Goal: Task Accomplishment & Management: Manage account settings

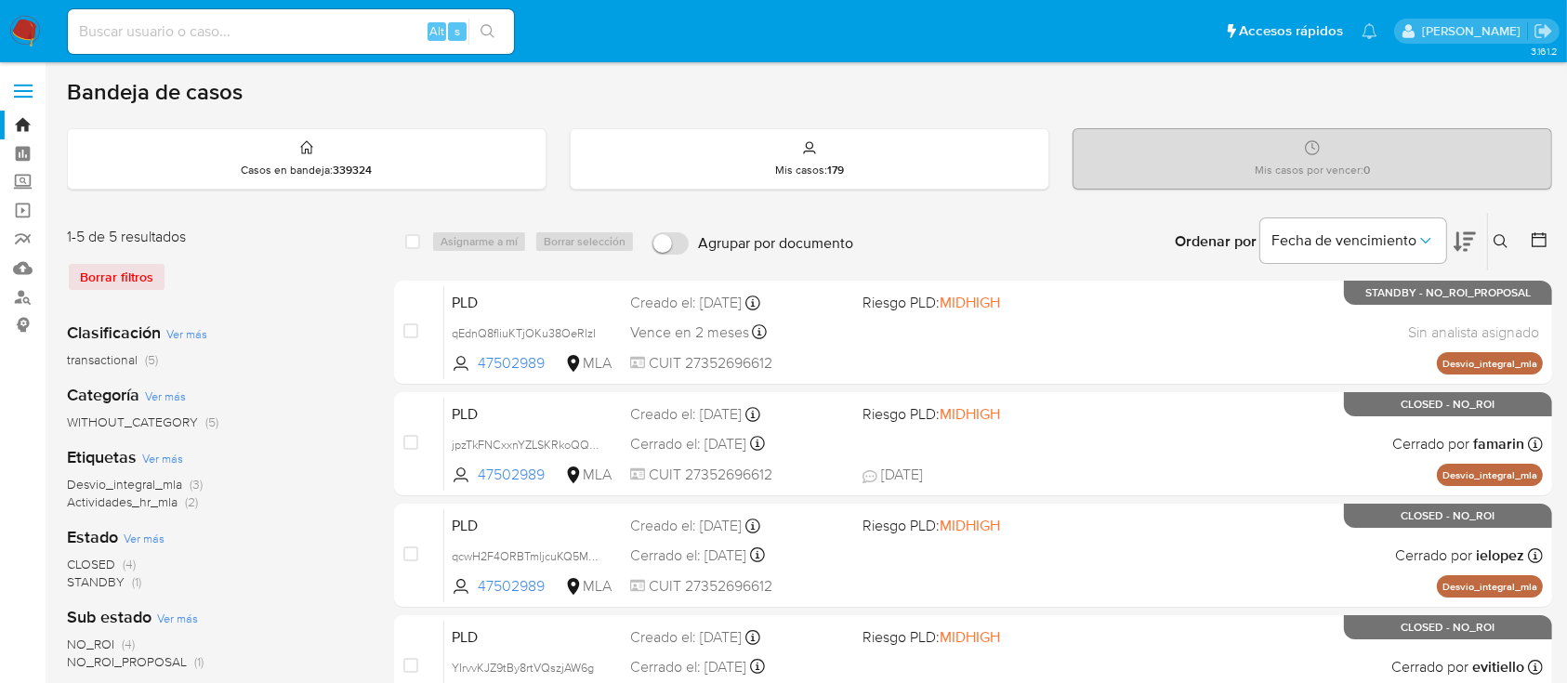
click at [1502, 231] on button at bounding box center [1503, 241] width 31 height 22
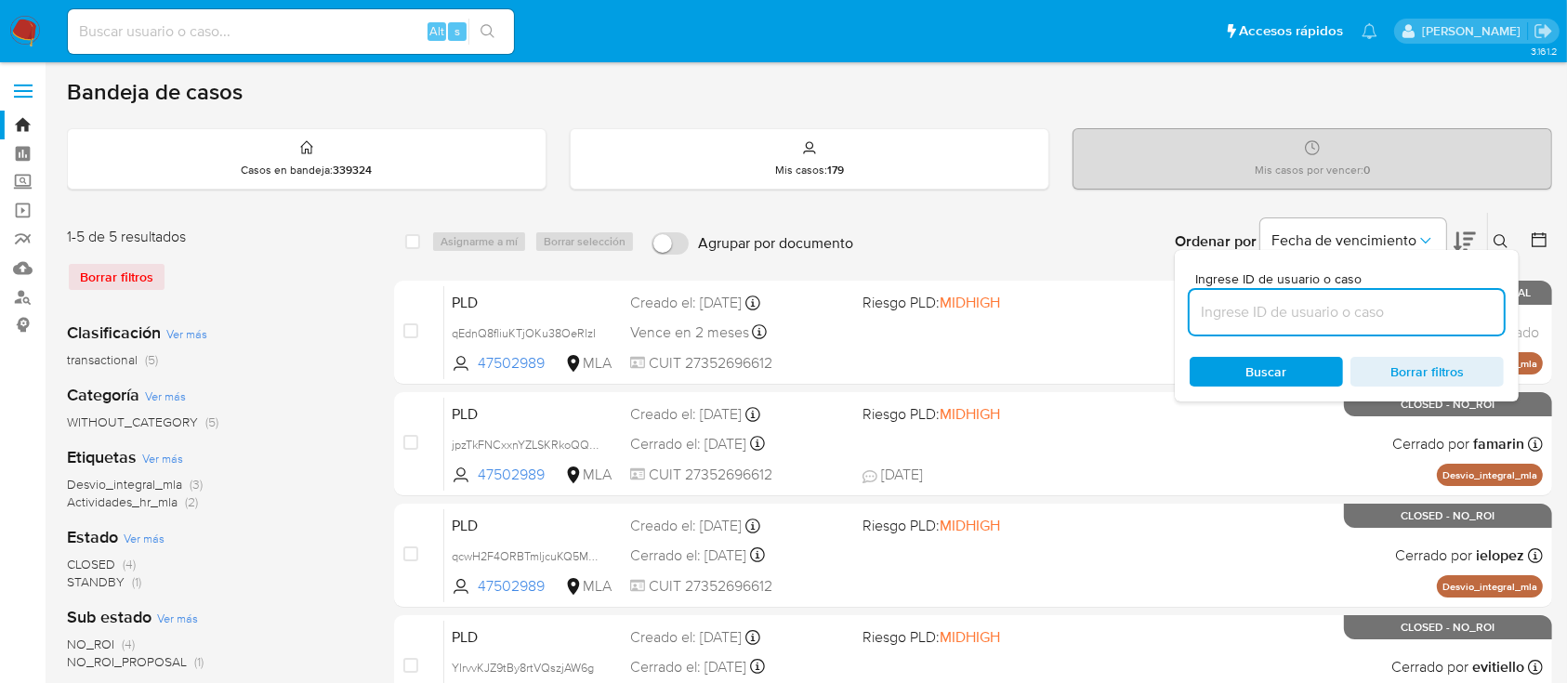
click at [1412, 311] on input at bounding box center [1347, 312] width 314 height 24
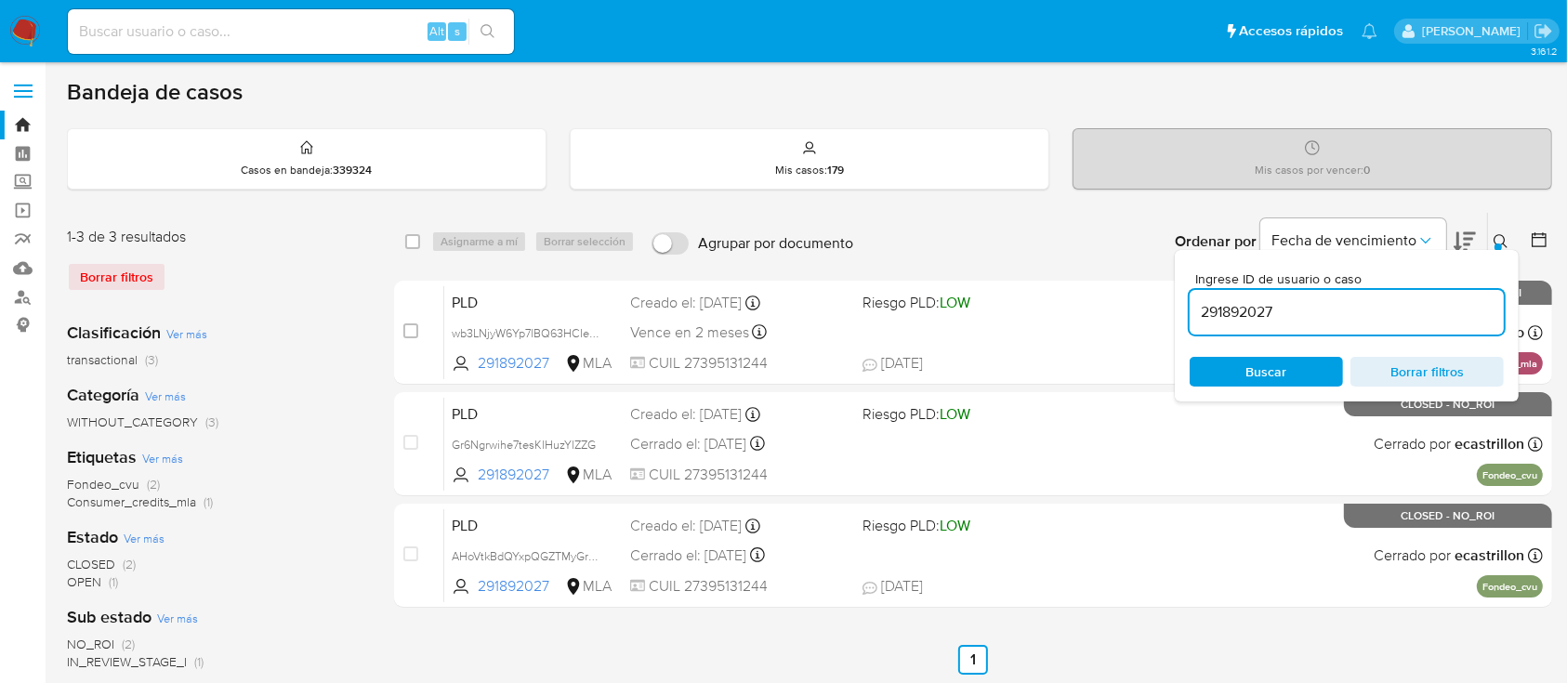
click at [1502, 234] on icon at bounding box center [1501, 241] width 15 height 15
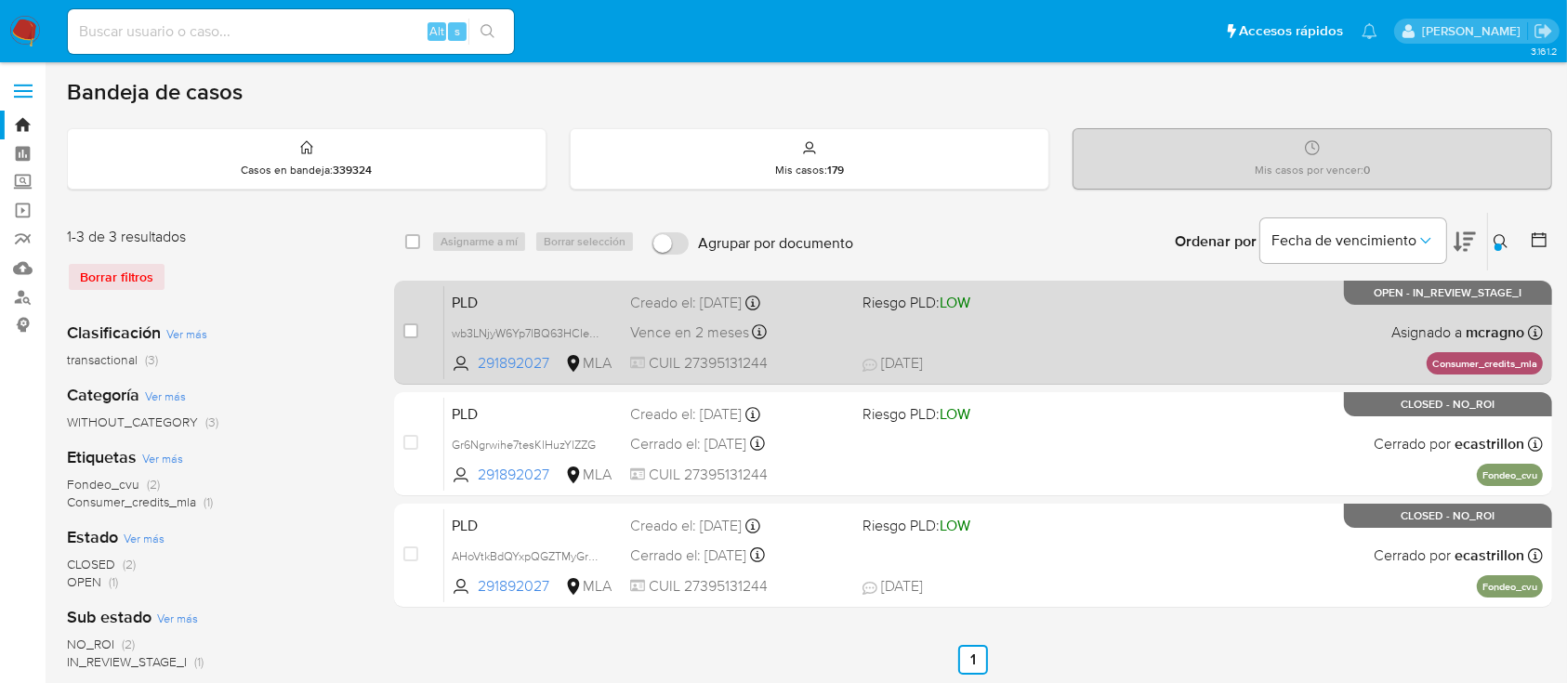
click at [1284, 331] on div "PLD wb3LNjyW6Yp7lBQ63HCIeLO9 291892027 MLA Riesgo PLD: LOW Creado el: 12/09/202…" at bounding box center [993, 332] width 1099 height 94
click at [592, 332] on span "wb3LNjyW6Yp7lBQ63HCIeLO9" at bounding box center [531, 332] width 159 height 20
click at [1161, 344] on div "PLD wb3LNjyW6Yp7lBQ63HCIeLO9 291892027 MLA Riesgo PLD: LOW Creado el: 12/09/202…" at bounding box center [993, 332] width 1099 height 94
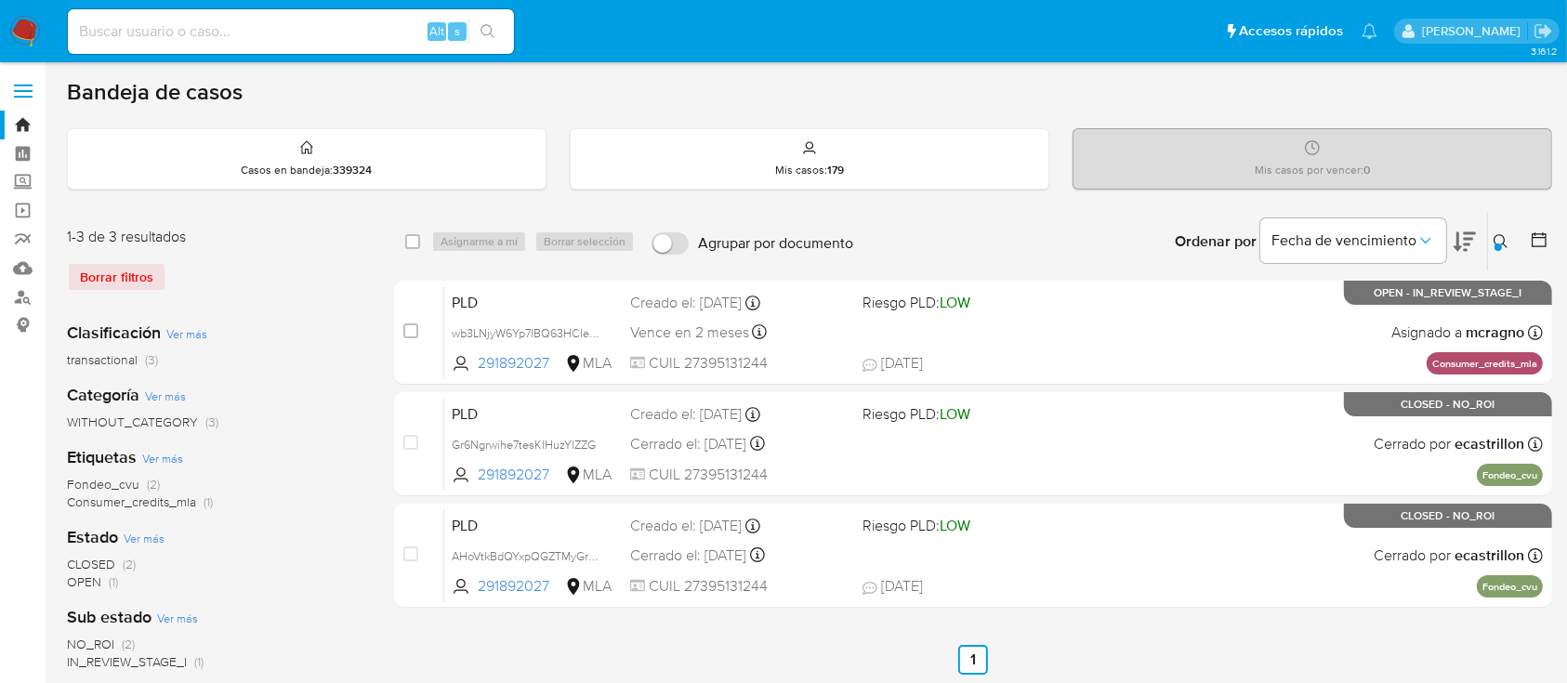
click at [1502, 240] on icon at bounding box center [1501, 241] width 15 height 15
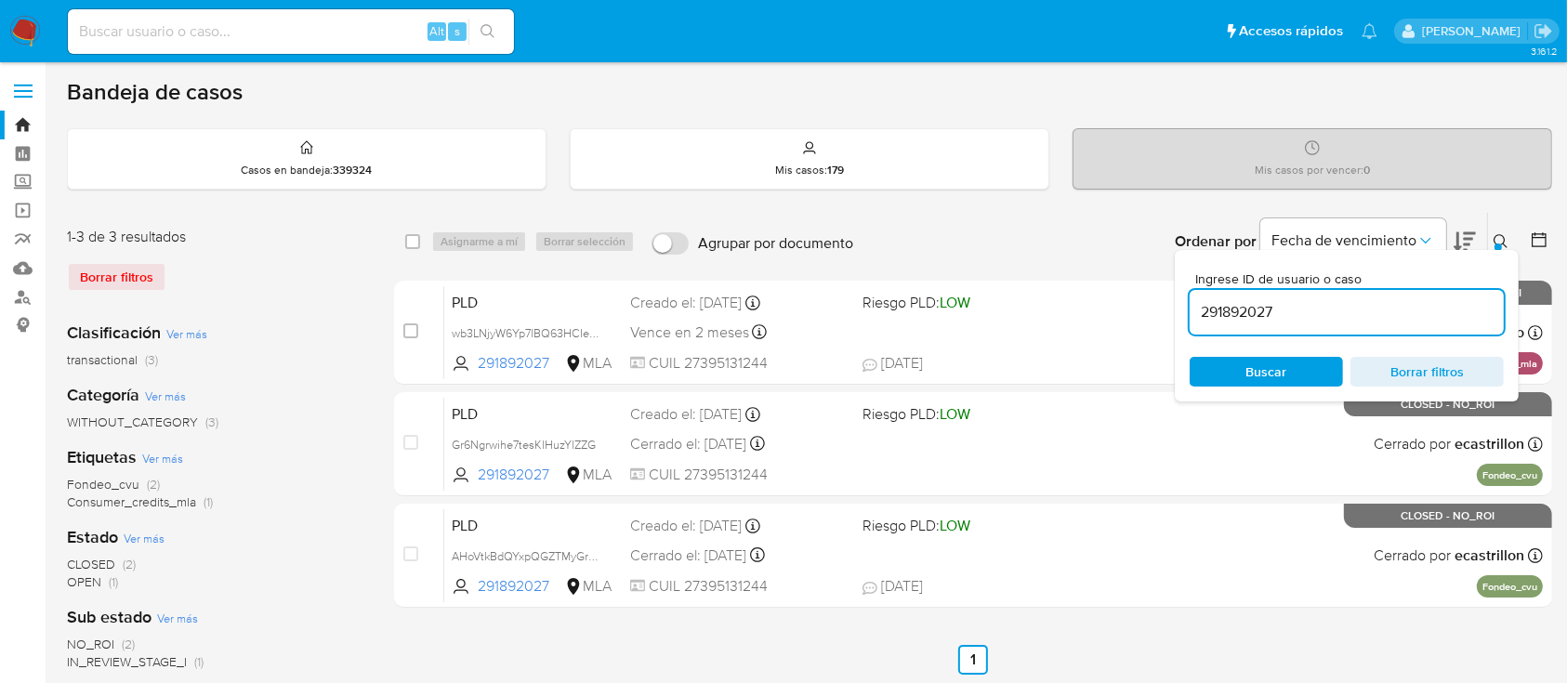
click at [1394, 312] on input "291892027" at bounding box center [1347, 312] width 314 height 24
type input "2432955296"
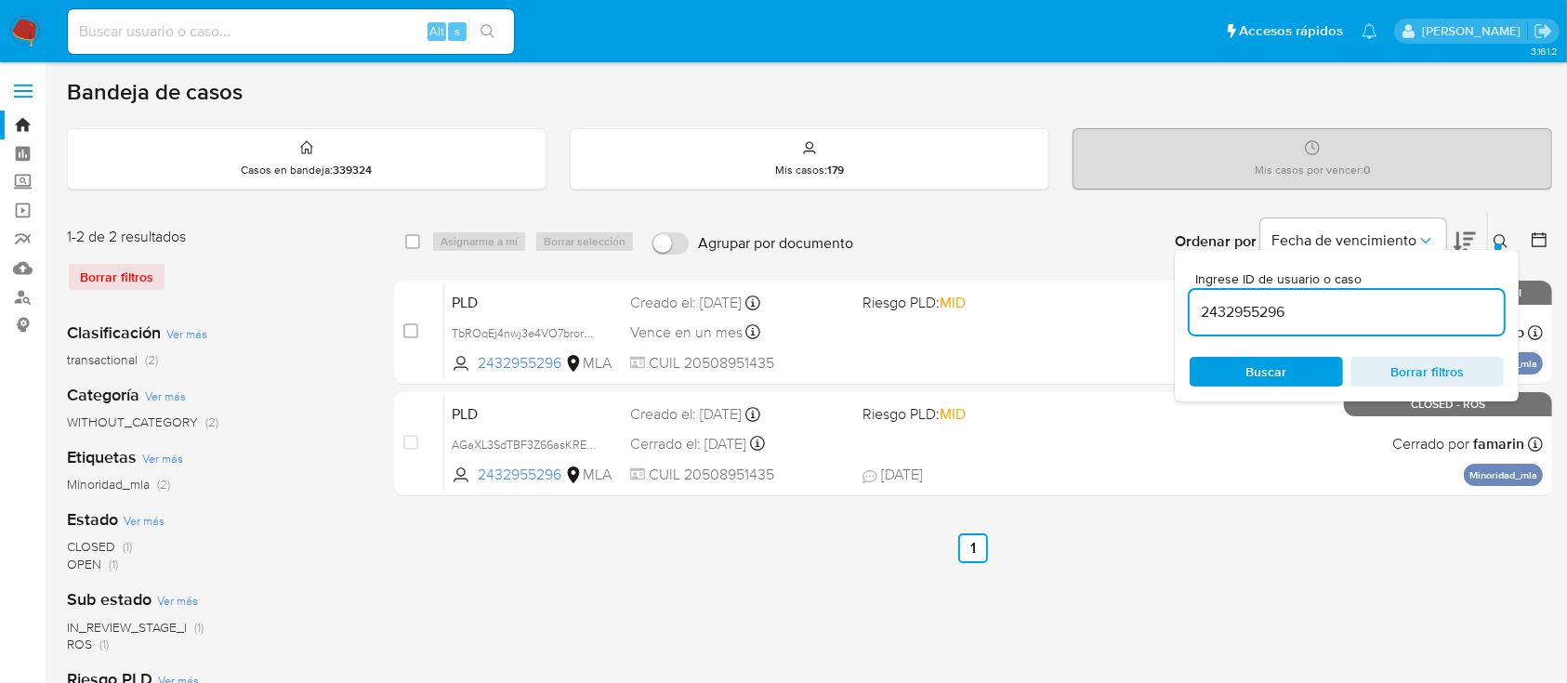
click at [1497, 241] on icon at bounding box center [1501, 241] width 15 height 15
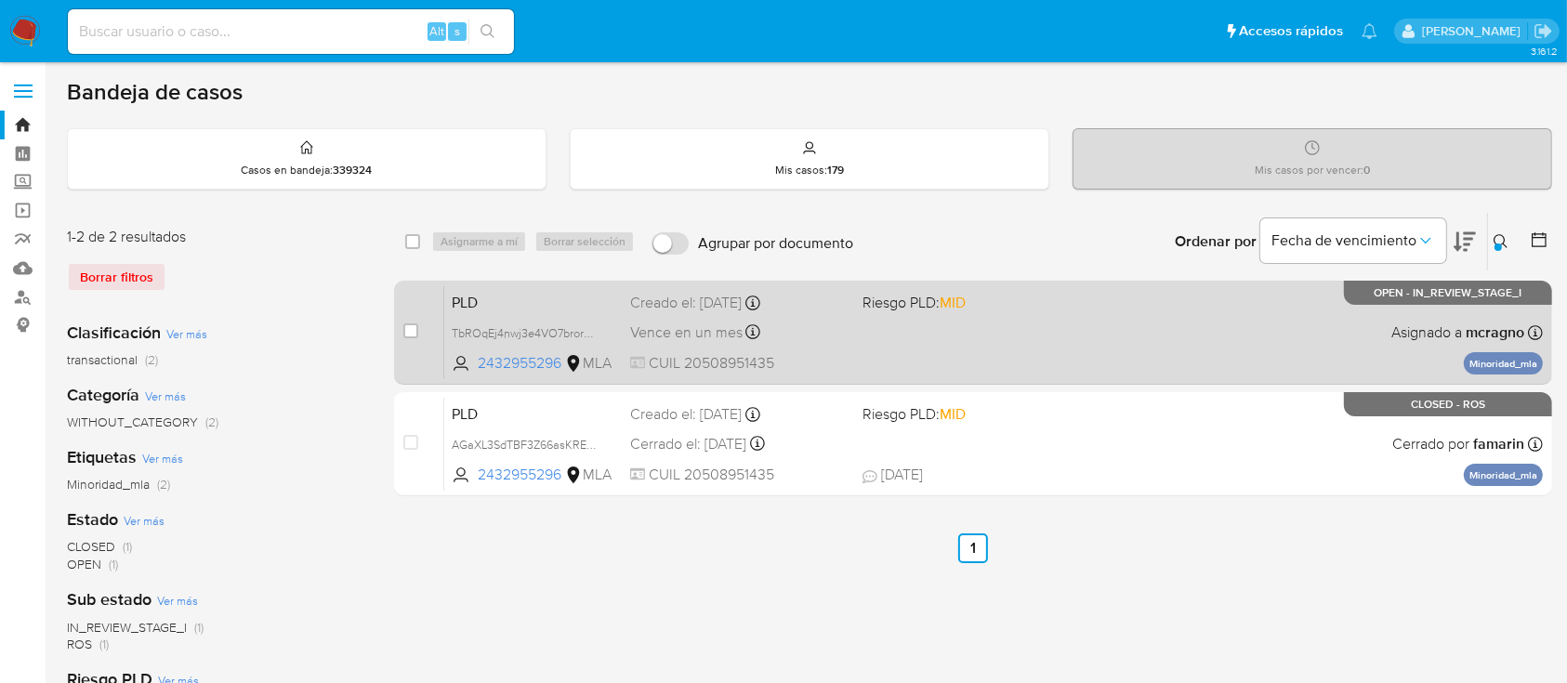
click at [1179, 362] on div "PLD TbROqEj4nwj3e4VO7brorm3c 2432955296 MLA Riesgo PLD: MID Creado el: 12/09/20…" at bounding box center [993, 332] width 1099 height 94
click at [594, 328] on span "TbROqEj4nwj3e4VO7brorm3c" at bounding box center [528, 332] width 153 height 20
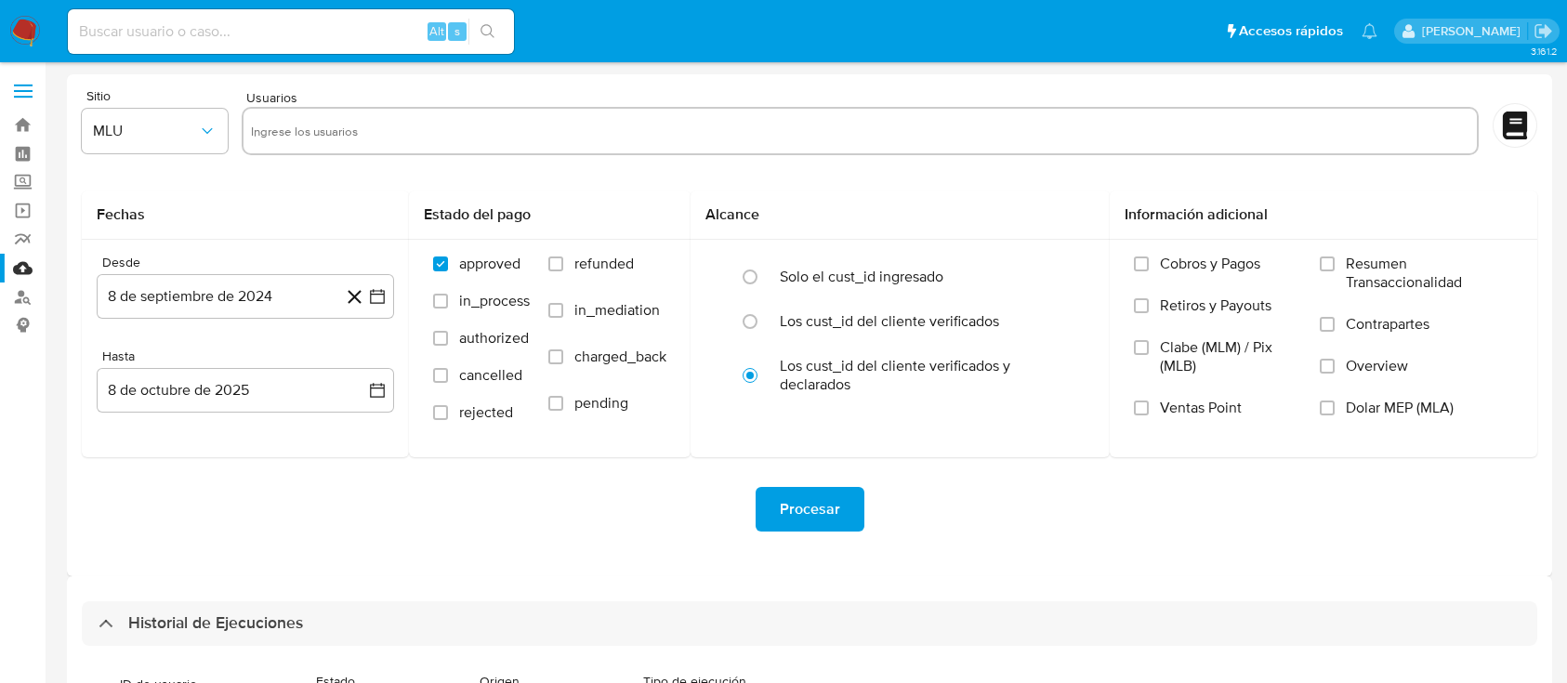
select select "10"
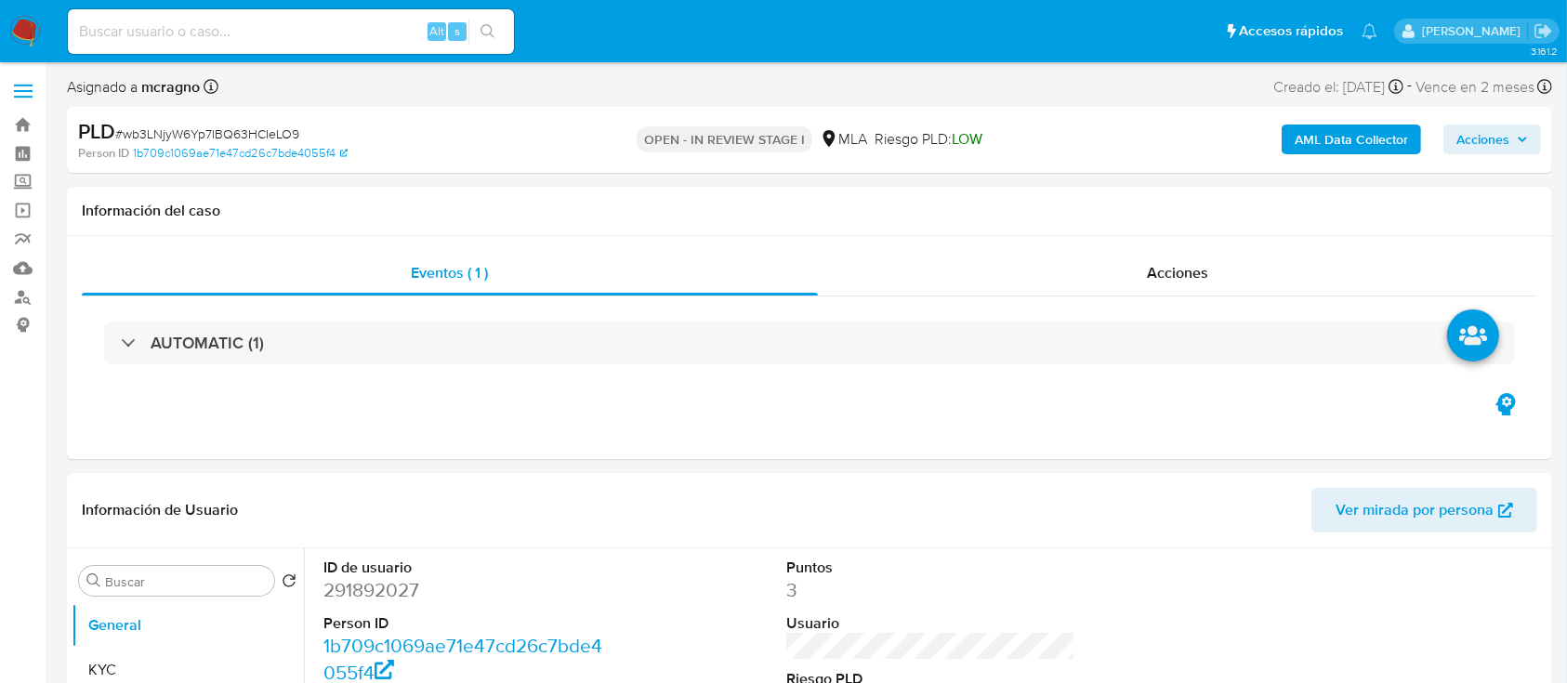
select select "10"
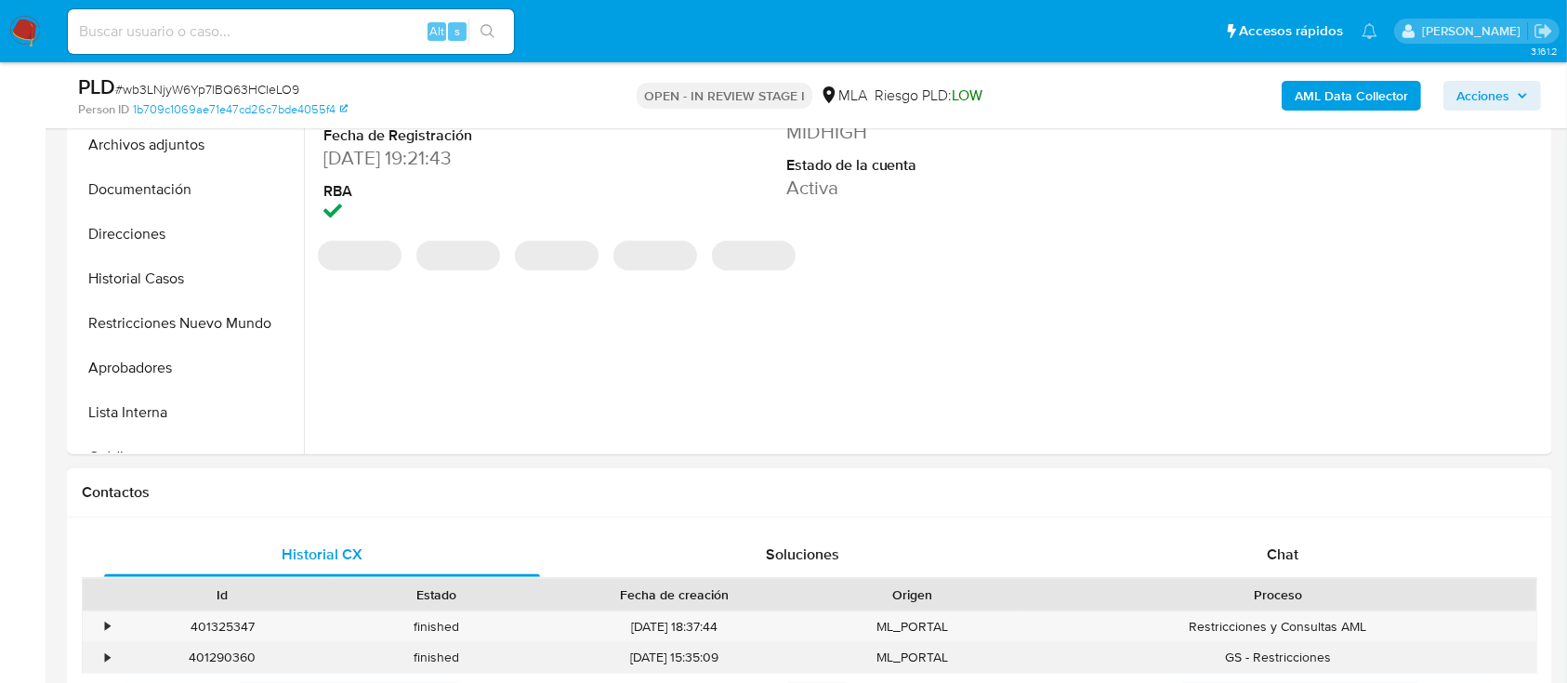
scroll to position [867, 0]
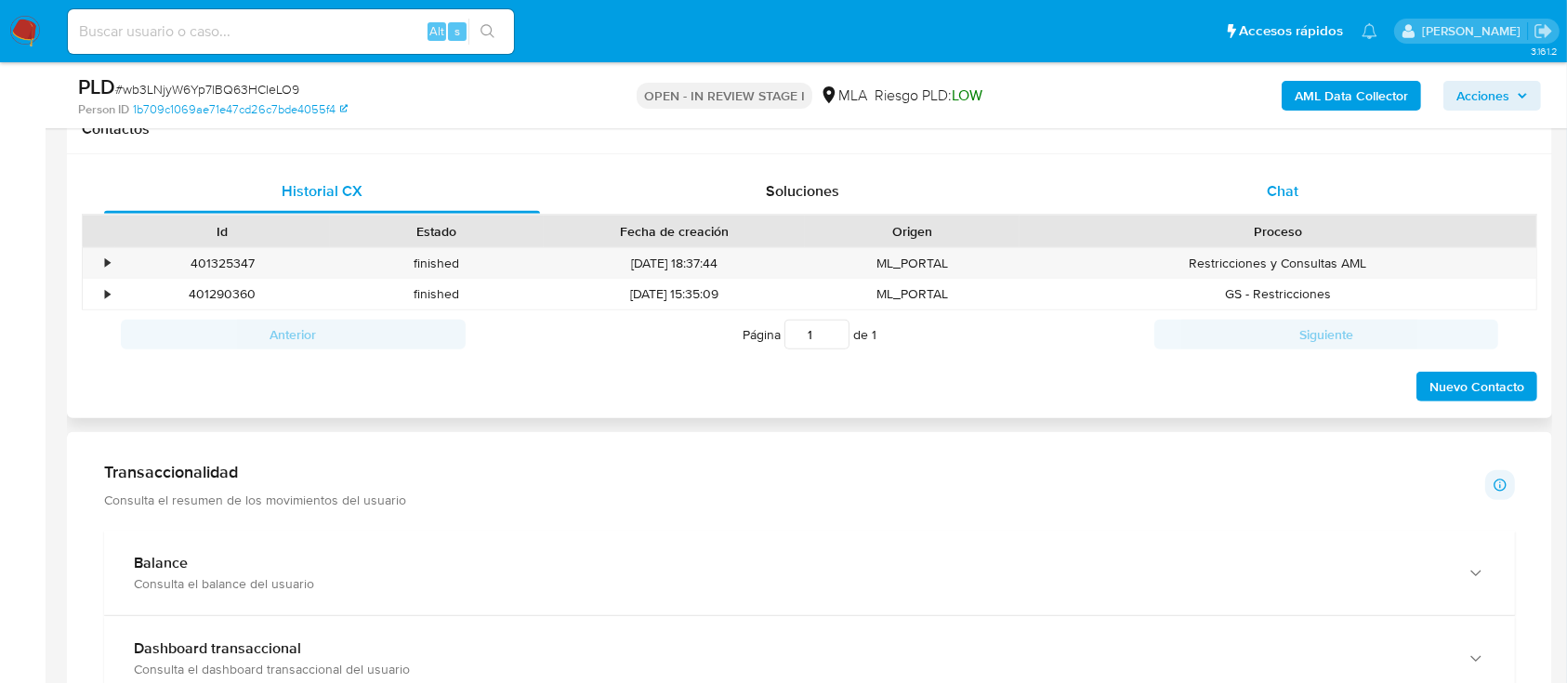
click at [1369, 184] on div "Chat" at bounding box center [1283, 191] width 436 height 45
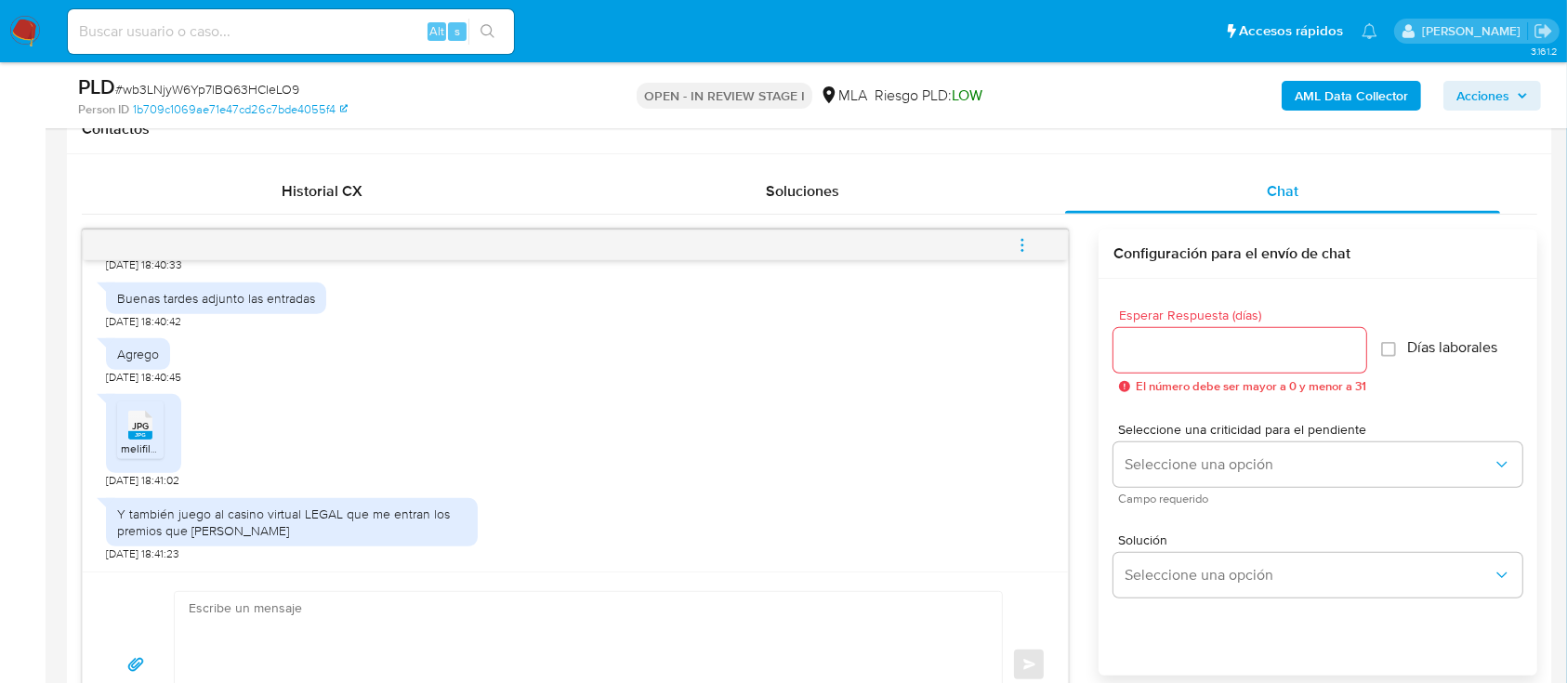
scroll to position [1026, 0]
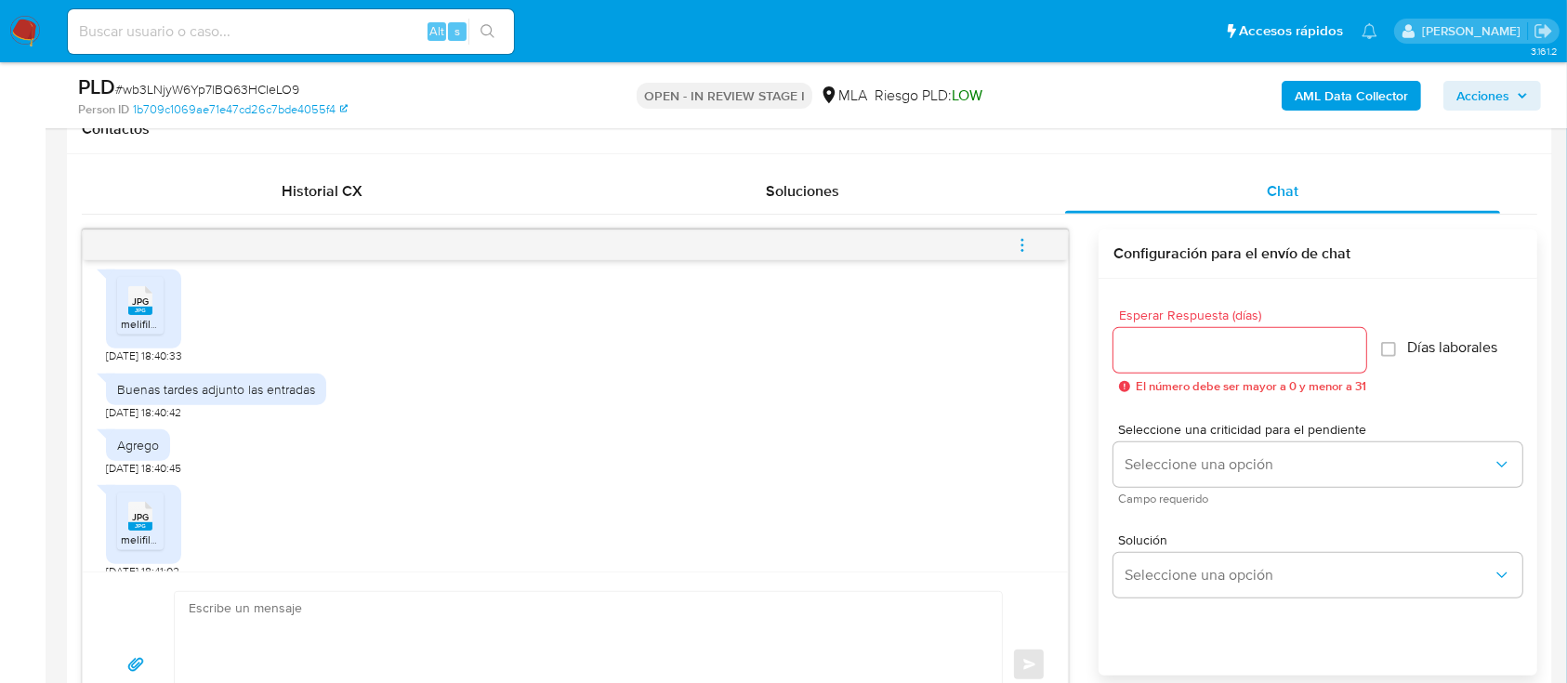
click at [130, 332] on span "melifile7780227646836799441.jpg" at bounding box center [207, 324] width 172 height 16
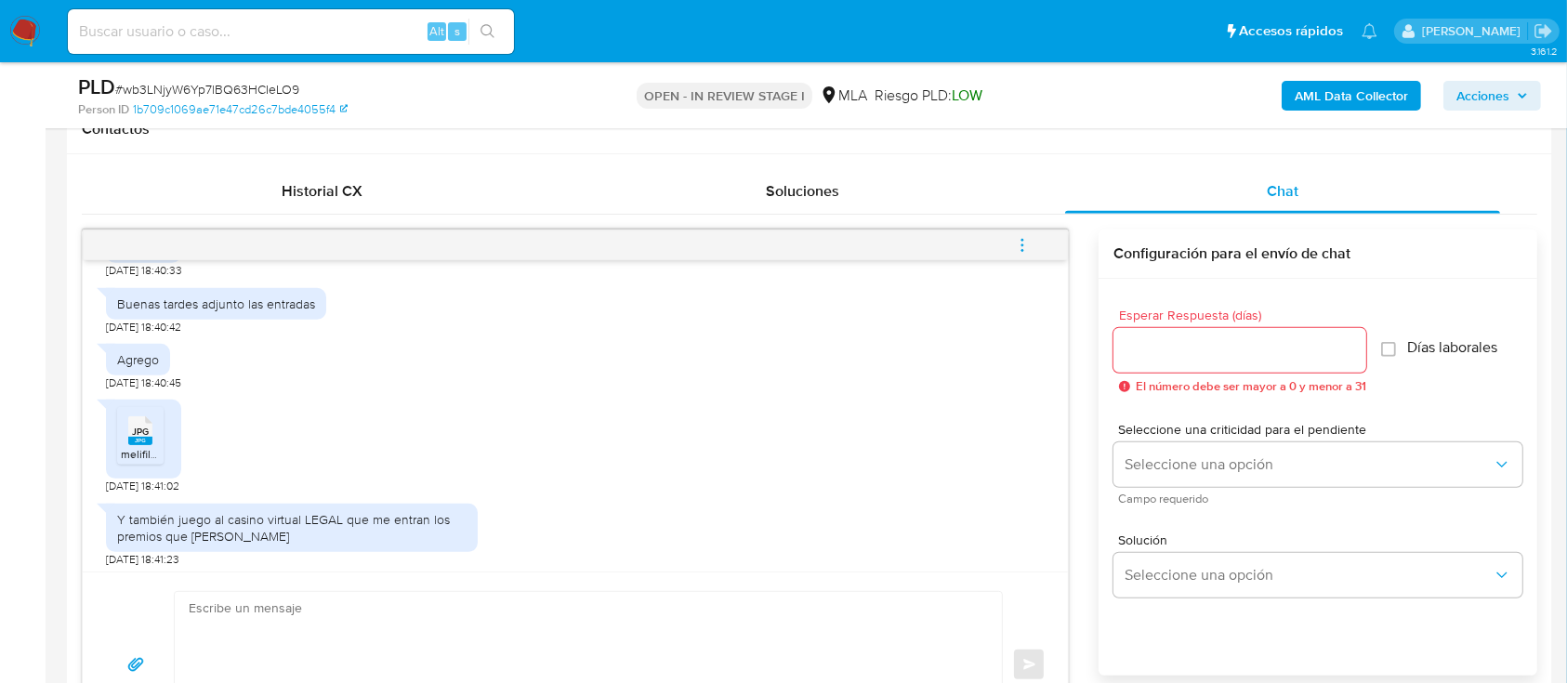
scroll to position [1151, 0]
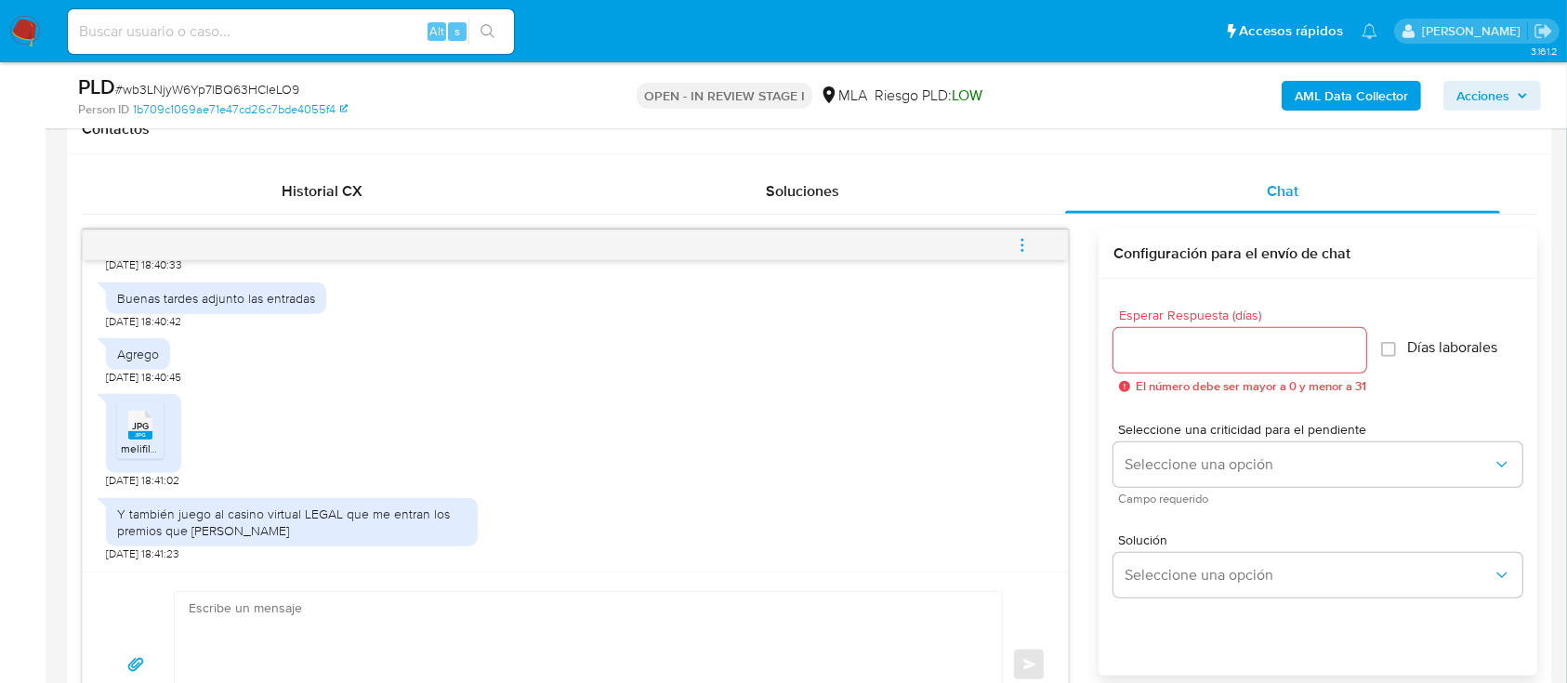
drag, startPoint x: 146, startPoint y: 427, endPoint x: 519, endPoint y: 415, distance: 372.9
click at [146, 427] on span "JPG" at bounding box center [140, 426] width 17 height 12
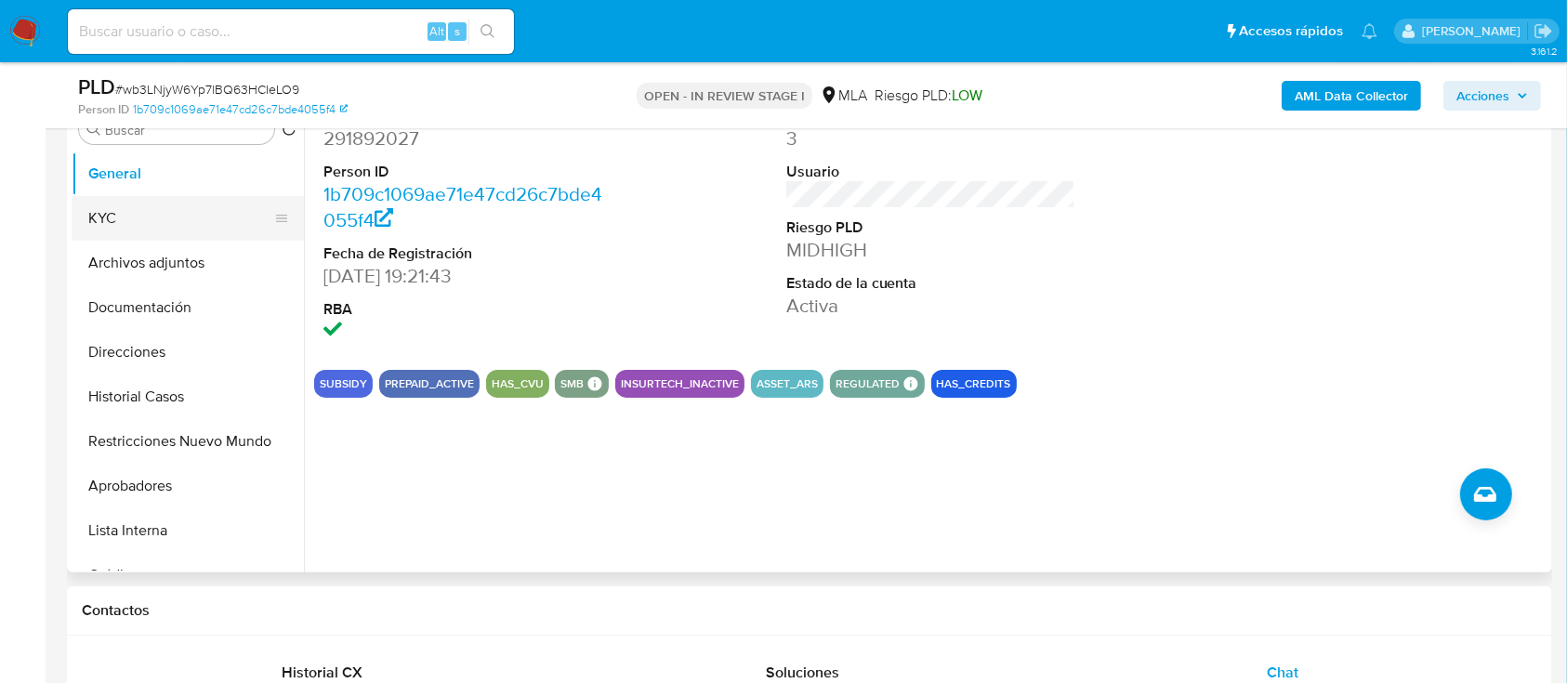
scroll to position [247, 0]
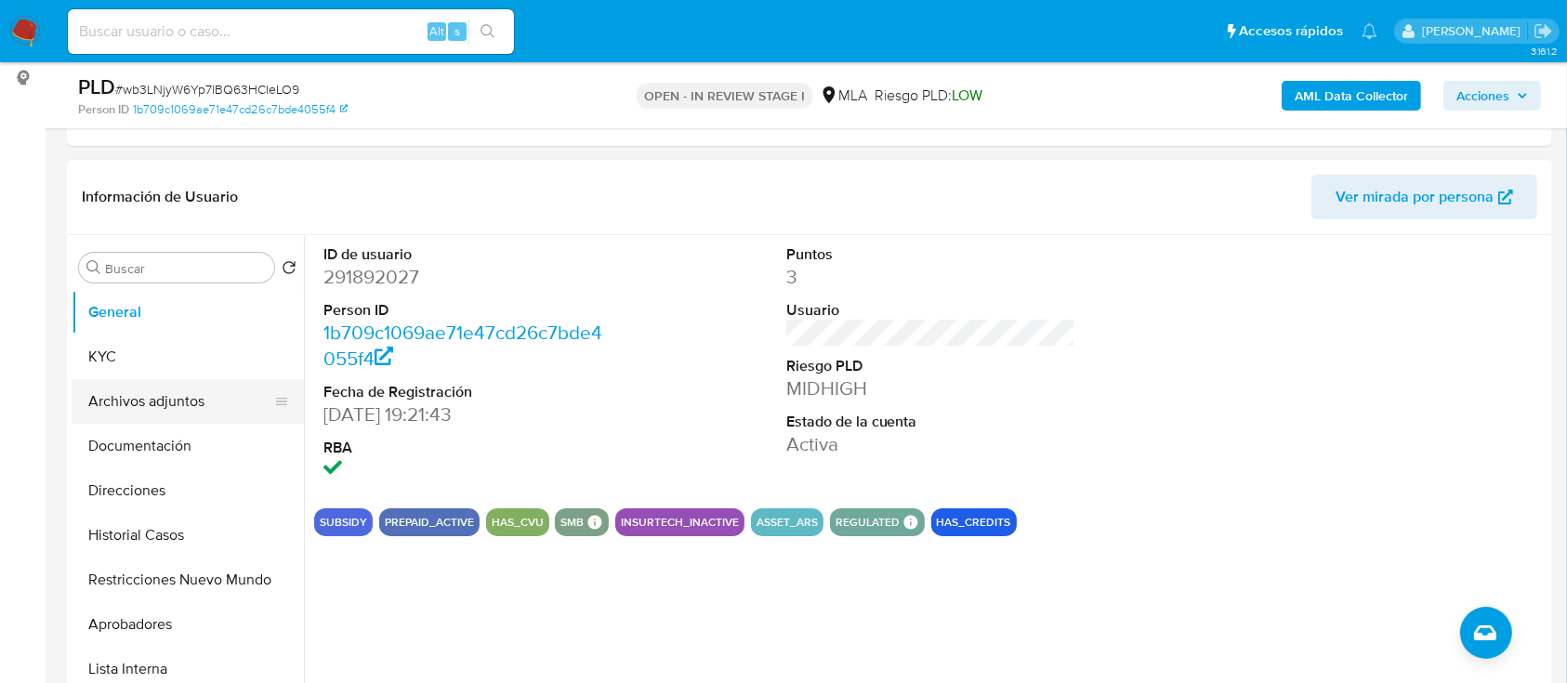
click at [172, 410] on button "Archivos adjuntos" at bounding box center [180, 401] width 217 height 45
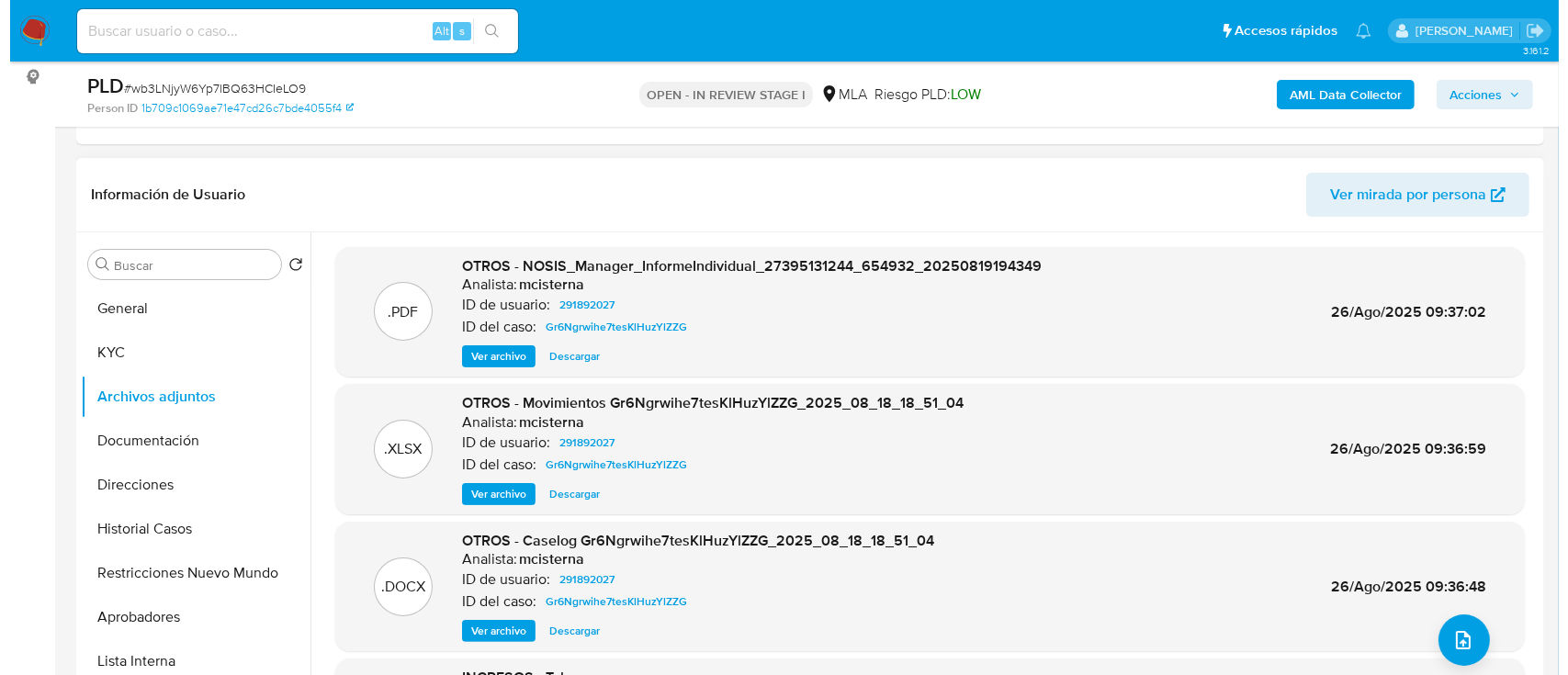
scroll to position [123, 0]
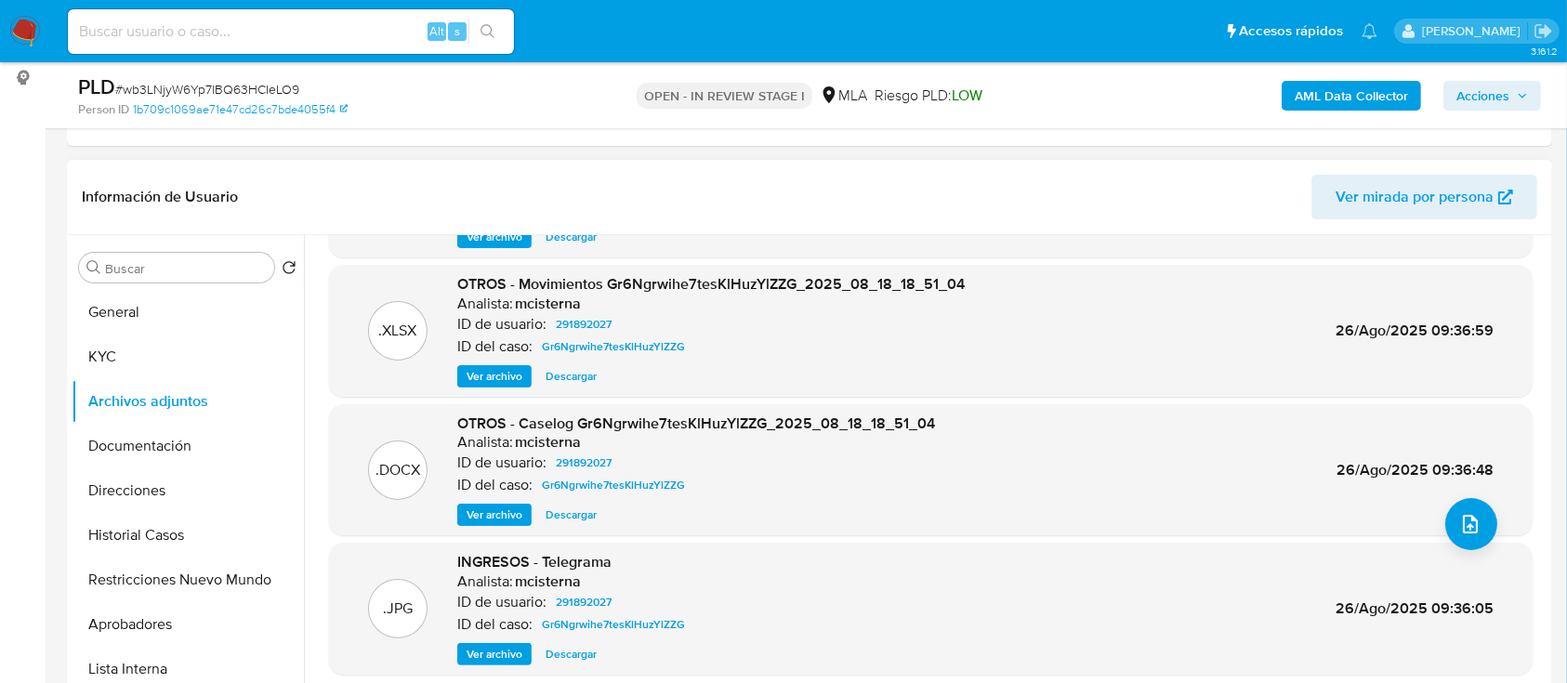
click at [506, 520] on span "Ver archivo" at bounding box center [495, 515] width 56 height 19
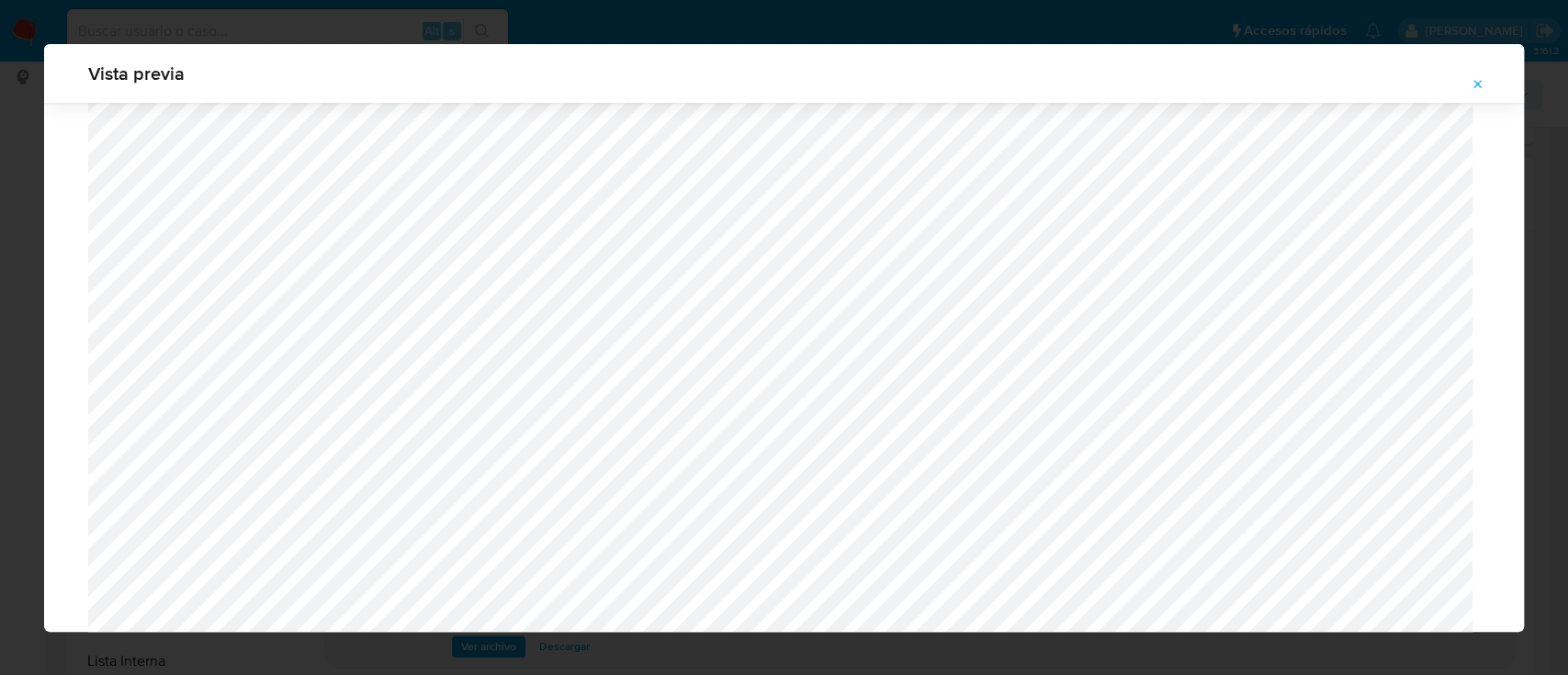
scroll to position [1309, 0]
click at [1481, 72] on span "Attachment preview" at bounding box center [1477, 84] width 15 height 26
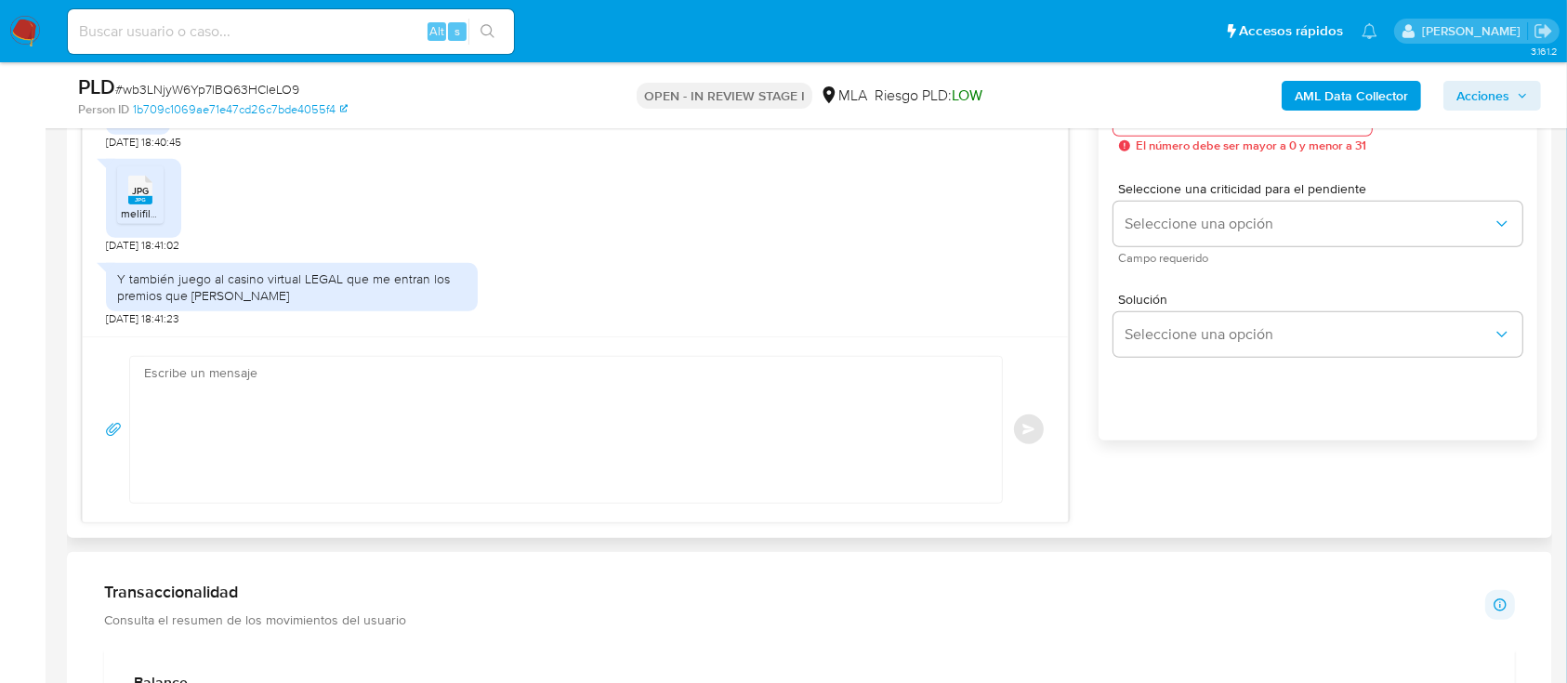
scroll to position [991, 0]
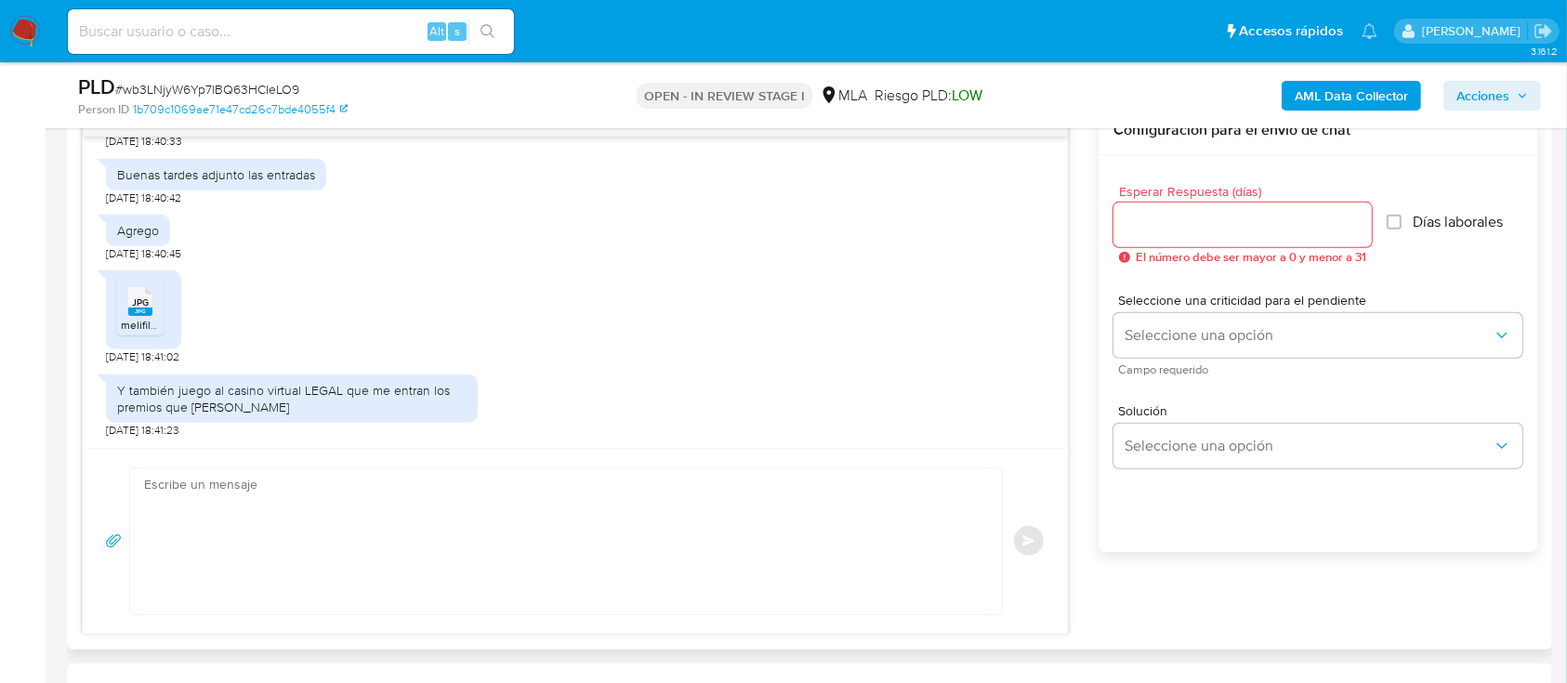
click at [587, 544] on textarea at bounding box center [561, 541] width 835 height 146
paste textarea "Hola Yasmin Aimé della Nave, Muchas gracias por la documentacion aportada. Adic…"
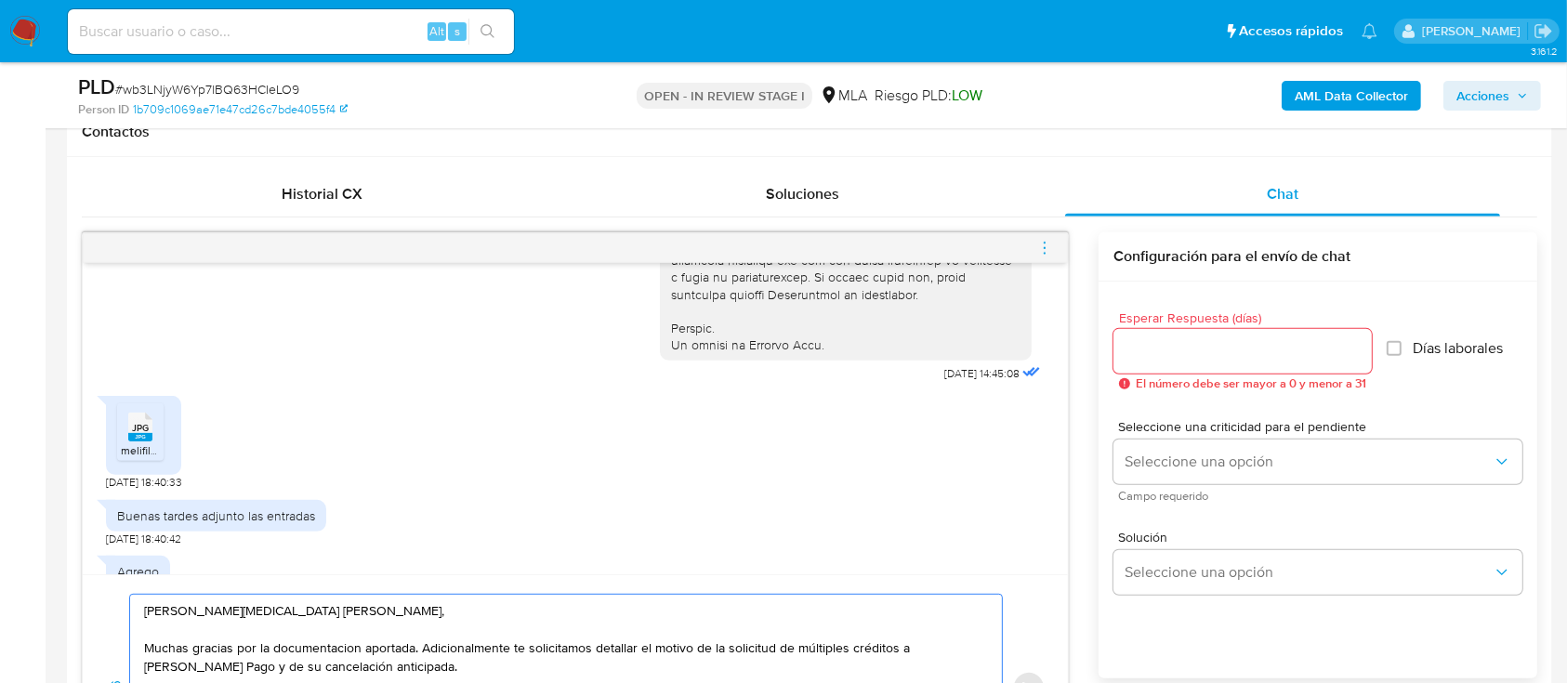
scroll to position [744, 0]
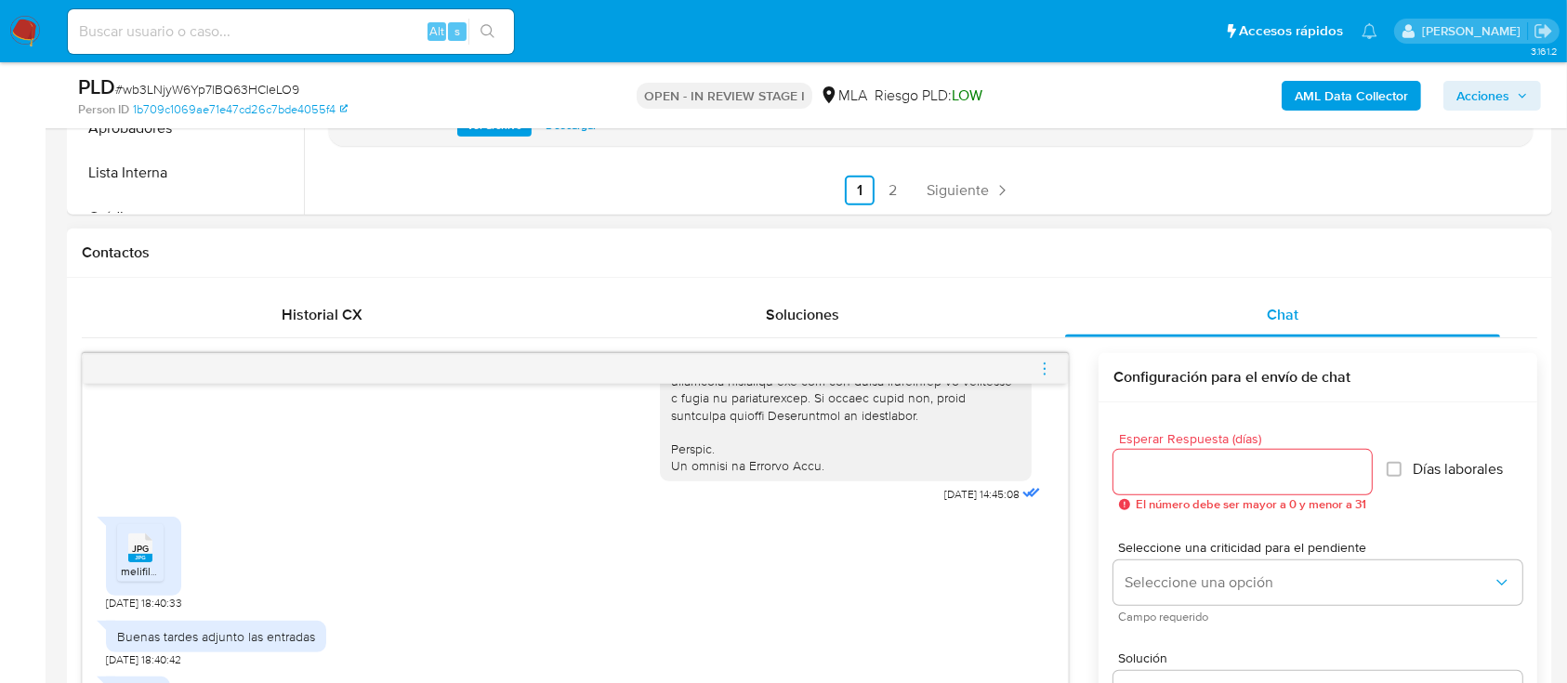
type textarea "Hola Yasmin Aimé della Nave, Muchas gracias por la documentacion aportada. Adic…"
click at [1229, 487] on div at bounding box center [1242, 472] width 258 height 45
click at [1226, 475] on input "Esperar Respuesta (días)" at bounding box center [1242, 472] width 258 height 24
type input "2"
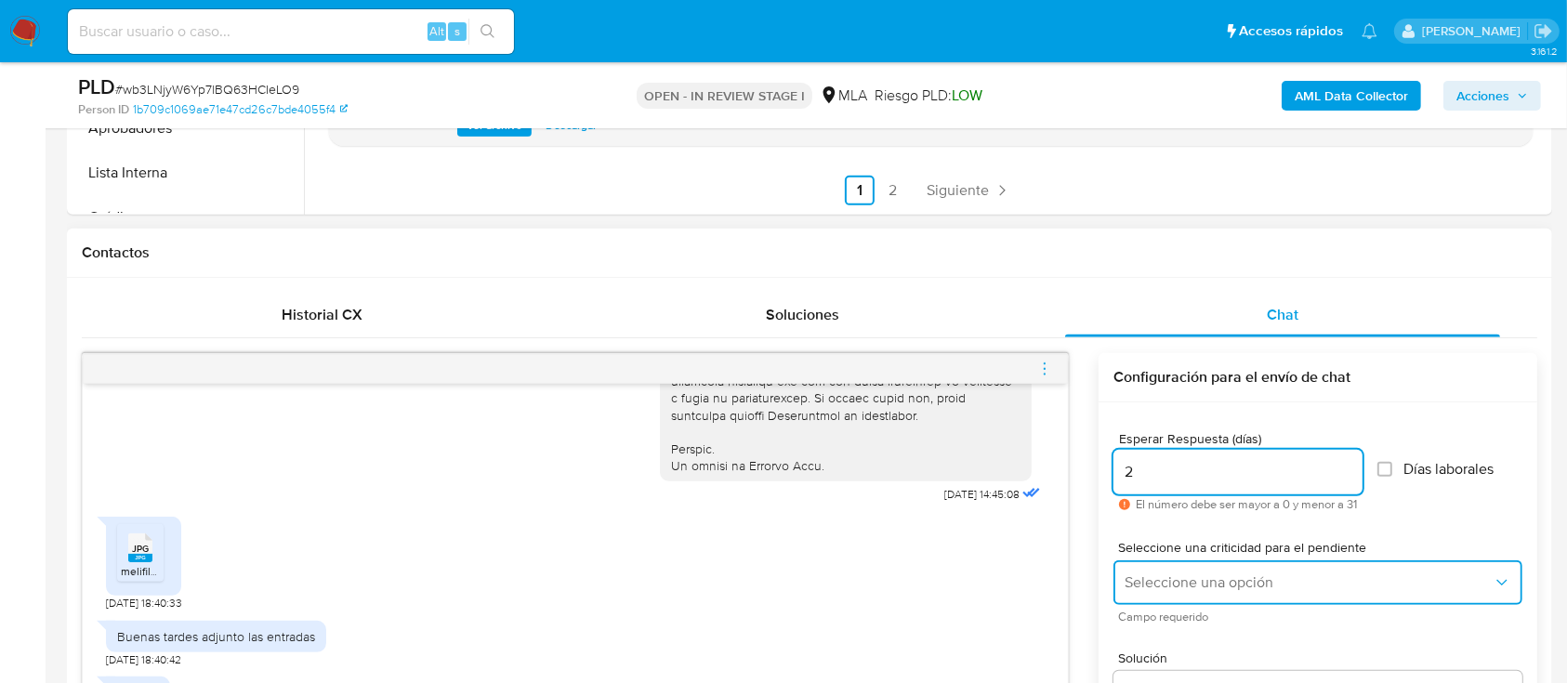
click at [1230, 569] on button "Seleccione una opción" at bounding box center [1317, 582] width 409 height 45
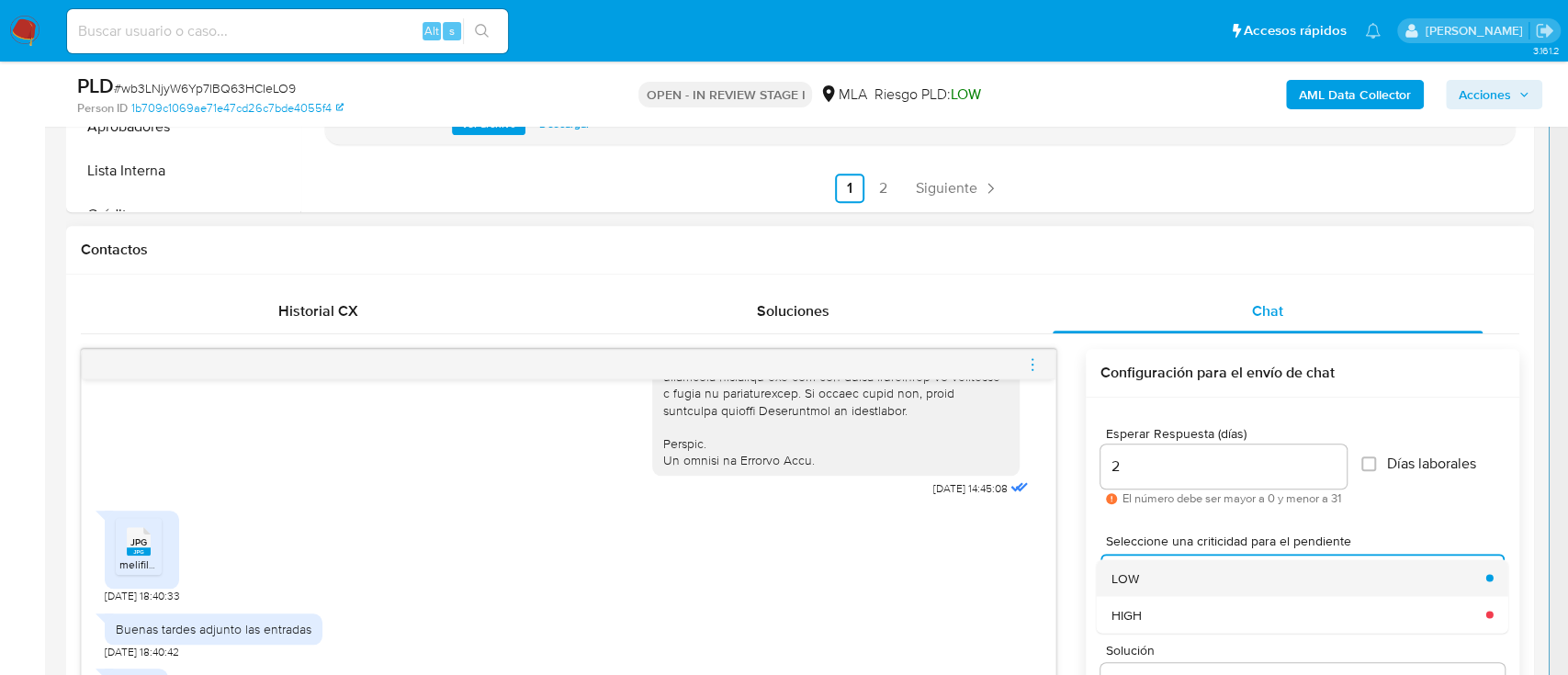
click at [1180, 582] on div "LOW" at bounding box center [1293, 577] width 364 height 37
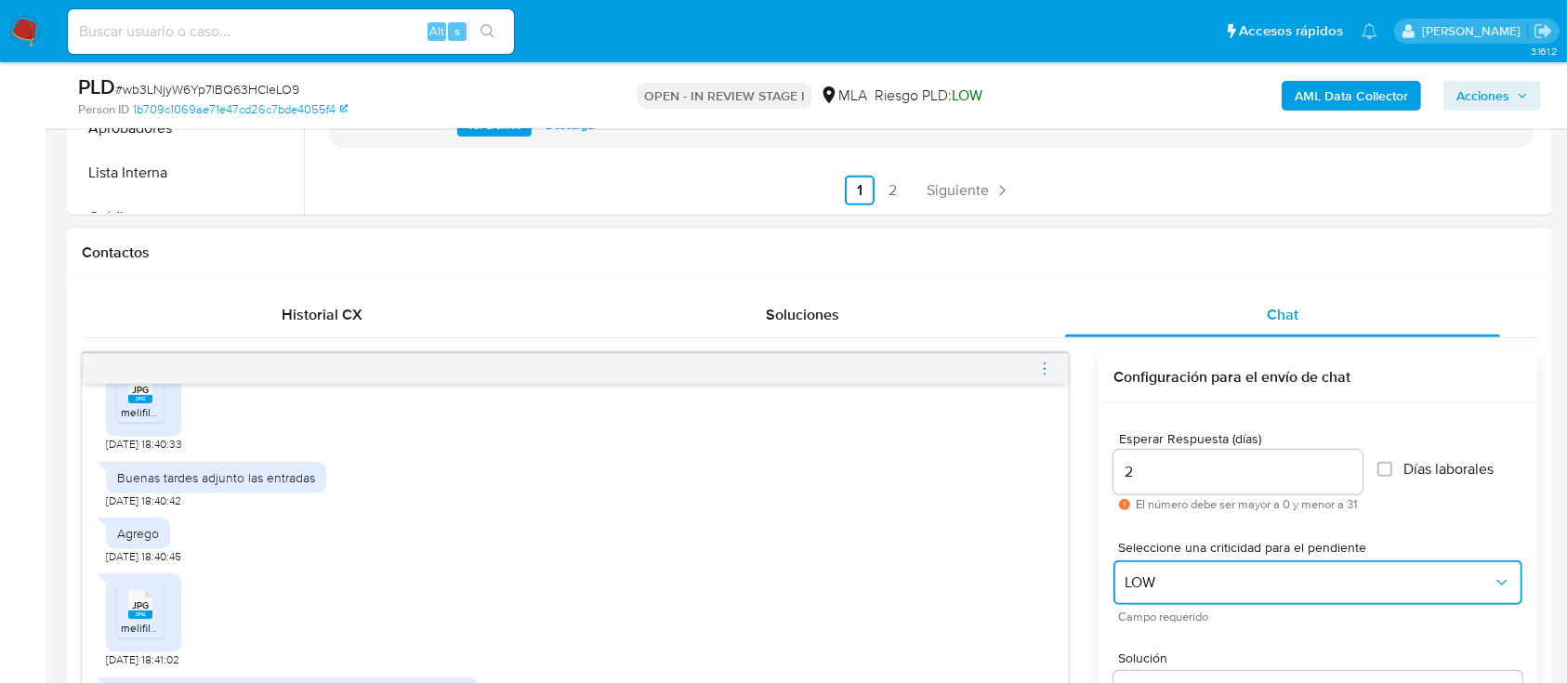
scroll to position [1151, 0]
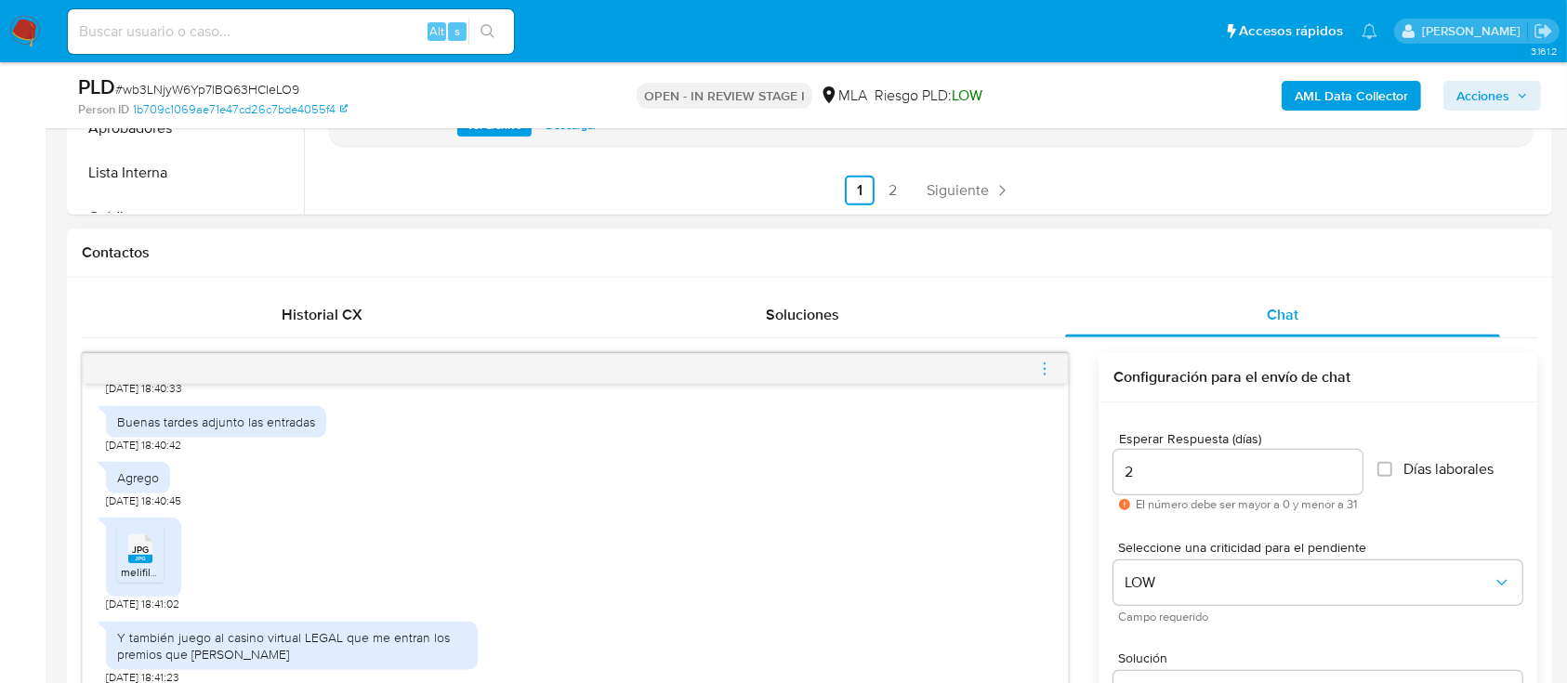
click at [138, 550] on span "JPG" at bounding box center [140, 550] width 17 height 12
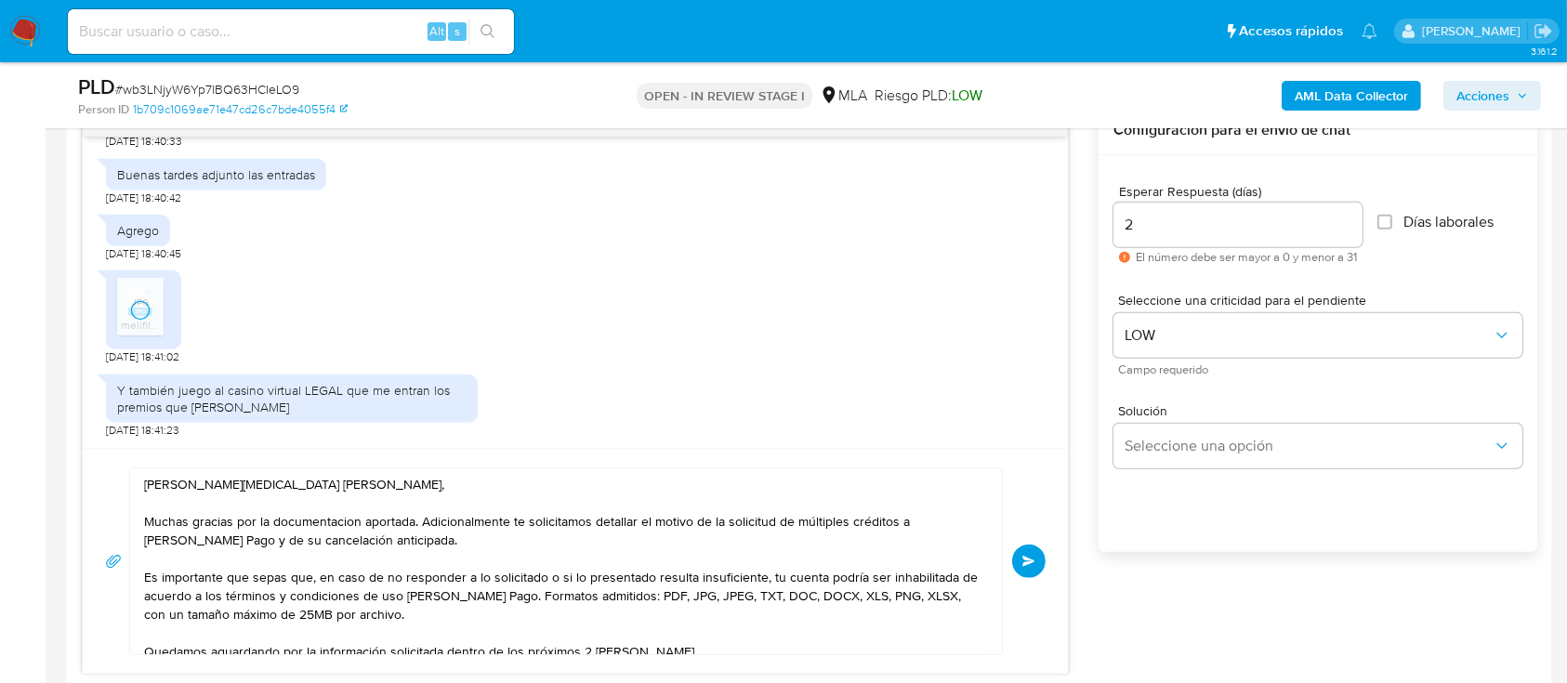
click at [1037, 553] on button "Enviar" at bounding box center [1028, 561] width 33 height 33
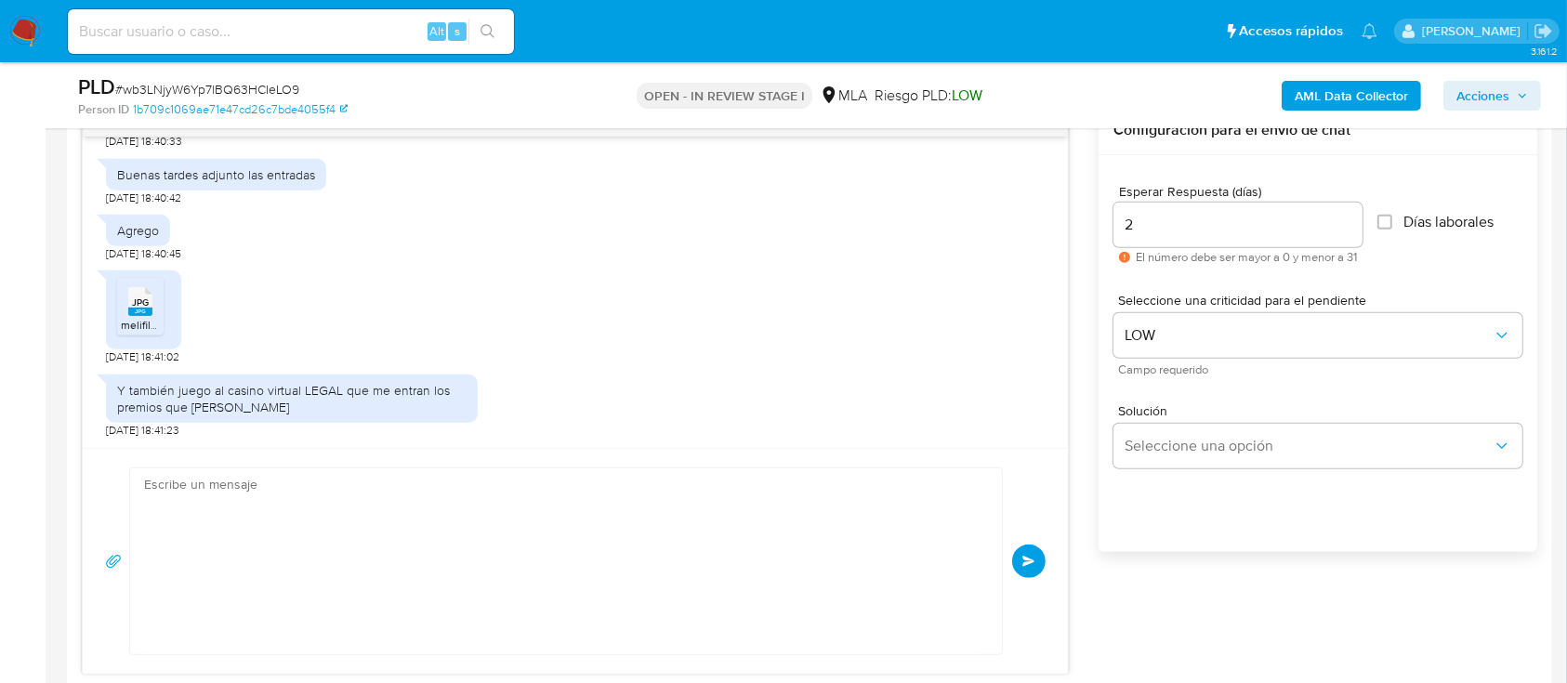
scroll to position [1559, 0]
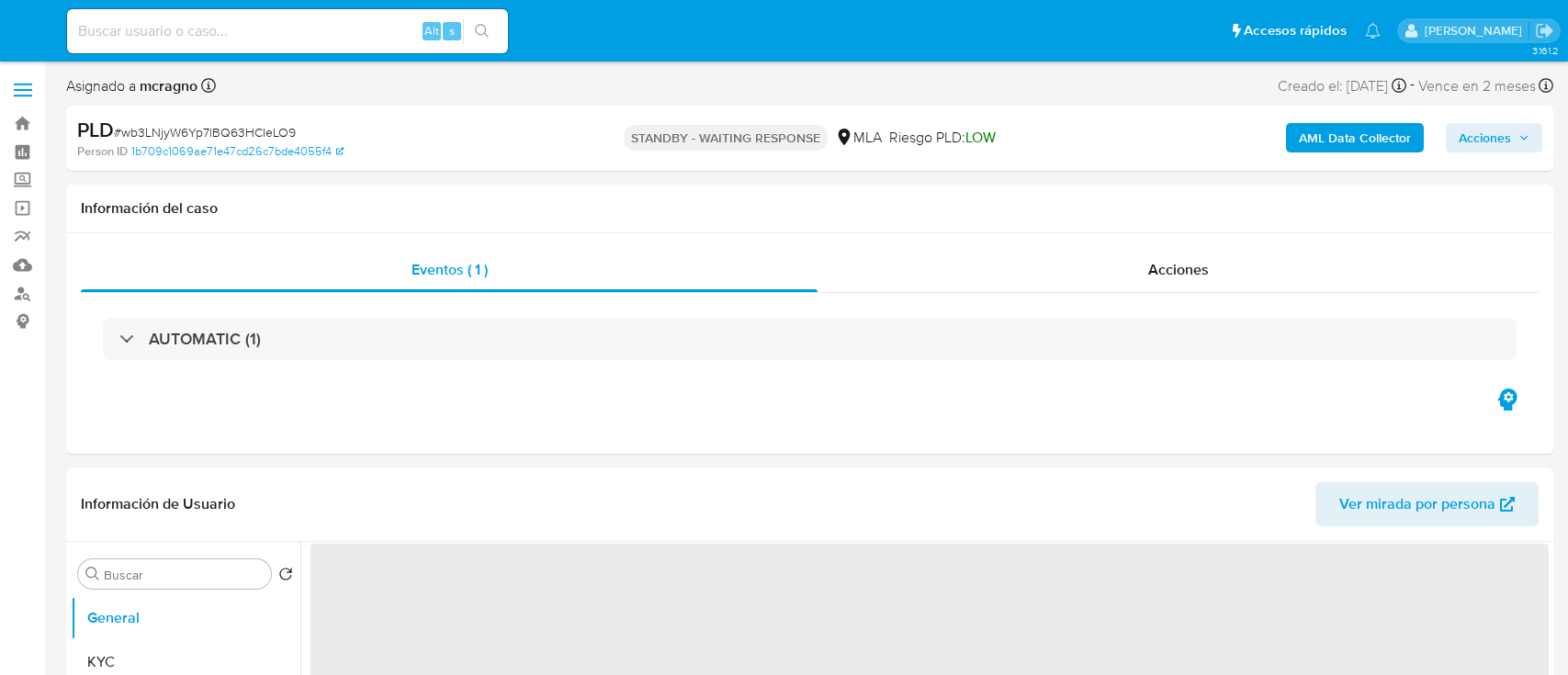
select select "10"
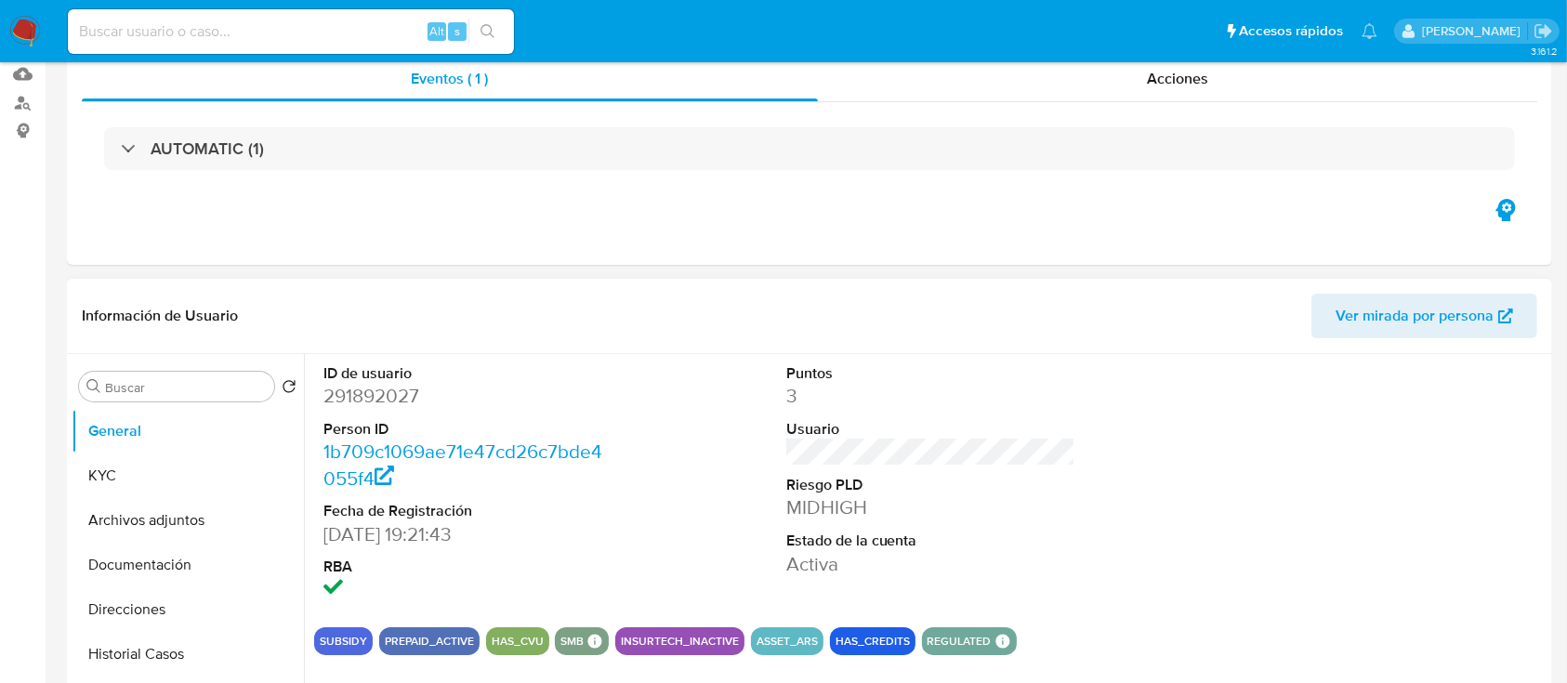
scroll to position [247, 0]
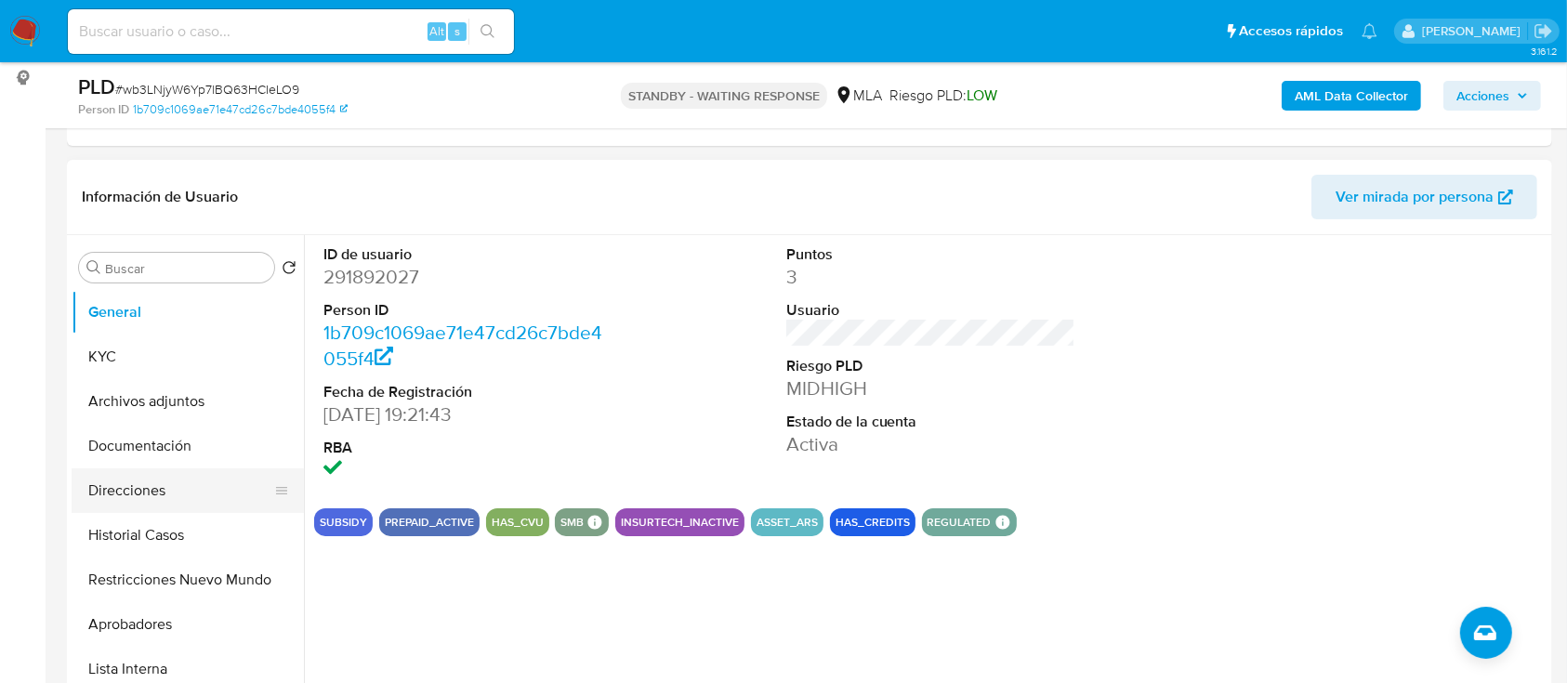
click at [166, 499] on button "Direcciones" at bounding box center [180, 490] width 217 height 45
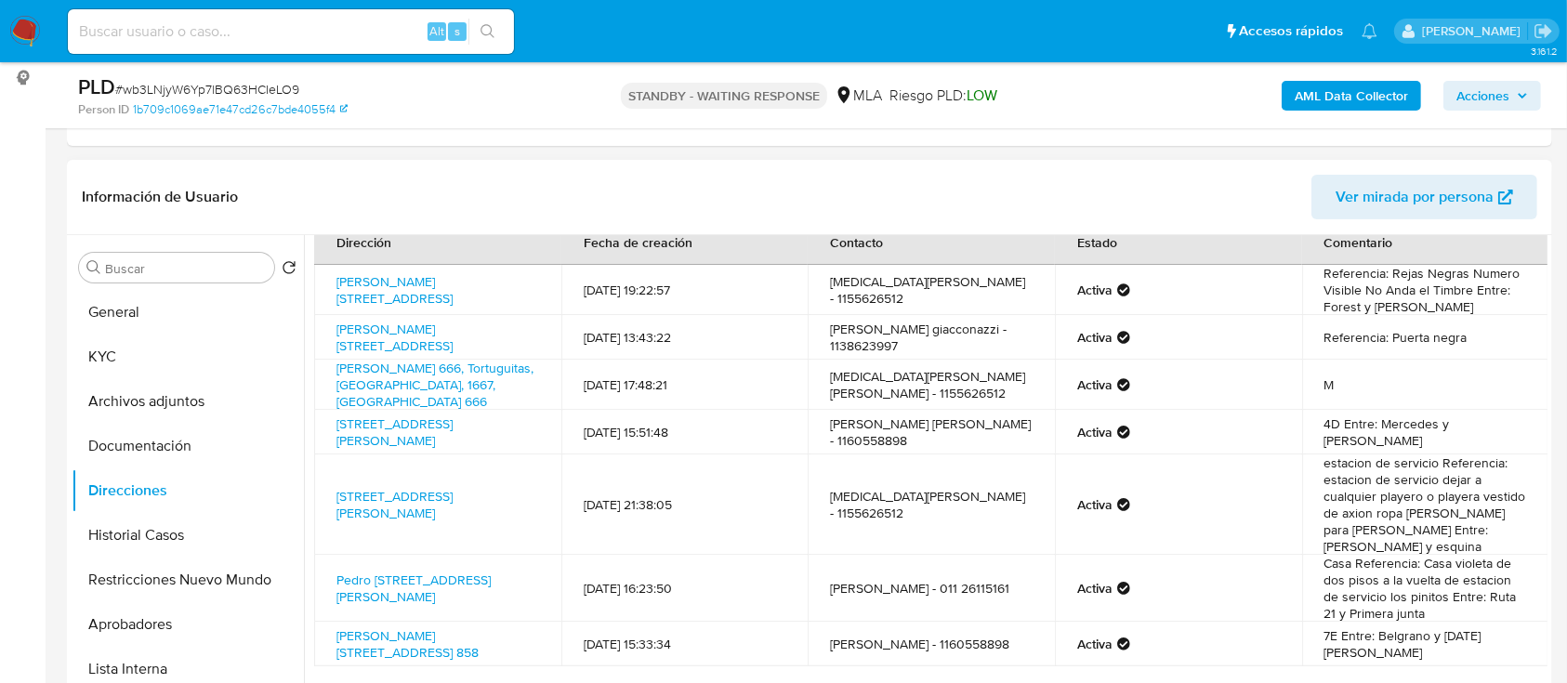
scroll to position [0, 0]
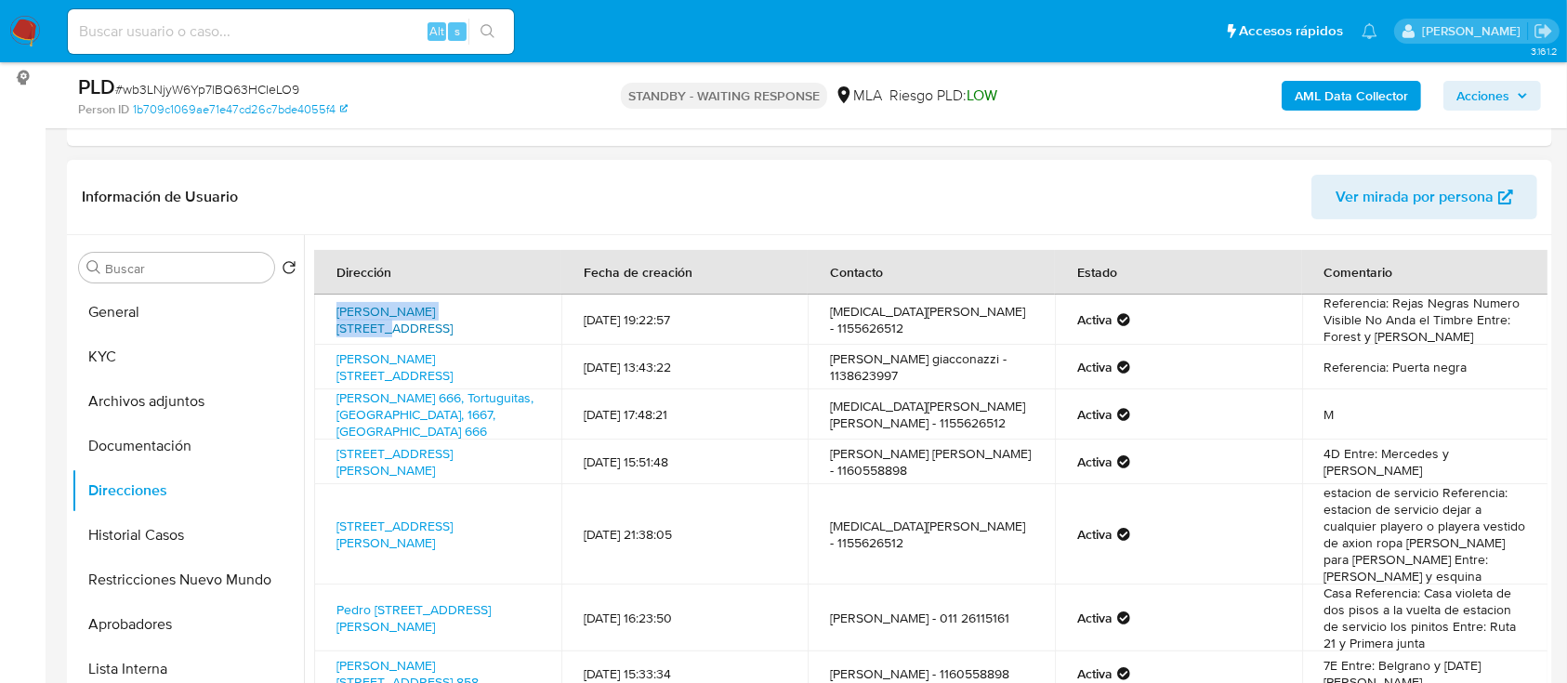
drag, startPoint x: 326, startPoint y: 308, endPoint x: 447, endPoint y: 308, distance: 120.8
click at [447, 308] on td "Miller 430, Libertad, Buenos Aires, 1716, Argentina 430" at bounding box center [437, 320] width 247 height 50
copy link "Miller 430, Libertad,"
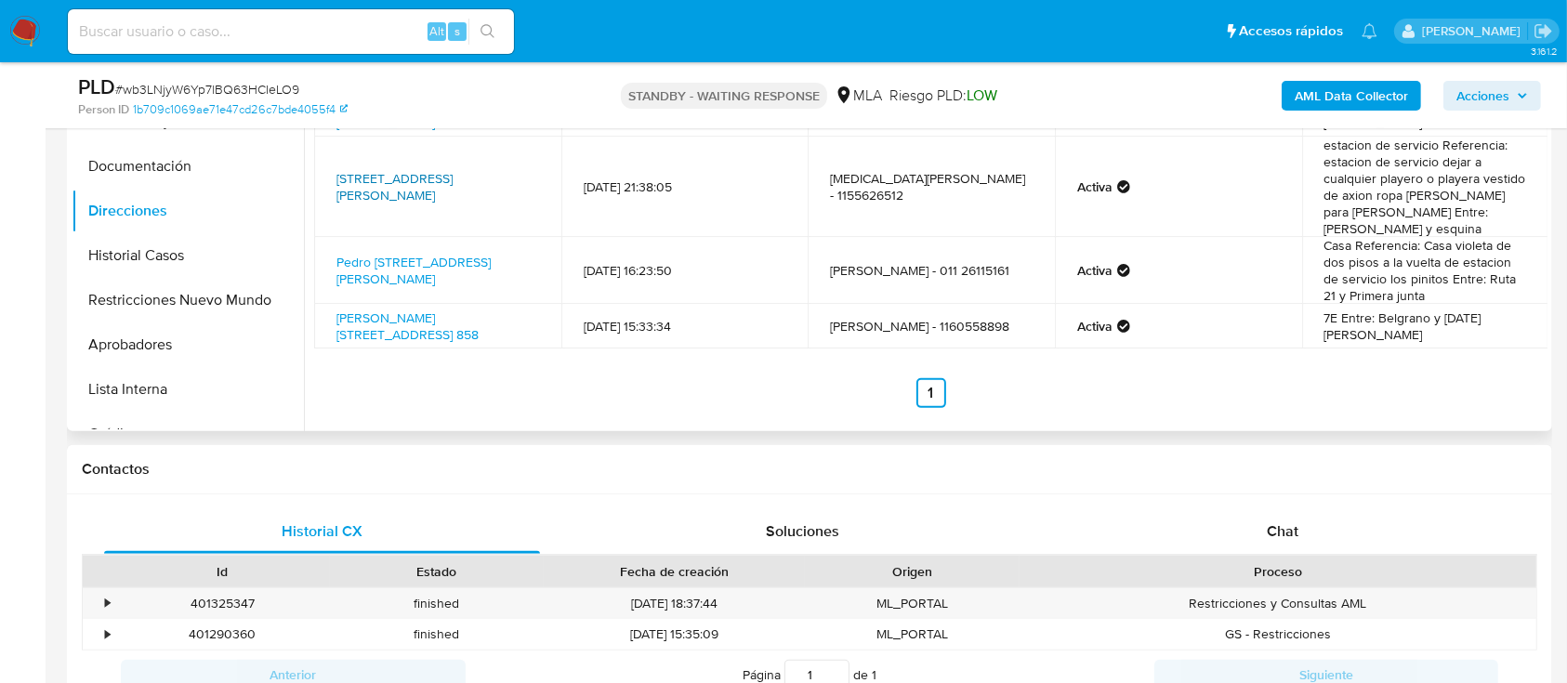
scroll to position [372, 0]
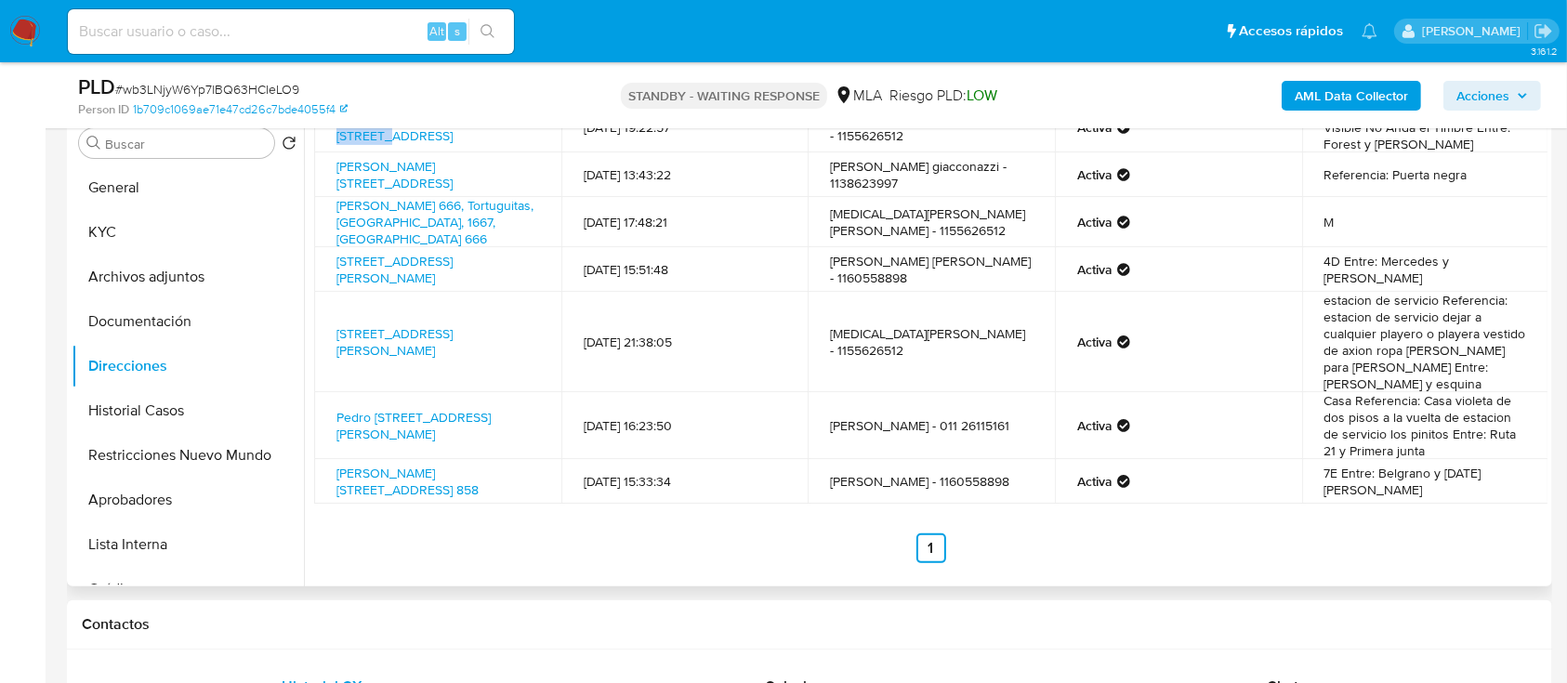
drag, startPoint x: 182, startPoint y: 270, endPoint x: 514, endPoint y: 340, distance: 339.0
click at [185, 270] on button "Archivos adjuntos" at bounding box center [188, 277] width 232 height 45
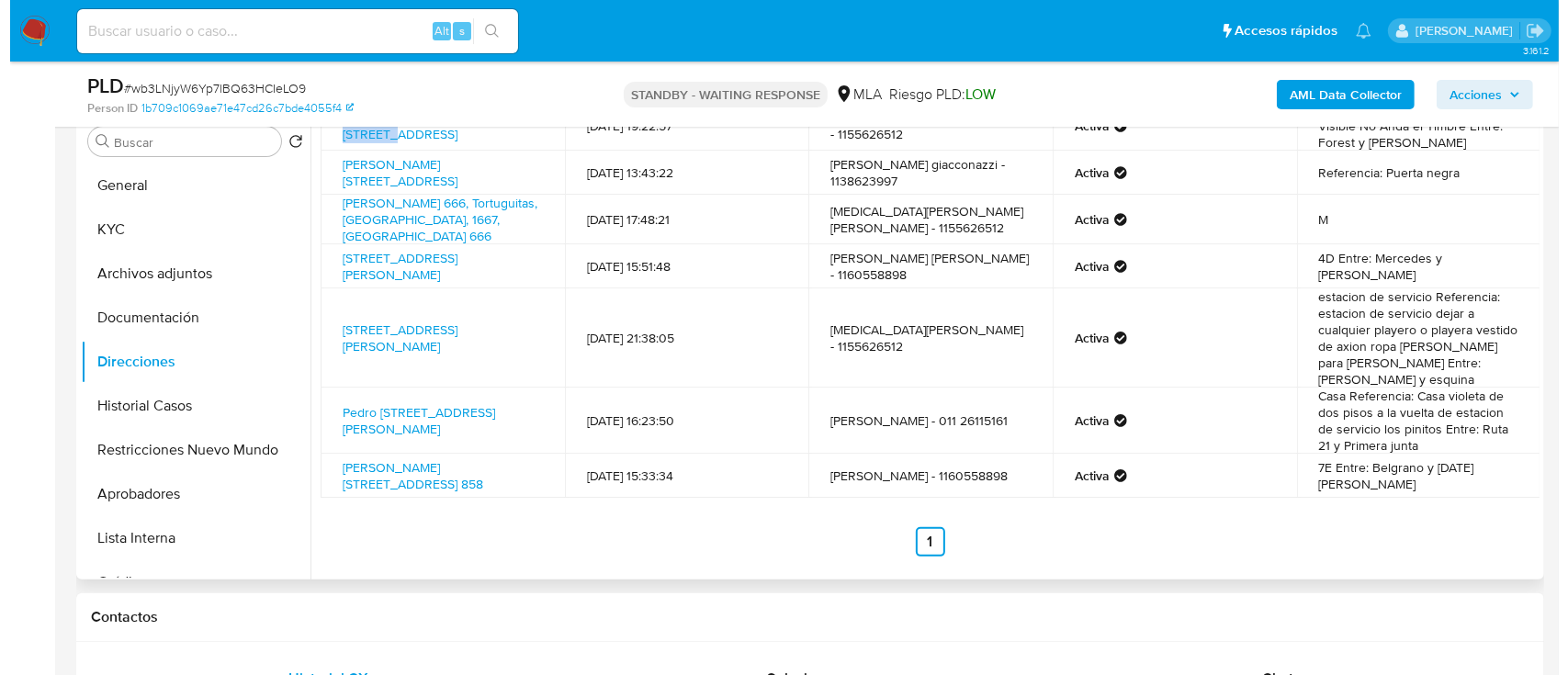
scroll to position [0, 0]
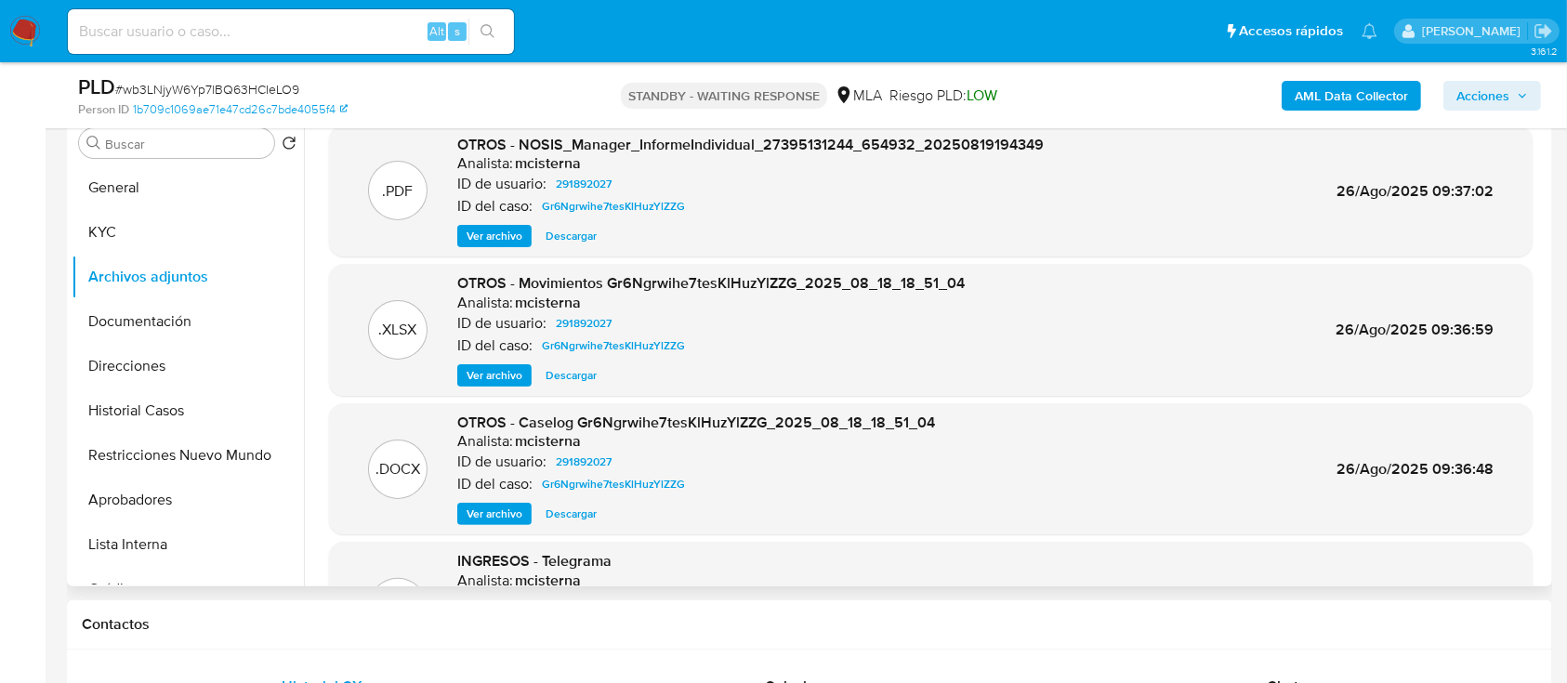
click at [472, 516] on span "Ver archivo" at bounding box center [495, 514] width 56 height 19
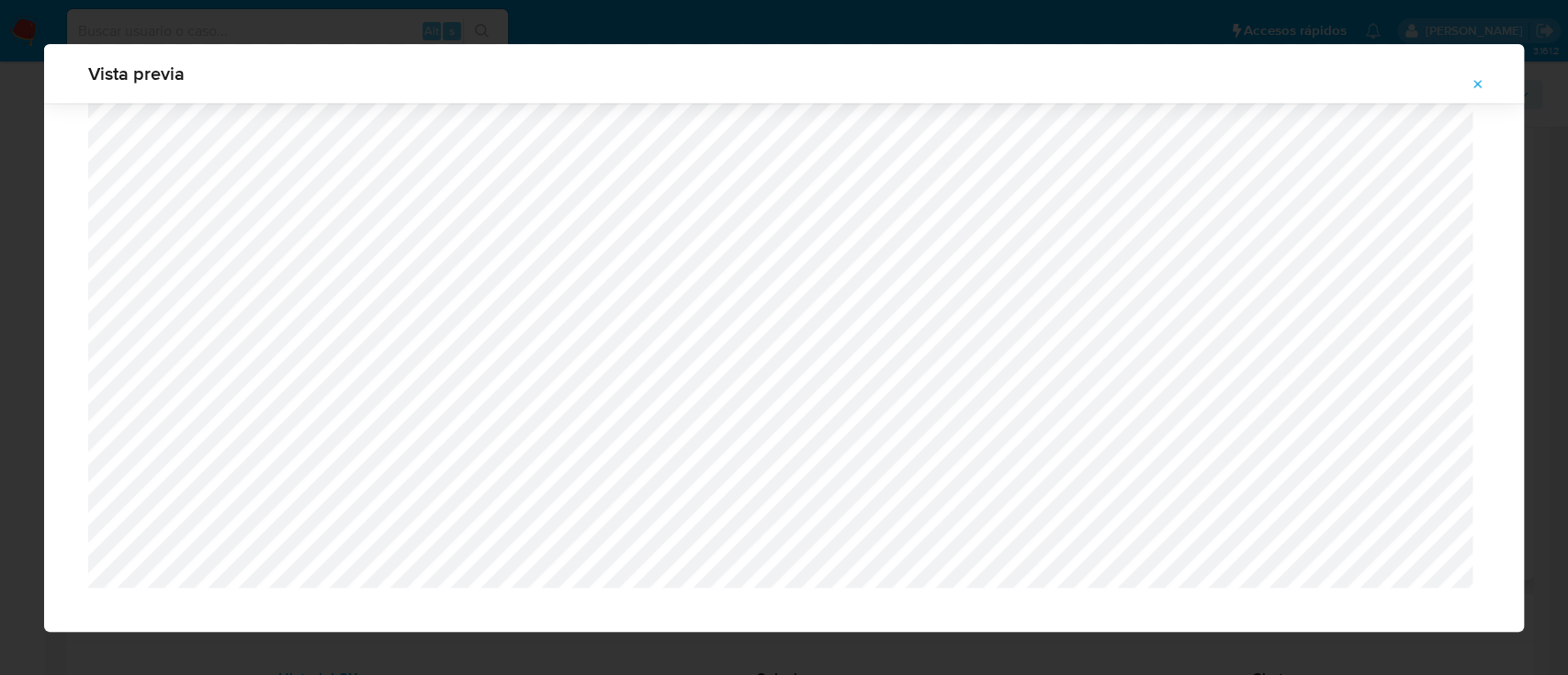
scroll to position [1698, 0]
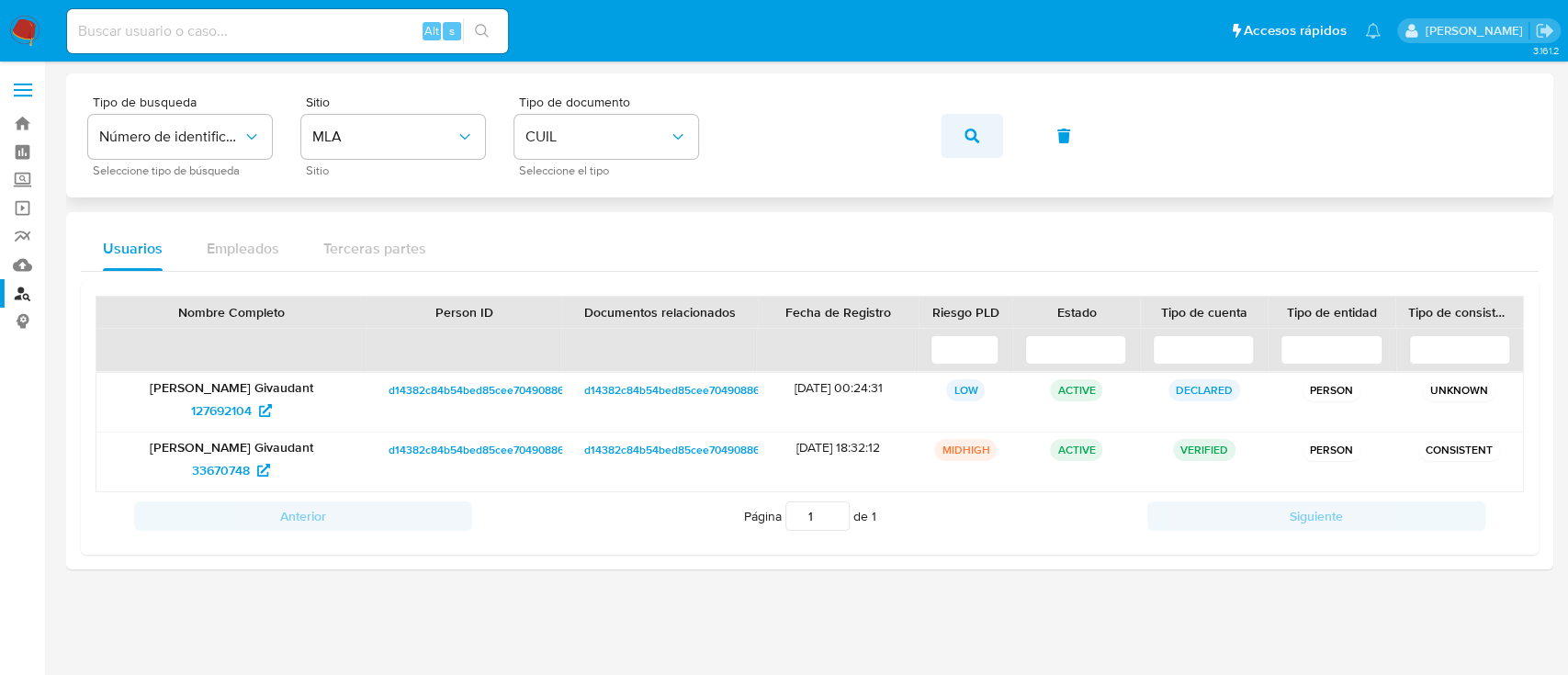
click at [964, 117] on span "button" at bounding box center [971, 135] width 15 height 41
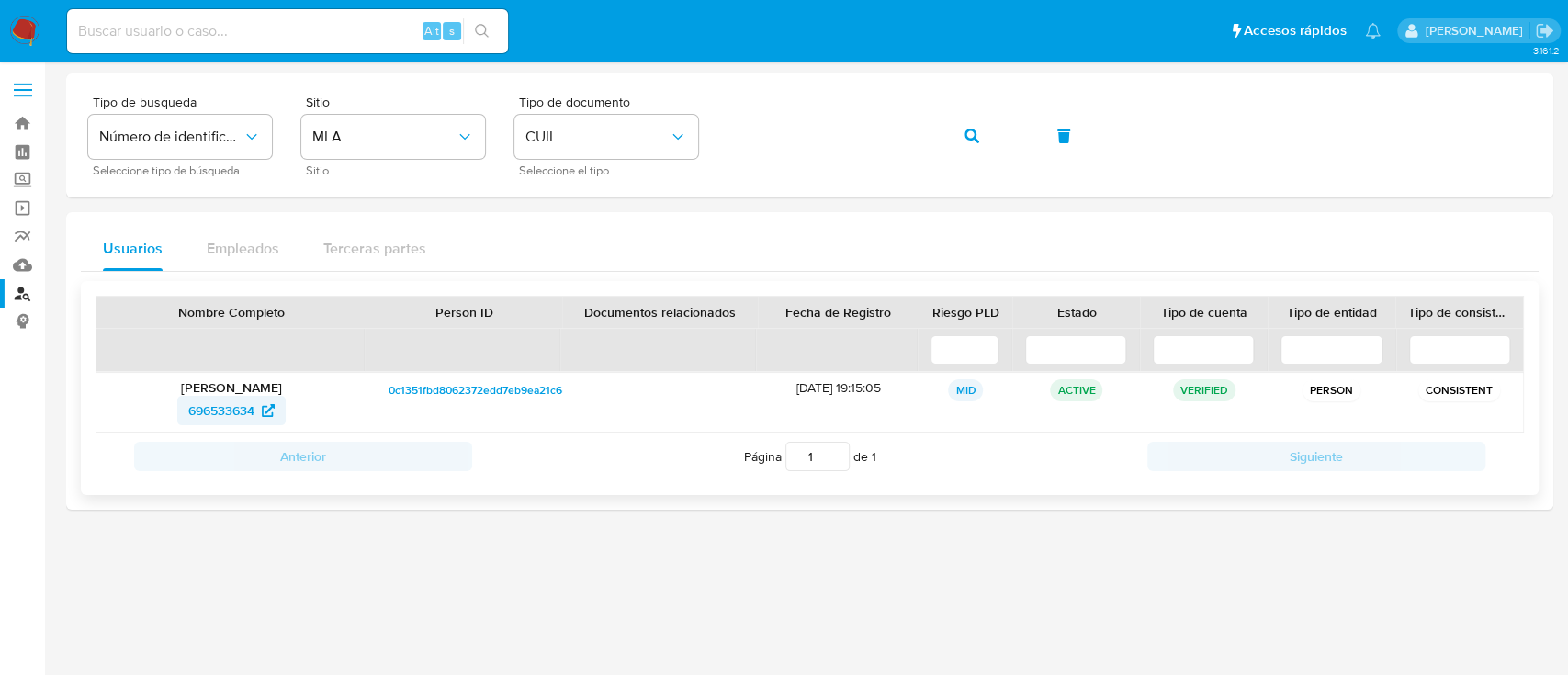
drag, startPoint x: 267, startPoint y: 403, endPoint x: 240, endPoint y: 406, distance: 27.2
click at [240, 406] on span "696533634" at bounding box center [221, 411] width 66 height 30
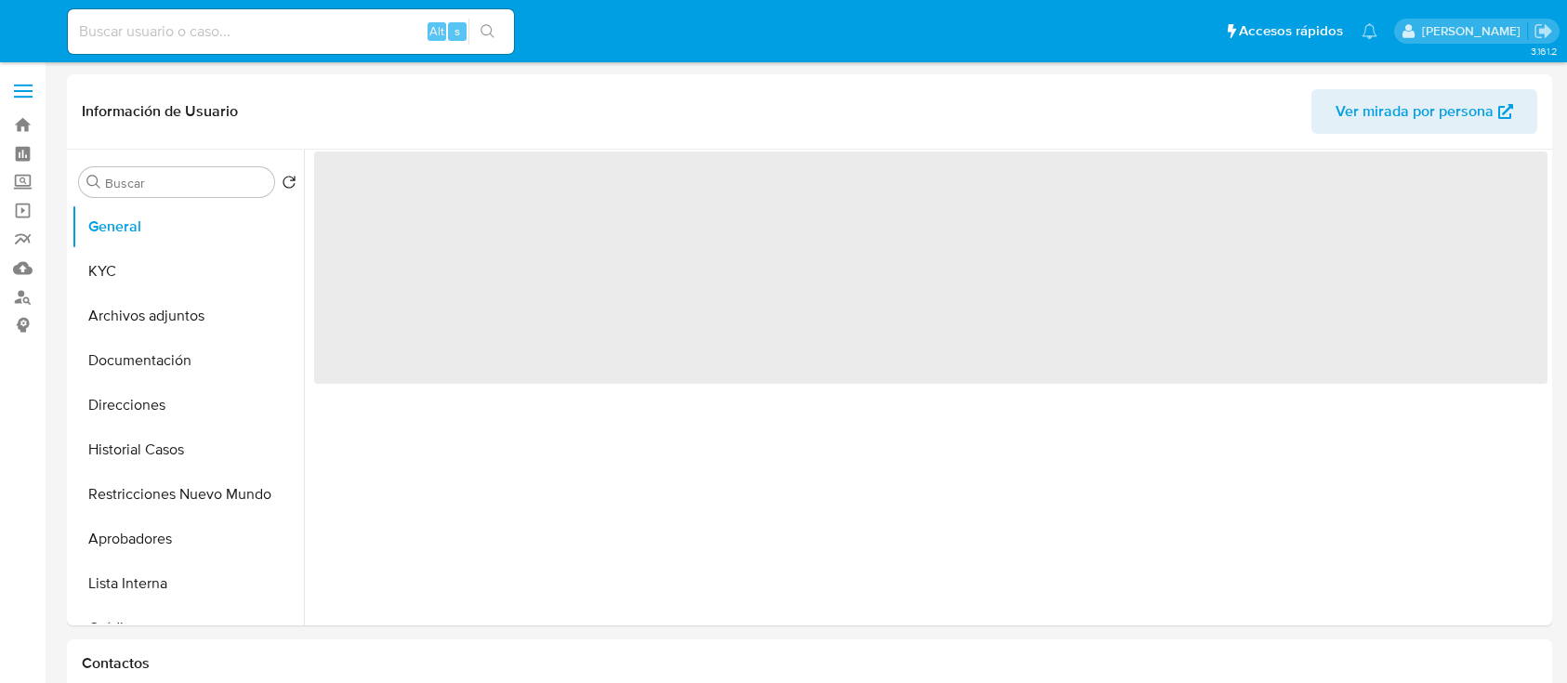
select select "10"
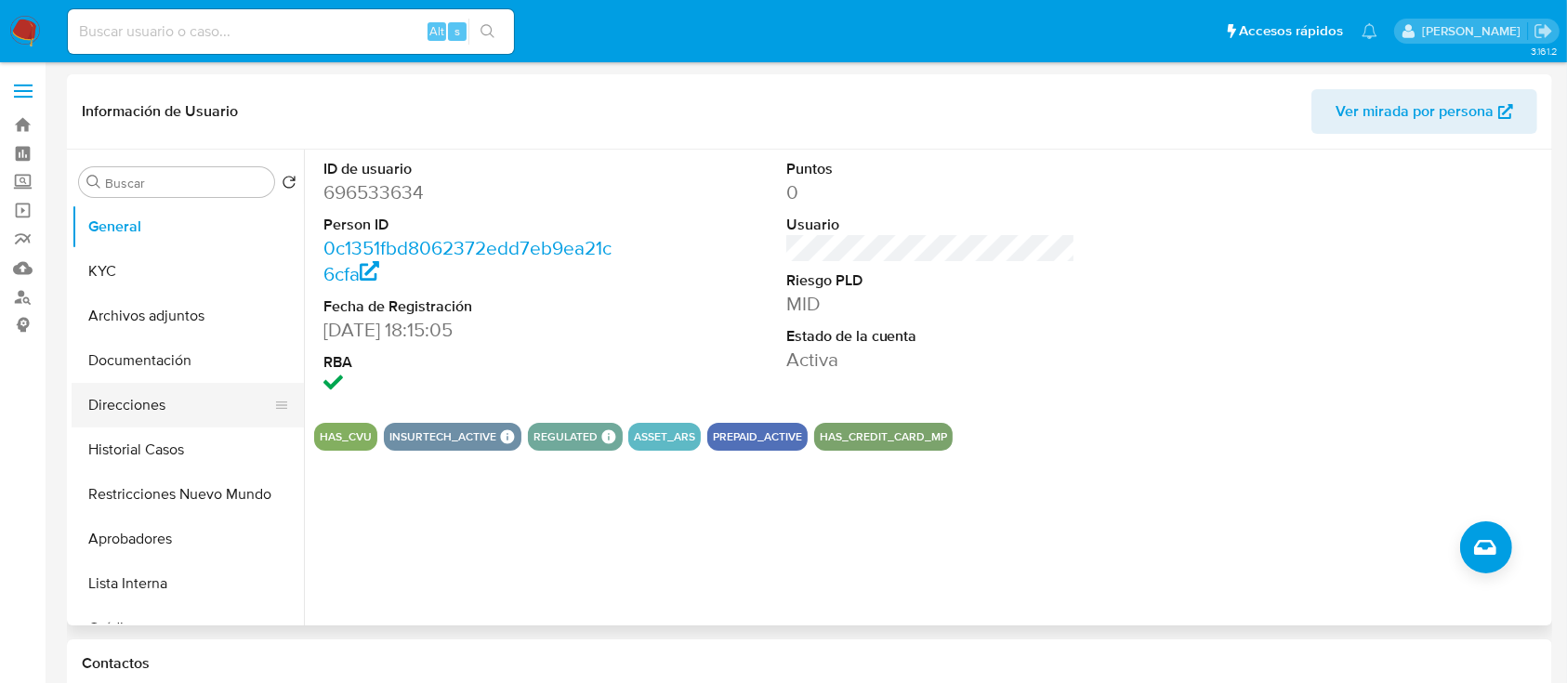
click at [184, 399] on button "Direcciones" at bounding box center [180, 405] width 217 height 45
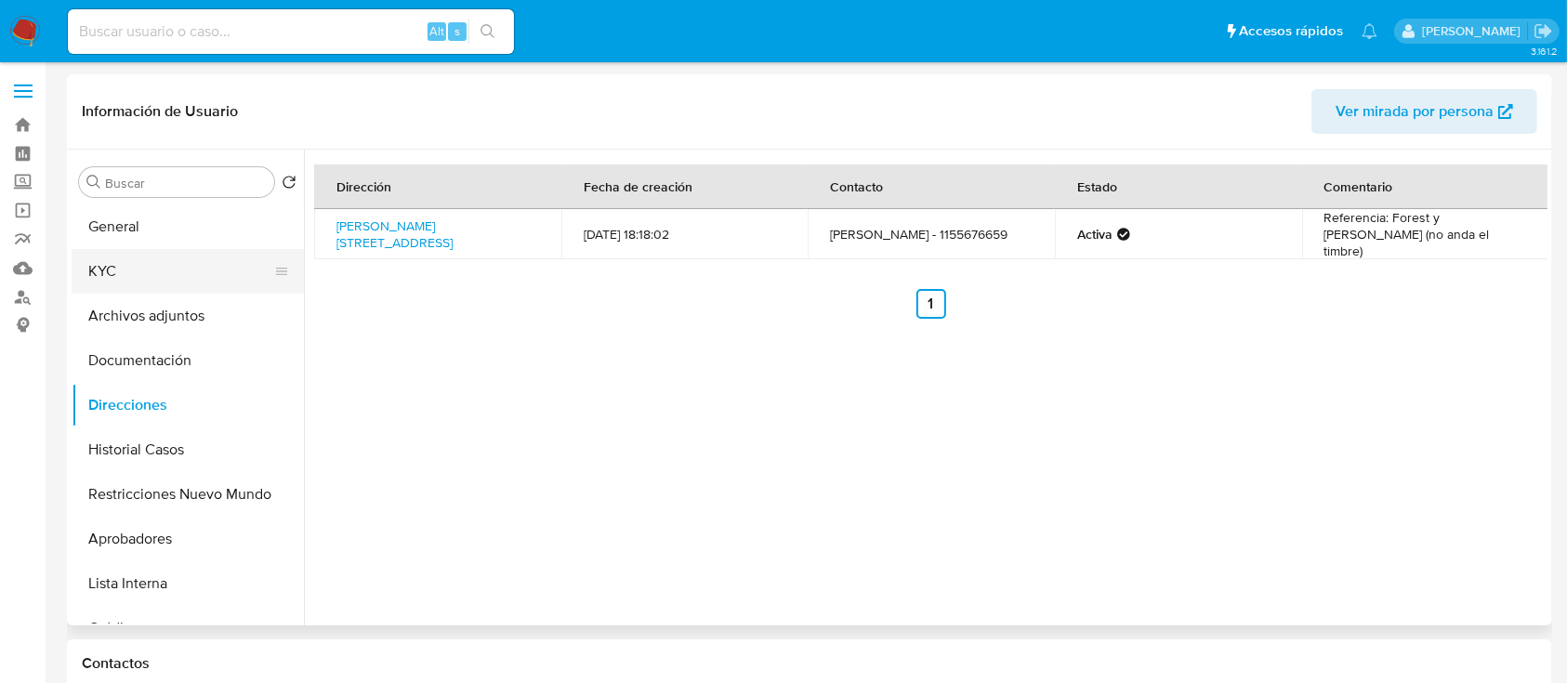
click at [202, 281] on button "KYC" at bounding box center [180, 271] width 217 height 45
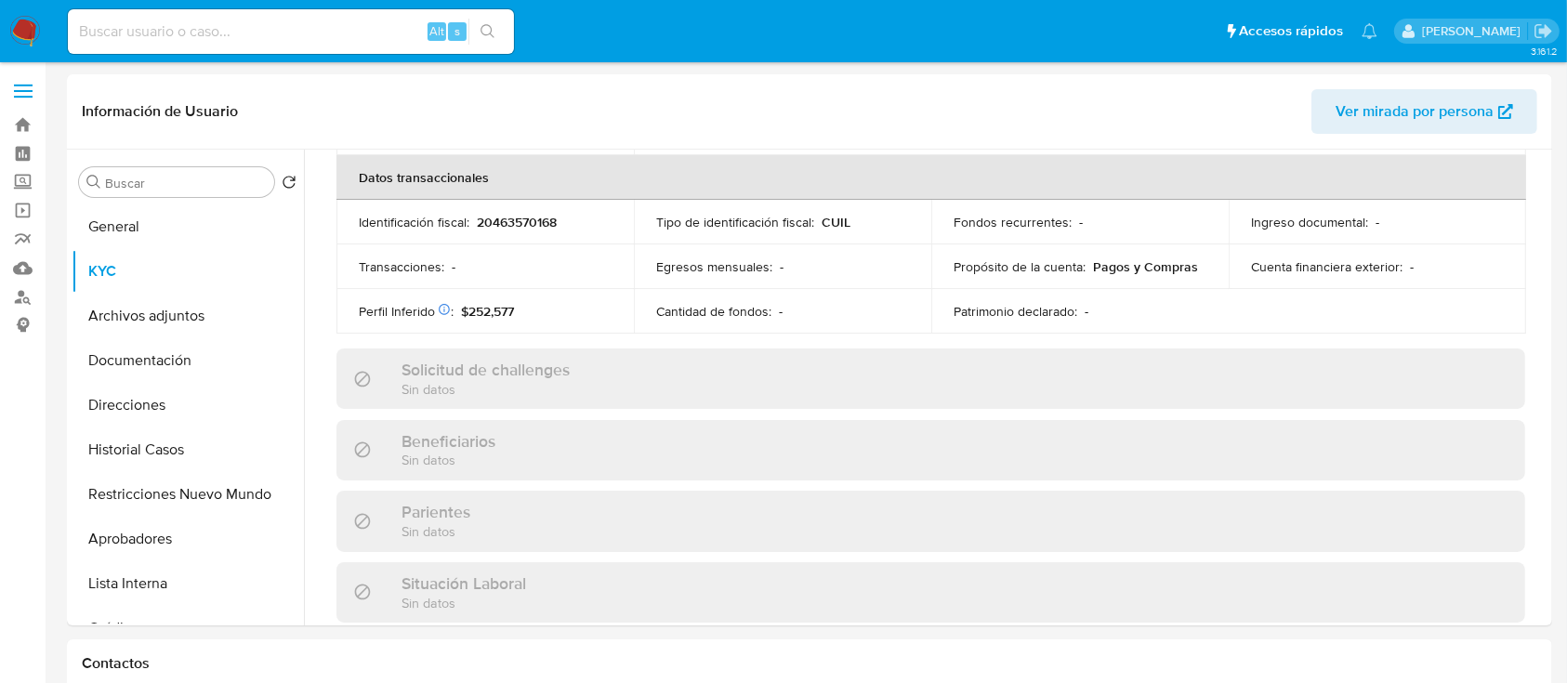
scroll to position [996, 0]
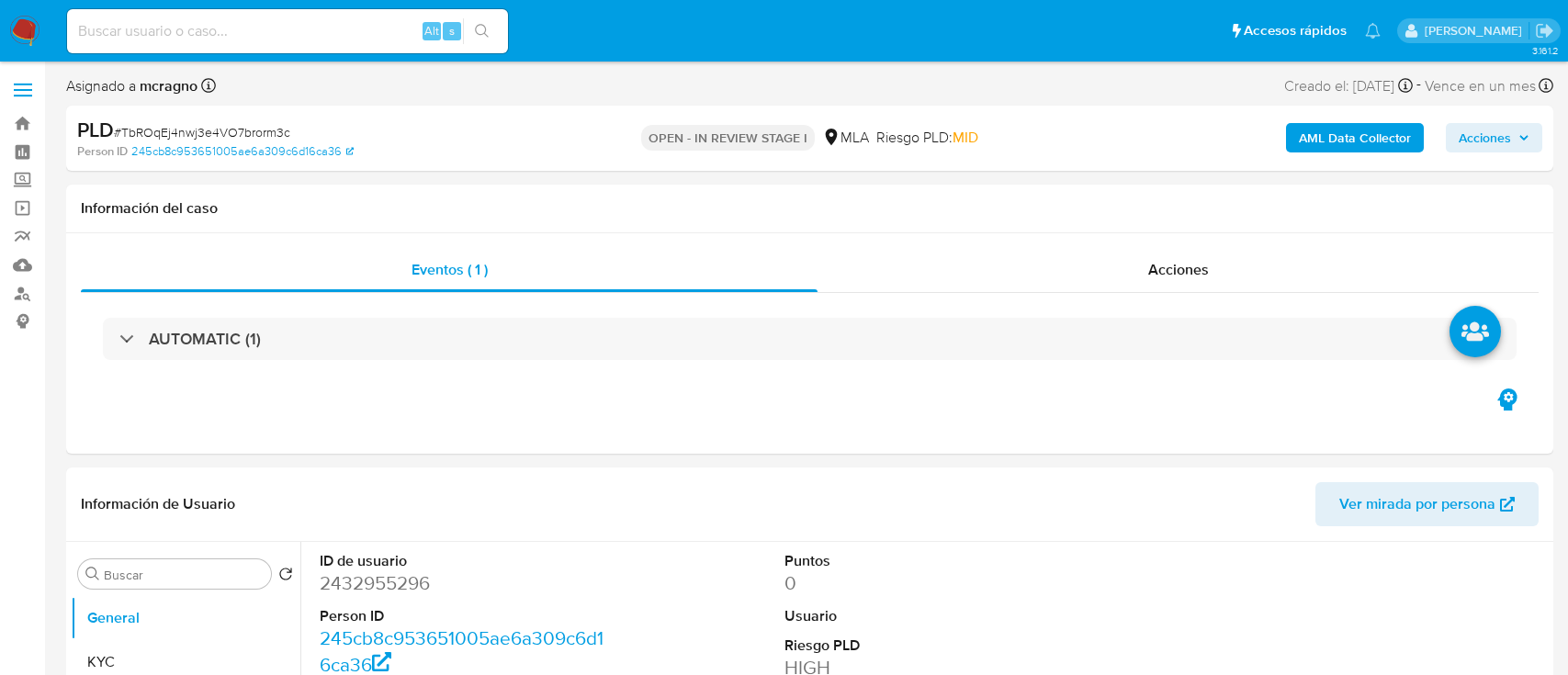
select select "10"
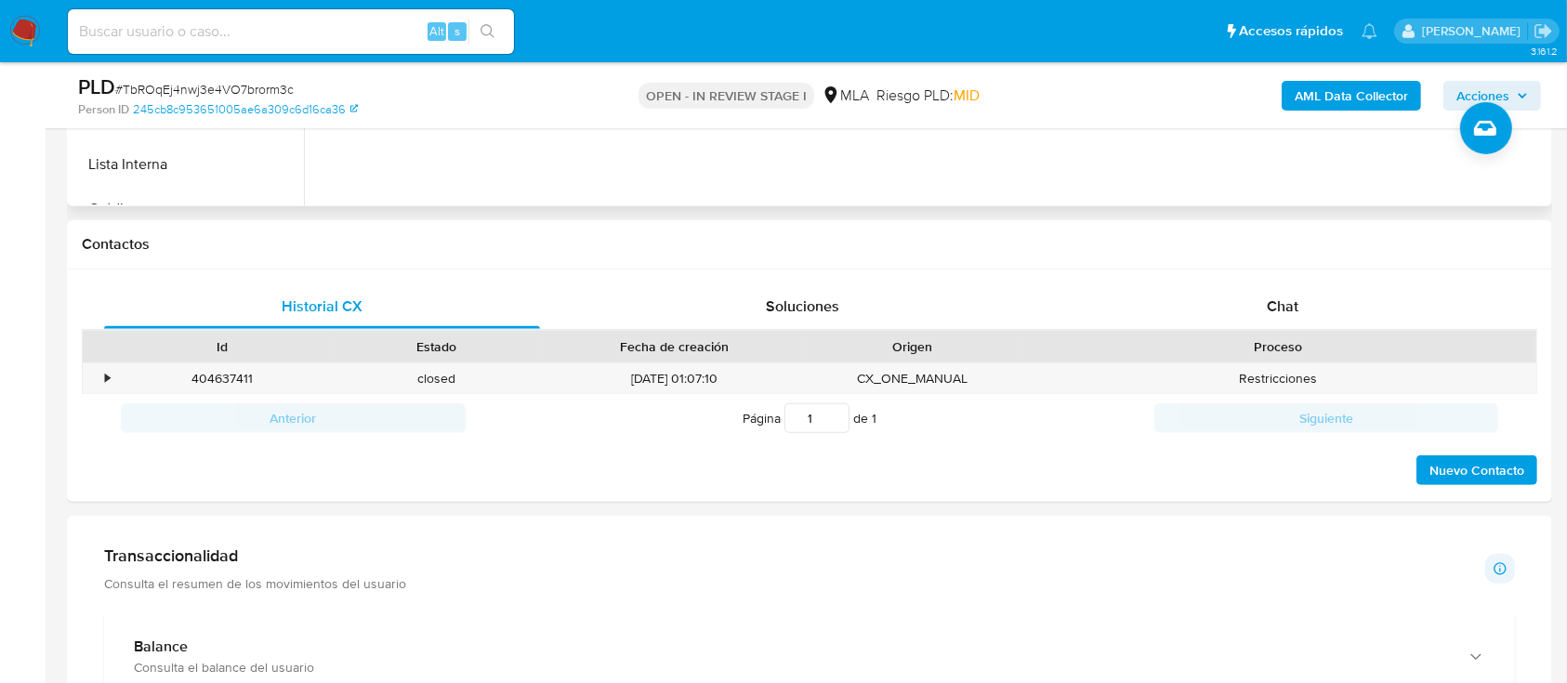
scroll to position [619, 0]
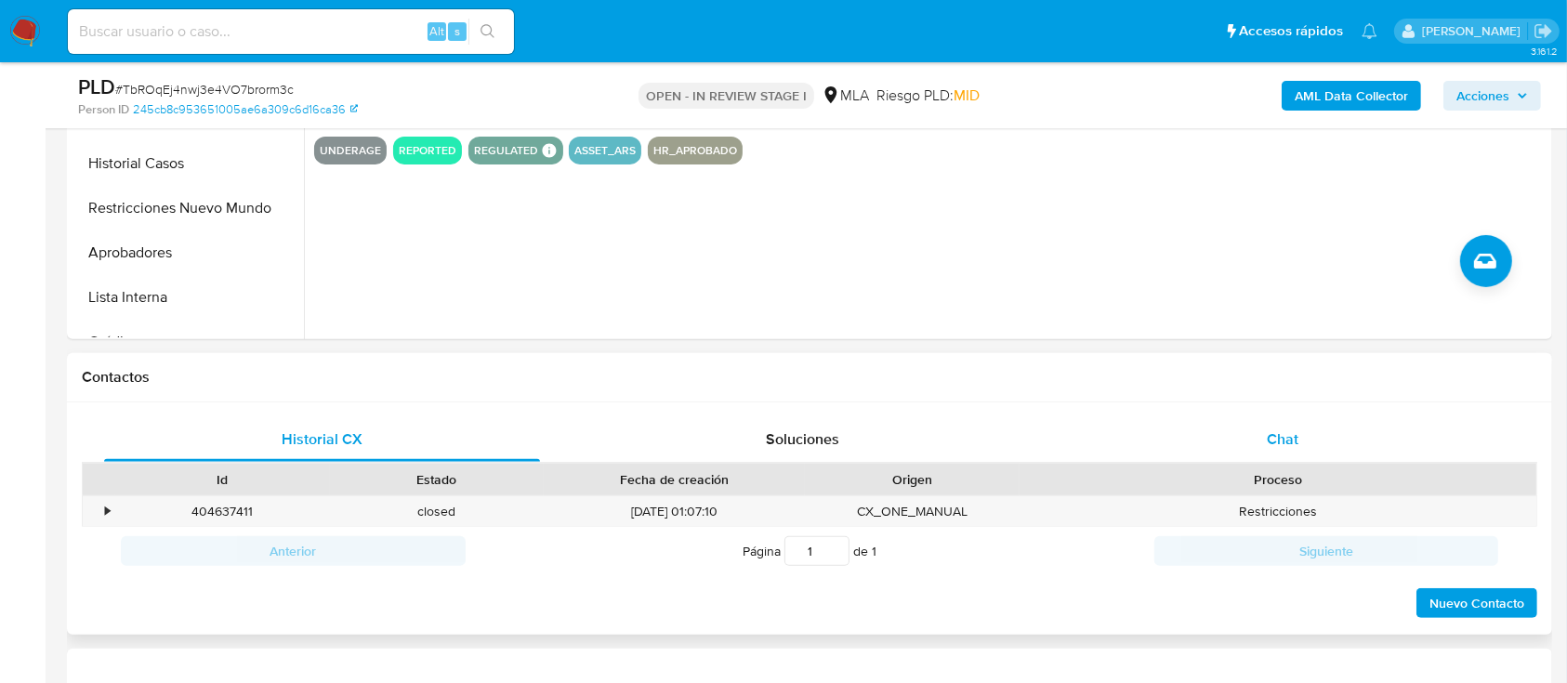
click at [1332, 435] on div "Chat" at bounding box center [1283, 439] width 436 height 45
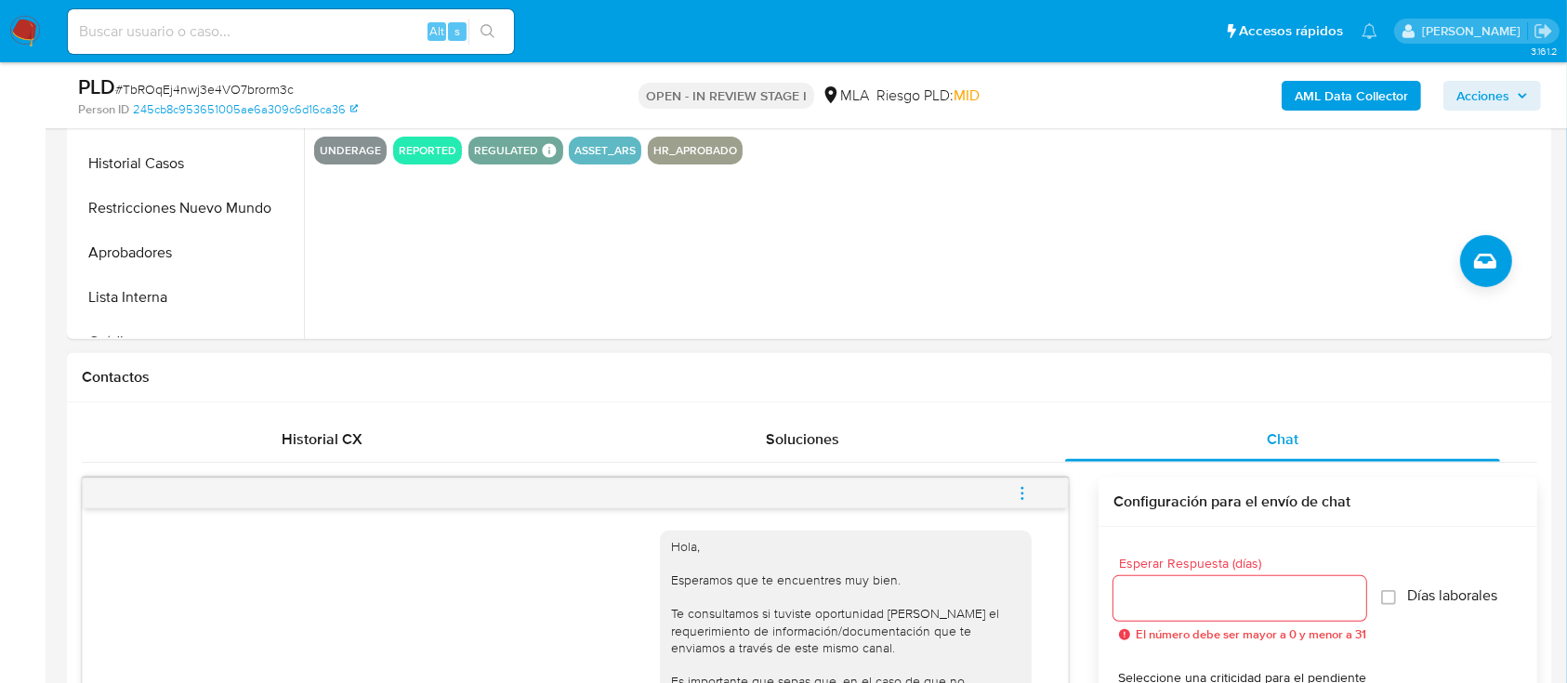
scroll to position [247, 0]
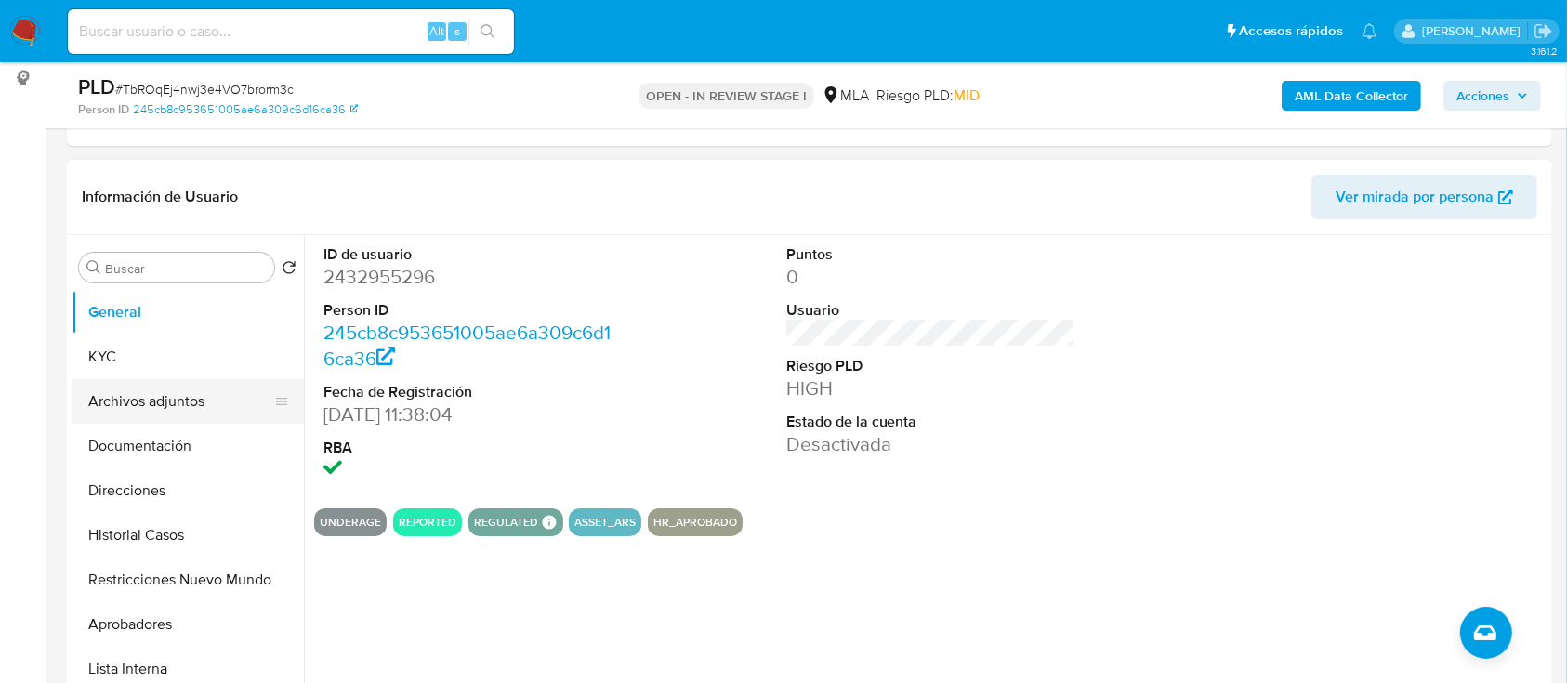
drag, startPoint x: 198, startPoint y: 412, endPoint x: 216, endPoint y: 412, distance: 17.7
click at [198, 412] on button "Archivos adjuntos" at bounding box center [180, 401] width 217 height 45
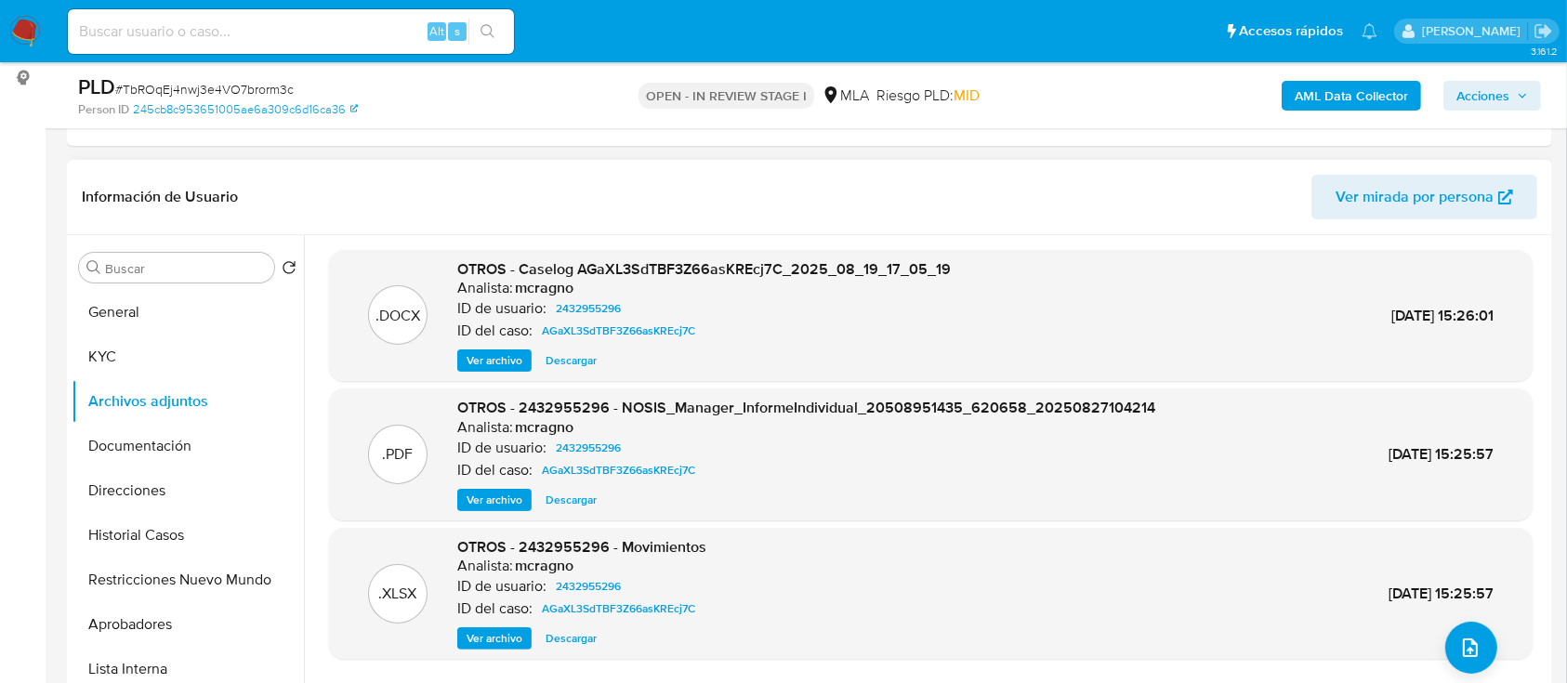
drag, startPoint x: 164, startPoint y: 534, endPoint x: 615, endPoint y: 543, distance: 451.8
click at [165, 533] on button "Historial Casos" at bounding box center [188, 535] width 232 height 45
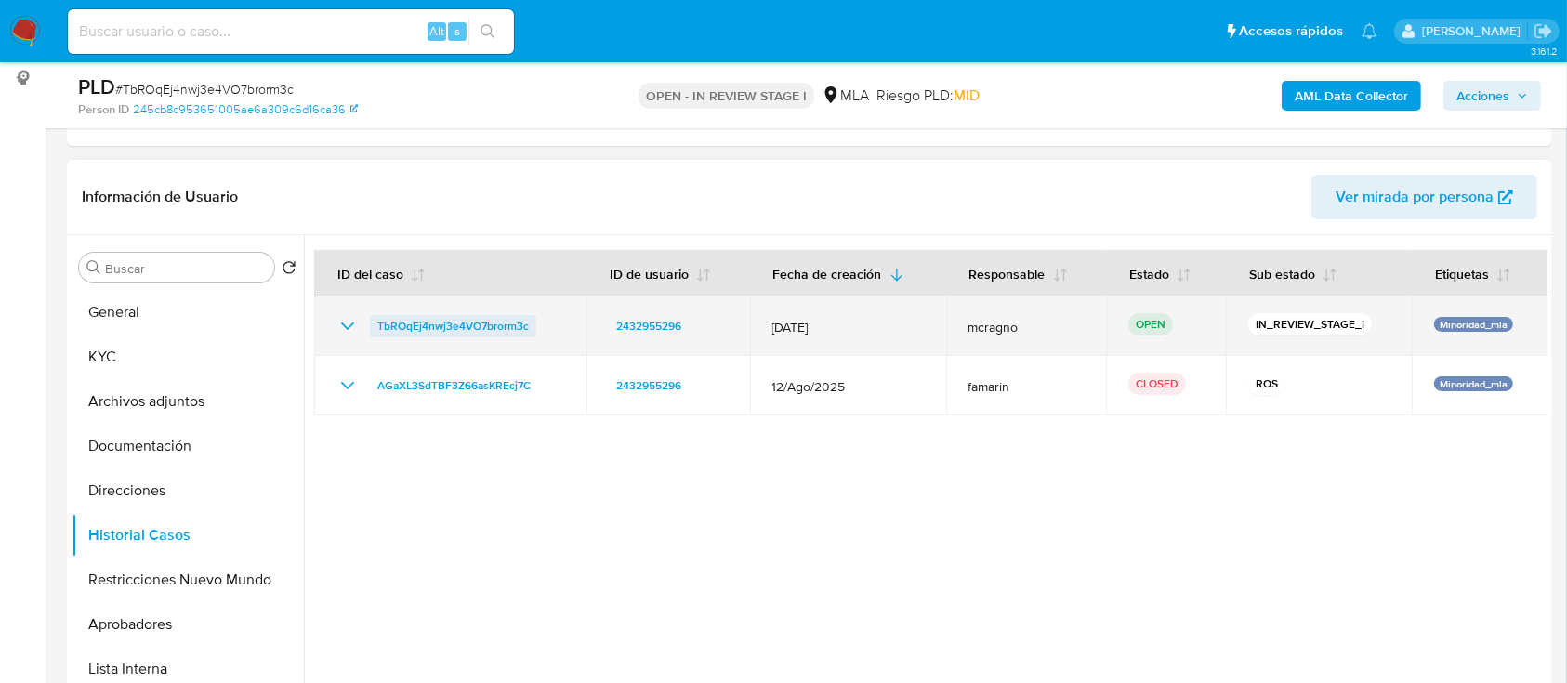
drag, startPoint x: 349, startPoint y: 377, endPoint x: 451, endPoint y: 348, distance: 106.5
click at [349, 377] on icon "Mostrar/Ocultar" at bounding box center [347, 386] width 22 height 22
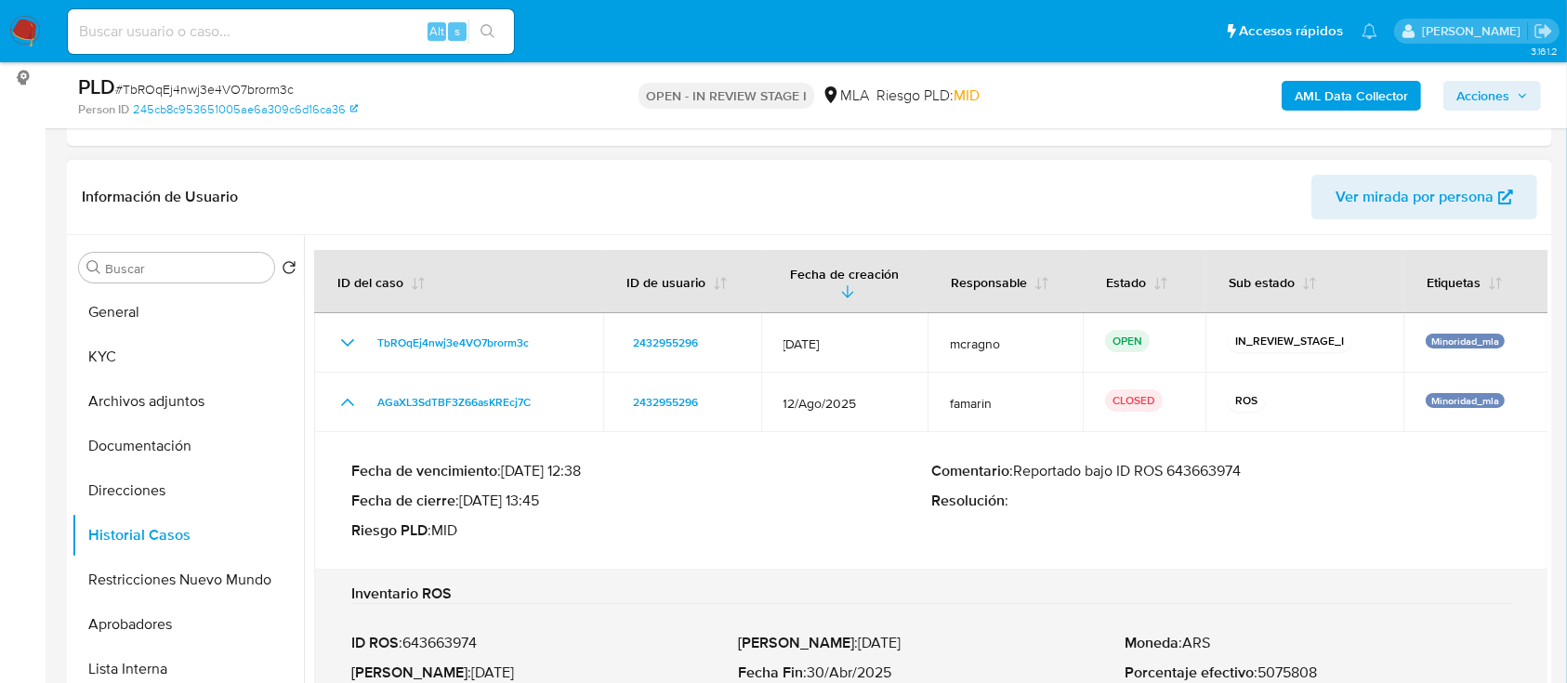
click at [1218, 471] on p "Comentario : Reportado bajo ID ROS 643663974" at bounding box center [1221, 471] width 580 height 19
click at [178, 352] on button "KYC" at bounding box center [180, 357] width 217 height 45
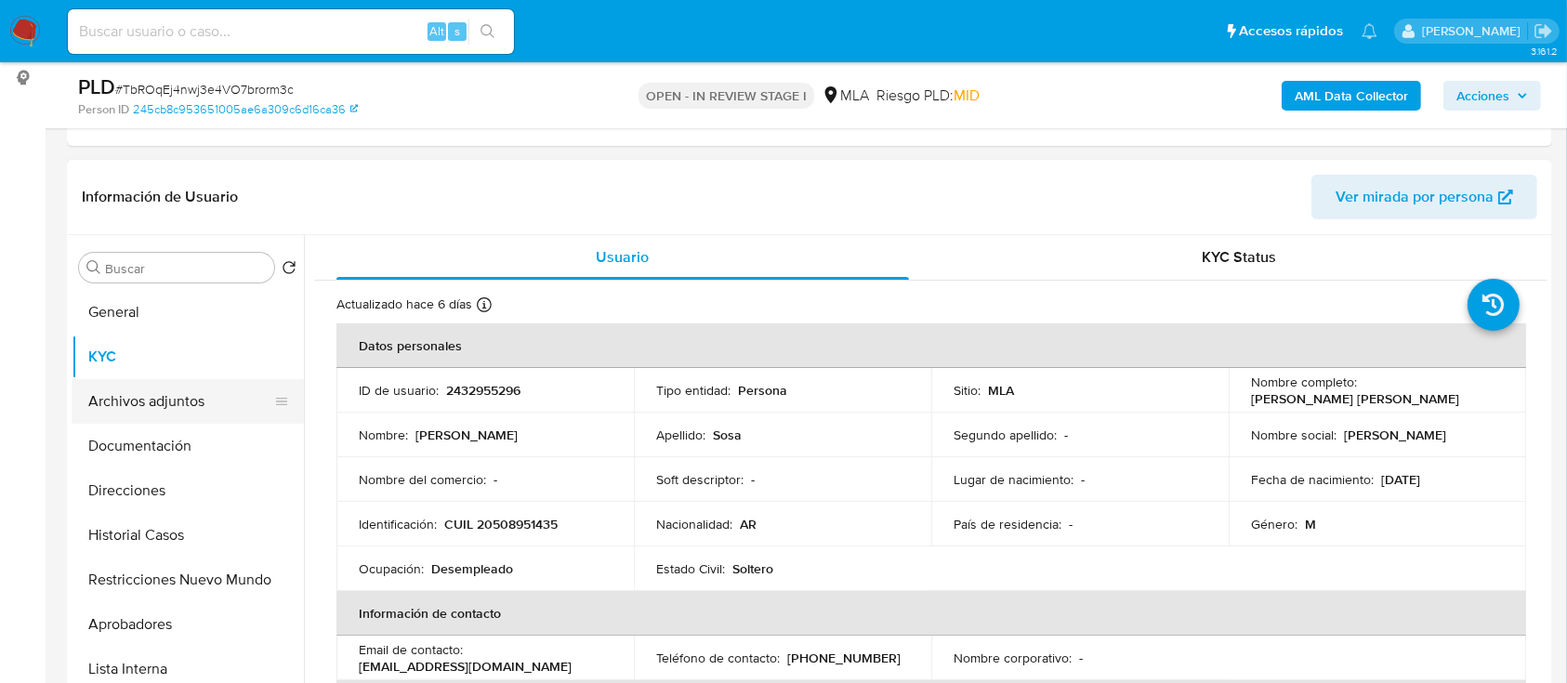
click at [165, 398] on button "Archivos adjuntos" at bounding box center [180, 401] width 217 height 45
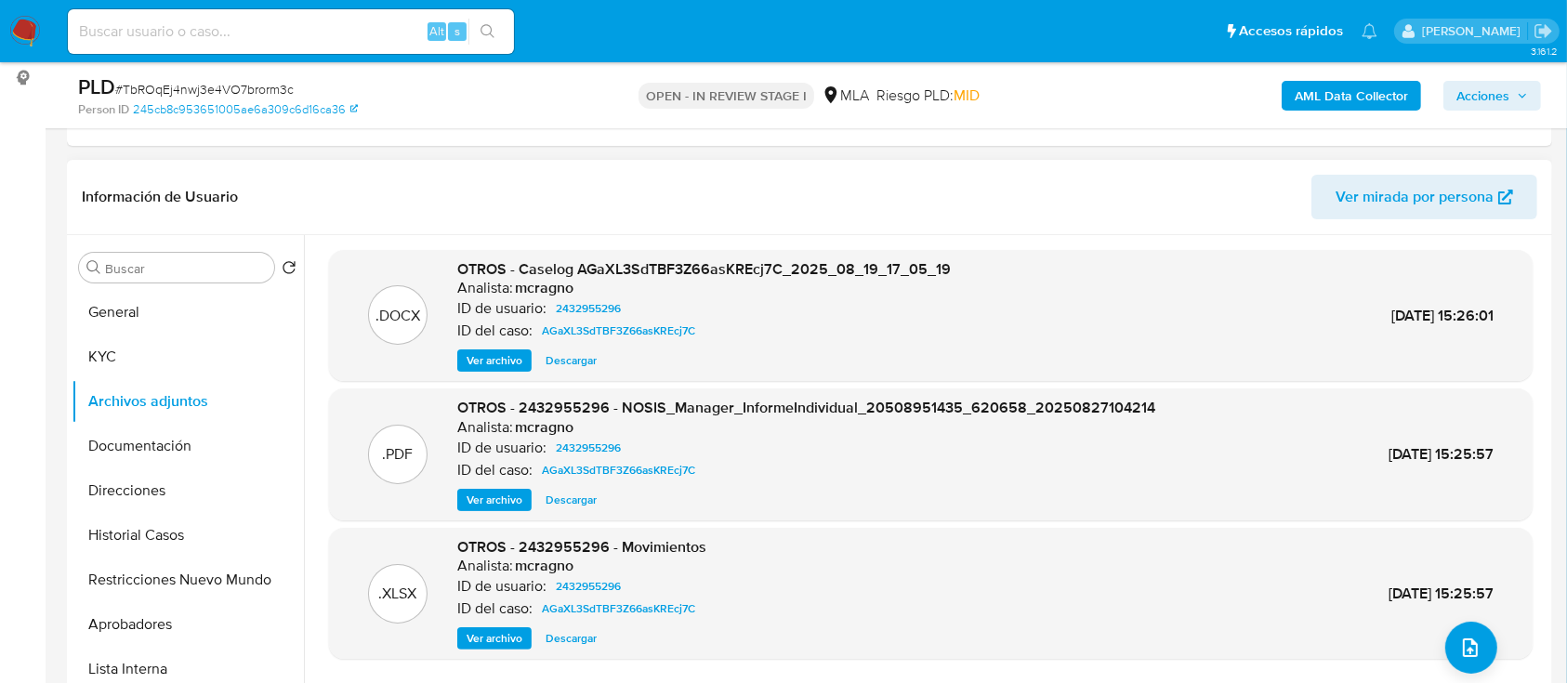
drag, startPoint x: 515, startPoint y: 361, endPoint x: 533, endPoint y: 365, distance: 18.3
click at [514, 360] on span "Ver archivo" at bounding box center [495, 360] width 56 height 19
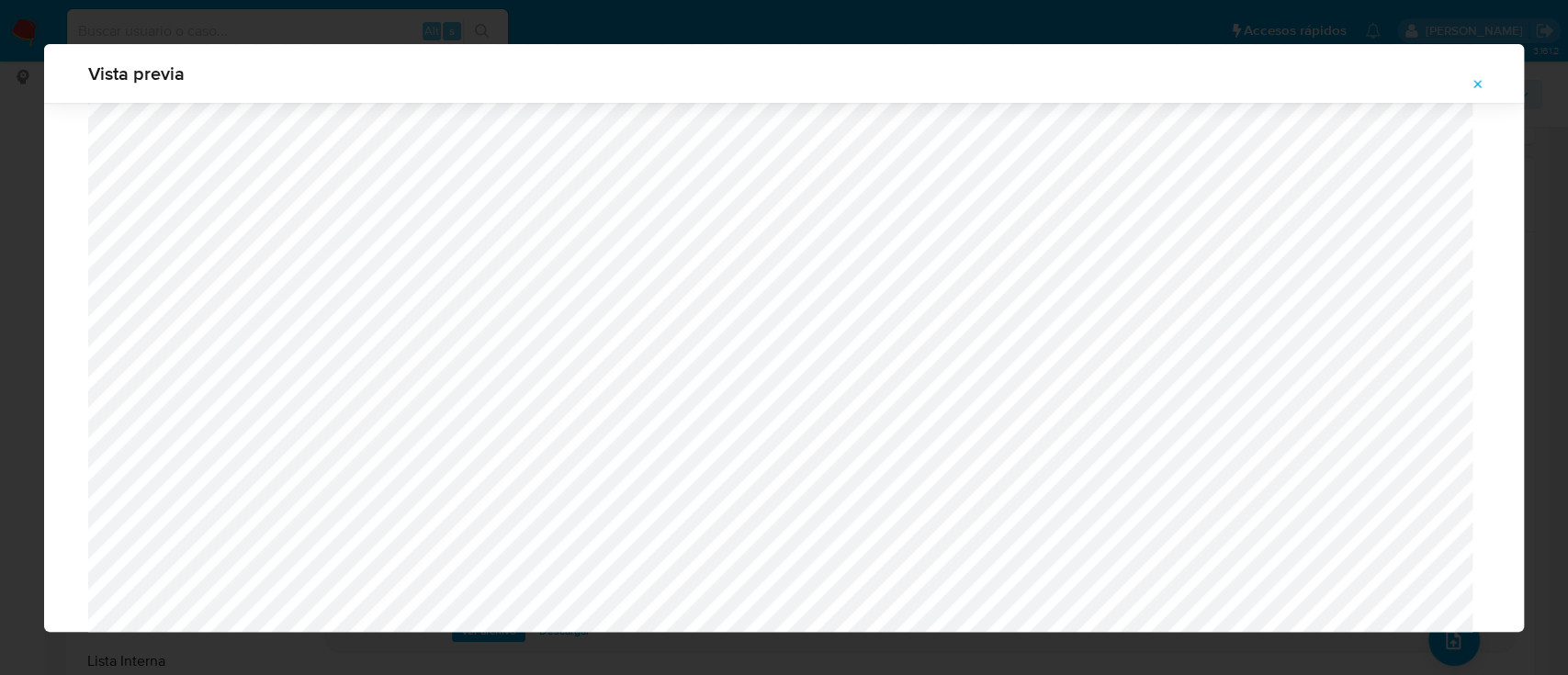
scroll to position [1205, 0]
click at [1476, 77] on icon "Attachment preview" at bounding box center [1477, 84] width 15 height 15
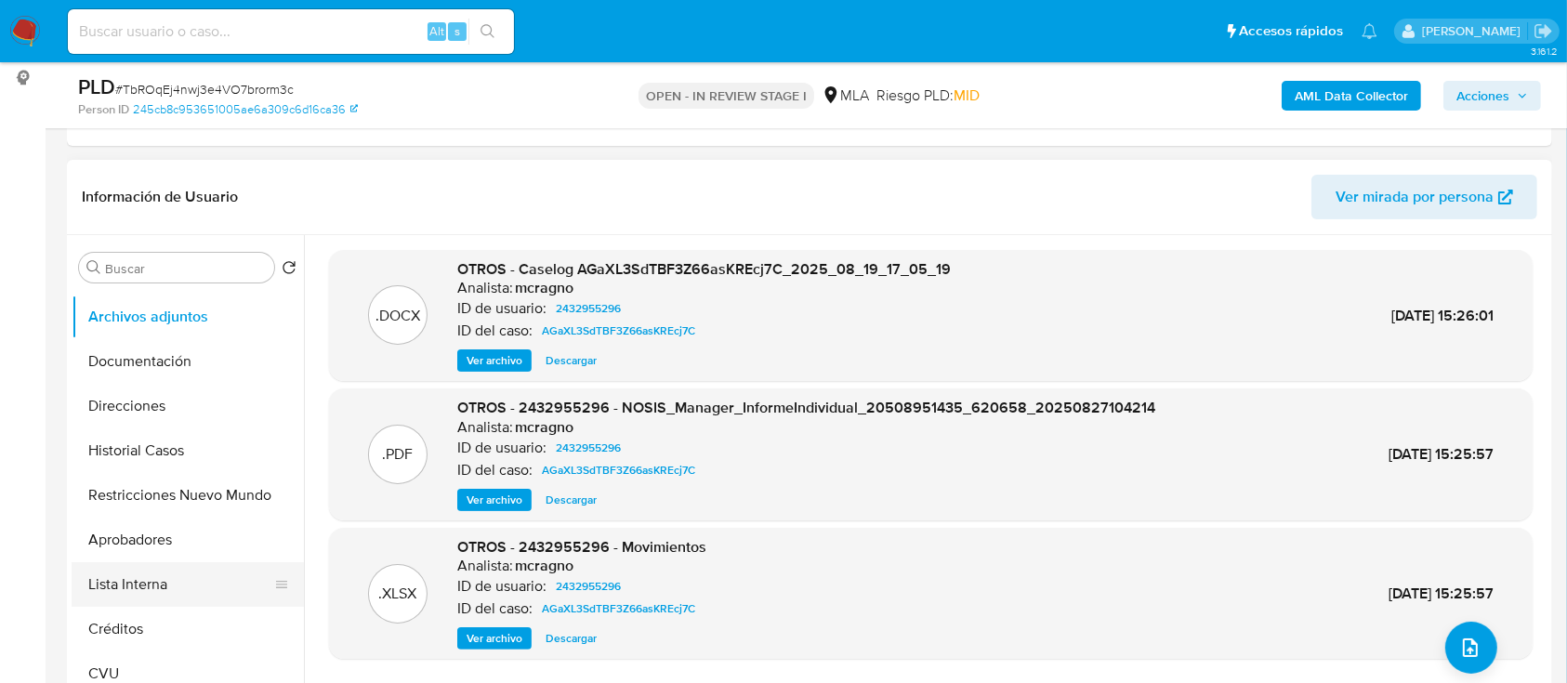
scroll to position [124, 0]
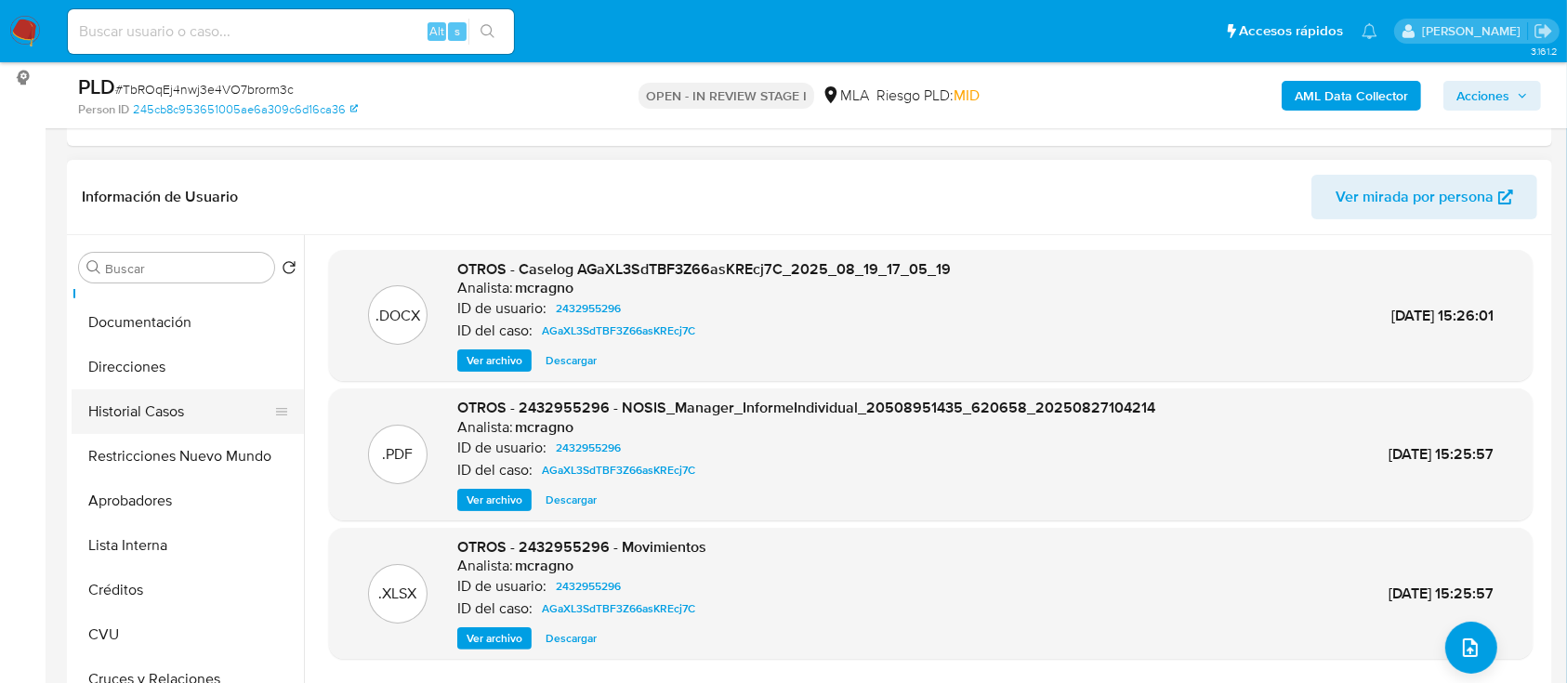
click at [174, 406] on button "Historial Casos" at bounding box center [180, 411] width 217 height 45
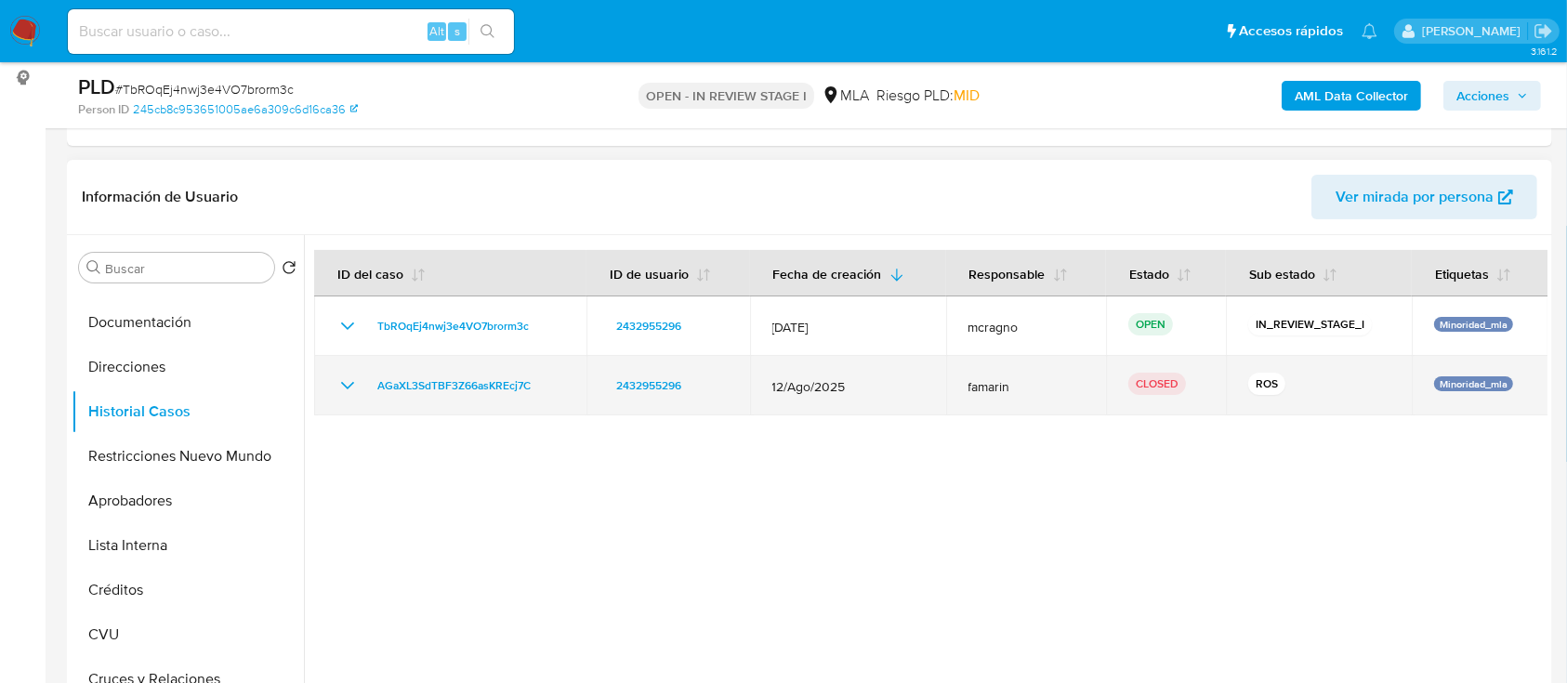
click at [337, 389] on icon "Mostrar/Ocultar" at bounding box center [347, 386] width 22 height 22
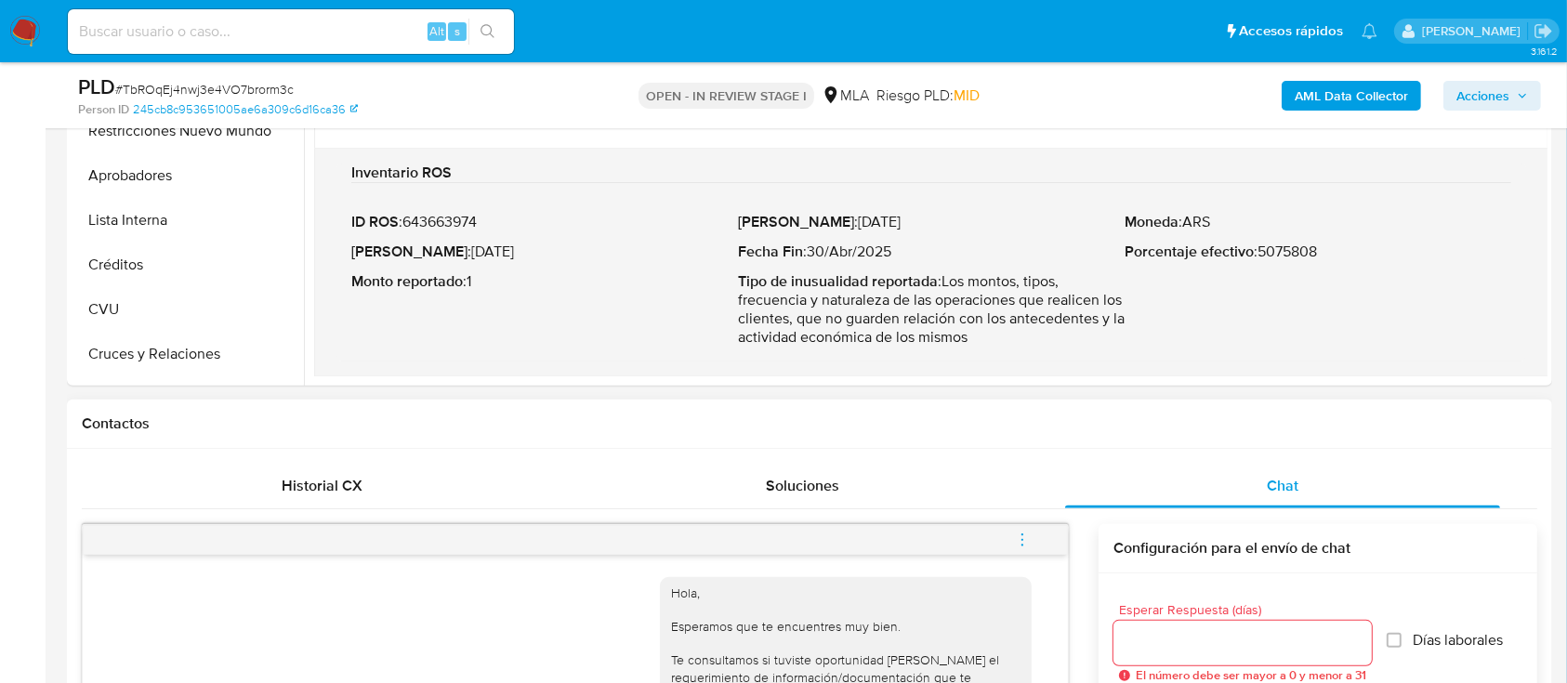
scroll to position [744, 0]
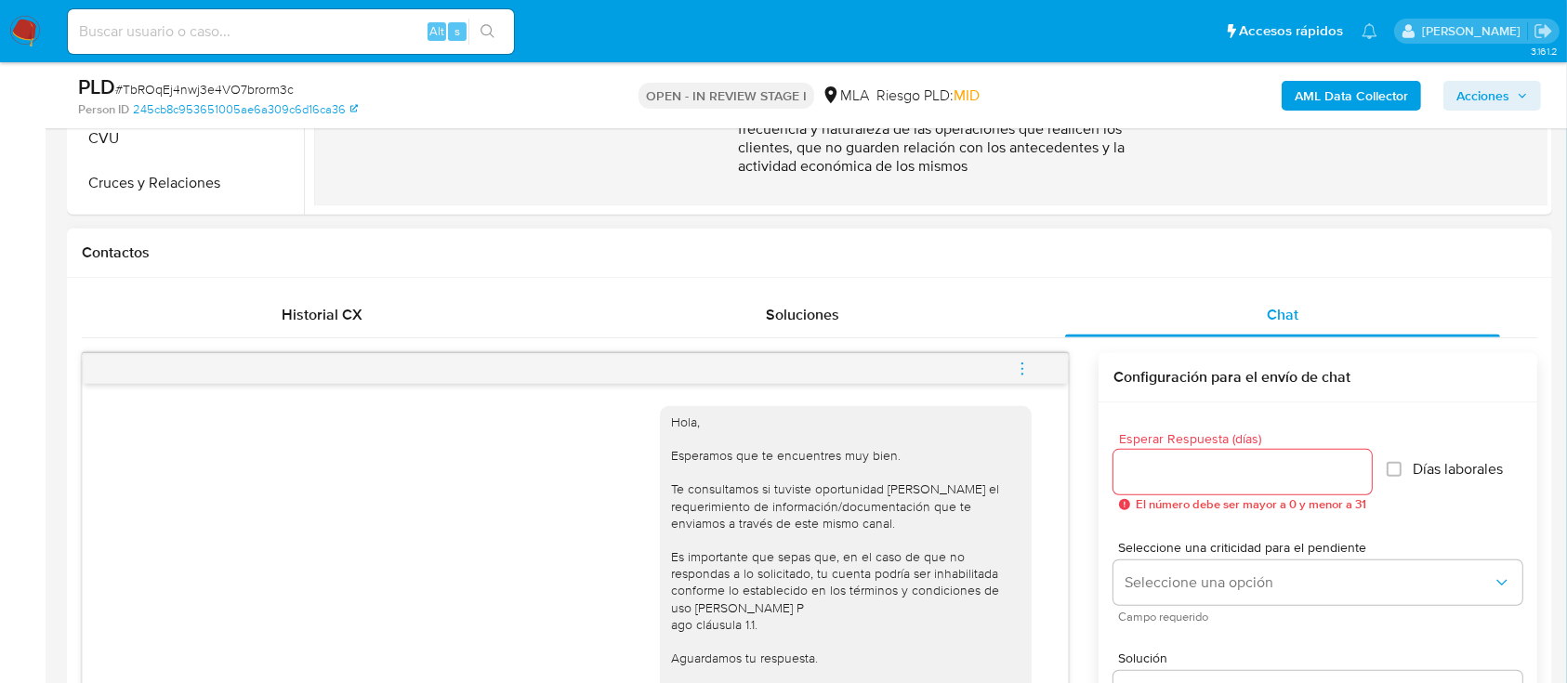
click at [1019, 361] on icon "menu-action" at bounding box center [1022, 369] width 17 height 17
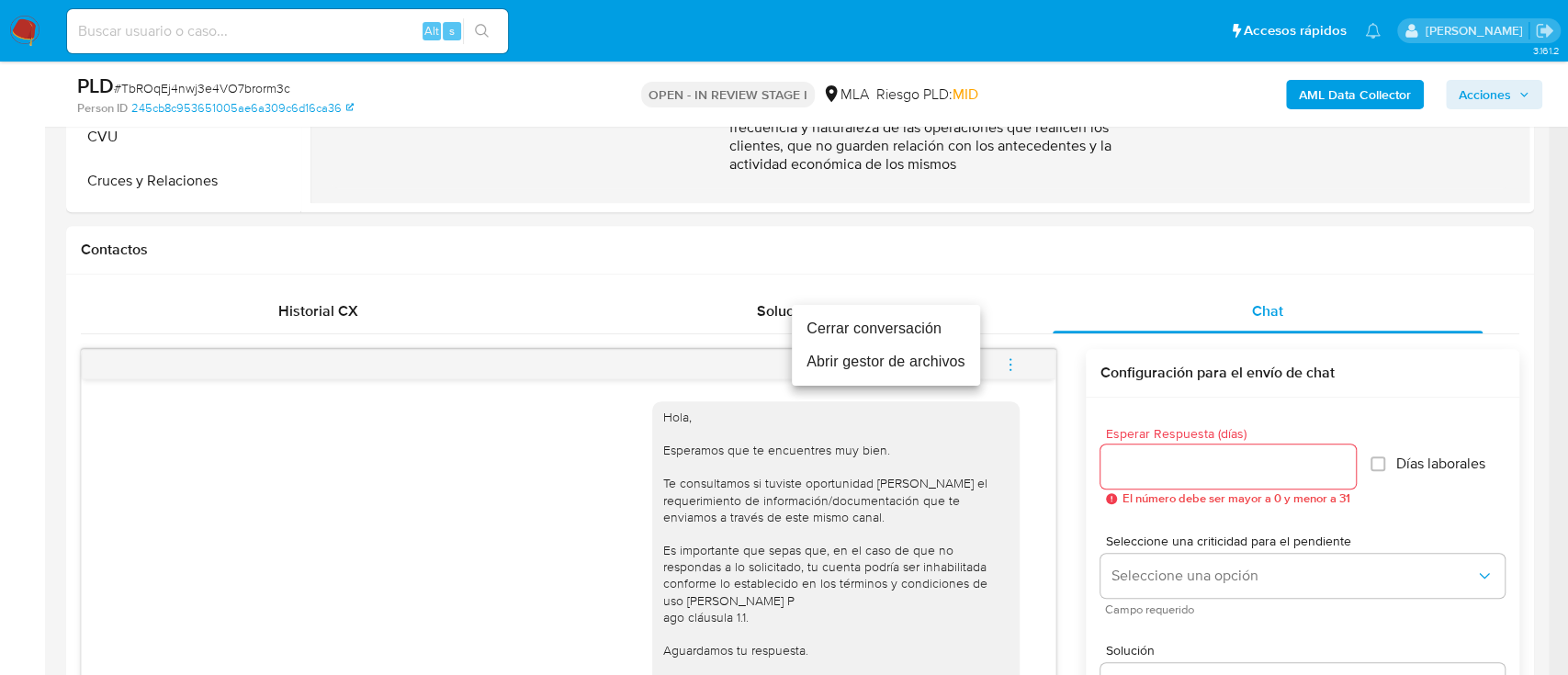
click at [880, 338] on li "Cerrar conversación" at bounding box center [885, 328] width 189 height 33
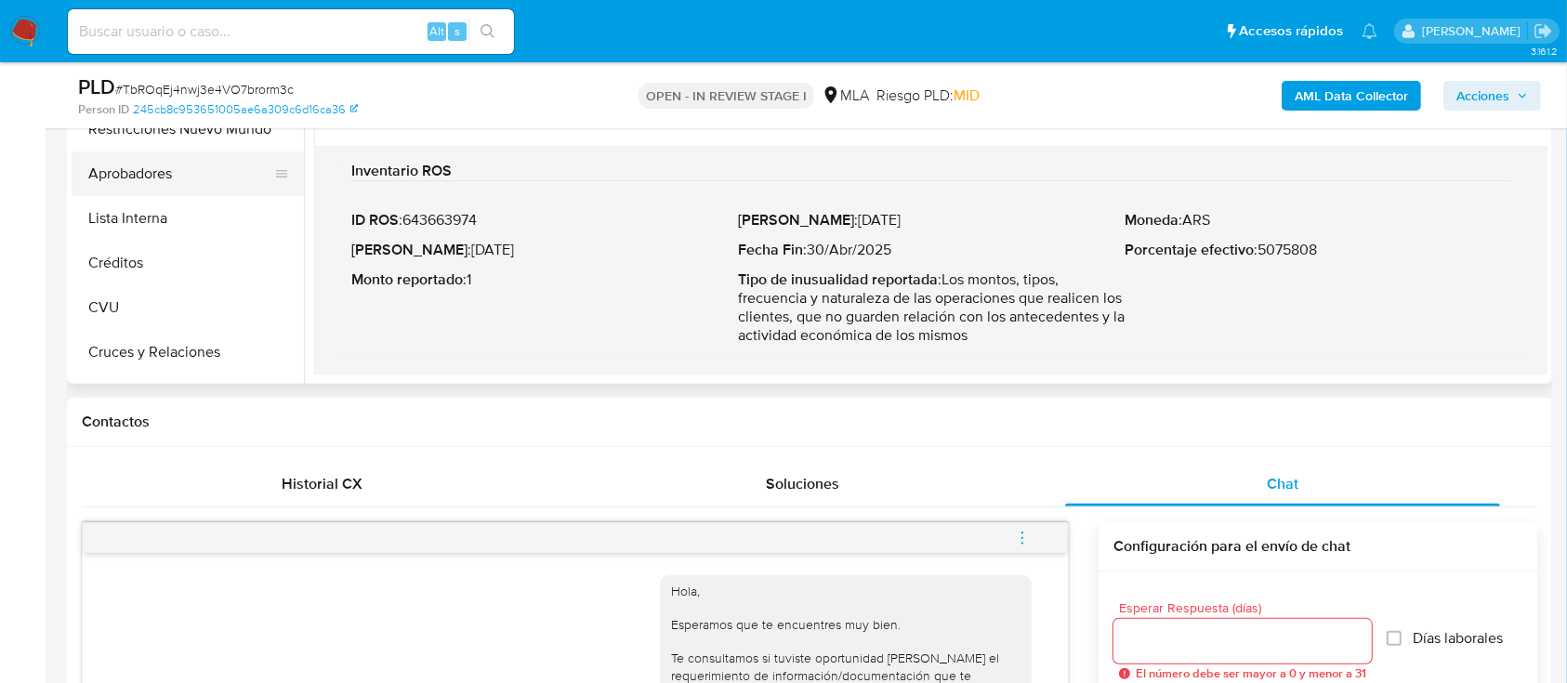
scroll to position [495, 0]
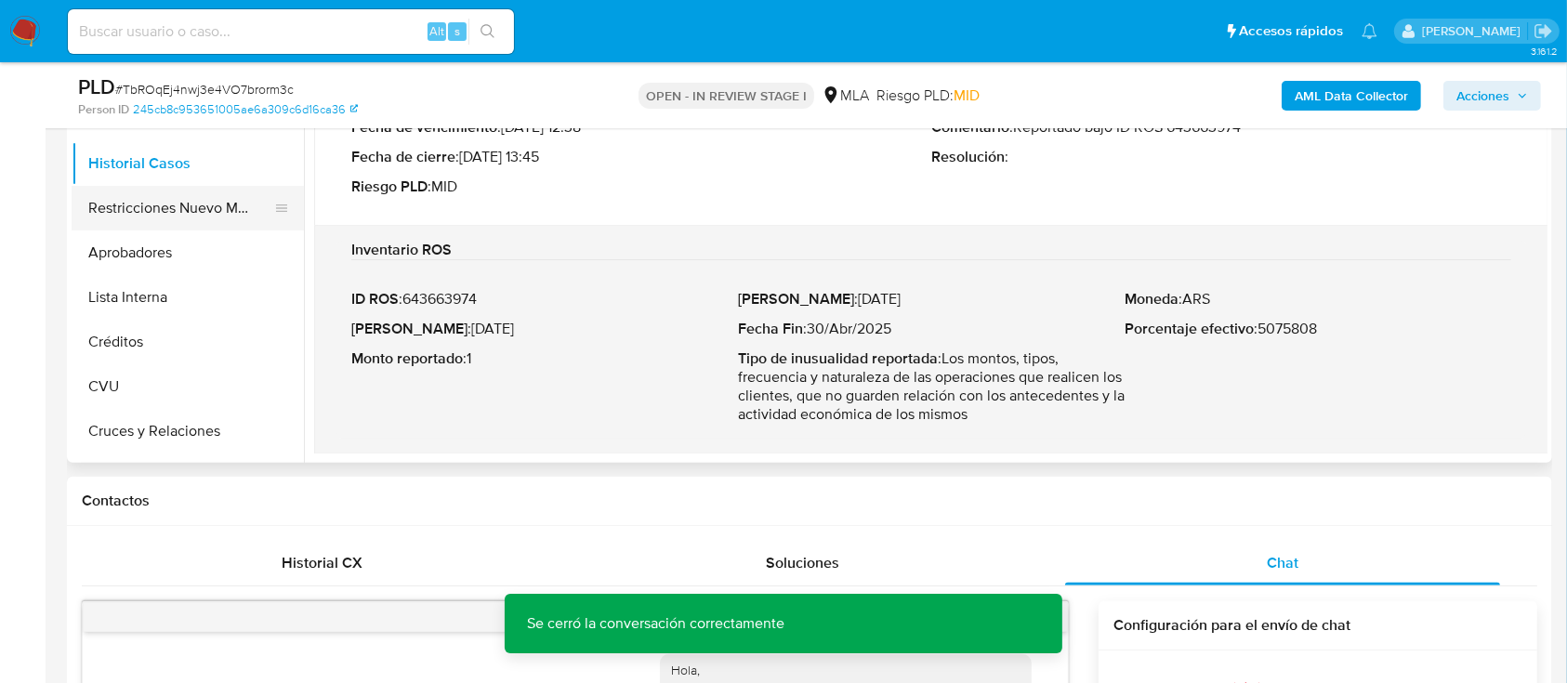
drag, startPoint x: 178, startPoint y: 215, endPoint x: 229, endPoint y: 225, distance: 51.2
click at [179, 213] on button "Restricciones Nuevo Mundo" at bounding box center [180, 208] width 217 height 45
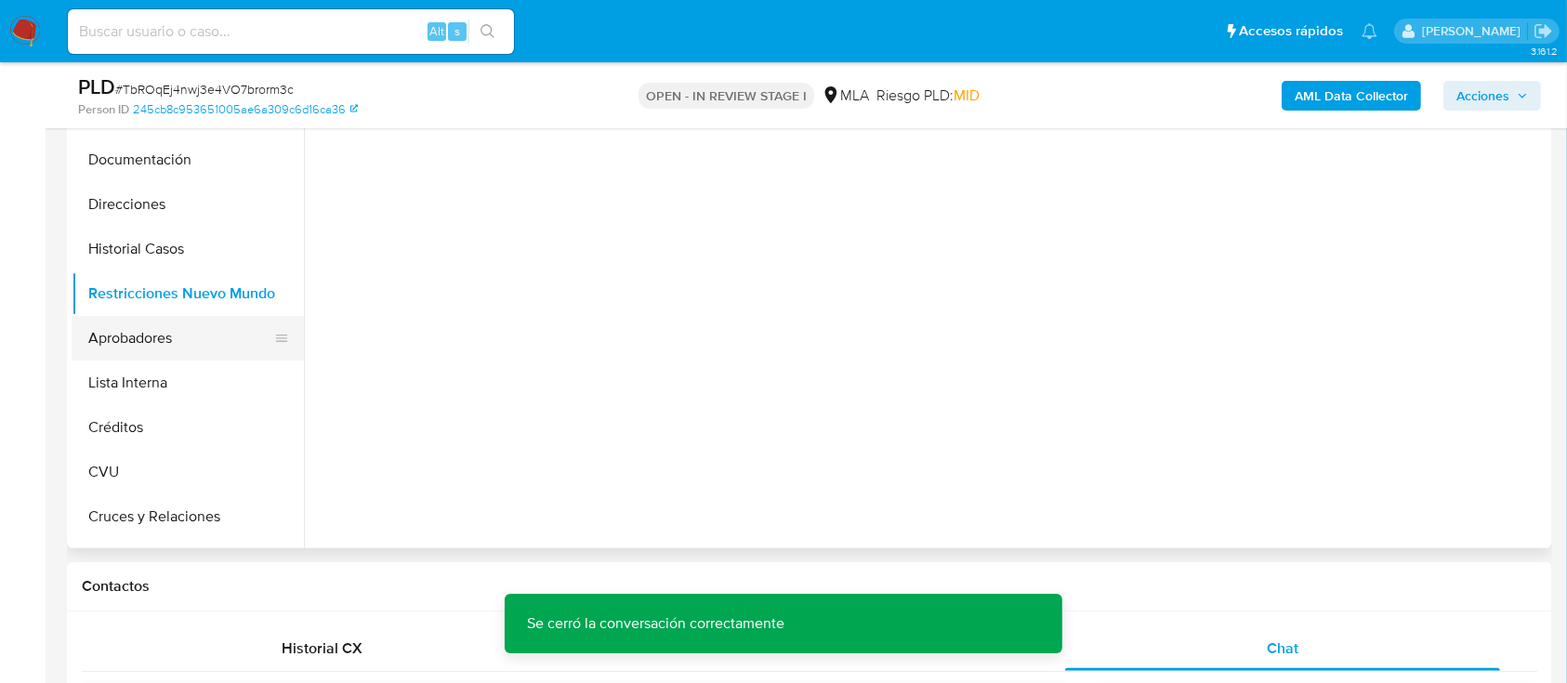
scroll to position [372, 0]
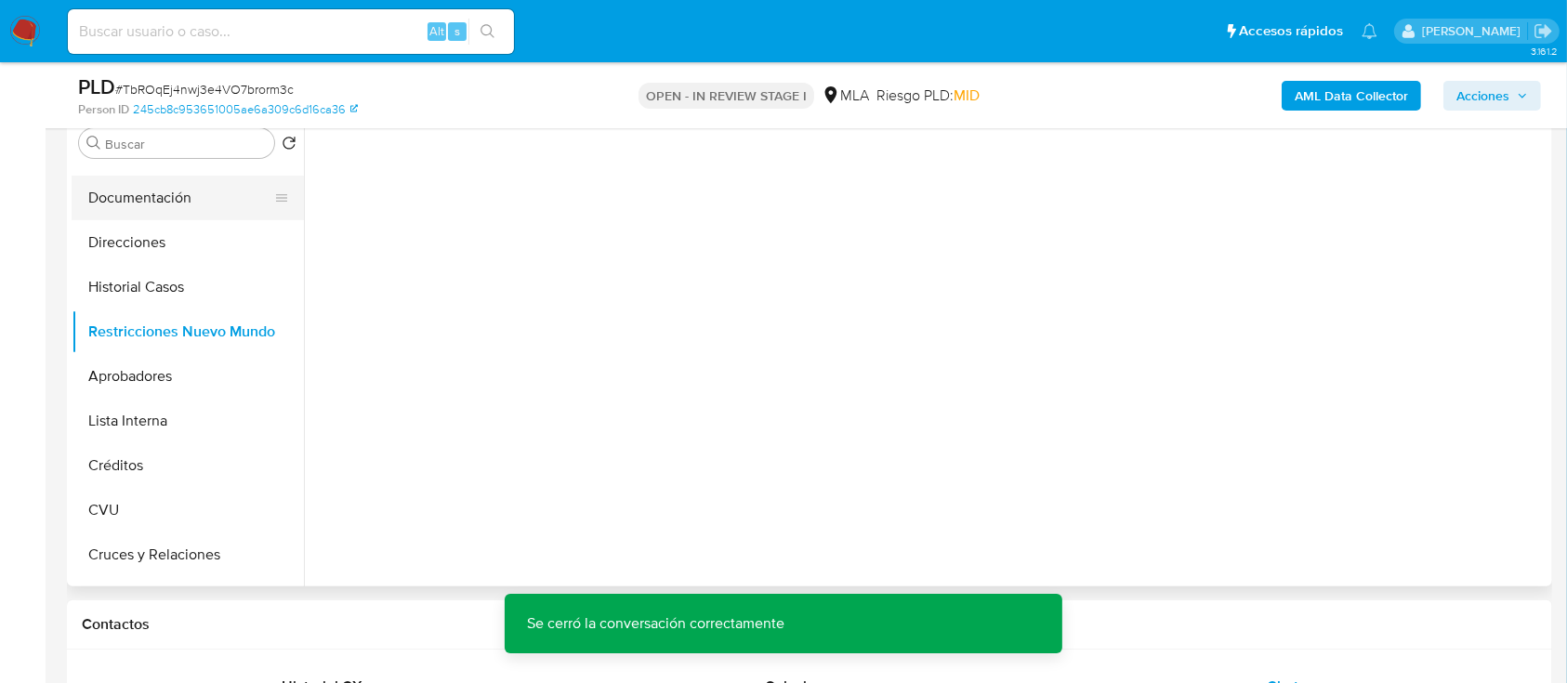
click at [165, 205] on button "Documentación" at bounding box center [180, 198] width 217 height 45
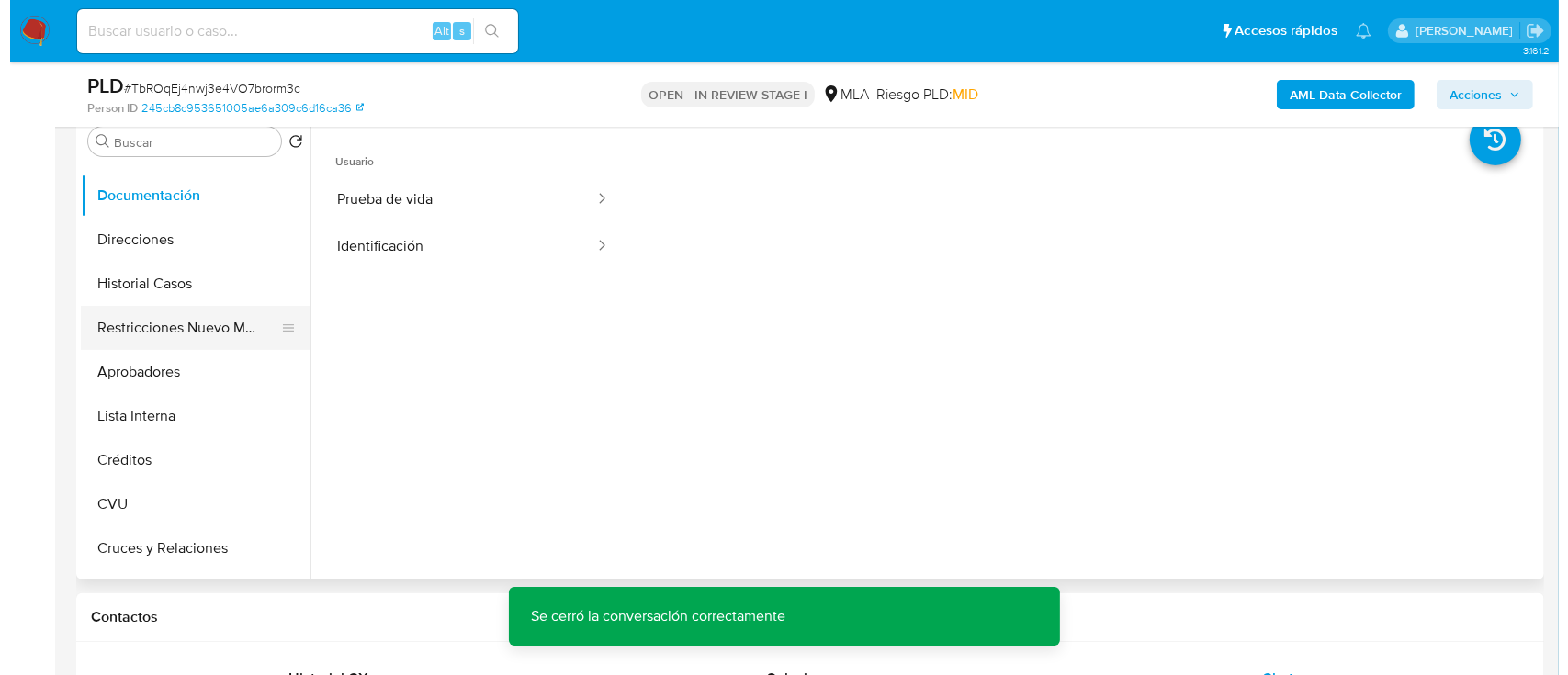
scroll to position [0, 0]
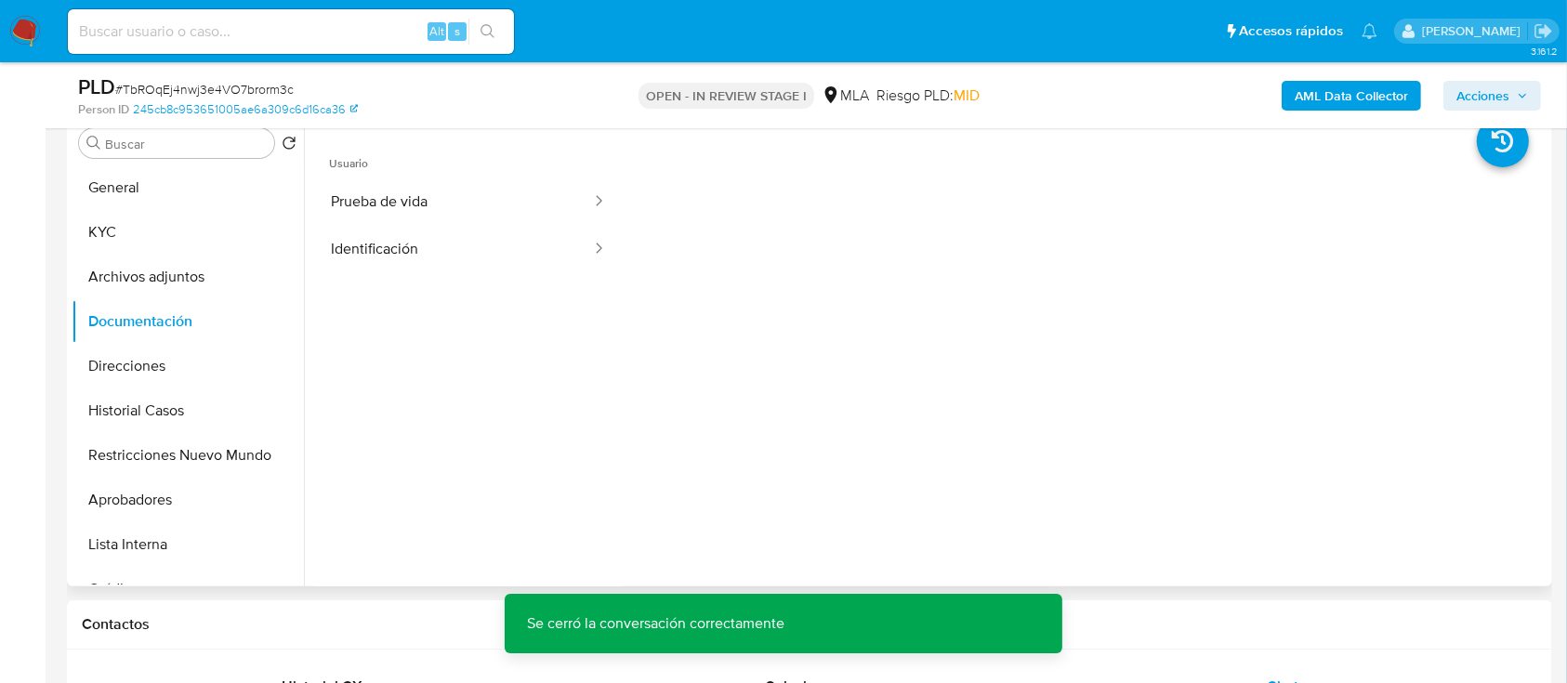
drag, startPoint x: 188, startPoint y: 272, endPoint x: 1103, endPoint y: 482, distance: 939.3
click at [199, 277] on button "Archivos adjuntos" at bounding box center [188, 277] width 232 height 45
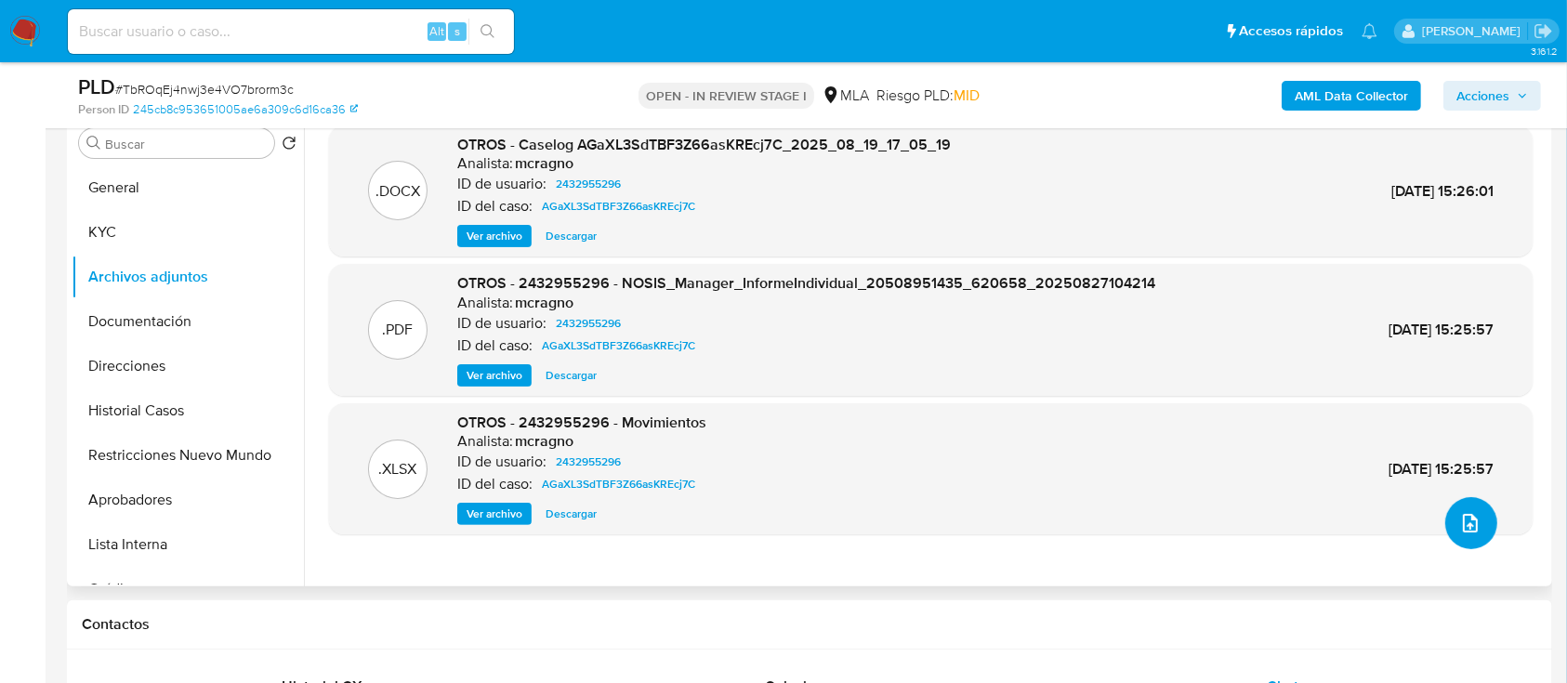
click at [1480, 521] on button "upload-file" at bounding box center [1471, 523] width 52 height 52
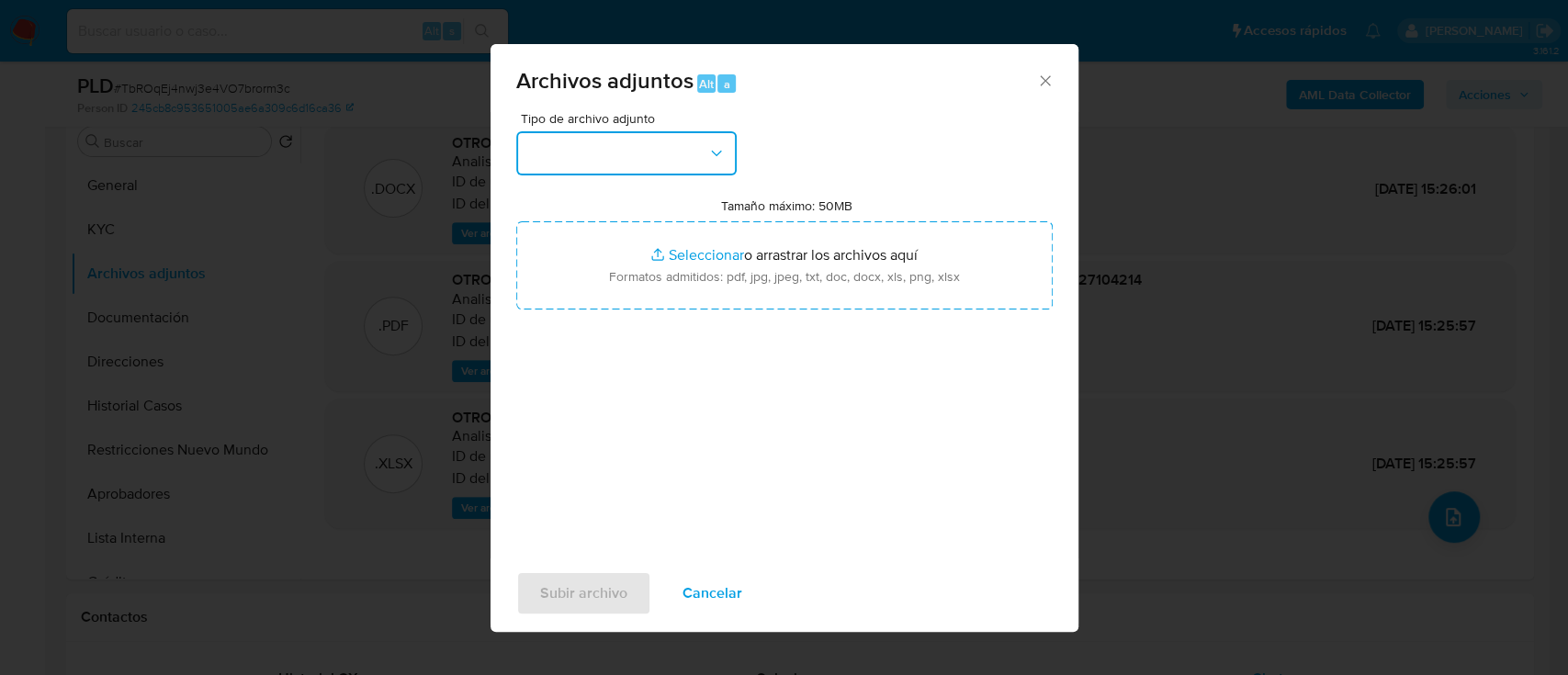
click at [614, 164] on button "button" at bounding box center [625, 153] width 220 height 44
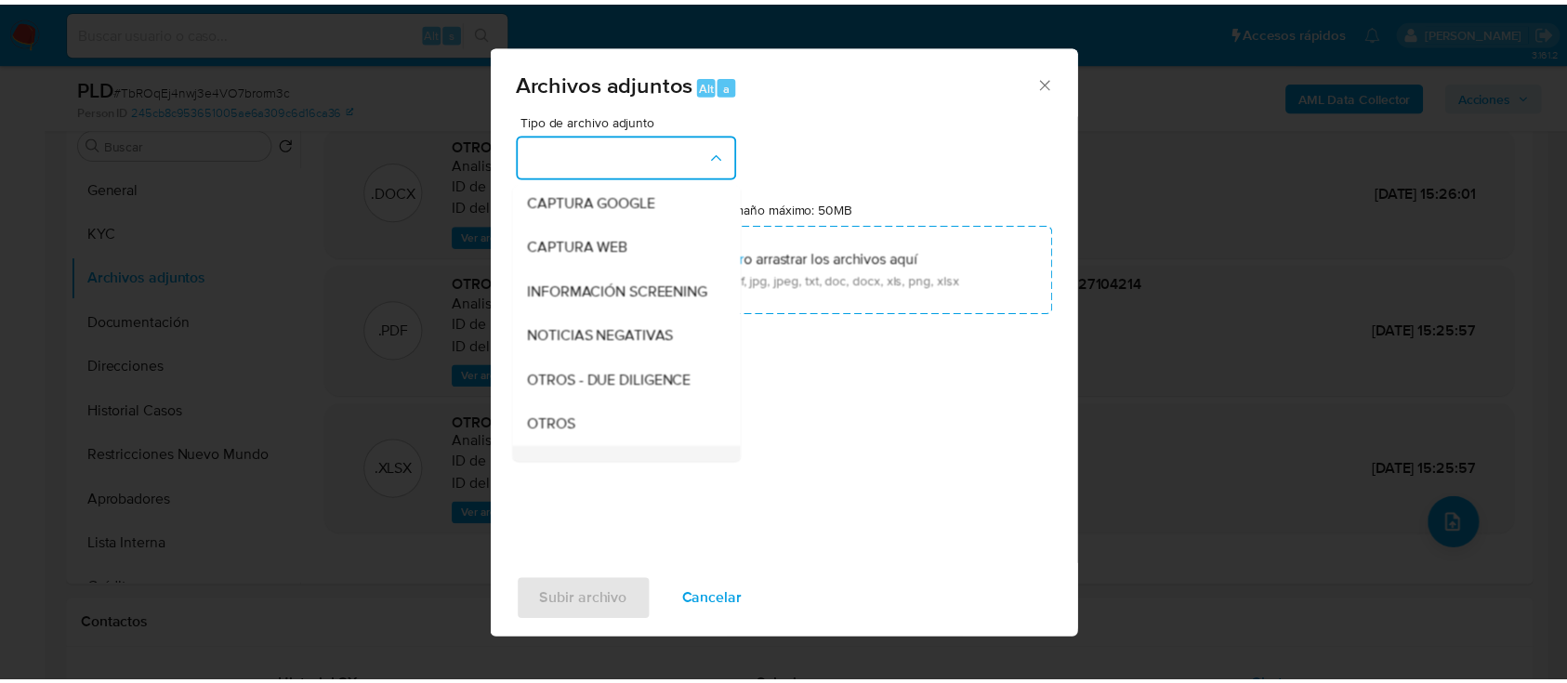
scroll to position [247, 0]
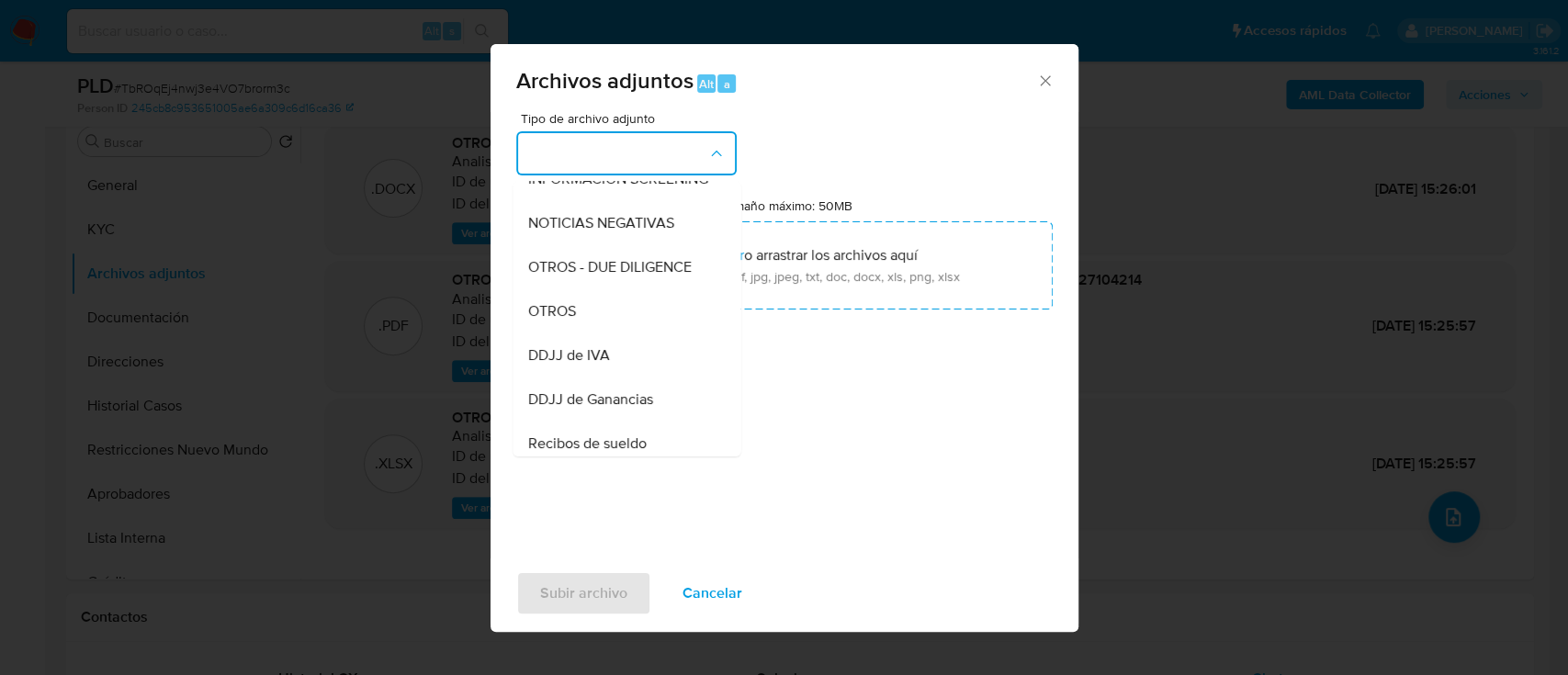
click at [613, 327] on div "OTROS" at bounding box center [620, 311] width 188 height 44
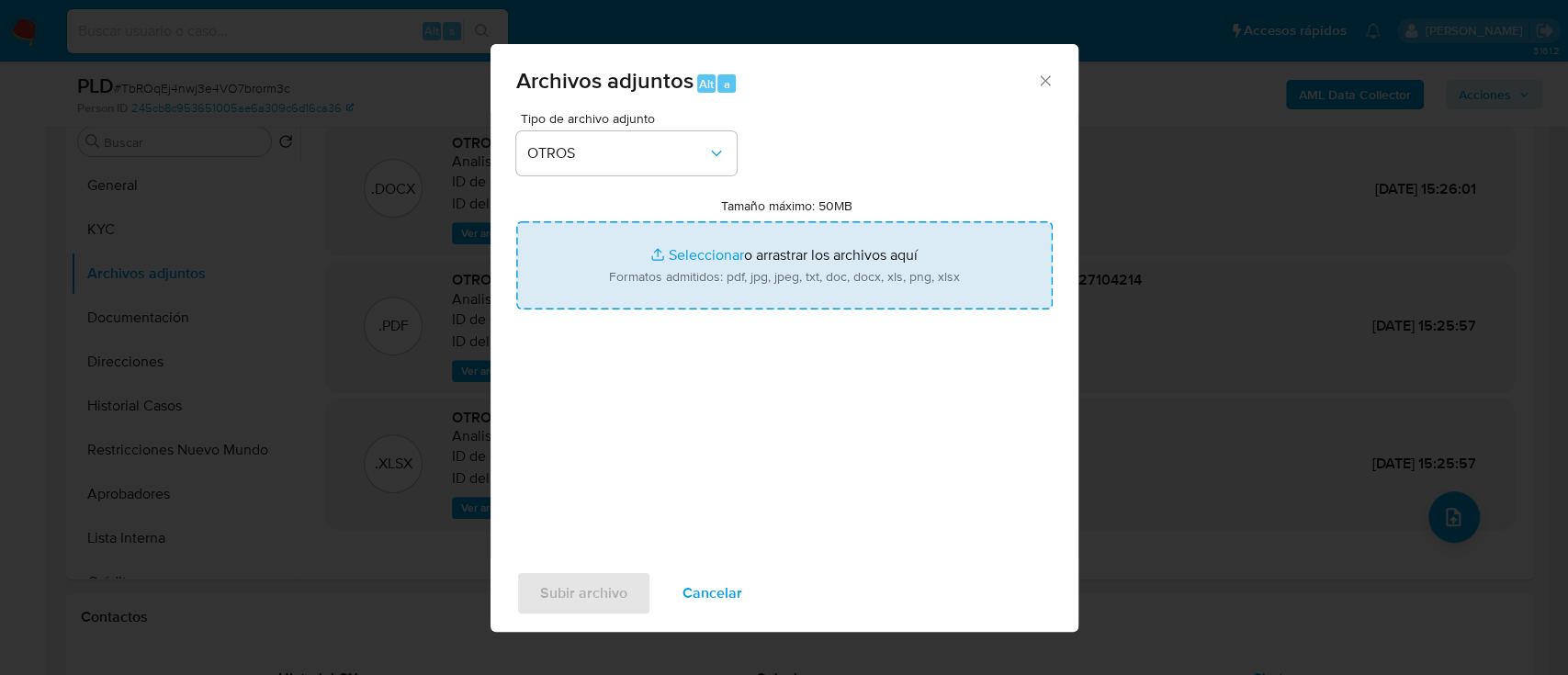
click at [699, 284] on input "Tamaño máximo: 50MB Seleccionar archivos" at bounding box center [784, 265] width 536 height 88
type input "C:\fakepath\2432955296 - Movimientos TbROqEj4nwj3e4VO7brorm3c.xlsx"
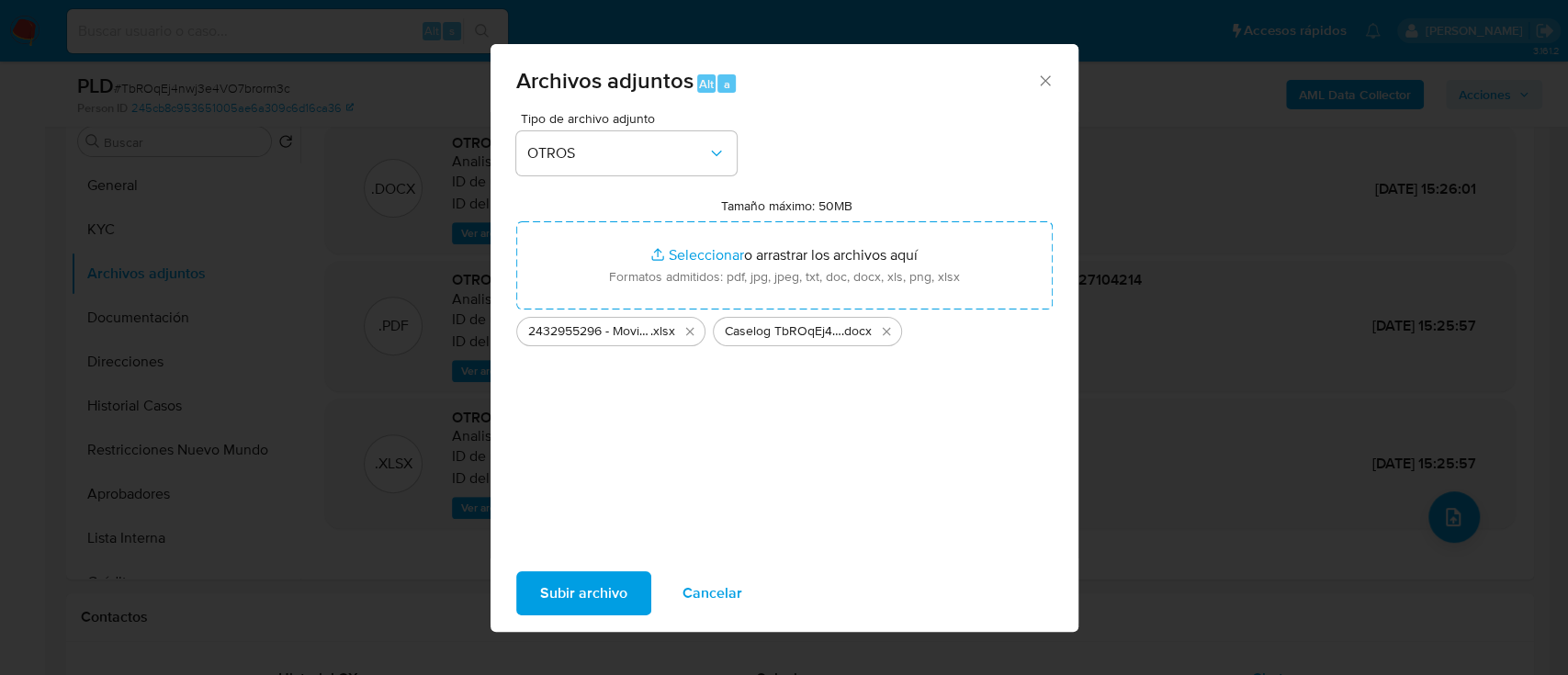
click at [553, 580] on span "Subir archivo" at bounding box center [583, 593] width 87 height 41
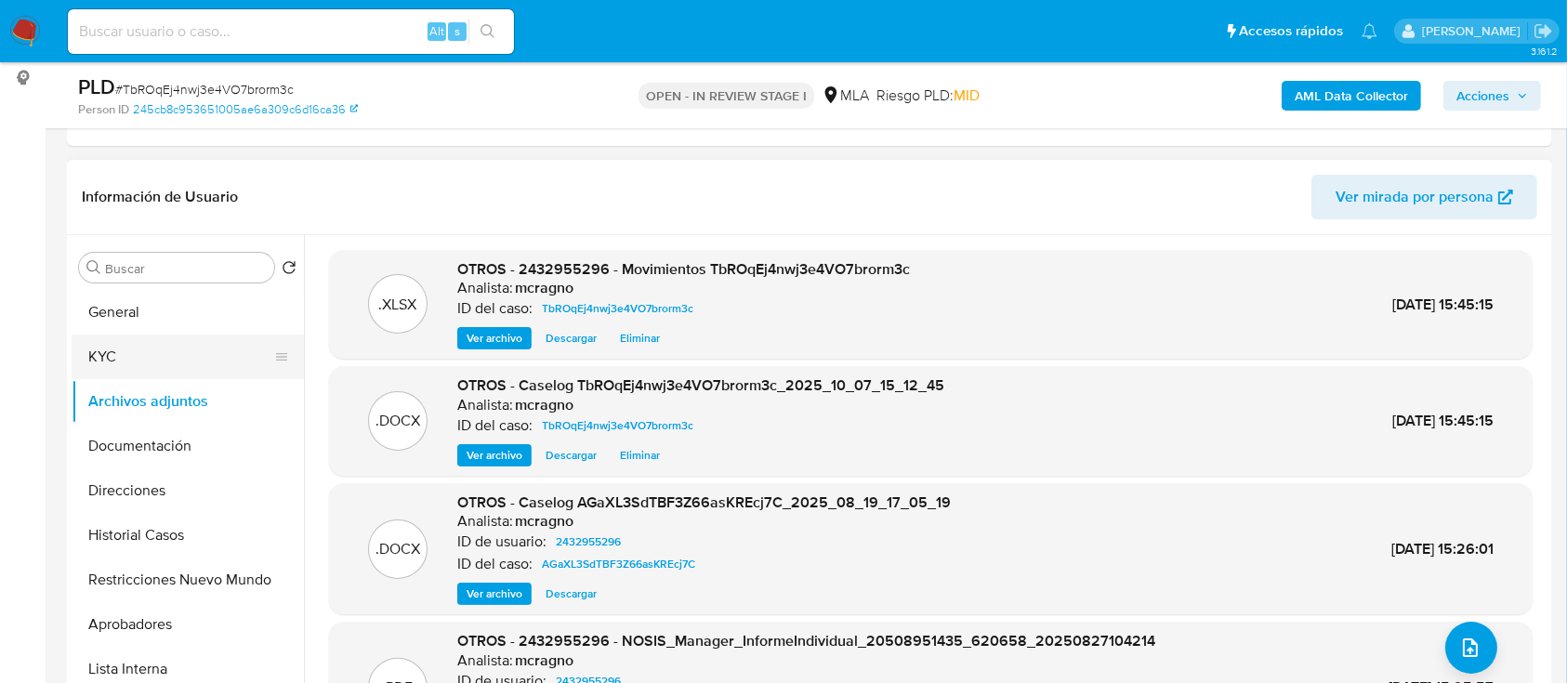
drag, startPoint x: 119, startPoint y: 301, endPoint x: 144, endPoint y: 336, distance: 42.6
click at [119, 301] on button "General" at bounding box center [188, 312] width 232 height 45
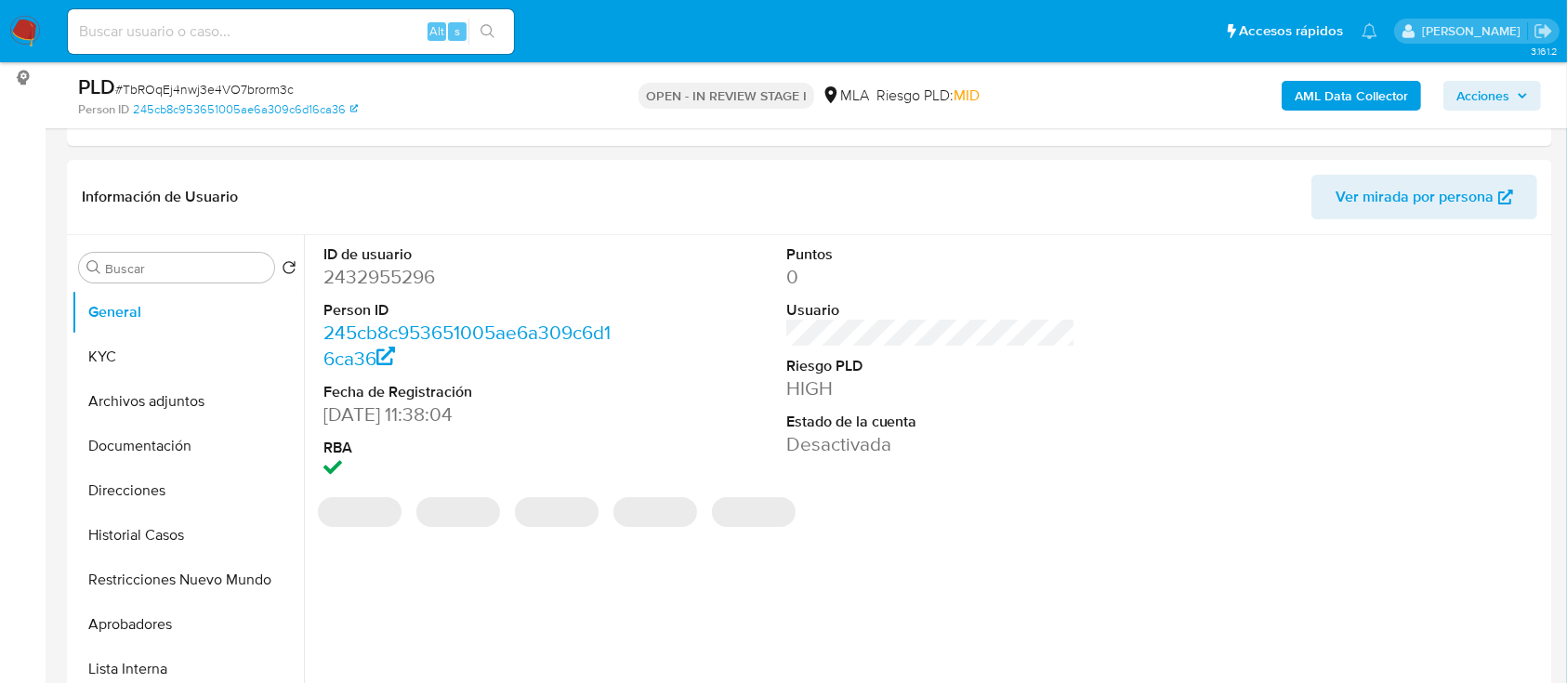
click at [1493, 99] on span "Acciones" at bounding box center [1482, 96] width 53 height 30
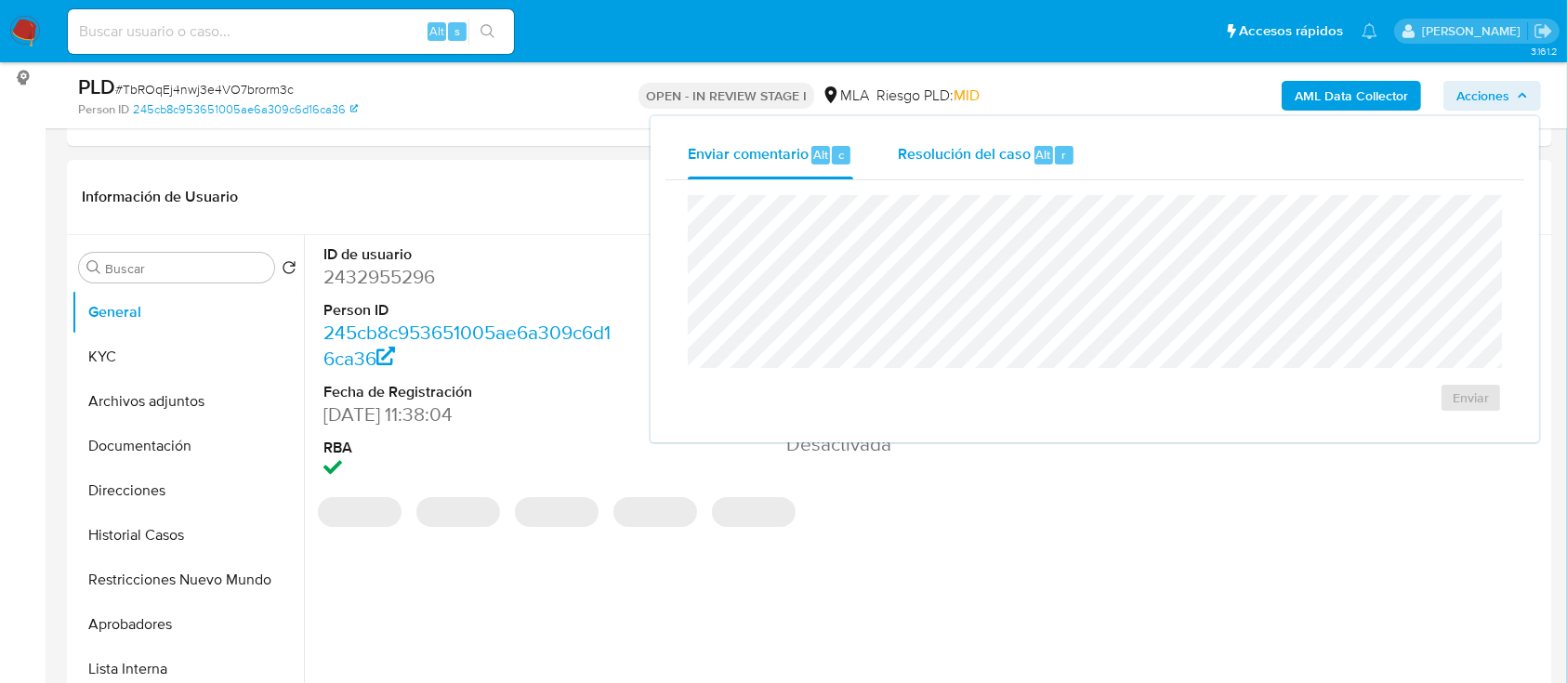
click at [1036, 151] on span "Alt" at bounding box center [1043, 155] width 15 height 18
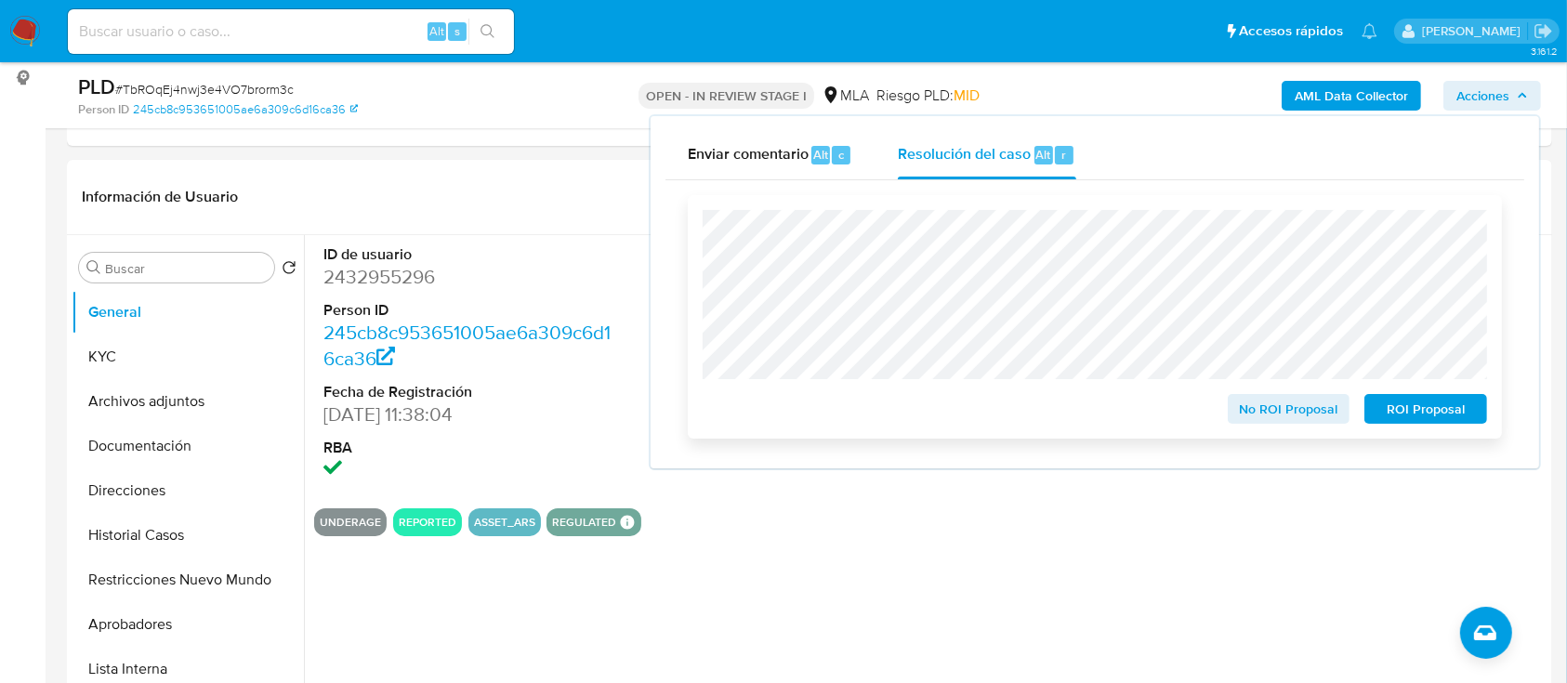
click at [1404, 404] on span "ROI Proposal" at bounding box center [1425, 409] width 97 height 26
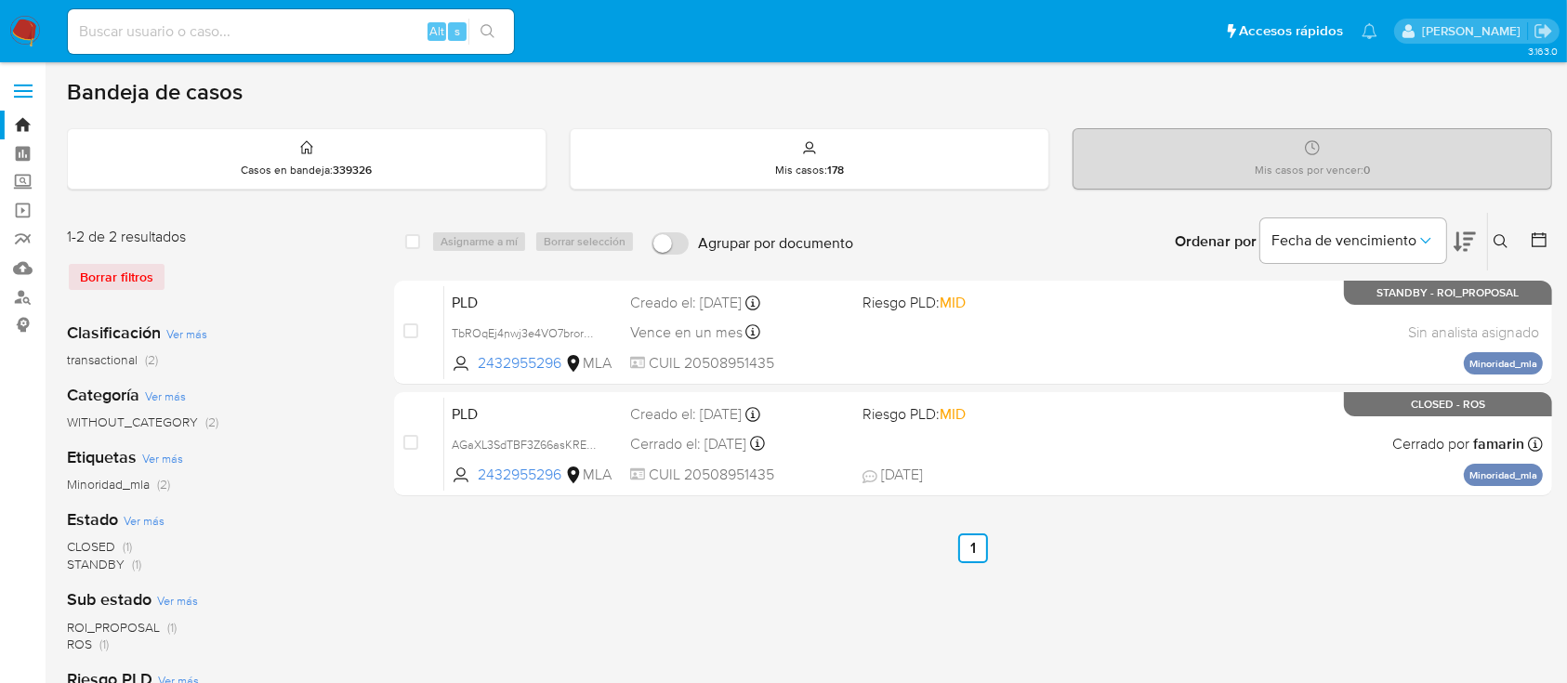
click at [1502, 240] on icon at bounding box center [1501, 241] width 15 height 15
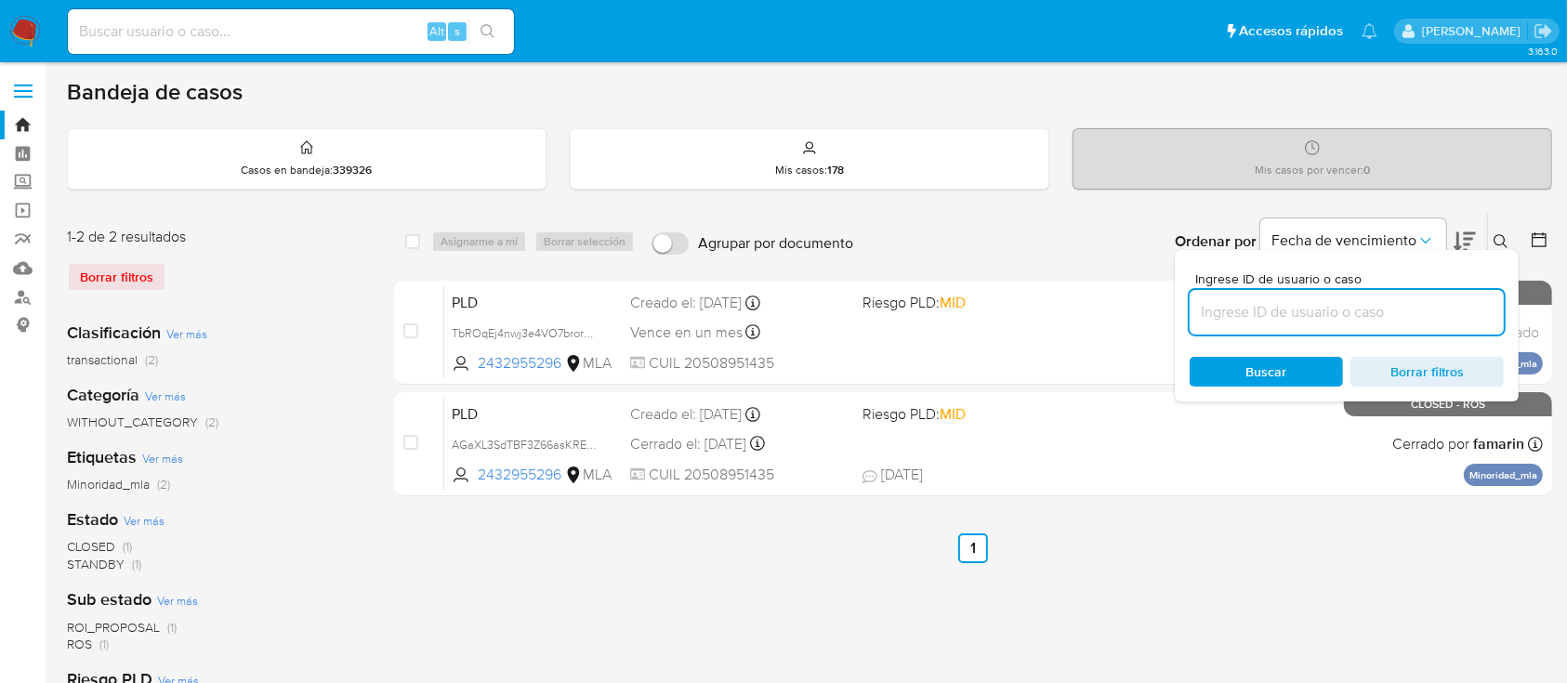
click at [1448, 320] on input at bounding box center [1347, 312] width 314 height 24
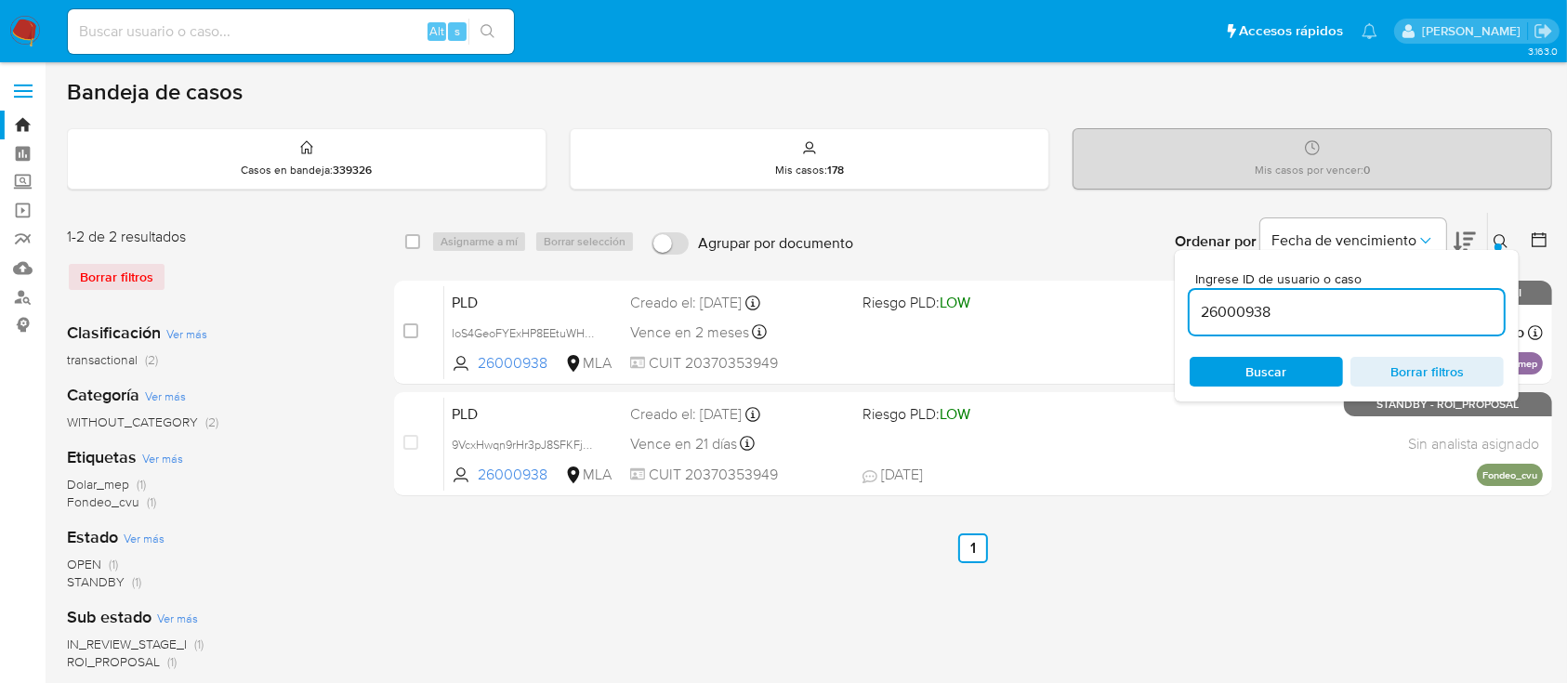
click at [1498, 234] on icon at bounding box center [1501, 241] width 14 height 14
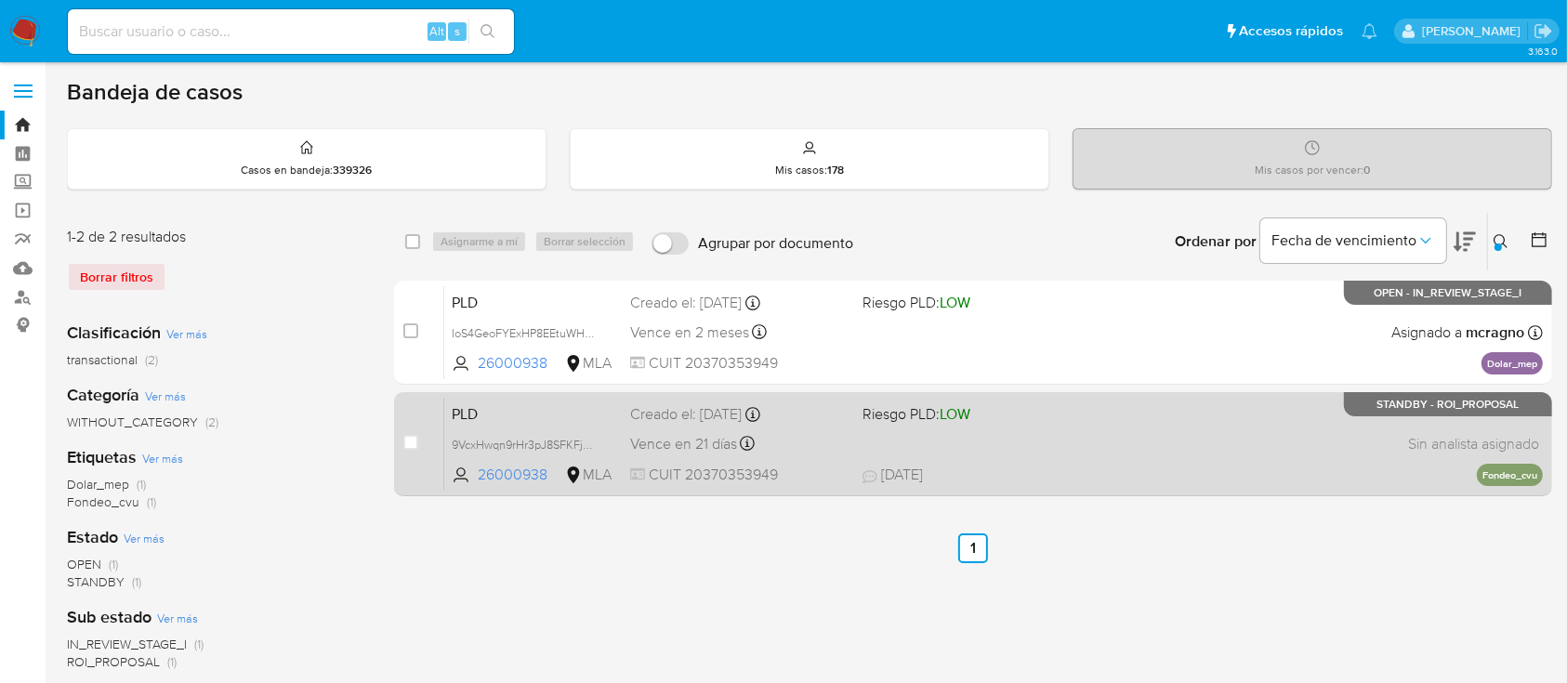
click at [1335, 465] on div "PLD 9VcxHwqn9rHr3pJ8SFKFjWPU 26000938 MLA Riesgo PLD: LOW Creado el: [DATE] Cre…" at bounding box center [993, 444] width 1099 height 94
click at [595, 442] on span "9VcxHwqn9rHr3pJ8SFKFjWPU" at bounding box center [530, 443] width 156 height 20
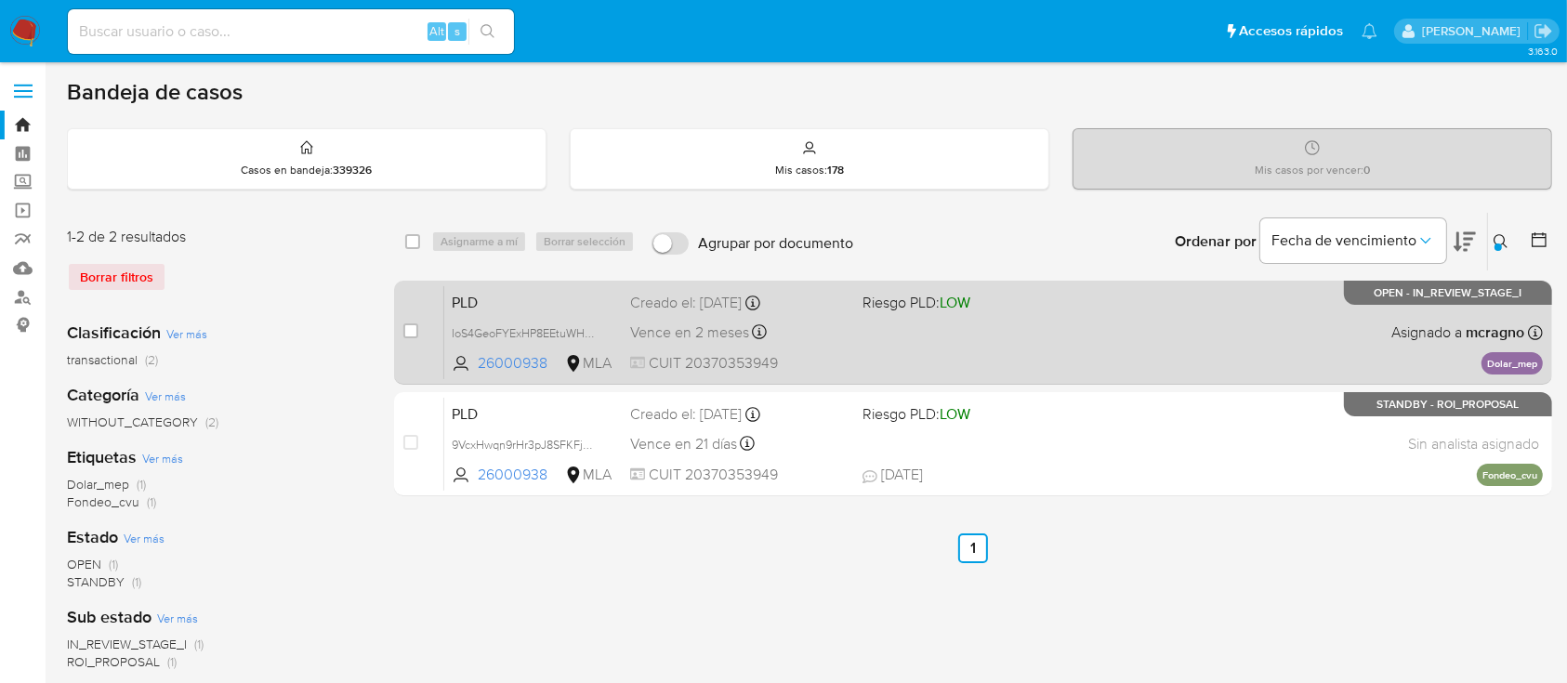
click at [1172, 355] on div "PLD IoS4GeoFYExHP8EEtuWHUZ0A 26000938 MLA Riesgo PLD: LOW Creado el: [DATE] Cre…" at bounding box center [993, 332] width 1099 height 94
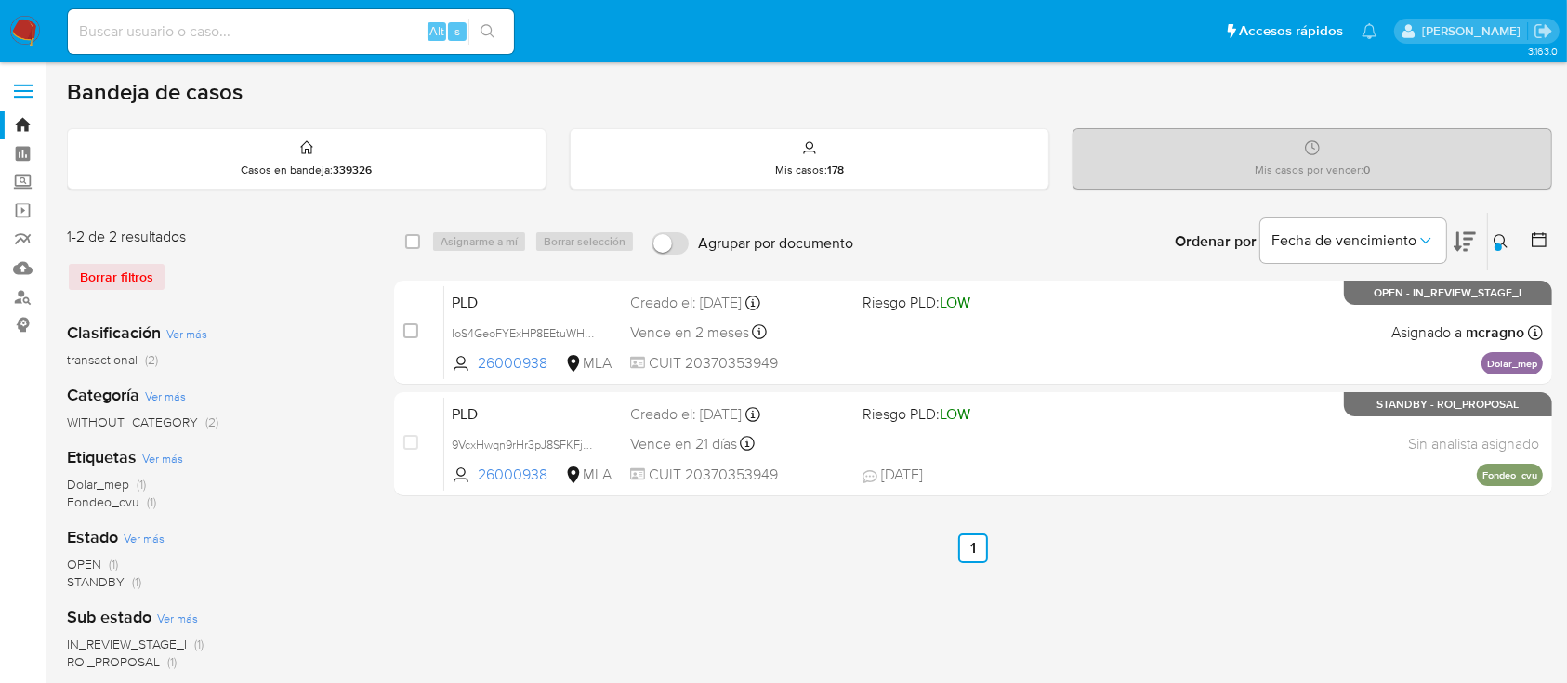
click at [1501, 242] on icon at bounding box center [1501, 241] width 15 height 15
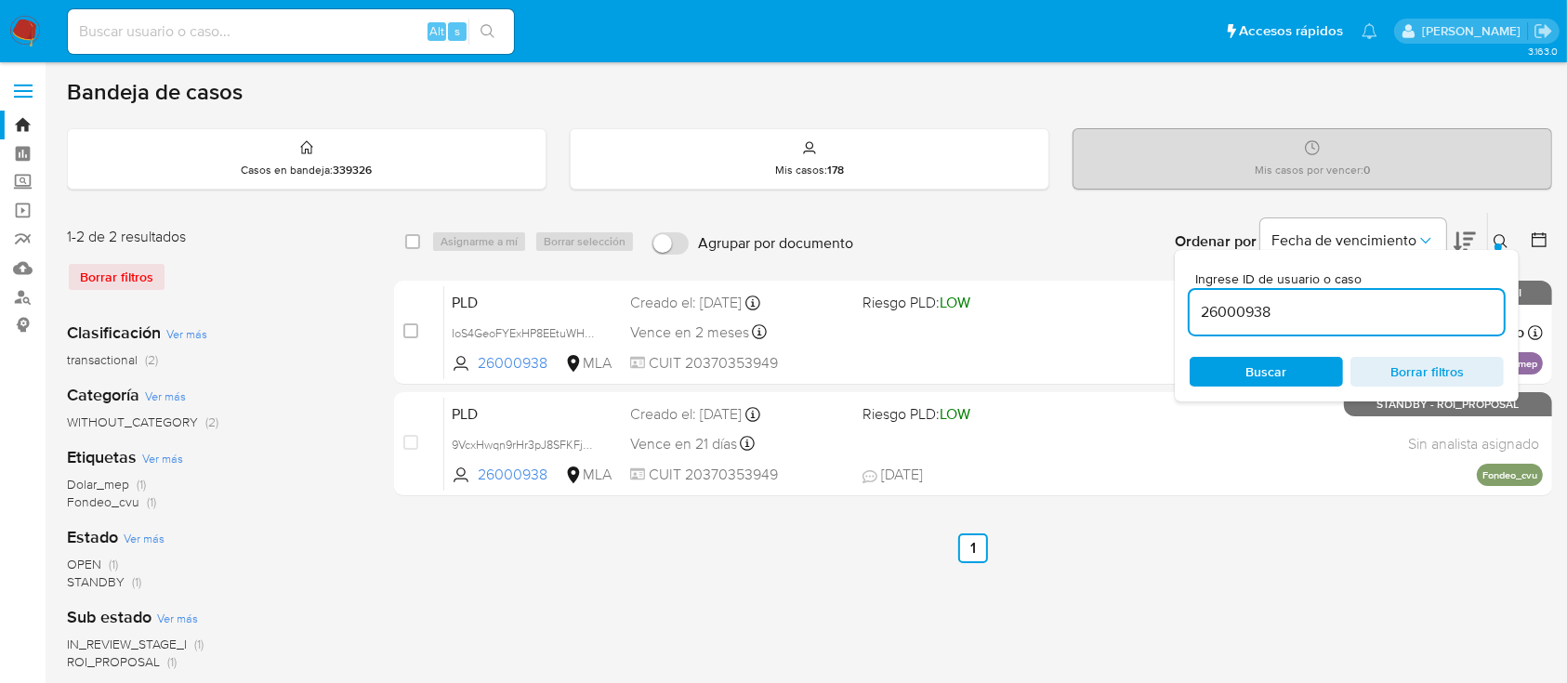
click at [1419, 316] on input "26000938" at bounding box center [1347, 312] width 314 height 24
type input "650323413"
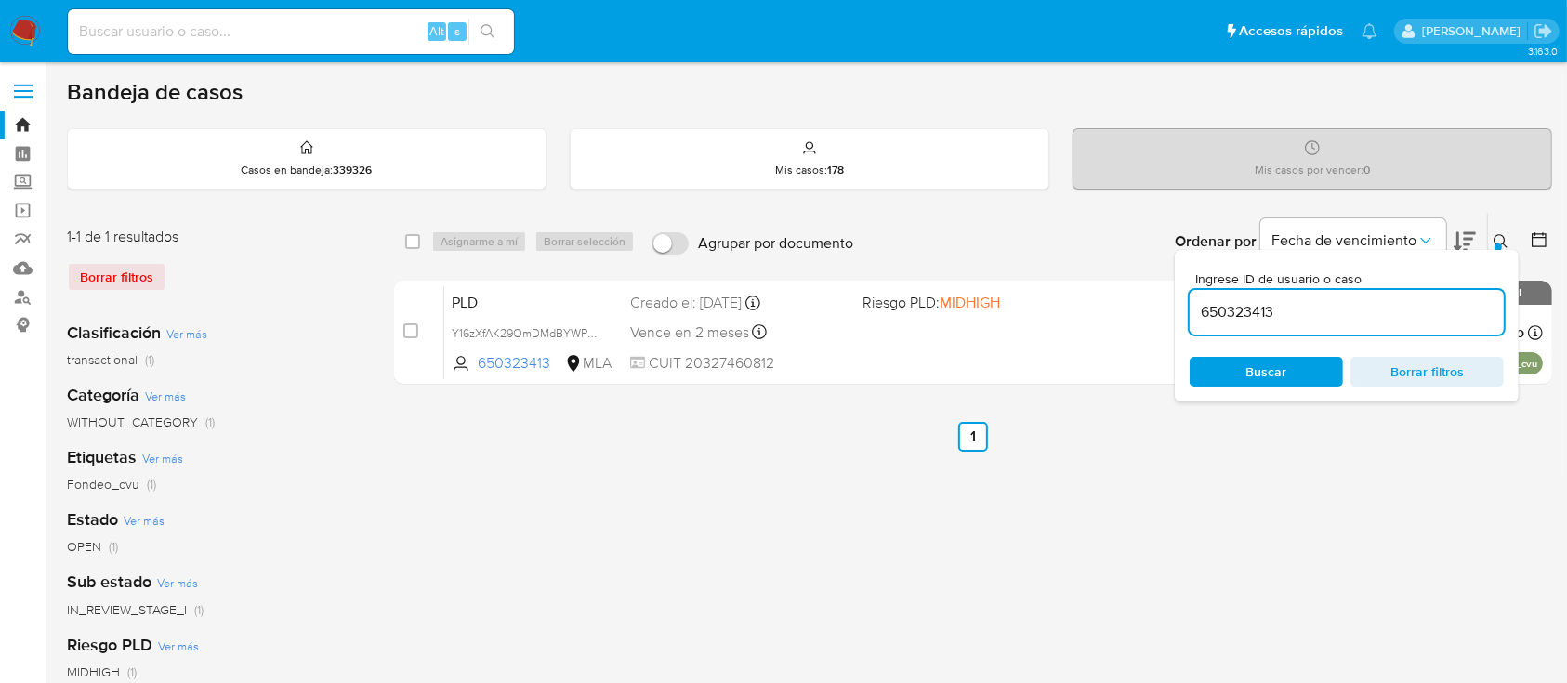
click at [1502, 238] on icon at bounding box center [1501, 241] width 15 height 15
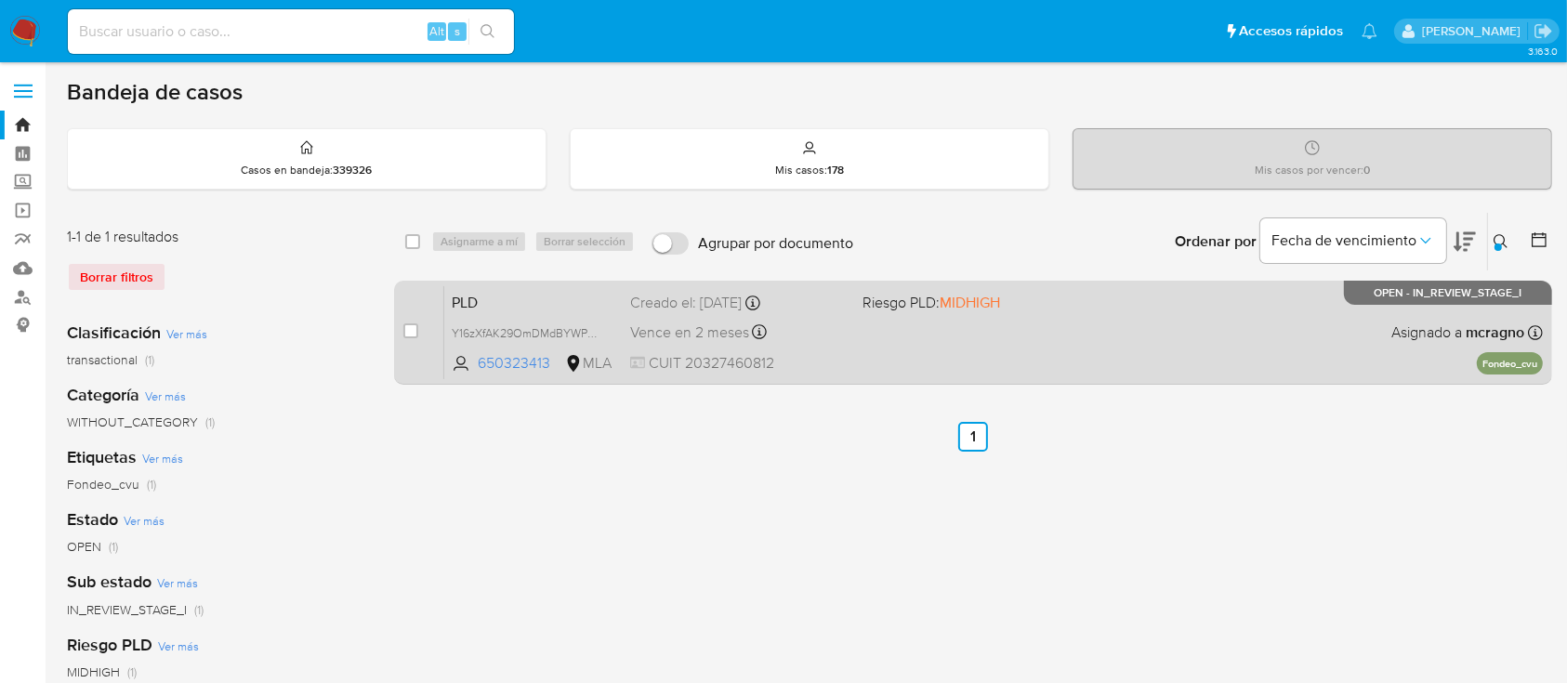
click at [1294, 322] on div "PLD Y16zXfAK29OmDMdBYWPw1fjT 650323413 MLA Riesgo PLD: MIDHIGH Creado el: 12/09…" at bounding box center [993, 332] width 1099 height 94
click at [415, 313] on div "case-item-checkbox No es posible asignar el caso" at bounding box center [423, 332] width 41 height 94
click at [406, 333] on input "checkbox" at bounding box center [410, 330] width 15 height 15
checkbox input "true"
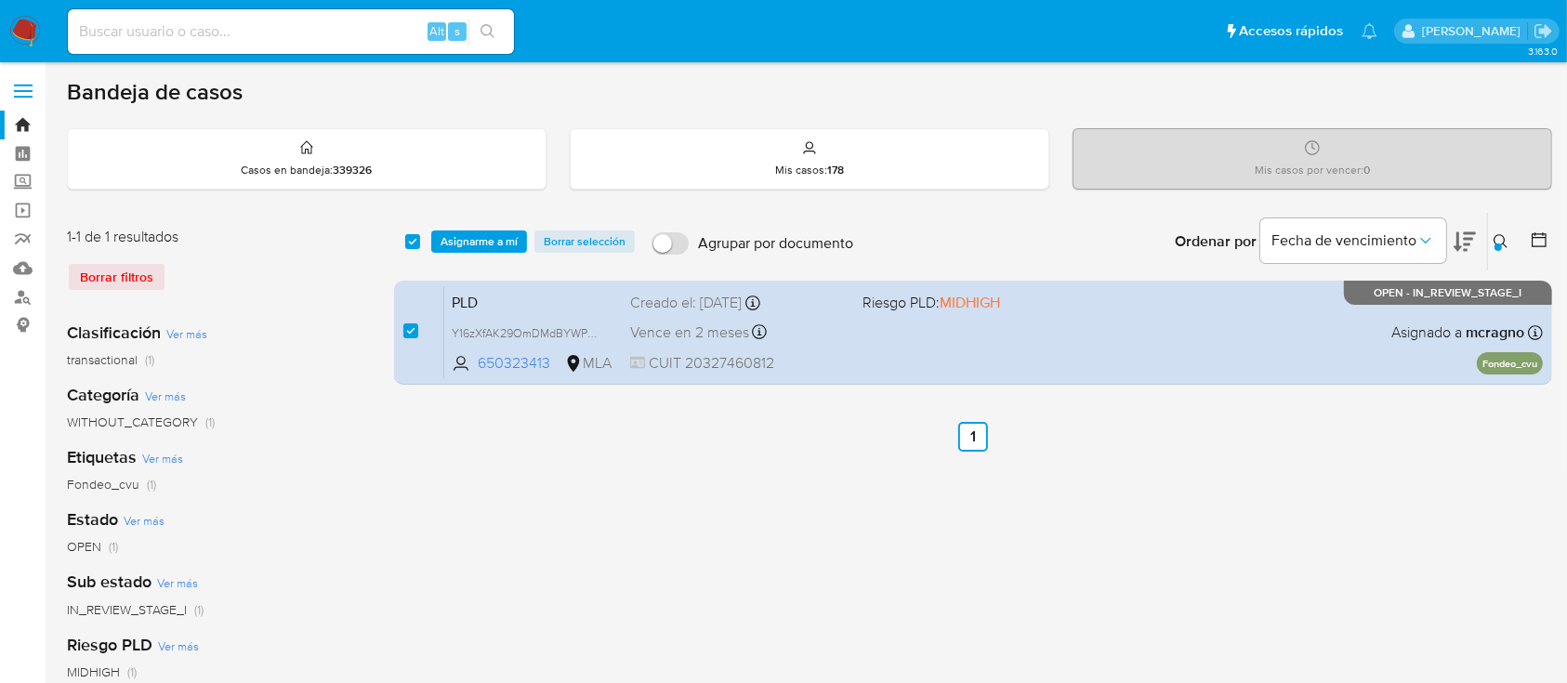
click at [472, 255] on div "select-all-cases-checkbox Asignarme a mí Borrar selección Agrupar por documento…" at bounding box center [973, 242] width 1158 height 58
click at [519, 226] on div "select-all-cases-checkbox Asignarme a mí Borrar selección Agrupar por documento…" at bounding box center [973, 242] width 1158 height 58
click at [509, 227] on div "select-all-cases-checkbox Asignarme a mí Borrar selección Agrupar por documento…" at bounding box center [973, 242] width 1158 height 58
click at [509, 254] on div "select-all-cases-checkbox Asignarme a mí Borrar selección Agrupar por documento…" at bounding box center [973, 242] width 1158 height 58
click at [504, 232] on span "Asignarme a mí" at bounding box center [479, 241] width 77 height 19
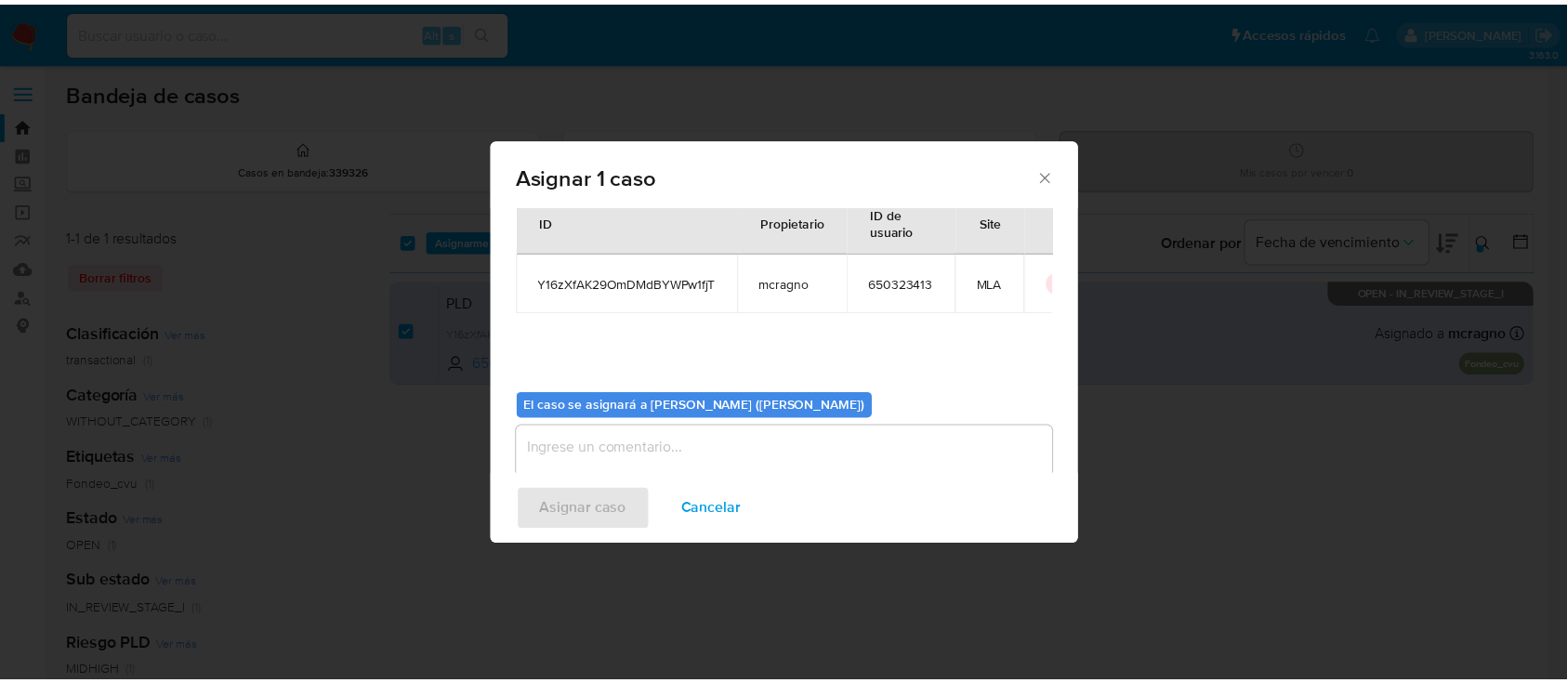
scroll to position [95, 0]
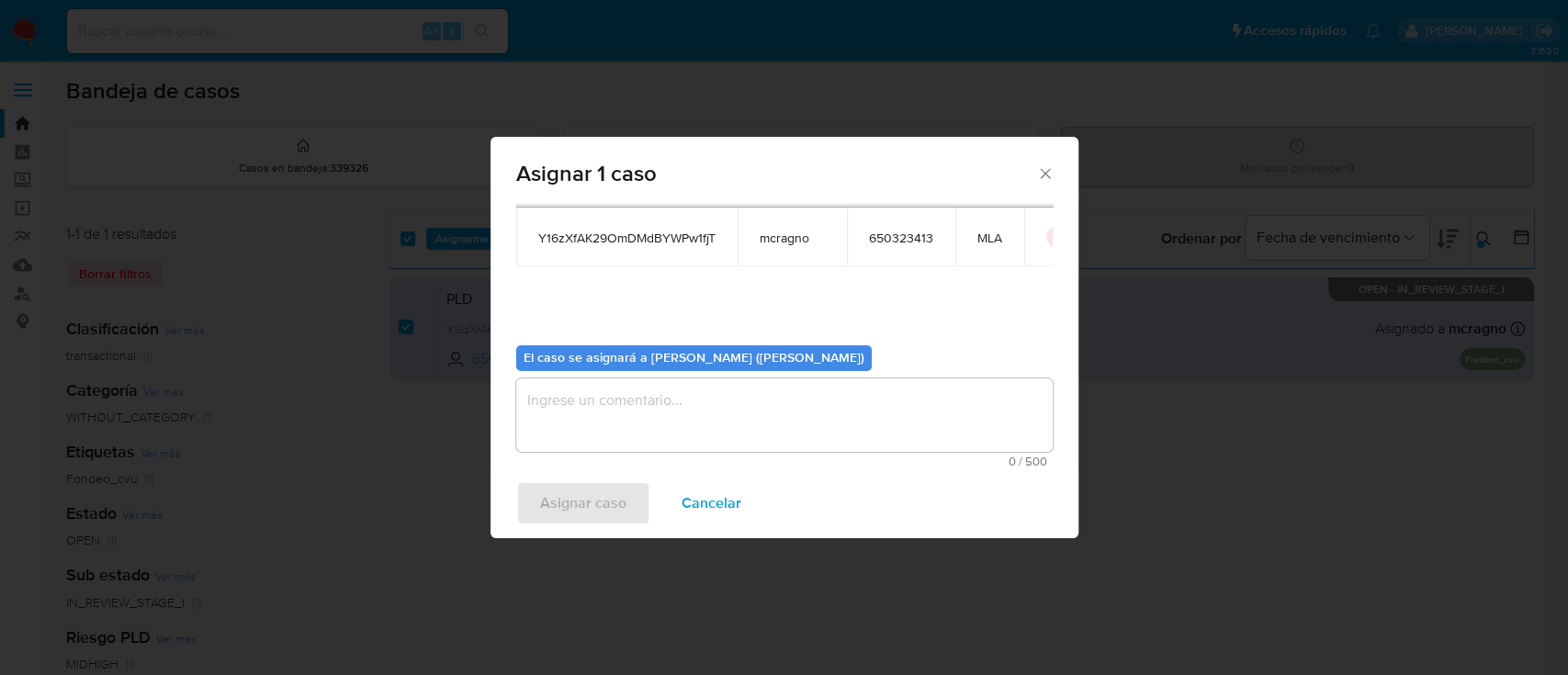
click at [642, 402] on textarea "assign-modal" at bounding box center [784, 415] width 536 height 73
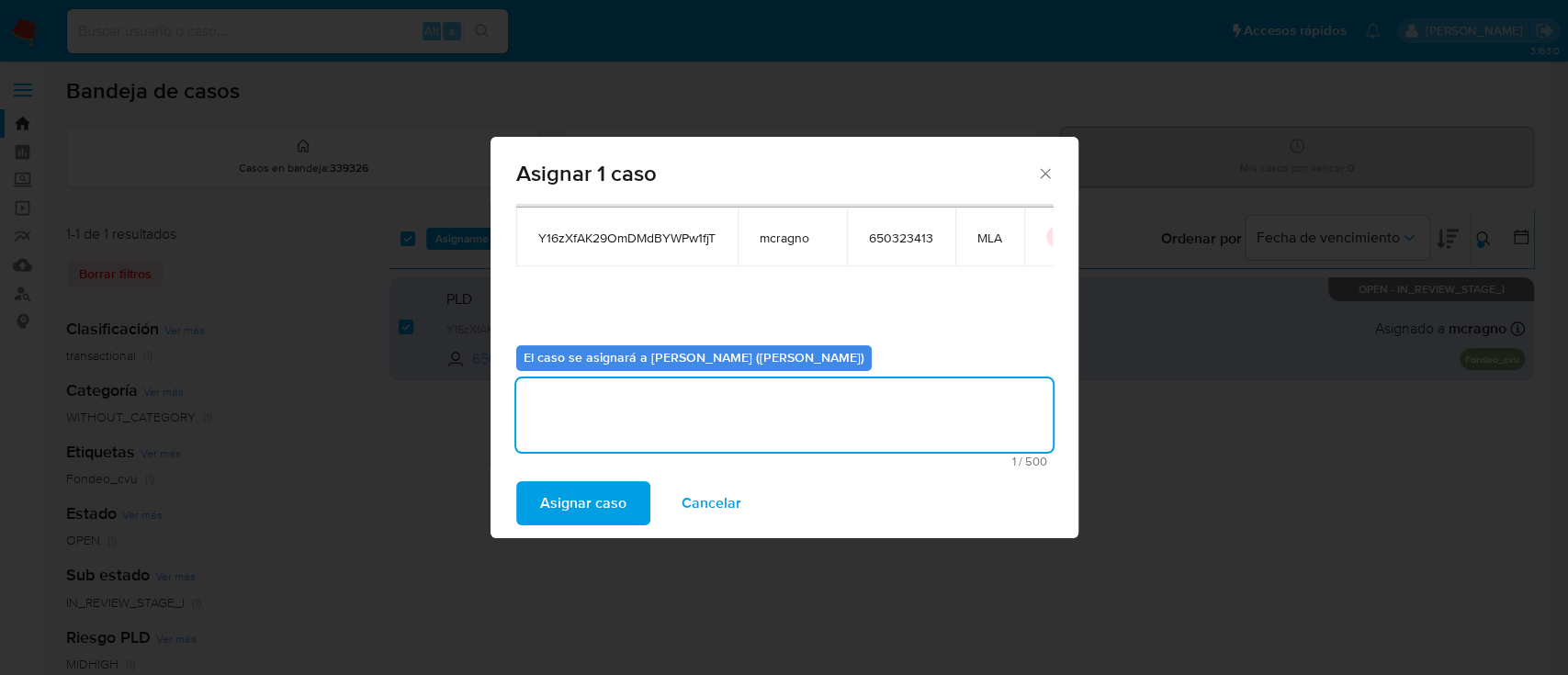
click at [556, 486] on span "Asignar caso" at bounding box center [582, 503] width 86 height 41
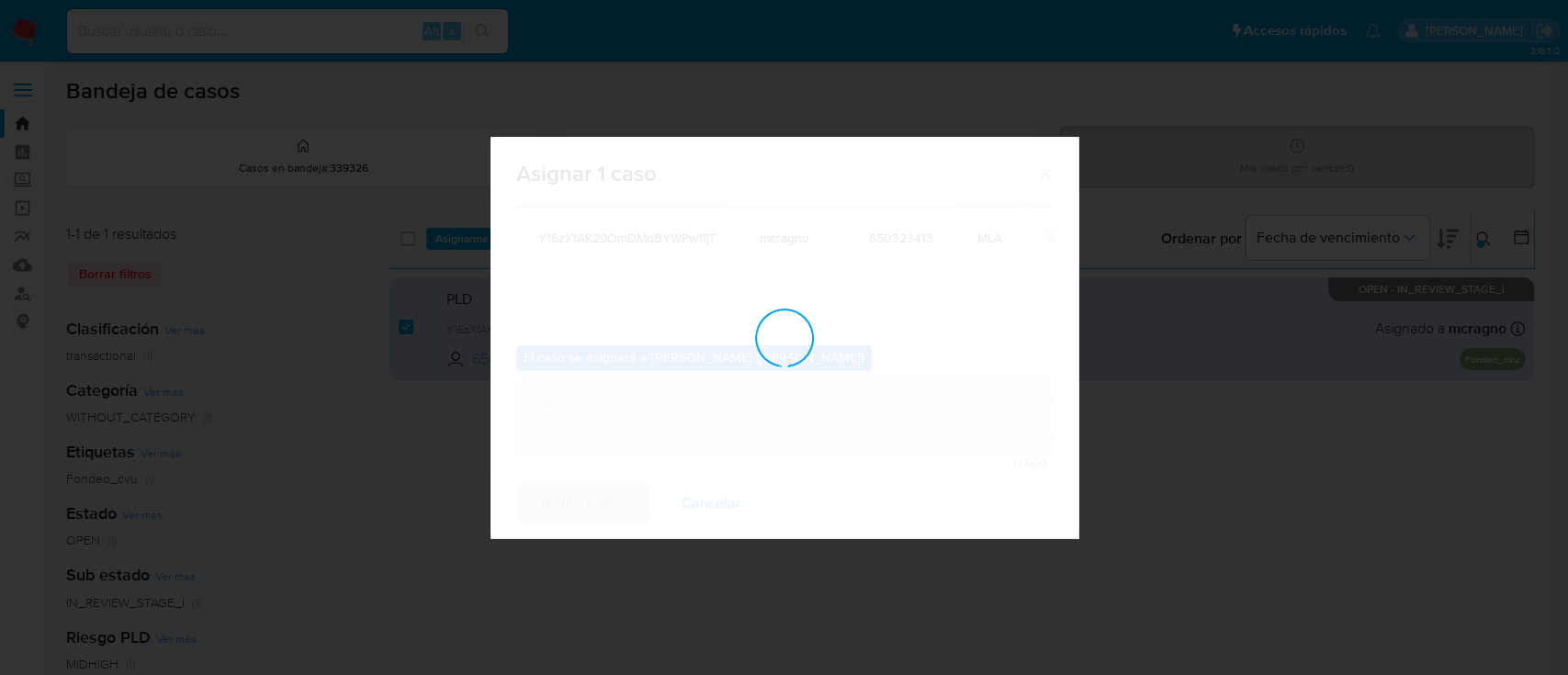
checkbox input "false"
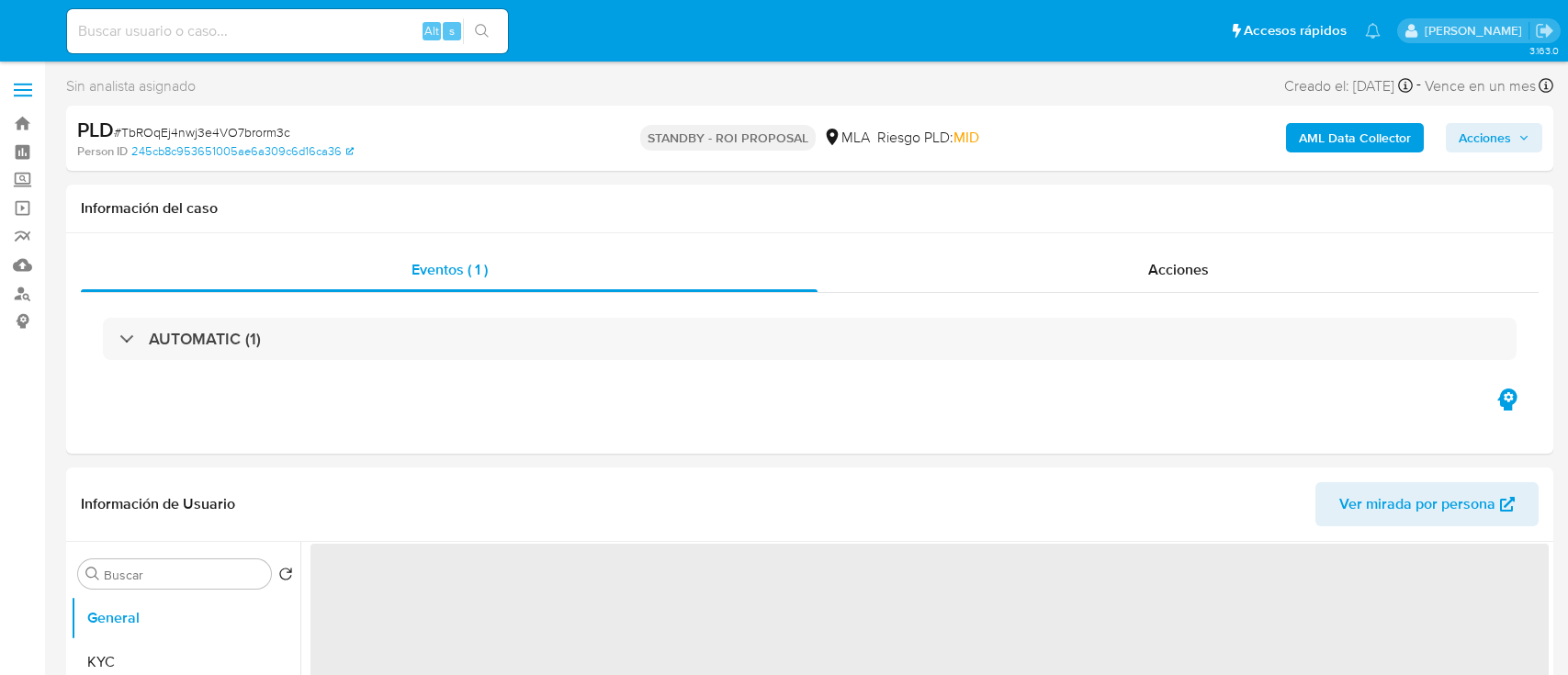
select select "10"
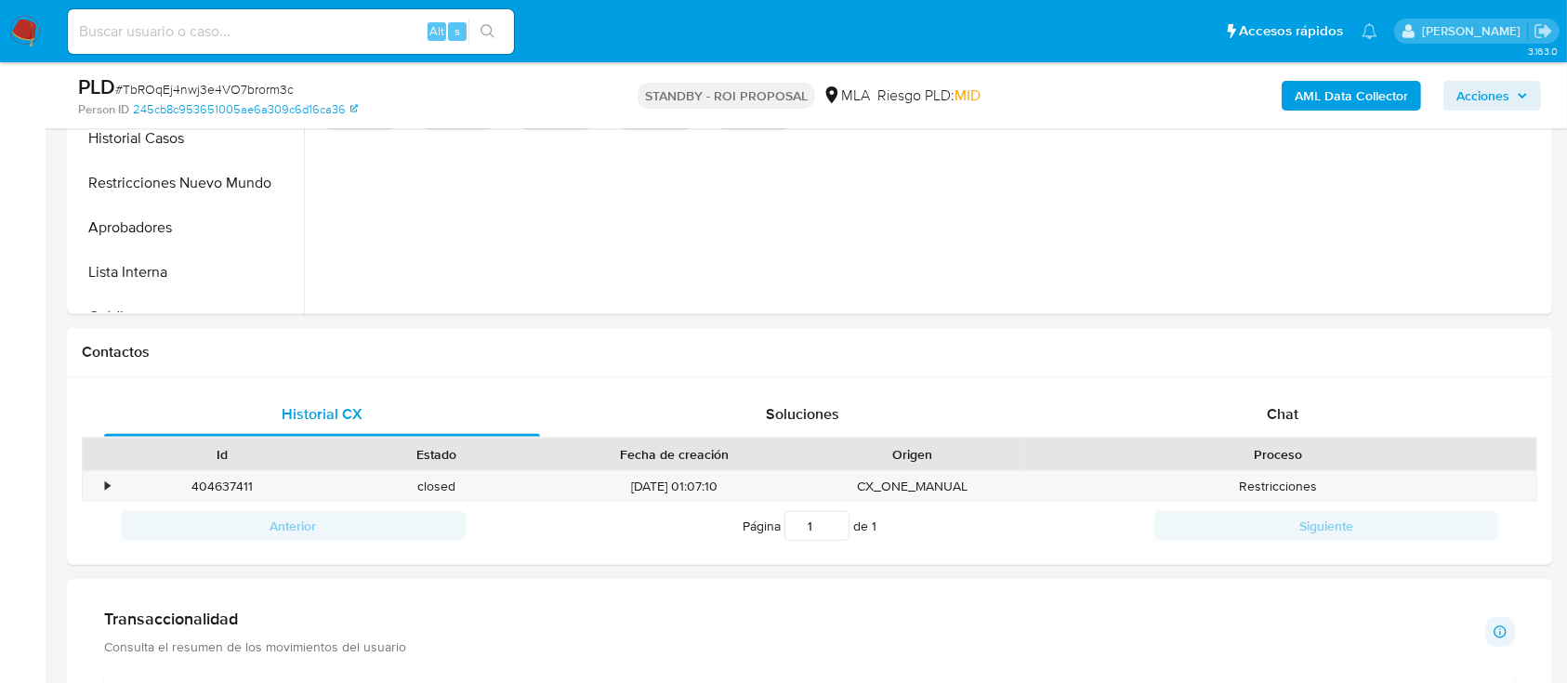
scroll to position [744, 0]
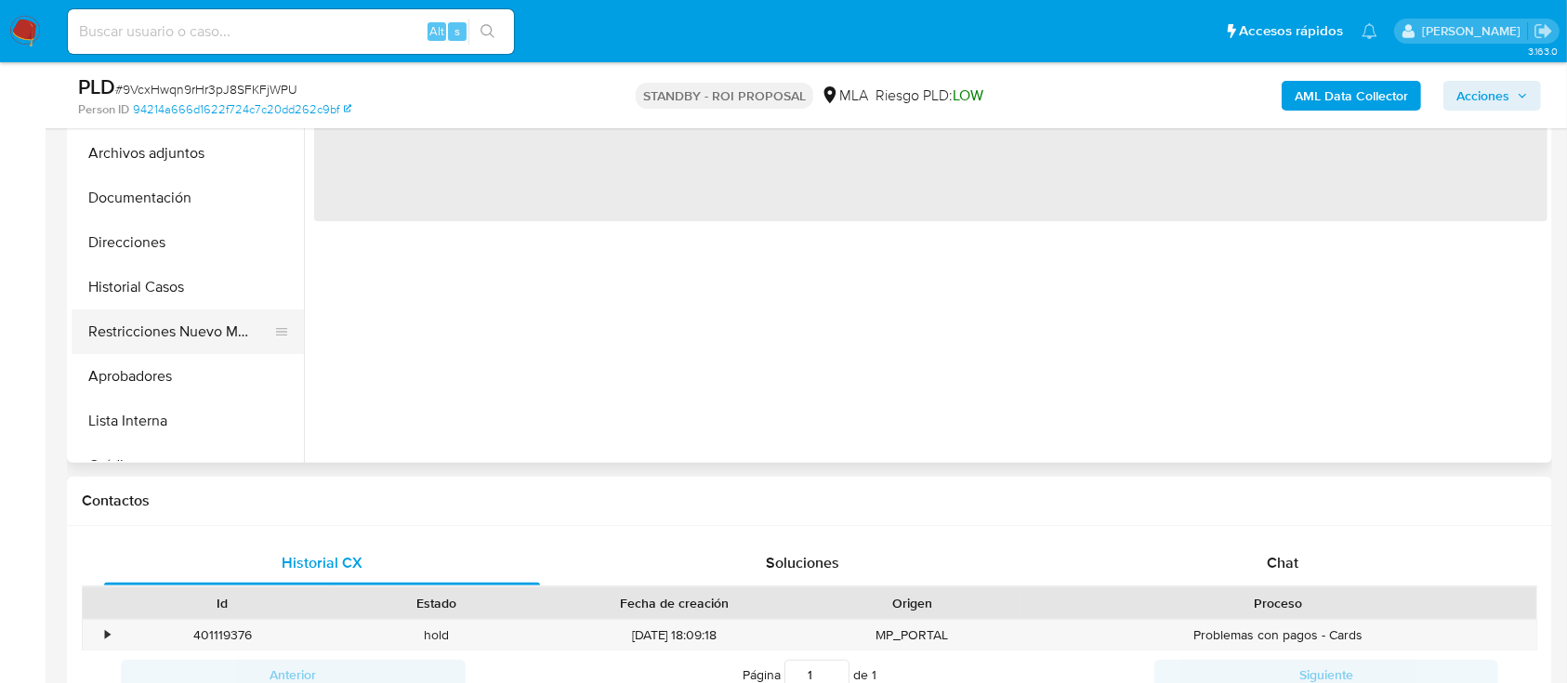
scroll to position [247, 0]
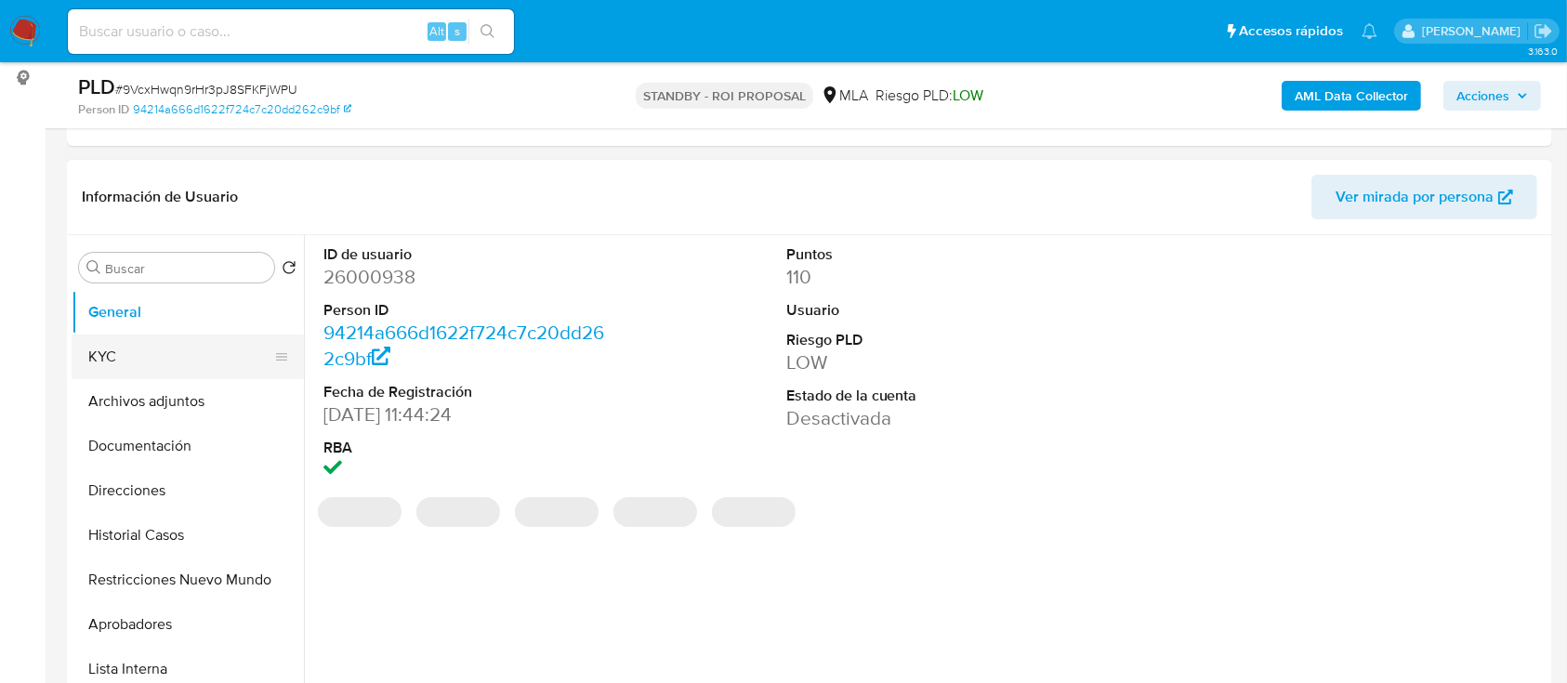
click at [168, 370] on button "KYC" at bounding box center [180, 357] width 217 height 45
select select "10"
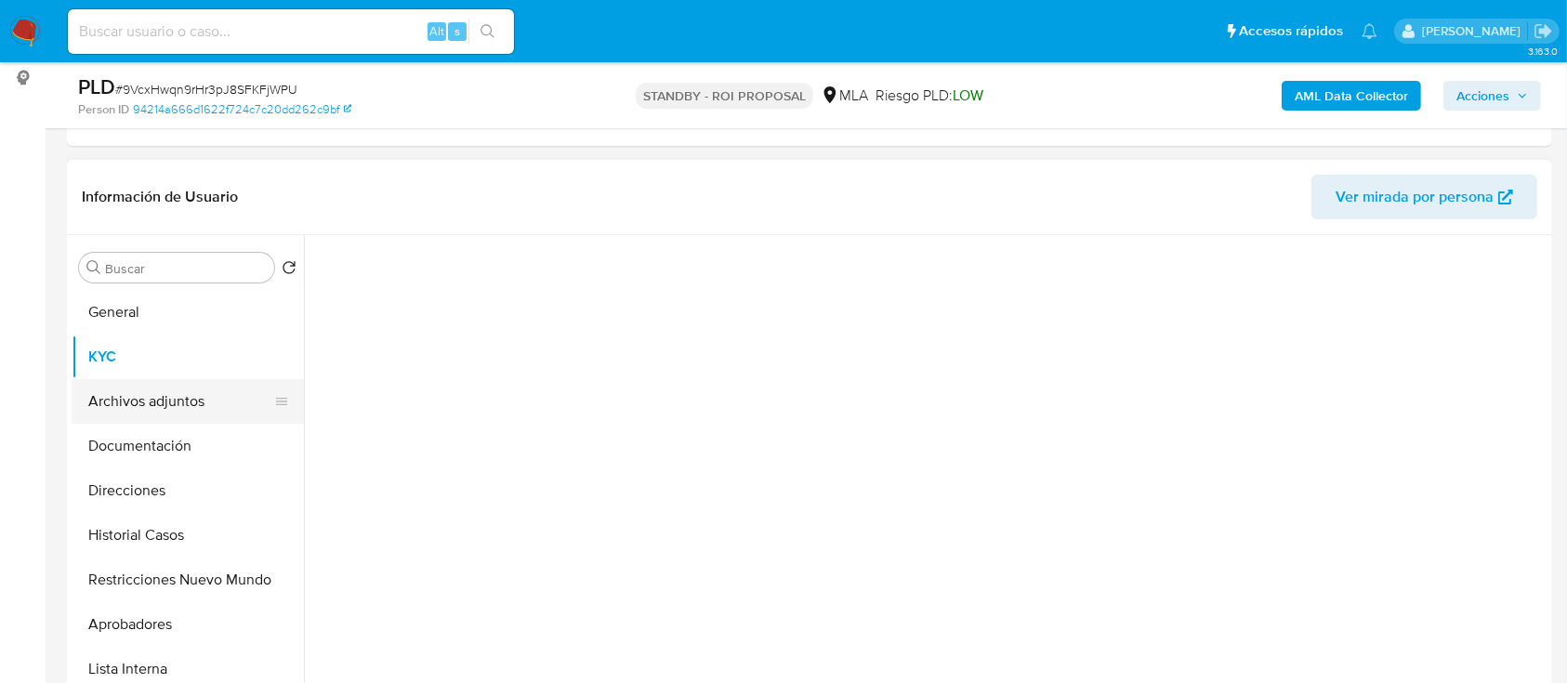
click at [177, 393] on button "Archivos adjuntos" at bounding box center [180, 401] width 217 height 45
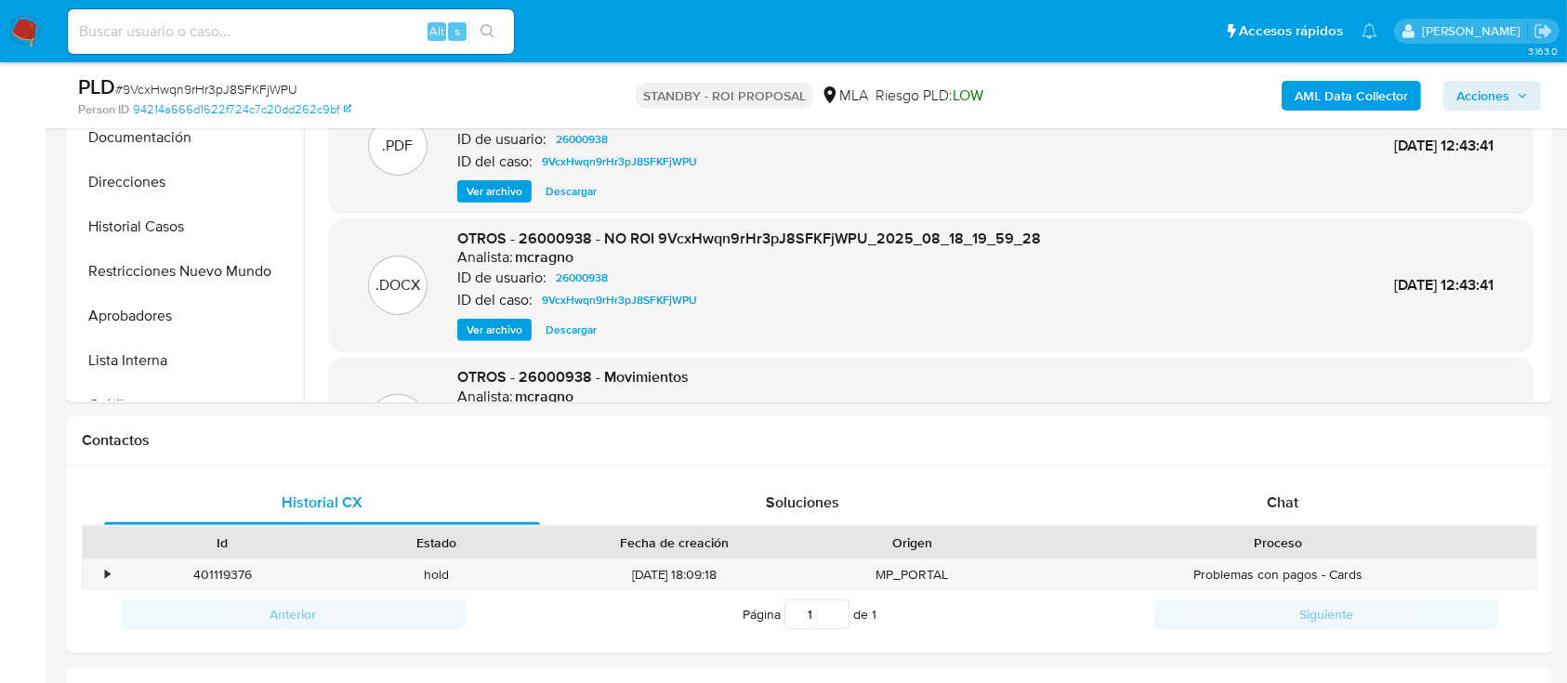
scroll to position [587, 0]
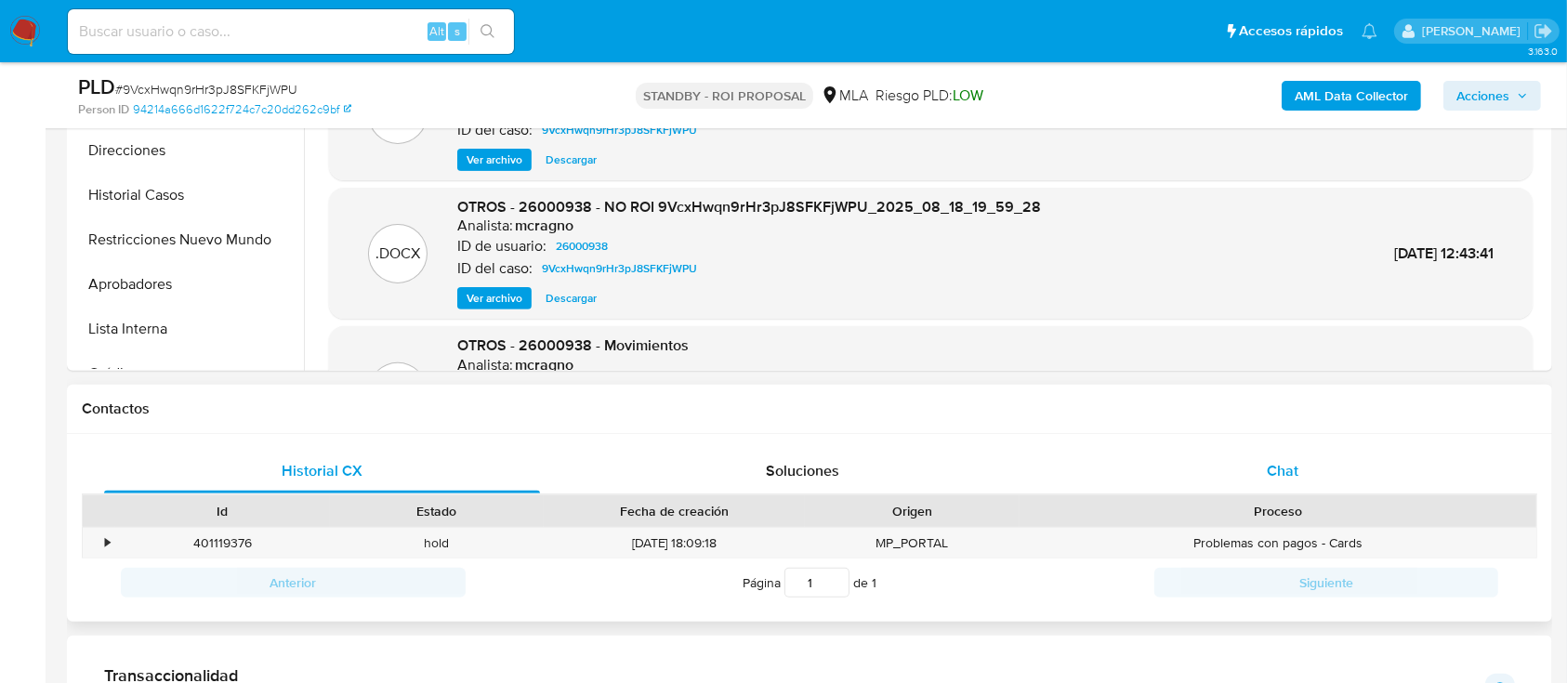
click at [1316, 459] on div "Chat" at bounding box center [1283, 471] width 436 height 45
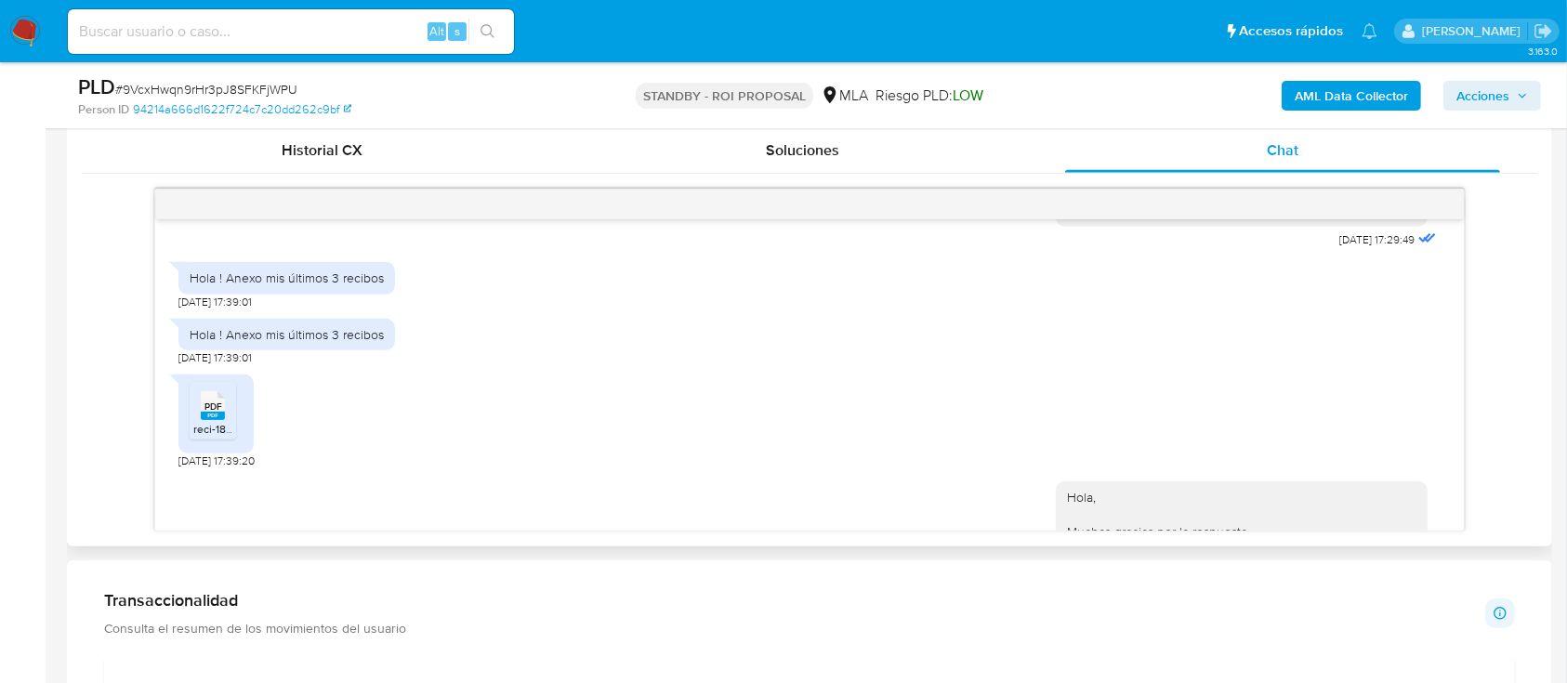
scroll to position [997, 0]
click at [349, 163] on div "Historial CX" at bounding box center [322, 150] width 436 height 45
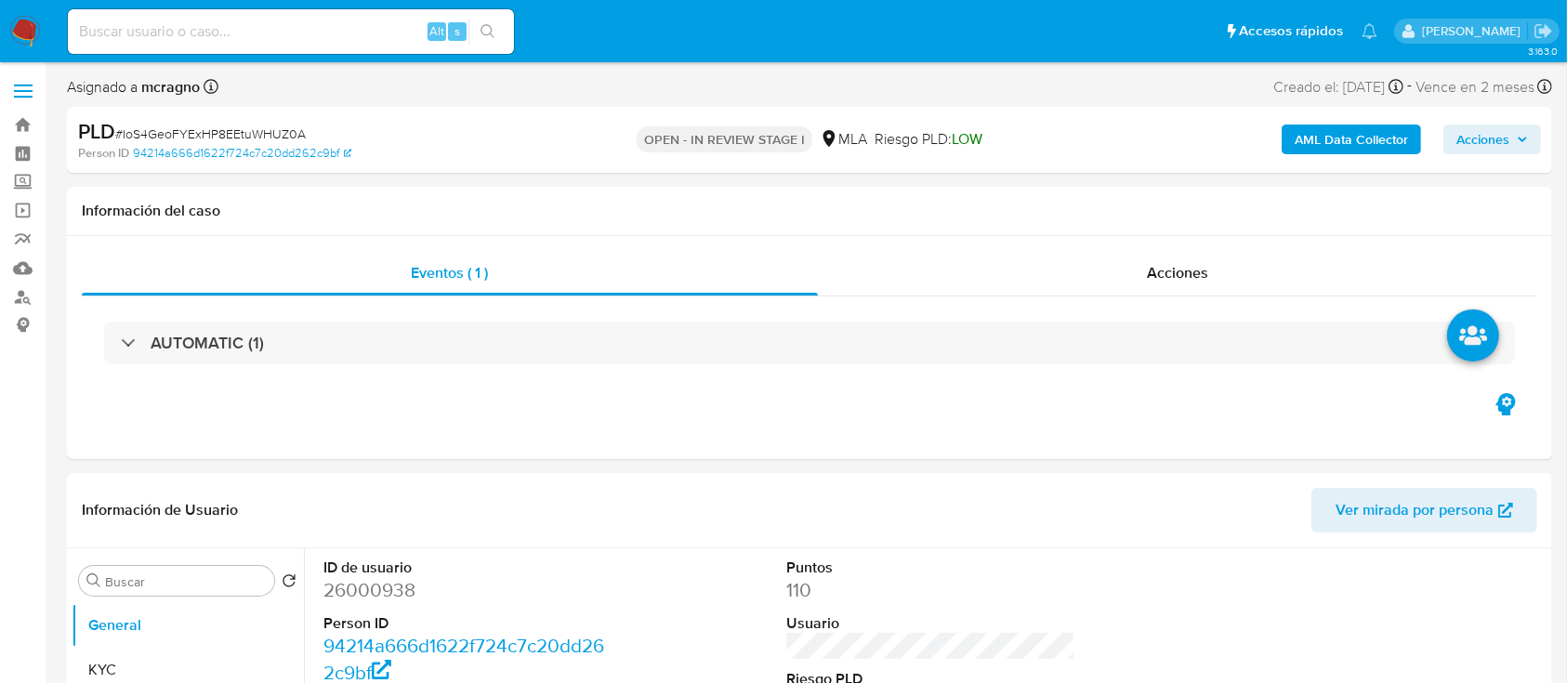
select select "10"
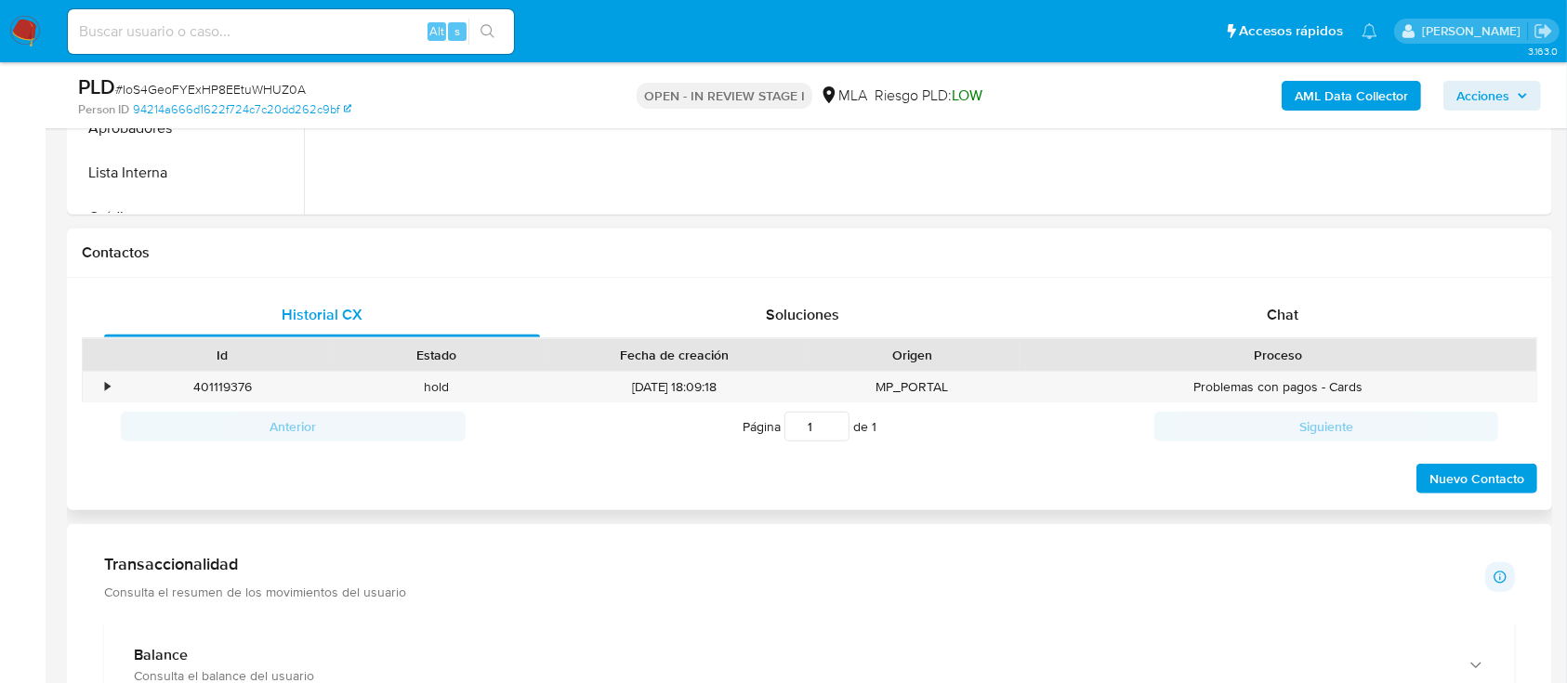
scroll to position [1239, 0]
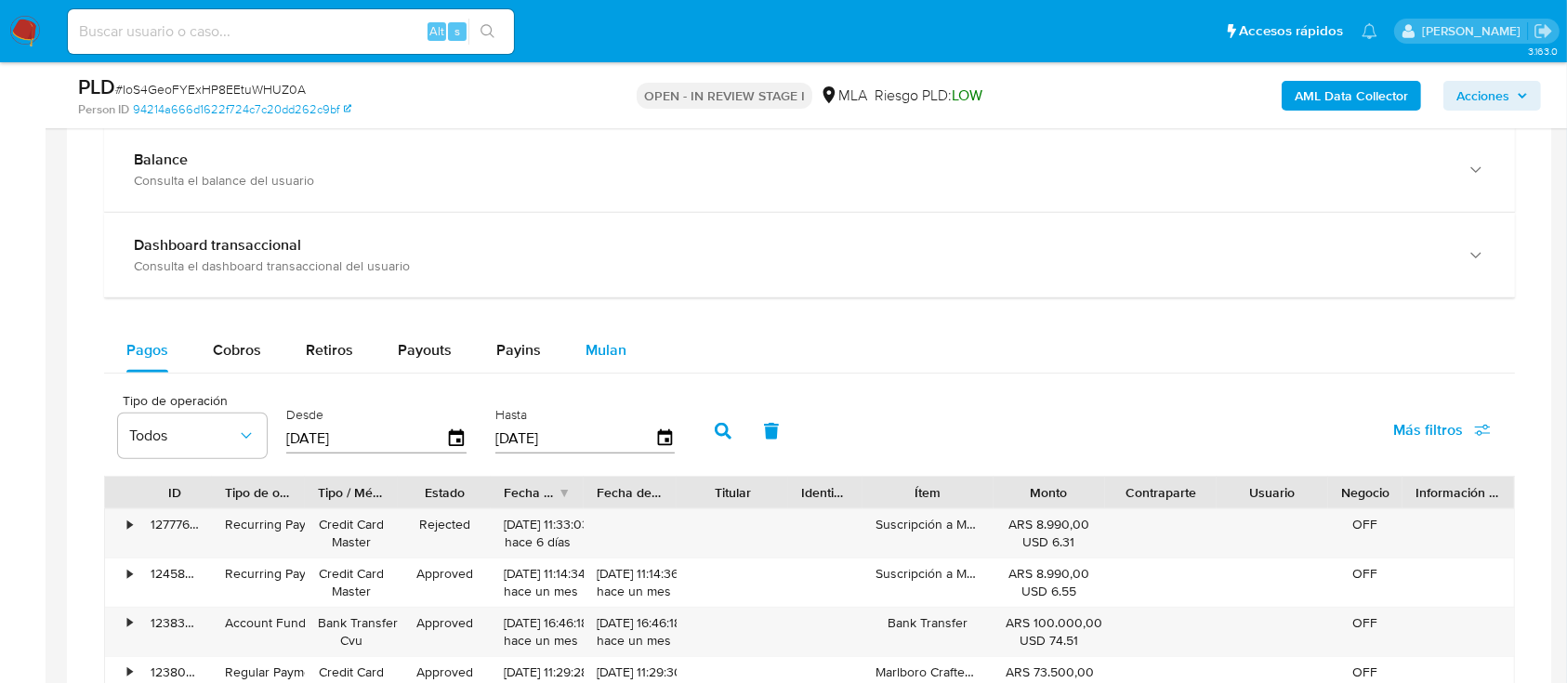
click at [603, 344] on span "Mulan" at bounding box center [606, 349] width 41 height 21
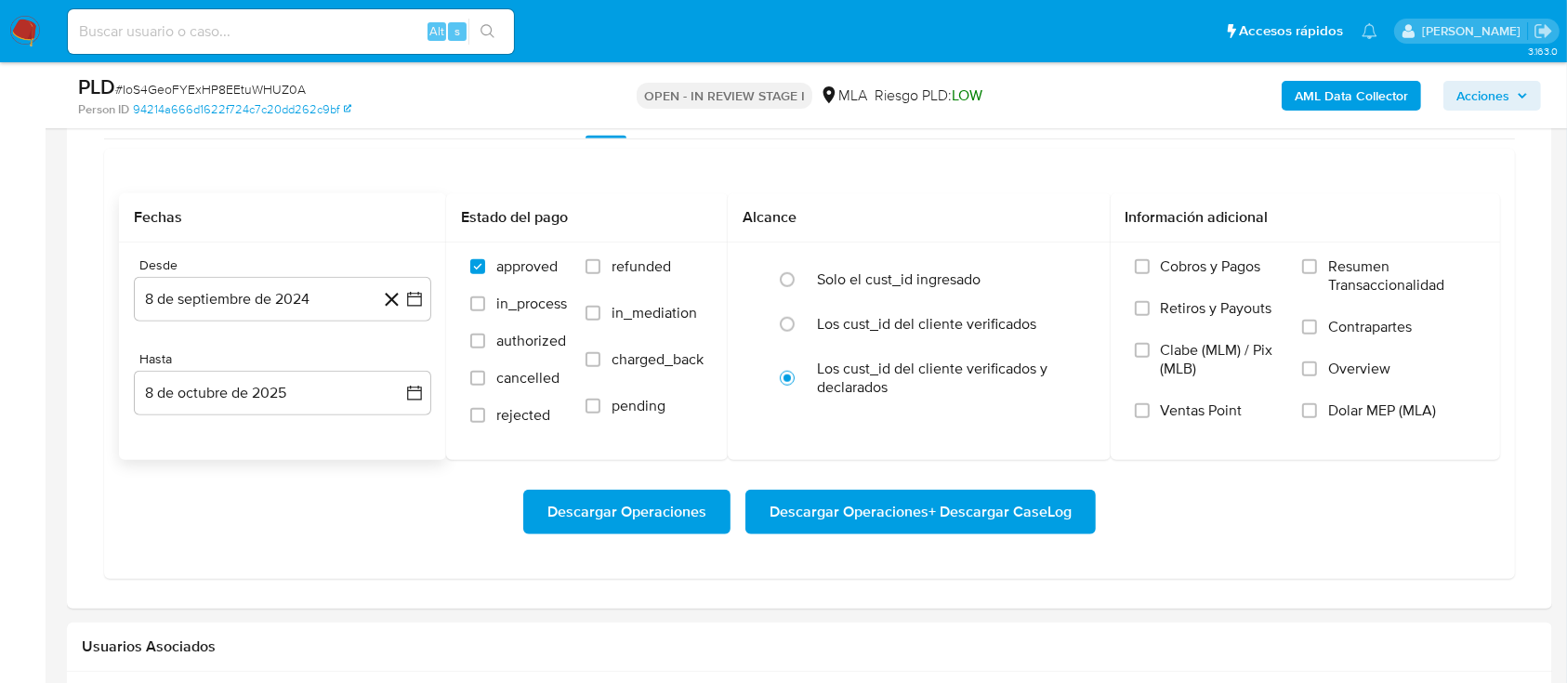
scroll to position [1363, 0]
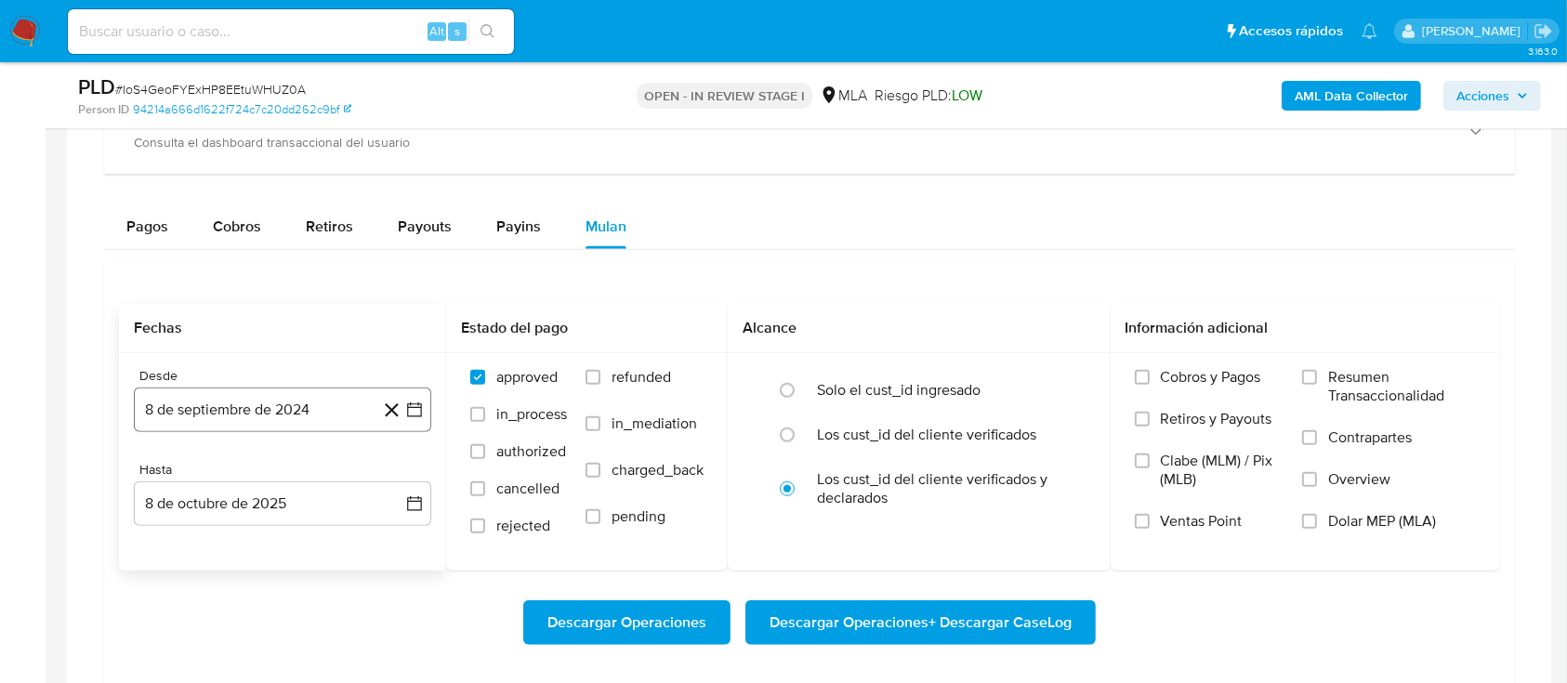
click at [217, 410] on button "8 de septiembre de 2024" at bounding box center [282, 410] width 297 height 45
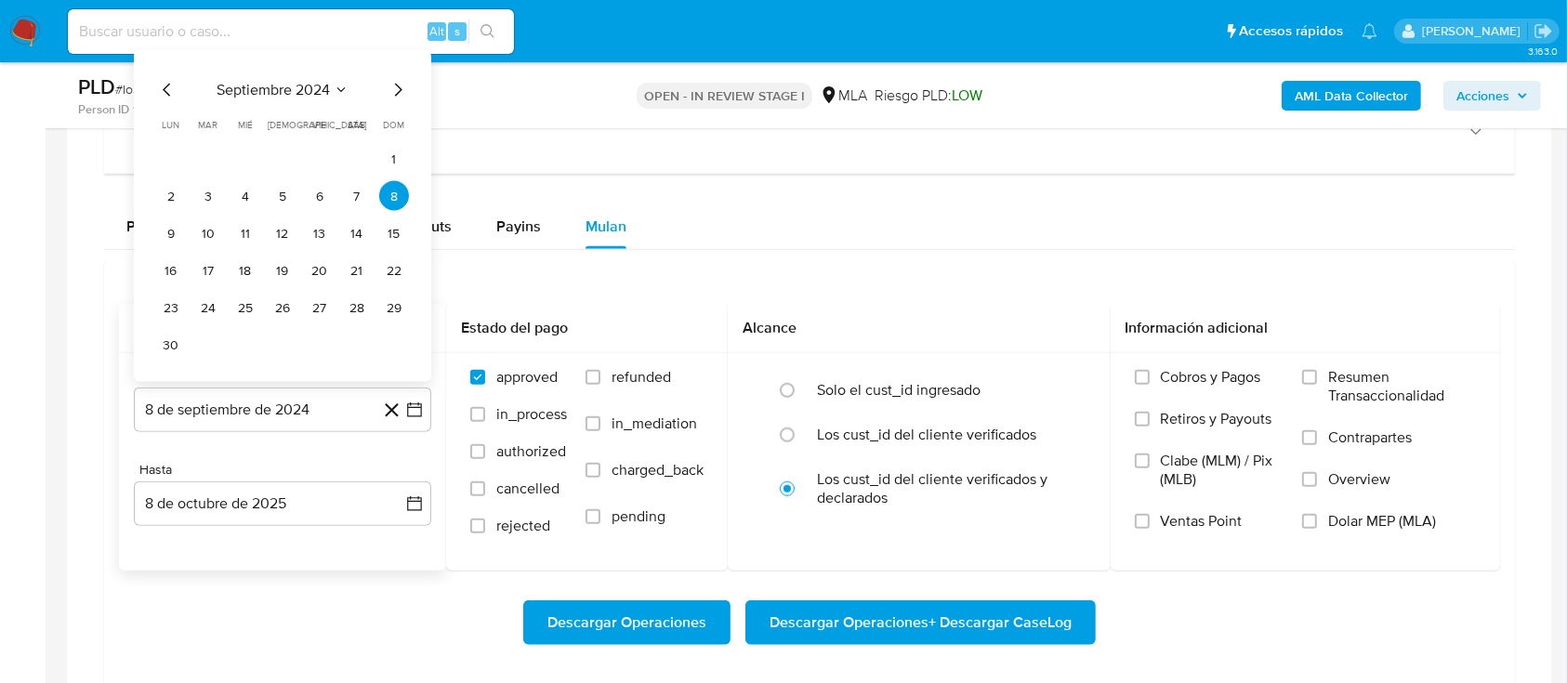
click at [265, 82] on span "septiembre 2024" at bounding box center [273, 90] width 113 height 19
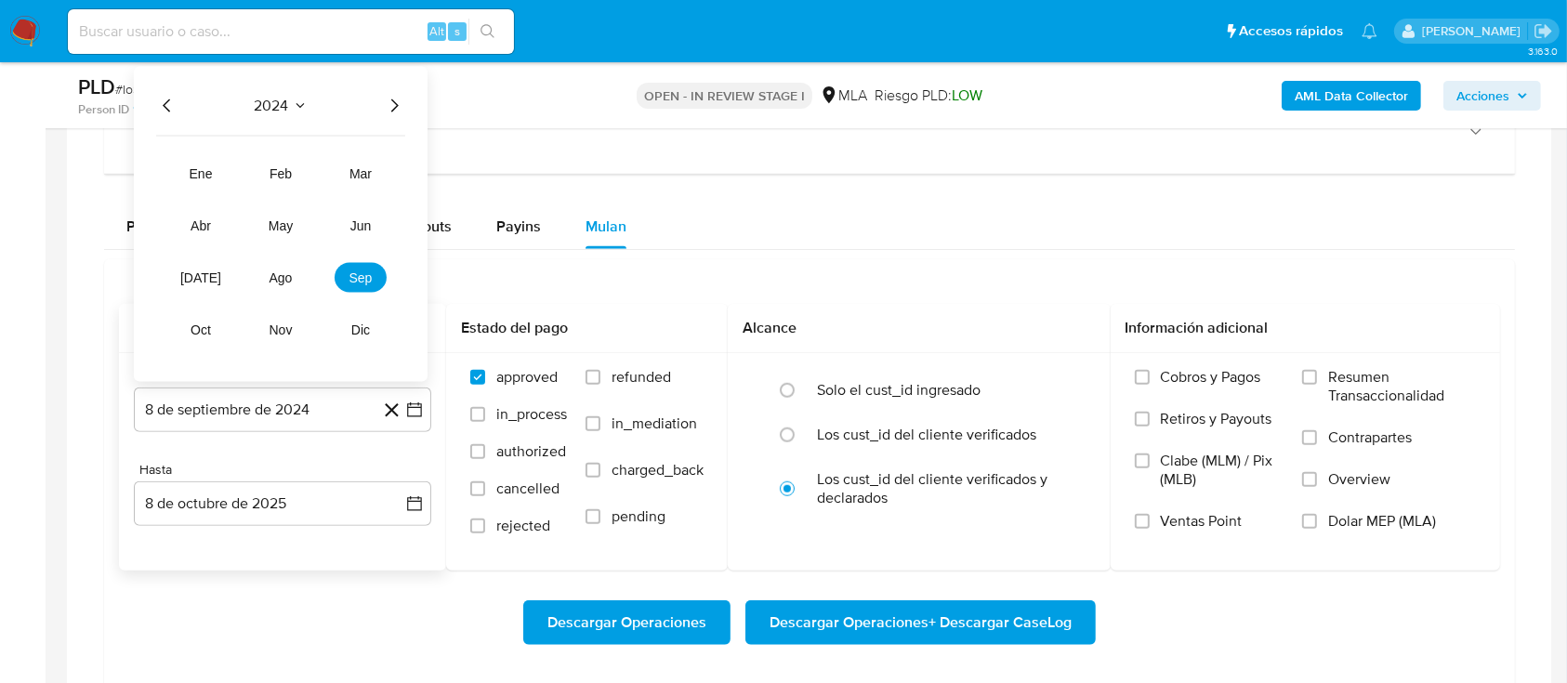
drag, startPoint x: 393, startPoint y: 105, endPoint x: 402, endPoint y: 147, distance: 42.7
click at [395, 104] on icon "Año siguiente" at bounding box center [394, 106] width 22 height 22
click at [205, 212] on button "abr" at bounding box center [201, 226] width 52 height 30
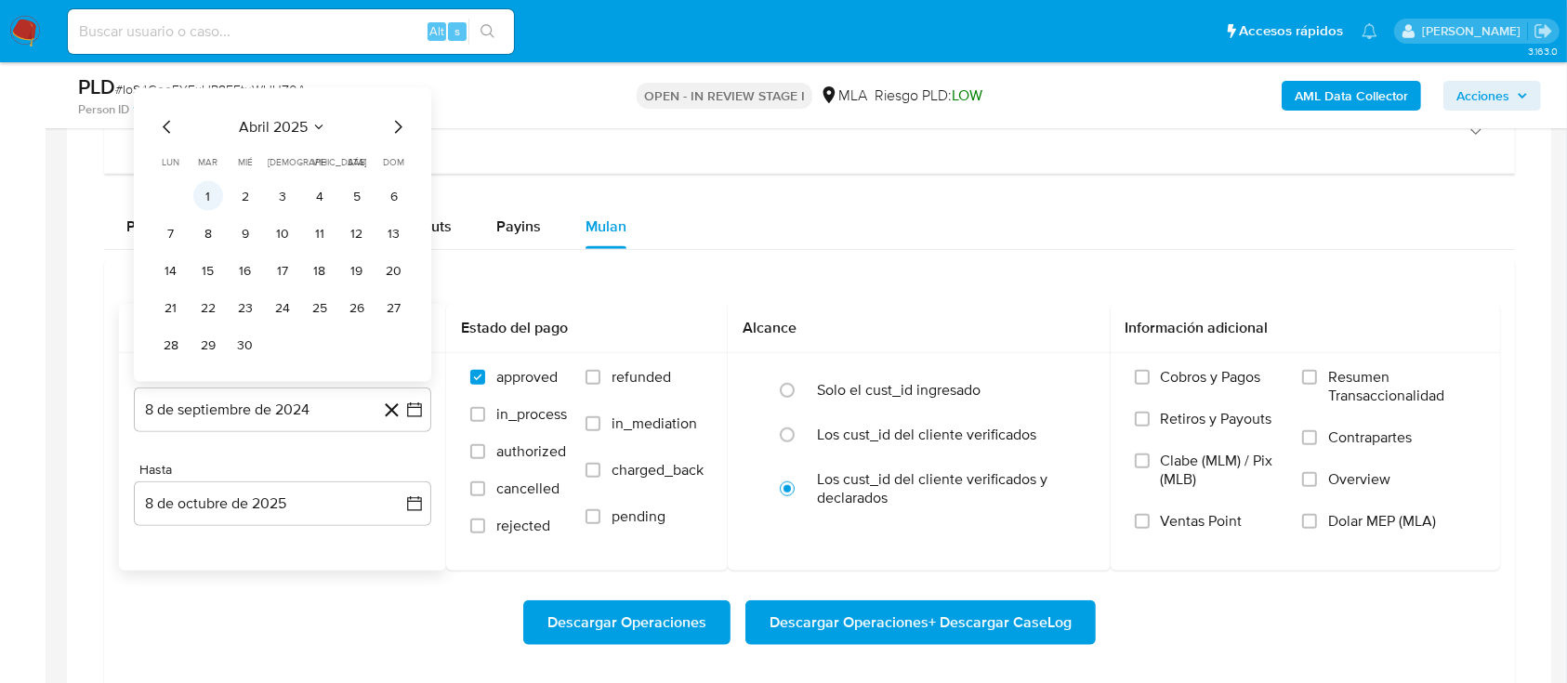
click at [211, 191] on button "1" at bounding box center [208, 196] width 30 height 30
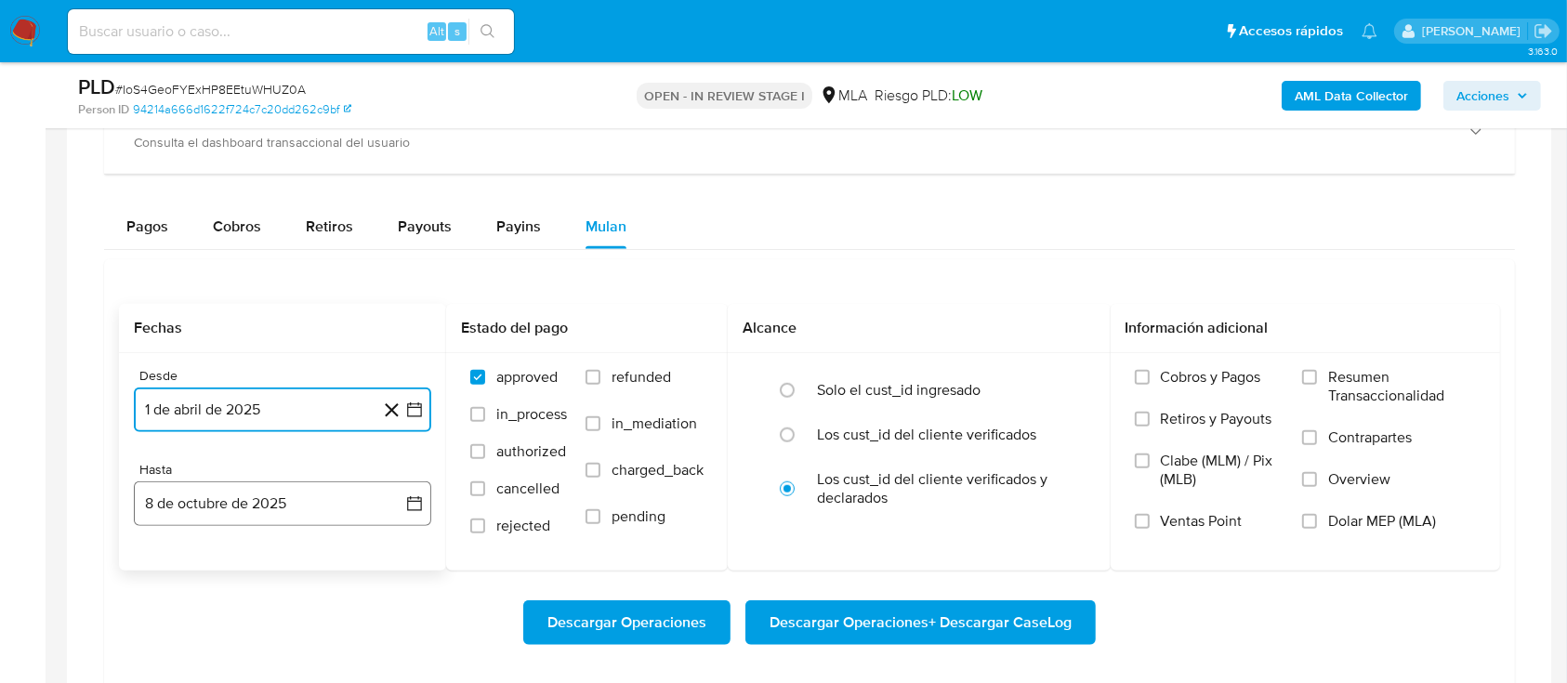
click at [248, 492] on button "8 de octubre de 2025" at bounding box center [282, 503] width 297 height 45
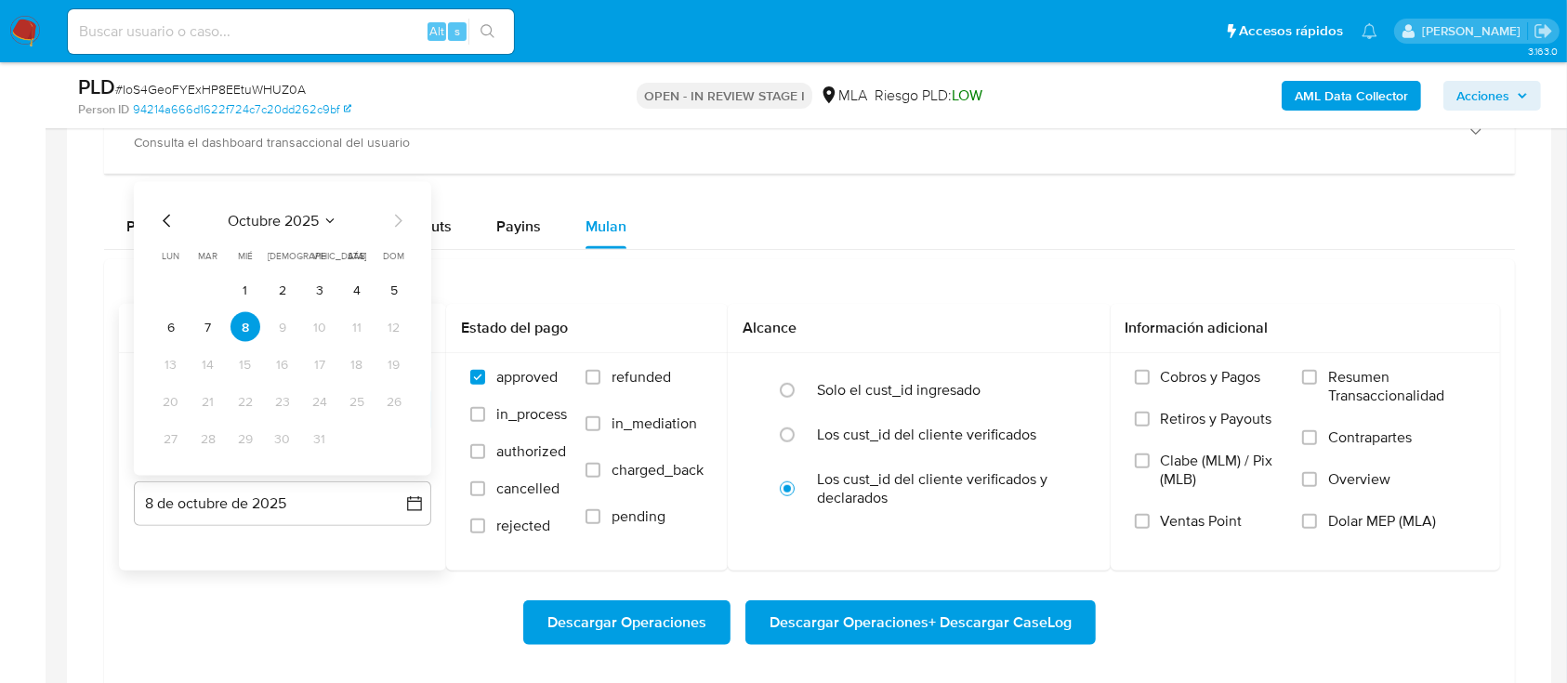
click at [162, 225] on icon "Mes anterior" at bounding box center [167, 221] width 22 height 22
click at [394, 439] on button "31" at bounding box center [394, 439] width 30 height 30
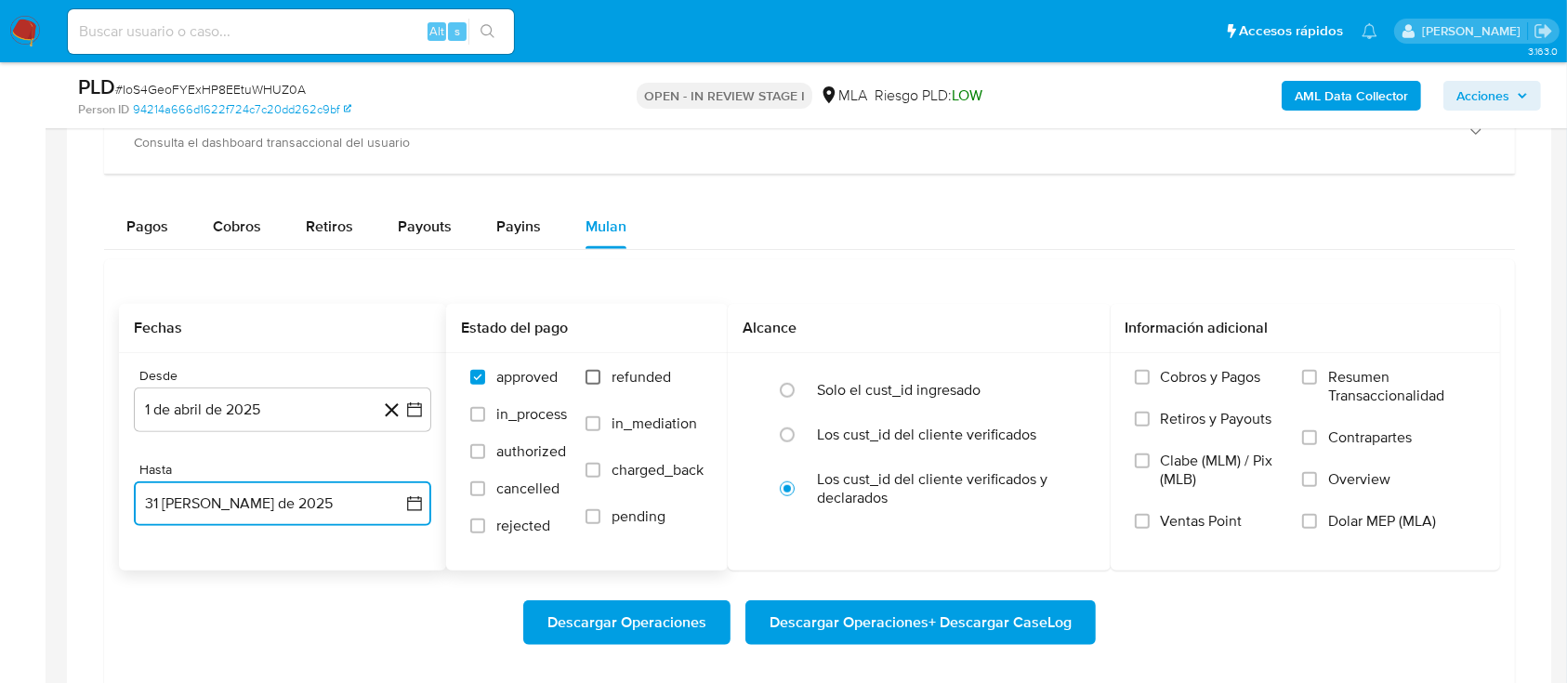
click at [589, 372] on input "refunded" at bounding box center [593, 377] width 15 height 15
checkbox input "true"
click at [1343, 514] on span "Dolar MEP (MLA)" at bounding box center [1382, 521] width 108 height 19
click at [1317, 514] on input "Dolar MEP (MLA)" at bounding box center [1309, 521] width 15 height 15
click at [955, 617] on span "Descargar Operaciones + Descargar CaseLog" at bounding box center [921, 622] width 302 height 41
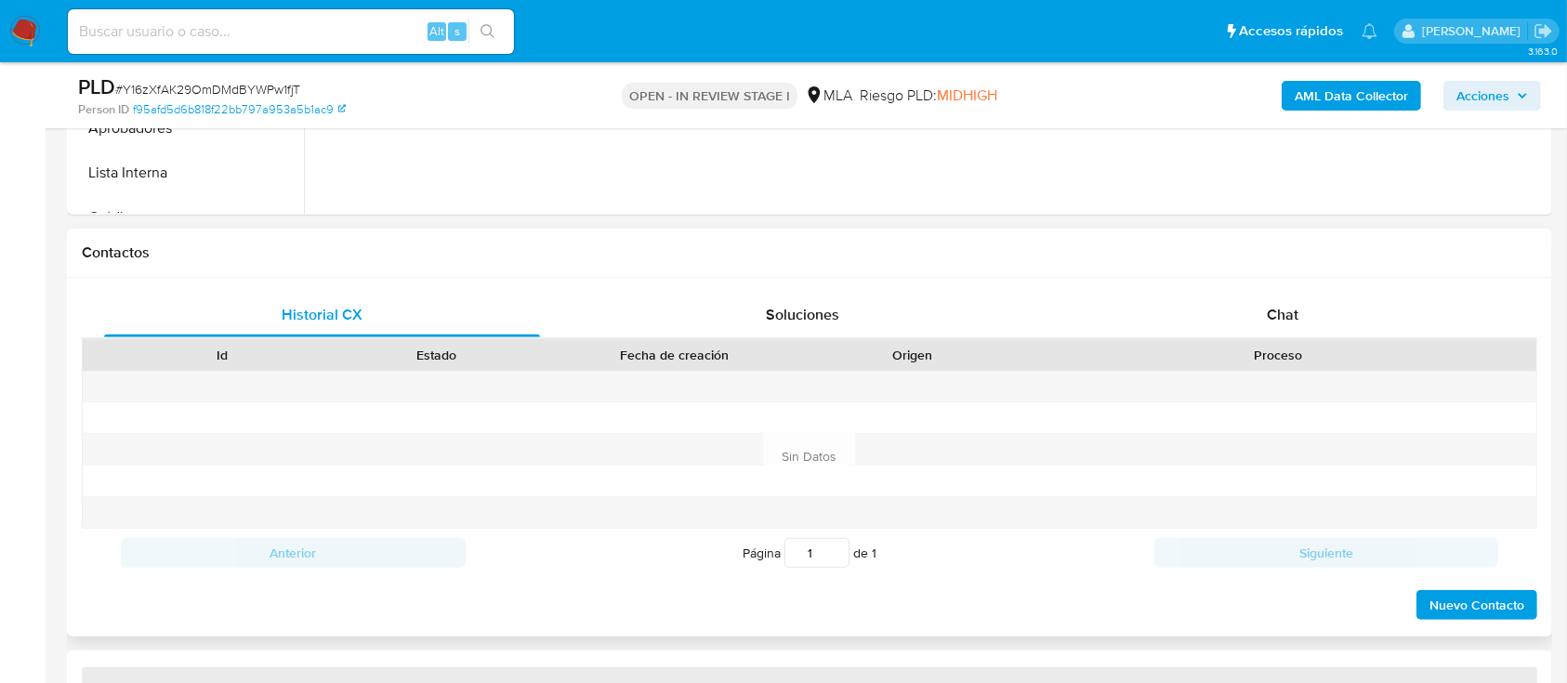
select select "10"
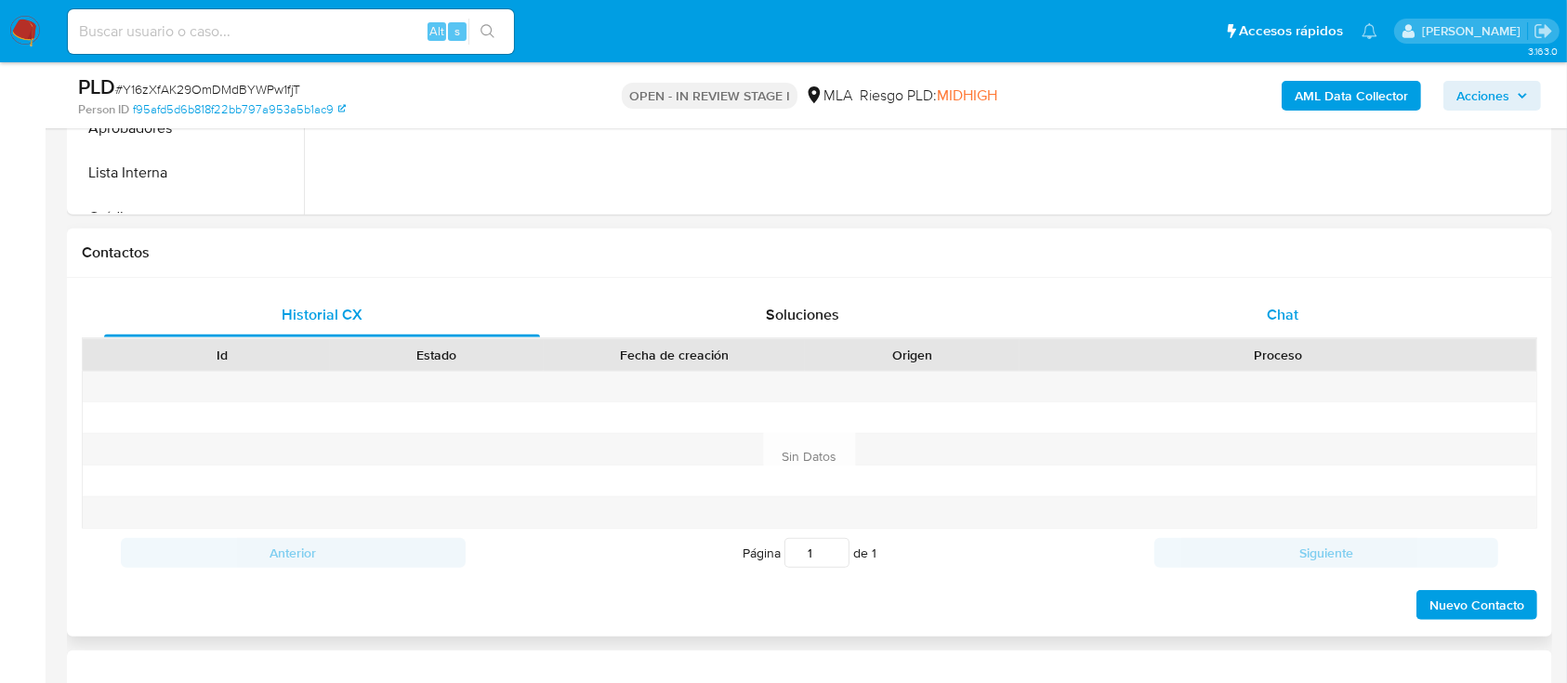
click at [1350, 299] on div "Chat" at bounding box center [1283, 315] width 436 height 45
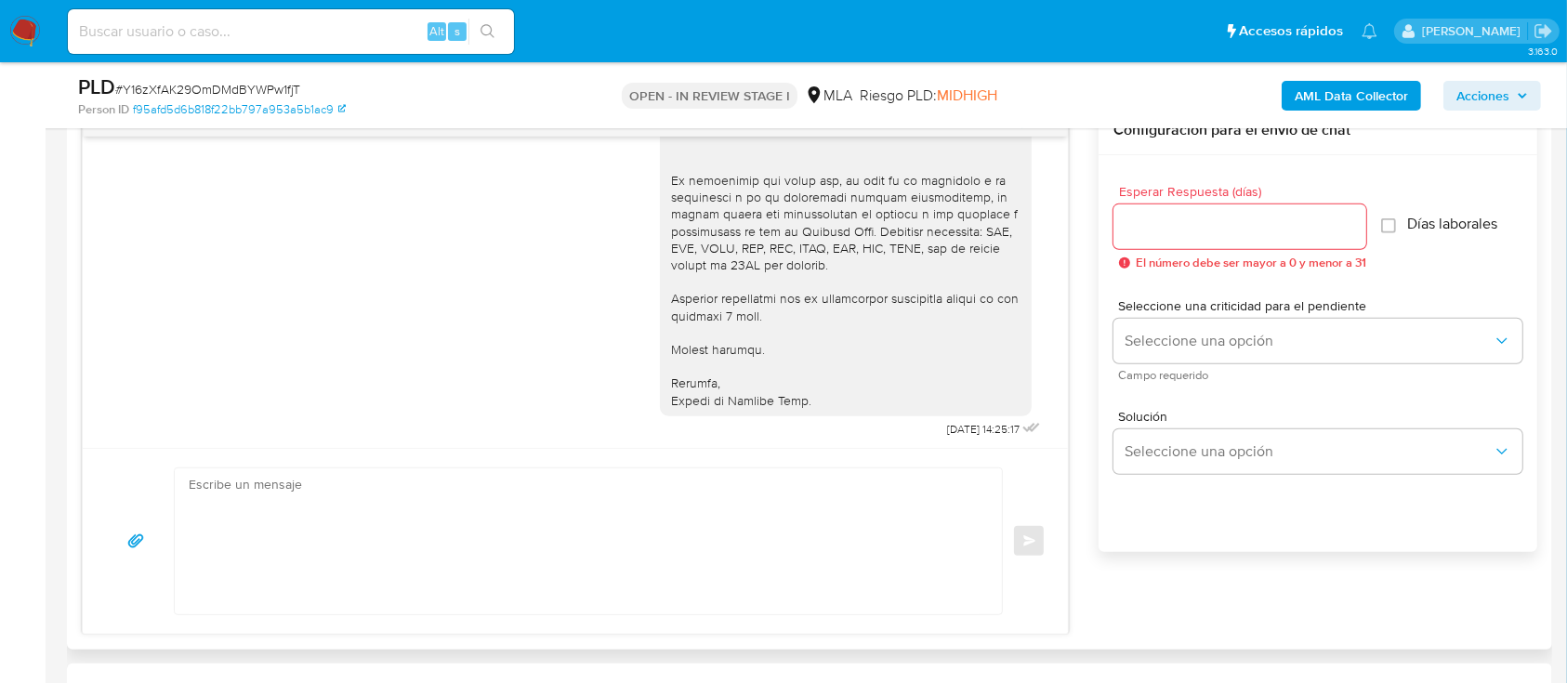
scroll to position [2151, 0]
click at [782, 515] on textarea at bounding box center [584, 541] width 790 height 146
paste textarea "Hola XXX, Al analizar tu caso se encontraron algunas inconsistencias, por este …"
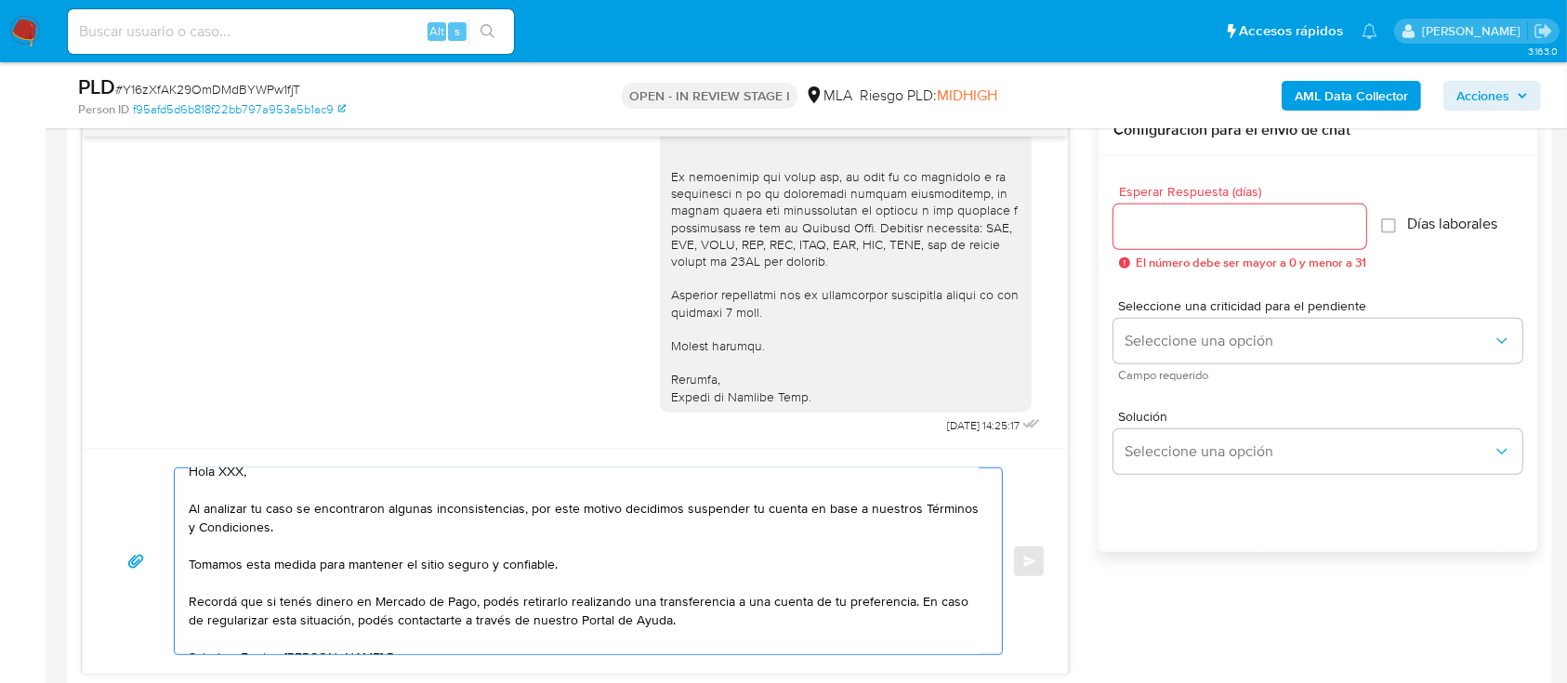
scroll to position [0, 0]
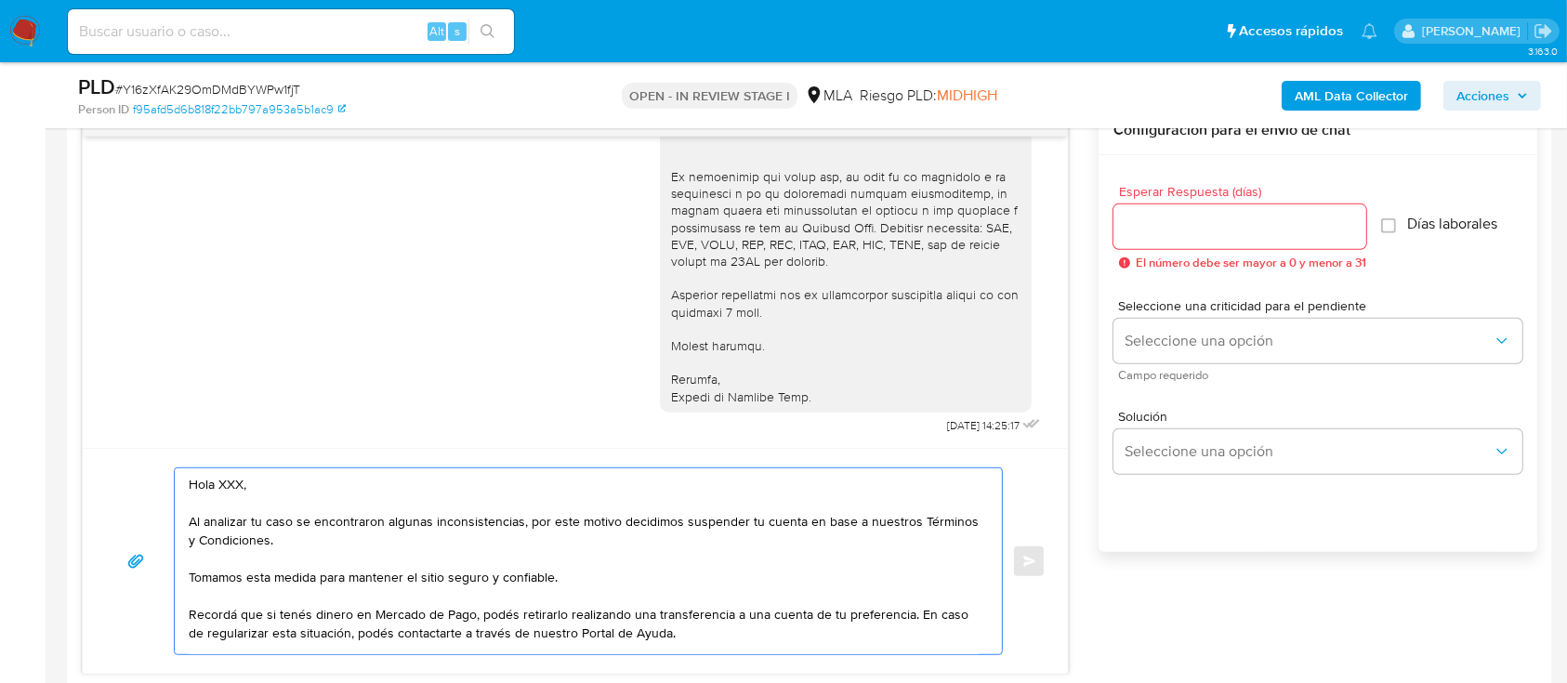
click at [374, 487] on textarea "Hola XXX, Al analizar tu caso se encontraron algunas inconsistencias, por este …" at bounding box center [584, 561] width 790 height 186
type textarea "Hola, Al analizar tu caso se encontraron algunas inconsistencias, por este moti…"
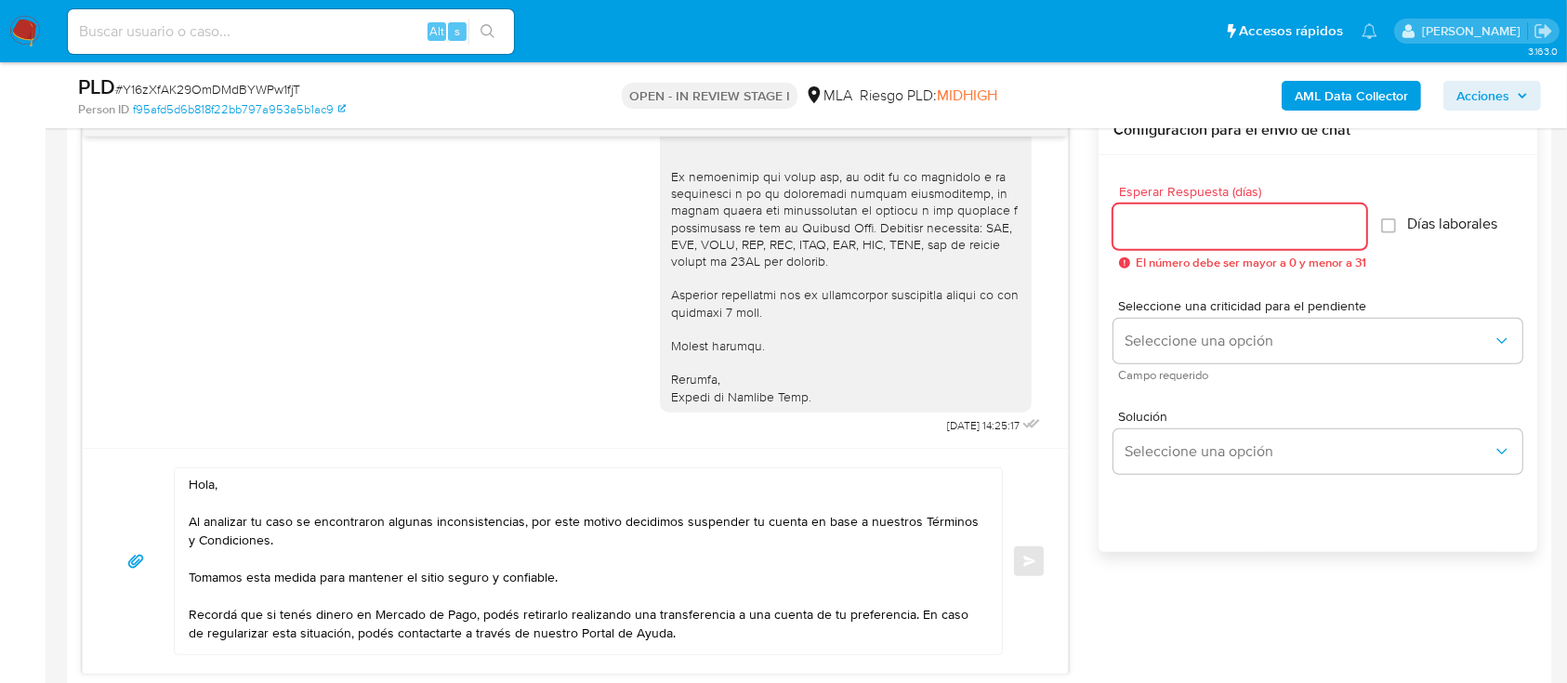
click at [1209, 234] on input "Esperar Respuesta (días)" at bounding box center [1239, 227] width 253 height 24
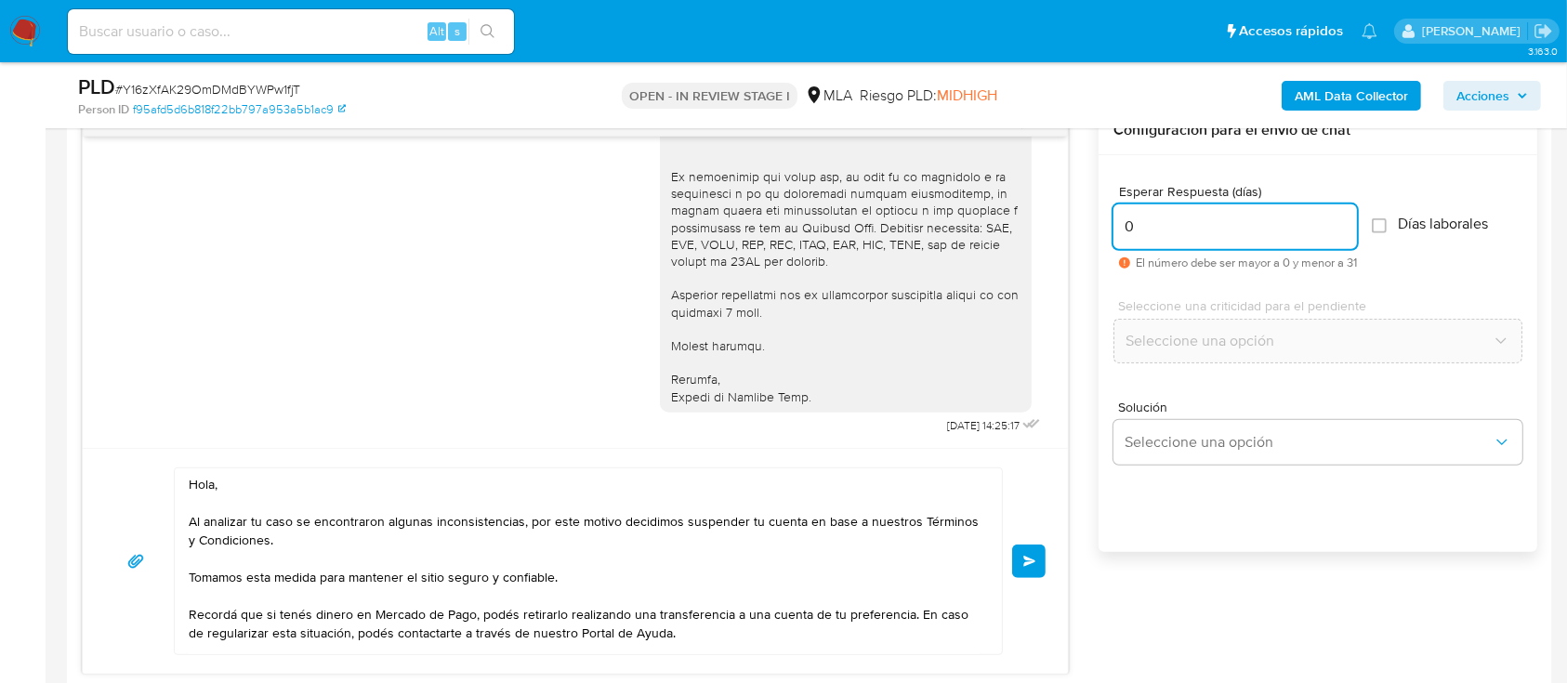
type input "0"
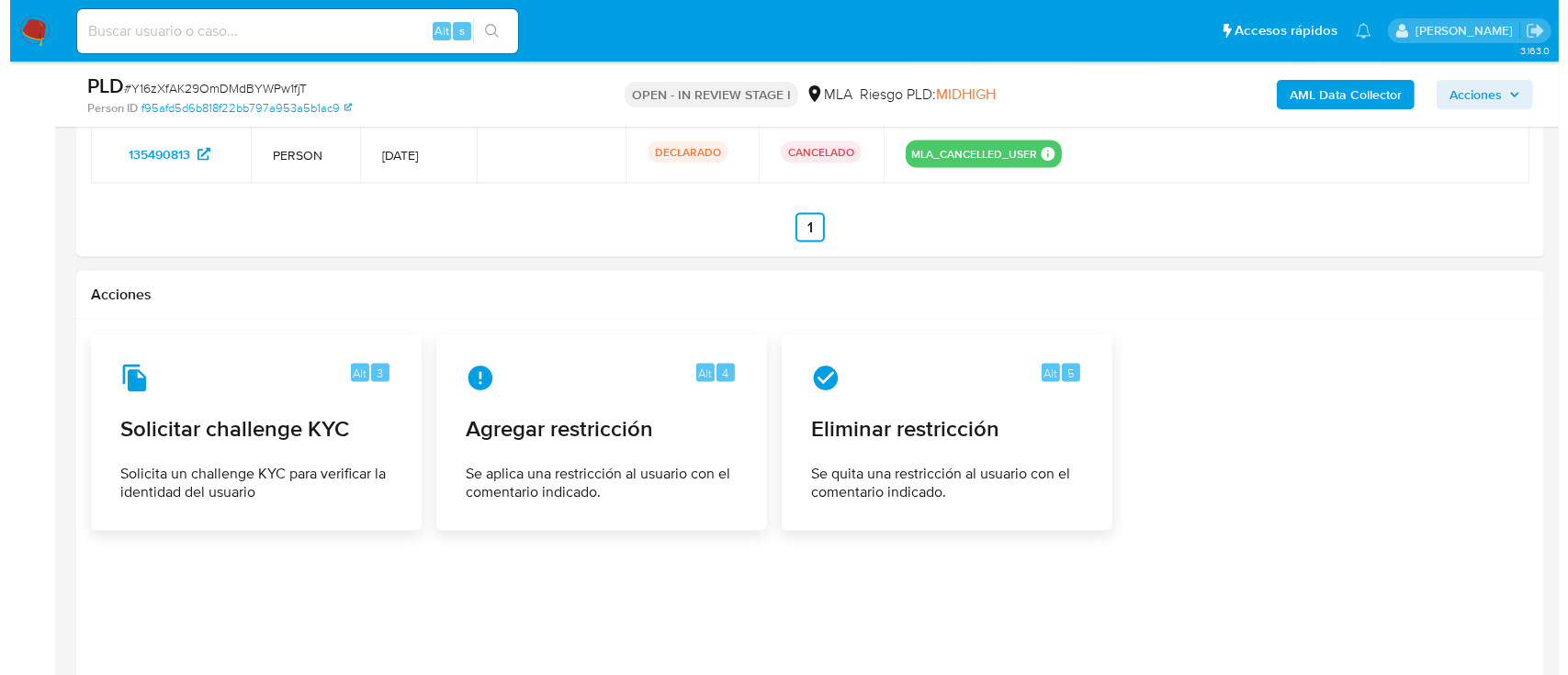
scroll to position [3025, 0]
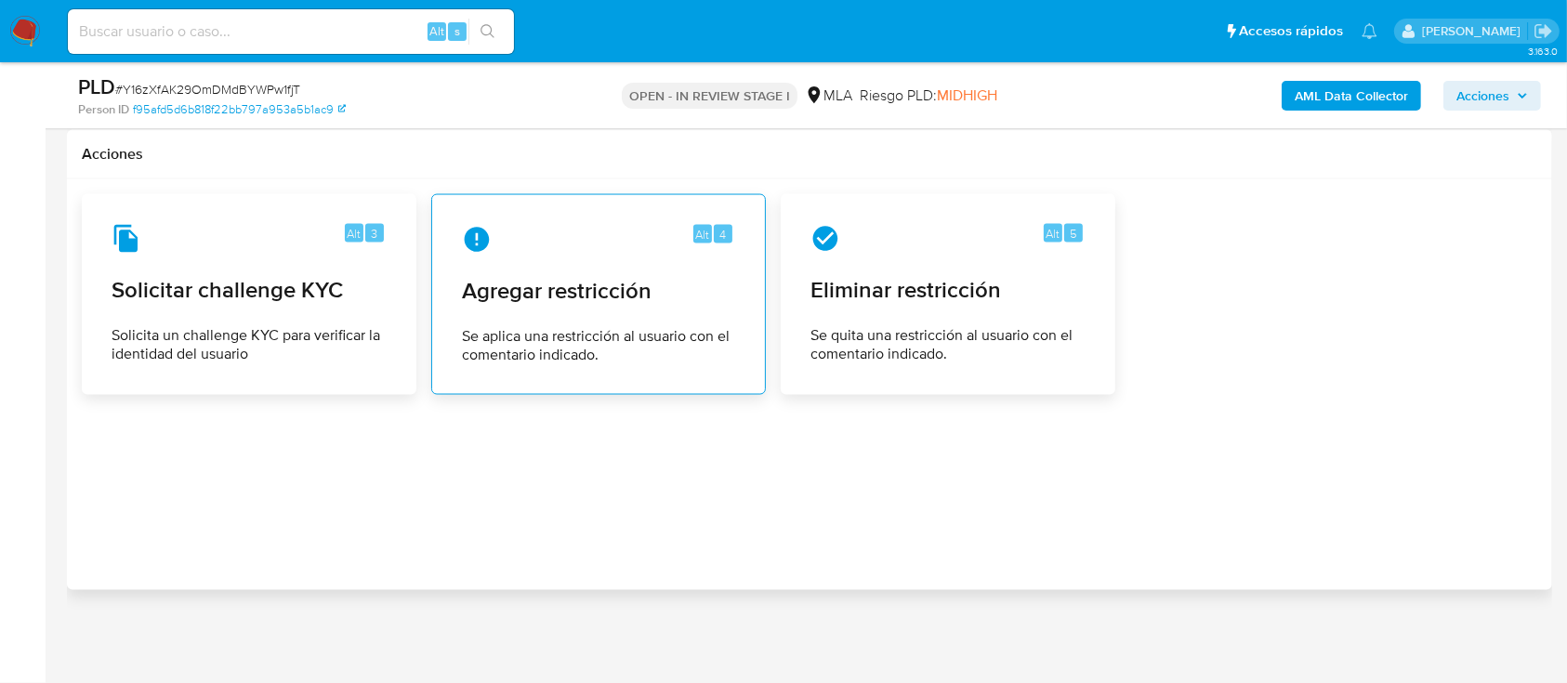
click at [632, 313] on div "Alt 4 Agregar restricción Se aplica una restricción al usuario con el comentari…" at bounding box center [598, 294] width 303 height 169
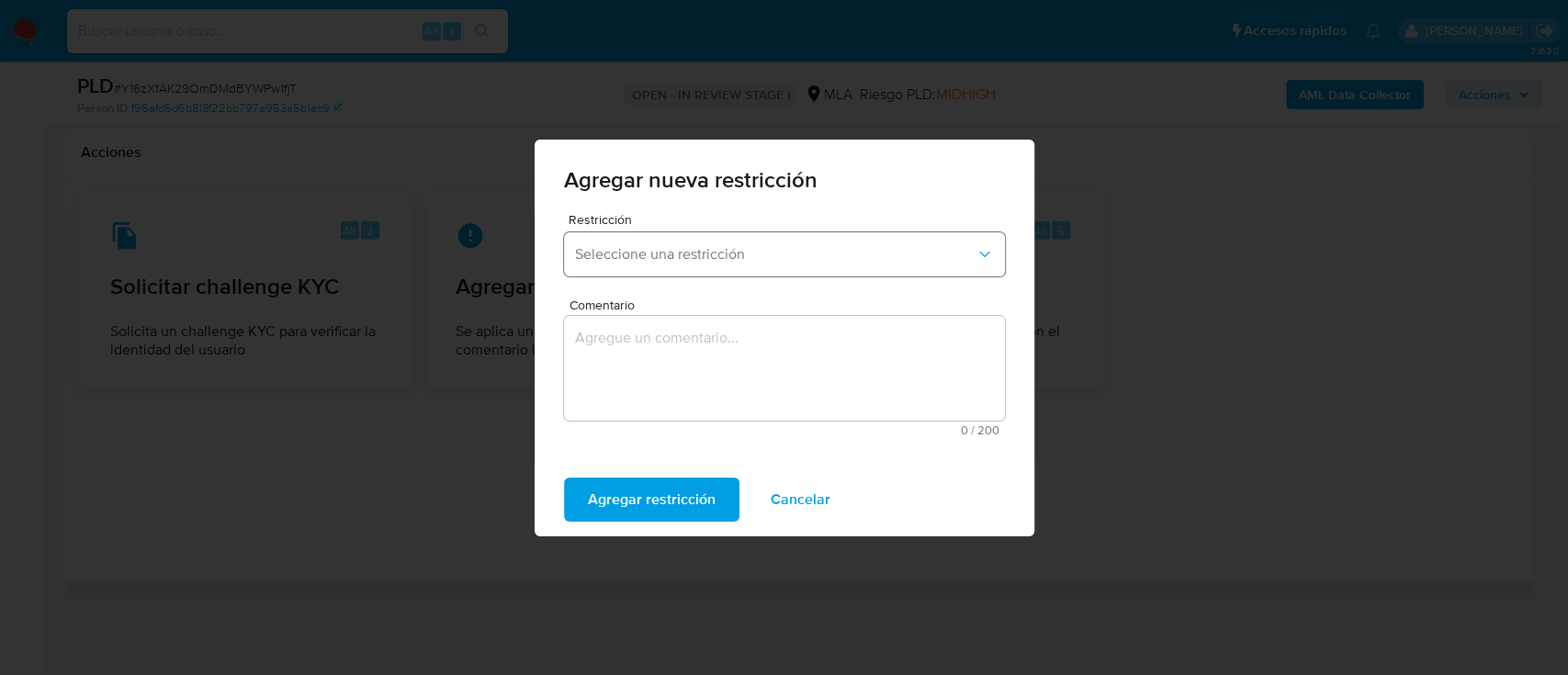
click at [704, 240] on button "Seleccione una restricción" at bounding box center [784, 254] width 441 height 44
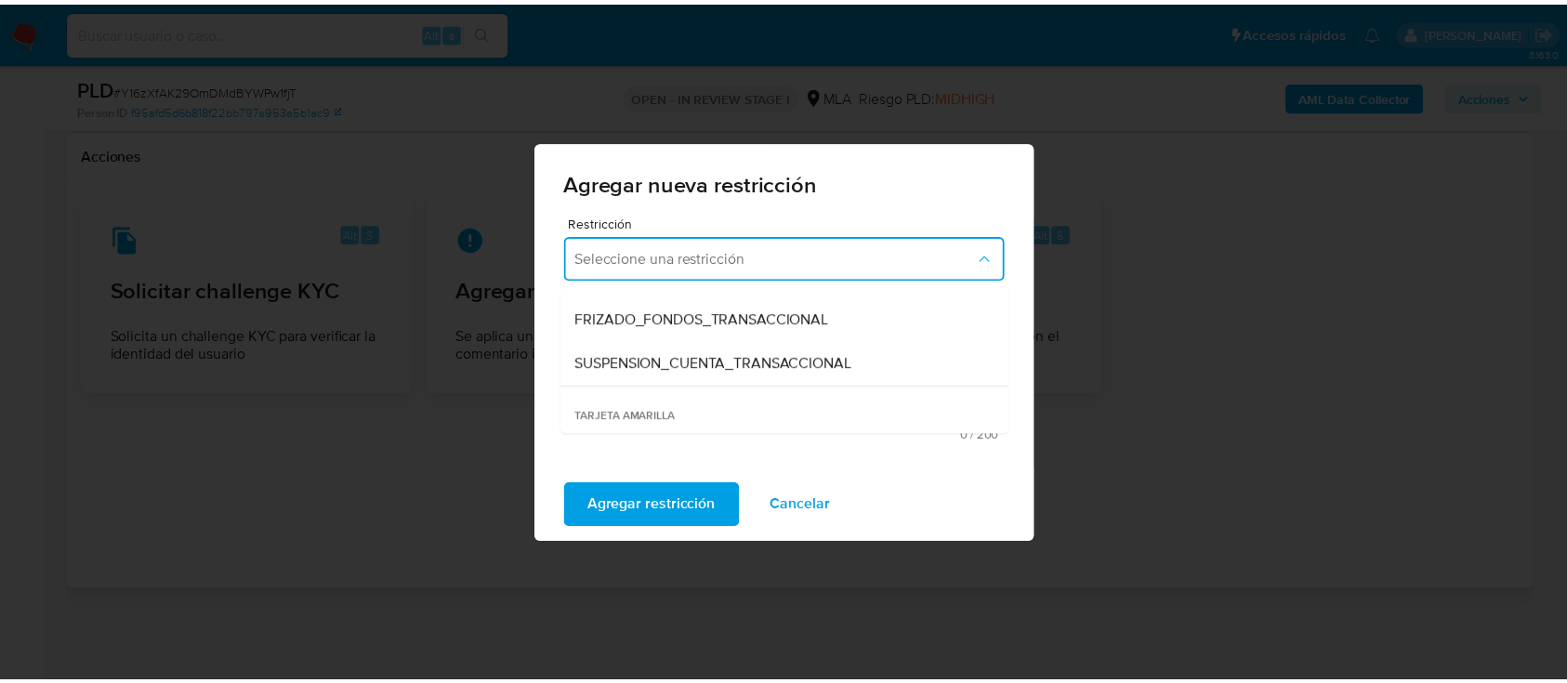
scroll to position [247, 0]
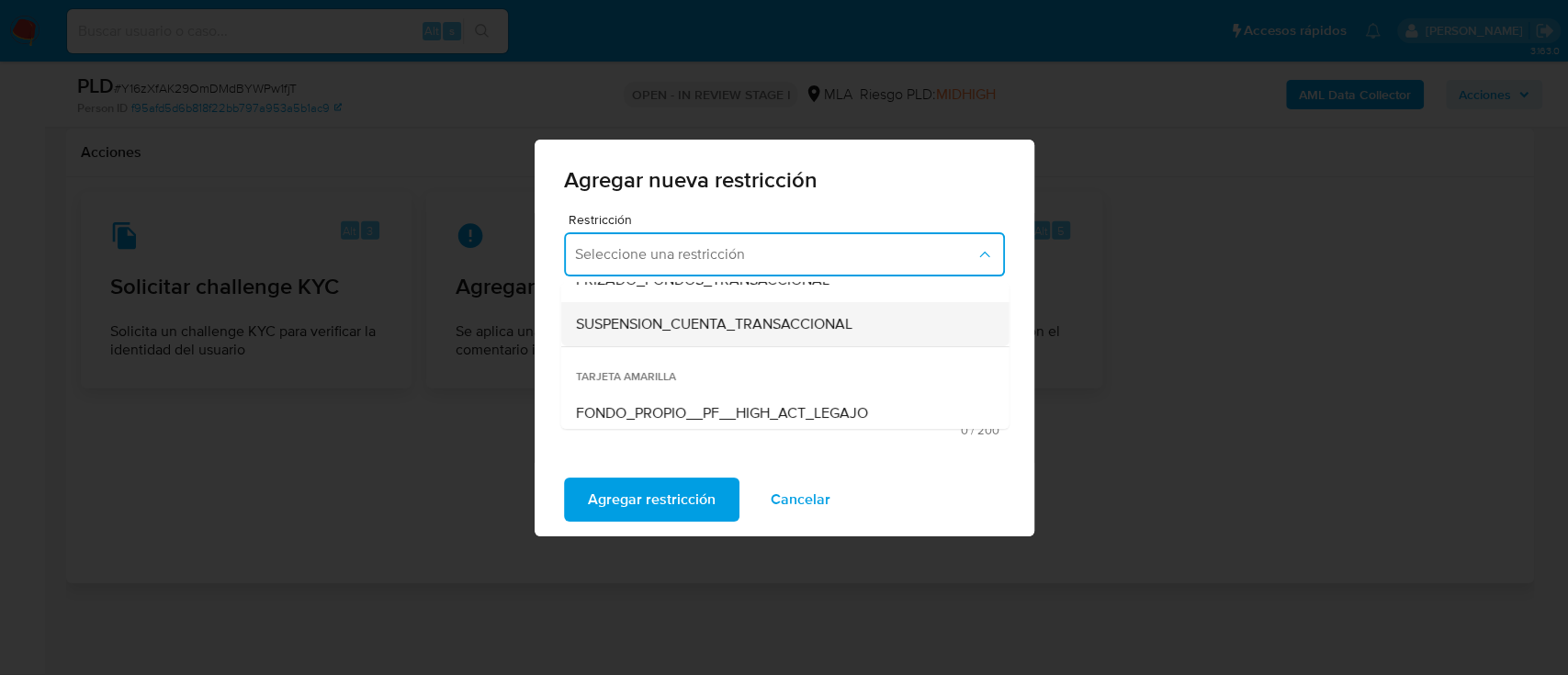
click at [742, 327] on span "SUSPENSION_CUENTA_TRANSACCIONAL" at bounding box center [713, 324] width 277 height 19
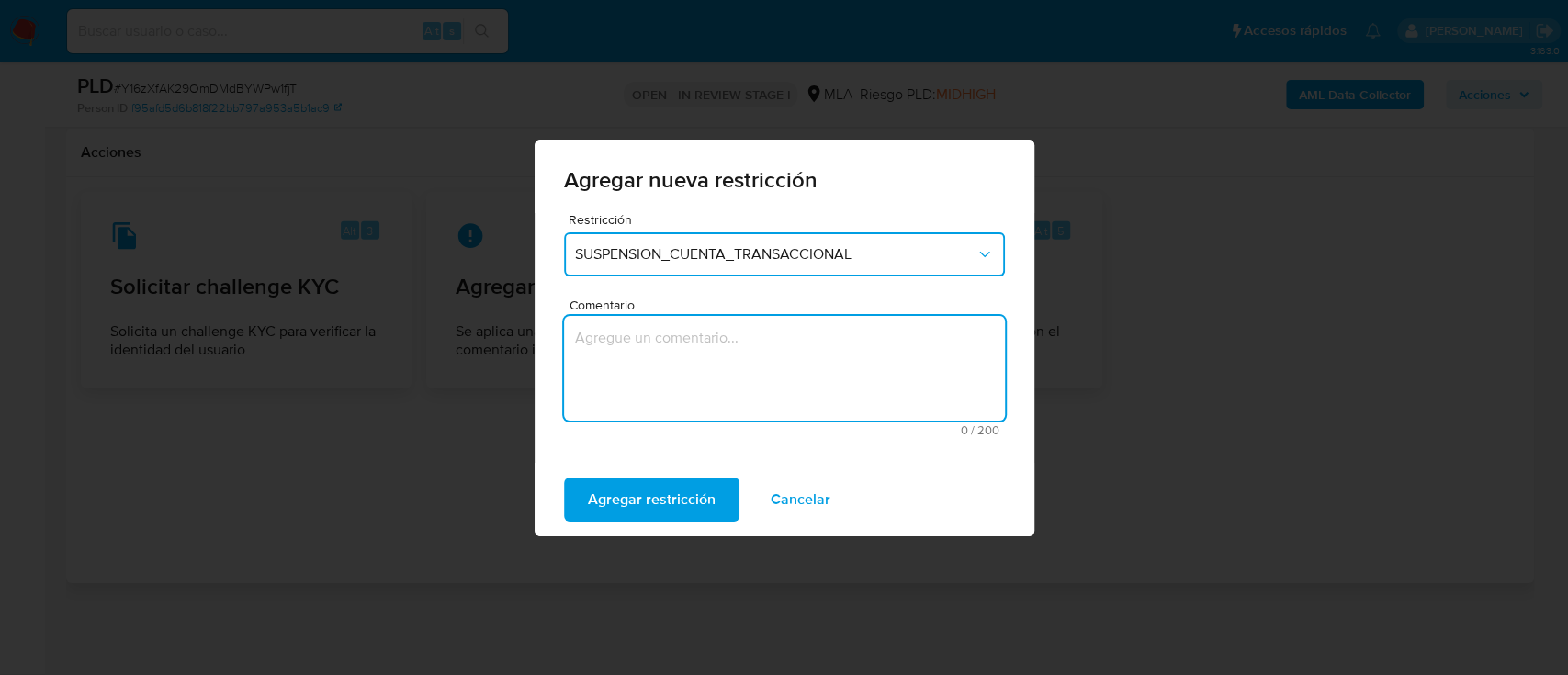
click at [742, 327] on textarea "Comentario" at bounding box center [784, 369] width 441 height 105
click at [743, 373] on textarea "Comentario" at bounding box center [784, 369] width 441 height 105
type textarea "AML"
click at [647, 506] on span "Agregar restricción" at bounding box center [651, 499] width 127 height 41
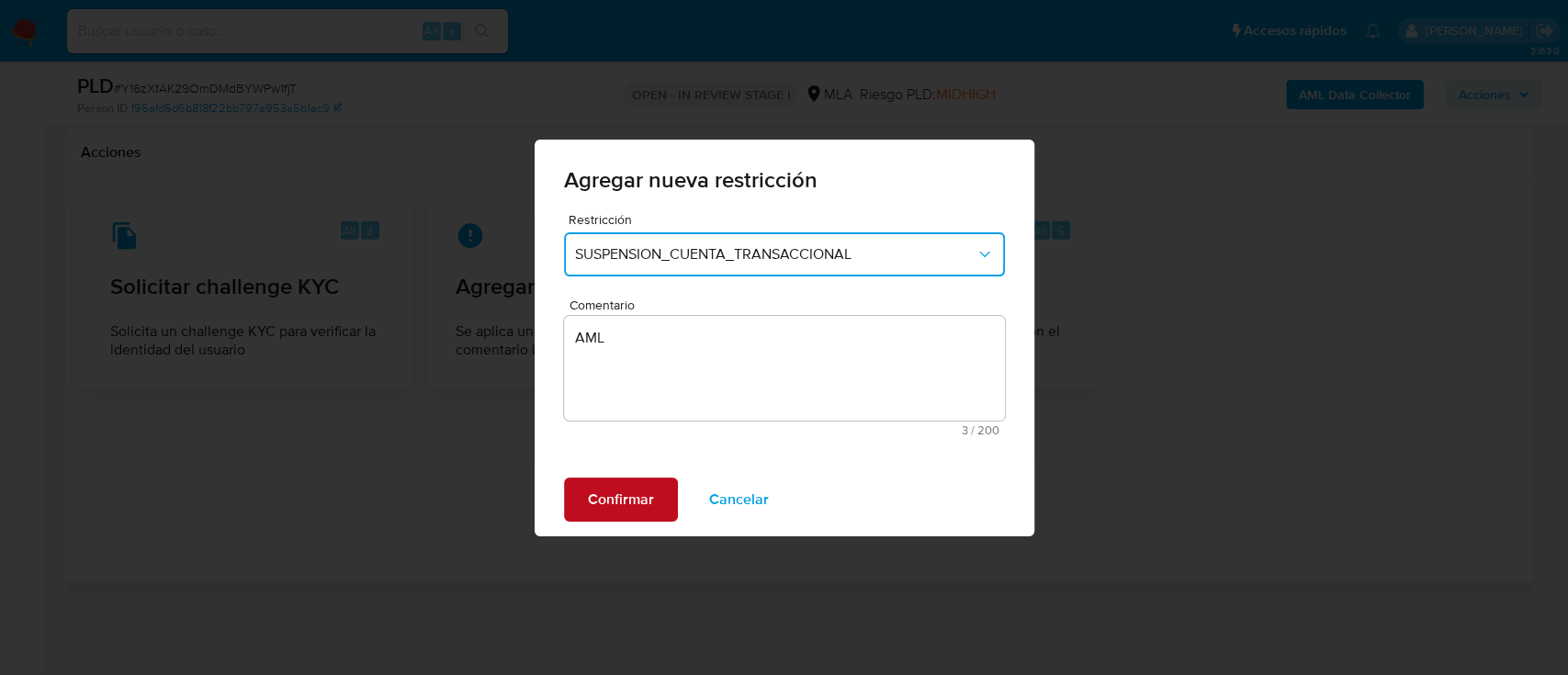
click at [653, 512] on button "Confirmar" at bounding box center [620, 499] width 114 height 44
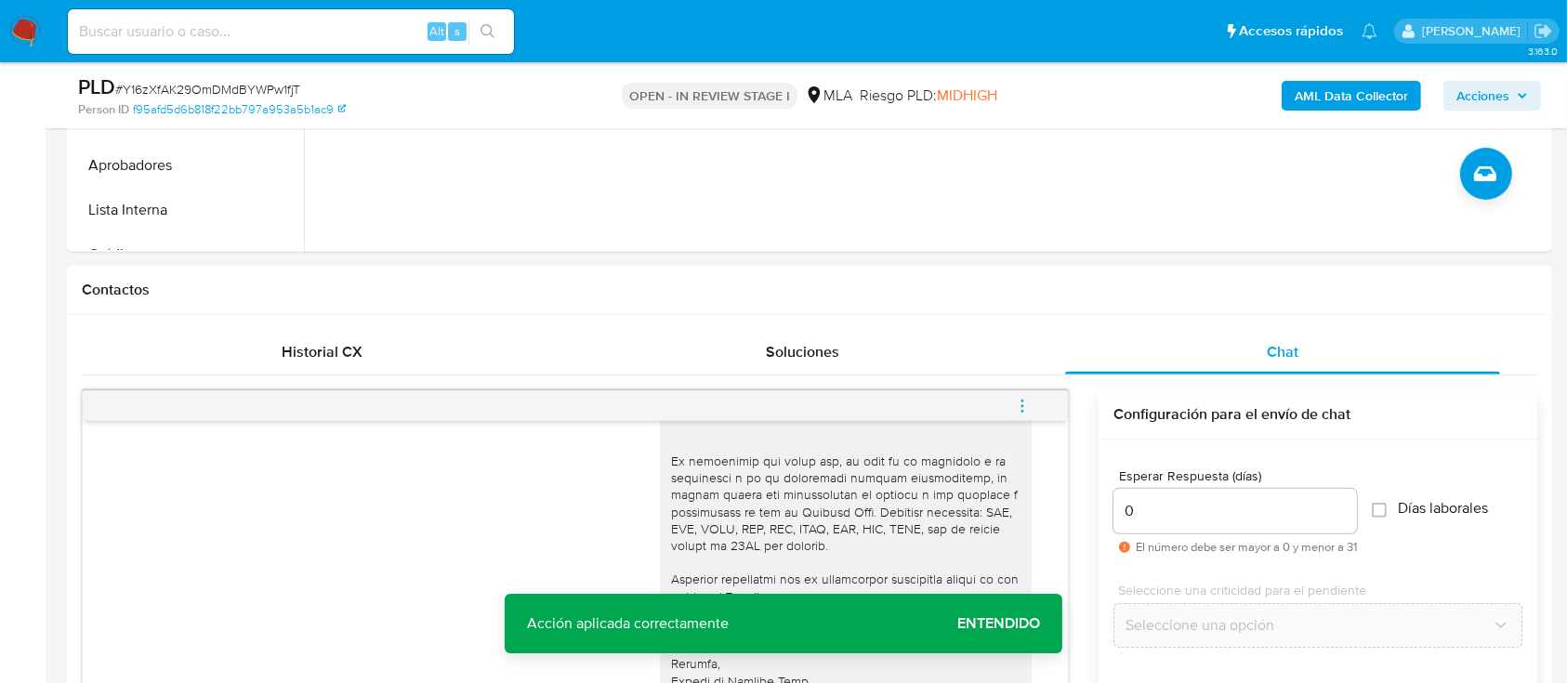
scroll to position [1078, 0]
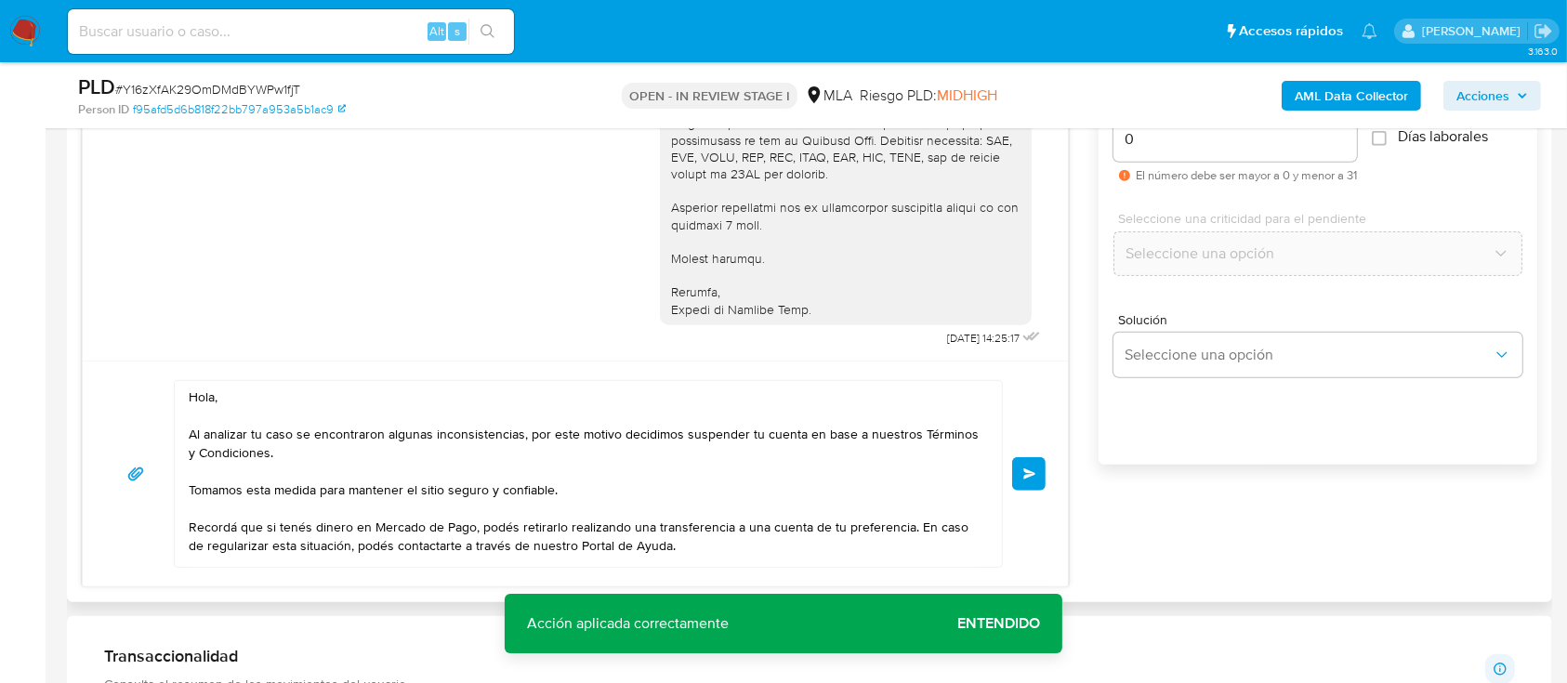
click at [1027, 481] on button "Enviar" at bounding box center [1028, 473] width 33 height 33
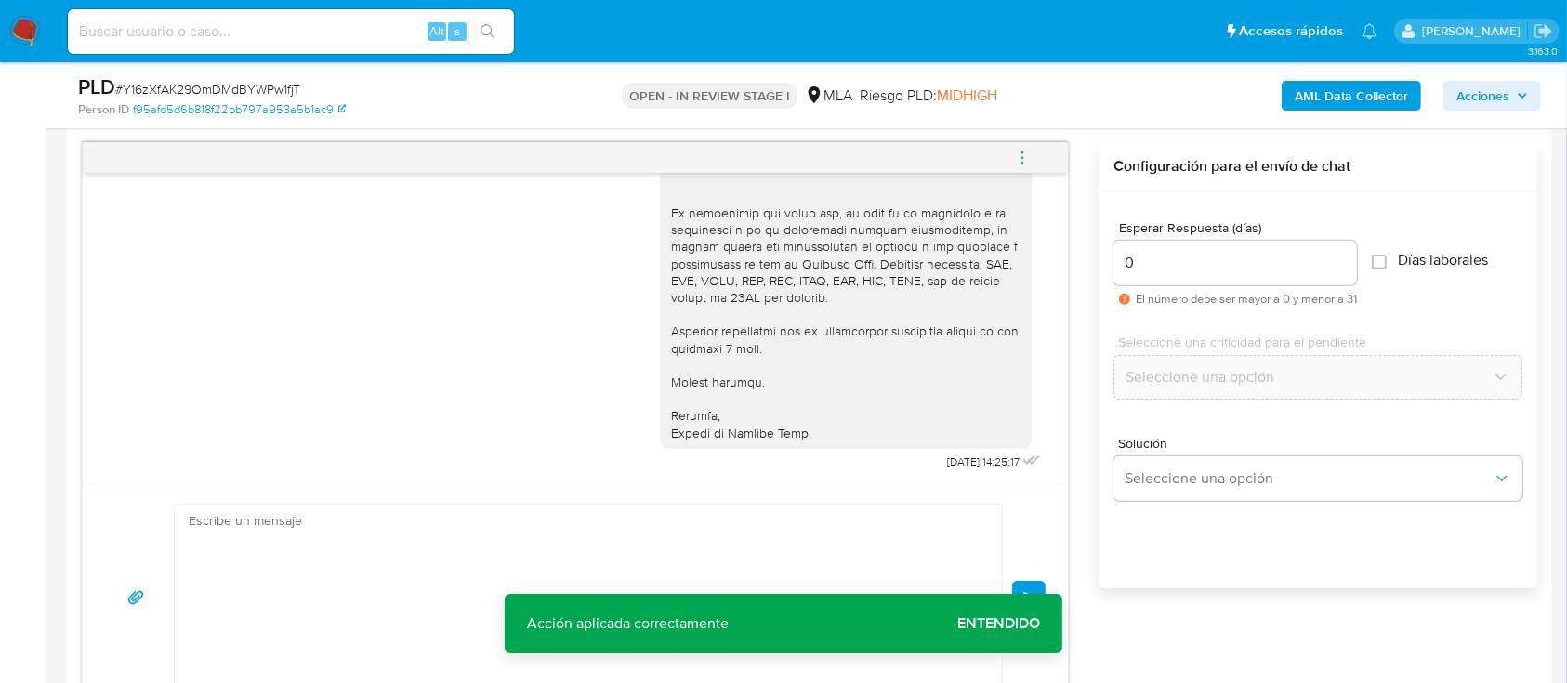
scroll to position [2458, 0]
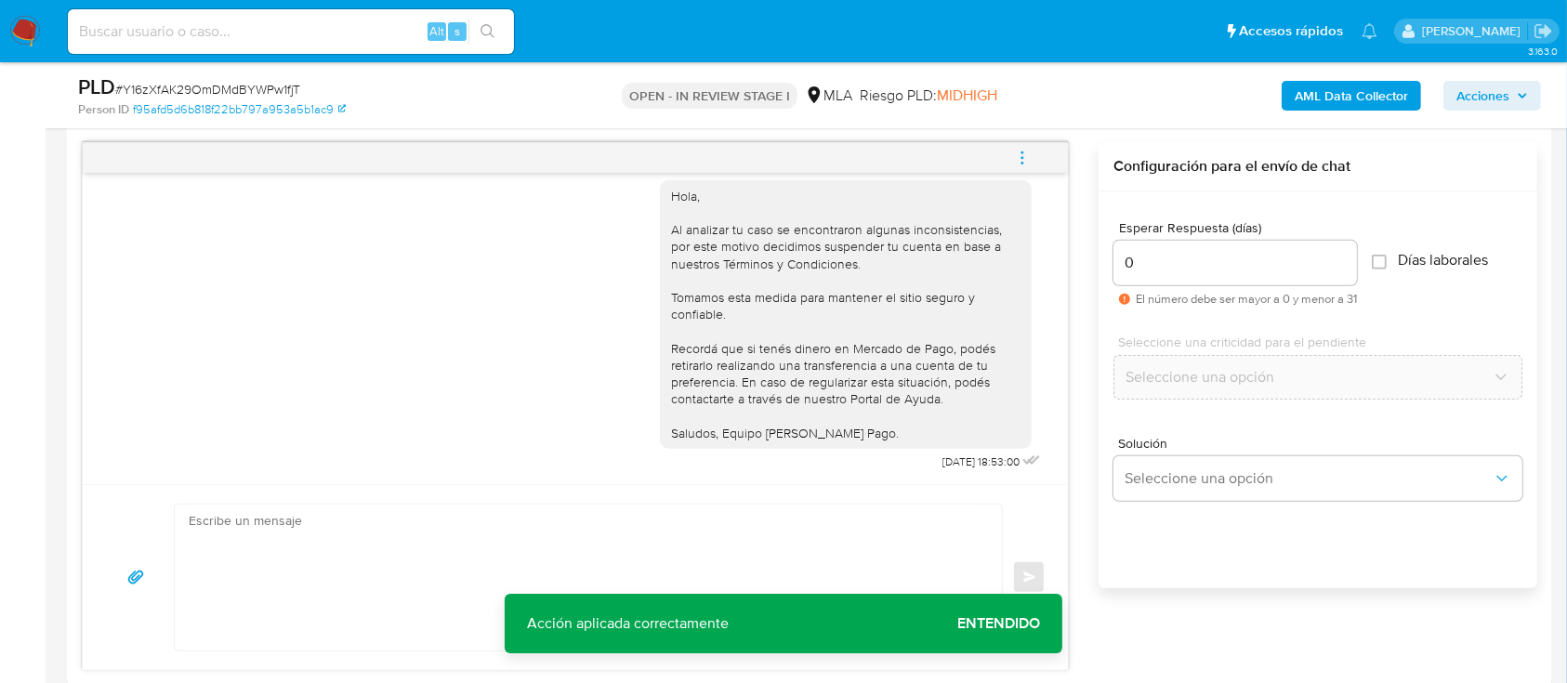
drag, startPoint x: 1013, startPoint y: 147, endPoint x: 913, endPoint y: 139, distance: 100.7
click at [1017, 150] on icon "menu-action" at bounding box center [1022, 158] width 17 height 17
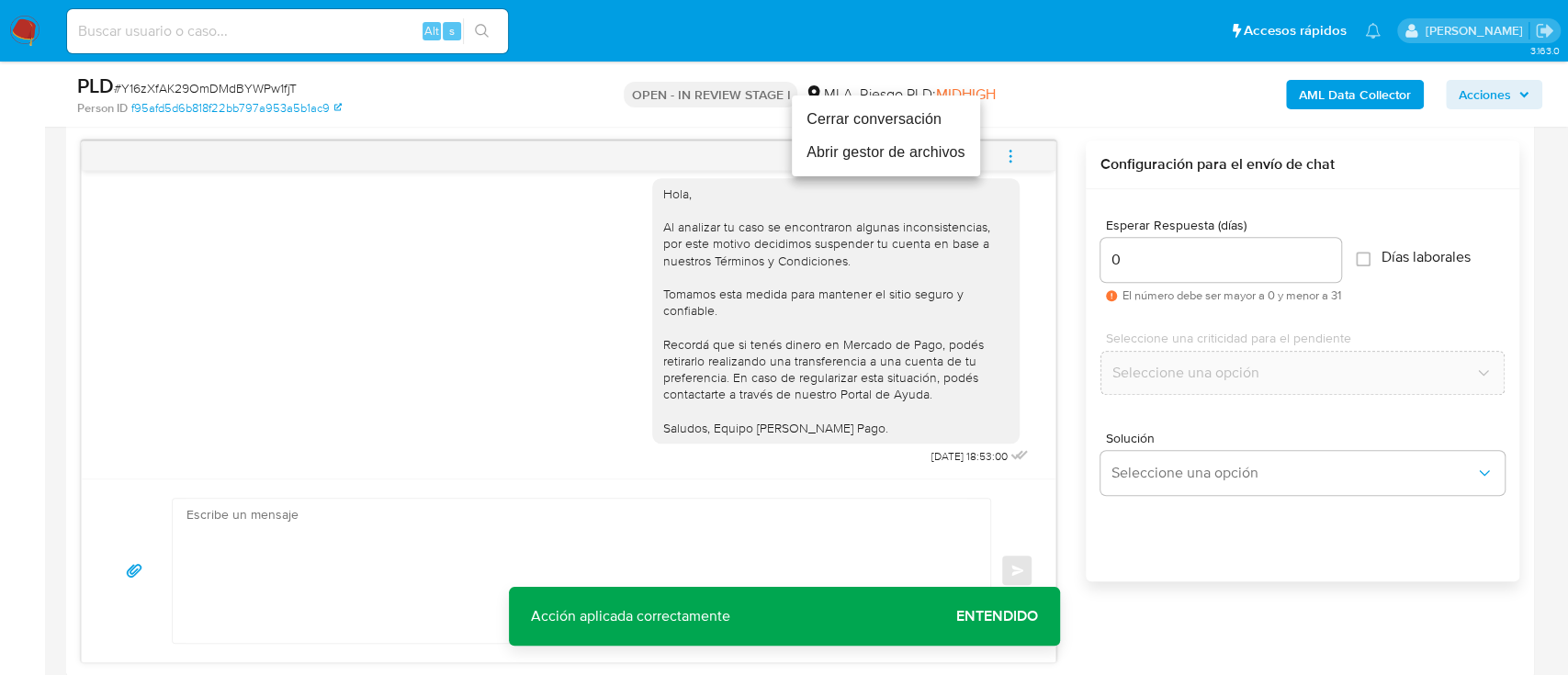
click at [888, 121] on li "Cerrar conversación" at bounding box center [885, 119] width 189 height 33
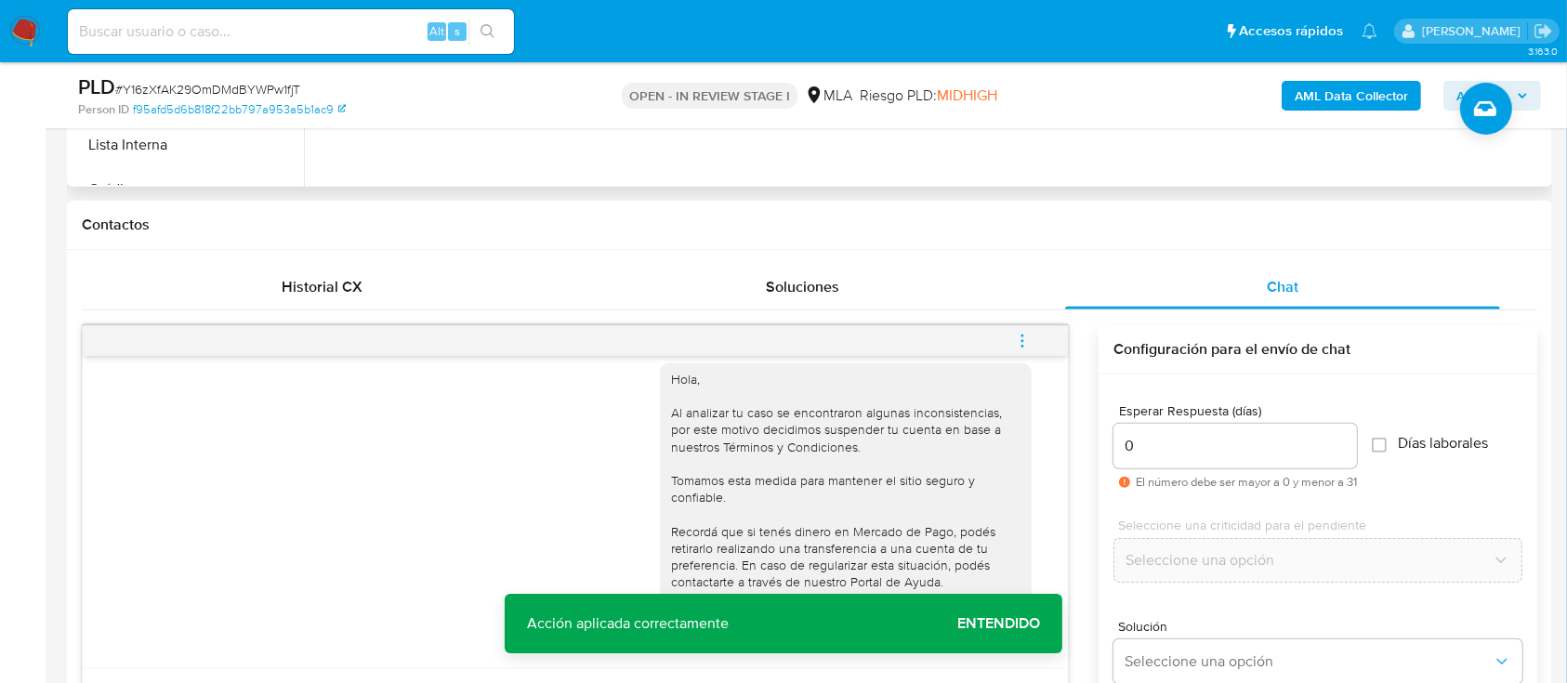
scroll to position [583, 0]
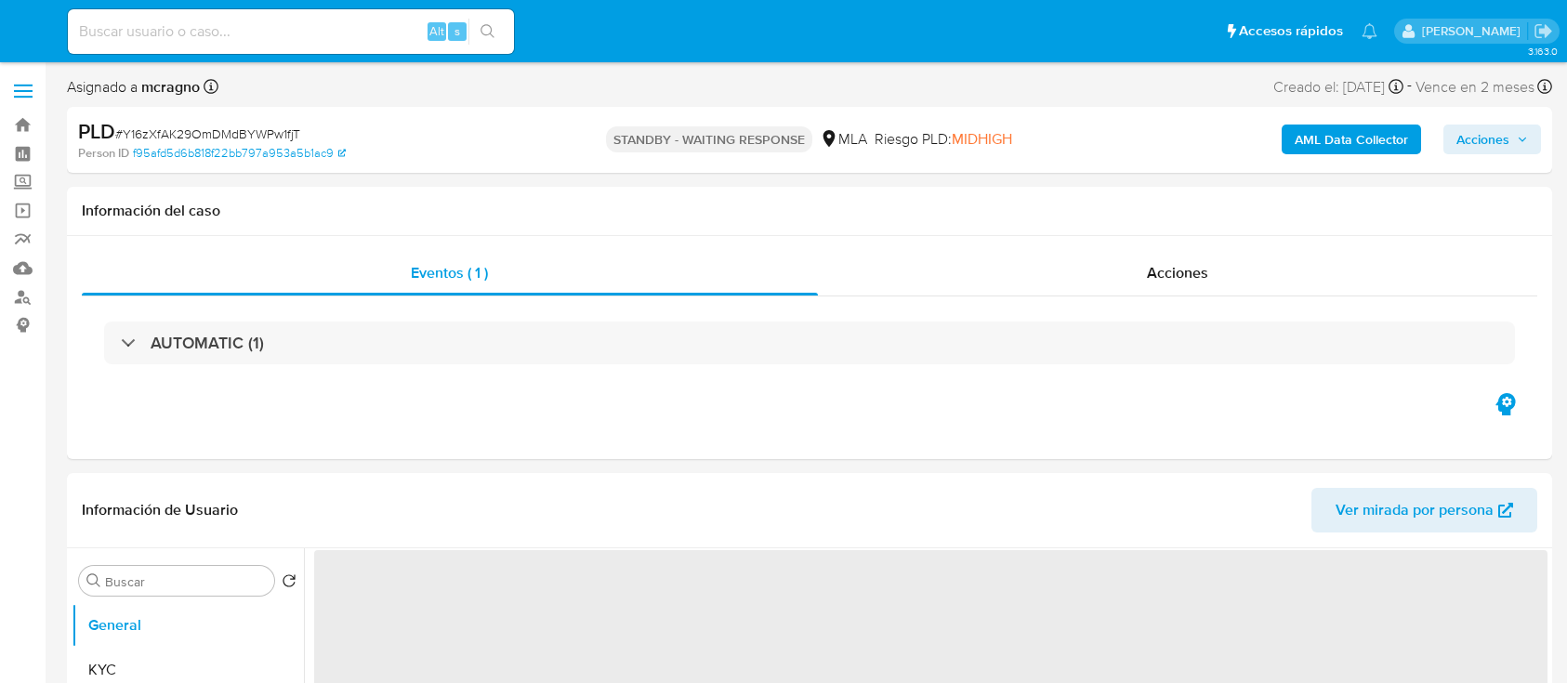
select select "10"
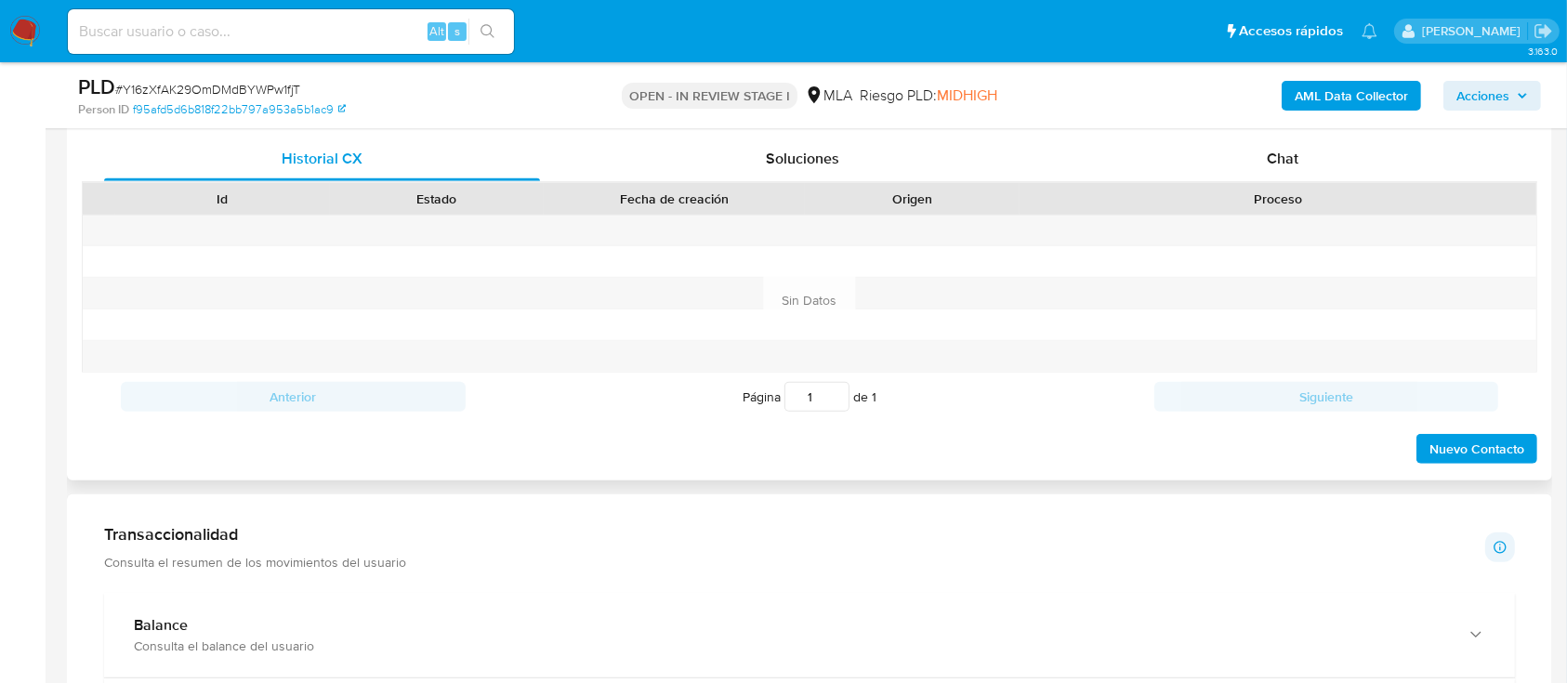
scroll to position [744, 0]
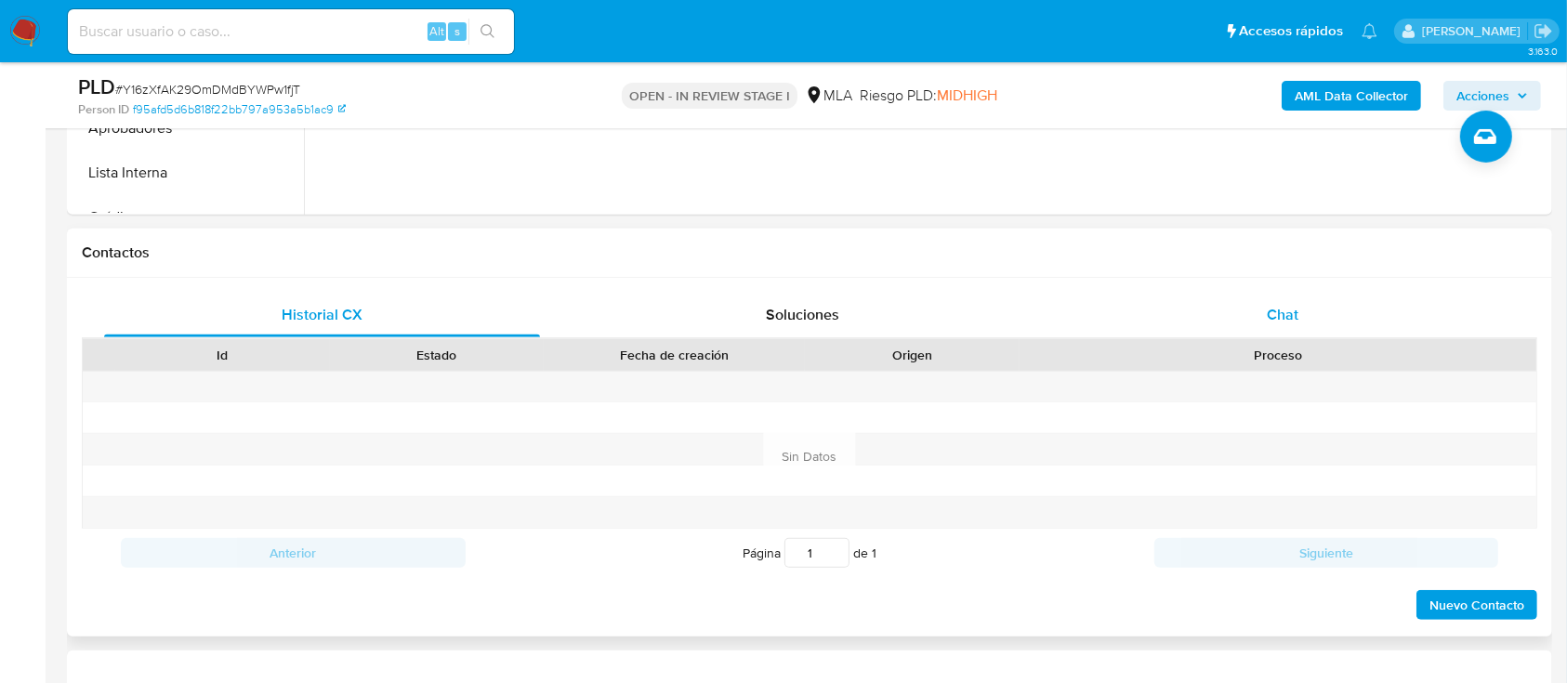
click at [1340, 334] on div "Chat" at bounding box center [1283, 315] width 436 height 45
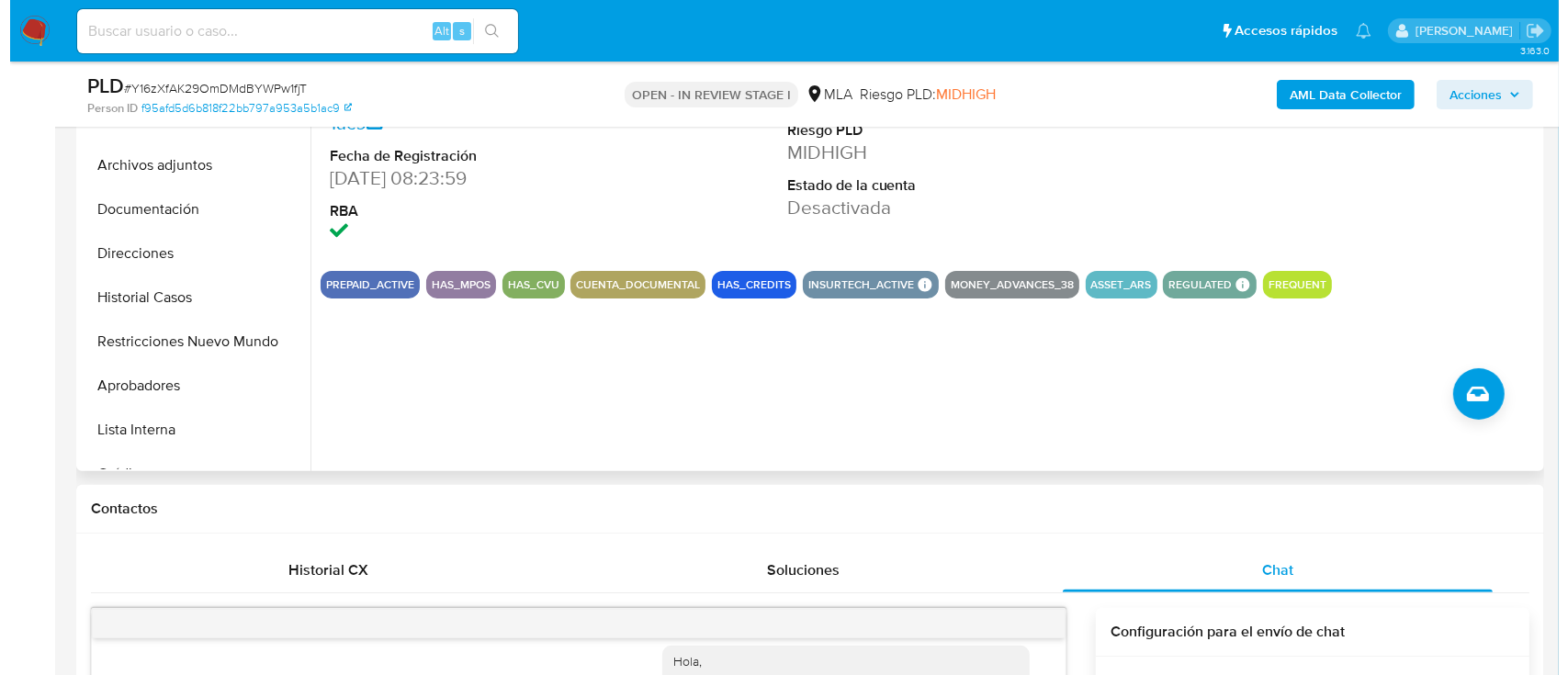
scroll to position [368, 0]
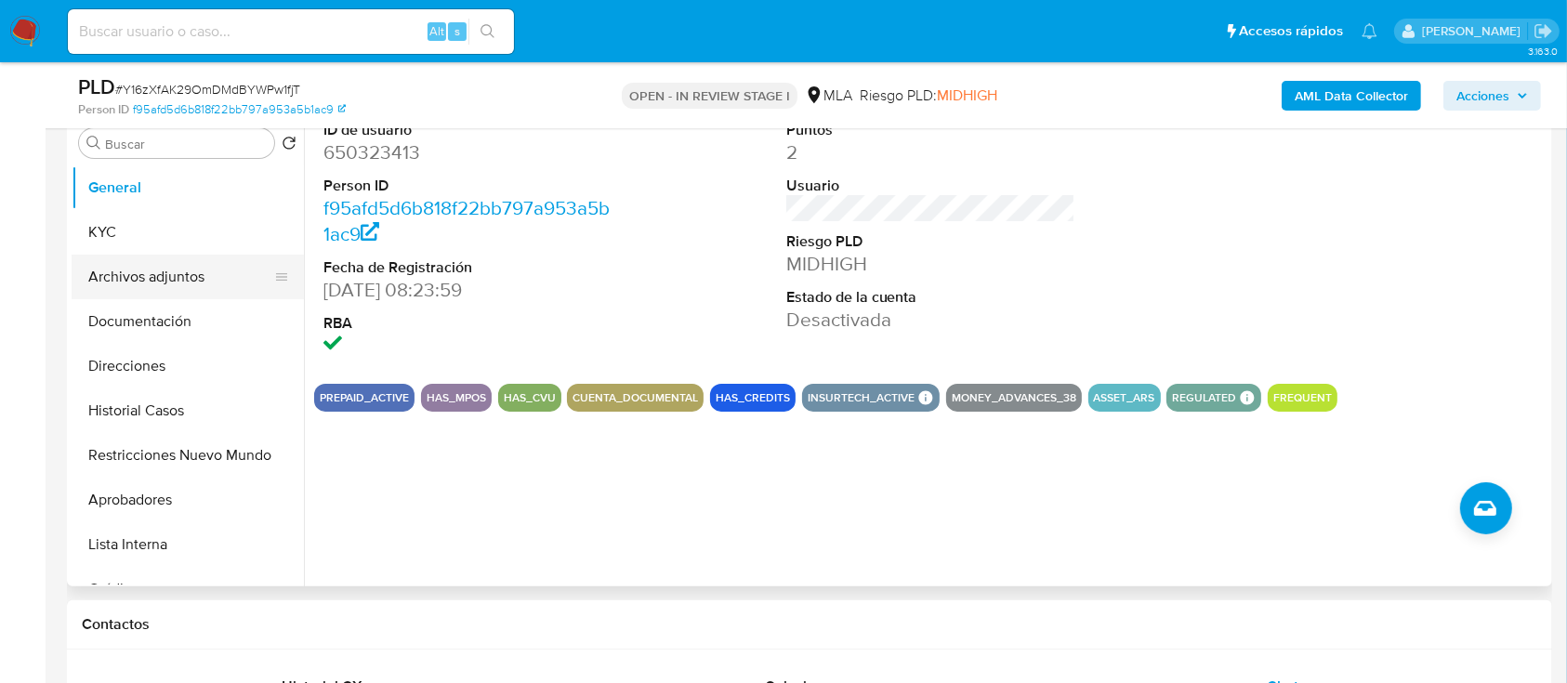
click at [72, 279] on button "Archivos adjuntos" at bounding box center [180, 277] width 217 height 45
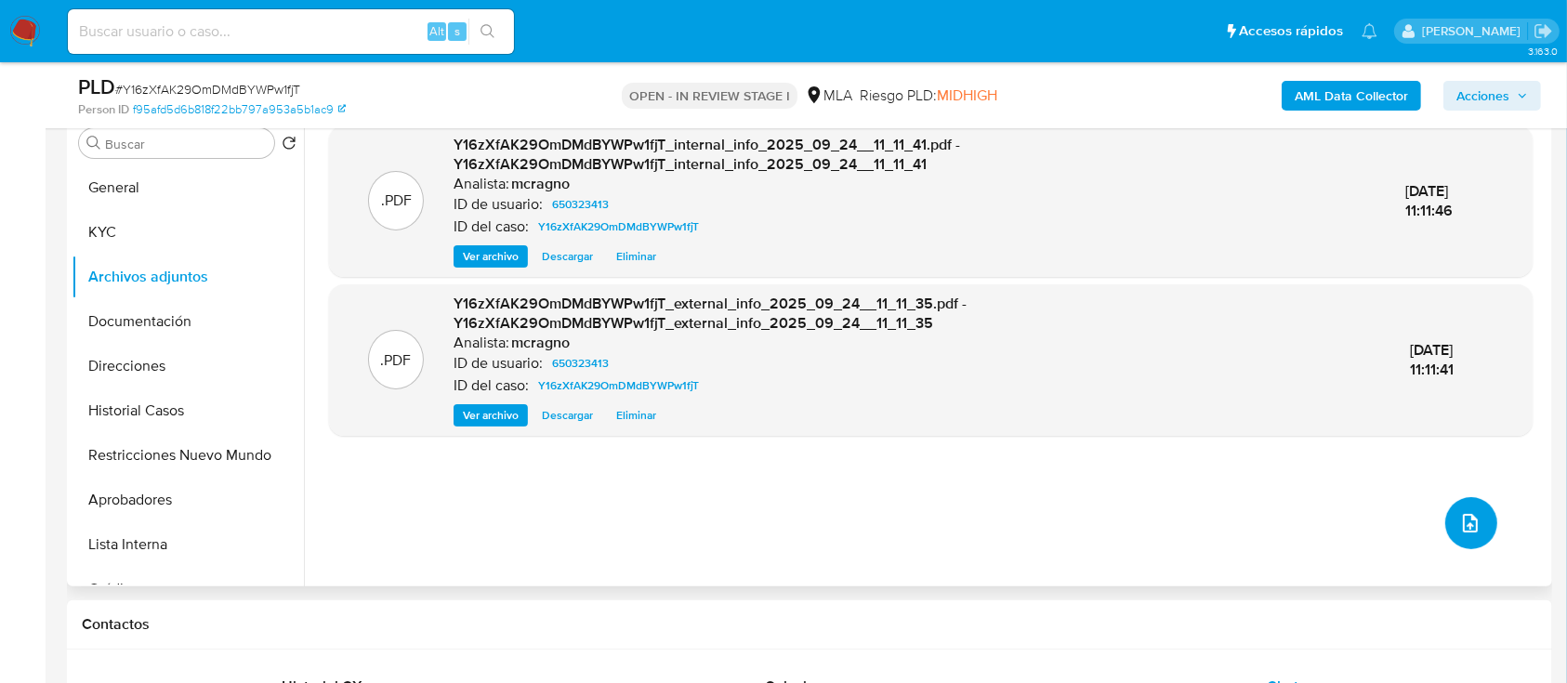
click at [1455, 504] on button "upload-file" at bounding box center [1471, 523] width 52 height 52
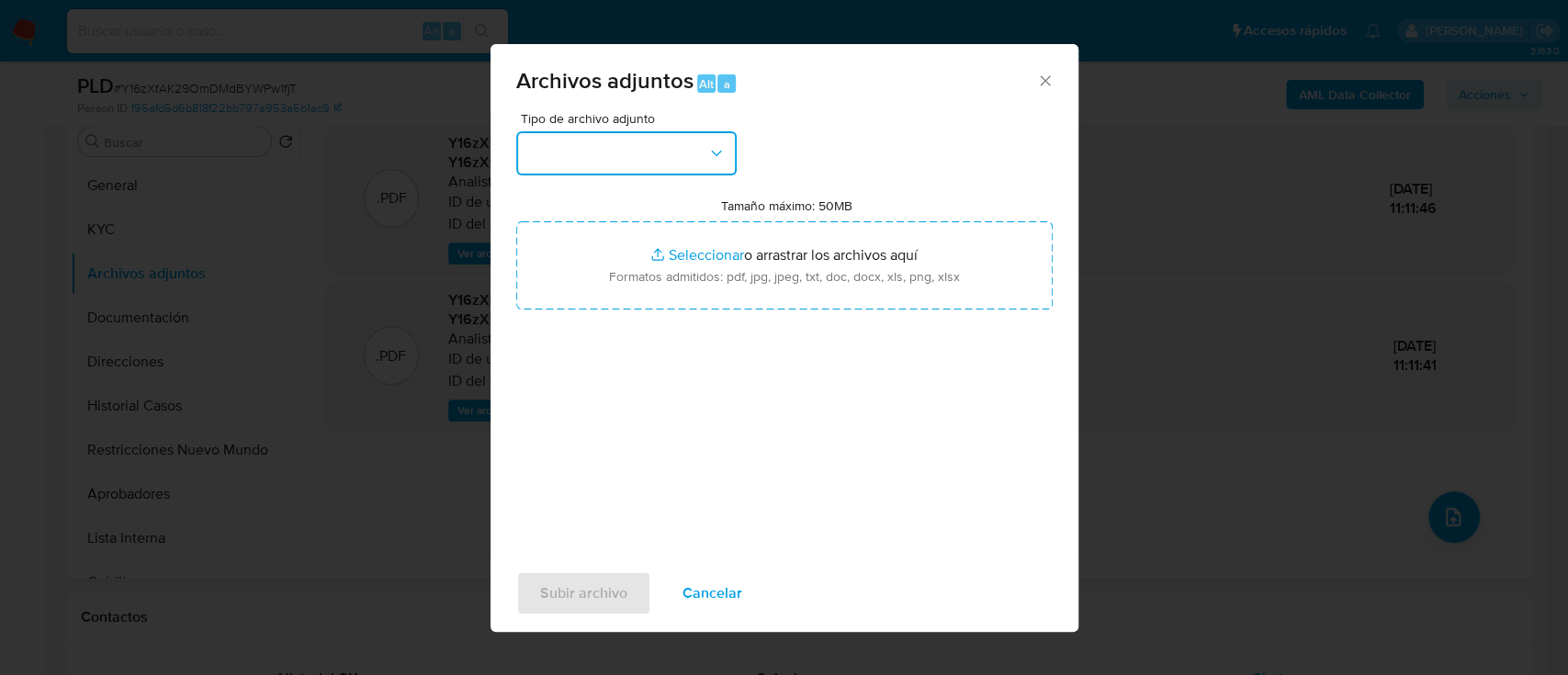
click at [674, 165] on button "button" at bounding box center [625, 153] width 220 height 44
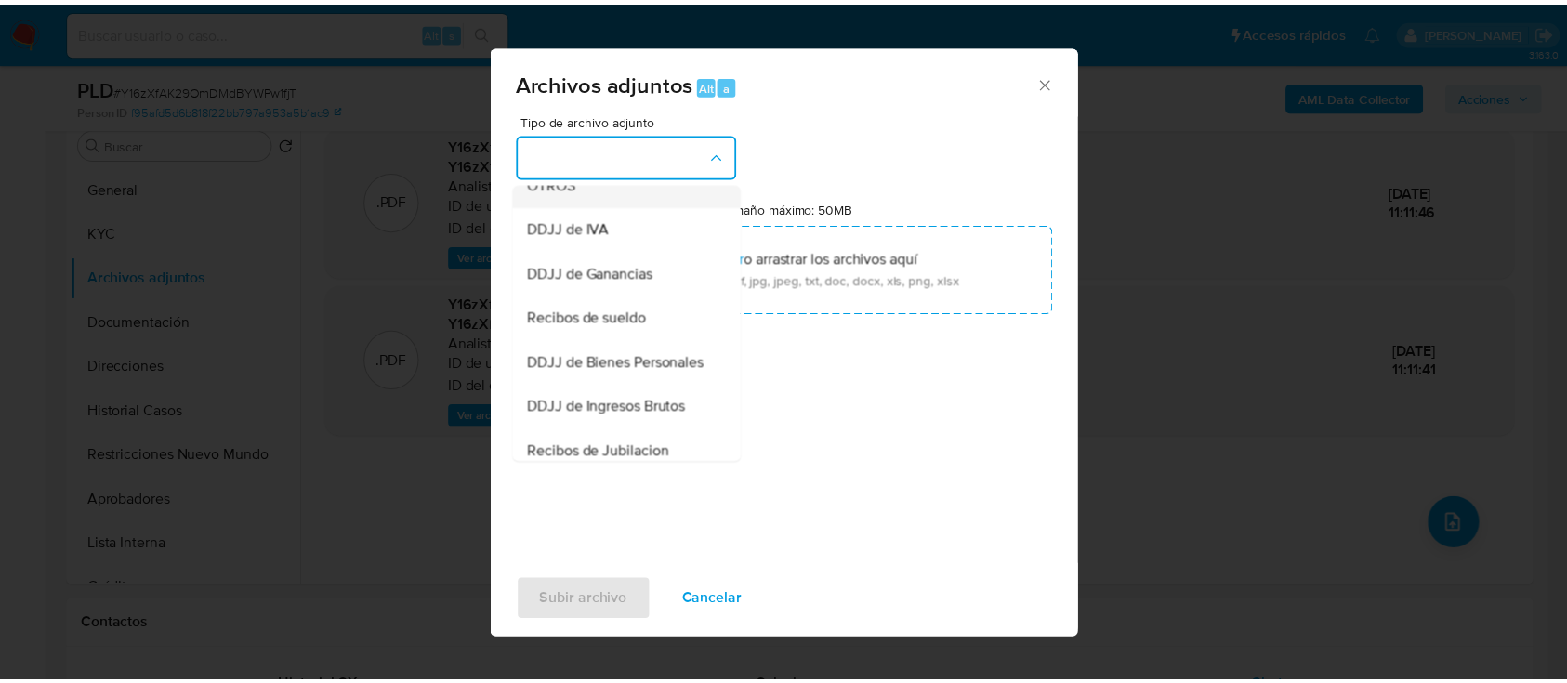
scroll to position [247, 0]
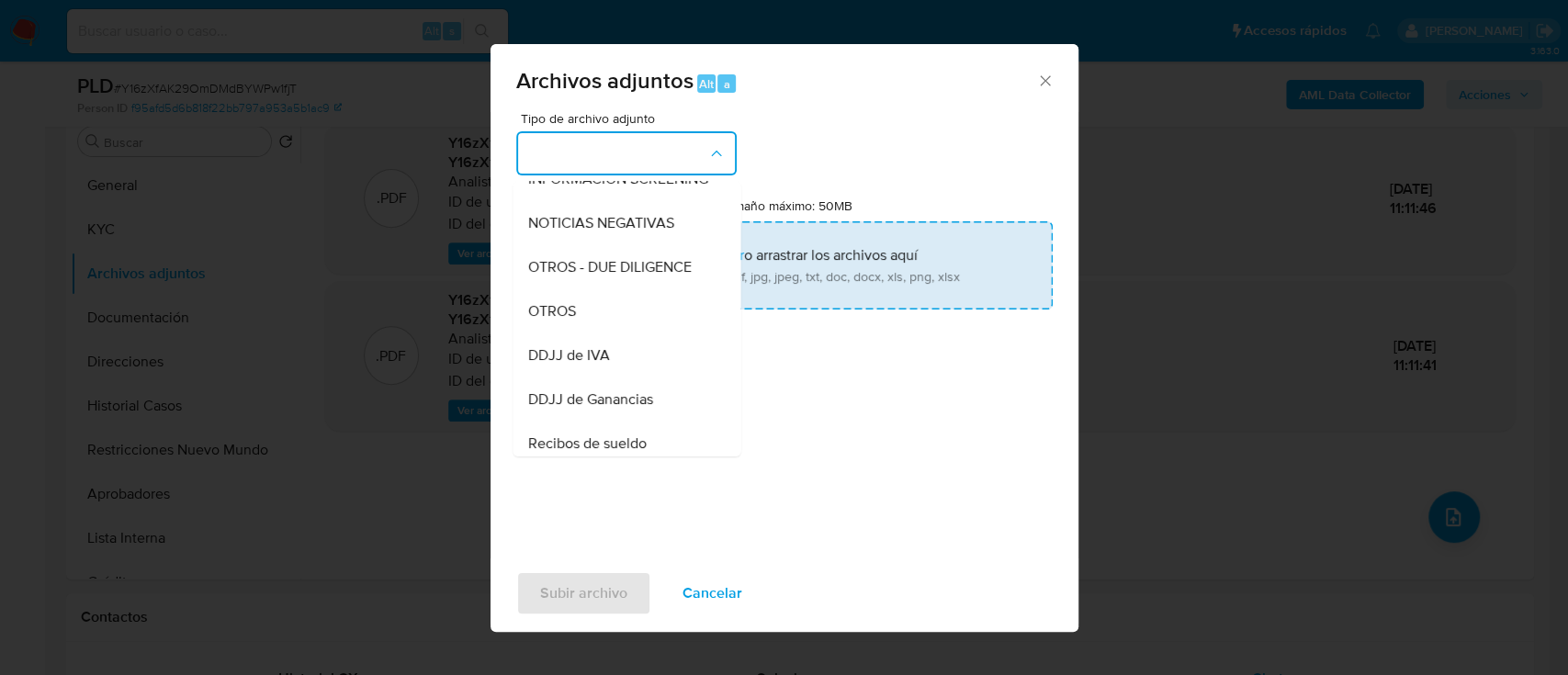
drag, startPoint x: 625, startPoint y: 326, endPoint x: 683, endPoint y: 294, distance: 66.2
click at [625, 325] on div "OTROS" at bounding box center [620, 311] width 188 height 44
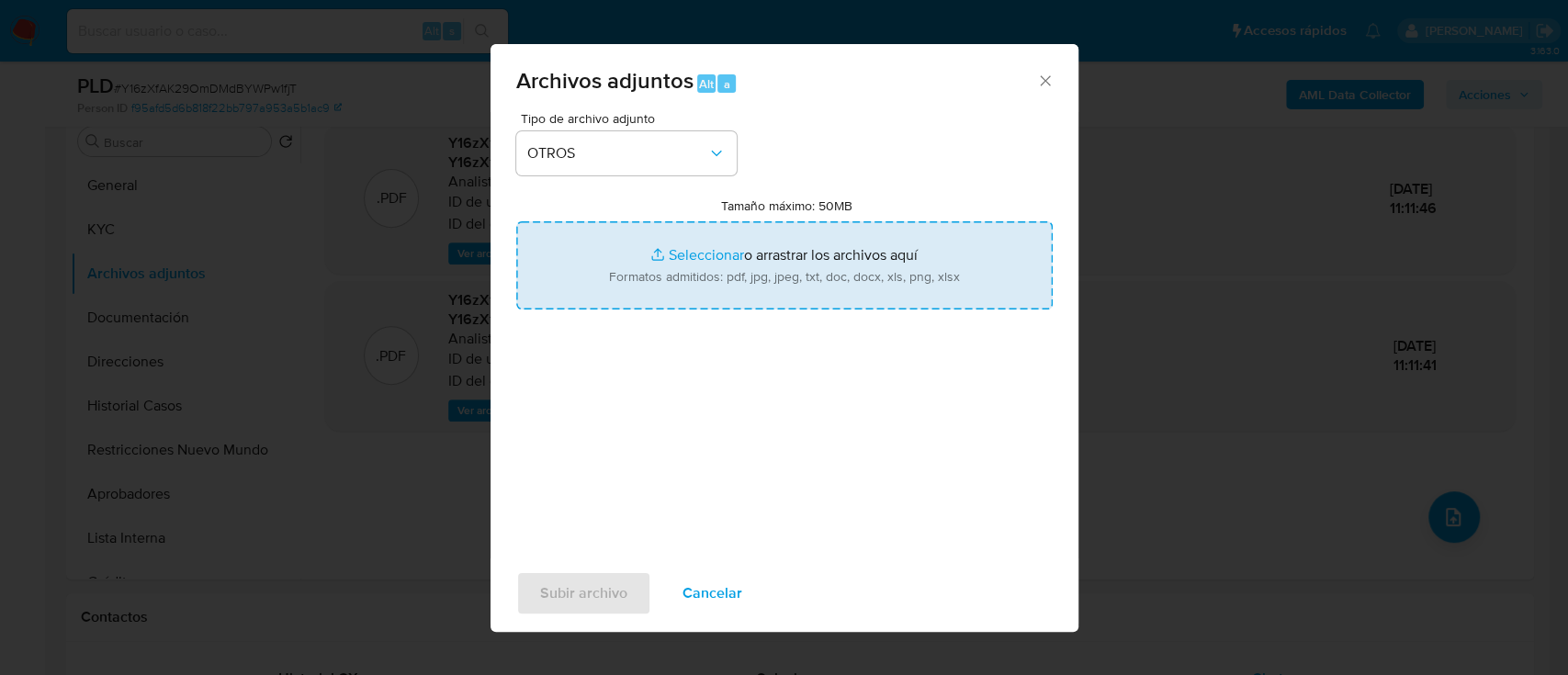
click at [761, 269] on input "Tamaño máximo: 50MB Seleccionar archivos" at bounding box center [784, 265] width 536 height 88
type input "C:\fakepath\650323413 - Movimientos.xlsx"
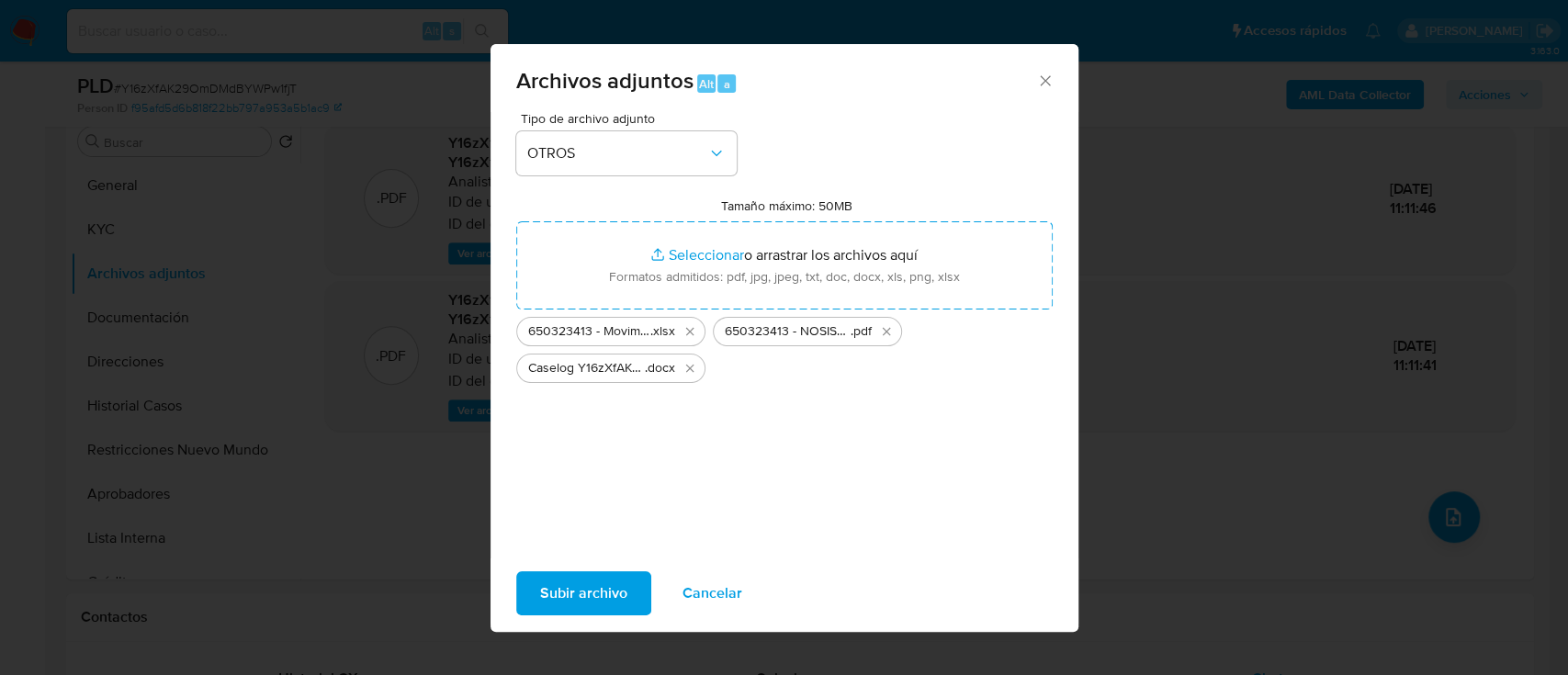
click at [630, 577] on button "Subir archivo" at bounding box center [583, 593] width 135 height 44
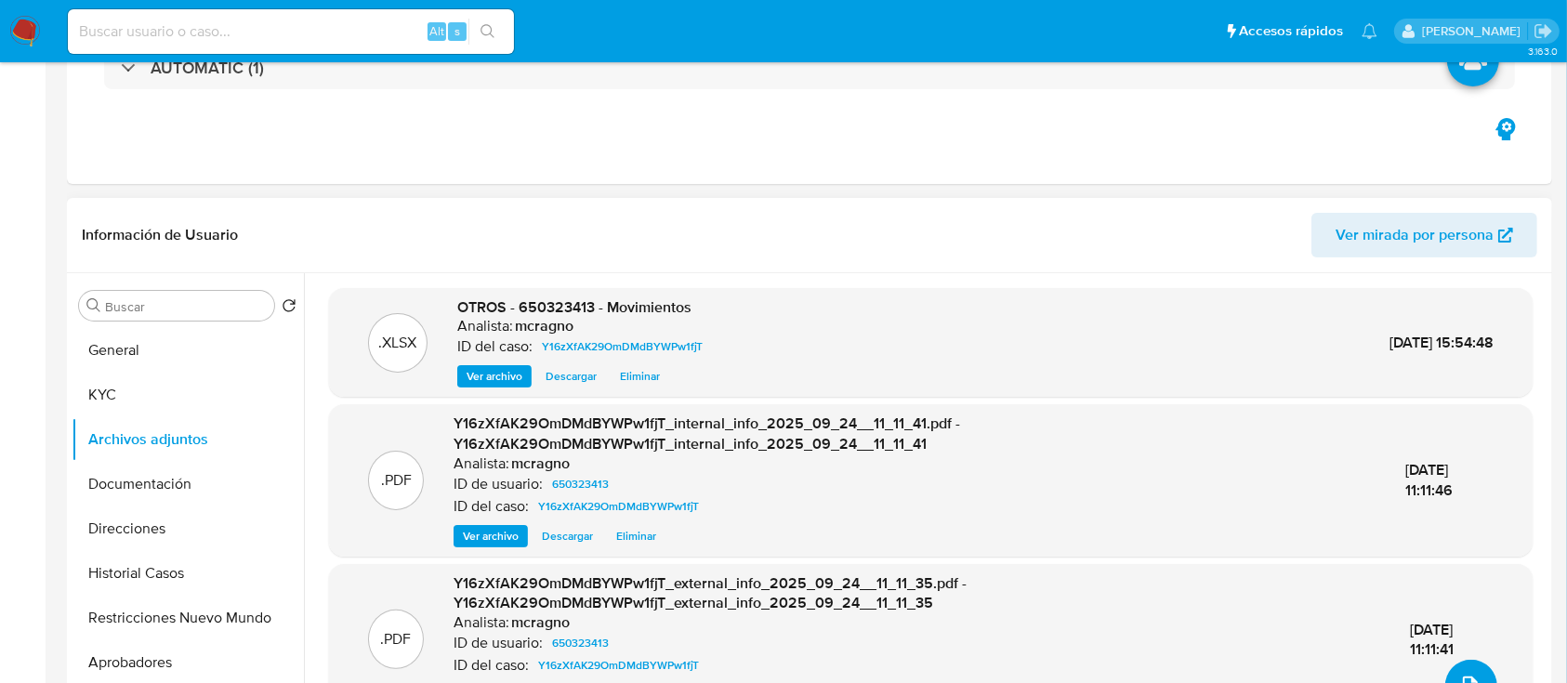
scroll to position [372, 0]
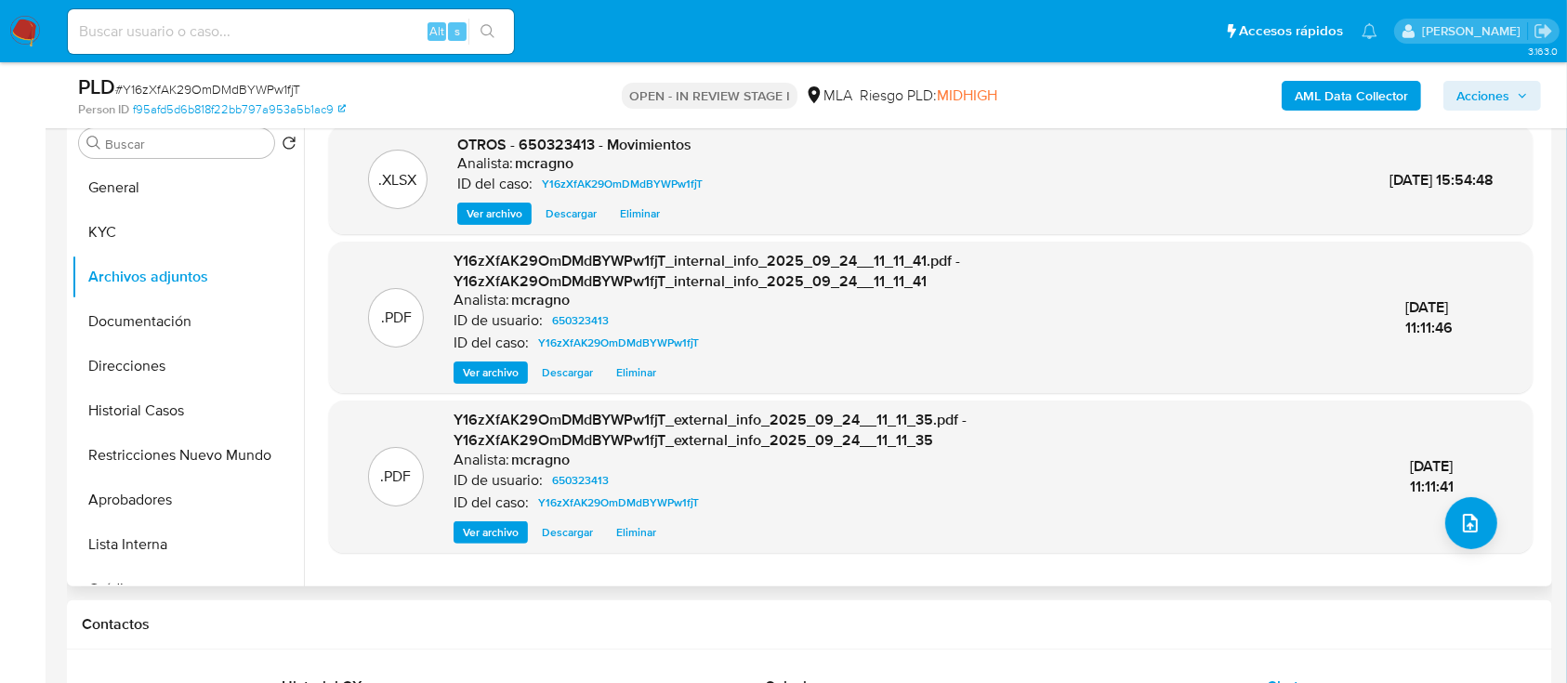
click at [140, 161] on div "Buscar Volver al orden por defecto General KYC Archivos adjuntos Documentación …" at bounding box center [188, 349] width 232 height 473
click at [155, 188] on button "General" at bounding box center [180, 187] width 217 height 45
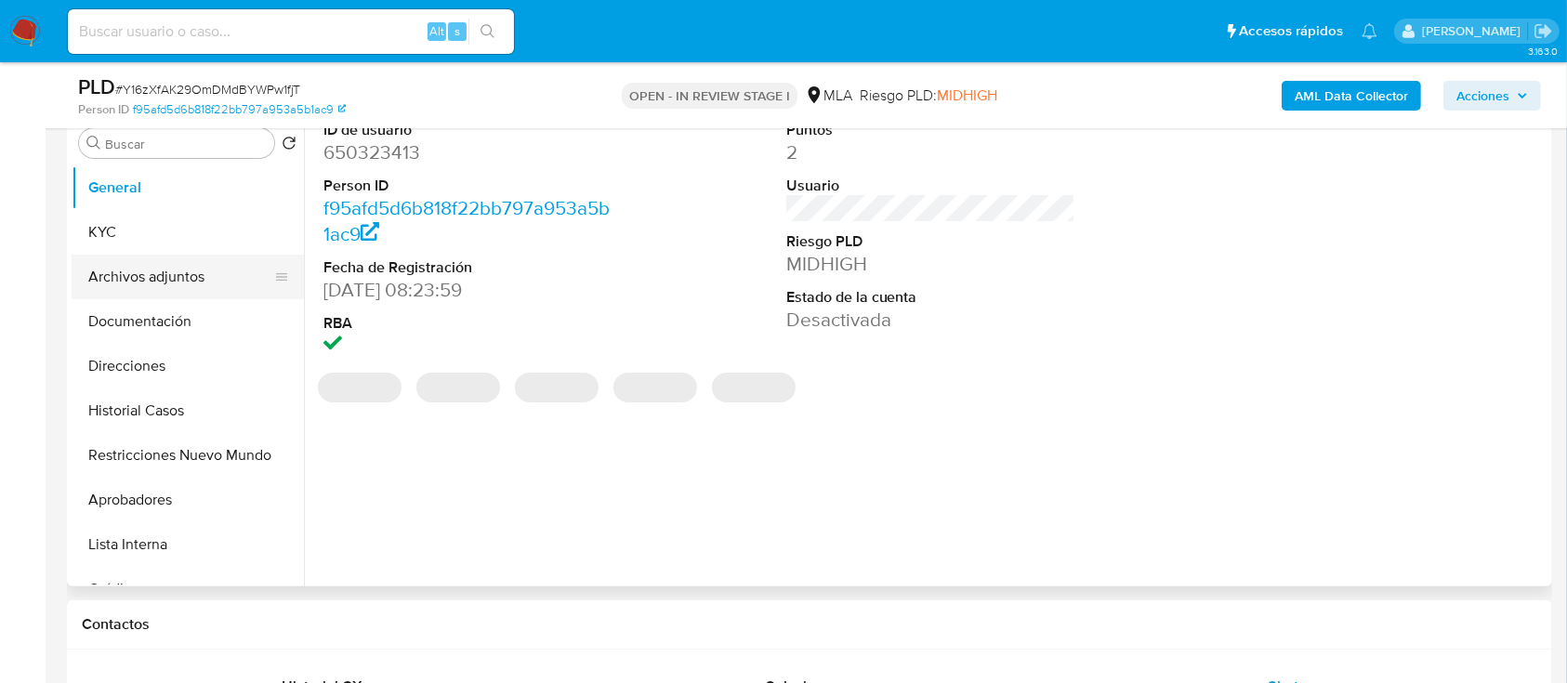
click at [186, 283] on button "Archivos adjuntos" at bounding box center [180, 277] width 217 height 45
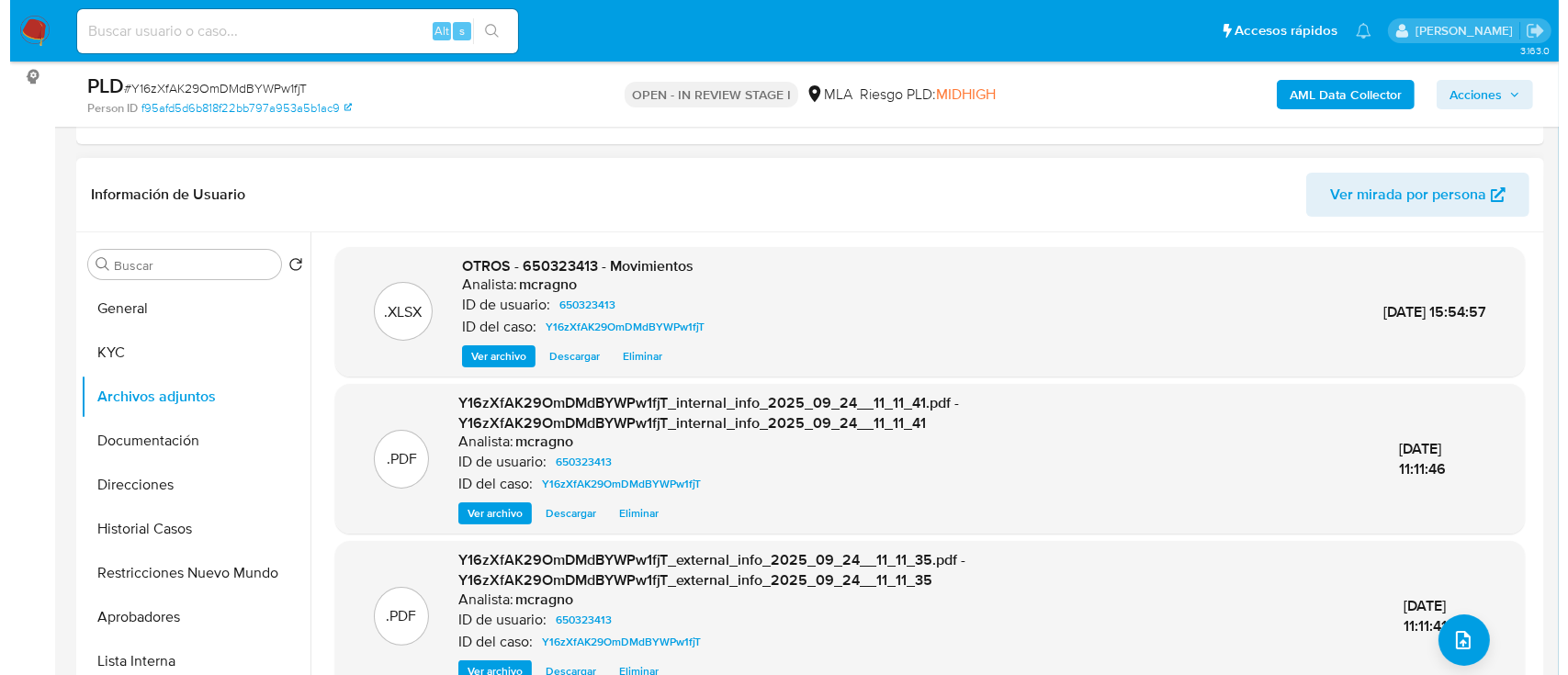
scroll to position [6, 0]
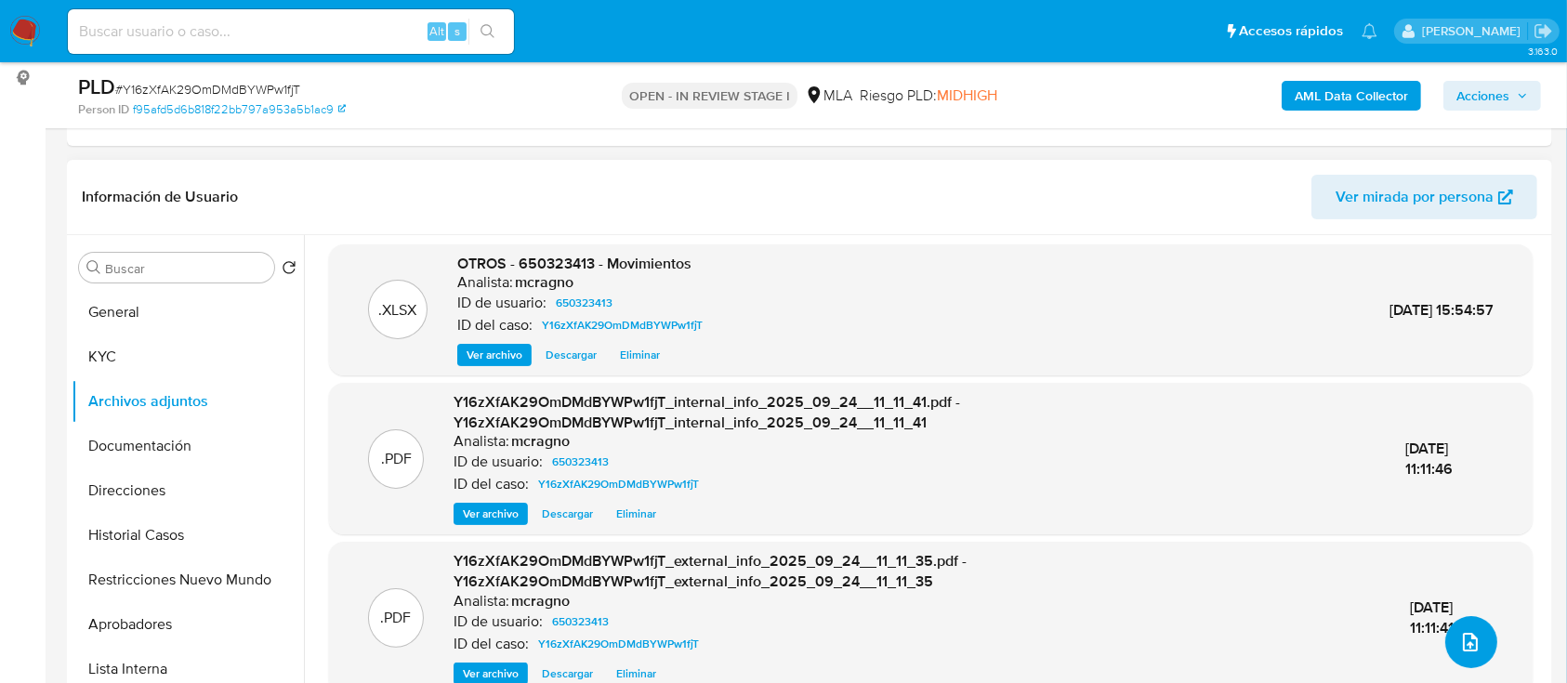
click at [1463, 648] on icon "upload-file" at bounding box center [1470, 642] width 15 height 19
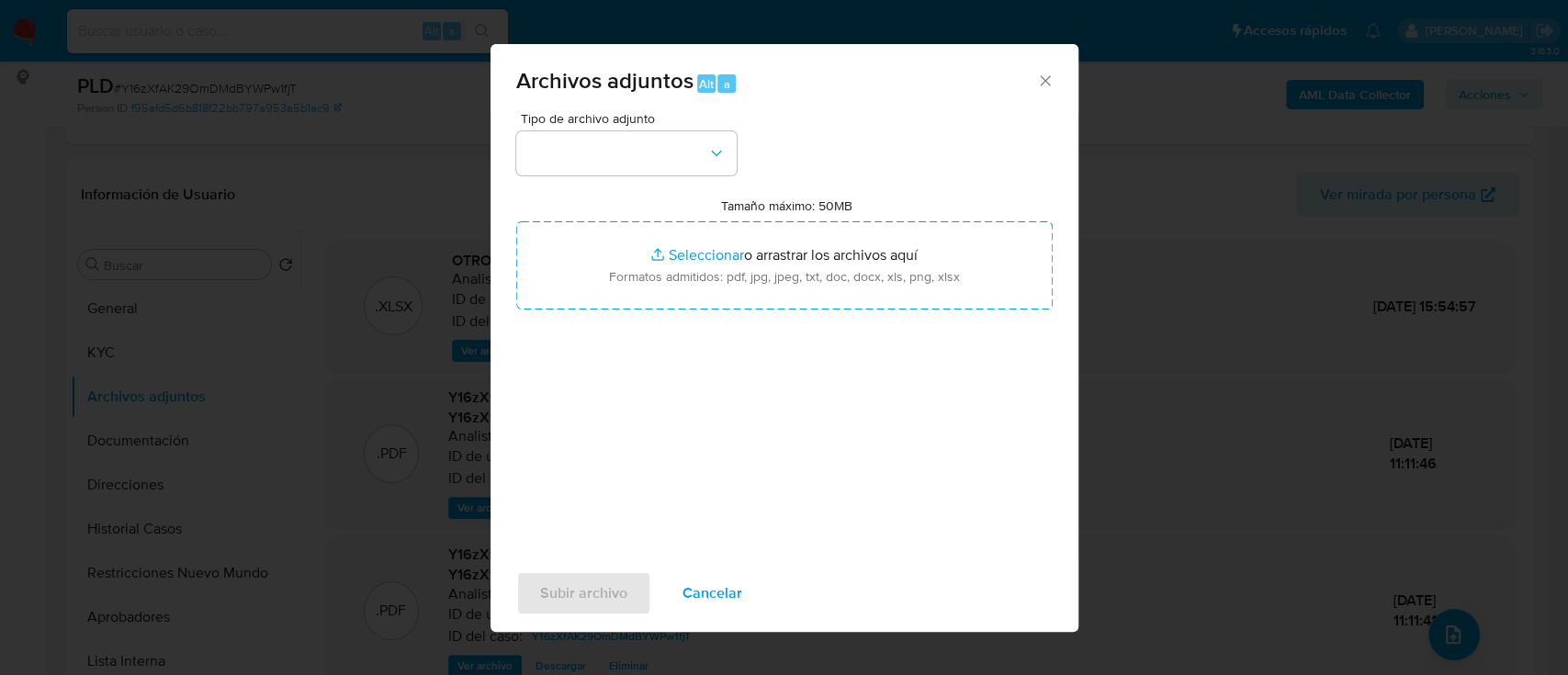
click at [668, 179] on div "Tipo de archivo adjunto Tamaño máximo: 50MB Seleccionar archivos Seleccionar o …" at bounding box center [784, 328] width 536 height 434
click at [668, 149] on button "button" at bounding box center [625, 153] width 220 height 44
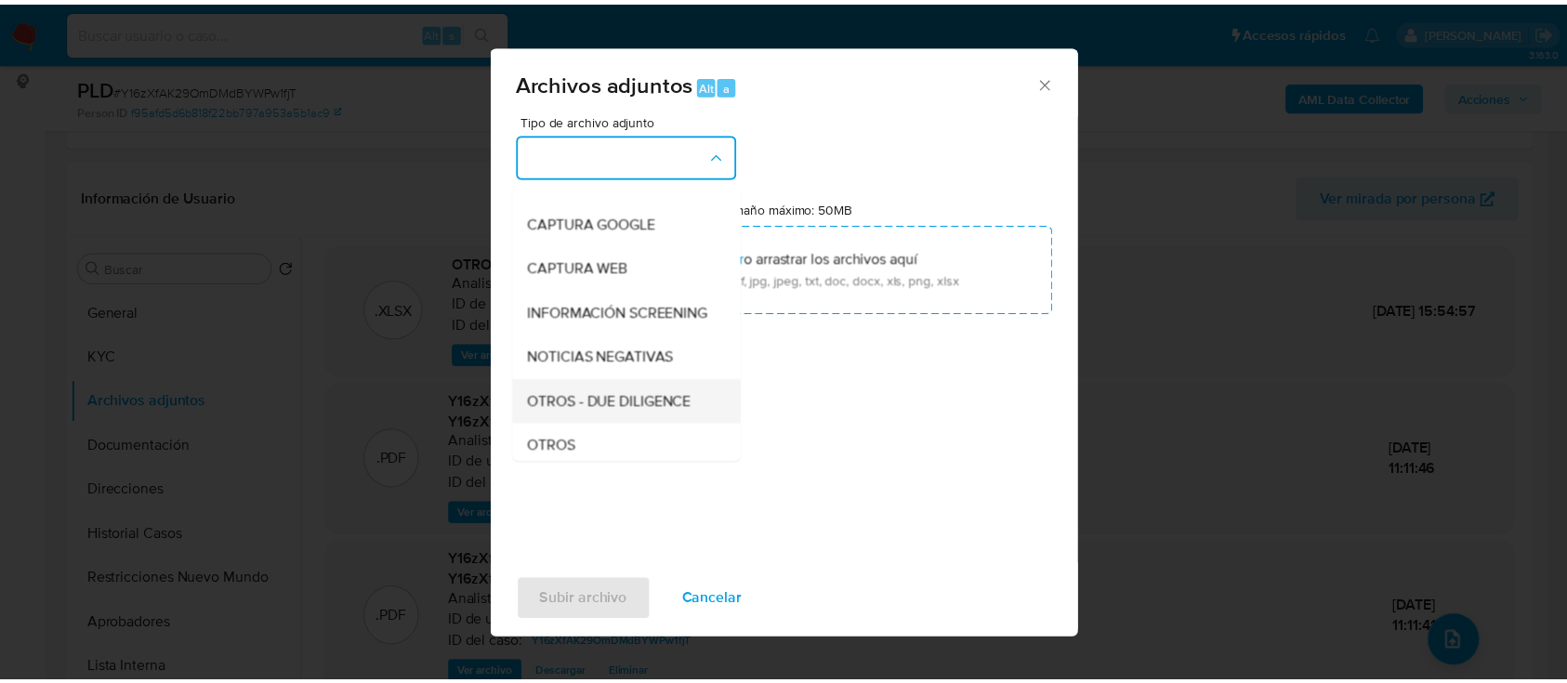
scroll to position [247, 0]
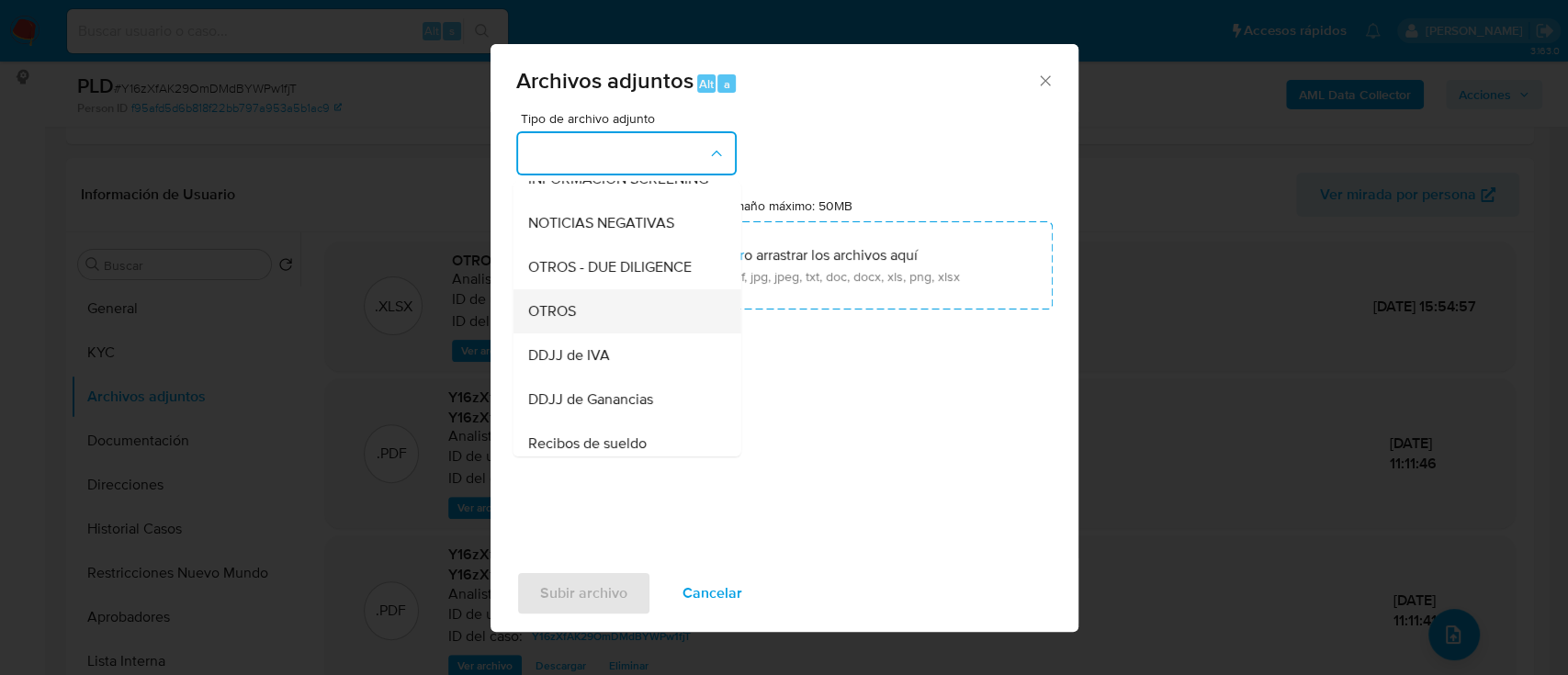
click at [615, 328] on div "OTROS" at bounding box center [620, 311] width 188 height 44
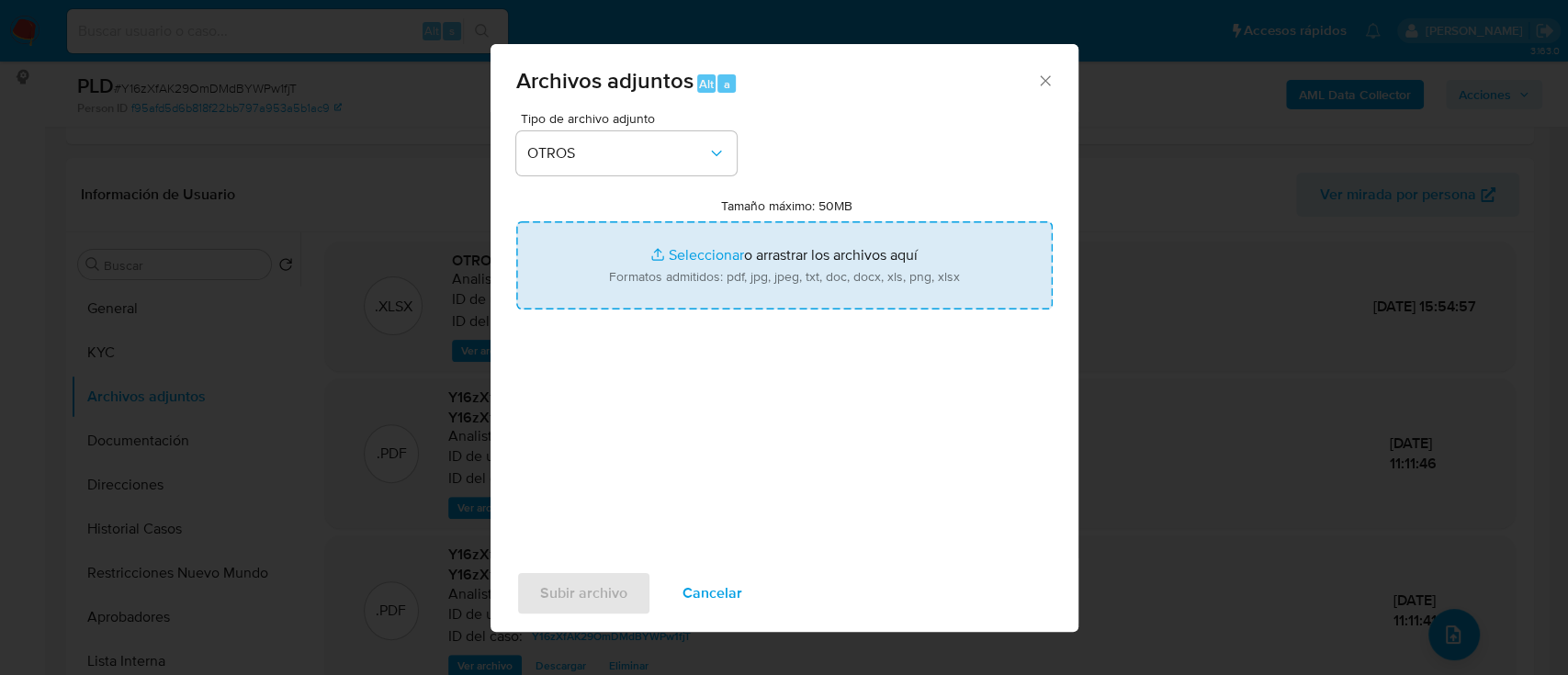
click at [764, 252] on input "Tamaño máximo: 50MB Seleccionar archivos" at bounding box center [784, 265] width 536 height 88
type input "C:\fakepath\650323413 - NOSIS_Manager_InformeIndividual_20327460812_620658_2025…"
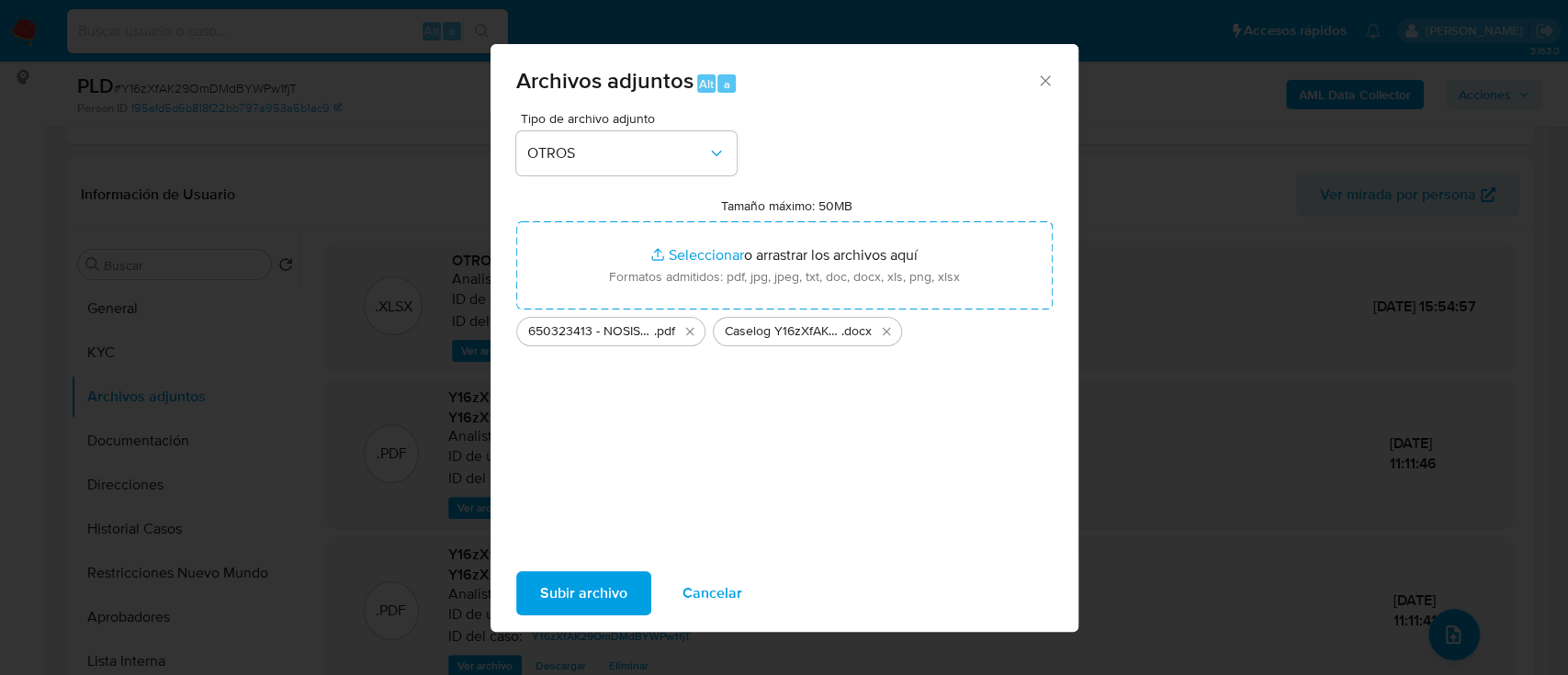
click at [599, 606] on span "Subir archivo" at bounding box center [583, 593] width 87 height 41
click at [1049, 78] on icon "Cerrar" at bounding box center [1044, 80] width 19 height 19
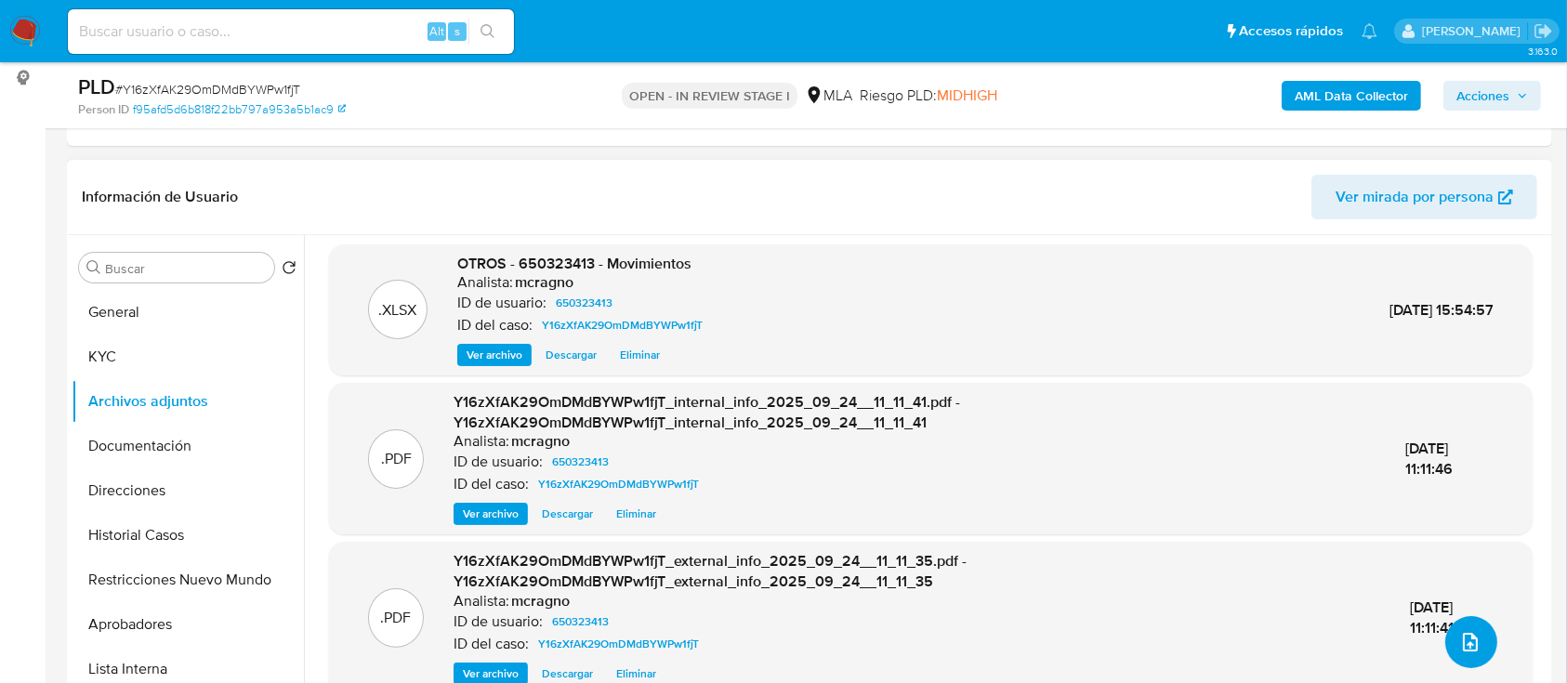
click at [1450, 620] on button "upload-file" at bounding box center [1471, 642] width 52 height 52
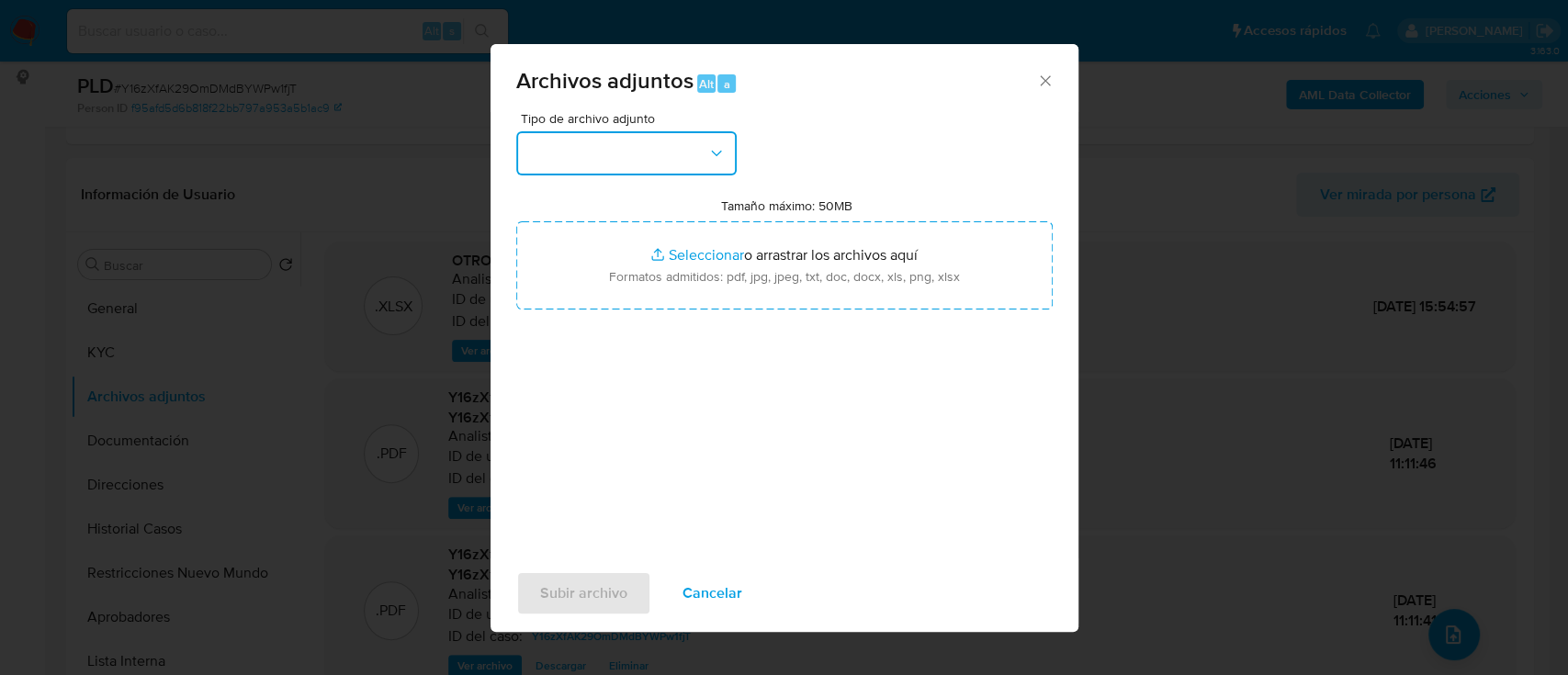
click at [707, 148] on icon "button" at bounding box center [716, 153] width 19 height 19
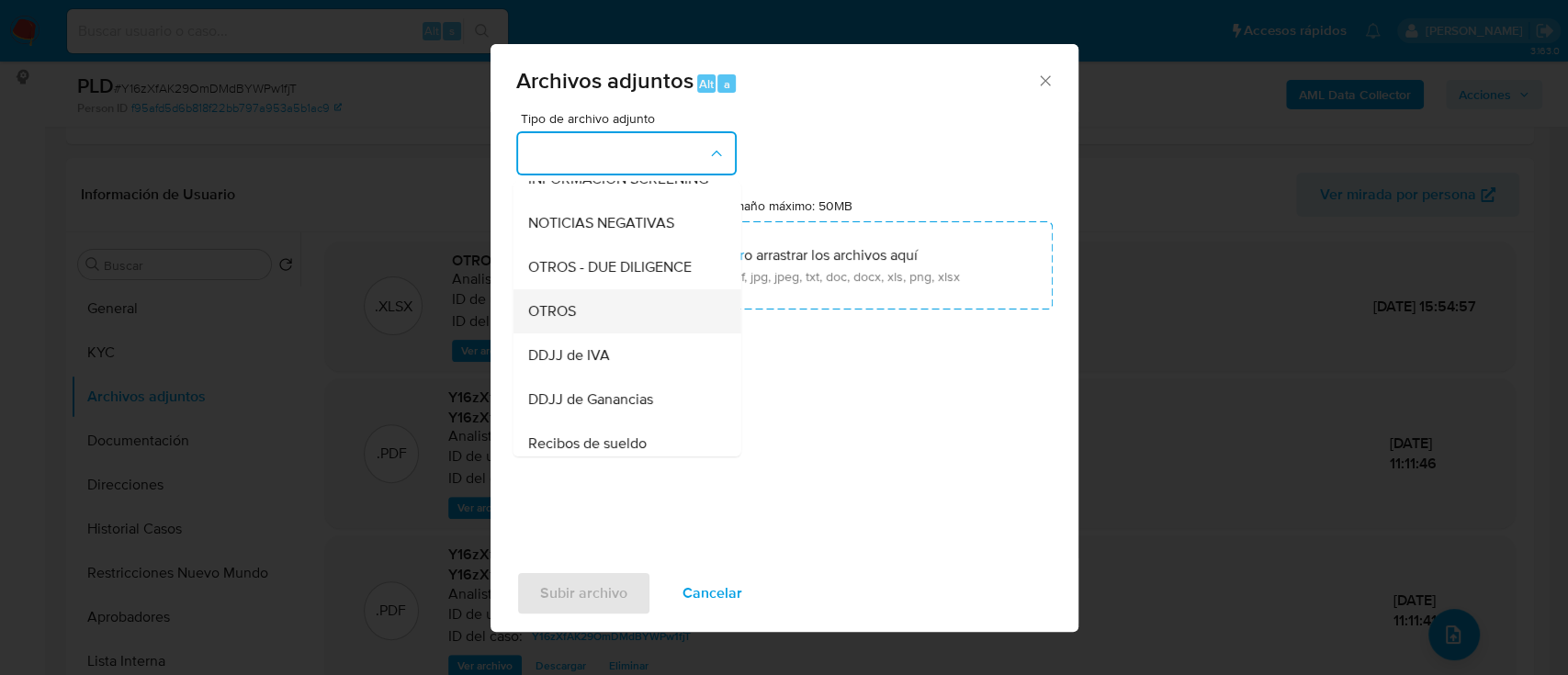
click at [645, 319] on div "OTROS" at bounding box center [620, 311] width 188 height 44
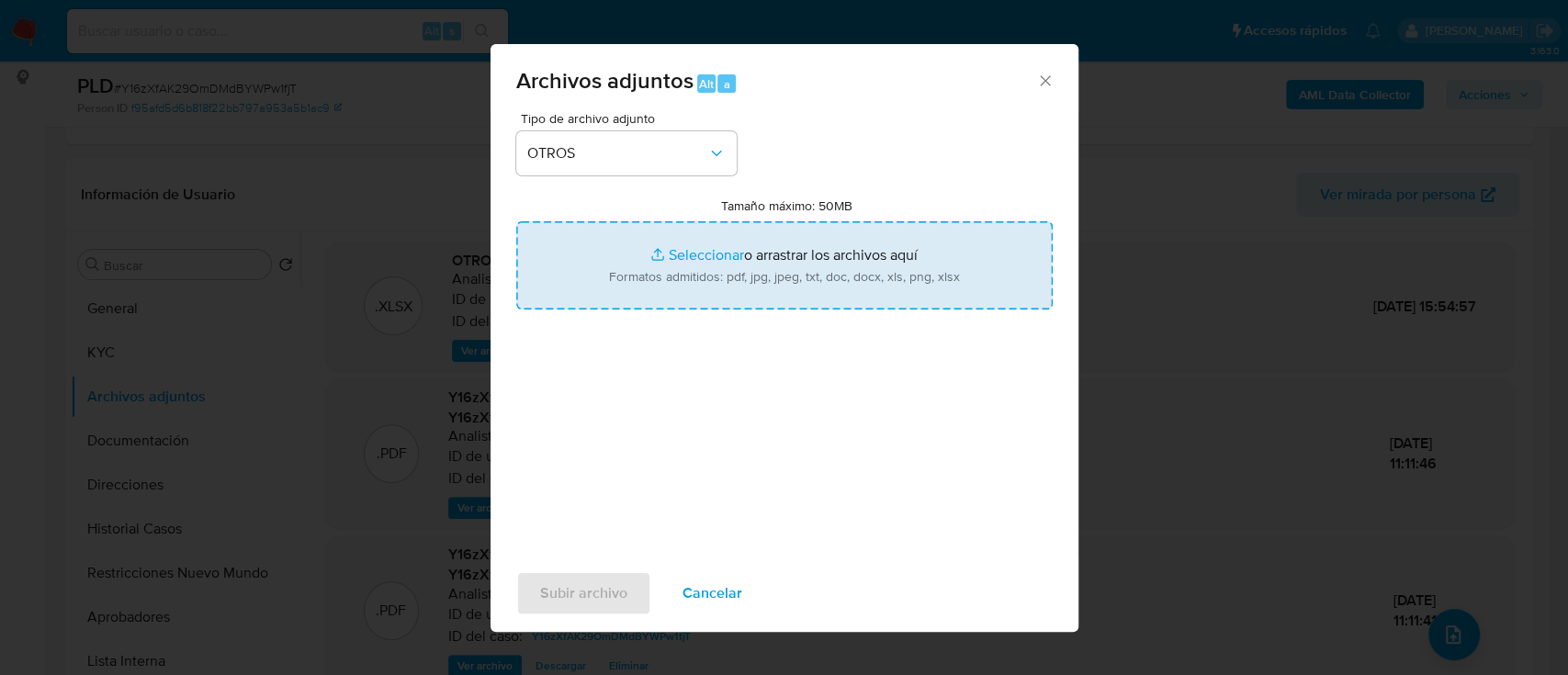
click at [838, 225] on input "Tamaño máximo: 50MB Seleccionar archivos" at bounding box center [784, 265] width 536 height 88
type input "C:\fakepath\Caselog Y16zXfAK29OmDMdBYWPw1fjT.docx"
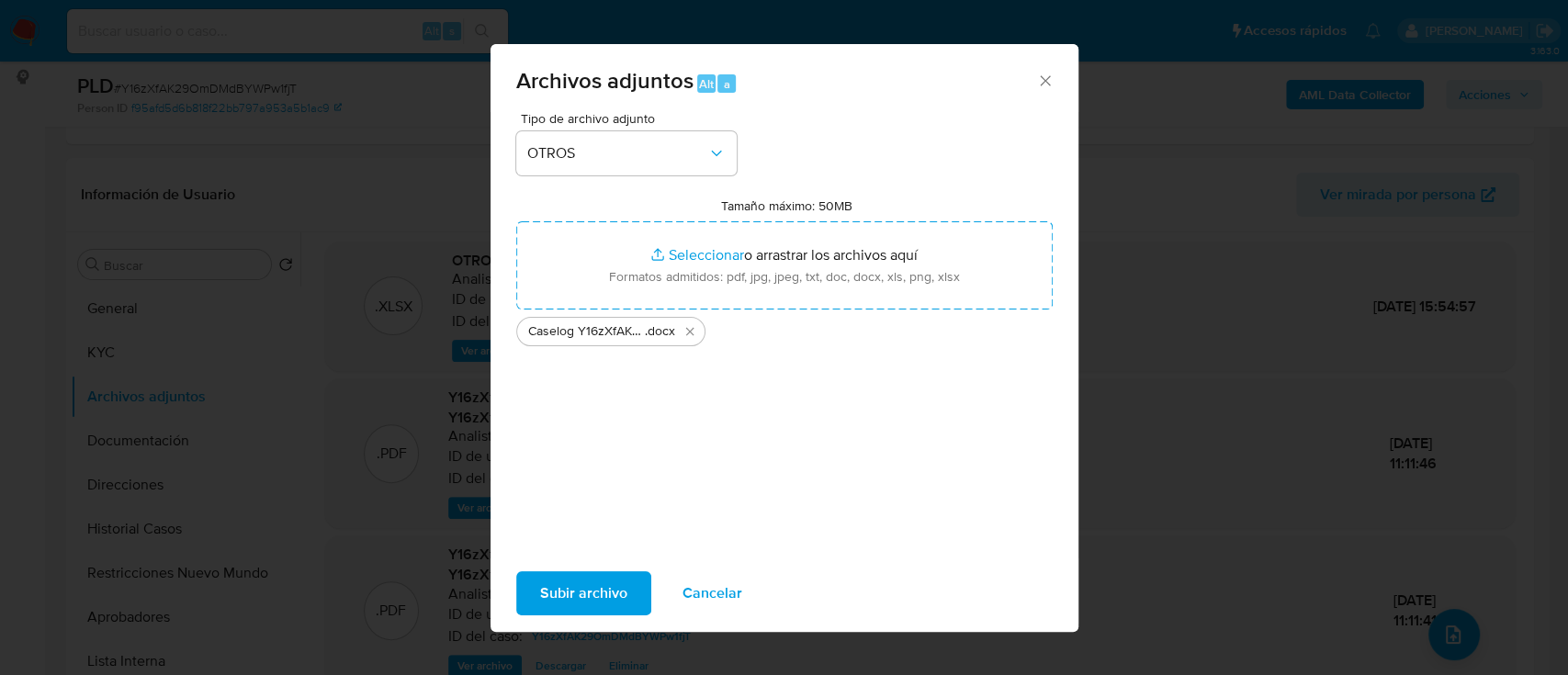
drag, startPoint x: 838, startPoint y: 225, endPoint x: 588, endPoint y: 585, distance: 438.3
click at [588, 585] on span "Subir archivo" at bounding box center [583, 593] width 87 height 41
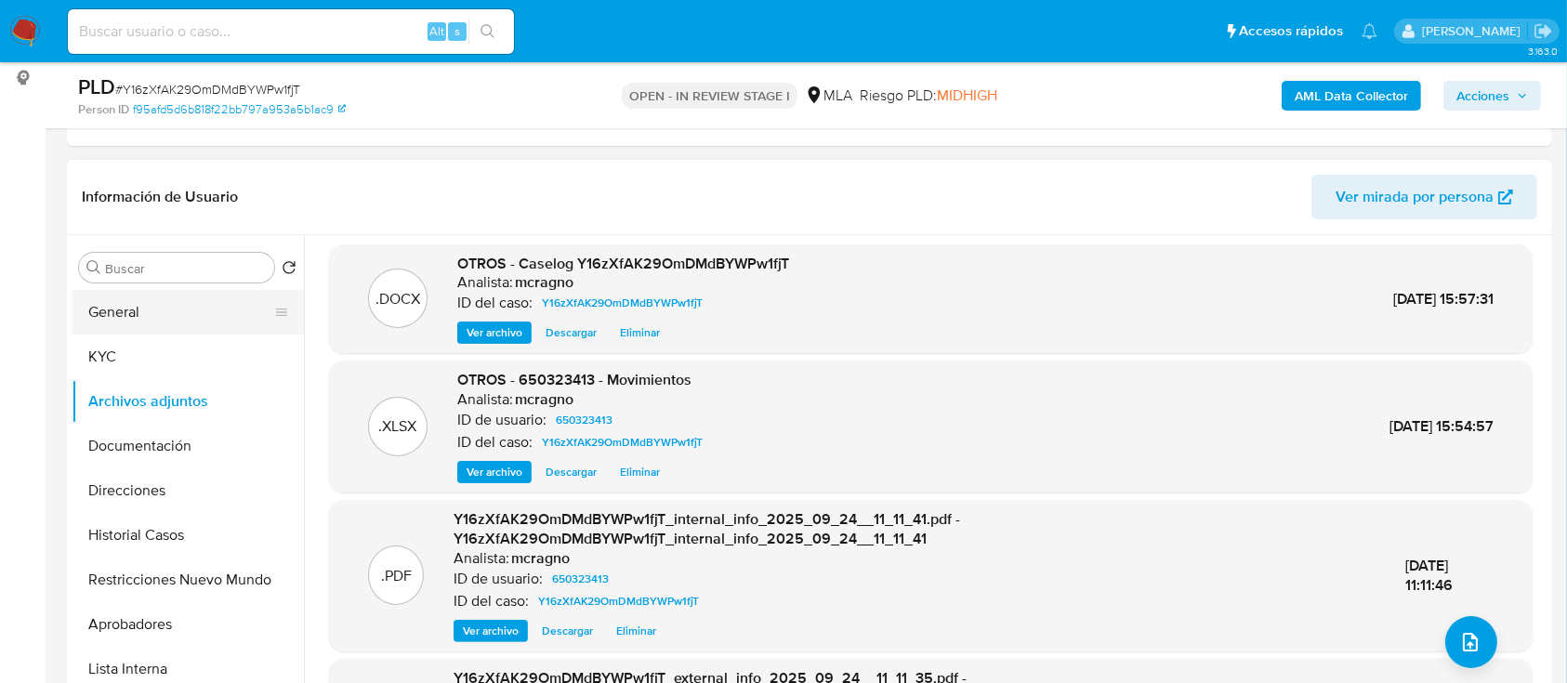
click at [126, 301] on button "General" at bounding box center [180, 312] width 217 height 45
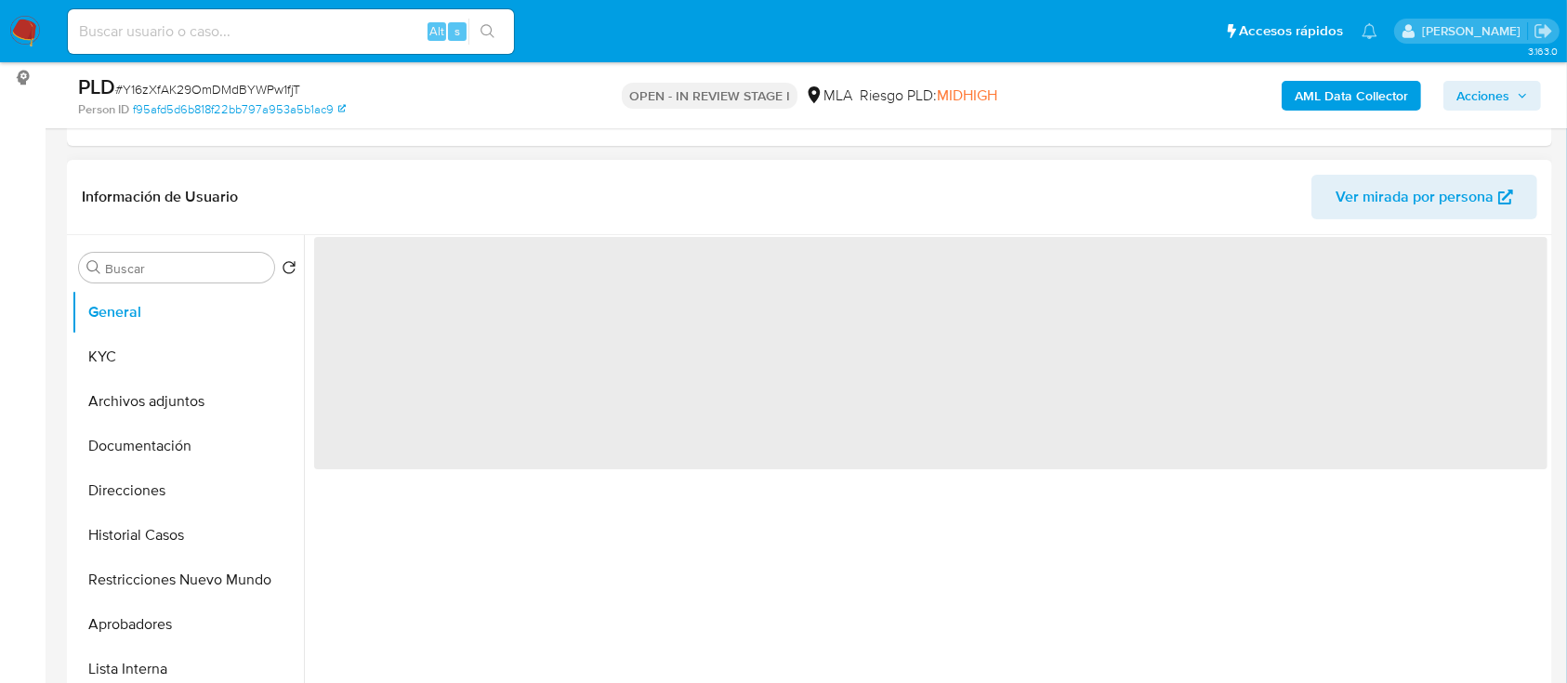
scroll to position [0, 0]
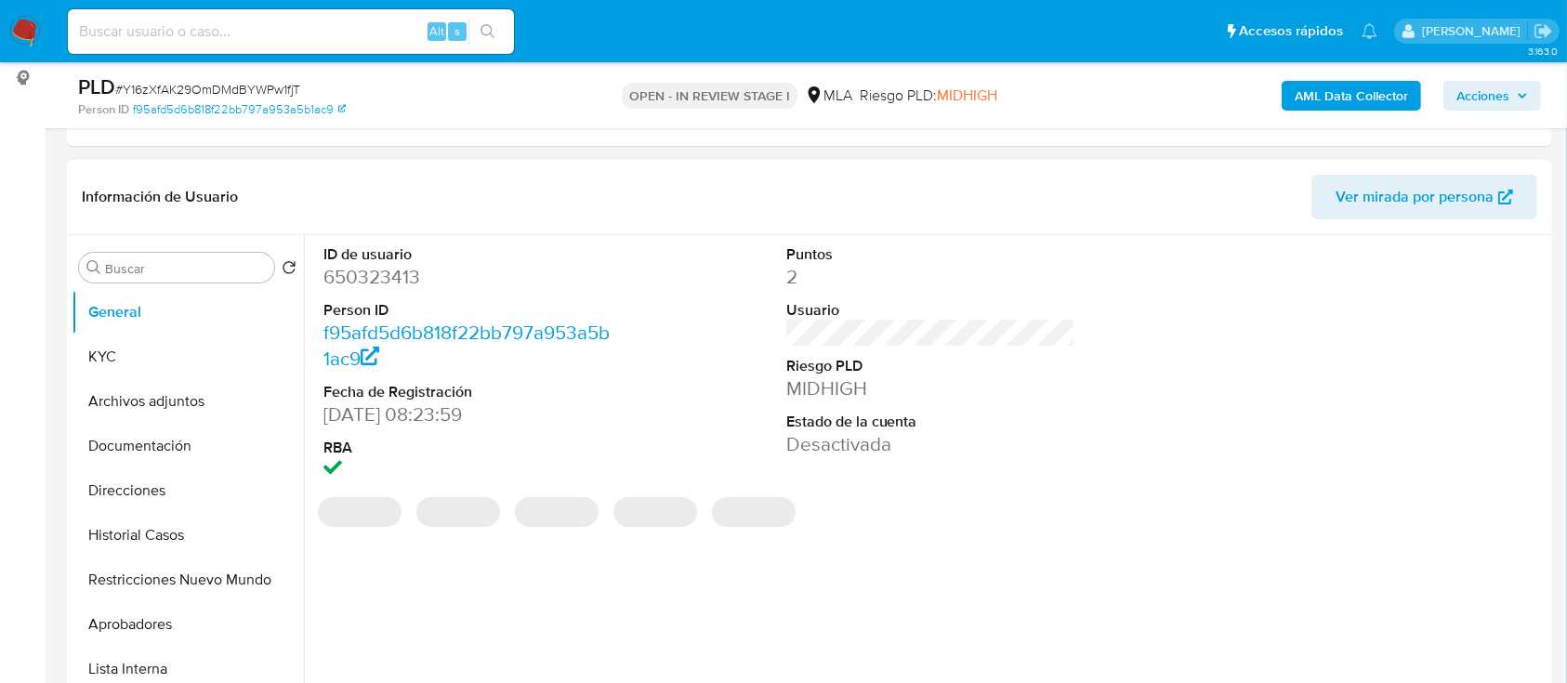
click at [1502, 95] on span "Acciones" at bounding box center [1482, 96] width 53 height 30
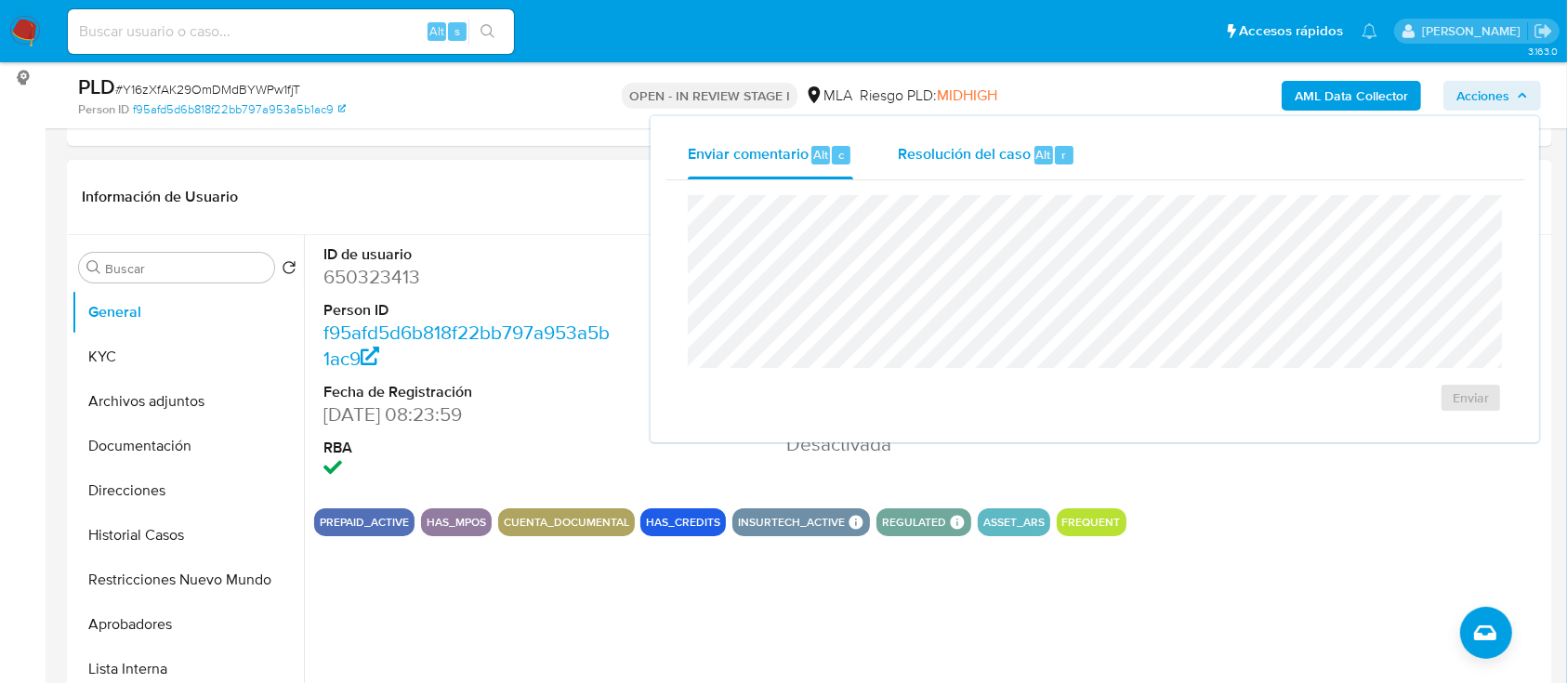
click at [972, 152] on span "Resolución del caso" at bounding box center [964, 153] width 133 height 21
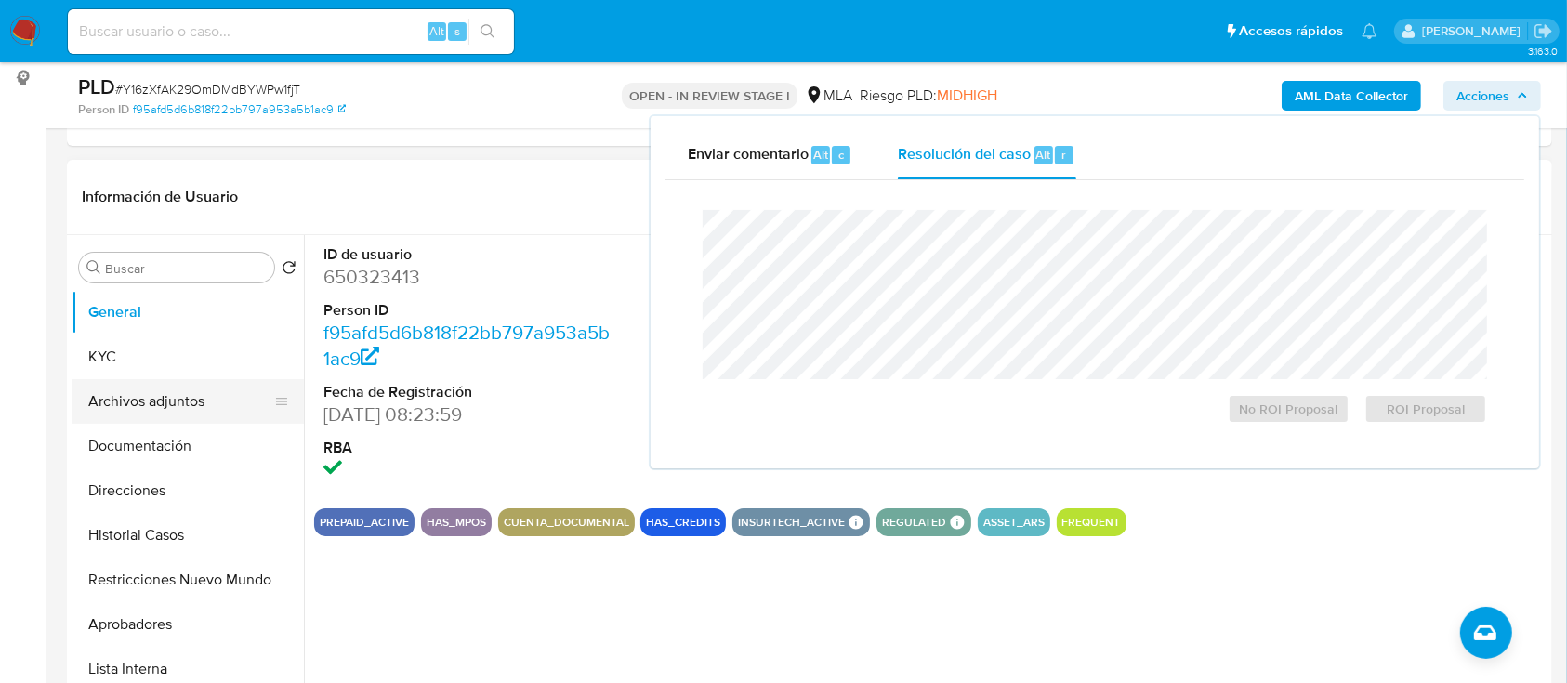
click at [183, 397] on button "Archivos adjuntos" at bounding box center [180, 401] width 217 height 45
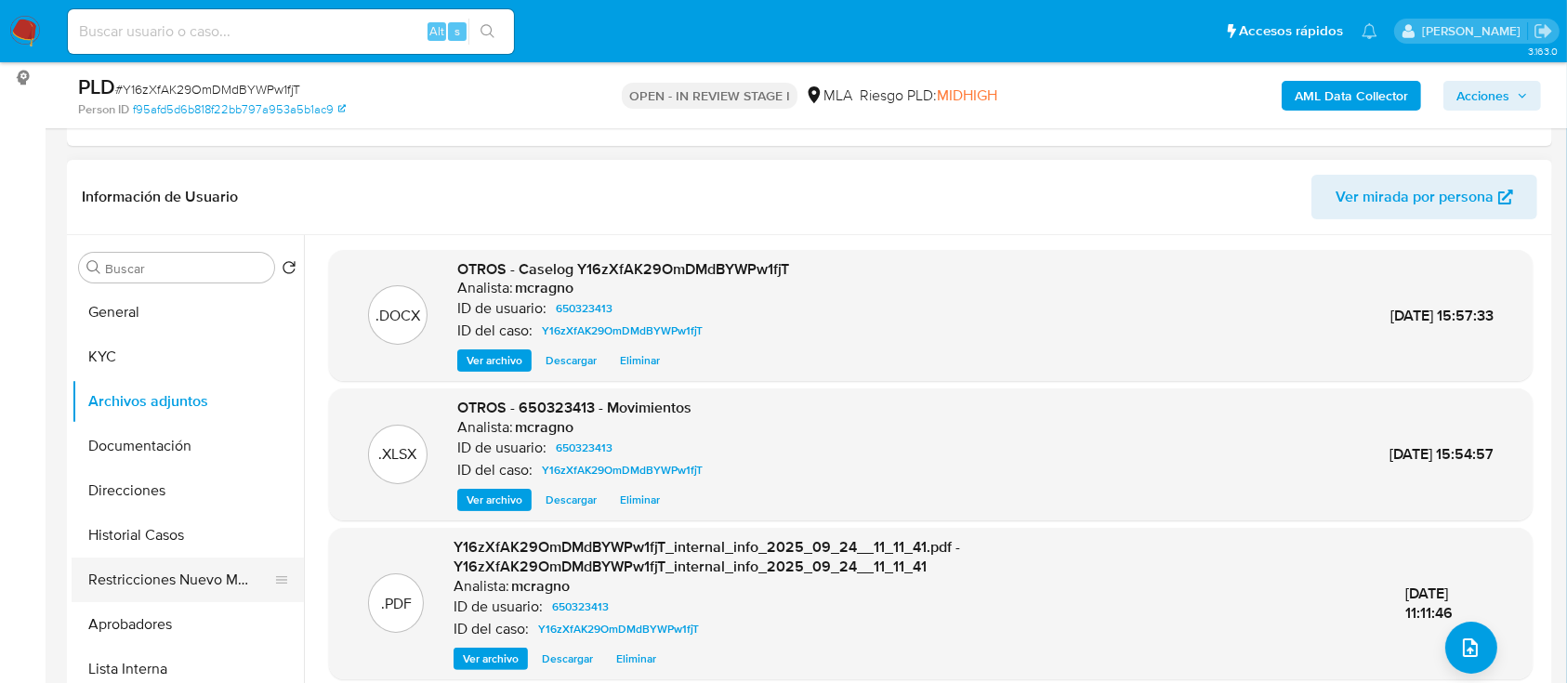
click at [194, 569] on button "Restricciones Nuevo Mundo" at bounding box center [180, 580] width 217 height 45
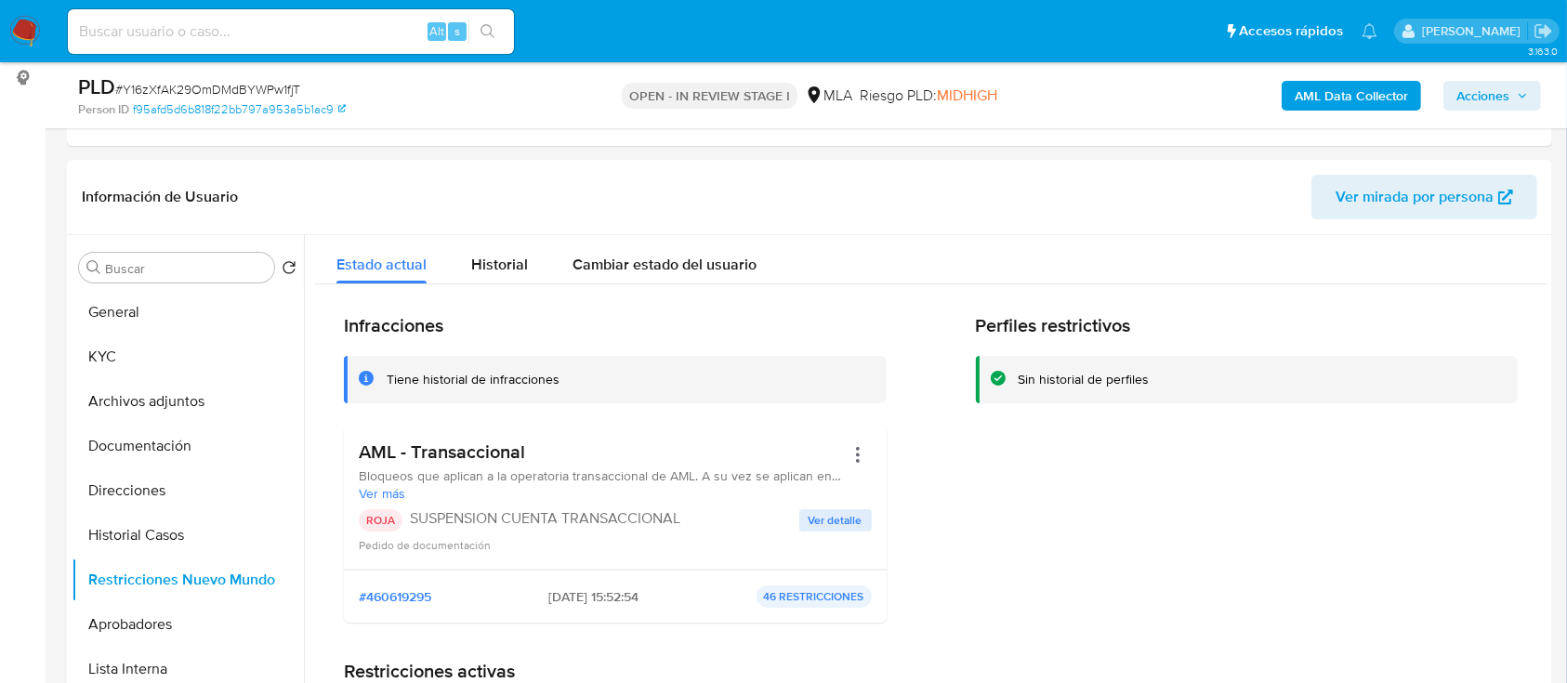
click at [1507, 96] on span "Acciones" at bounding box center [1482, 96] width 53 height 30
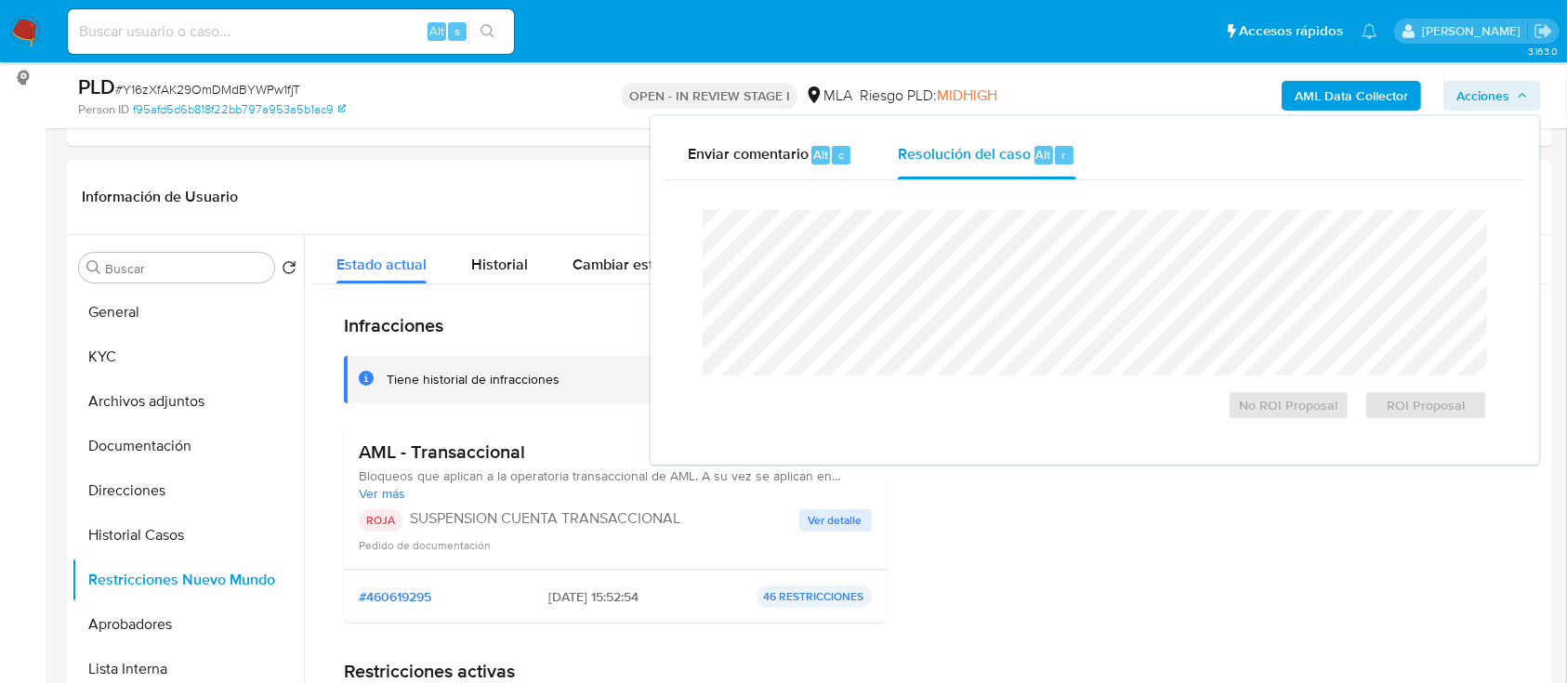
click at [957, 185] on div "Cierre de caso No ROI Proposal ROI Proposal" at bounding box center [1094, 315] width 859 height 270
click at [1425, 409] on span "ROI Proposal" at bounding box center [1425, 405] width 97 height 26
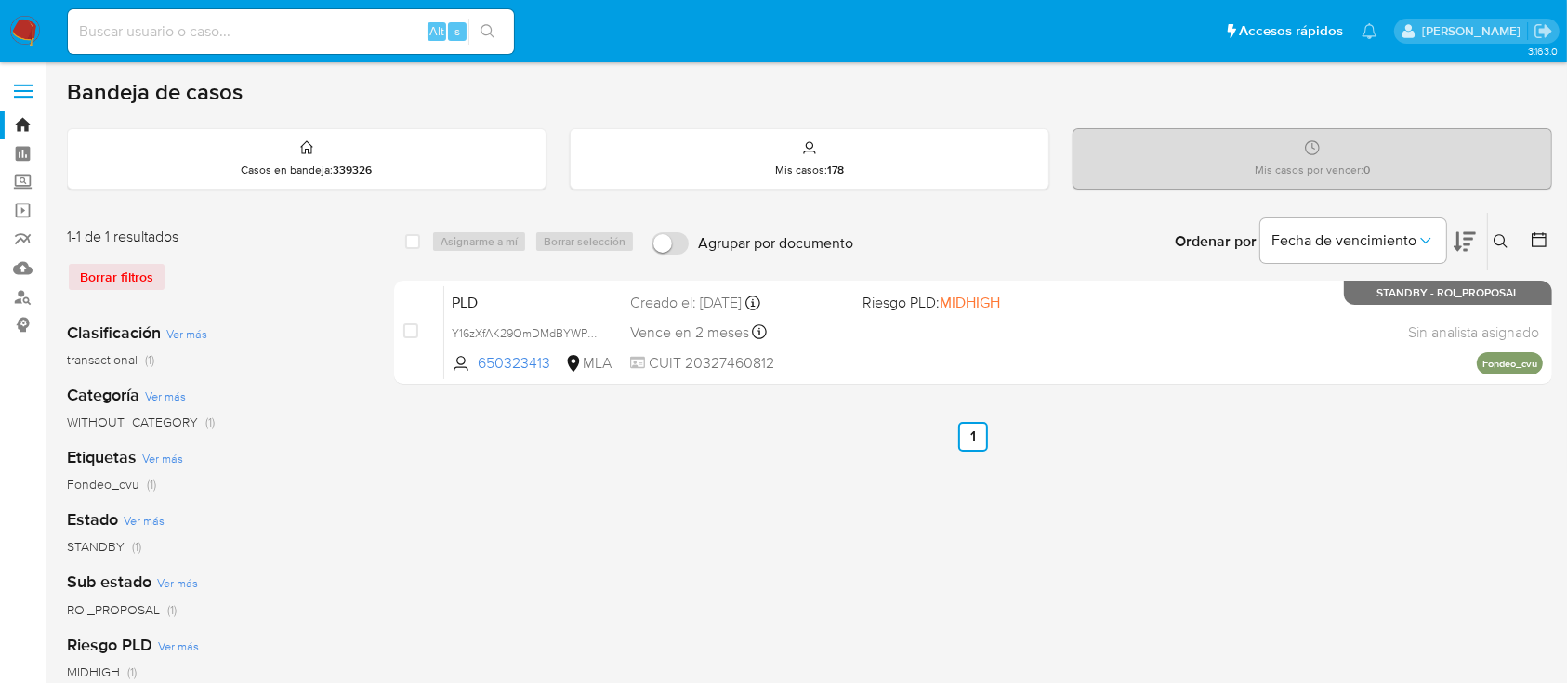
click at [1498, 239] on icon at bounding box center [1501, 241] width 15 height 15
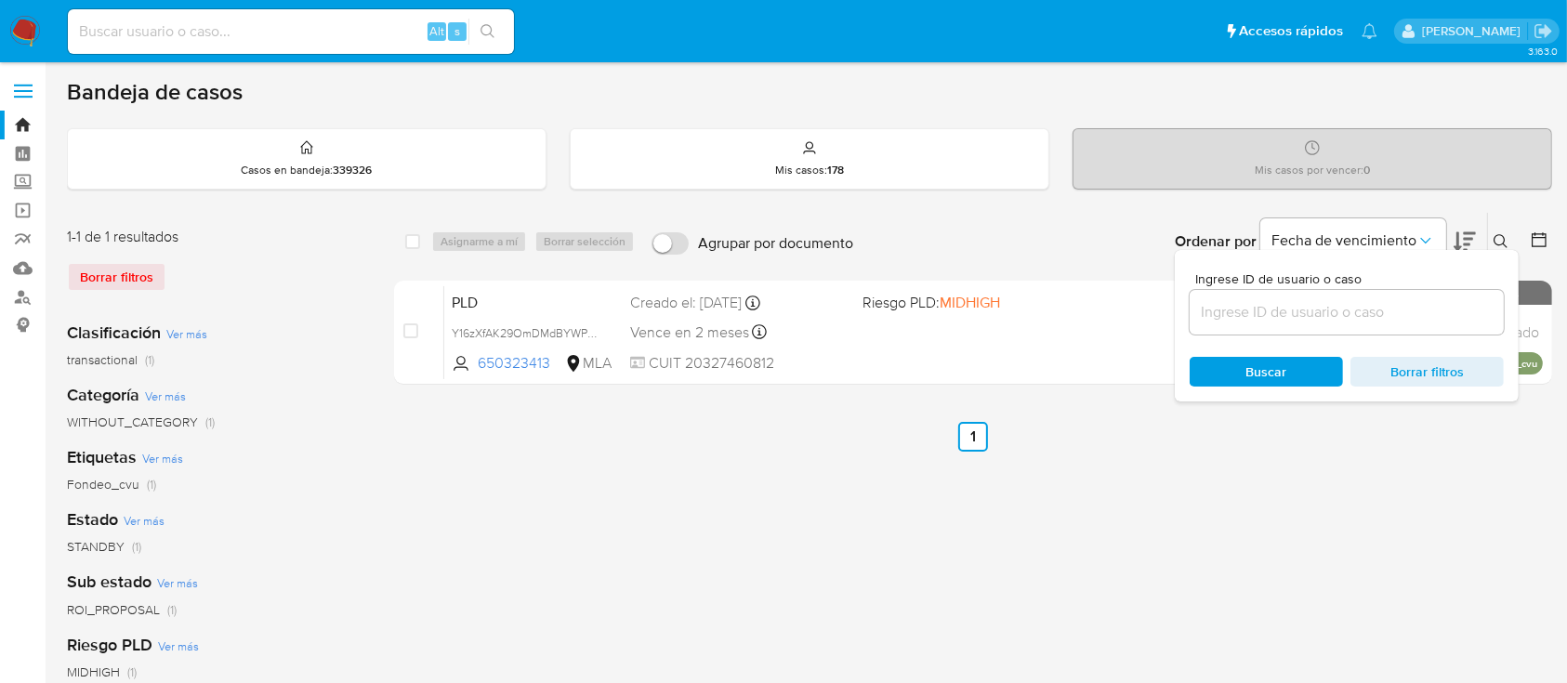
click at [1429, 301] on input at bounding box center [1347, 312] width 314 height 24
type input "2453278408"
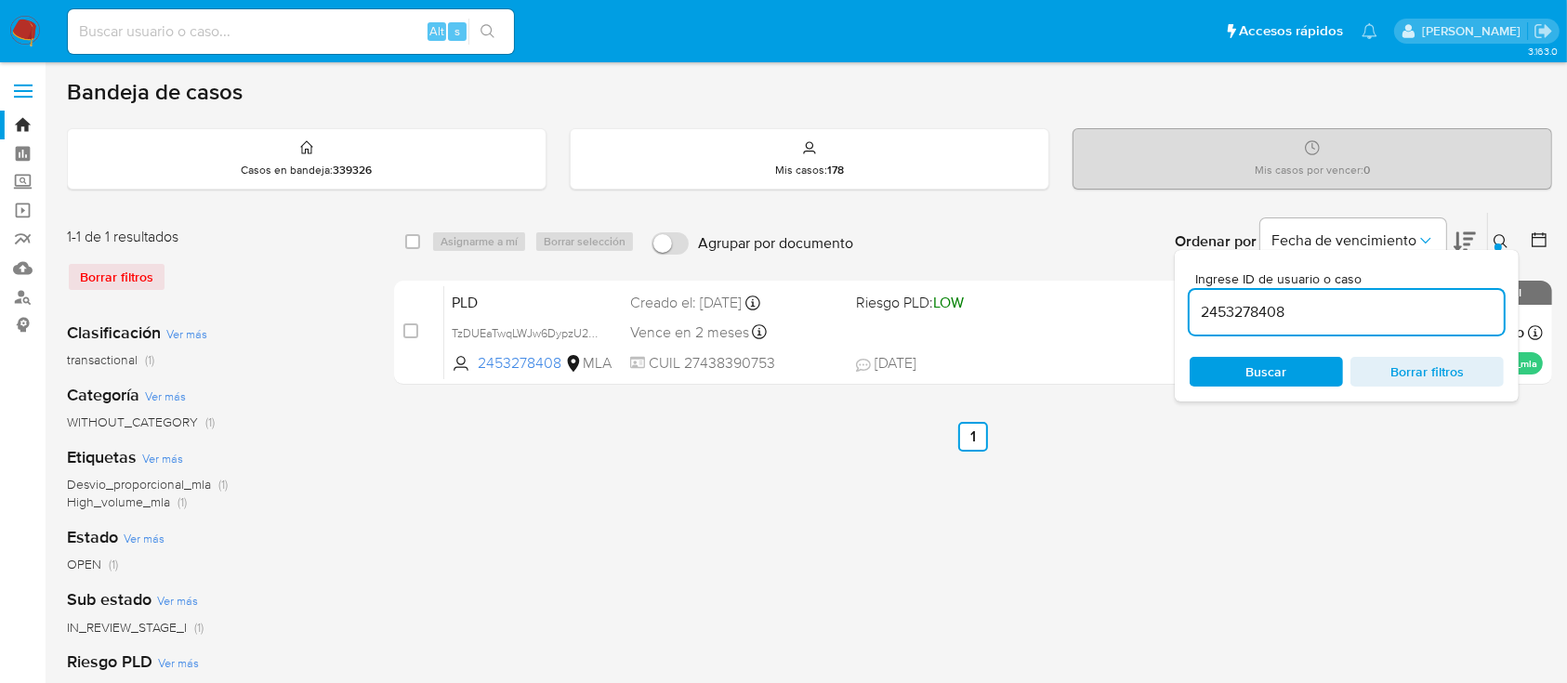
click at [1504, 234] on icon at bounding box center [1501, 241] width 15 height 15
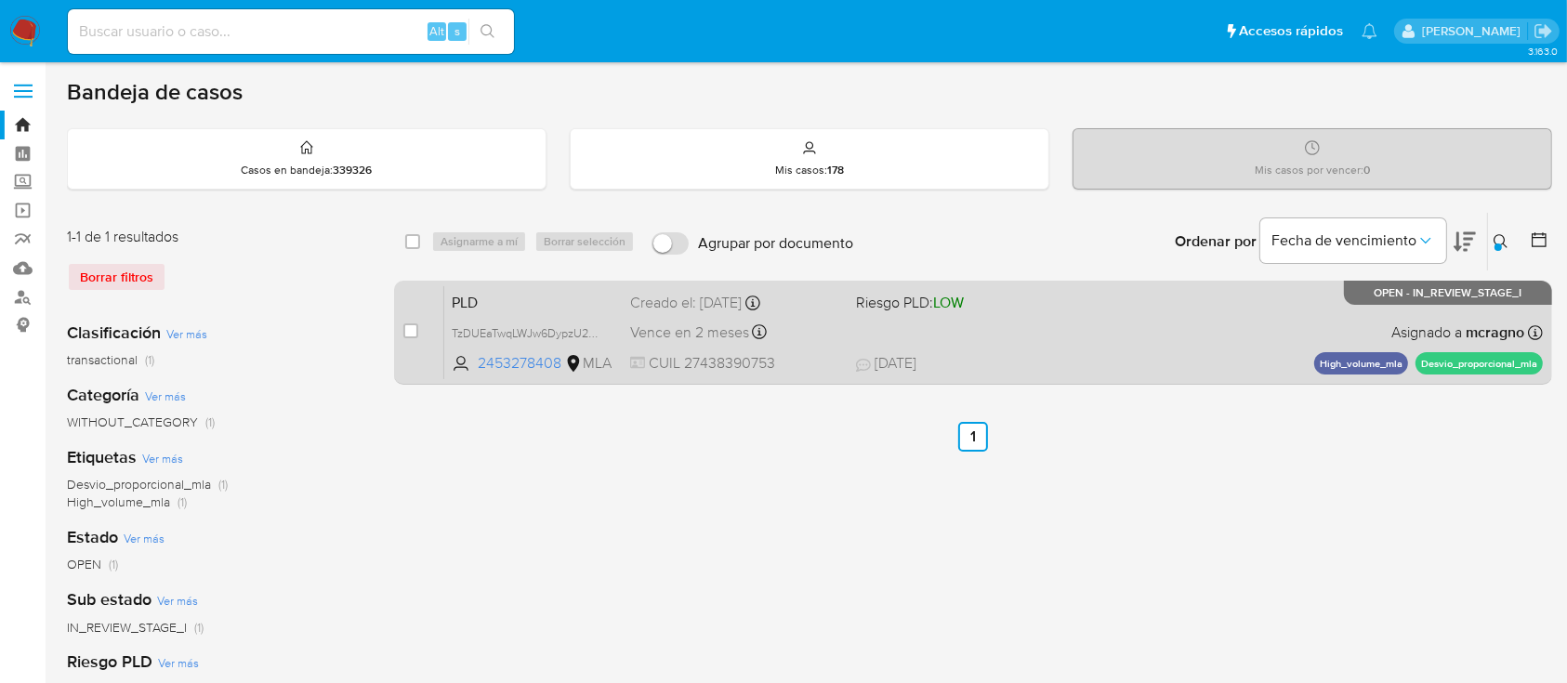
click at [1047, 323] on div "PLD TzDUEaTwqLWJw6DypzU2RTlc 2453278408 MLA Riesgo PLD: LOW Creado el: 12/09/20…" at bounding box center [993, 332] width 1099 height 94
click at [409, 324] on input "checkbox" at bounding box center [410, 330] width 15 height 15
checkbox input "true"
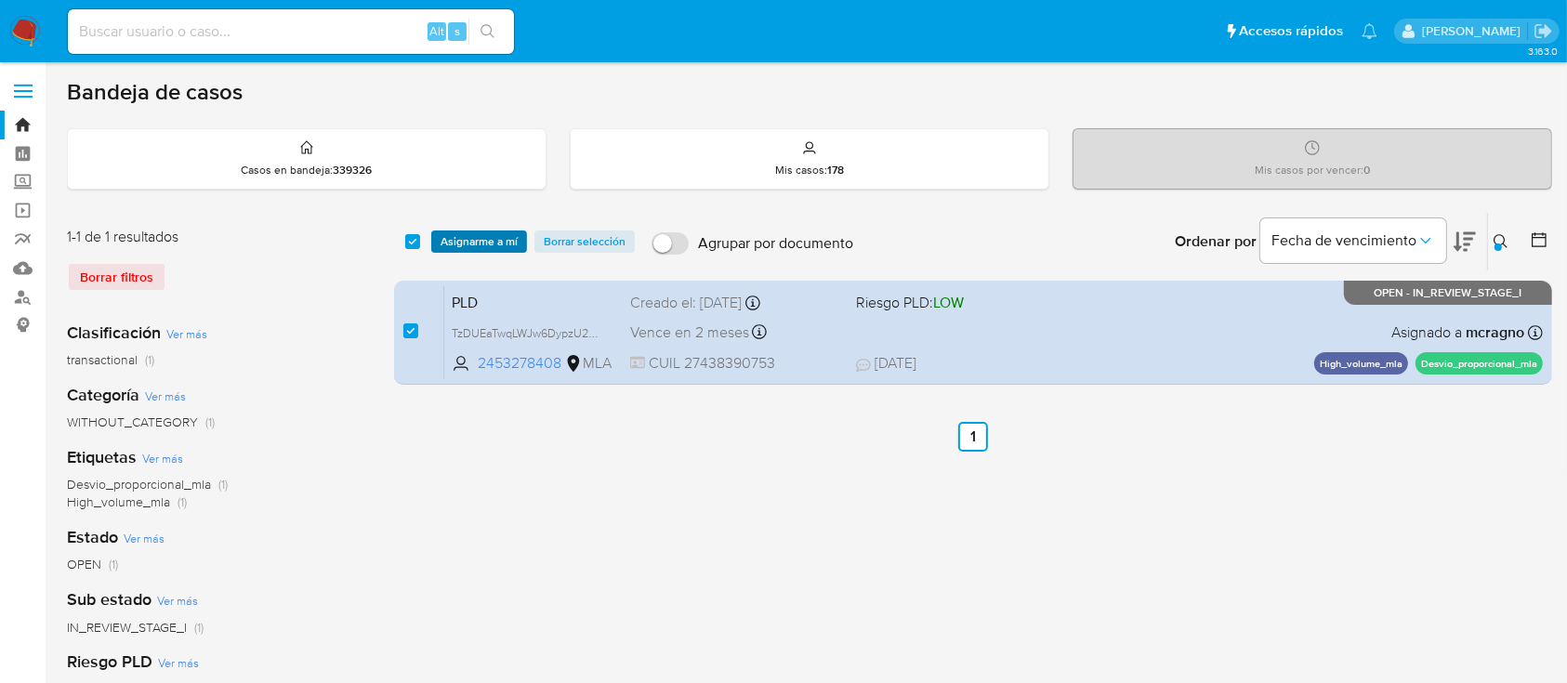
click at [463, 239] on span "Asignarme a mí" at bounding box center [479, 241] width 77 height 19
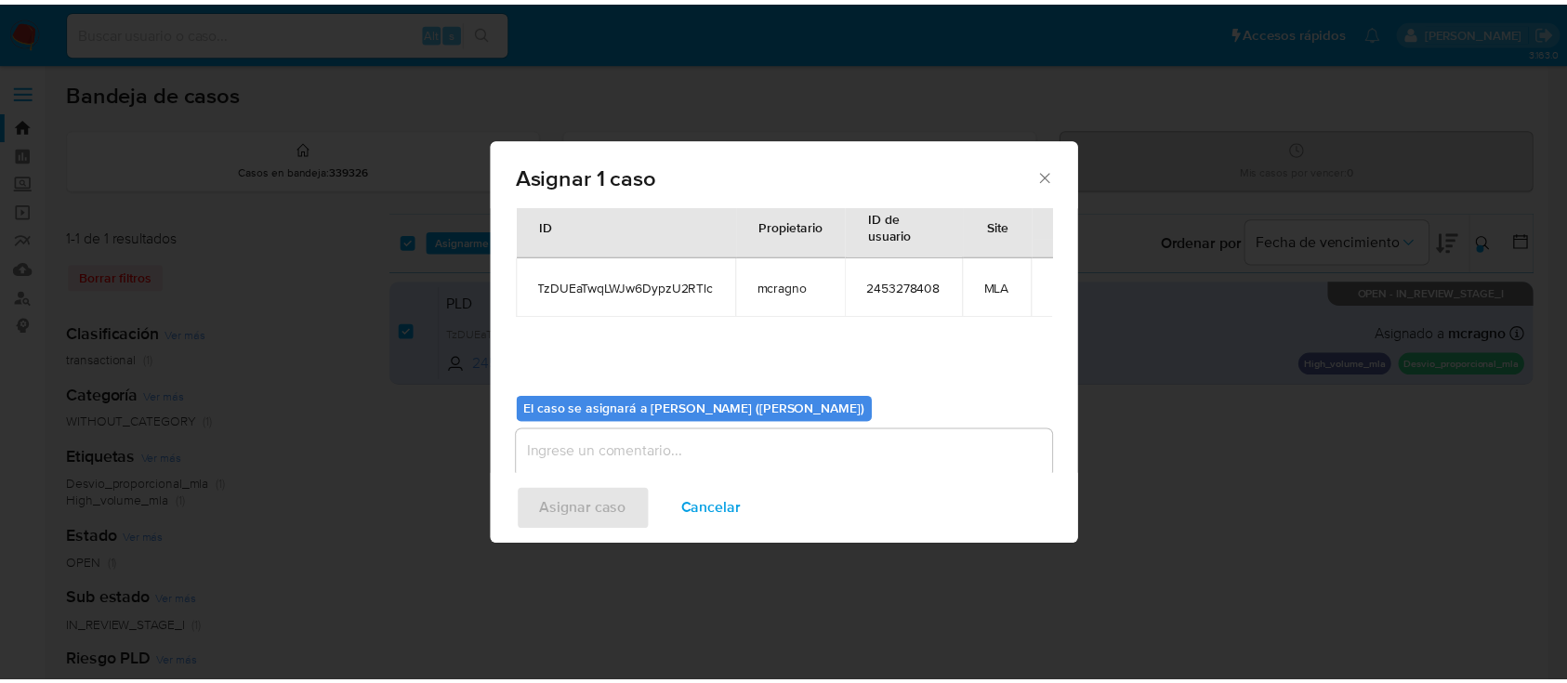
scroll to position [95, 0]
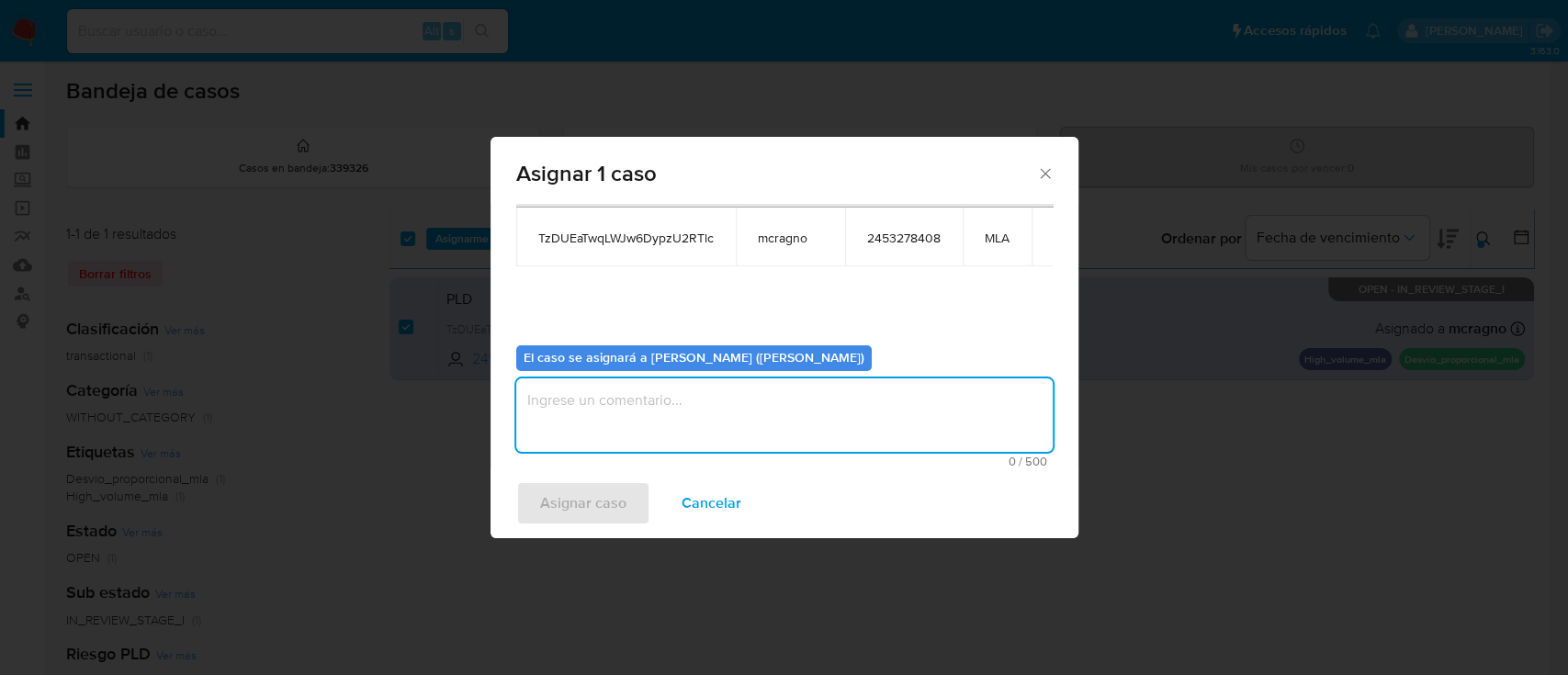
click at [705, 407] on textarea "assign-modal" at bounding box center [784, 415] width 536 height 73
click at [600, 503] on span "Asignar caso" at bounding box center [582, 503] width 86 height 41
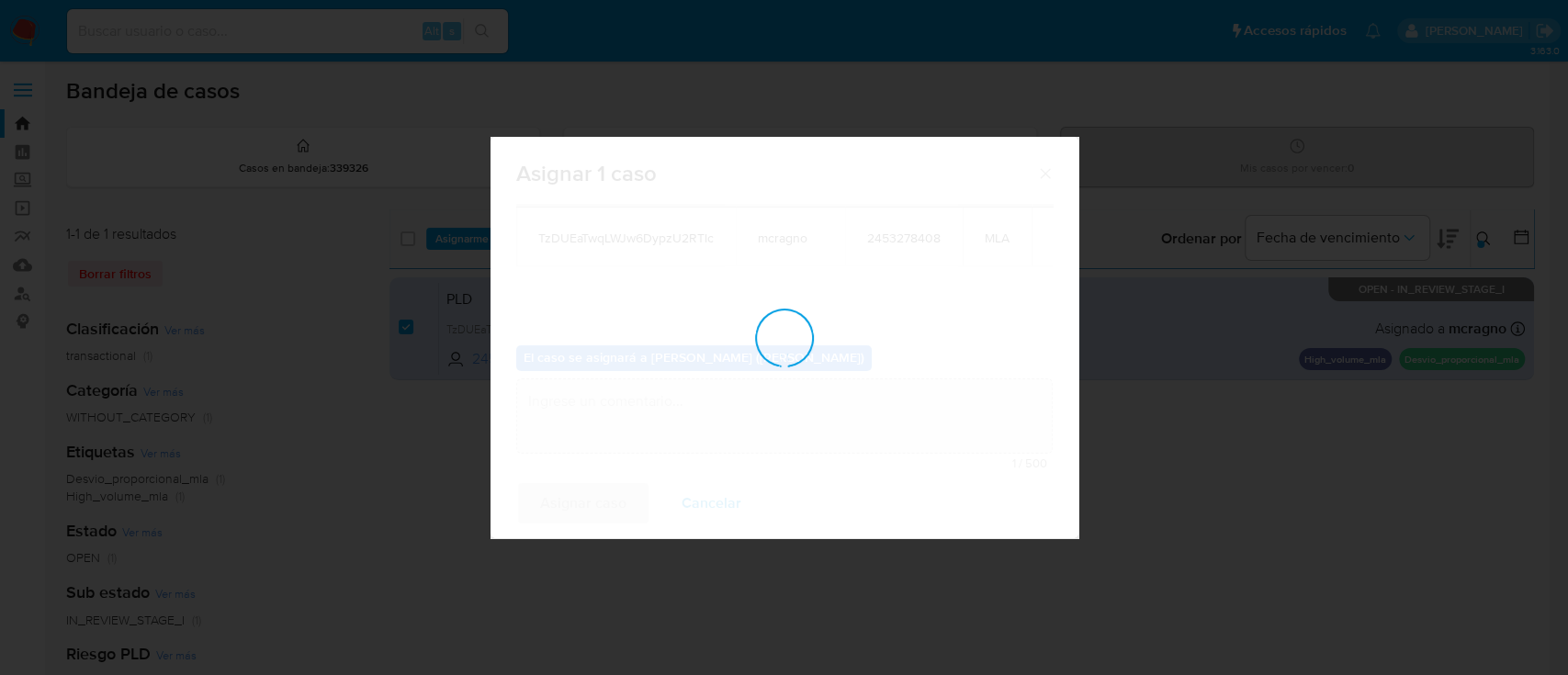
checkbox input "false"
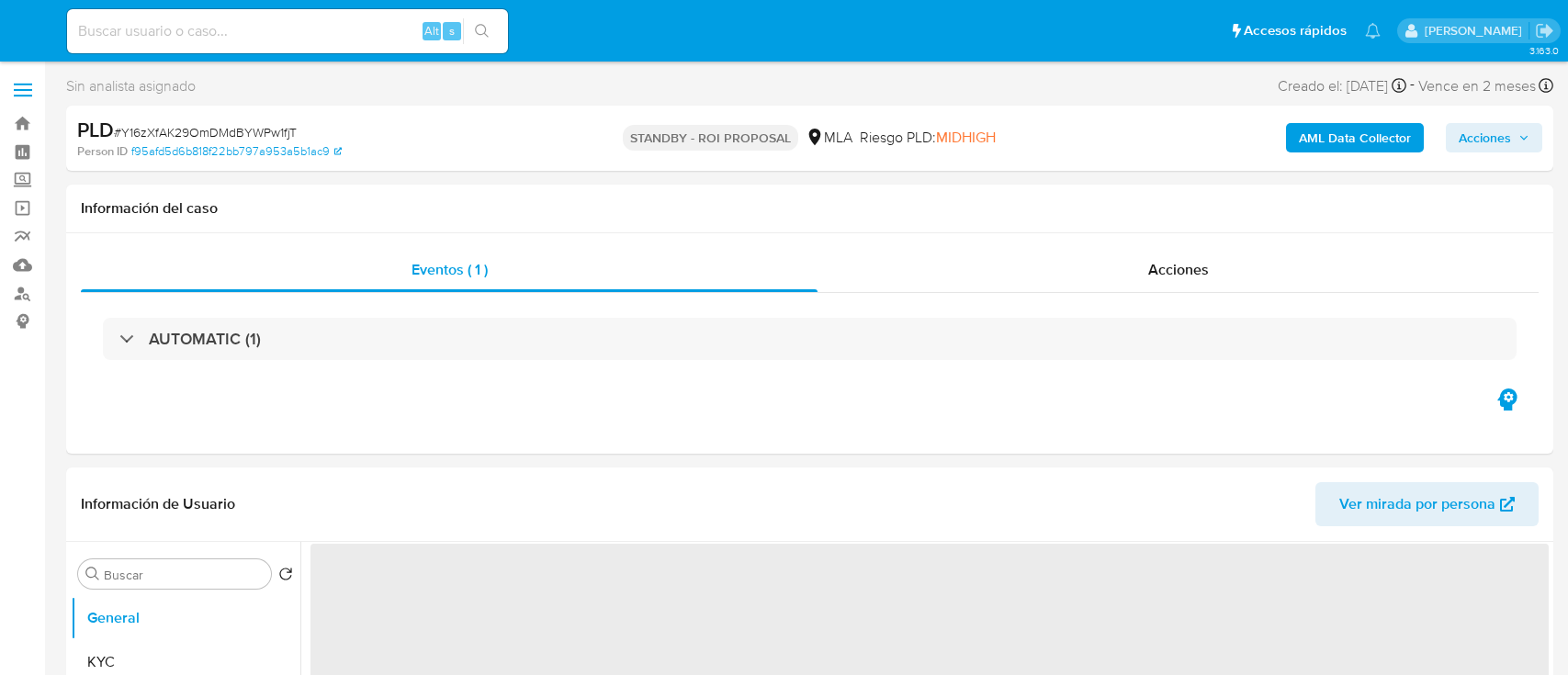
select select "10"
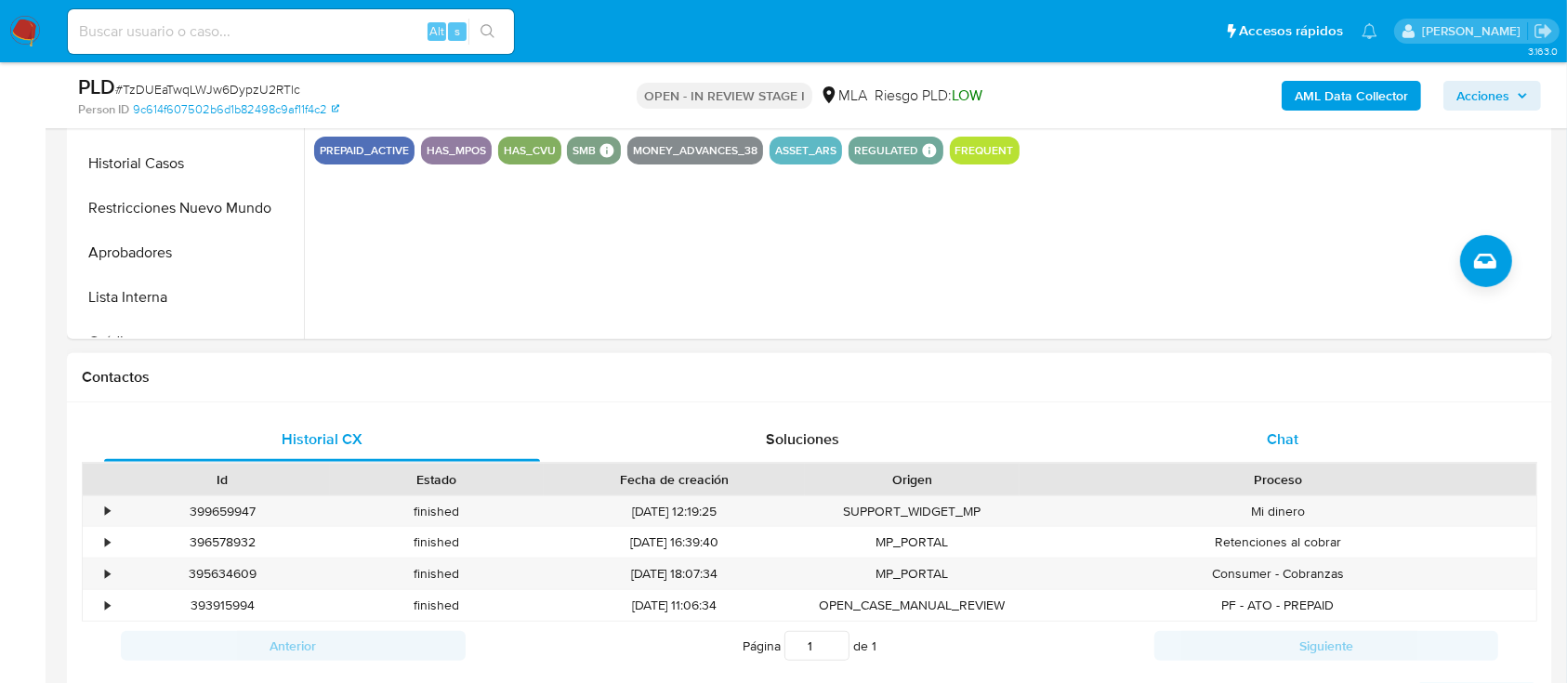
click at [1329, 445] on div "Chat" at bounding box center [1283, 439] width 436 height 45
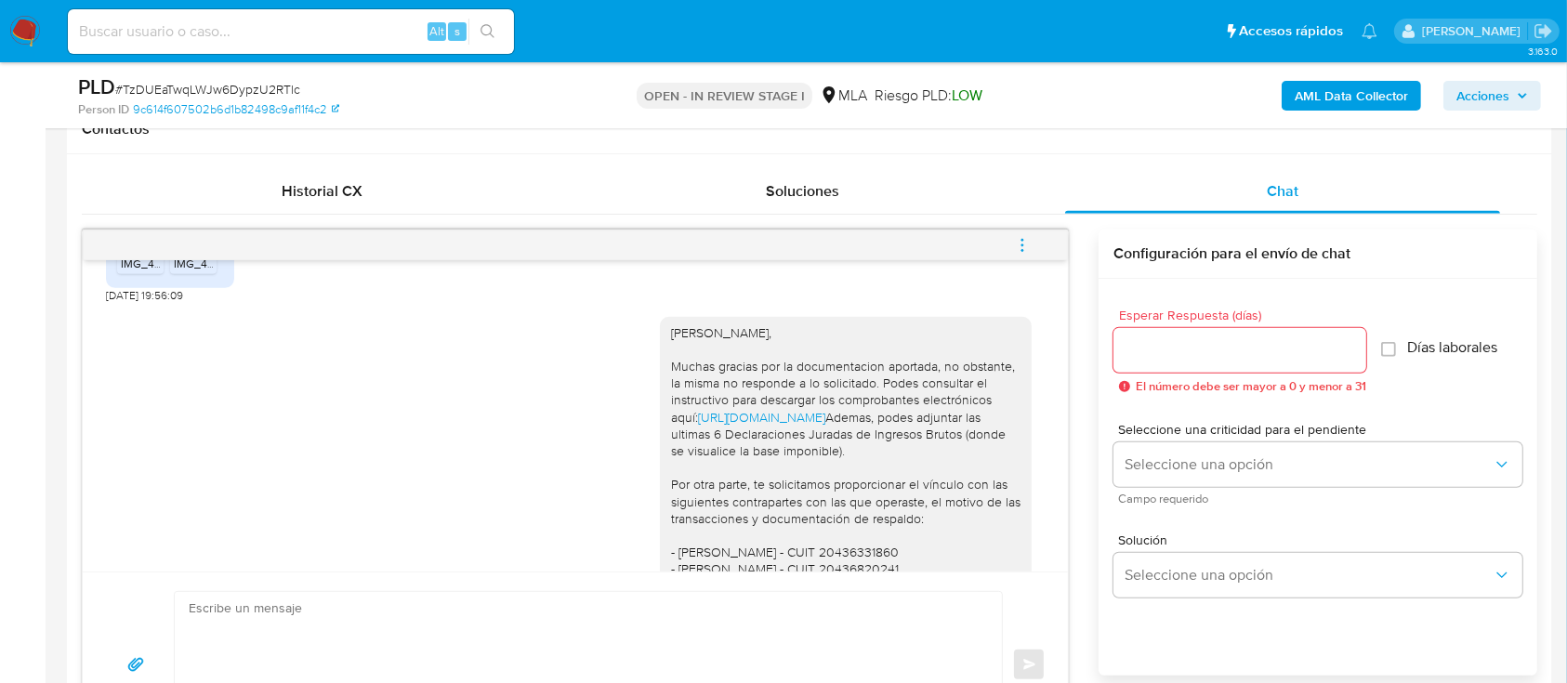
scroll to position [1473, 0]
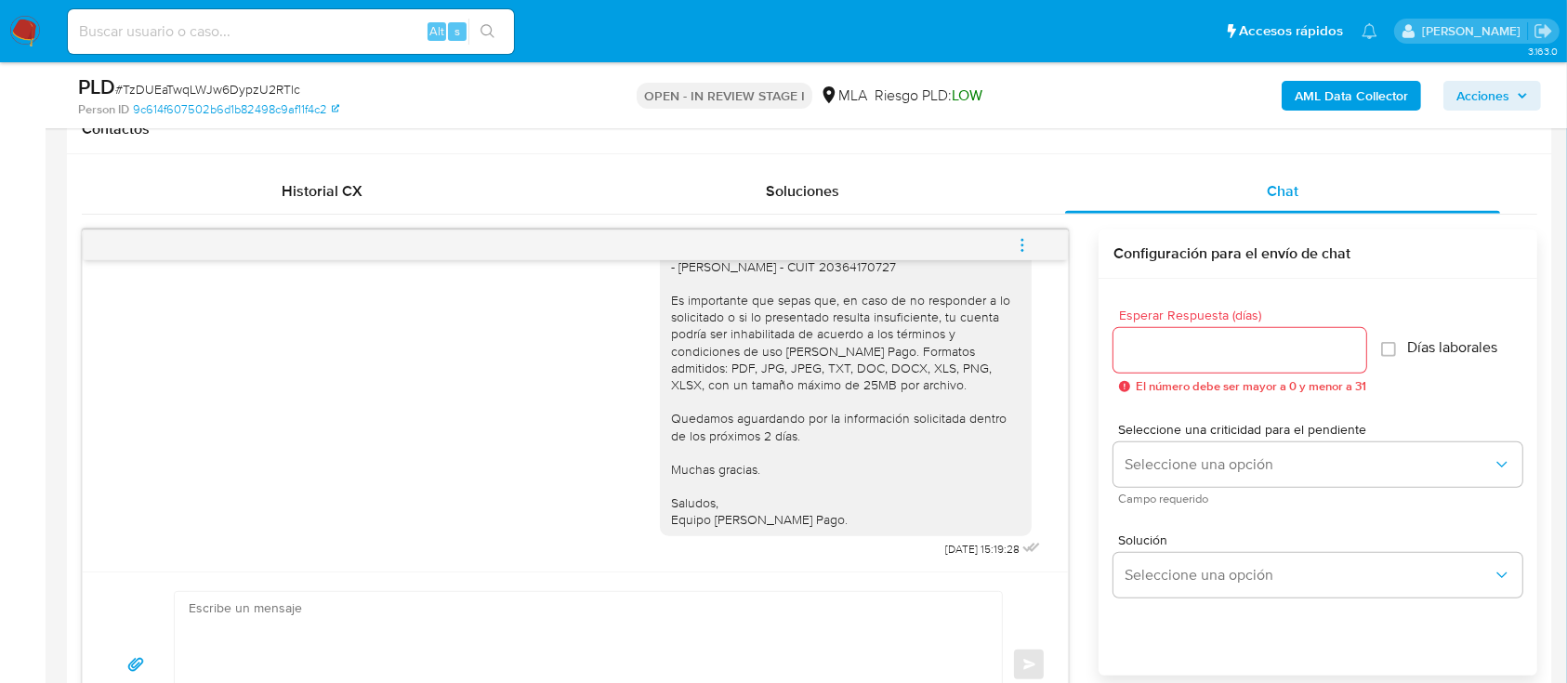
click at [642, 673] on textarea at bounding box center [584, 665] width 790 height 146
paste textarea "Hola XXX, Al analizar tu caso se encontraron algunas inconsistencias, por este …"
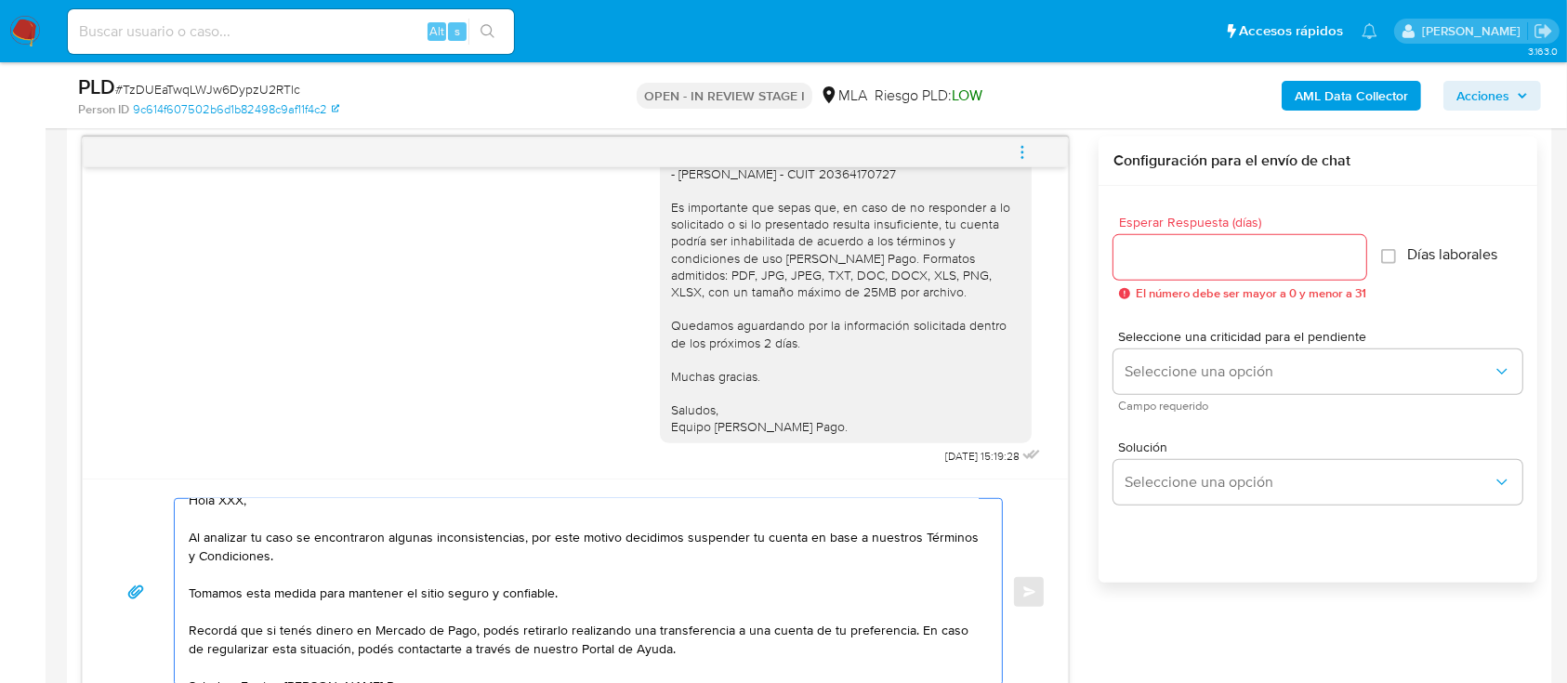
scroll to position [0, 0]
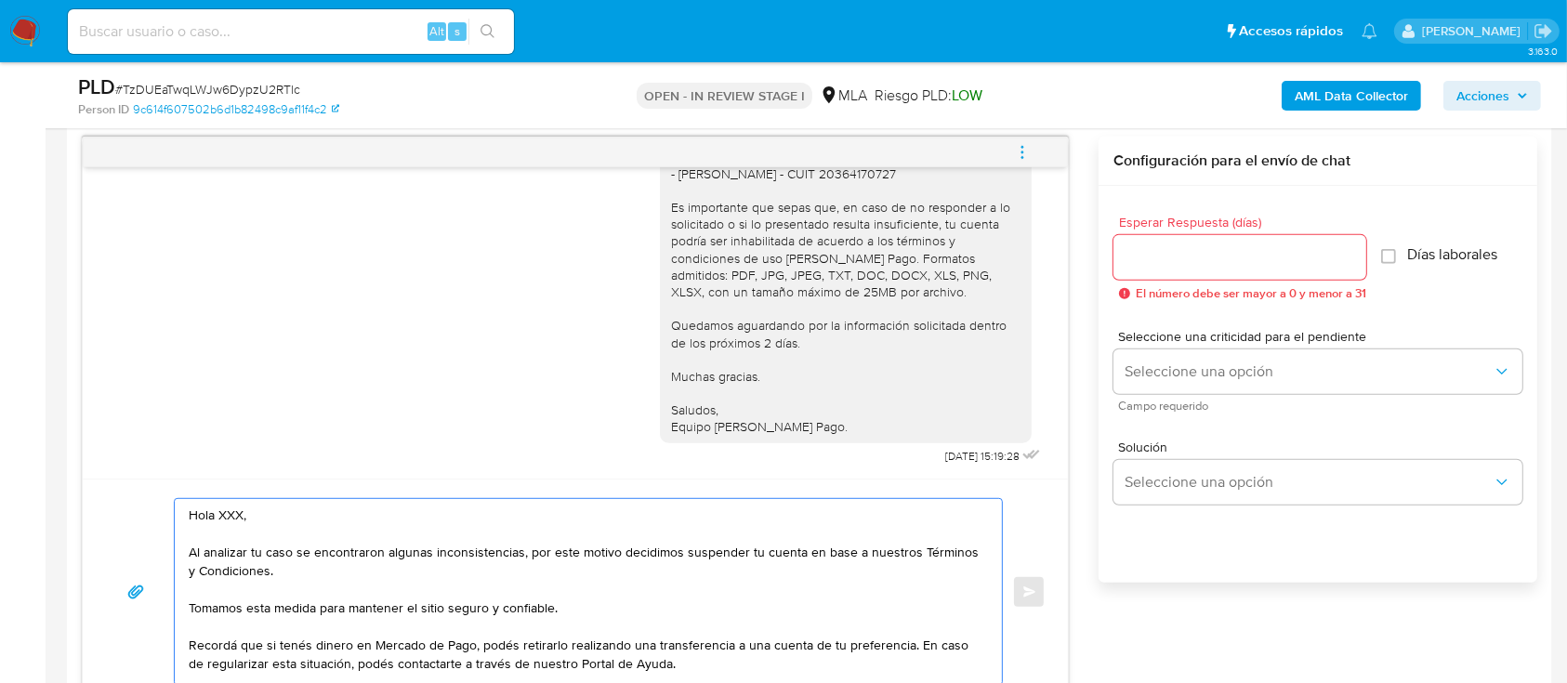
click at [296, 522] on textarea "Hola XXX, Al analizar tu caso se encontraron algunas inconsistencias, por este …" at bounding box center [584, 592] width 790 height 186
type textarea "Hola, Al analizar tu caso se encontraron algunas inconsistencias, por este moti…"
click at [1181, 261] on input "Esperar Respuesta (días)" at bounding box center [1239, 257] width 253 height 24
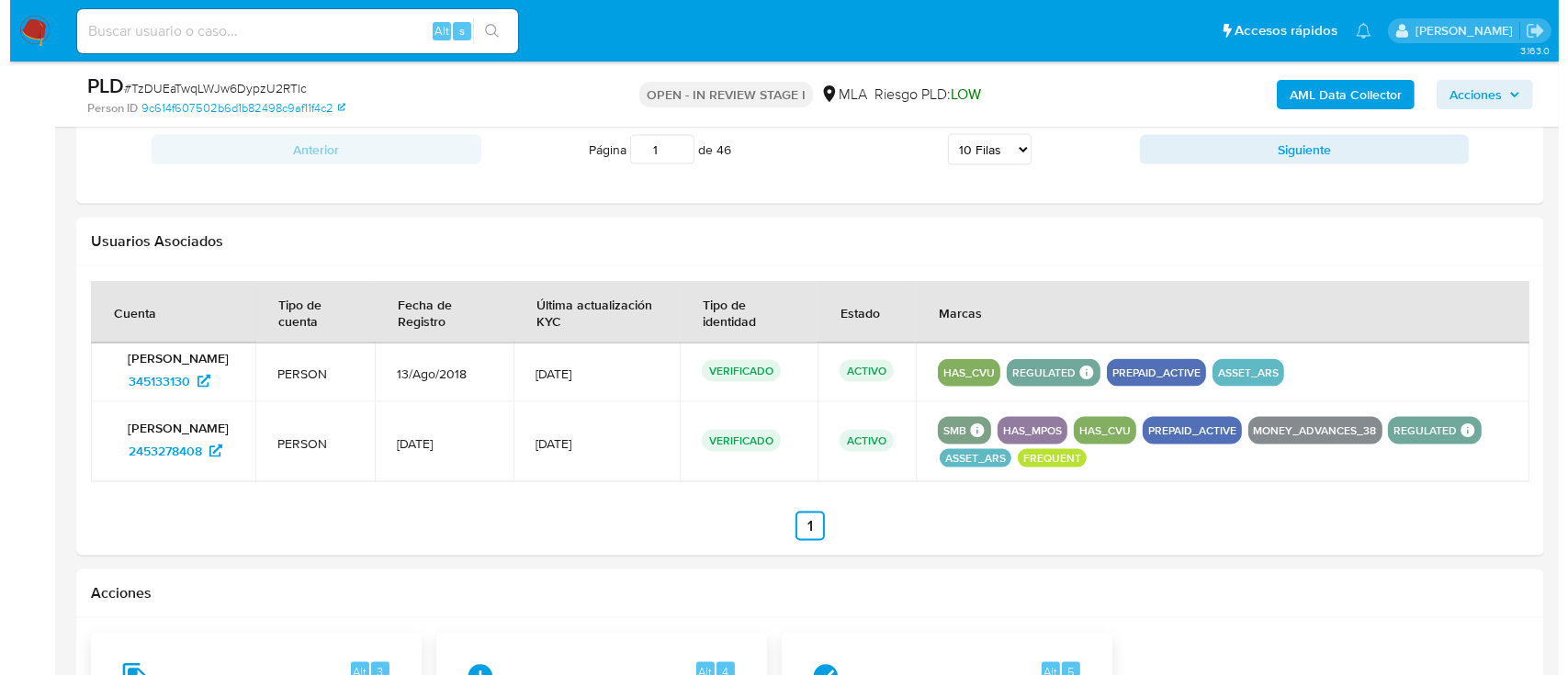
scroll to position [2646, 0]
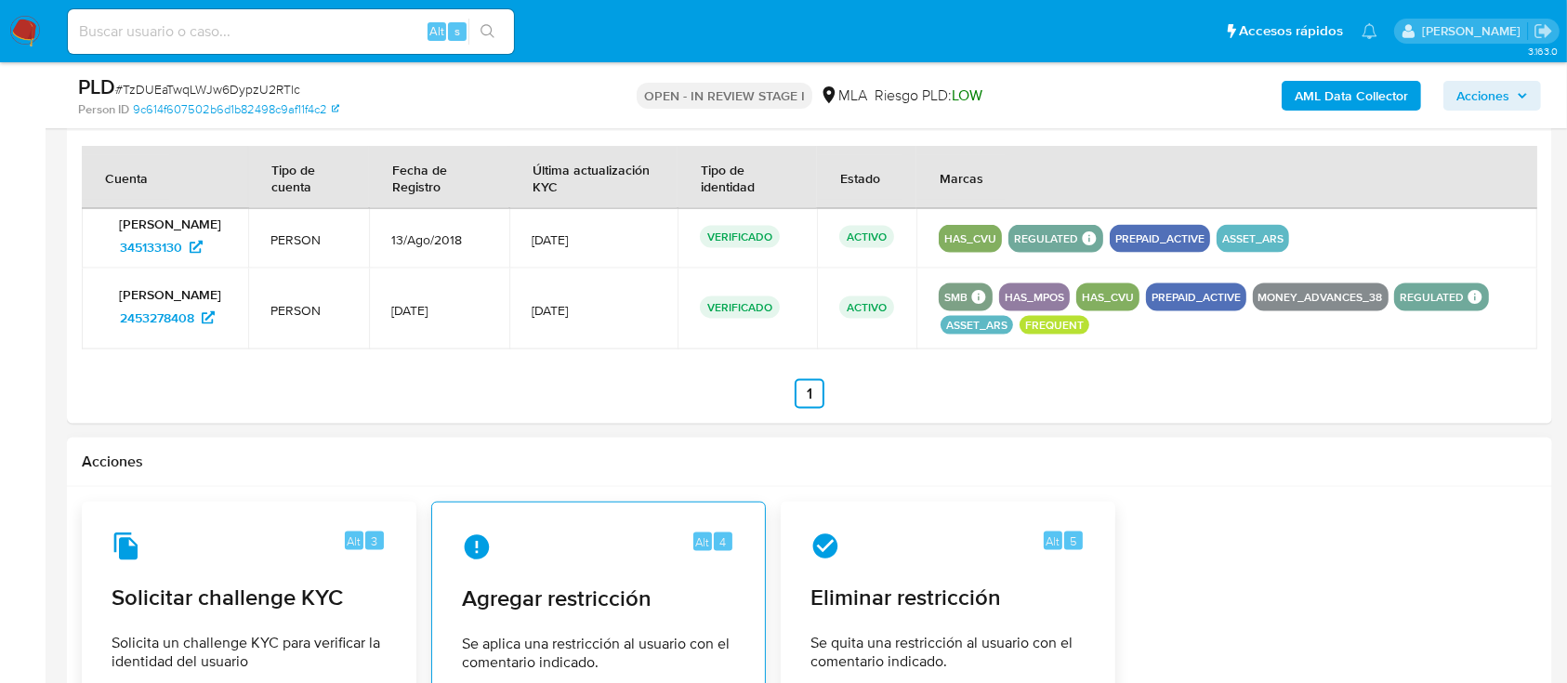
type input "0"
click at [610, 557] on div "Alt 4" at bounding box center [598, 548] width 273 height 30
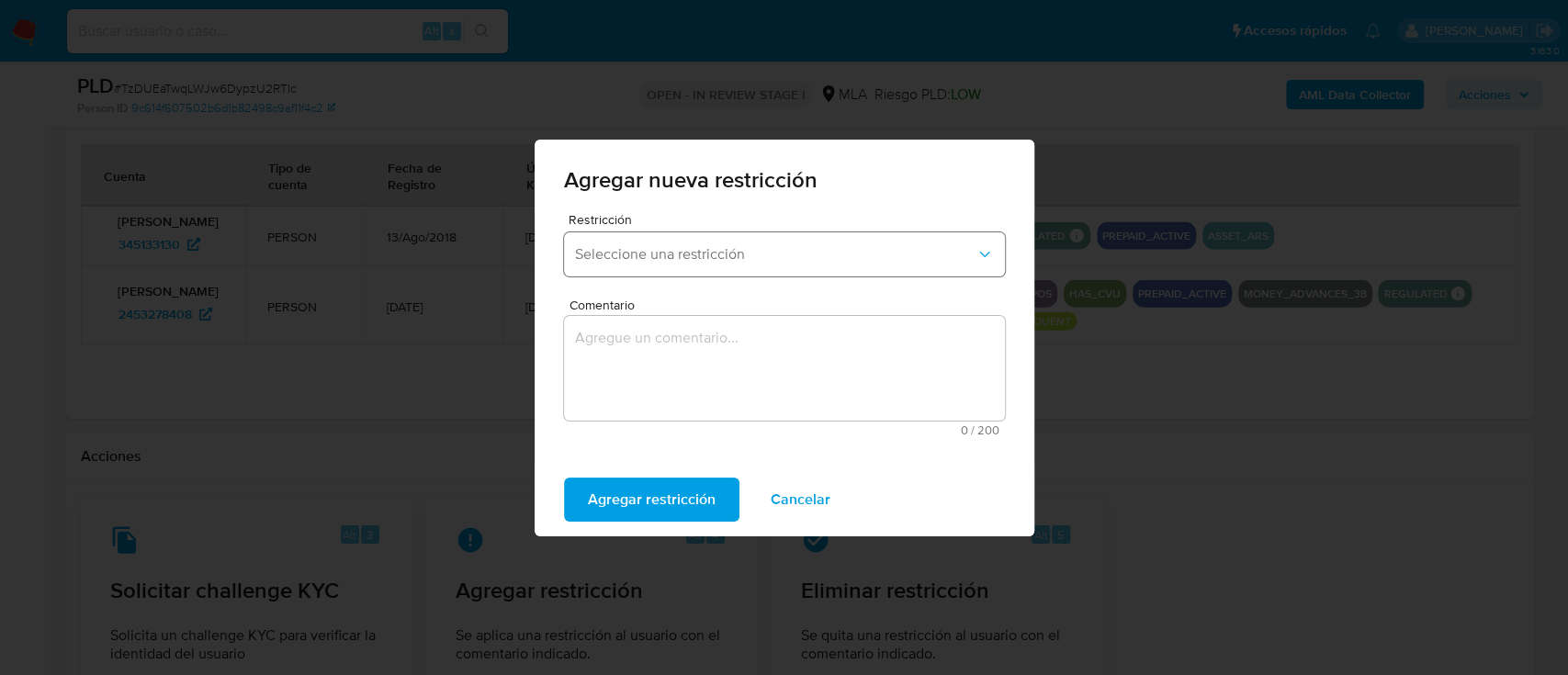
click at [742, 264] on button "Seleccione una restricción" at bounding box center [784, 254] width 441 height 44
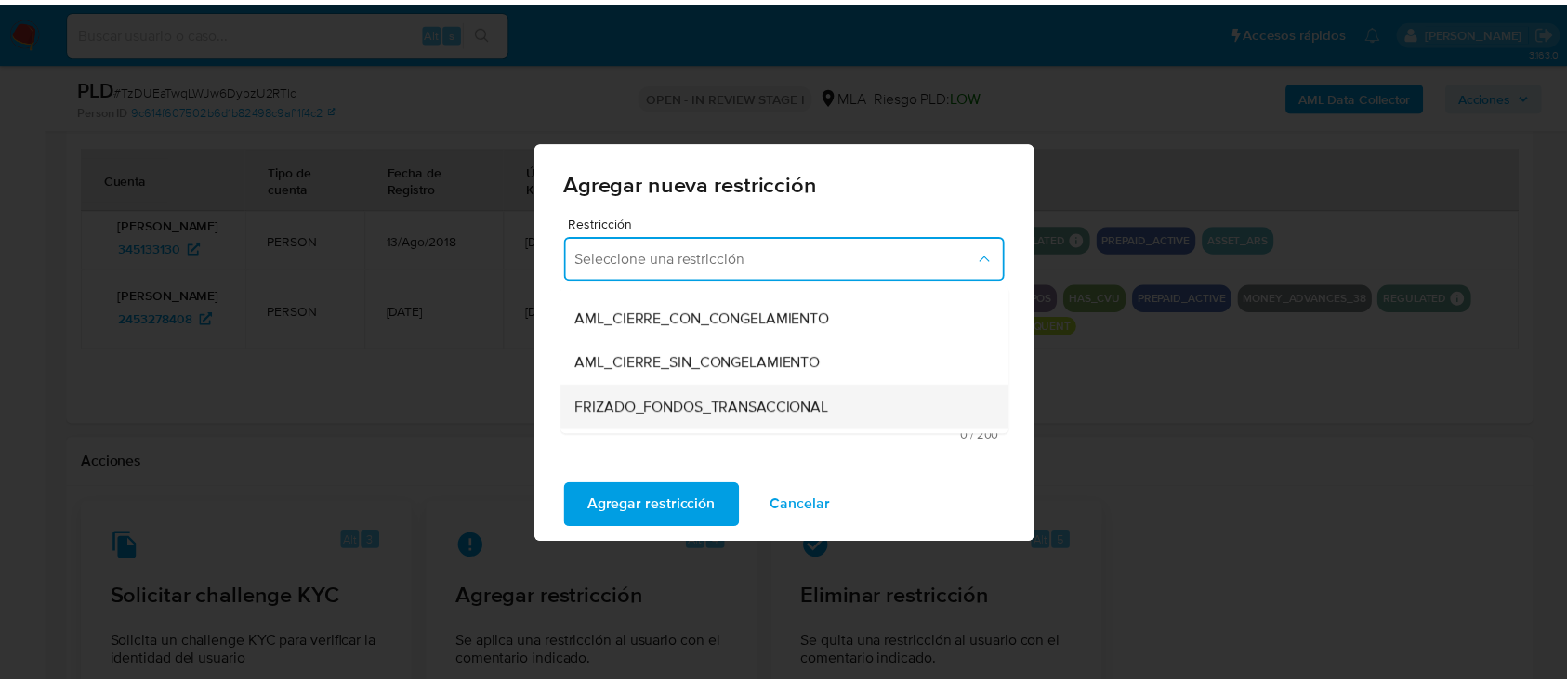
scroll to position [247, 0]
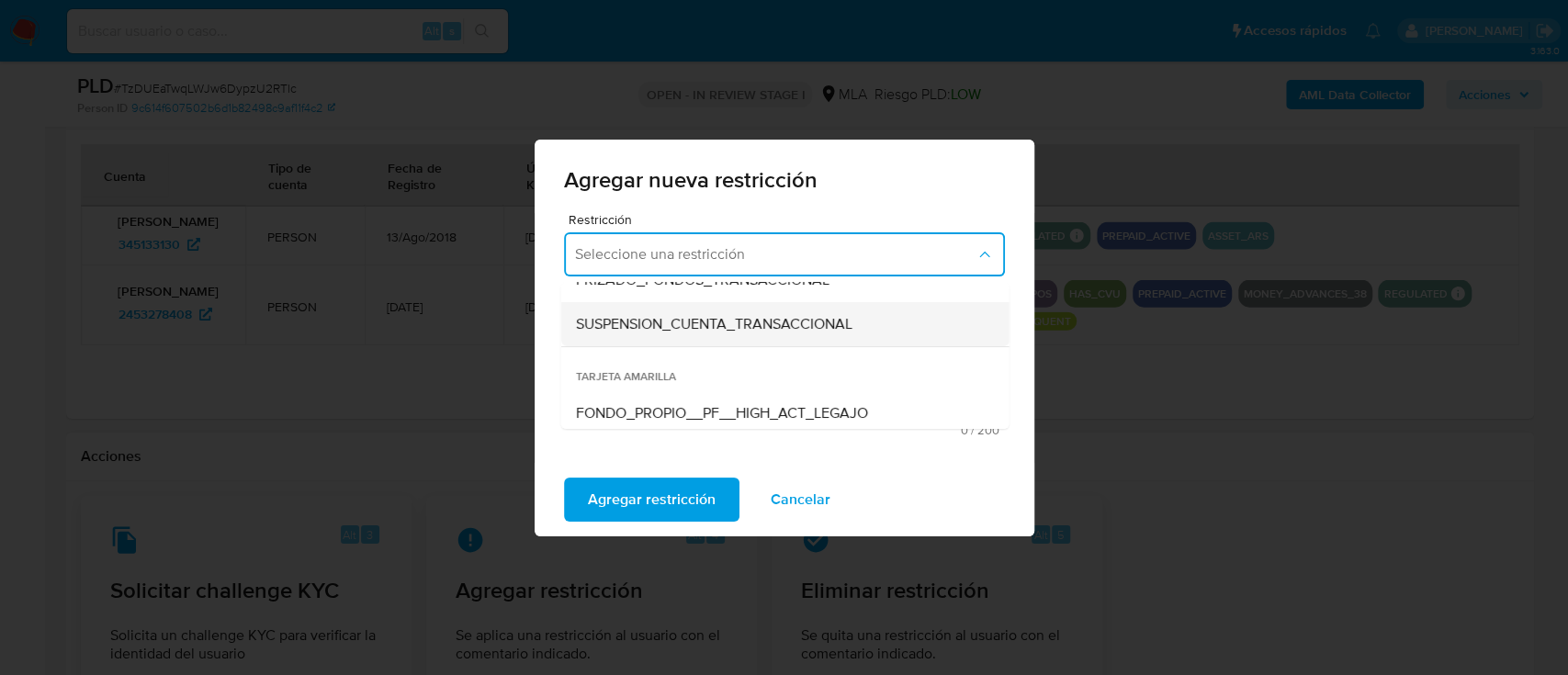
click at [732, 323] on span "SUSPENSION_CUENTA_TRANSACCIONAL" at bounding box center [713, 324] width 277 height 19
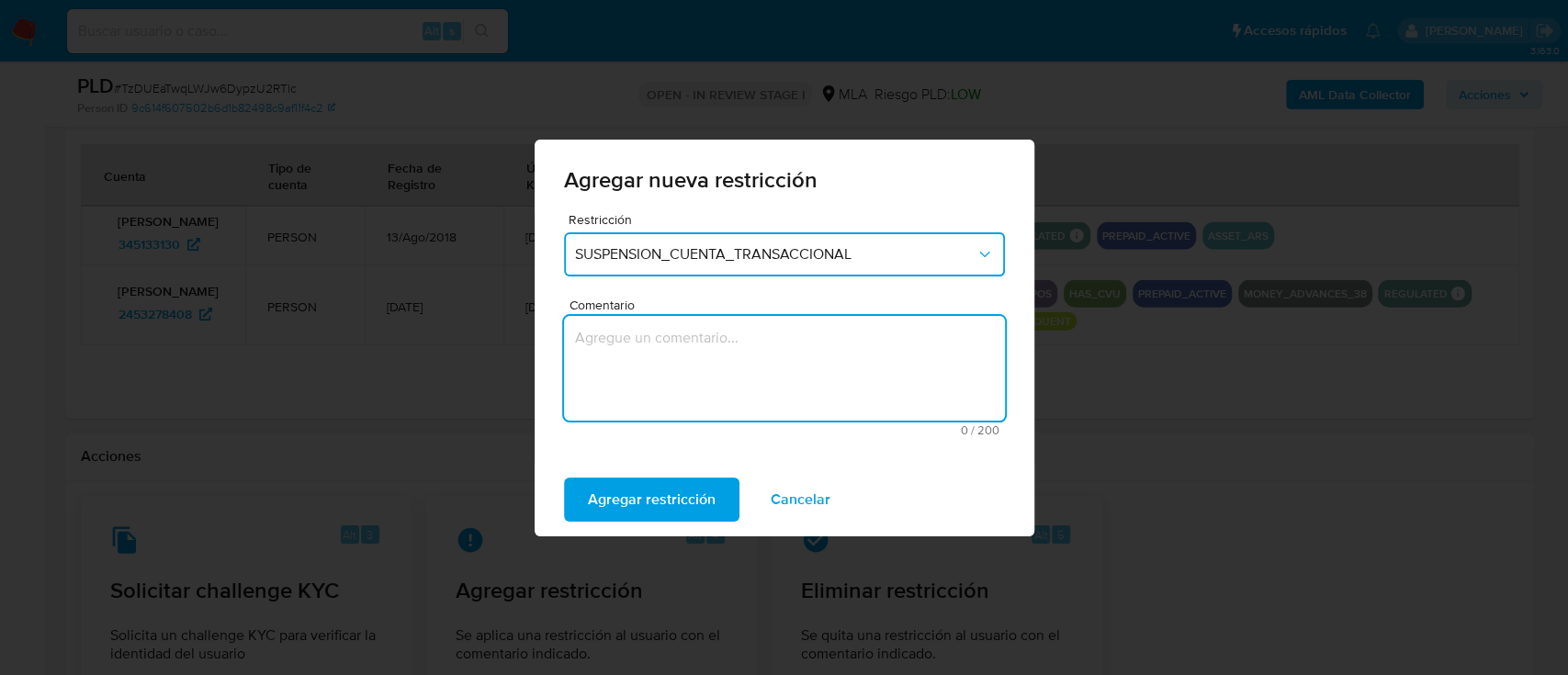
click at [727, 334] on textarea "Comentario" at bounding box center [784, 369] width 441 height 105
type textarea "AML"
click at [615, 484] on span "Agregar restricción" at bounding box center [651, 499] width 127 height 41
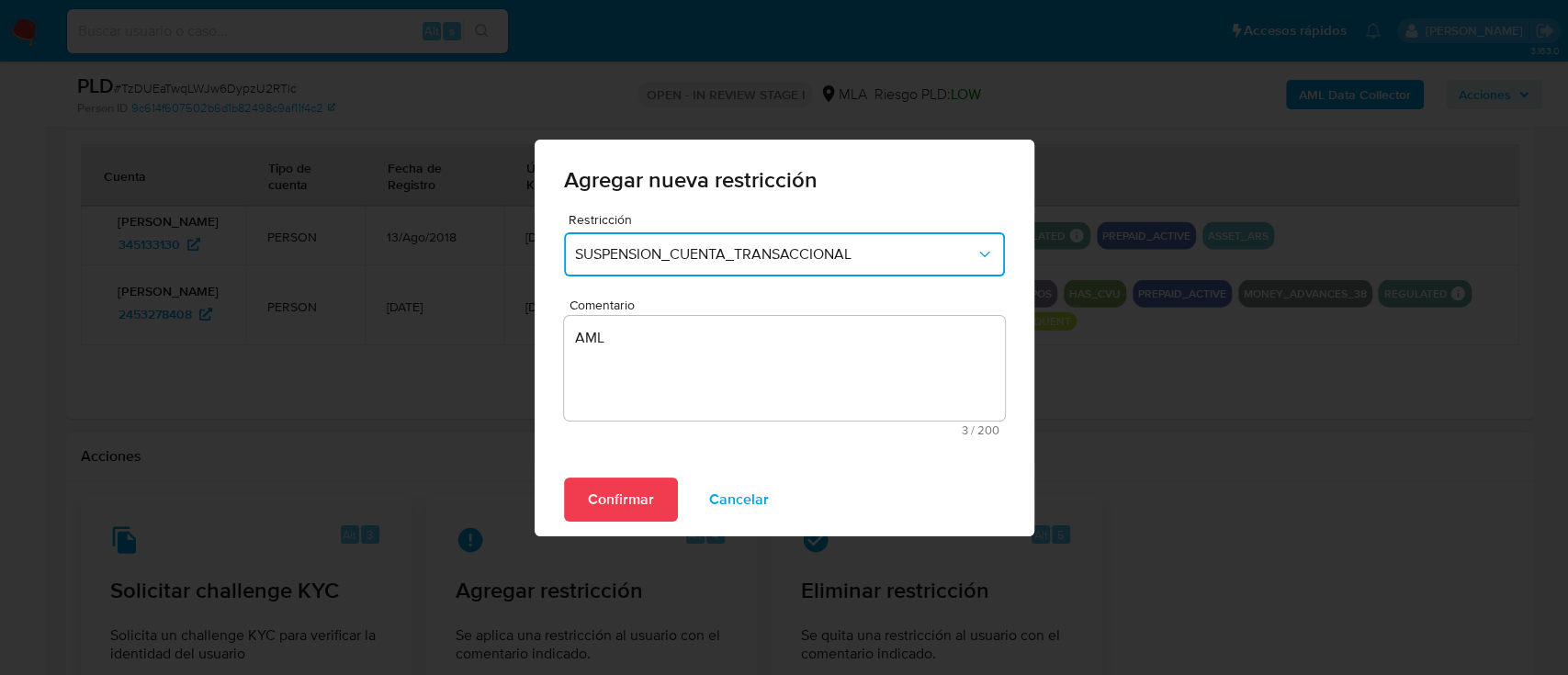
click at [597, 500] on span "Confirmar" at bounding box center [620, 499] width 66 height 41
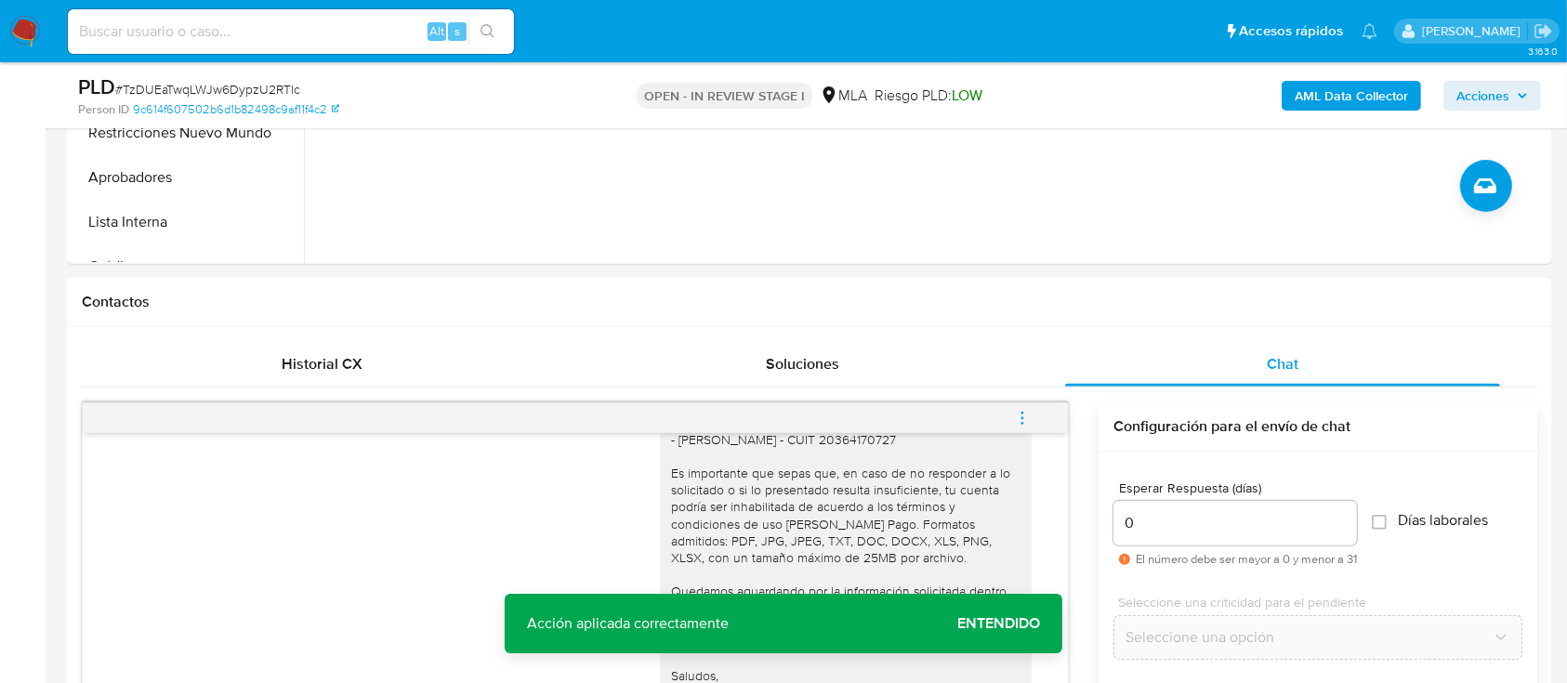
scroll to position [1066, 0]
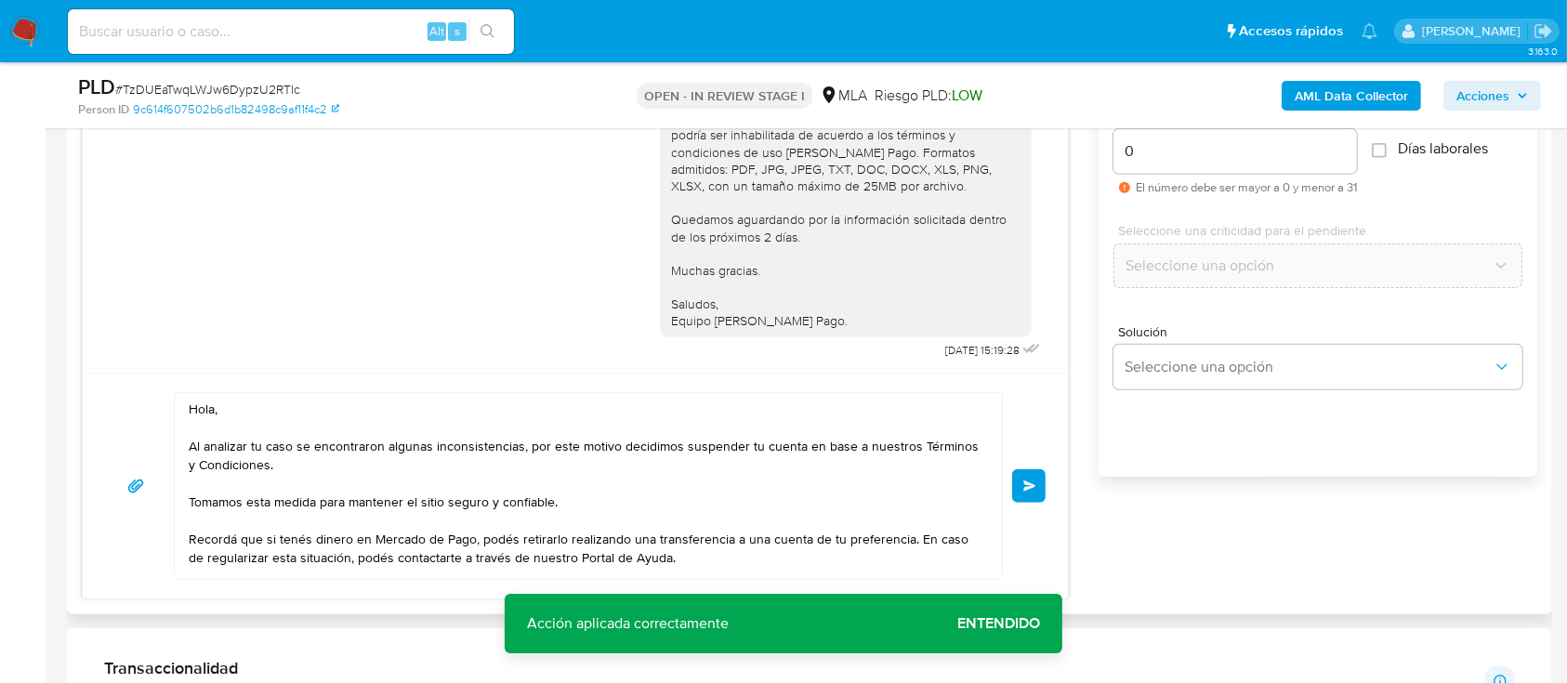
click at [1031, 481] on span "Enviar" at bounding box center [1029, 486] width 13 height 11
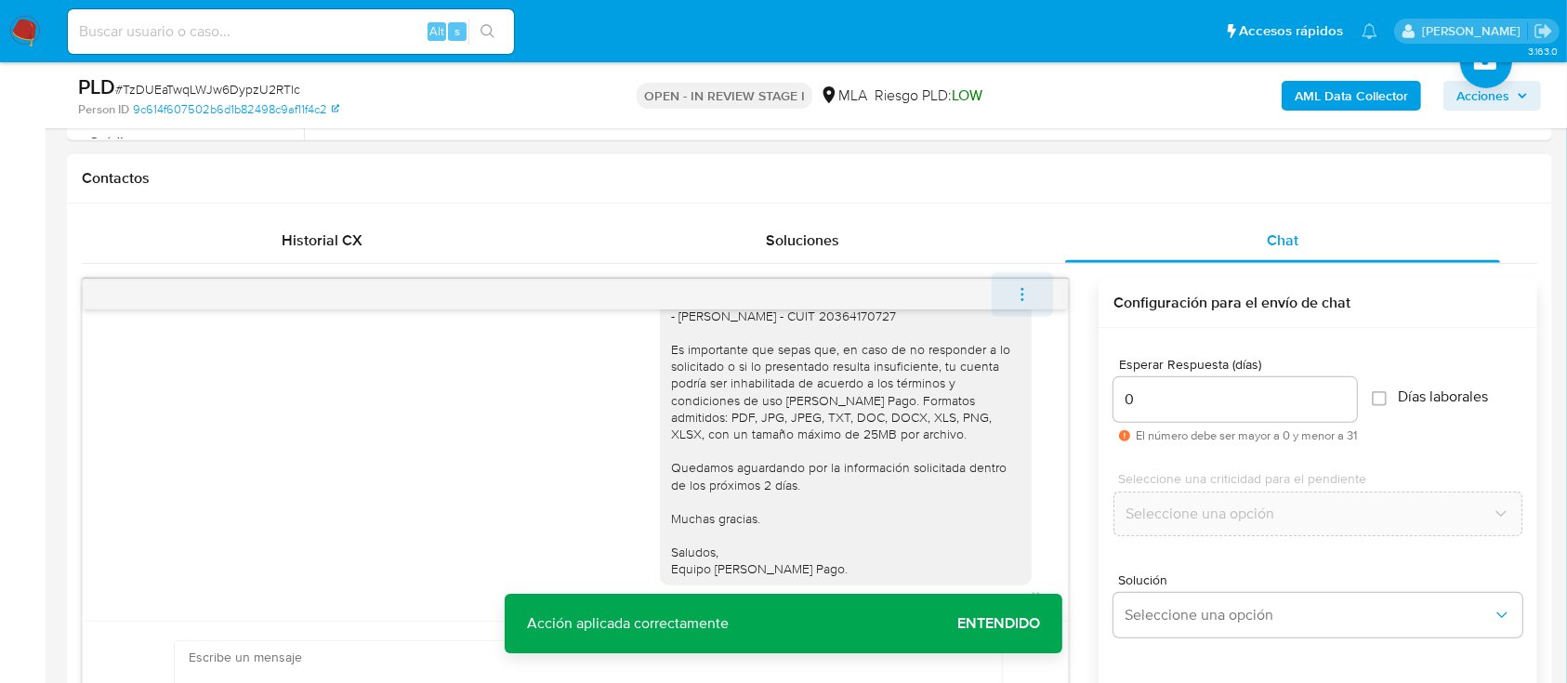
scroll to position [1781, 0]
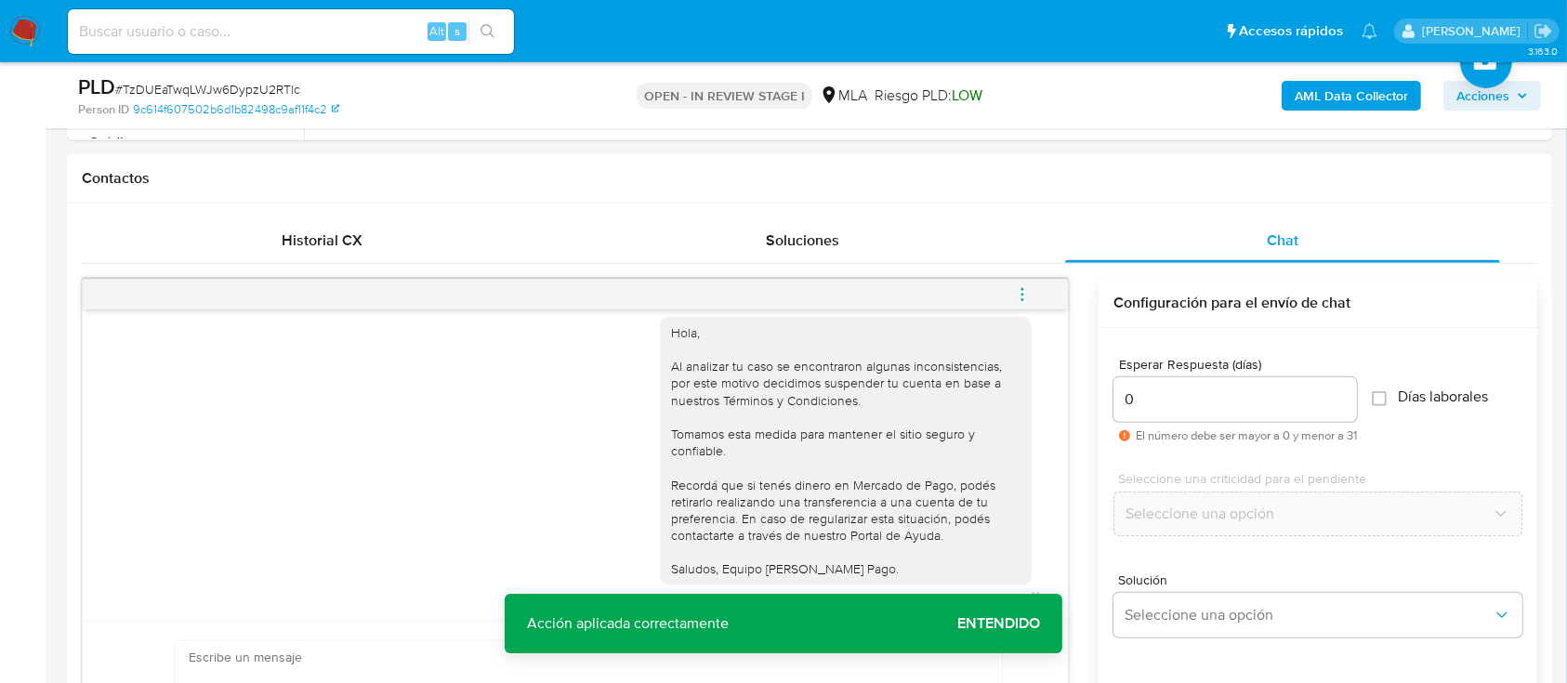
click at [1034, 297] on button "menu-action" at bounding box center [1022, 294] width 61 height 45
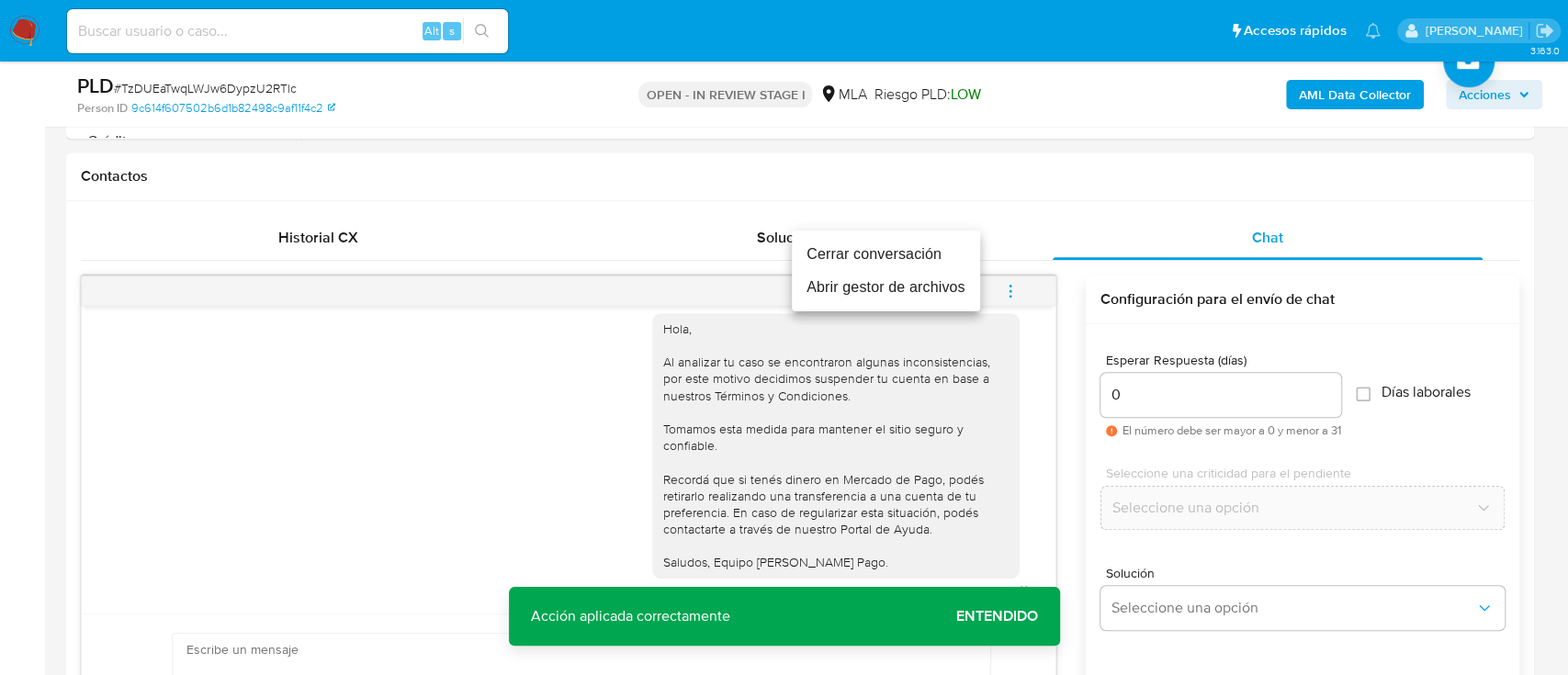
click at [909, 254] on li "Cerrar conversación" at bounding box center [885, 254] width 189 height 33
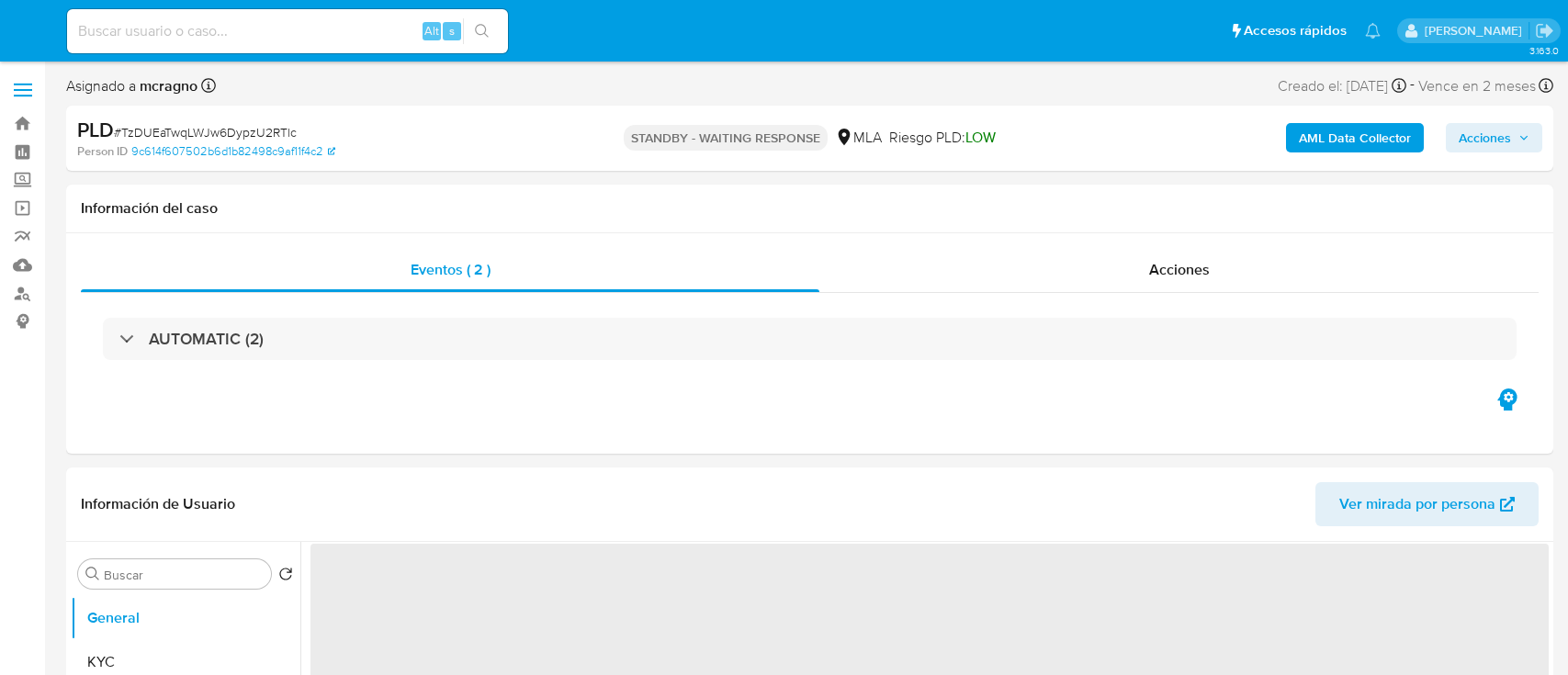
select select "10"
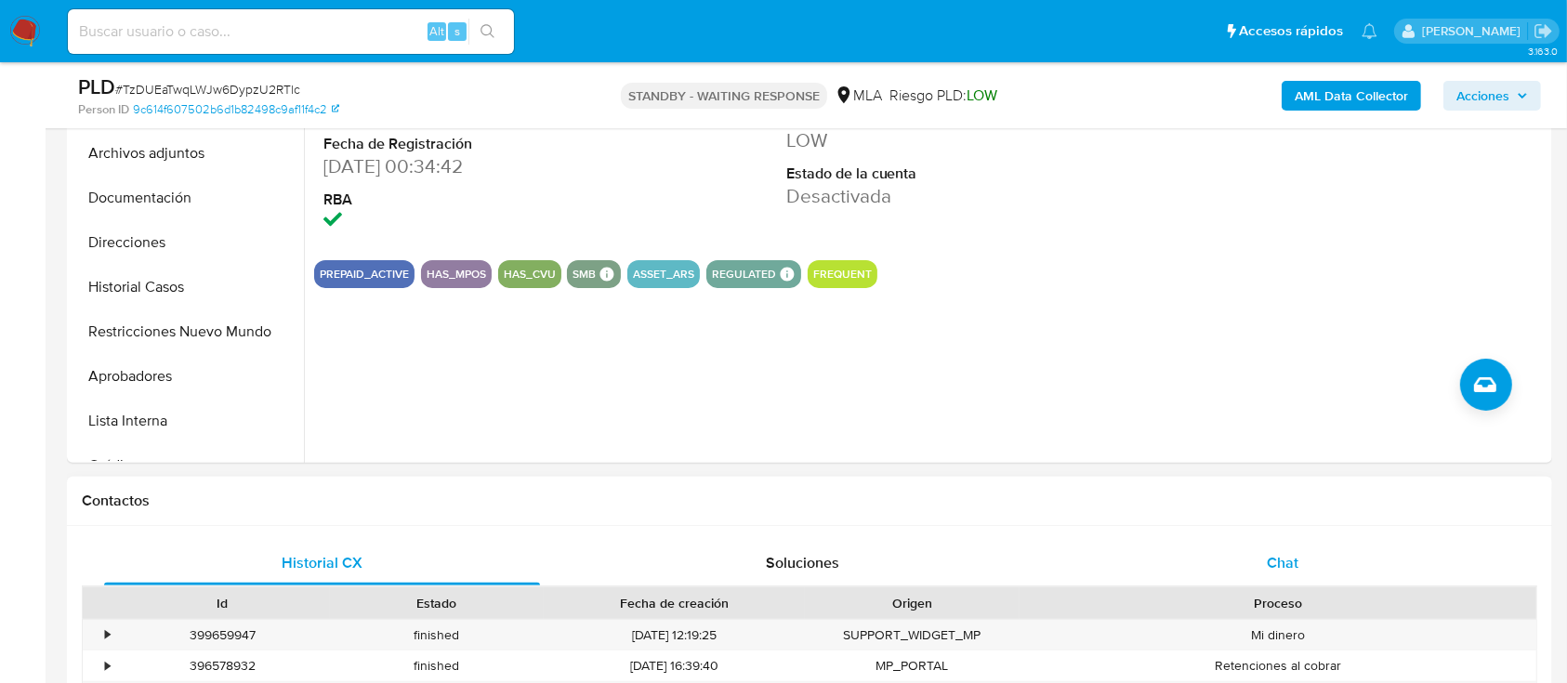
click at [1313, 564] on div "Chat" at bounding box center [1283, 563] width 436 height 45
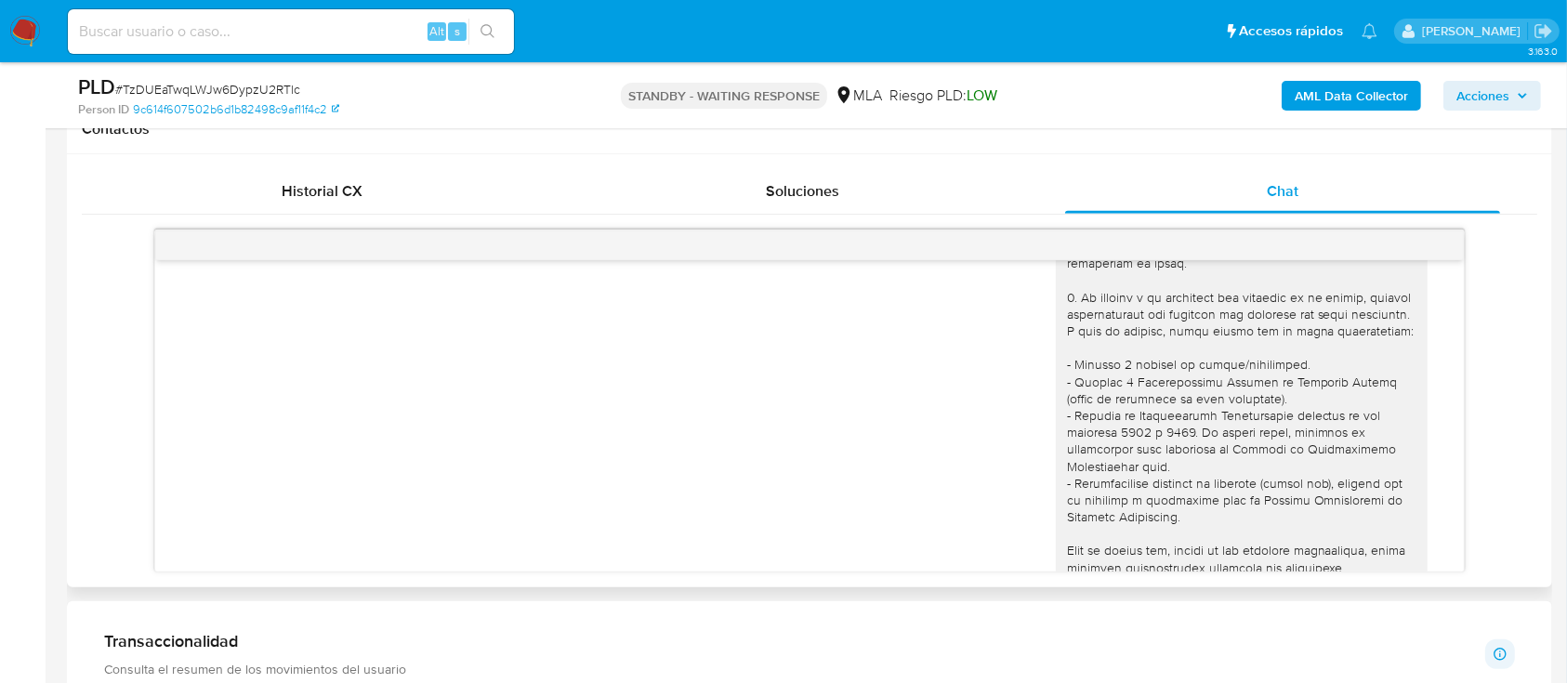
scroll to position [181, 0]
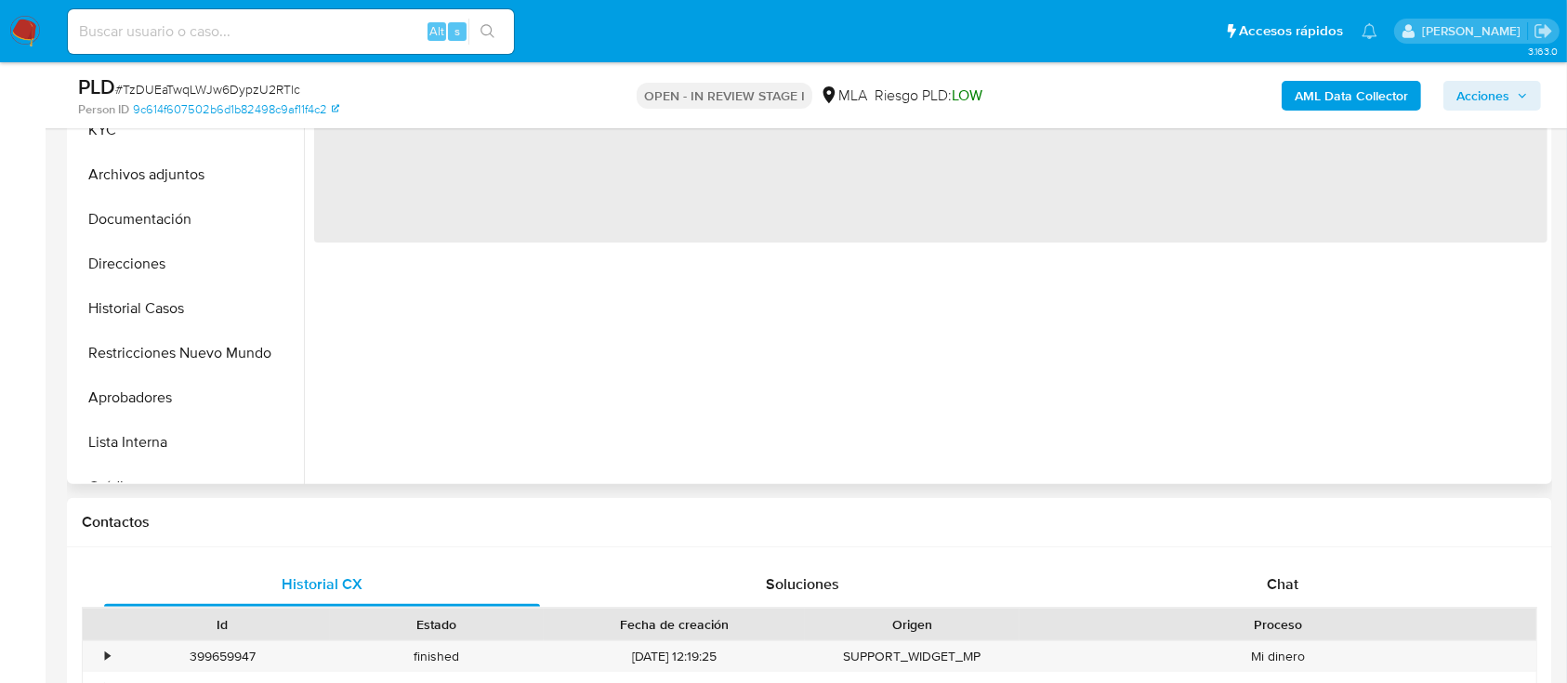
scroll to position [495, 0]
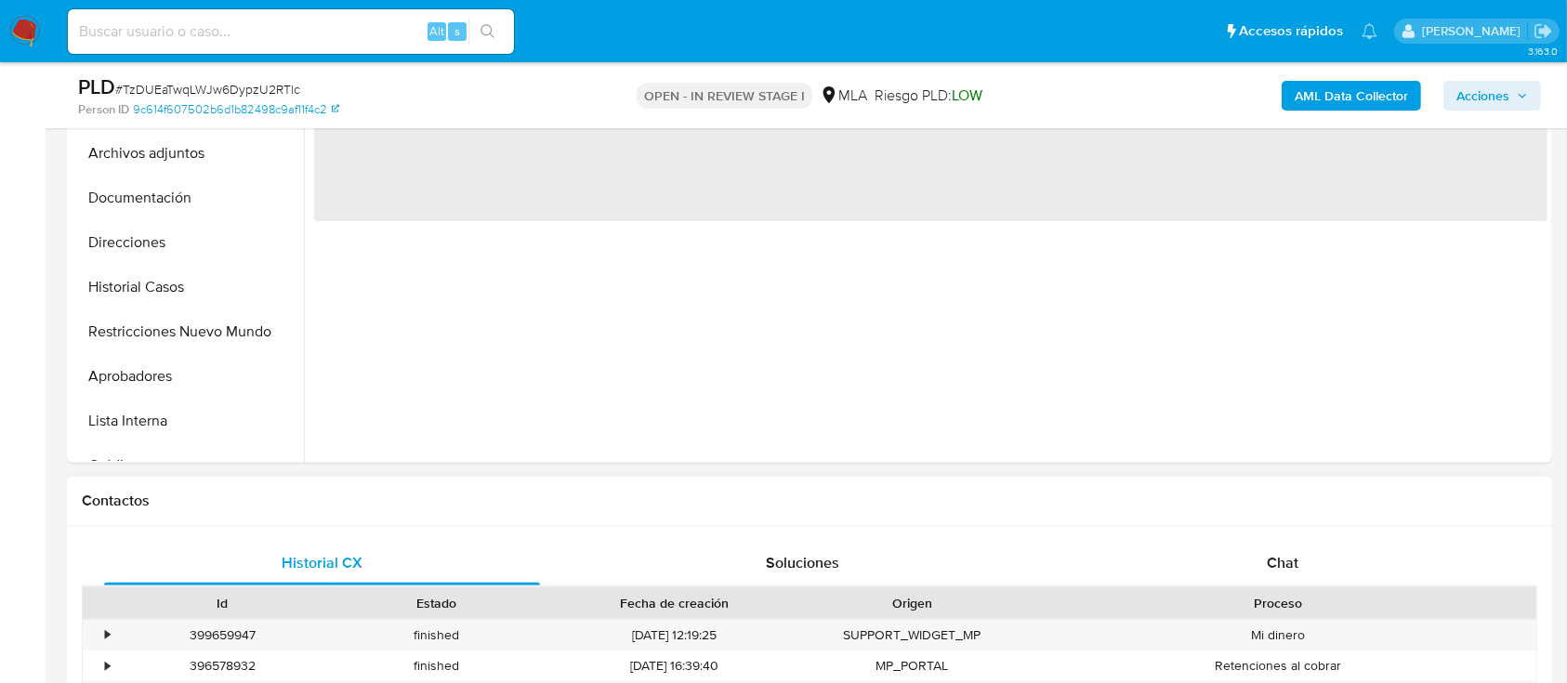
select select "10"
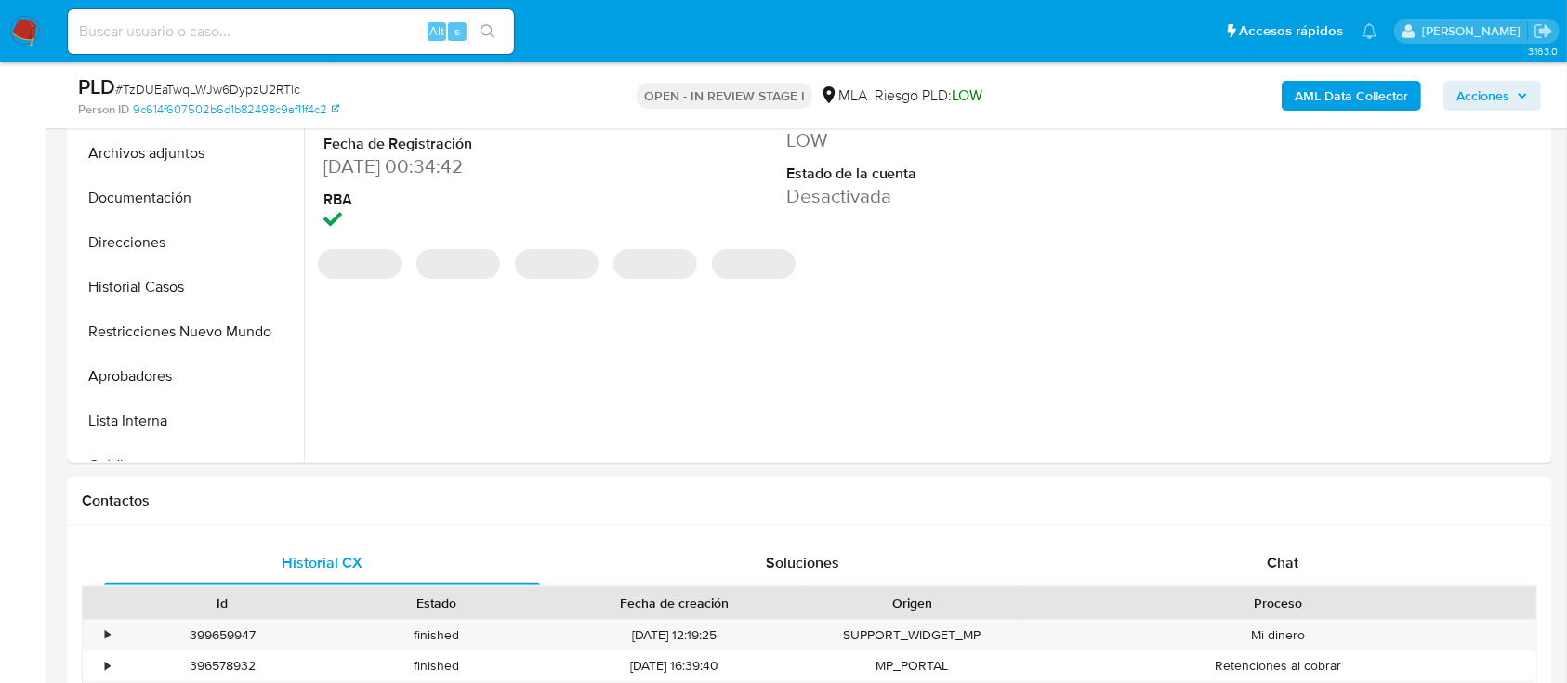
click at [1295, 538] on div "Historial CX Soluciones Chat Id Estado Fecha de creación Origen Proceso • 39965…" at bounding box center [809, 690] width 1485 height 328
click at [1370, 569] on div "Chat" at bounding box center [1283, 563] width 436 height 45
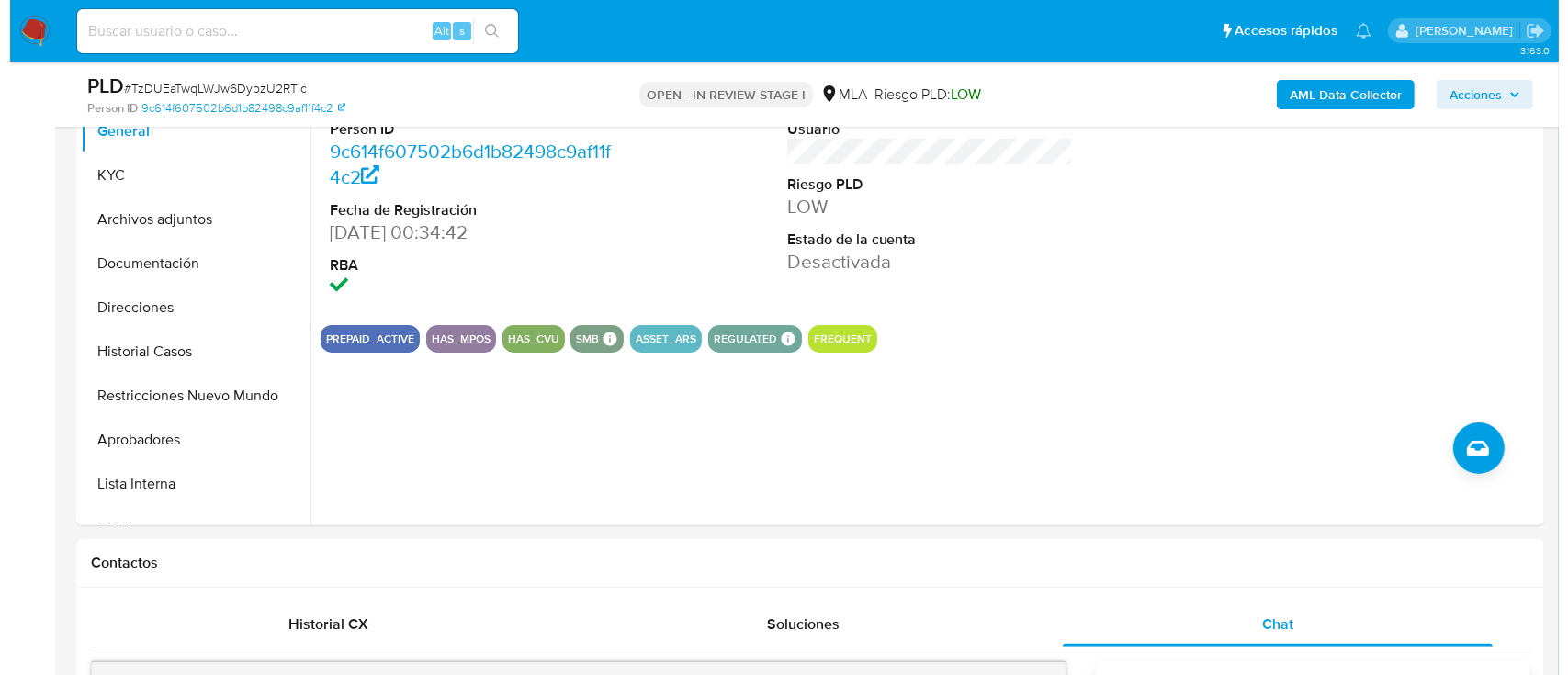
scroll to position [449, 0]
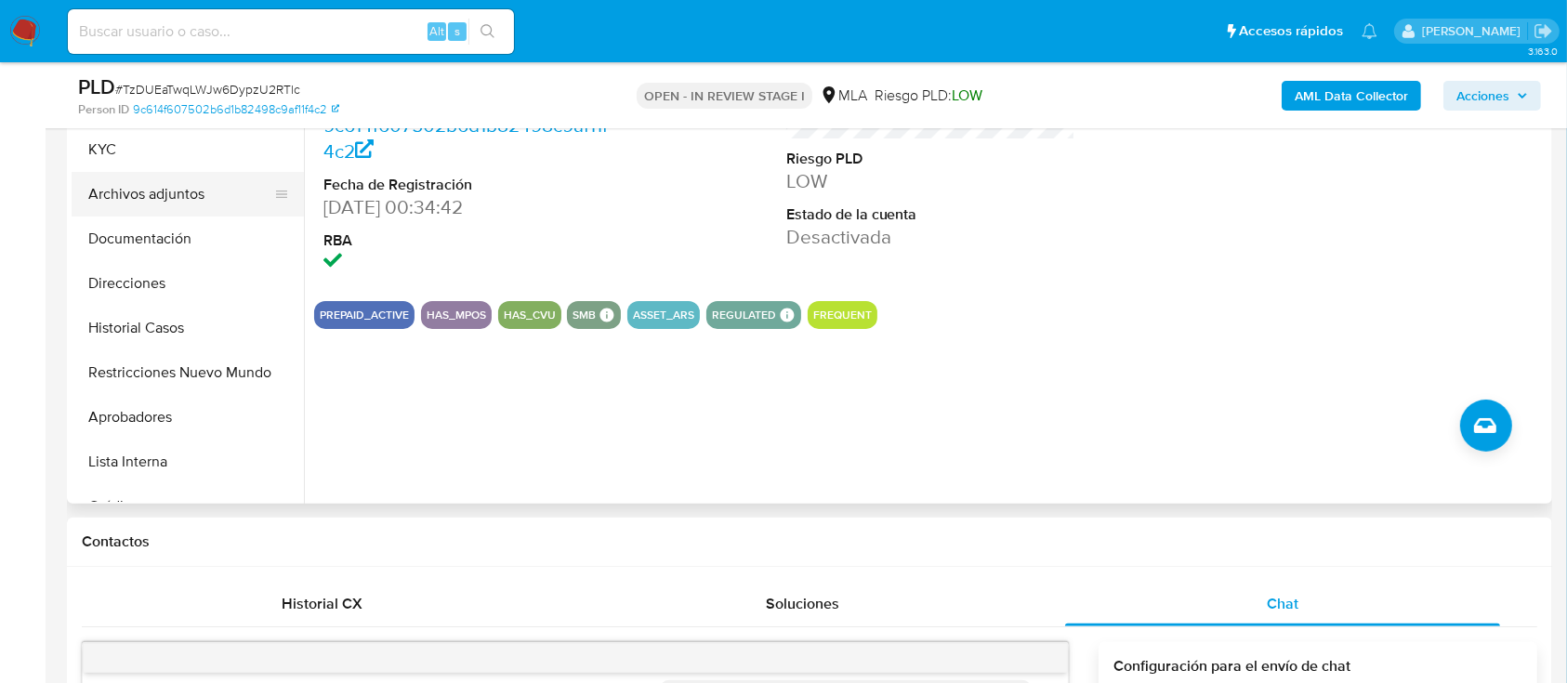
click at [221, 203] on button "Archivos adjuntos" at bounding box center [180, 194] width 217 height 45
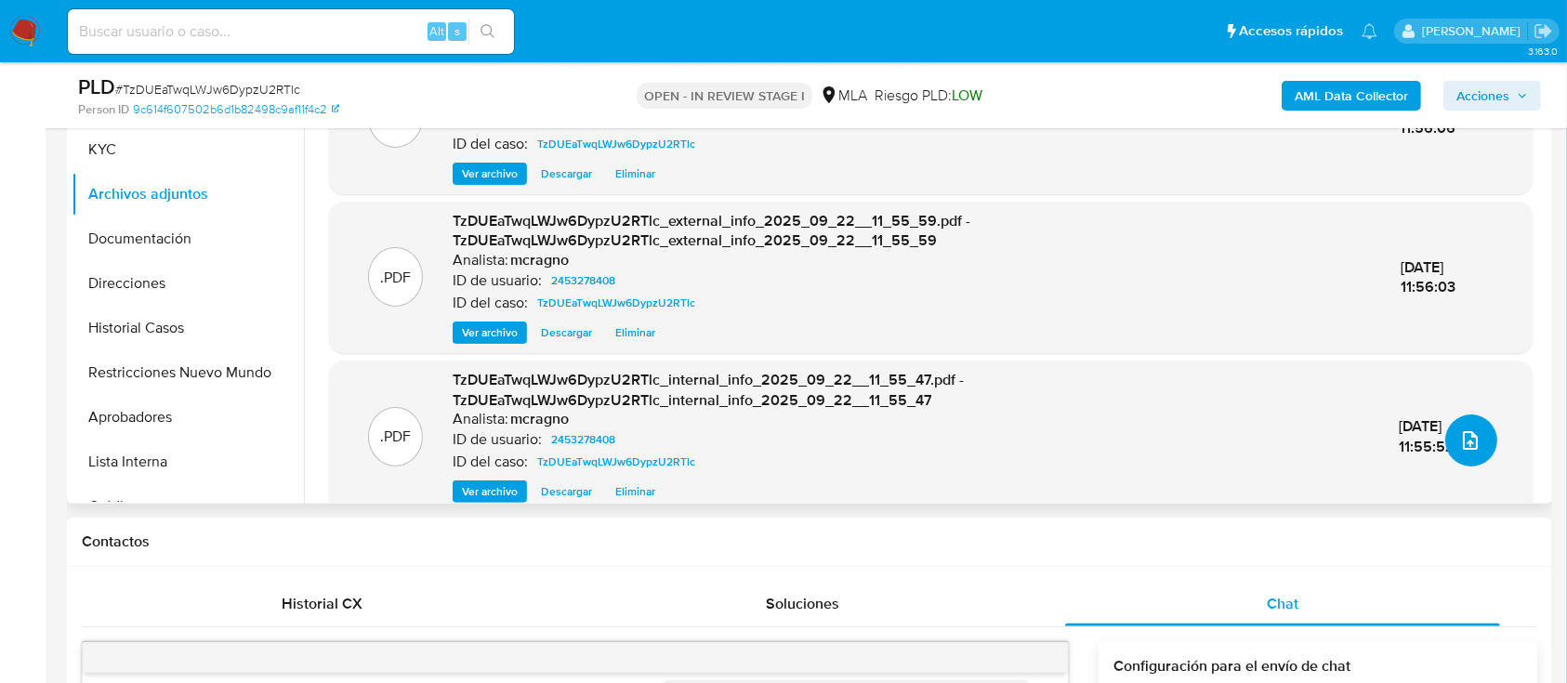
click at [1459, 437] on icon "upload-file" at bounding box center [1470, 440] width 22 height 22
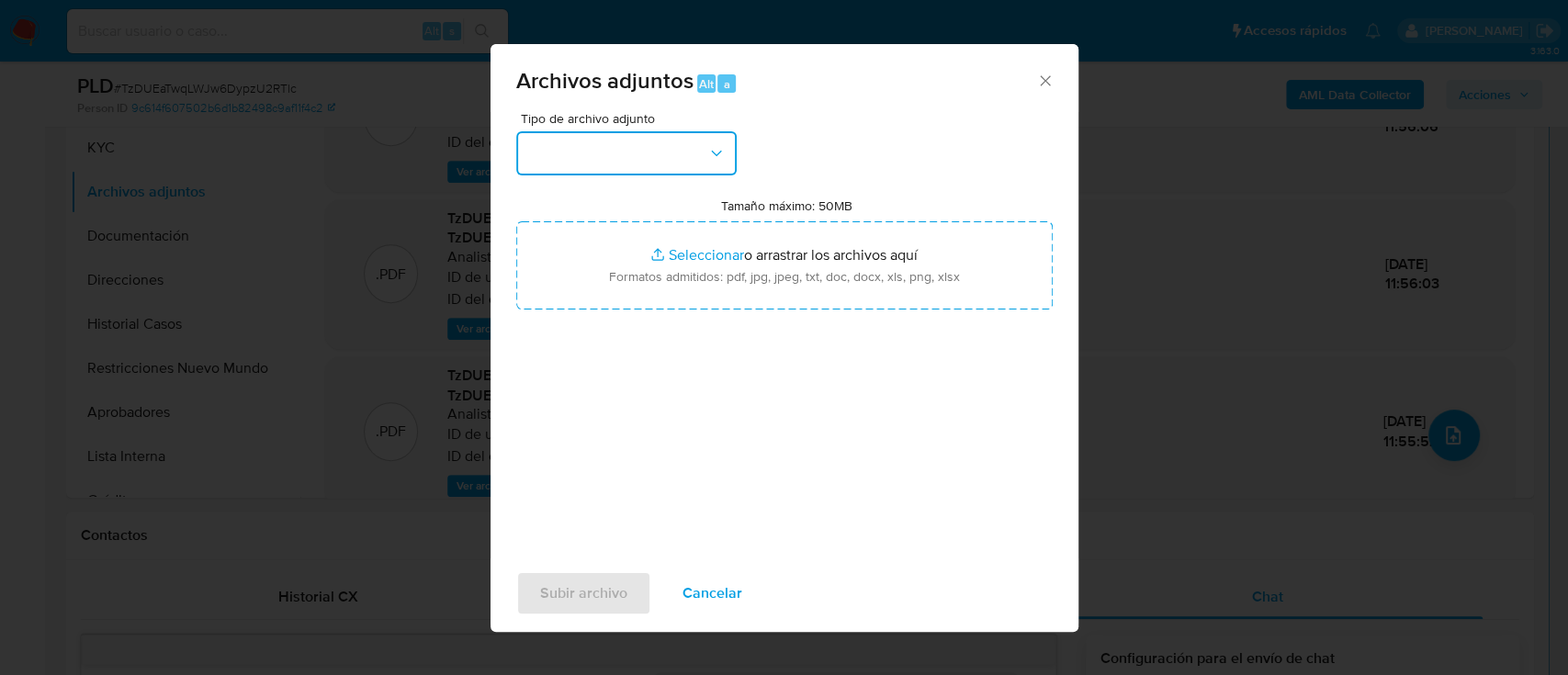
click at [639, 145] on button "button" at bounding box center [625, 153] width 220 height 44
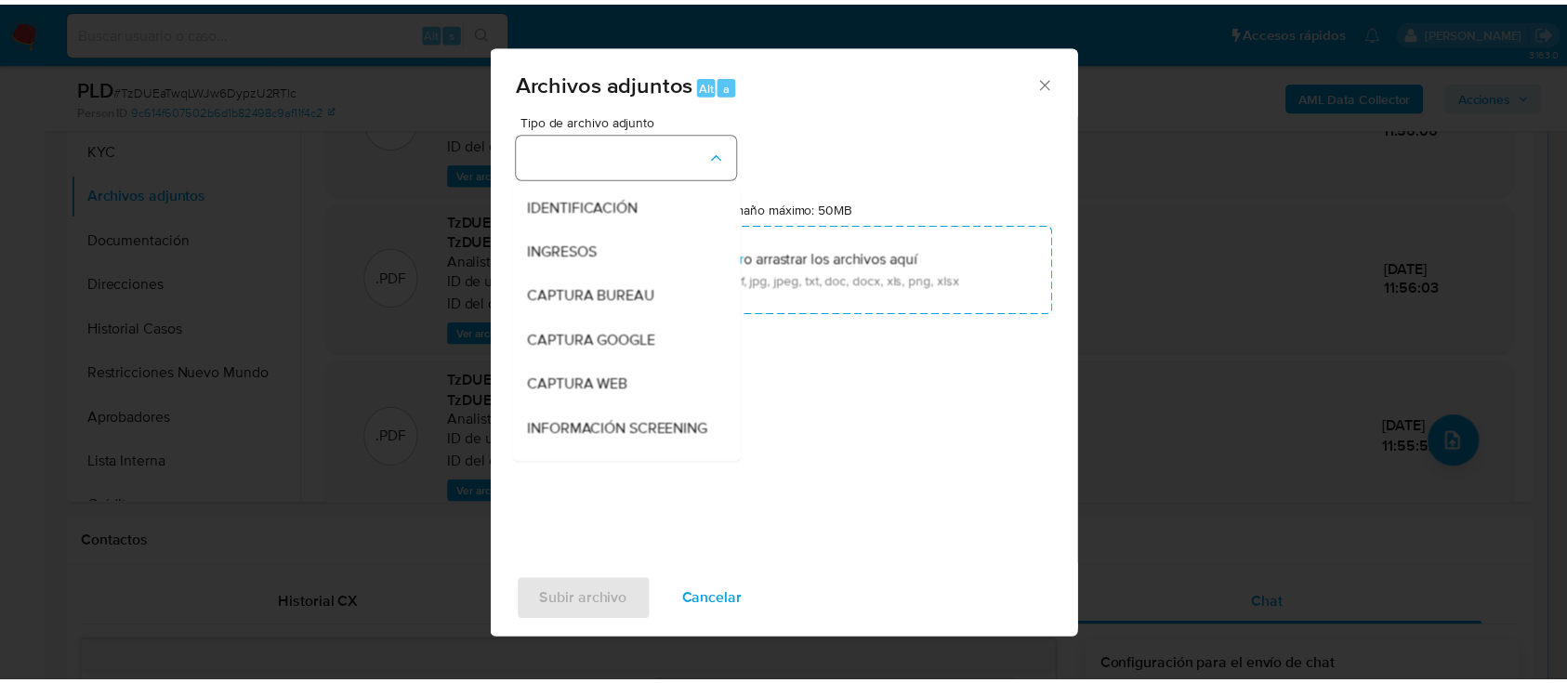
scroll to position [124, 0]
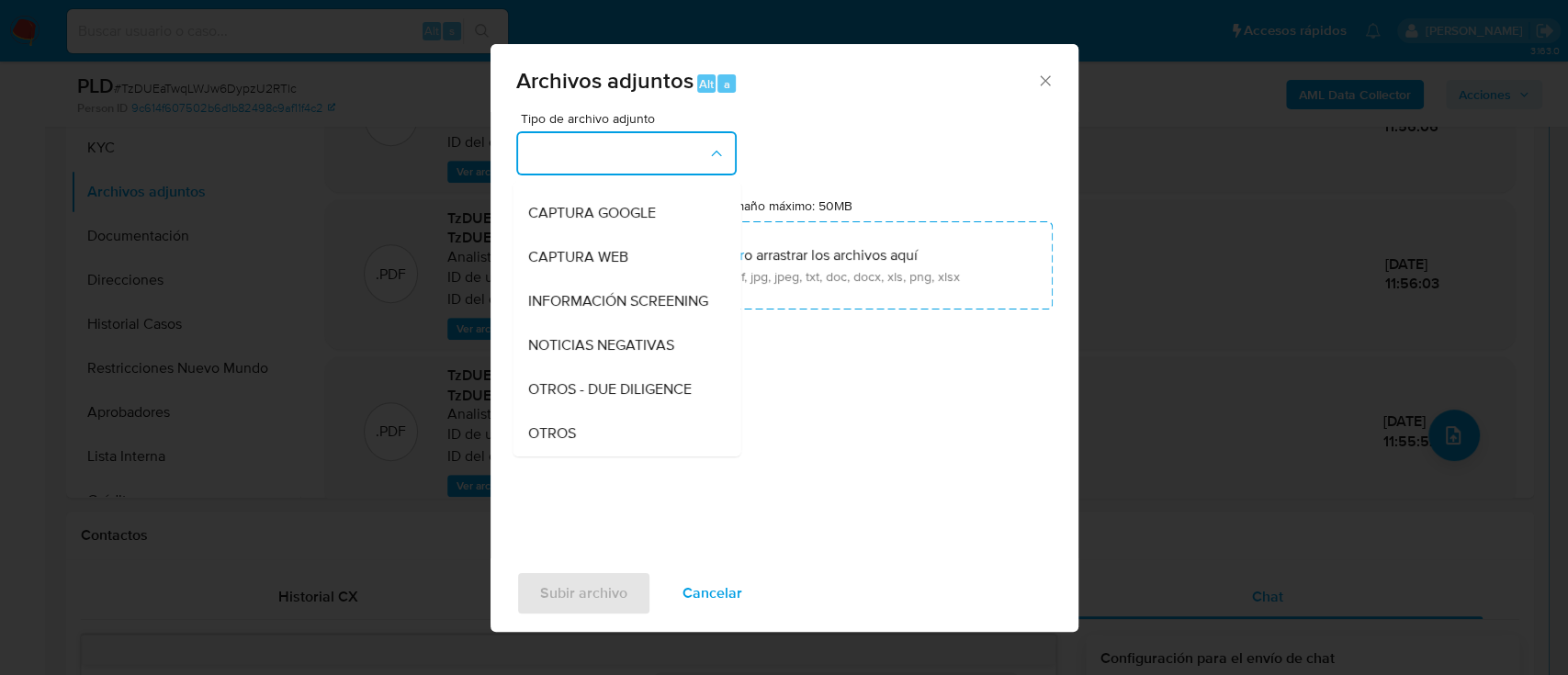
click at [558, 435] on div "OTROS" at bounding box center [620, 433] width 188 height 44
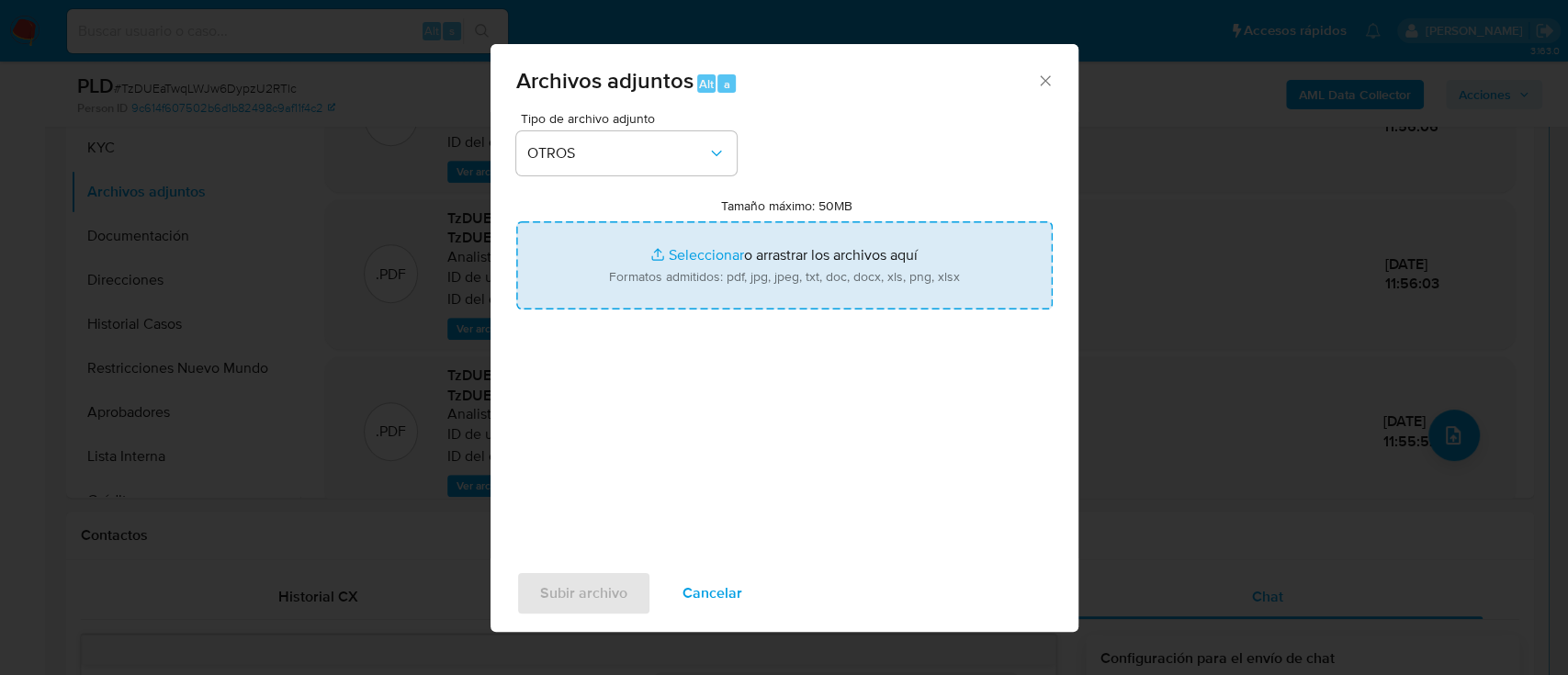
click at [764, 291] on input "Tamaño máximo: 50MB Seleccionar archivos" at bounding box center [784, 265] width 536 height 88
type input "C:\fakepath\2453278408 - Informacion operatoria.png"
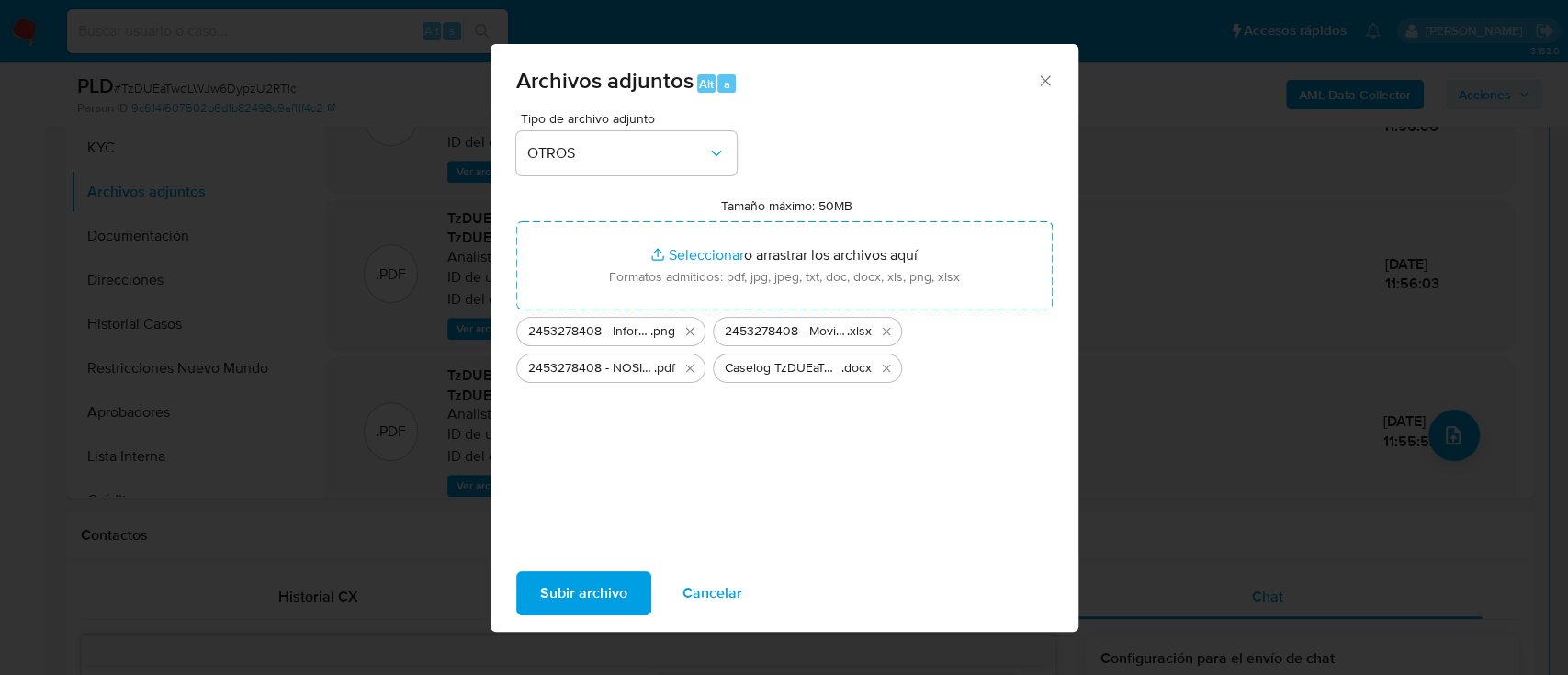
click at [586, 580] on span "Subir archivo" at bounding box center [583, 593] width 87 height 41
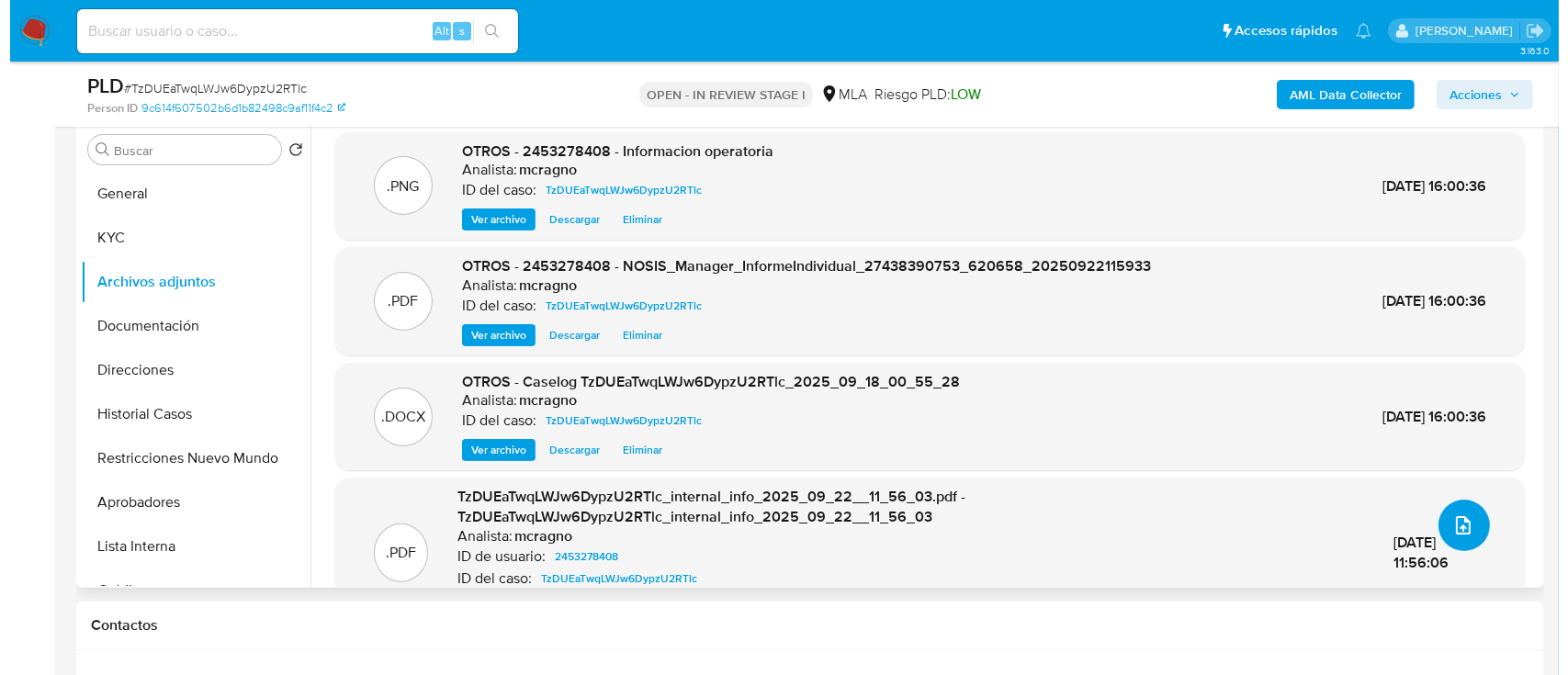
scroll to position [327, 0]
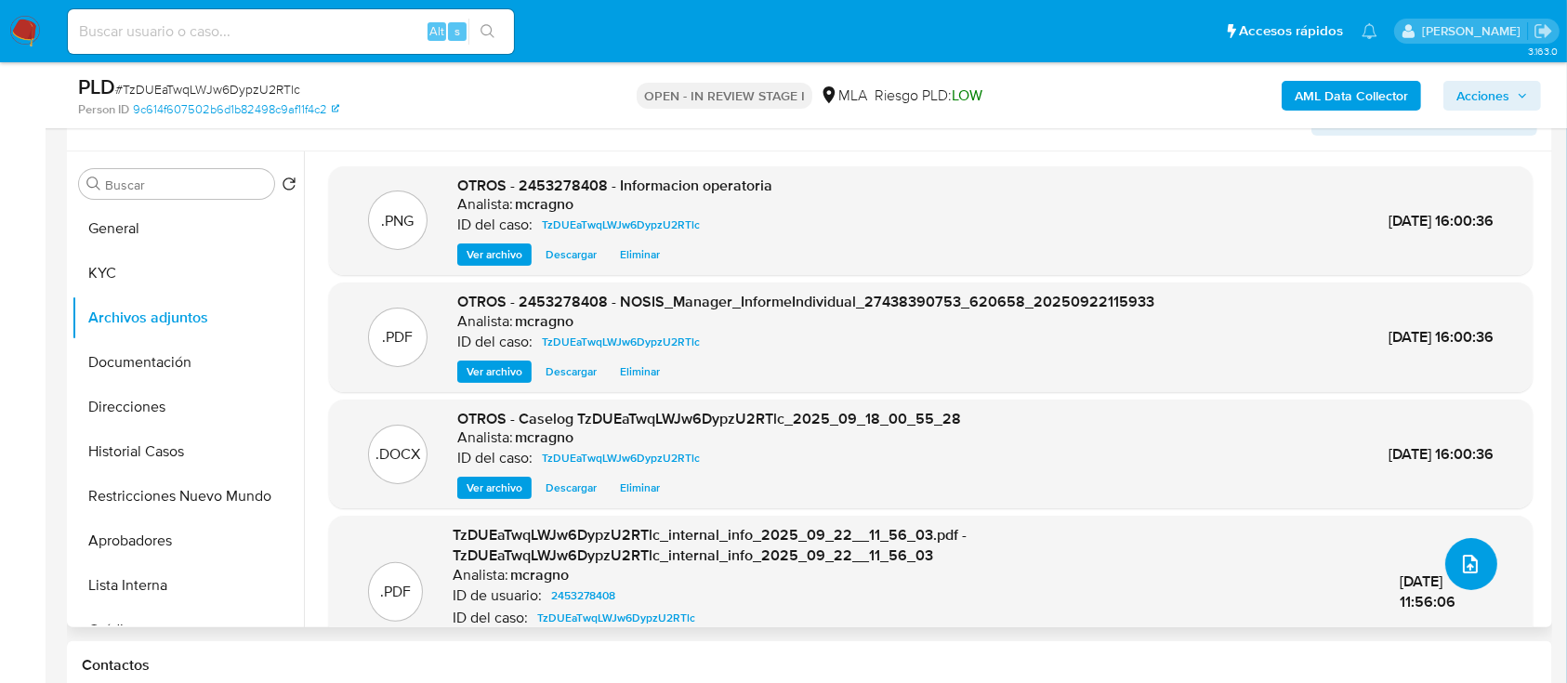
click at [1466, 561] on icon "upload-file" at bounding box center [1470, 564] width 22 height 22
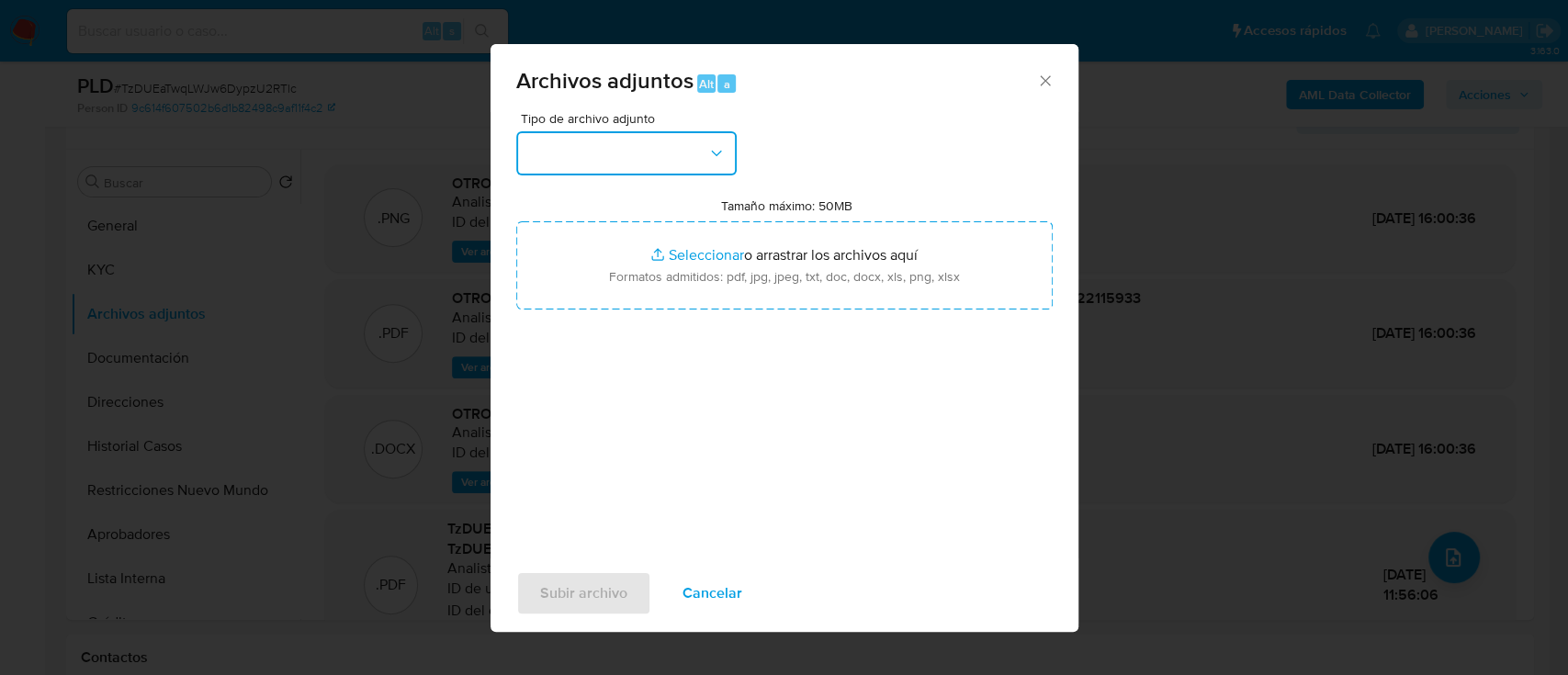
click at [639, 175] on button "button" at bounding box center [625, 153] width 220 height 44
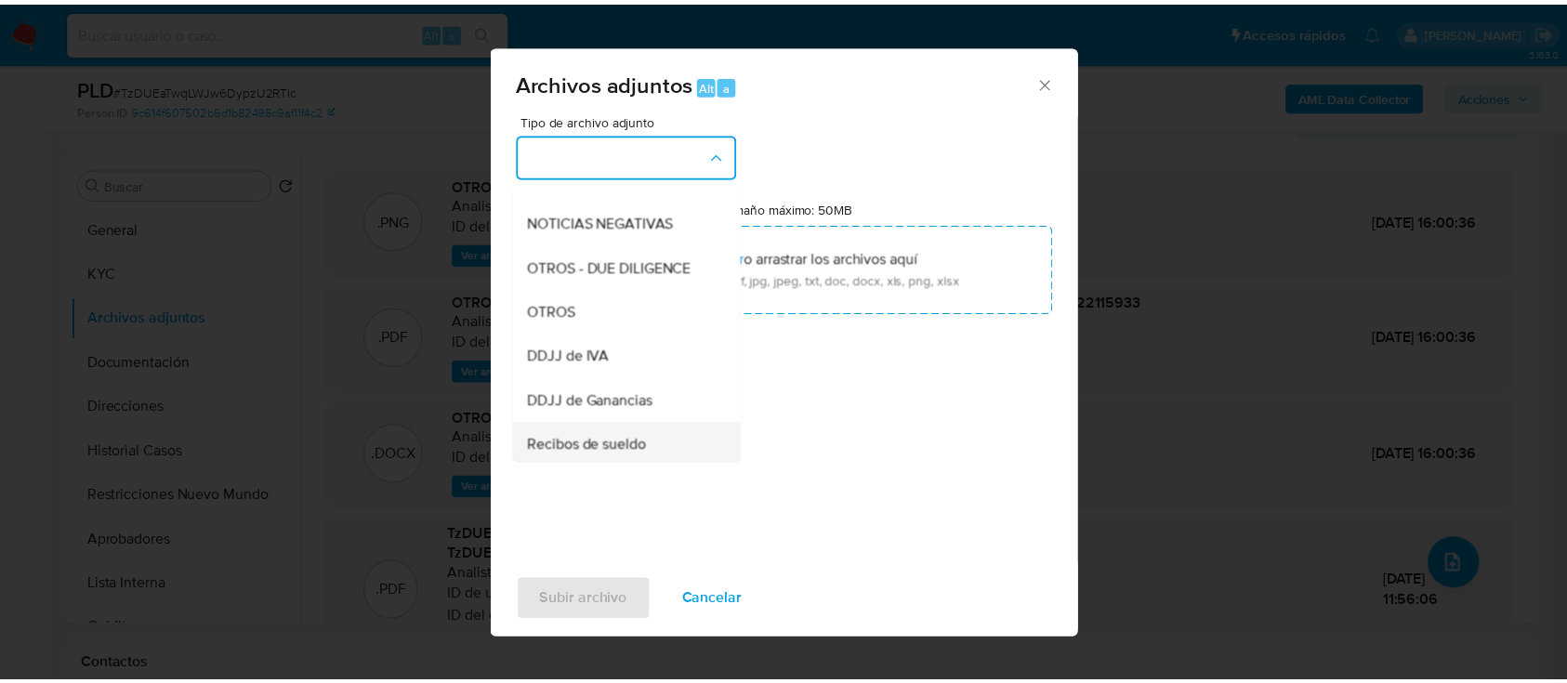
scroll to position [372, 0]
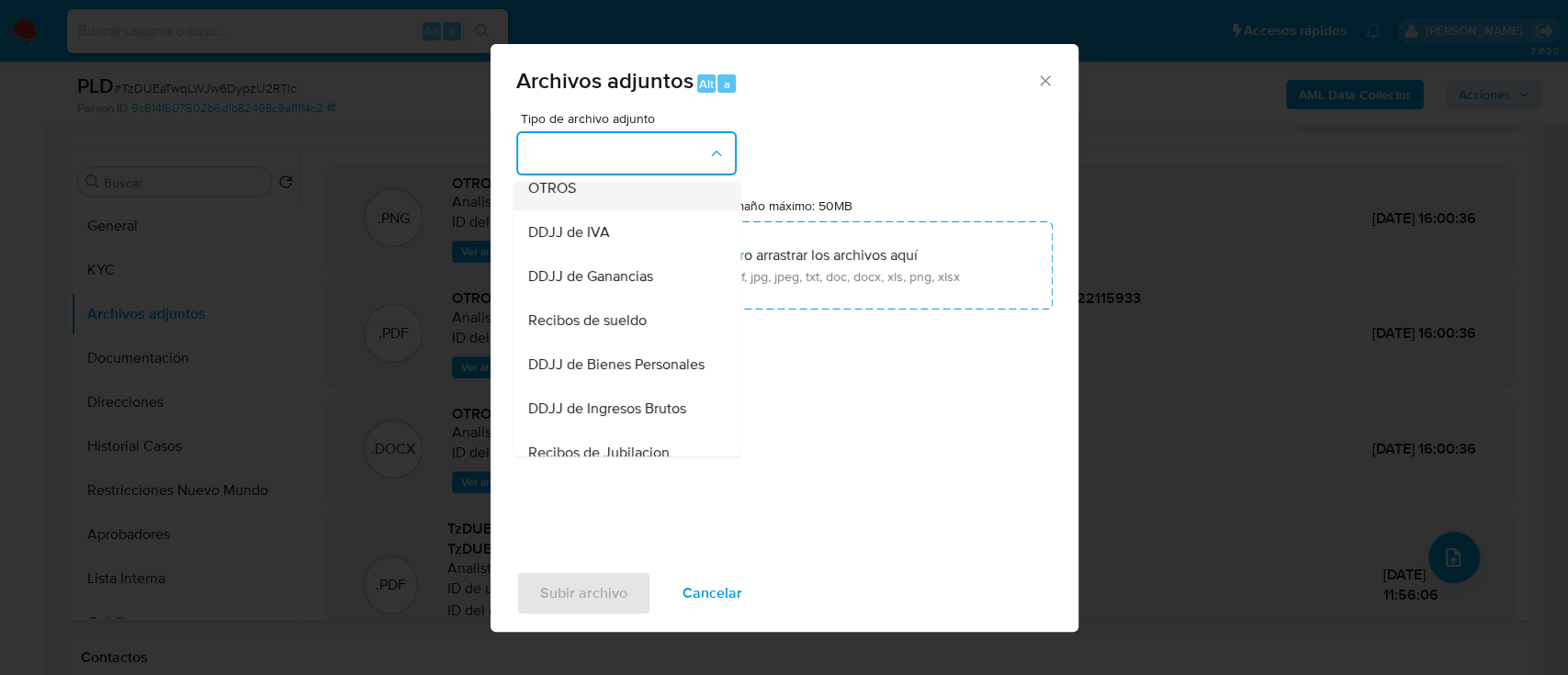
click at [600, 211] on div "OTROS" at bounding box center [620, 188] width 188 height 44
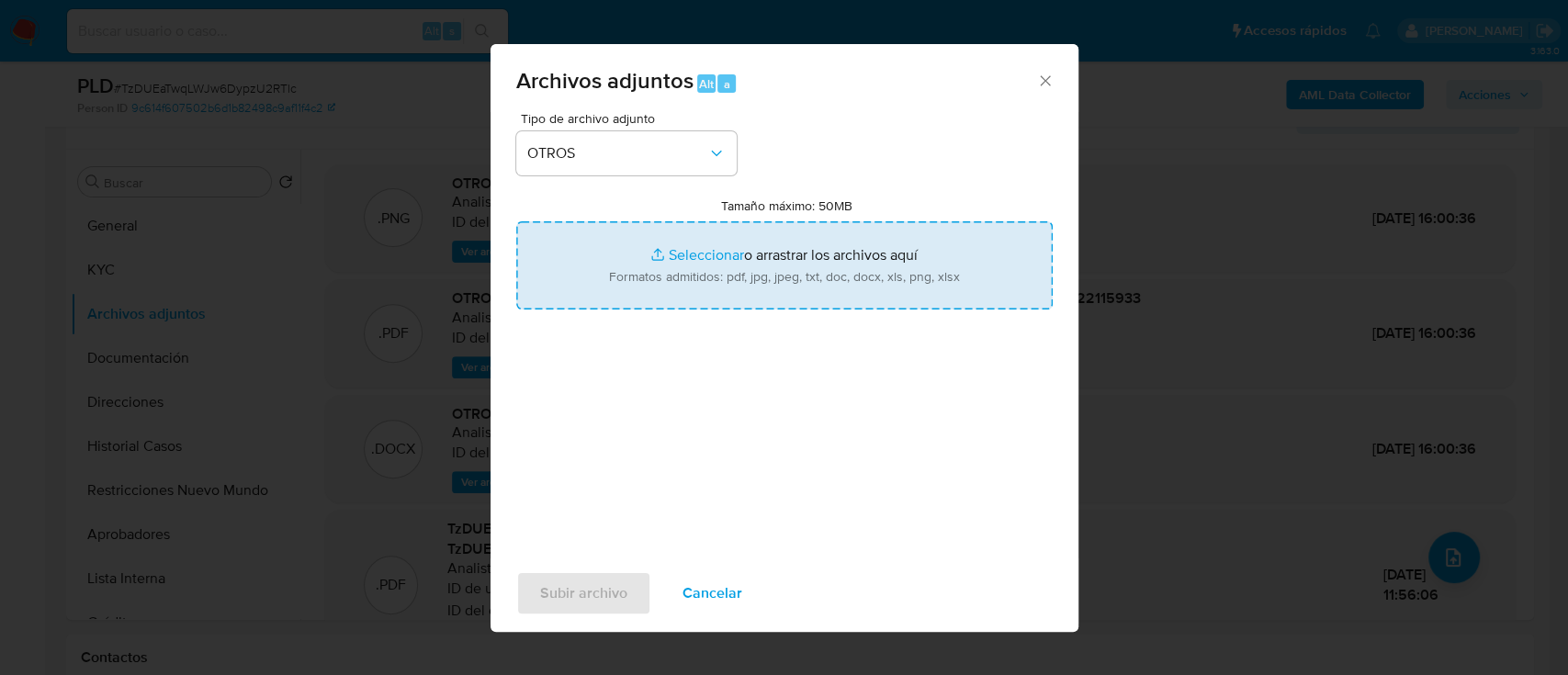
click at [687, 269] on input "Tamaño máximo: 50MB Seleccionar archivos" at bounding box center [784, 265] width 536 height 88
type input "C:\fakepath\2453278408 - Movimientos.xlsx"
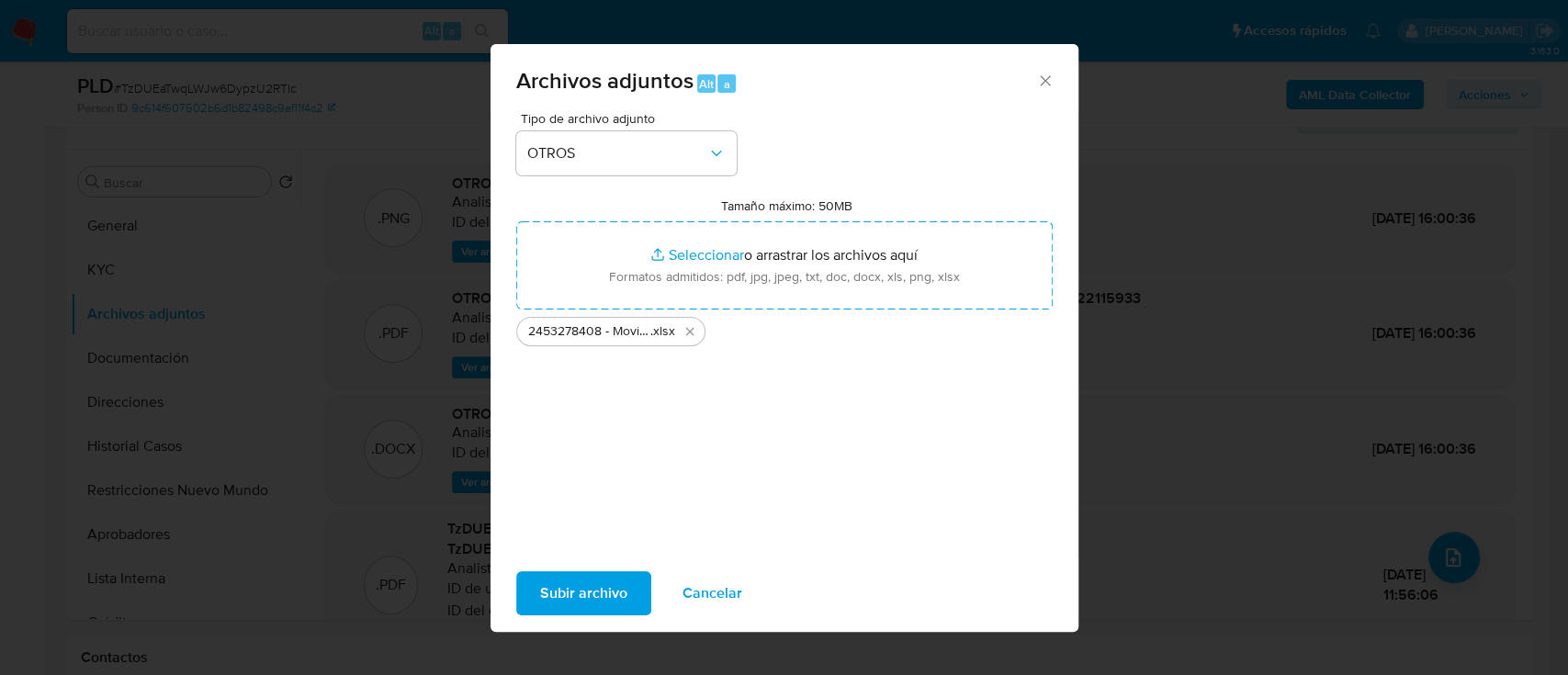
click at [582, 588] on span "Subir archivo" at bounding box center [583, 593] width 87 height 41
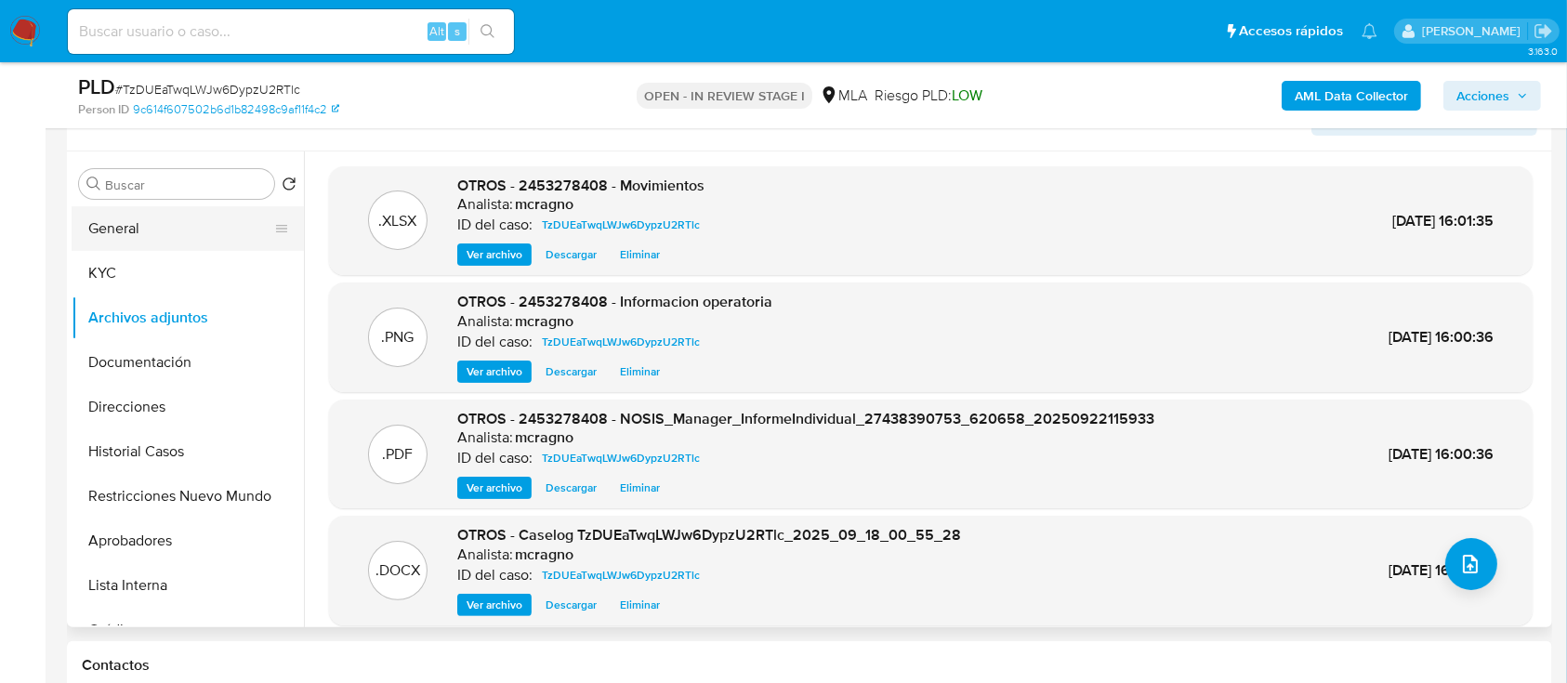
click at [117, 217] on button "General" at bounding box center [180, 228] width 217 height 45
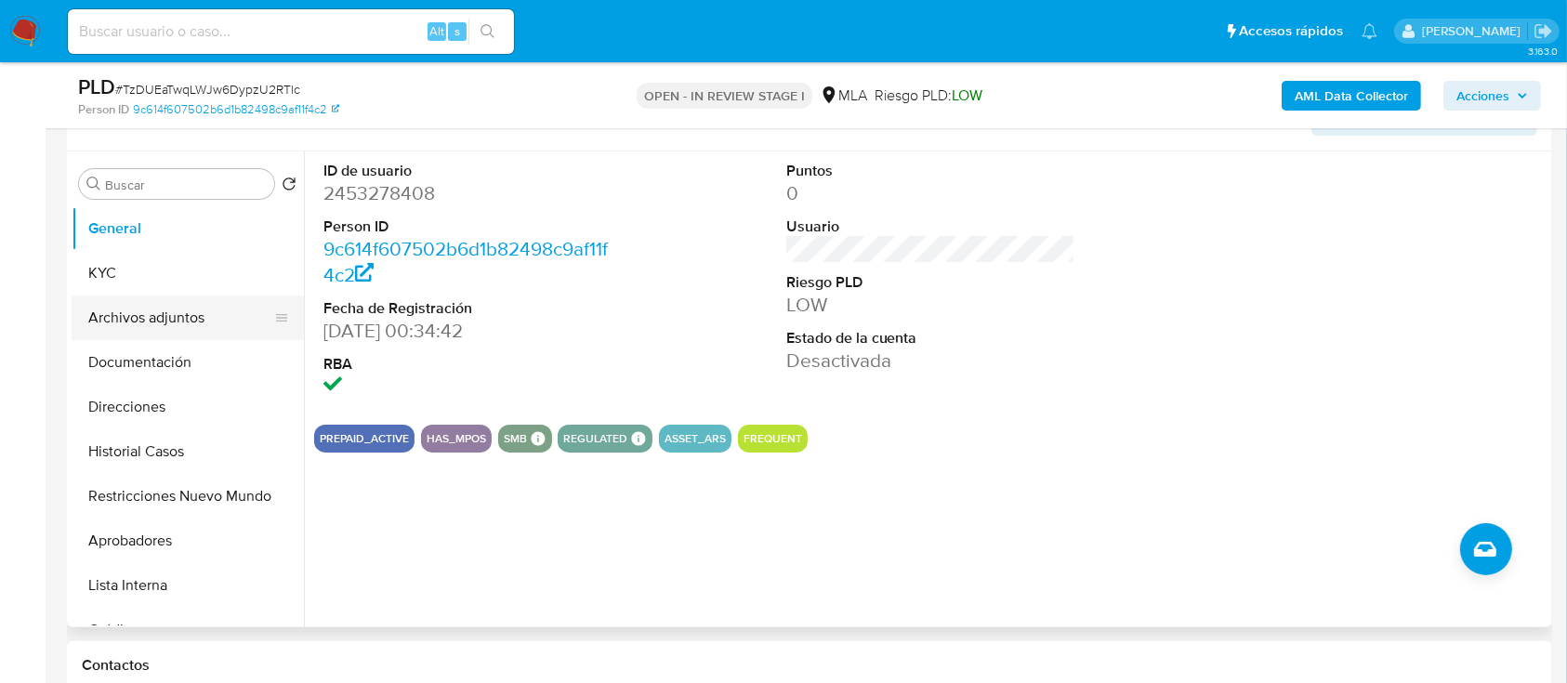
click at [194, 319] on button "Archivos adjuntos" at bounding box center [180, 318] width 217 height 45
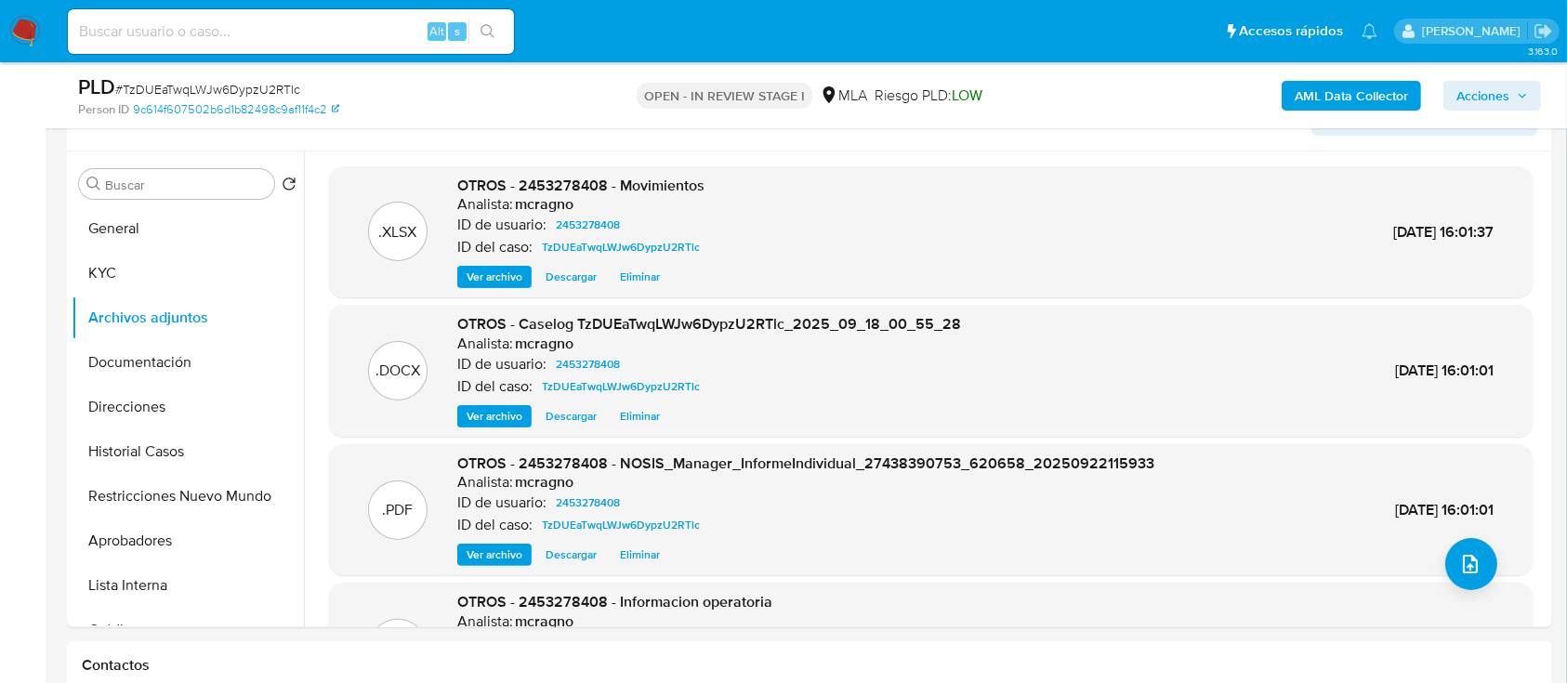
click at [1500, 88] on span "Acciones" at bounding box center [1482, 96] width 53 height 30
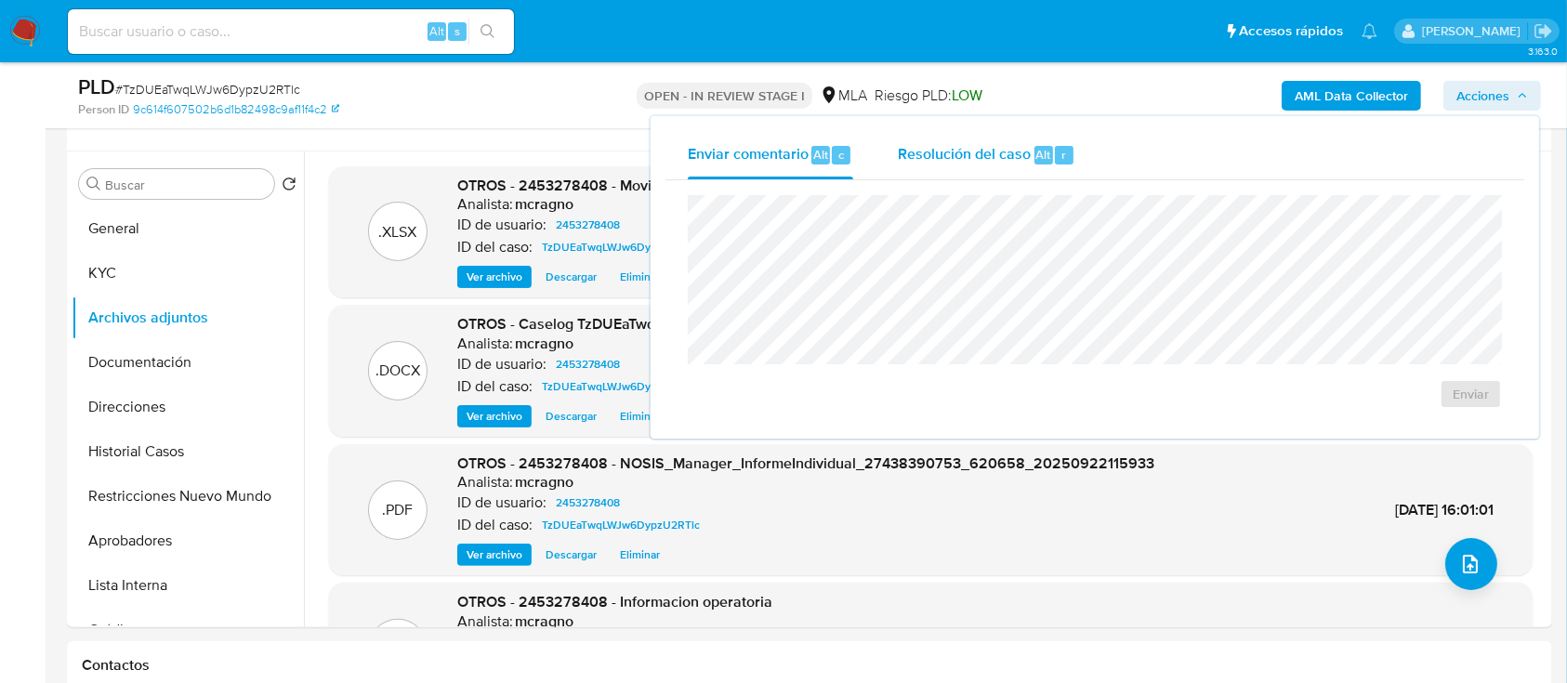
click at [999, 159] on span "Resolución del caso" at bounding box center [964, 153] width 133 height 21
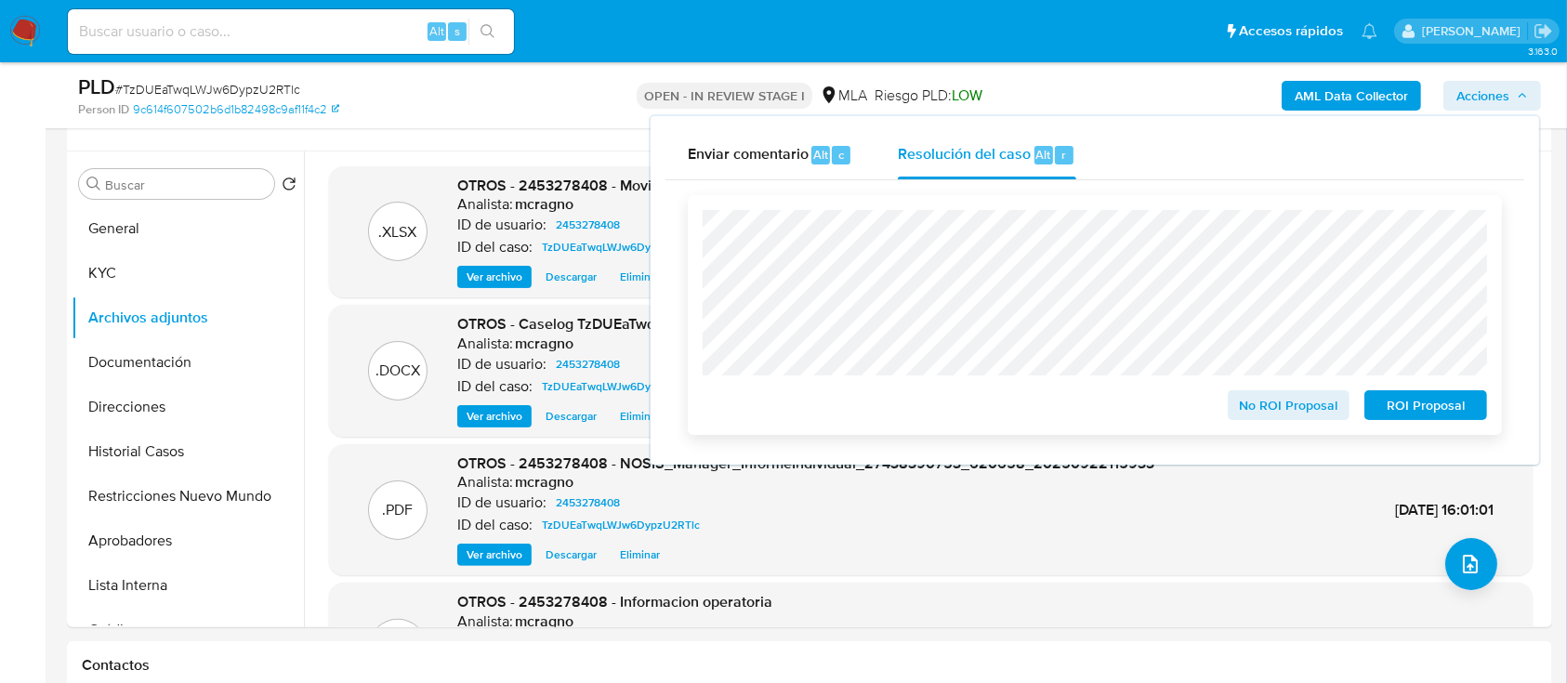
click at [1406, 413] on span "ROI Proposal" at bounding box center [1425, 405] width 97 height 26
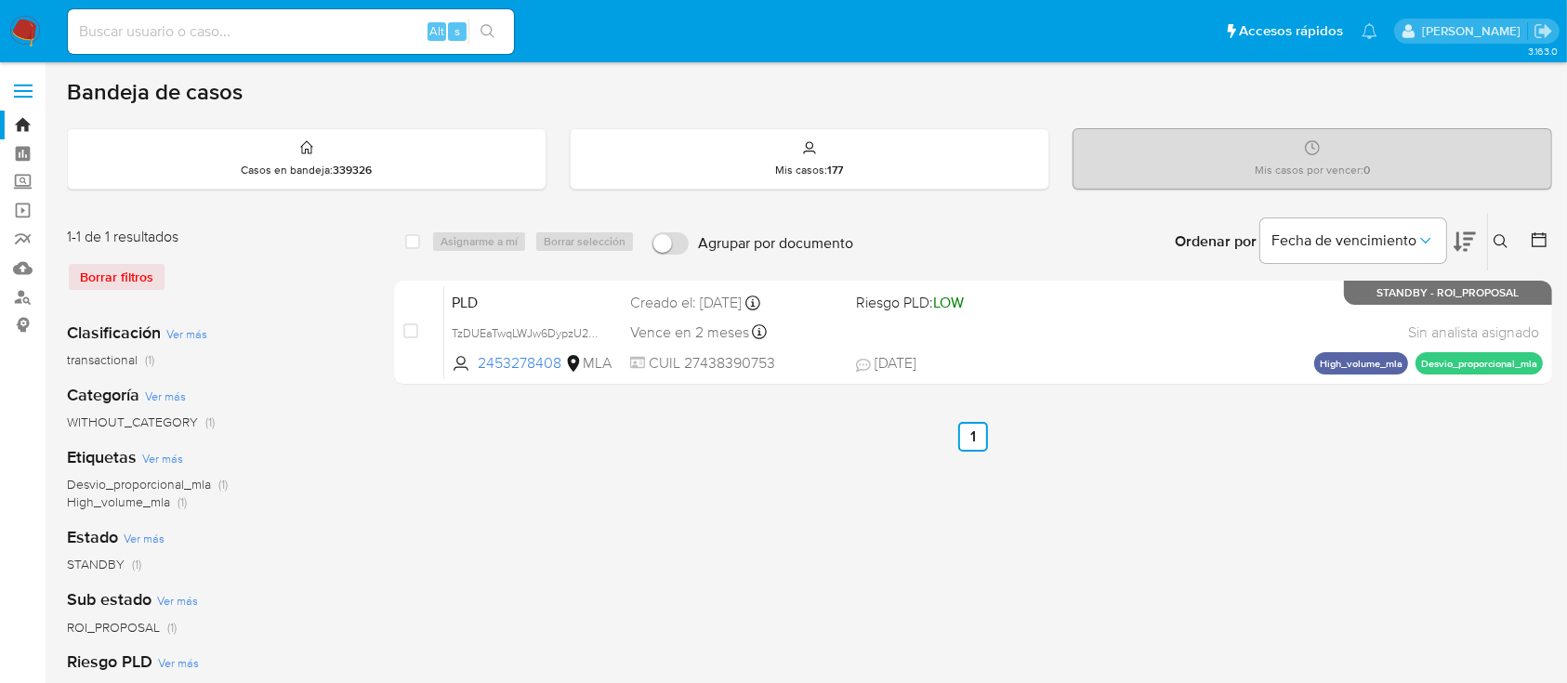
click at [1502, 237] on icon at bounding box center [1501, 241] width 15 height 15
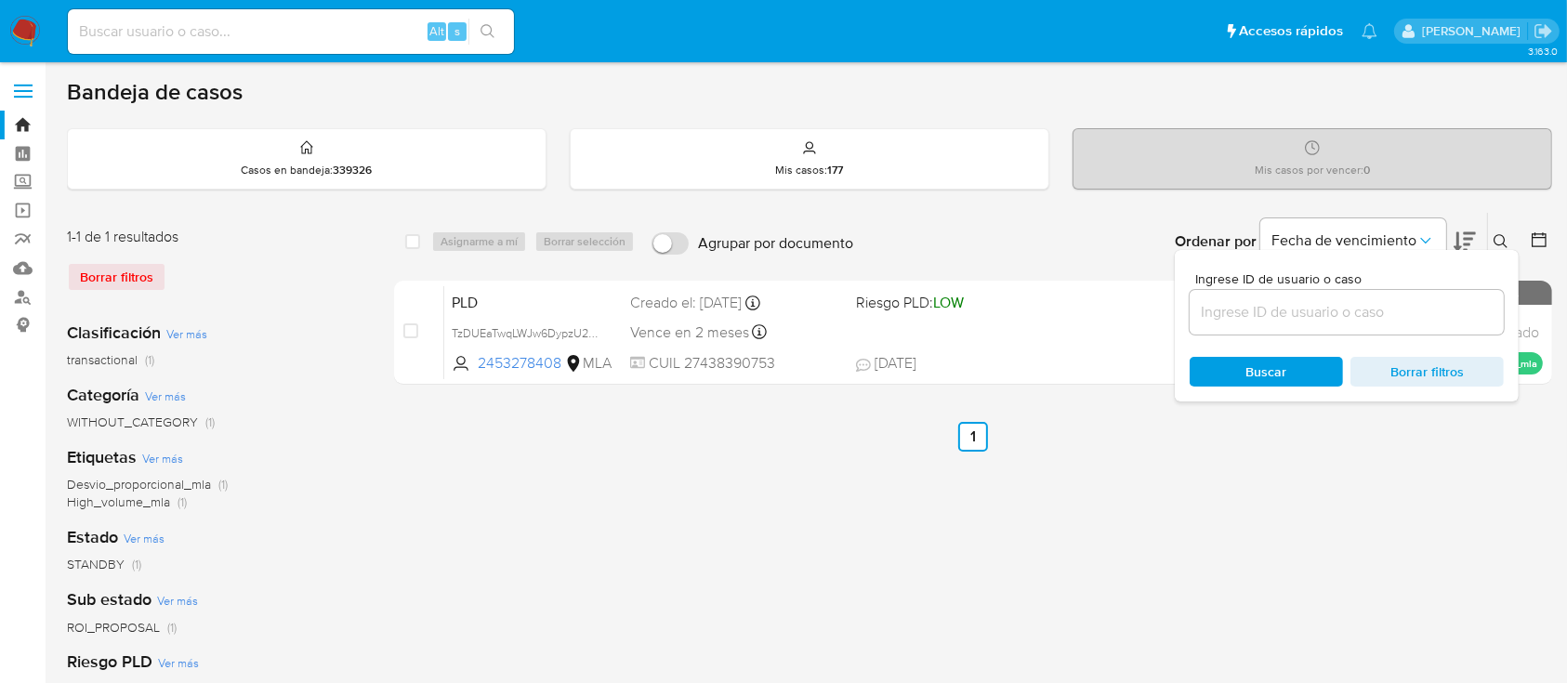
click at [1396, 316] on input at bounding box center [1347, 312] width 314 height 24
type input "1450156630"
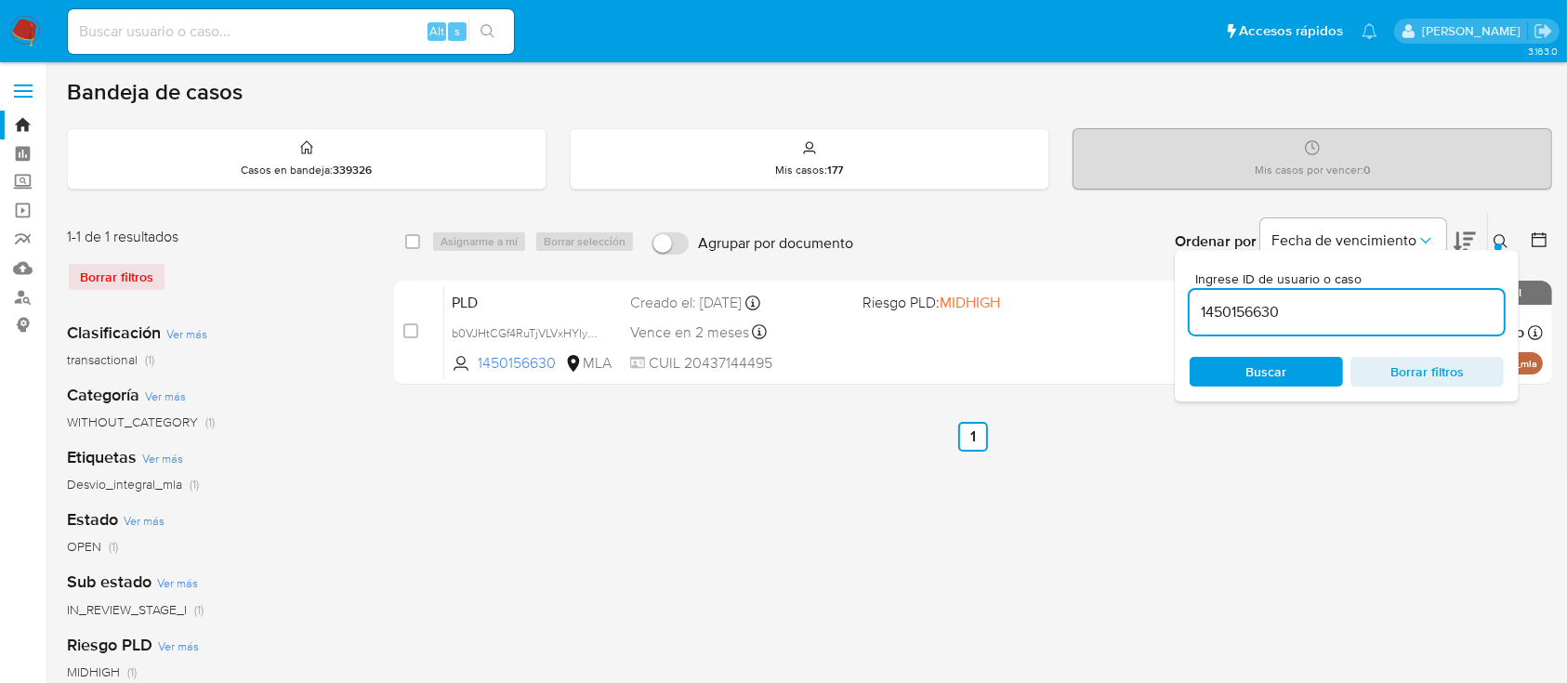
click at [1496, 234] on icon at bounding box center [1501, 241] width 15 height 15
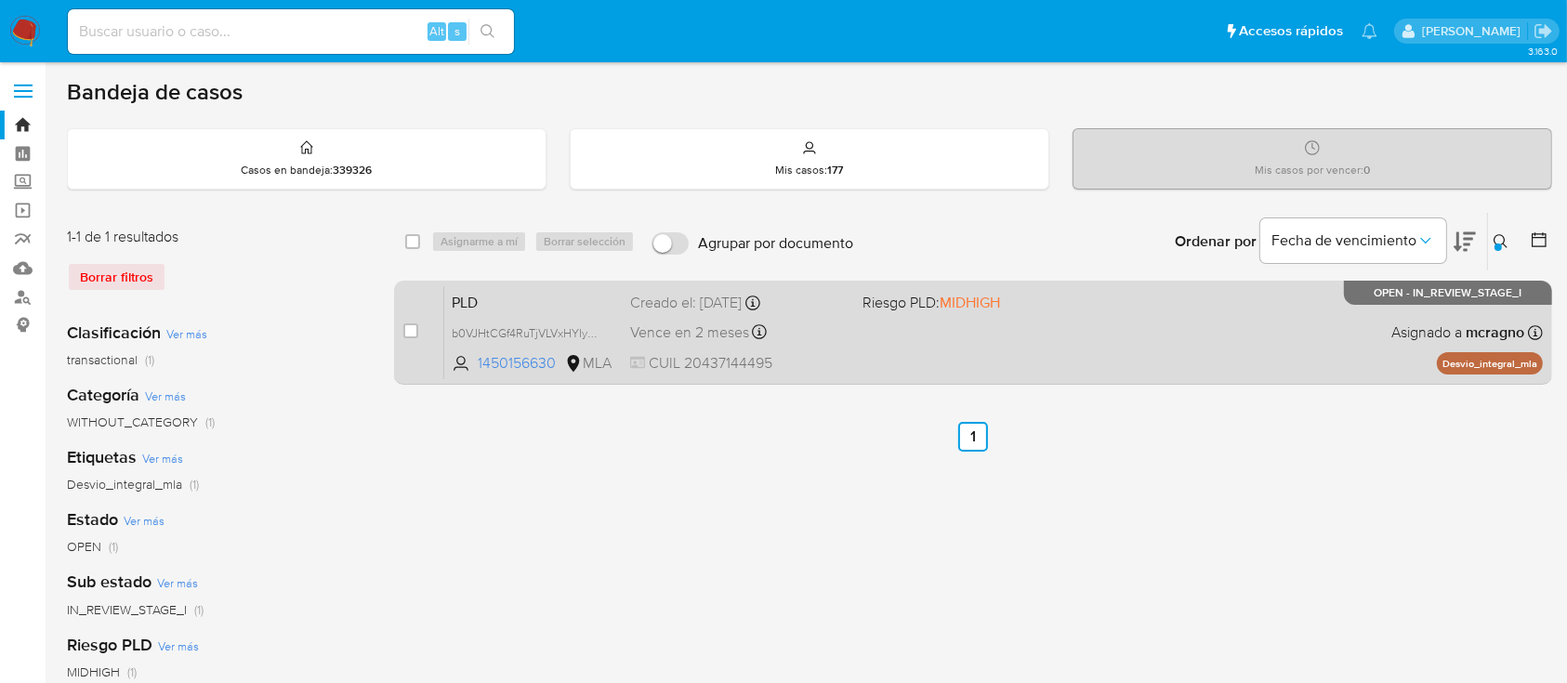
click at [931, 312] on div "PLD b0VJHtCGf4RuTjVLVxHYIy0F 1450156630 MLA Riesgo PLD: MIDHIGH Creado el: 12/0…" at bounding box center [993, 332] width 1099 height 94
click at [413, 323] on input "checkbox" at bounding box center [410, 330] width 15 height 15
checkbox input "true"
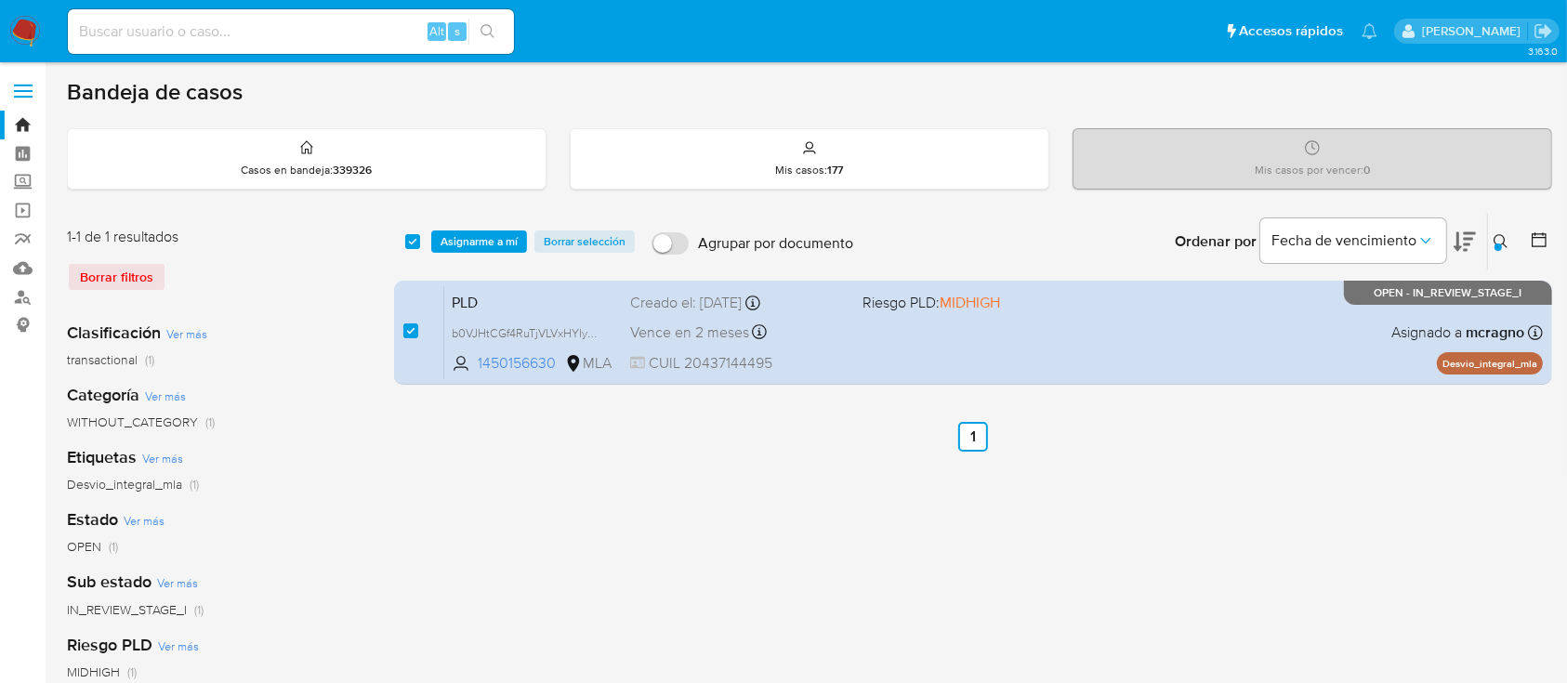
click at [484, 227] on div "select-all-cases-checkbox Asignarme a mí Borrar selección Agrupar por documento…" at bounding box center [973, 242] width 1158 height 58
click at [495, 236] on span "Asignarme a mí" at bounding box center [479, 241] width 77 height 19
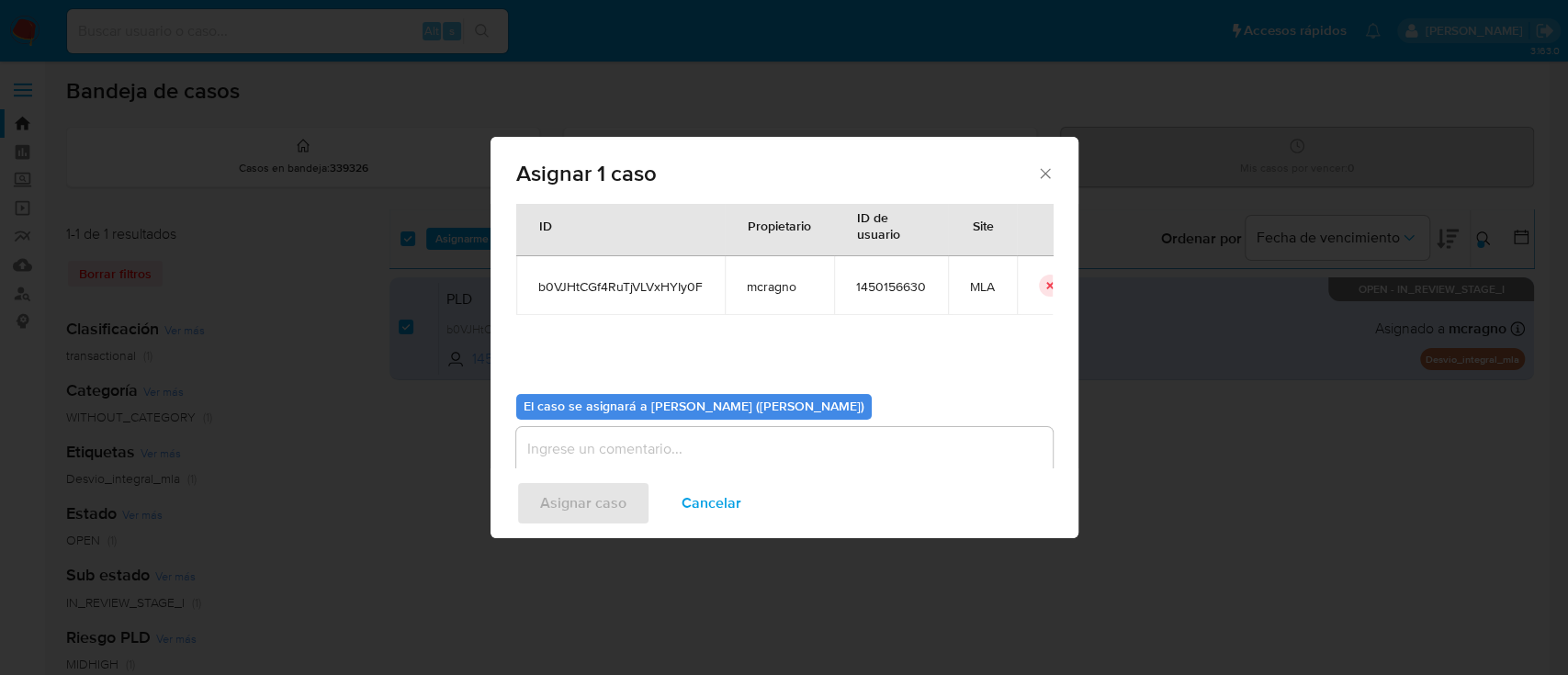
scroll to position [94, 0]
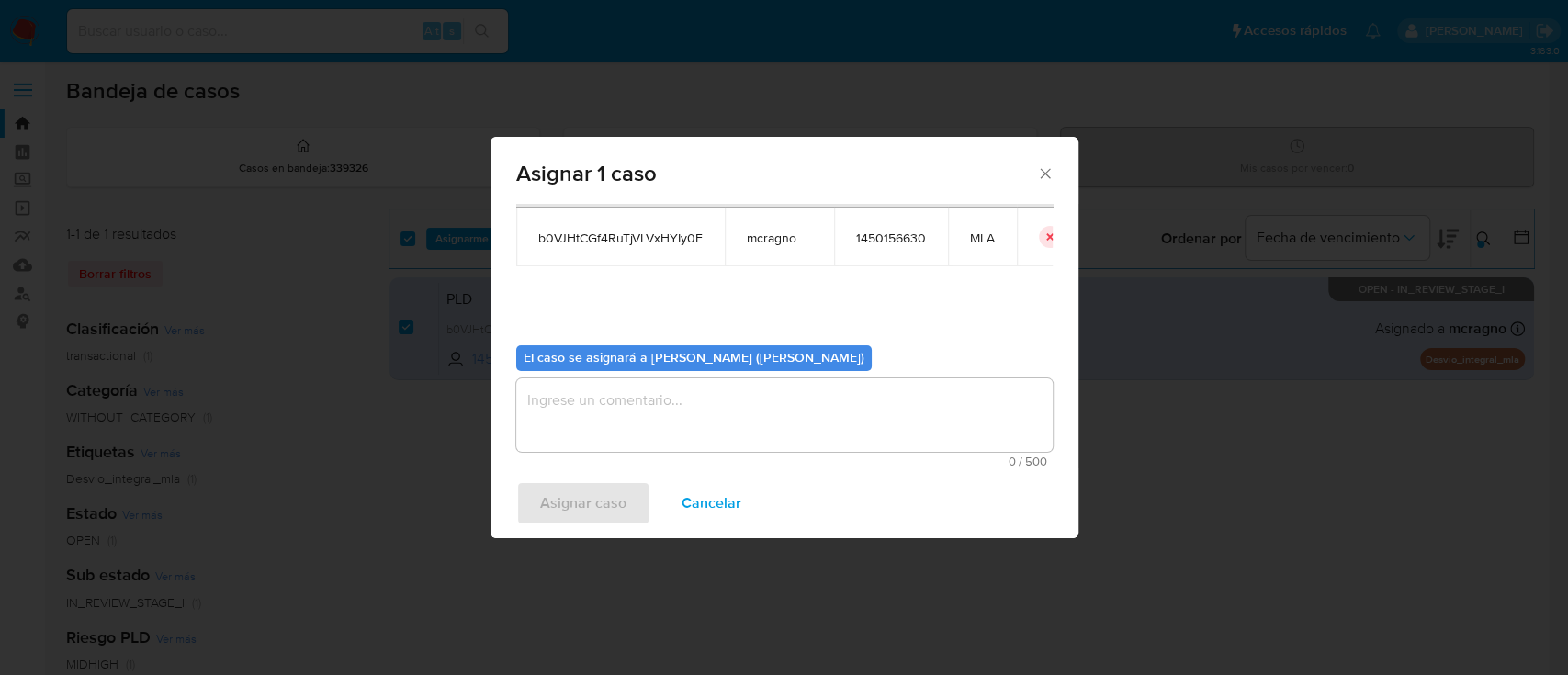
click at [719, 387] on textarea "assign-modal" at bounding box center [784, 415] width 536 height 73
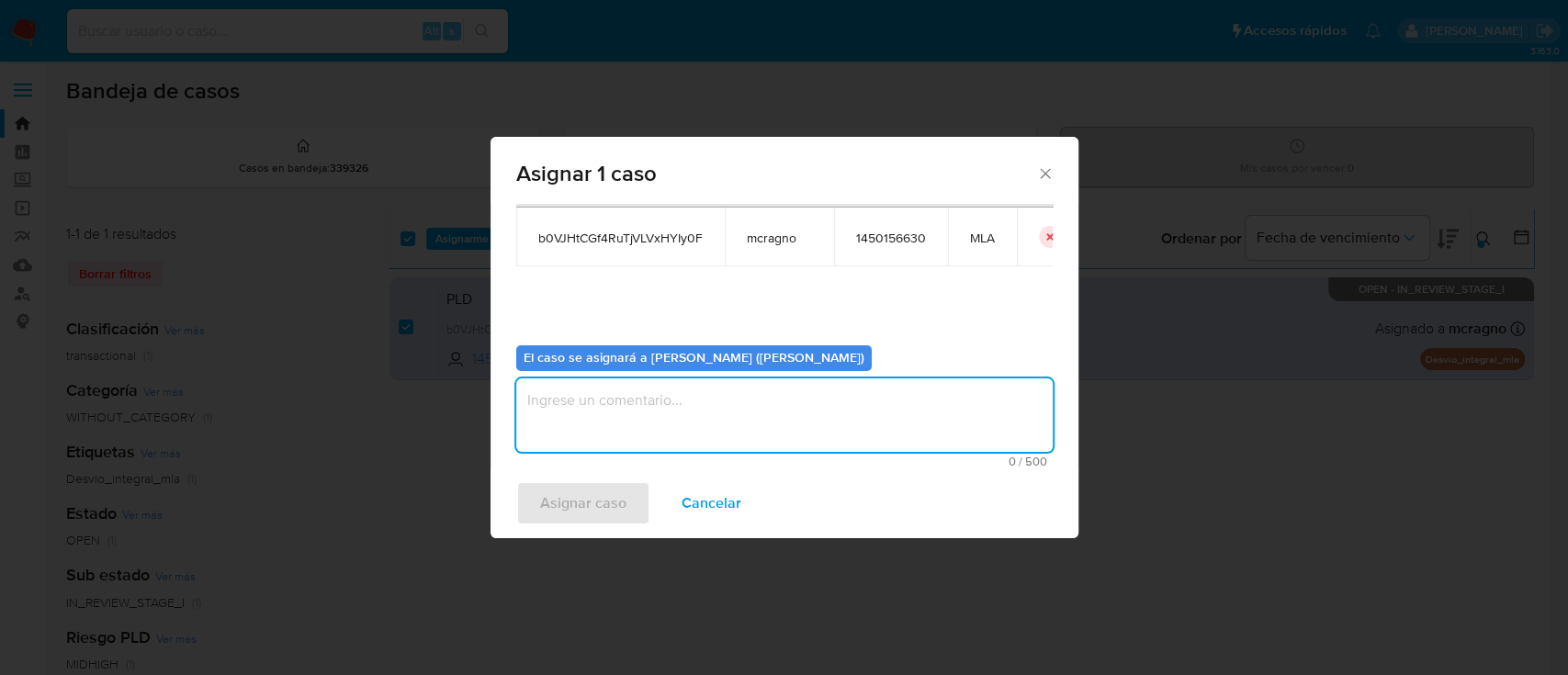
click at [656, 449] on textarea "assign-modal" at bounding box center [784, 415] width 536 height 73
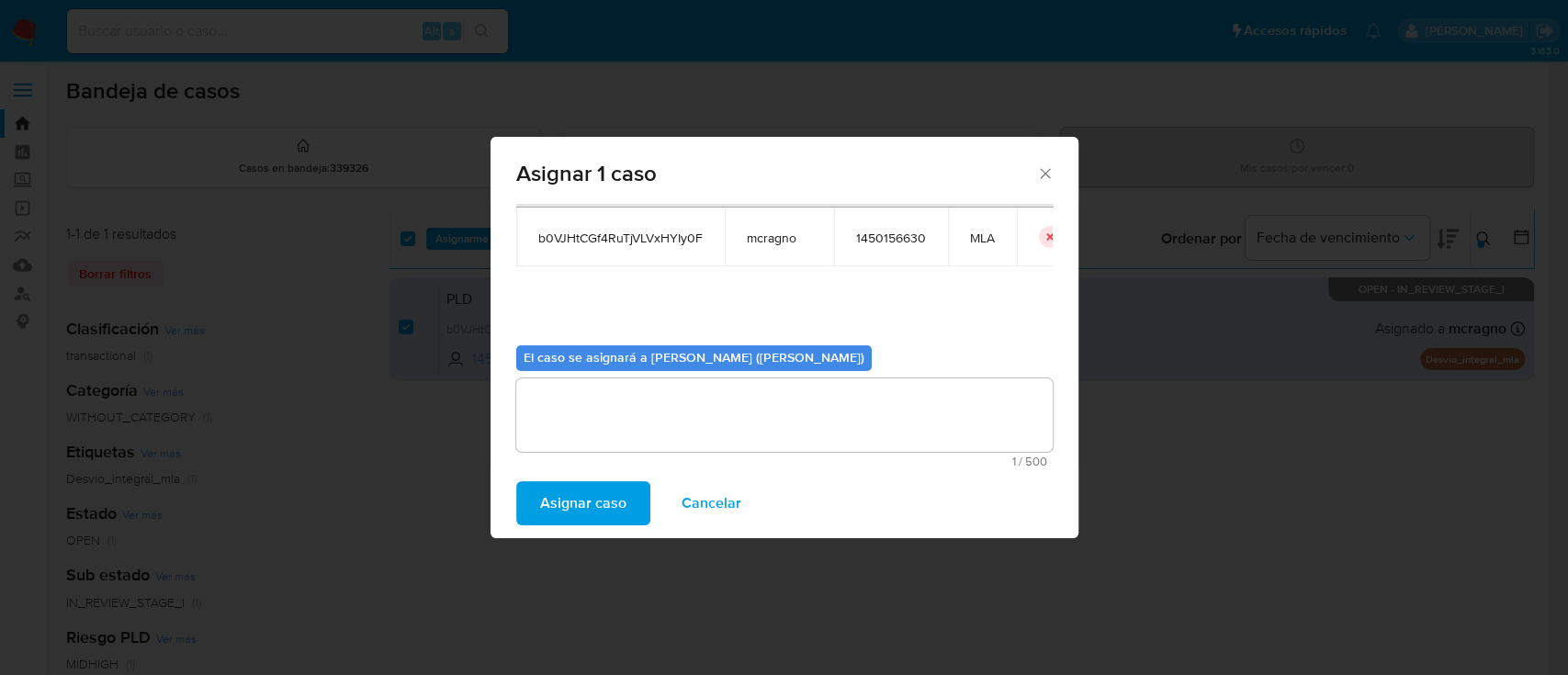
click at [598, 504] on span "Asignar caso" at bounding box center [582, 503] width 86 height 41
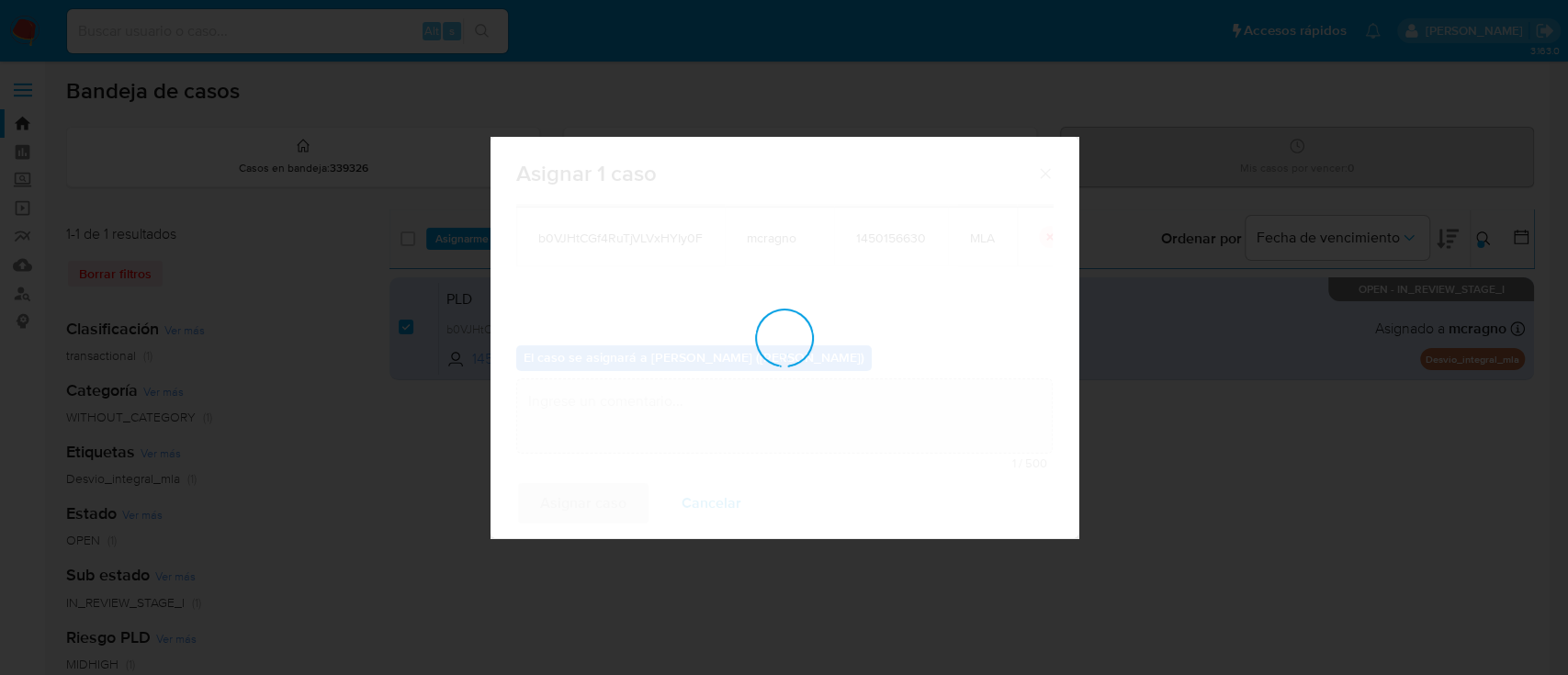
checkbox input "false"
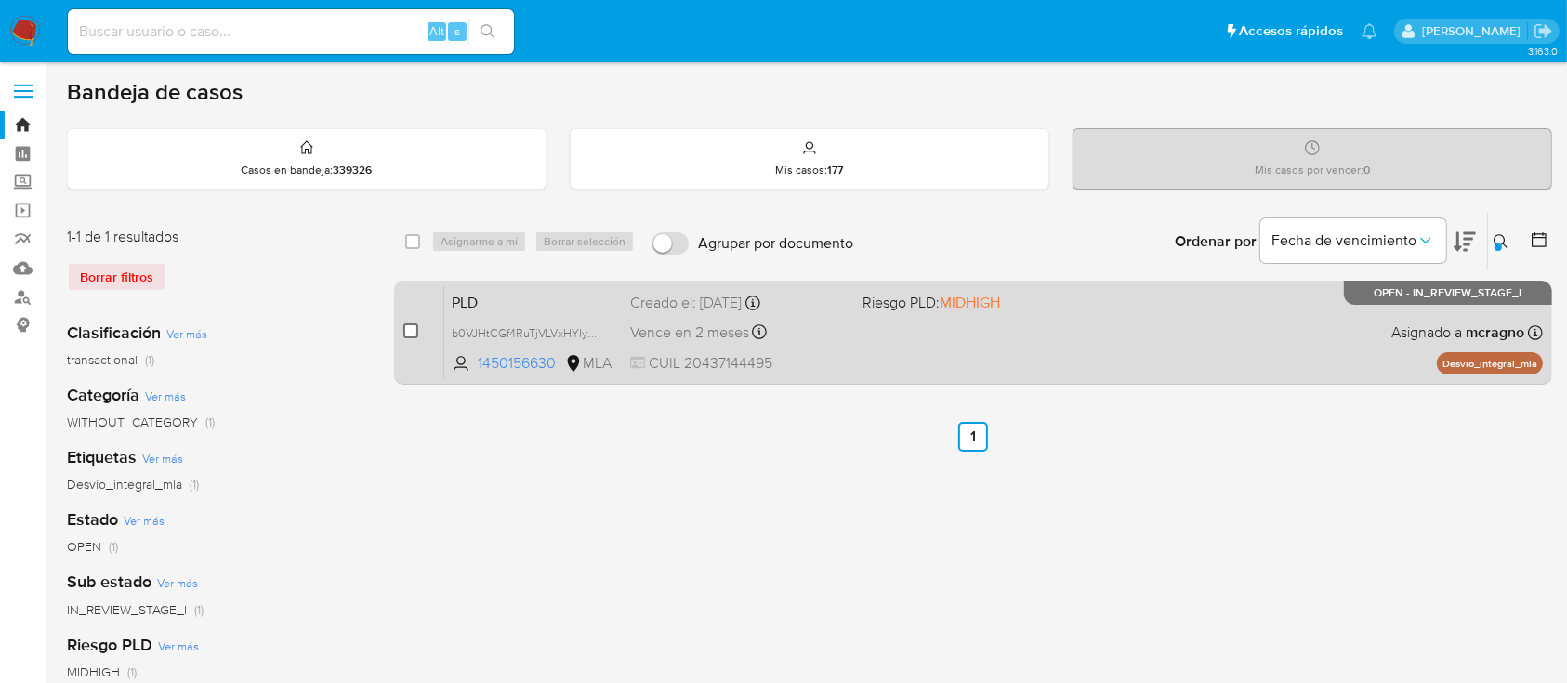
click at [410, 335] on input "checkbox" at bounding box center [410, 330] width 15 height 15
checkbox input "true"
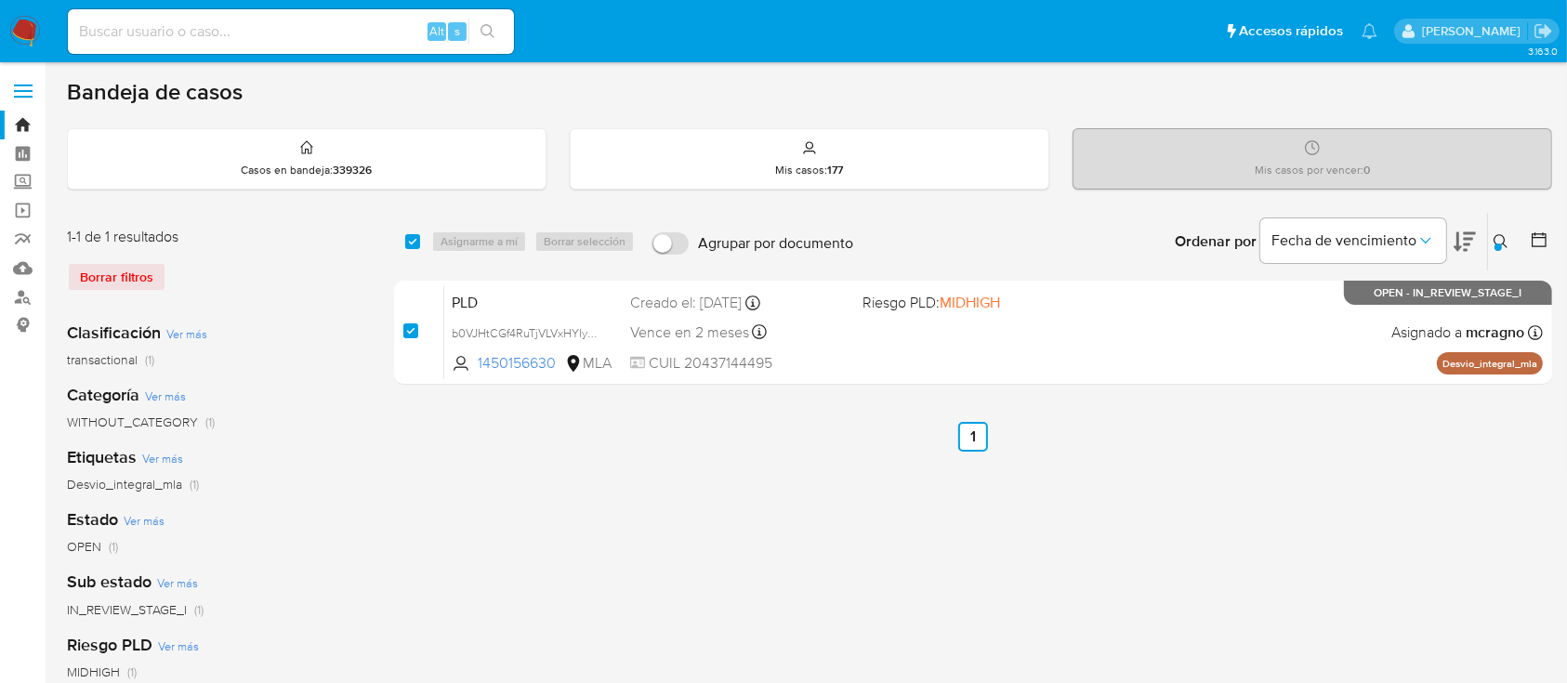
checkbox input "true"
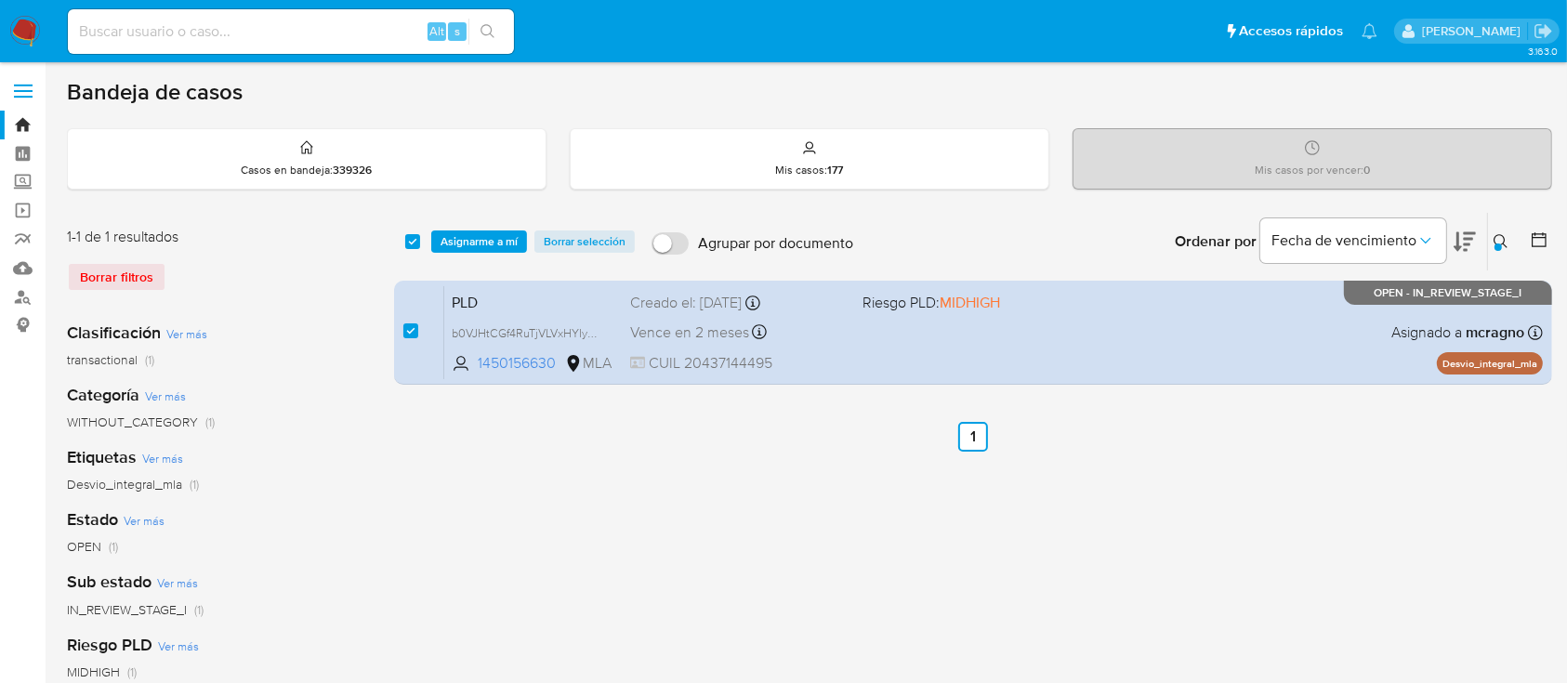
click at [528, 227] on div "select-all-cases-checkbox Asignarme a mí Borrar selección Agrupar por documento…" at bounding box center [973, 242] width 1158 height 58
click at [523, 239] on button "Asignarme a mí" at bounding box center [479, 241] width 96 height 22
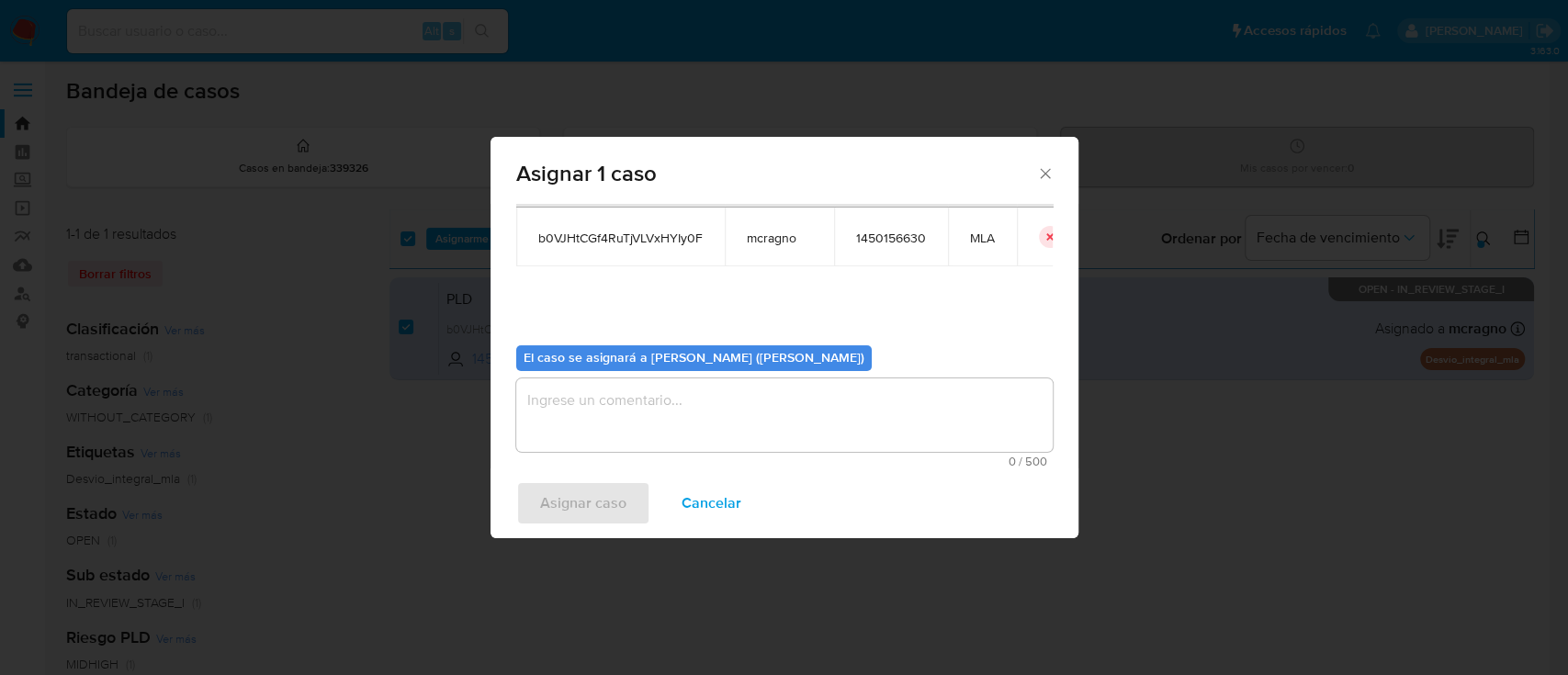
click at [639, 460] on span "0 / 500" at bounding box center [784, 462] width 526 height 12
click at [641, 439] on textarea "assign-modal" at bounding box center [784, 415] width 536 height 73
click at [598, 503] on span "Asignar caso" at bounding box center [582, 503] width 86 height 41
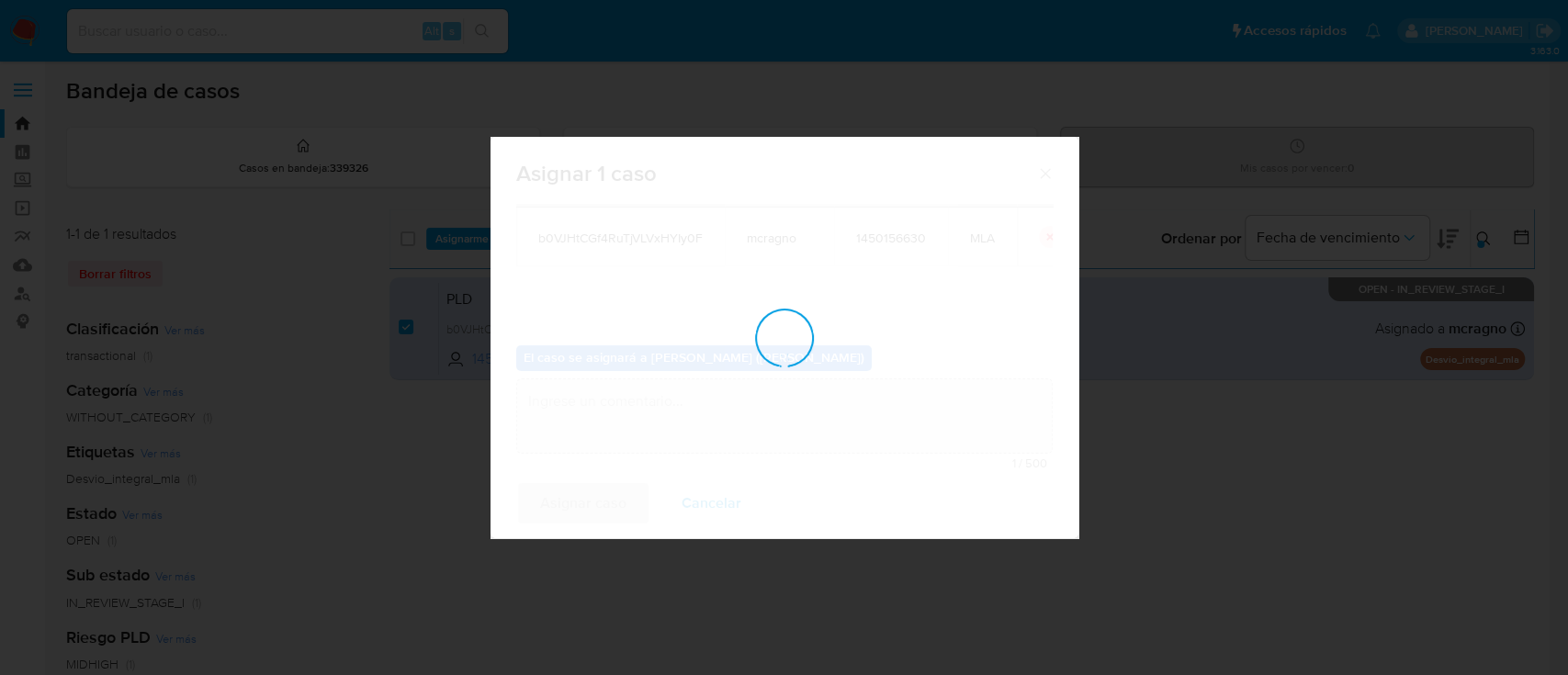
checkbox input "false"
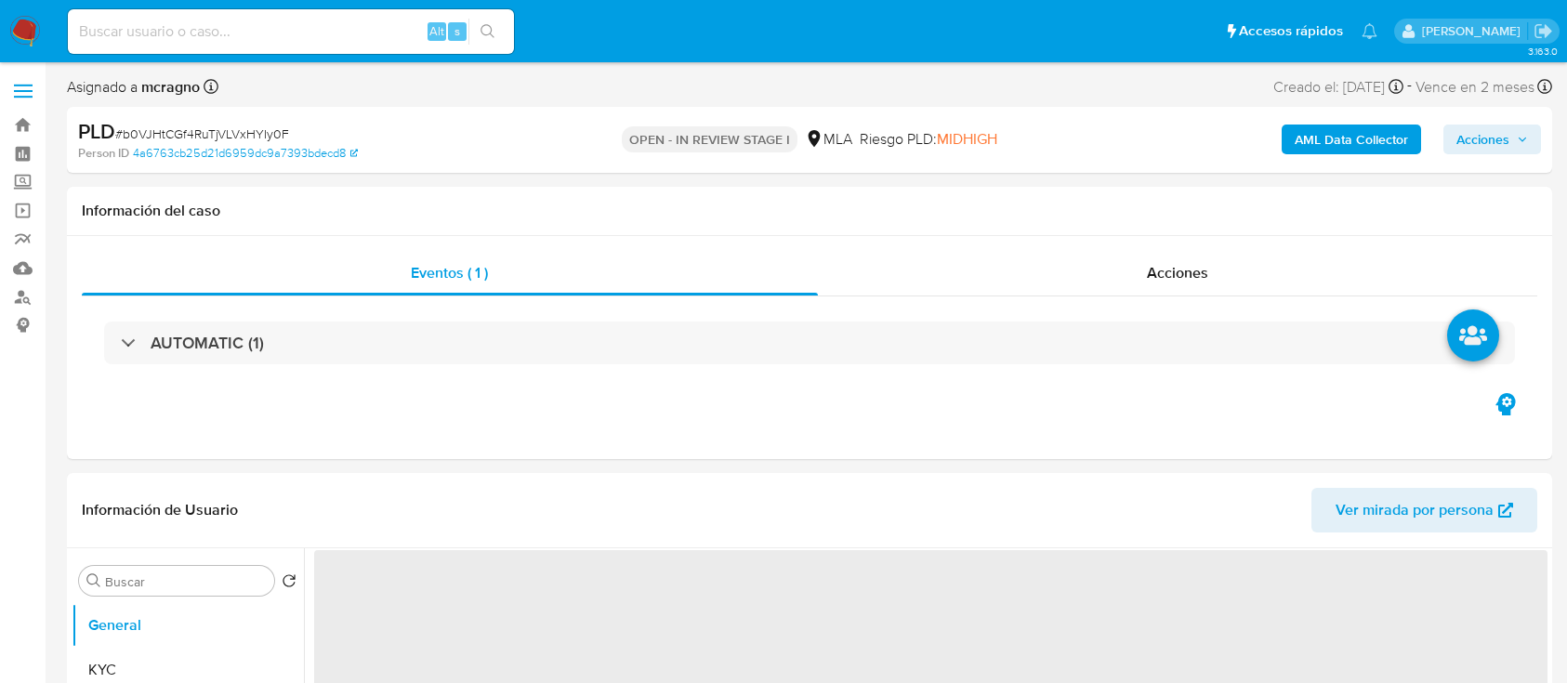
select select "10"
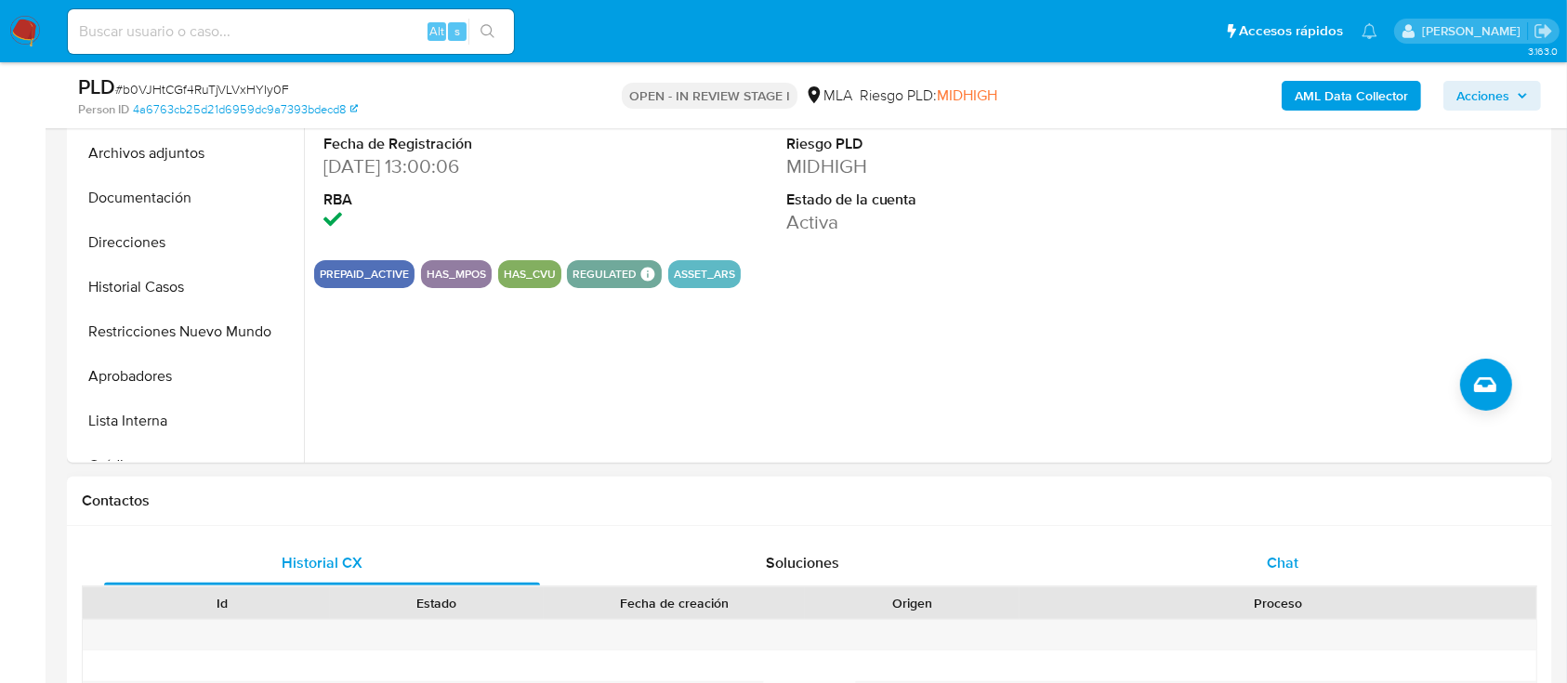
click at [1262, 552] on div "Chat" at bounding box center [1283, 563] width 436 height 45
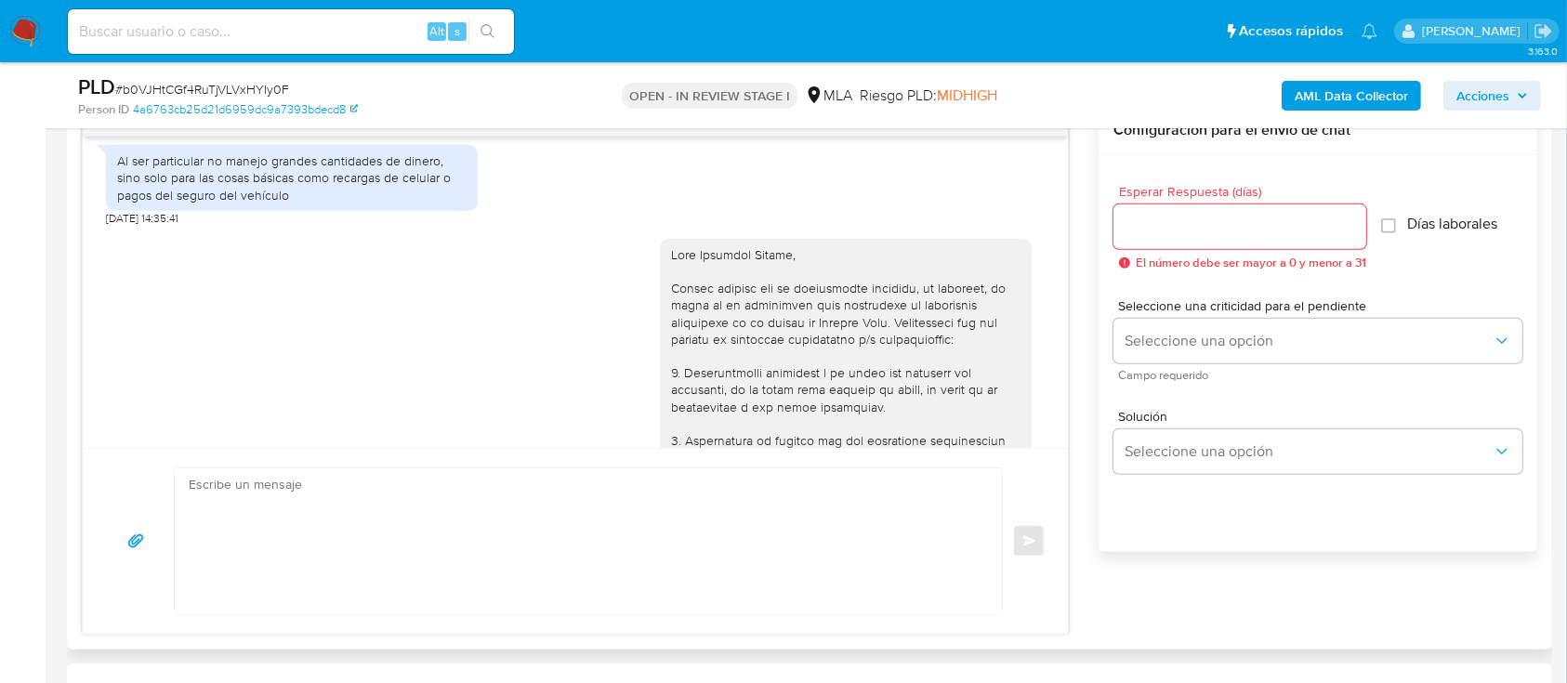
scroll to position [1453, 0]
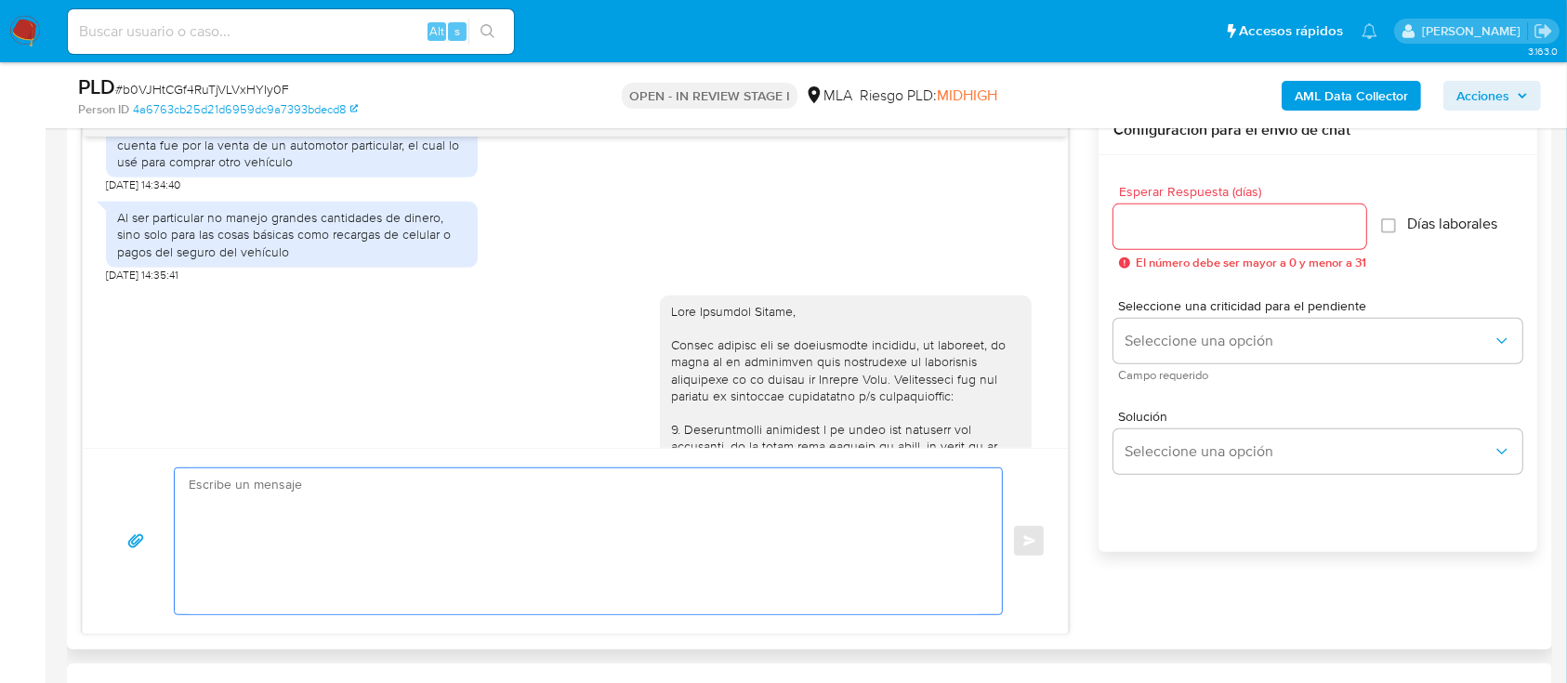
click at [576, 514] on textarea at bounding box center [584, 541] width 790 height 146
paste textarea "Hola XXX, Muchas gracias por tu respuesta. Analizamos tu caso y verificamos que…"
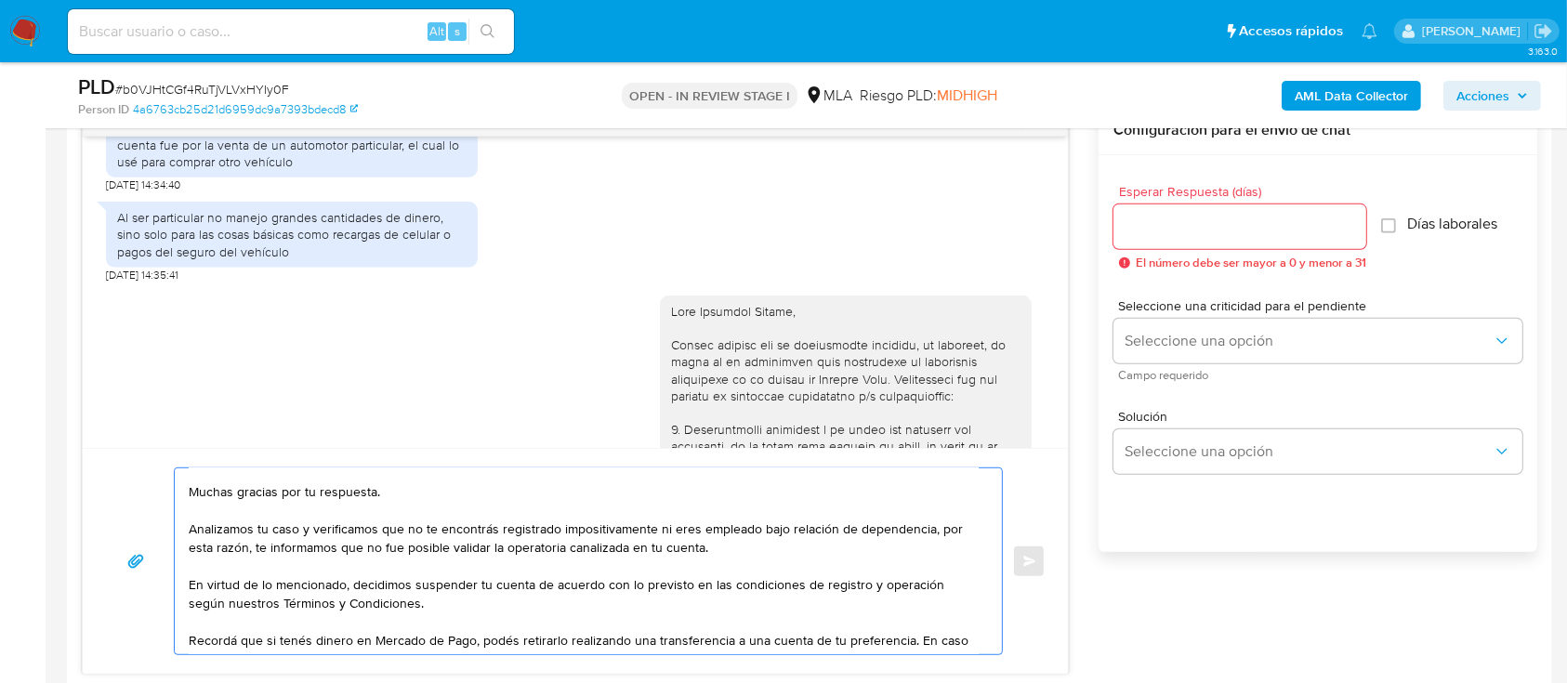
scroll to position [0, 0]
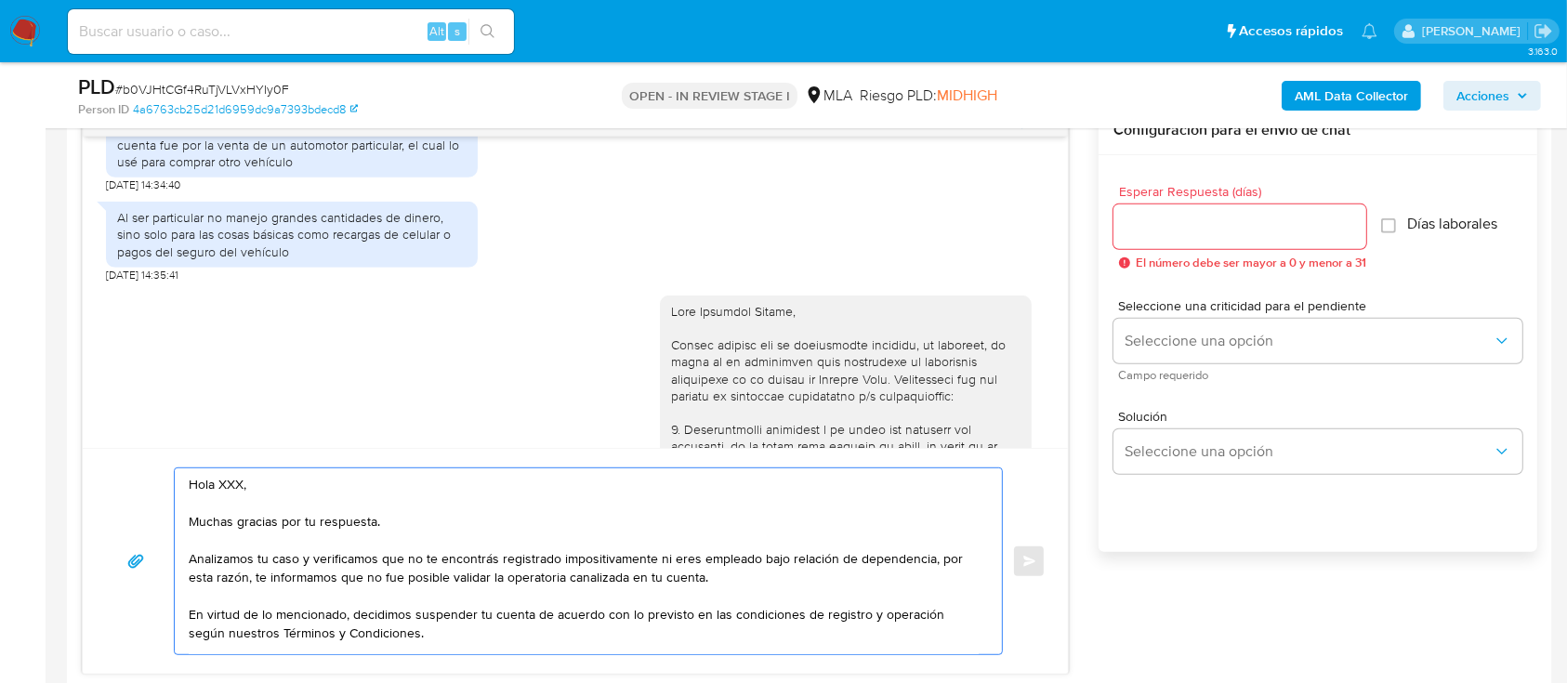
drag, startPoint x: 390, startPoint y: 522, endPoint x: 249, endPoint y: 482, distance: 146.8
click at [253, 485] on textarea "Hola XXX, Muchas gracias por tu respuesta. Analizamos tu caso y verificamos que…" at bounding box center [584, 561] width 790 height 186
click at [238, 481] on textarea "Hola XXX, Muchas gracias por tu respuesta. Analizamos tu caso y verificamos que…" at bounding box center [584, 561] width 790 height 186
drag, startPoint x: 411, startPoint y: 532, endPoint x: 219, endPoint y: 479, distance: 198.7
click at [219, 479] on textarea "Hola XXX, Muchas gracias por tu respuesta. Analizamos tu caso y verificamos que…" at bounding box center [584, 561] width 790 height 186
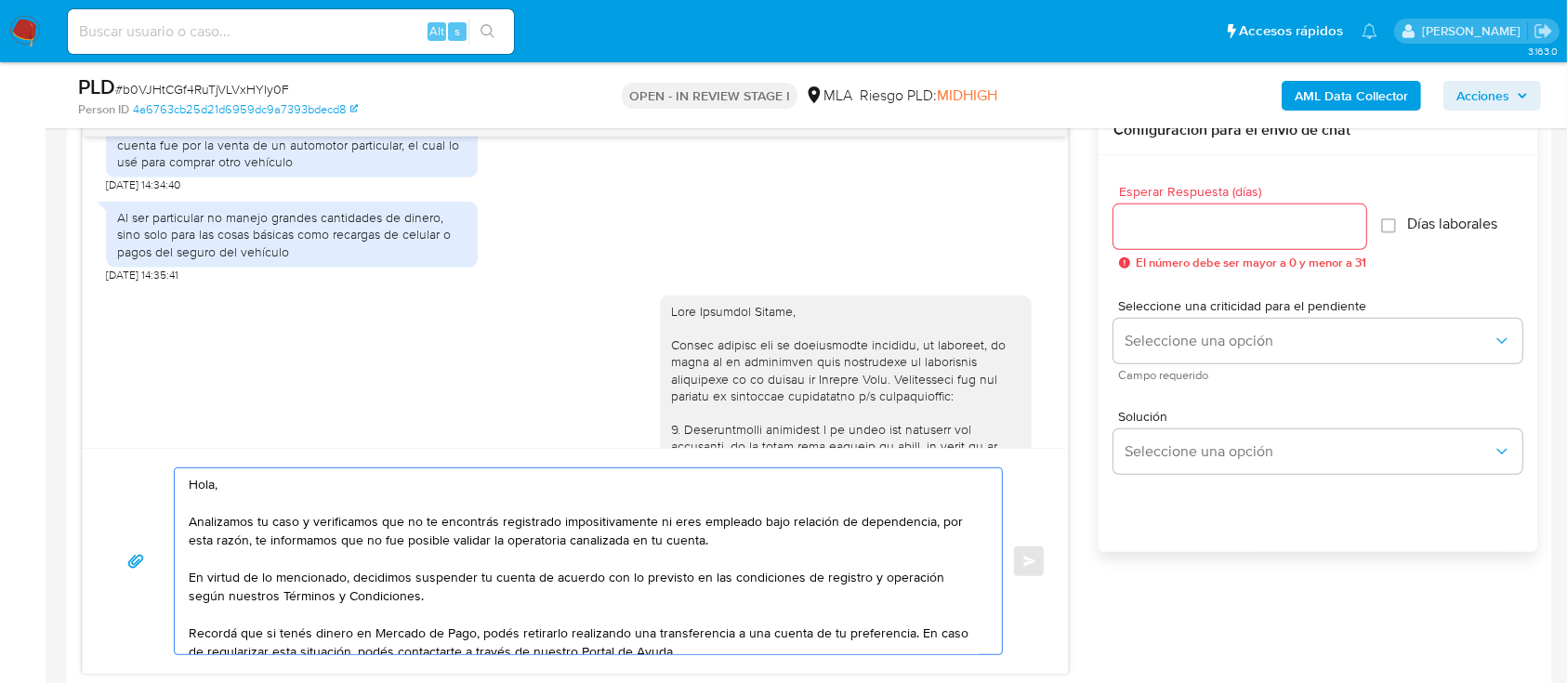
type textarea "Hola, Analizamos tu caso y verificamos que no te encontrás registrado impositiv…"
click at [1158, 194] on span "Esperar Respuesta (días)" at bounding box center [1245, 192] width 253 height 14
click at [1113, 215] on input "Esperar Respuesta (días)" at bounding box center [1239, 227] width 253 height 24
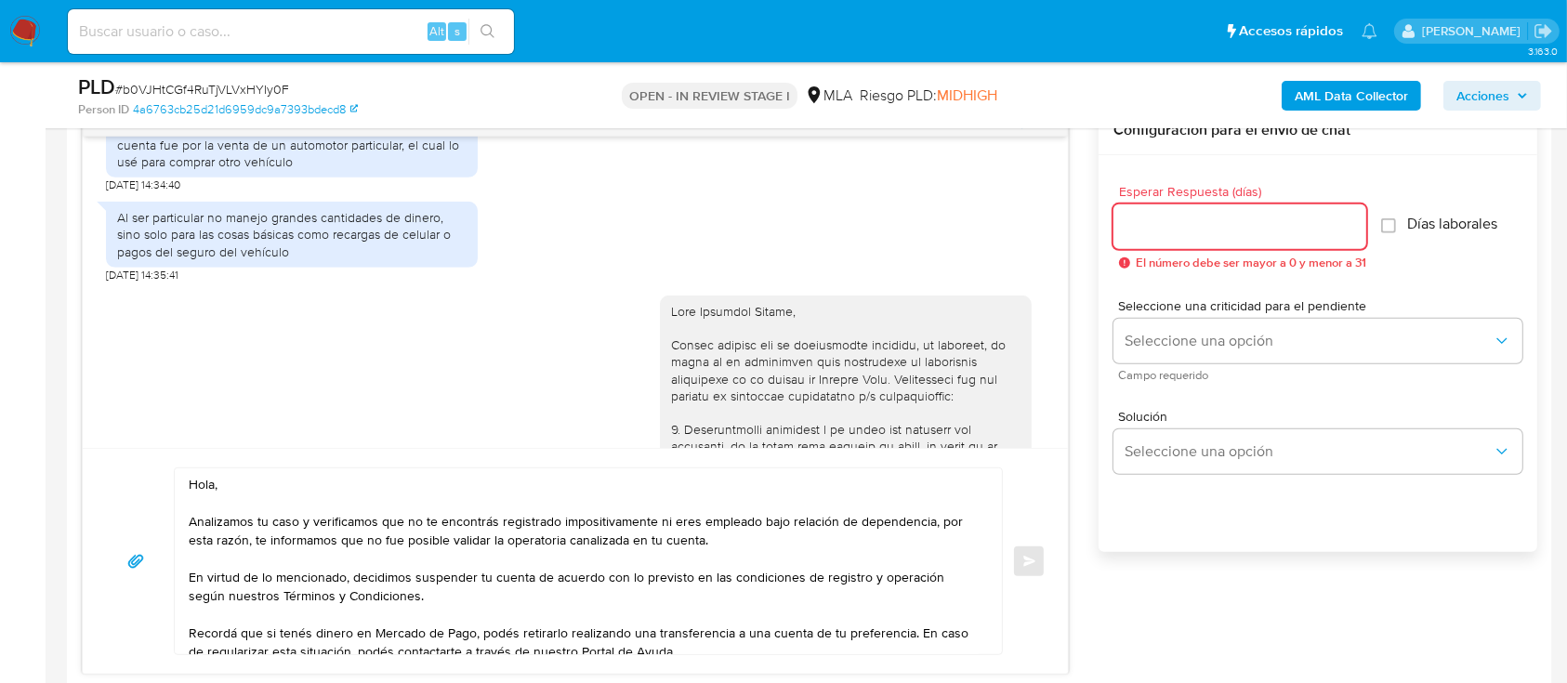
click at [1175, 232] on input "Esperar Respuesta (días)" at bounding box center [1239, 227] width 253 height 24
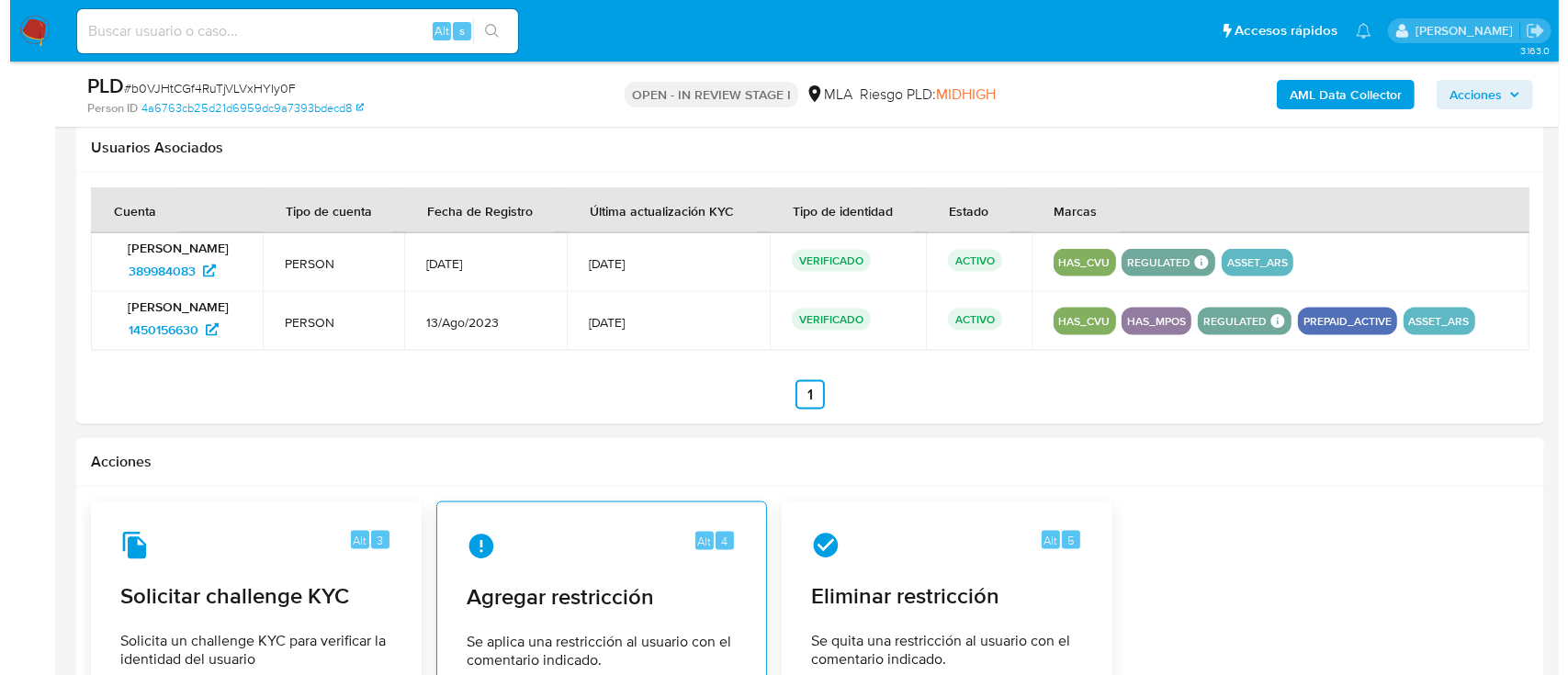
scroll to position [2716, 0]
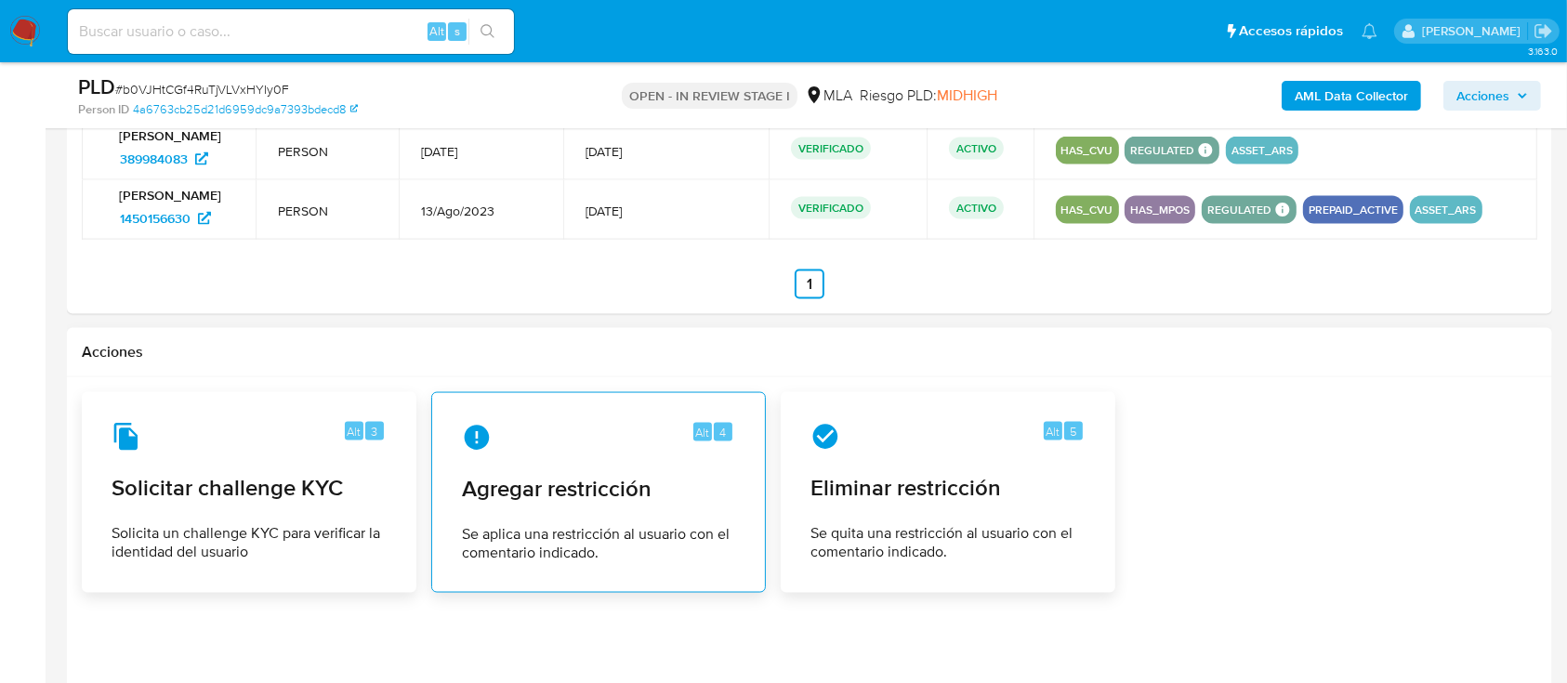
type input "0"
click at [598, 508] on div "Alt 4 Agregar restricción Se aplica una restricción al usuario con el comentari…" at bounding box center [598, 492] width 303 height 169
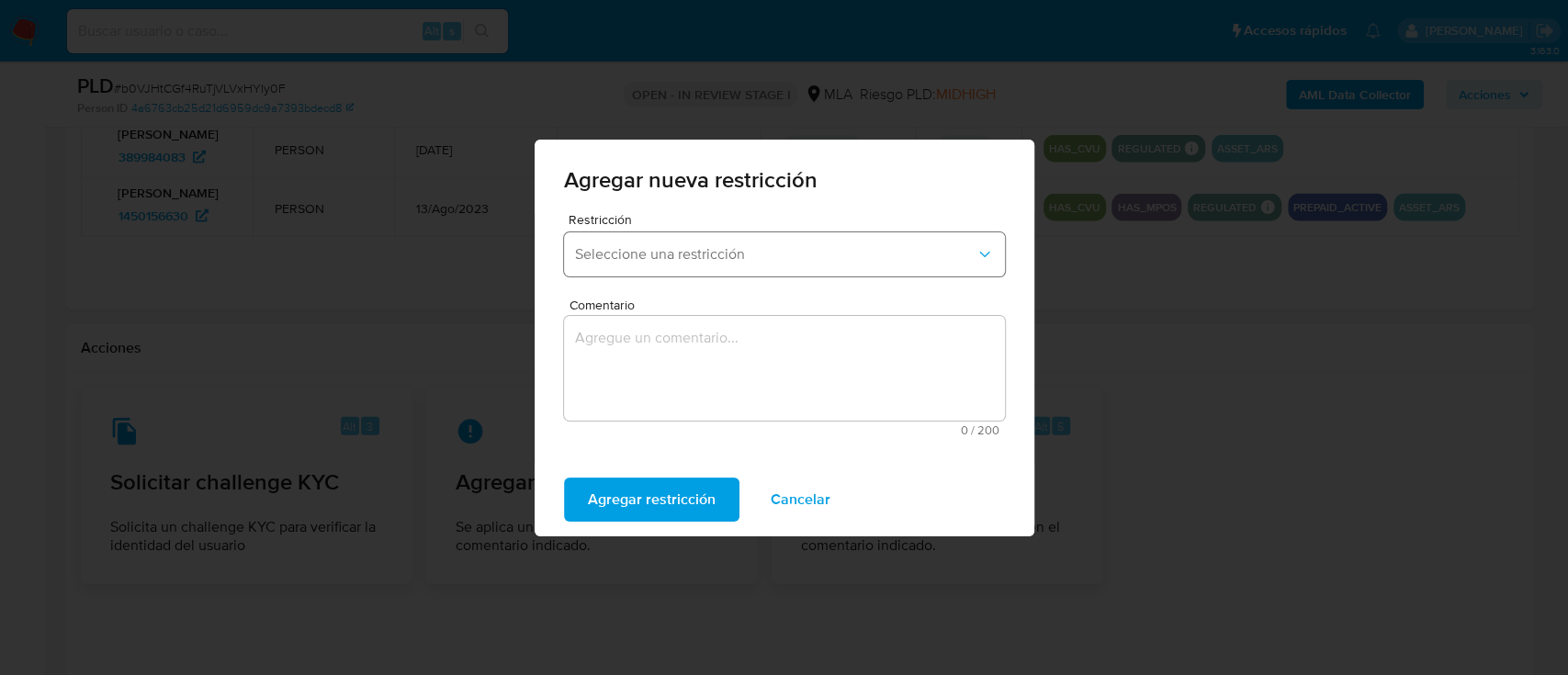
click at [709, 241] on button "Seleccione una restricción" at bounding box center [784, 254] width 441 height 44
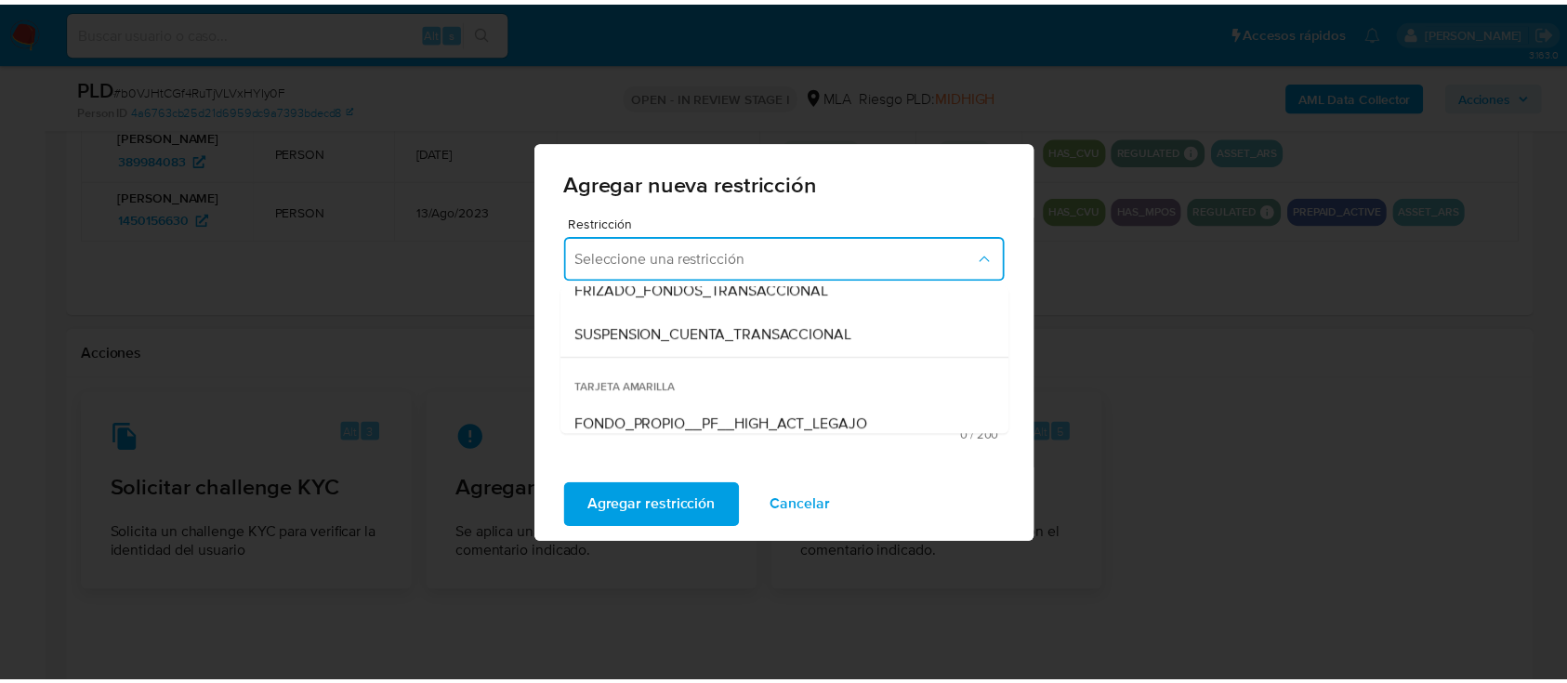
scroll to position [275, 0]
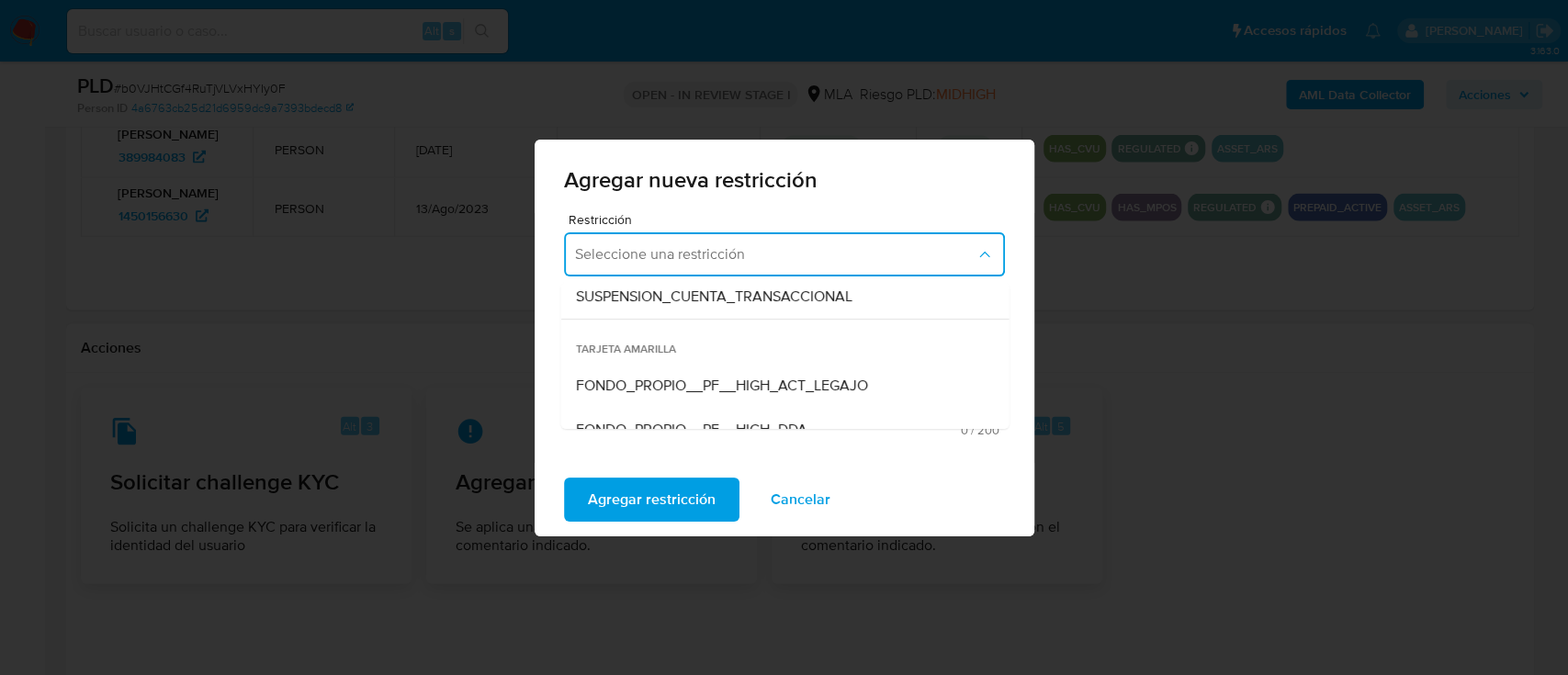
click at [852, 298] on span "SUSPENSION_CUENTA_TRANSACCIONAL" at bounding box center [713, 296] width 277 height 19
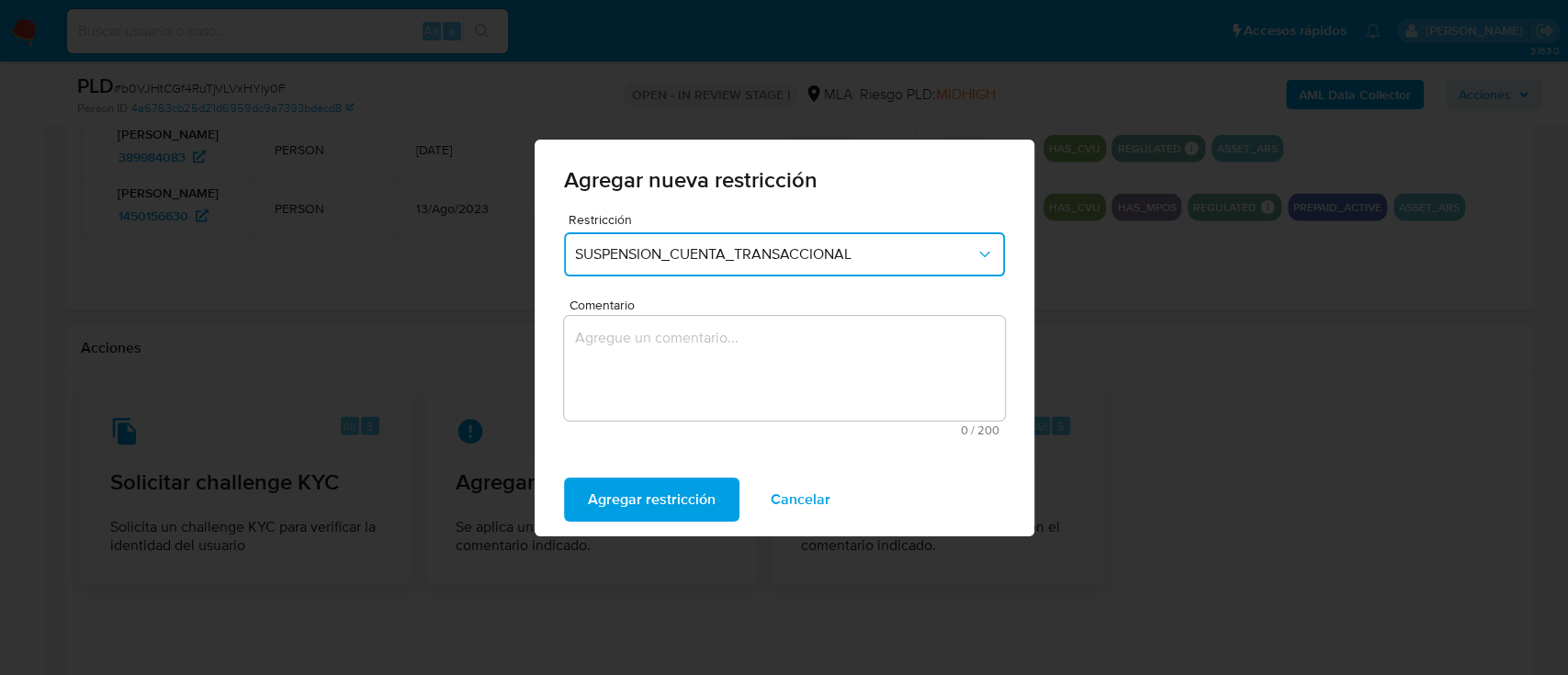
click at [697, 384] on textarea "Comentario" at bounding box center [784, 369] width 441 height 105
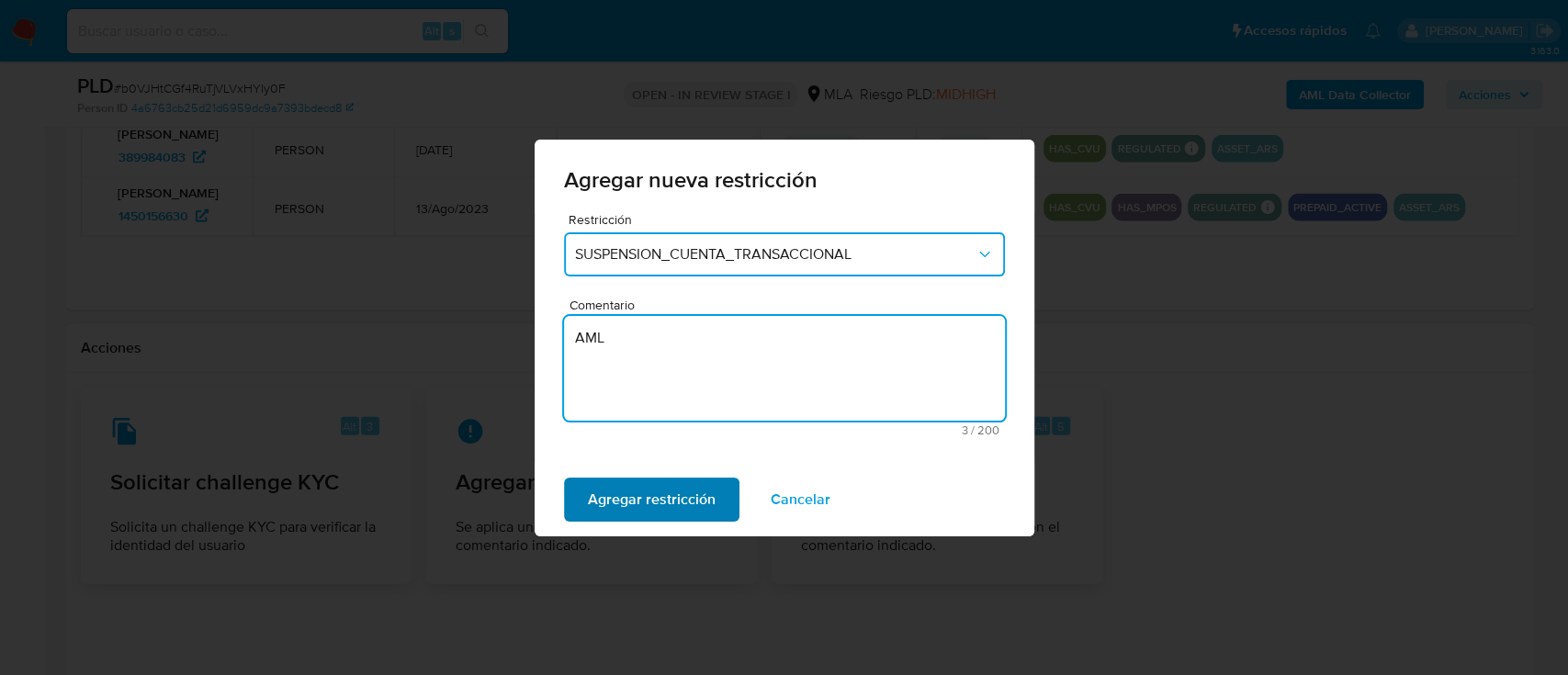
type textarea "AML"
click at [674, 500] on div "Agregar nueva restricción Restricción SUSPENSION_CUENTA_TRANSACCIONAL Comentari…" at bounding box center [784, 338] width 500 height 397
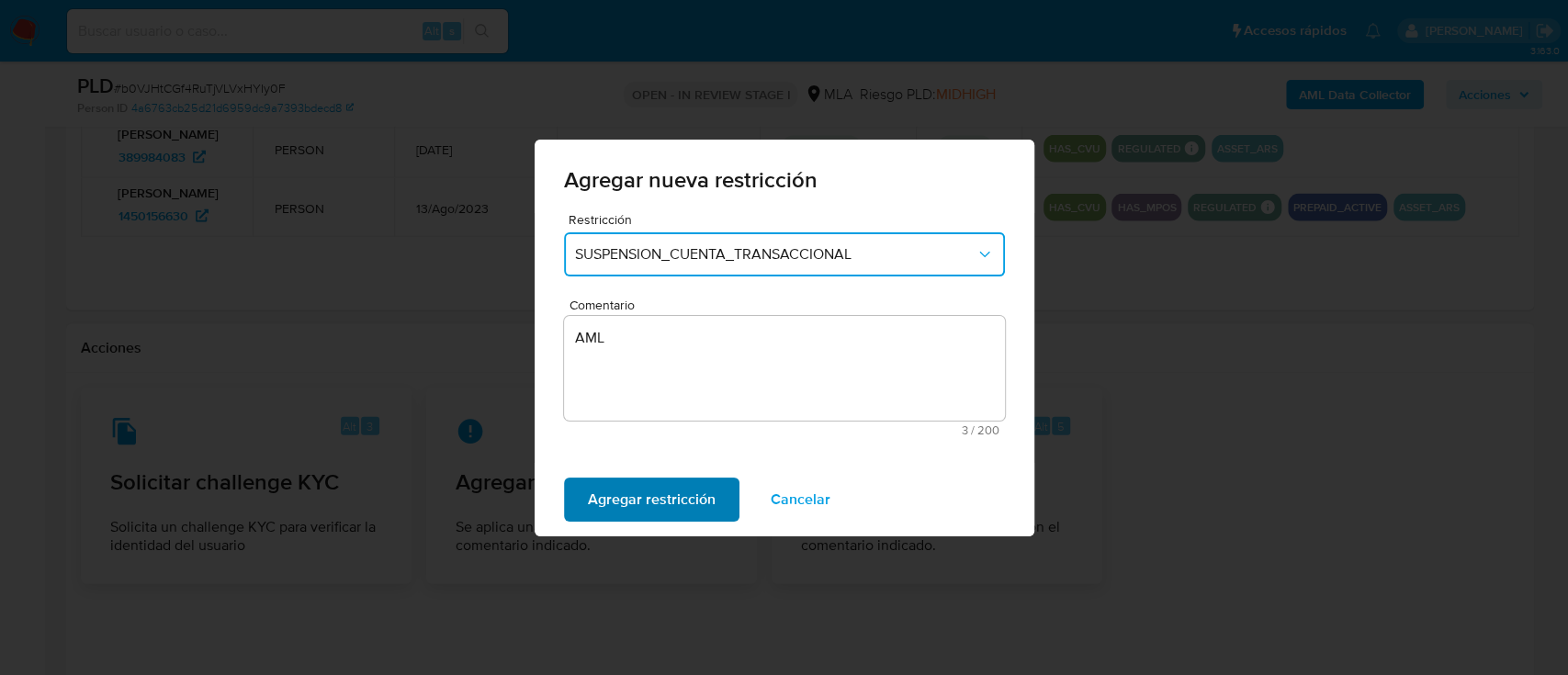
click at [673, 501] on span "Agregar restricción" at bounding box center [651, 499] width 127 height 41
click at [618, 475] on div "Confirmar Cancelar" at bounding box center [784, 499] width 500 height 73
click at [617, 494] on span "Confirmar" at bounding box center [620, 499] width 66 height 41
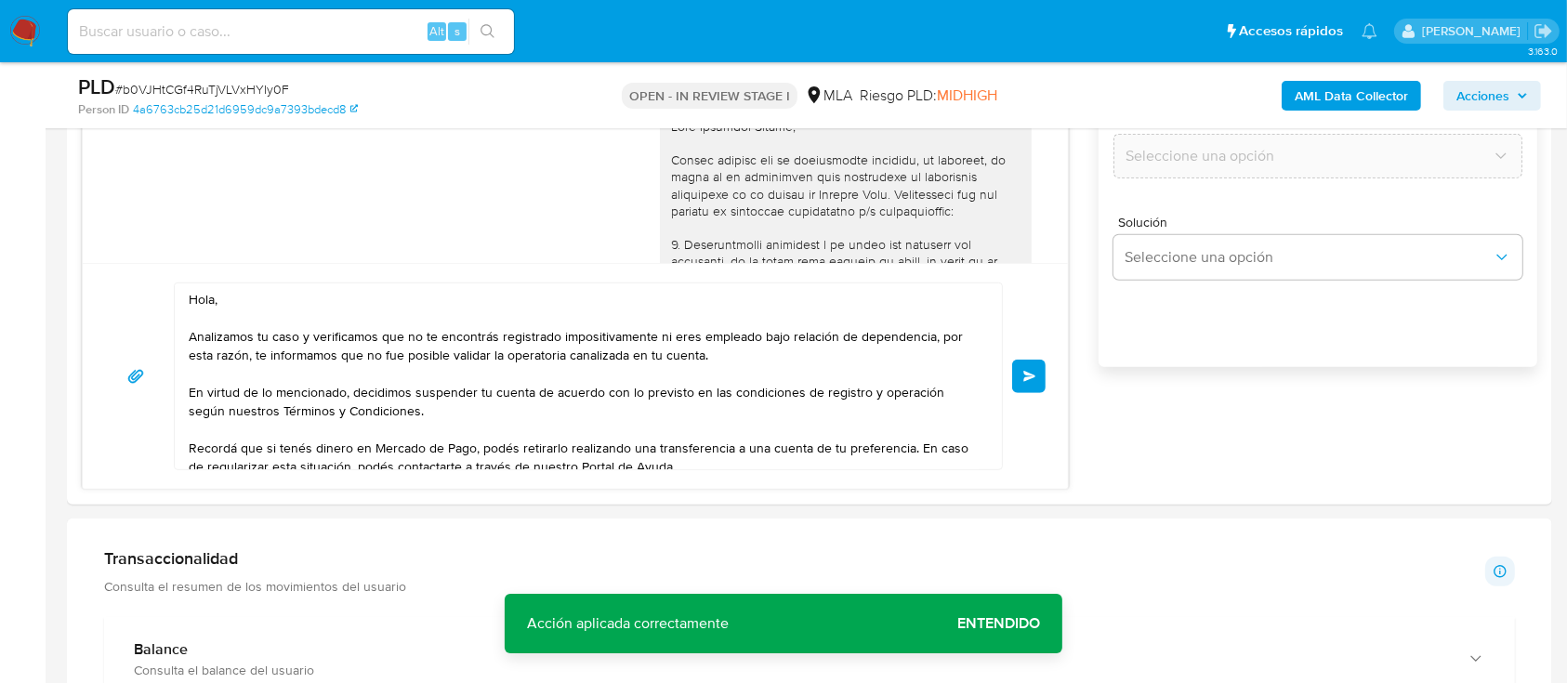
scroll to position [1261, 0]
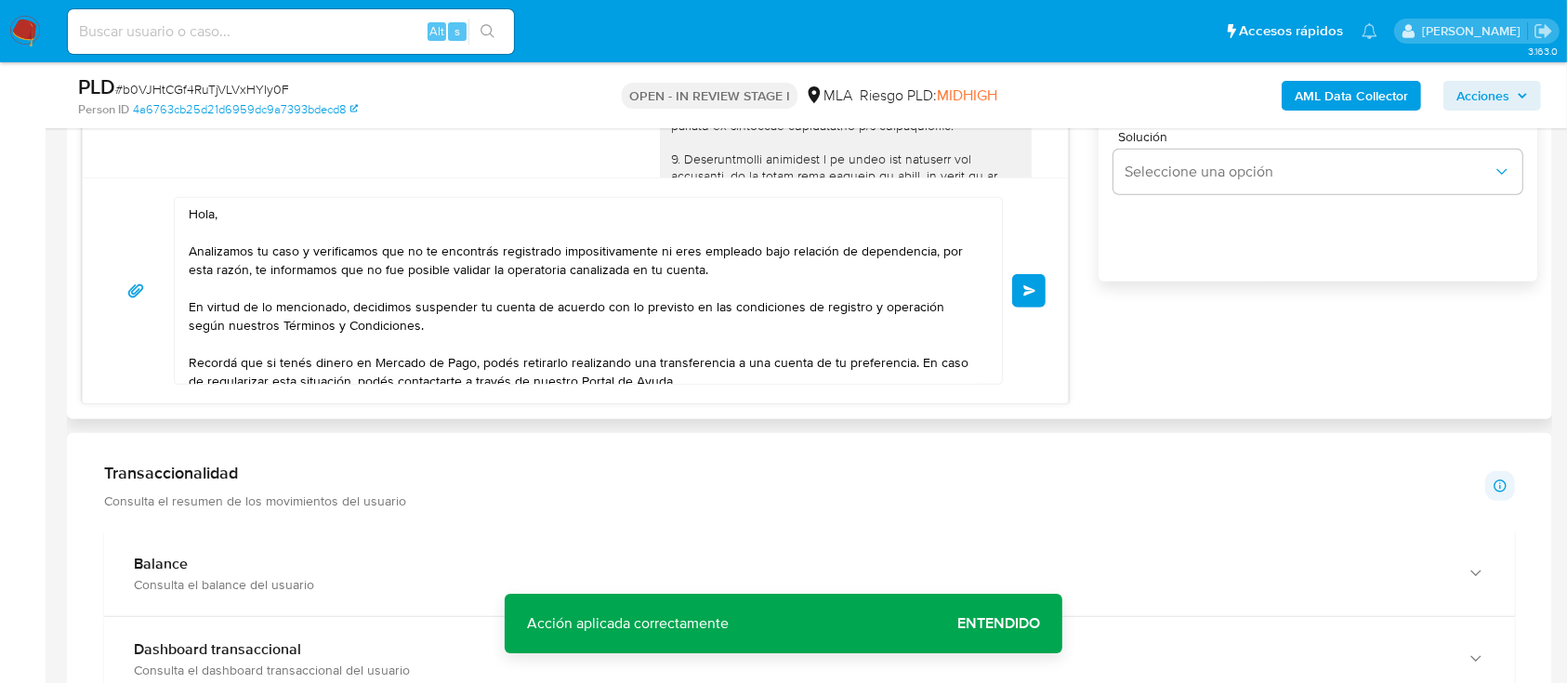
click at [1035, 266] on div "Hola, Analizamos tu caso y verificamos que no te encontrás registrado impositiv…" at bounding box center [575, 291] width 941 height 188
click at [1035, 285] on span "Enviar" at bounding box center [1029, 290] width 13 height 11
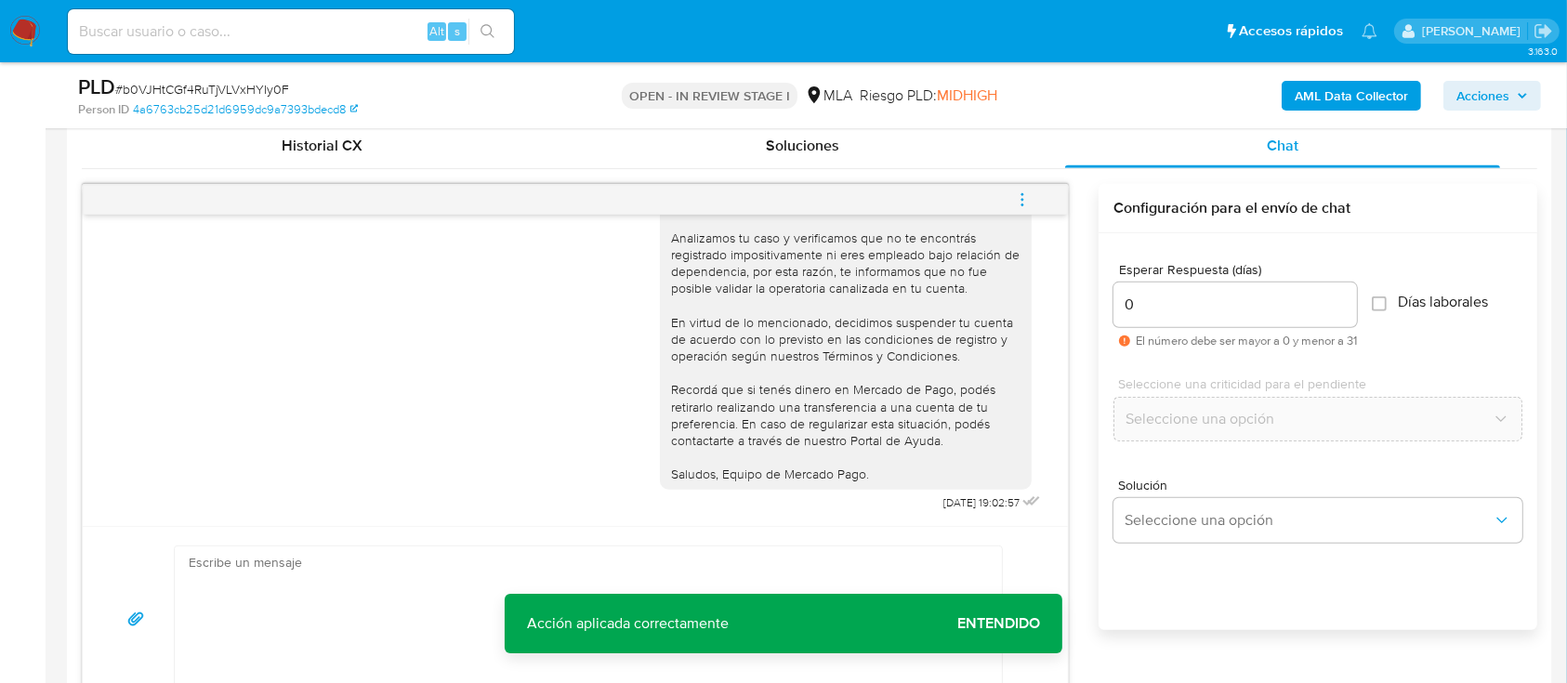
scroll to position [889, 0]
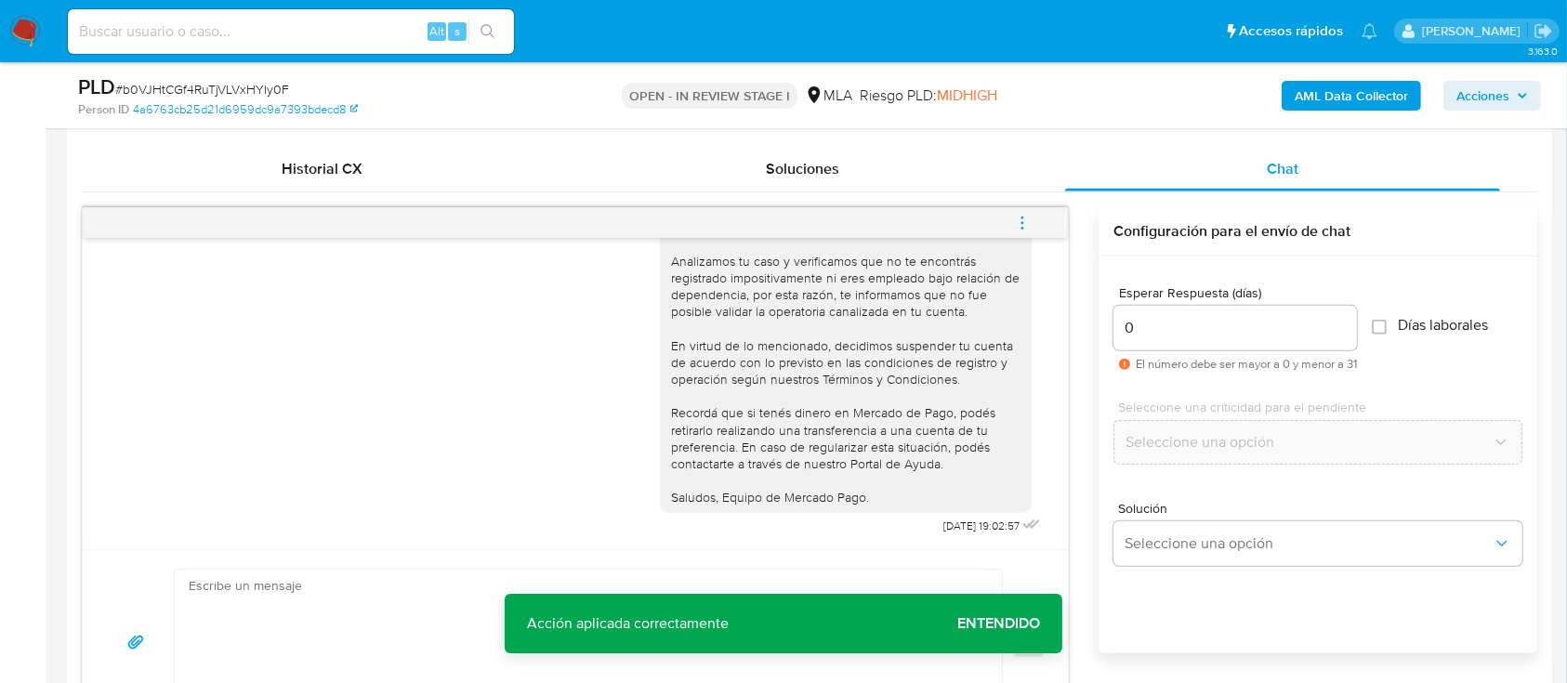
click at [1034, 218] on button "menu-action" at bounding box center [1022, 223] width 61 height 45
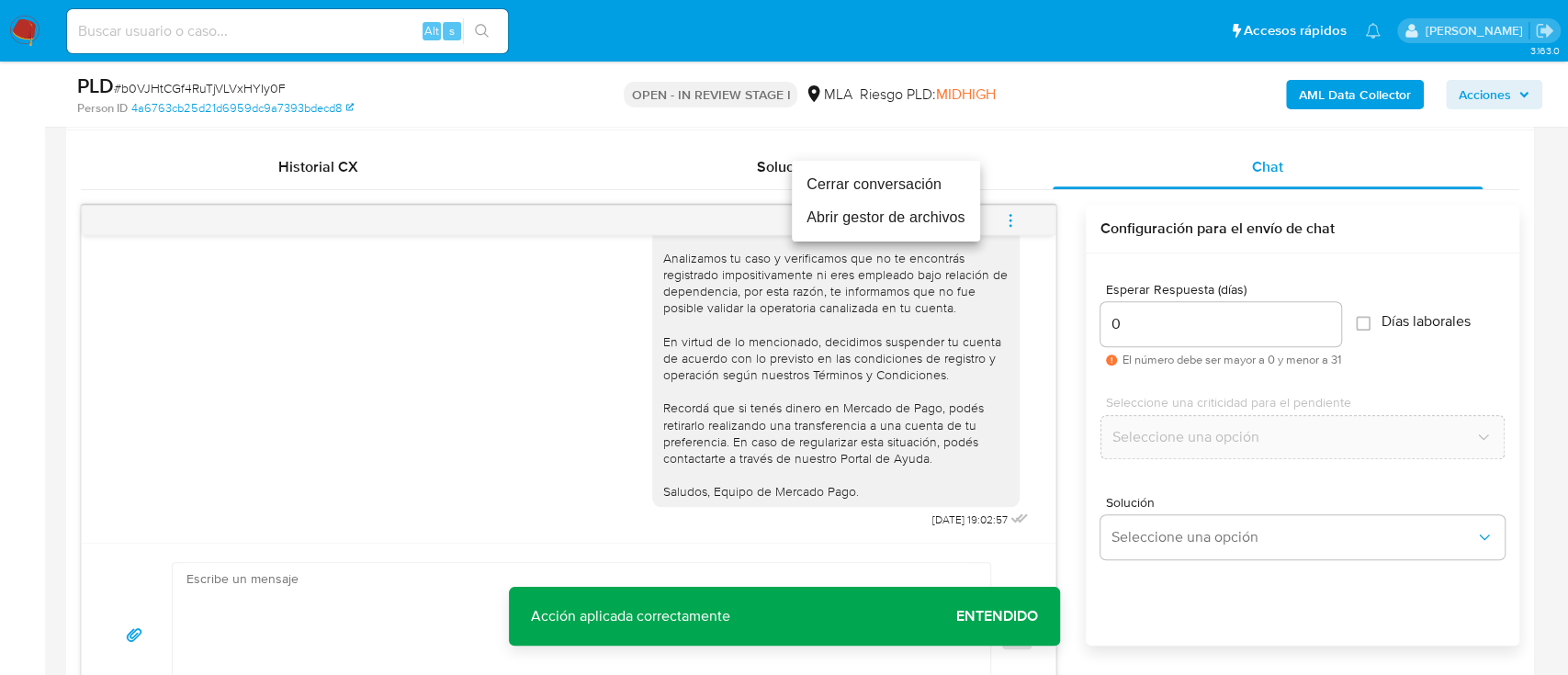
click at [954, 184] on li "Cerrar conversación" at bounding box center [885, 184] width 189 height 33
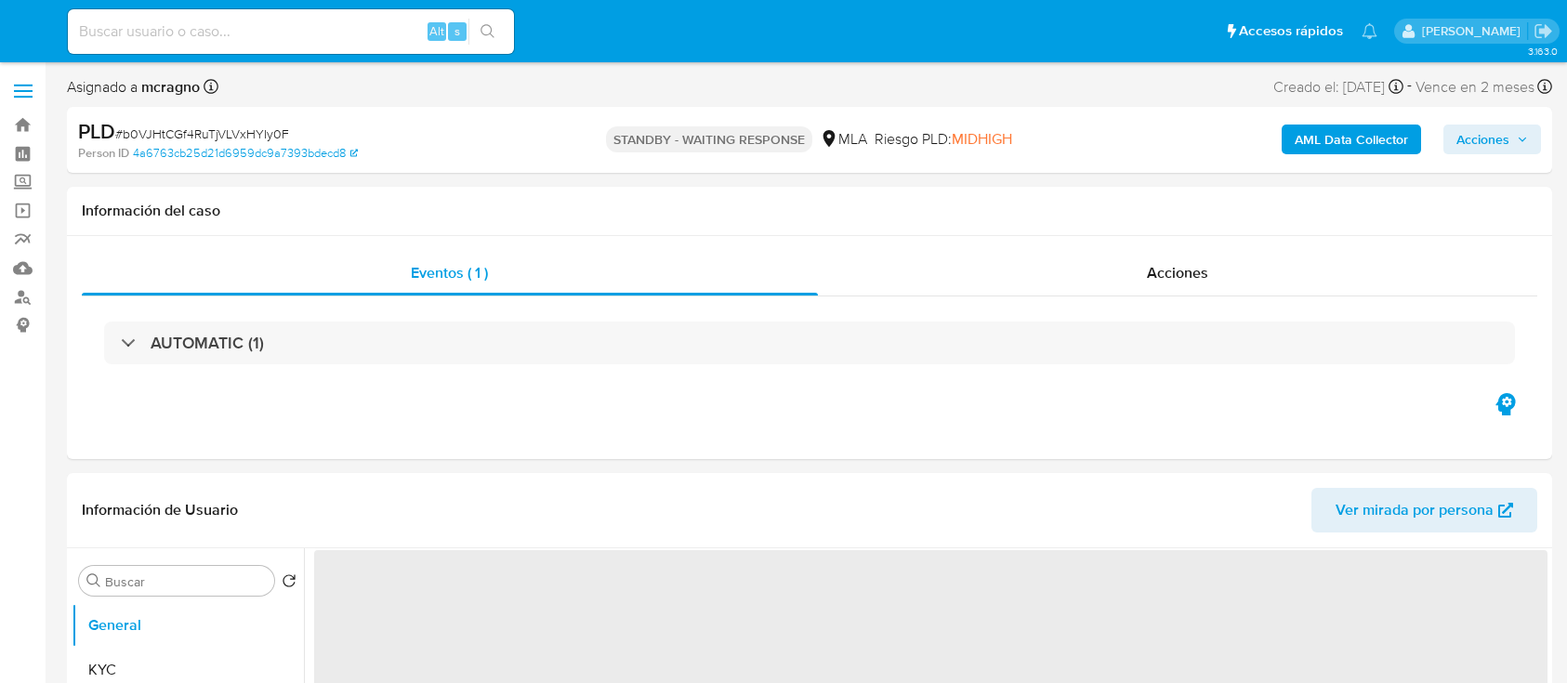
select select "10"
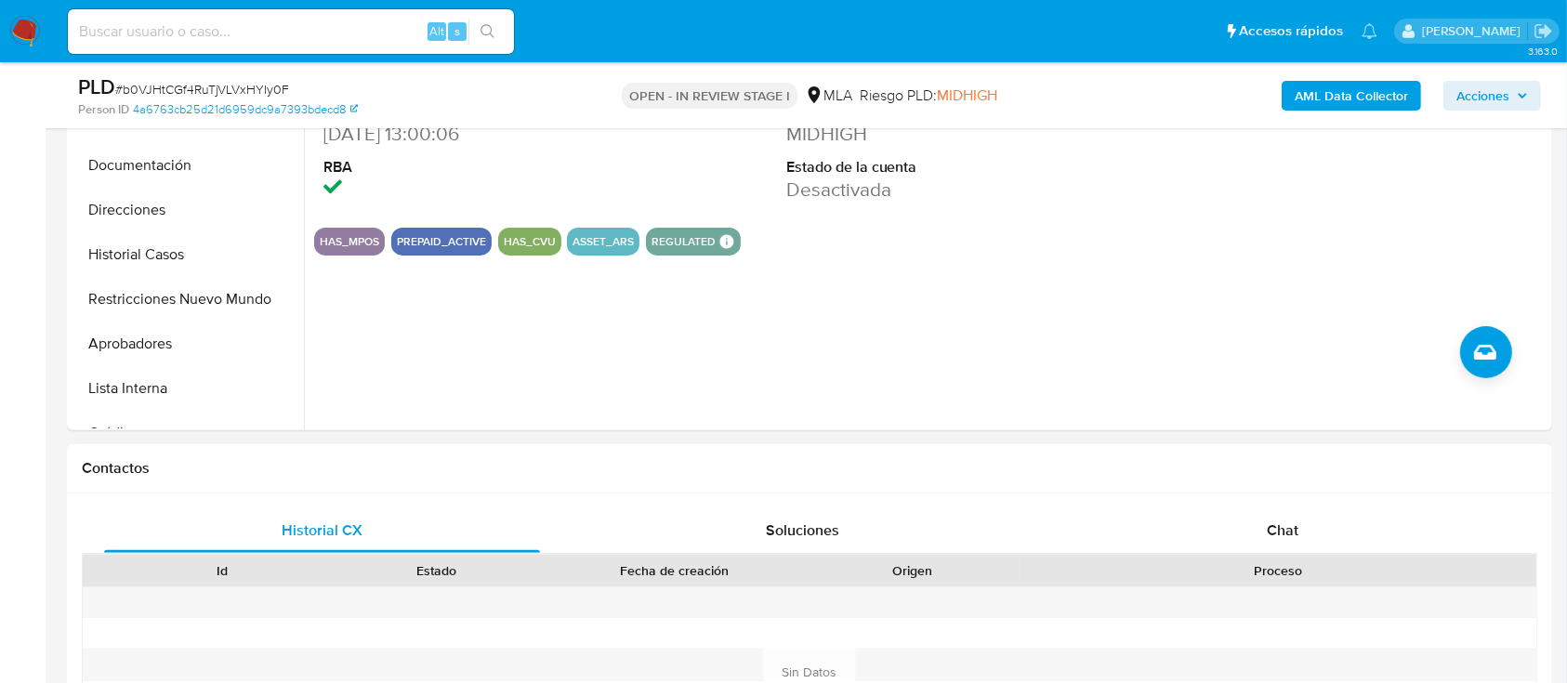
scroll to position [744, 0]
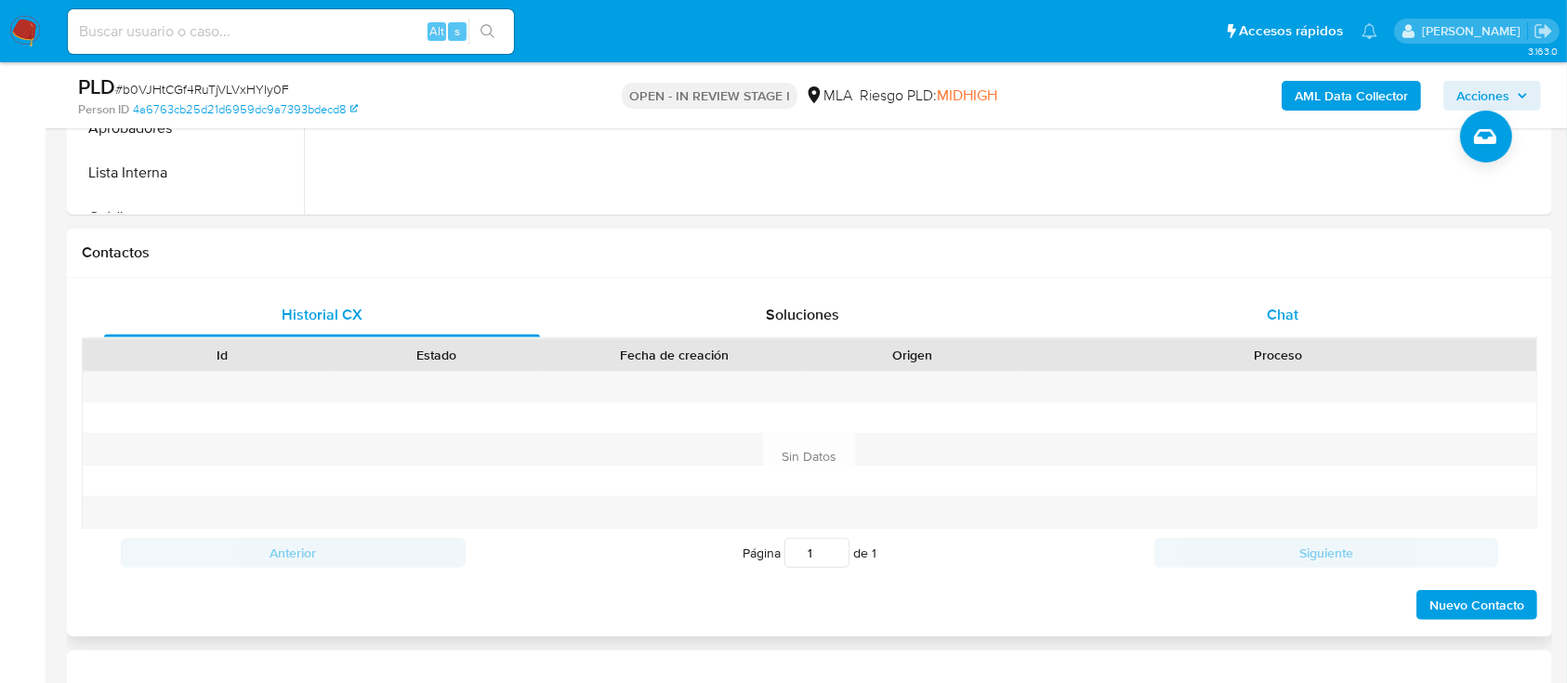
click at [1342, 313] on div "Chat" at bounding box center [1283, 315] width 436 height 45
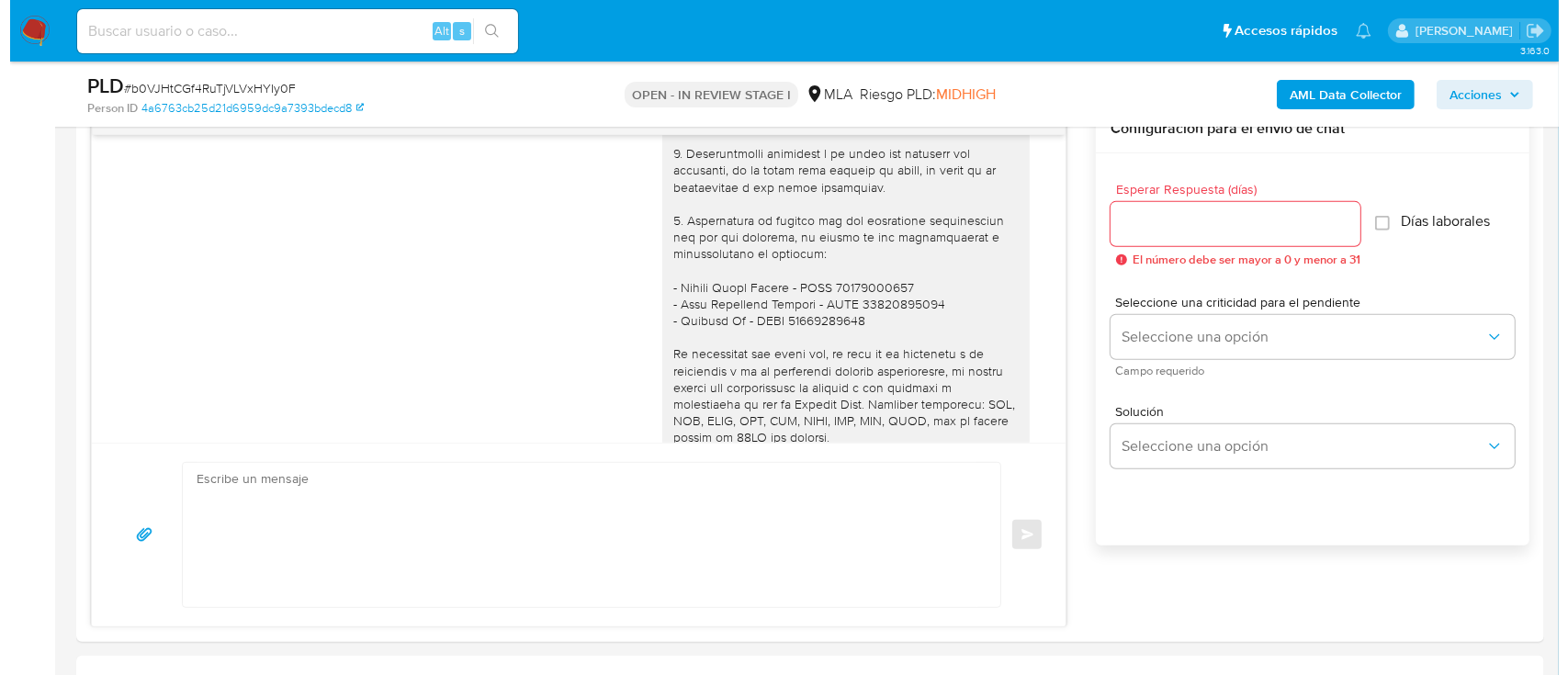
scroll to position [368, 0]
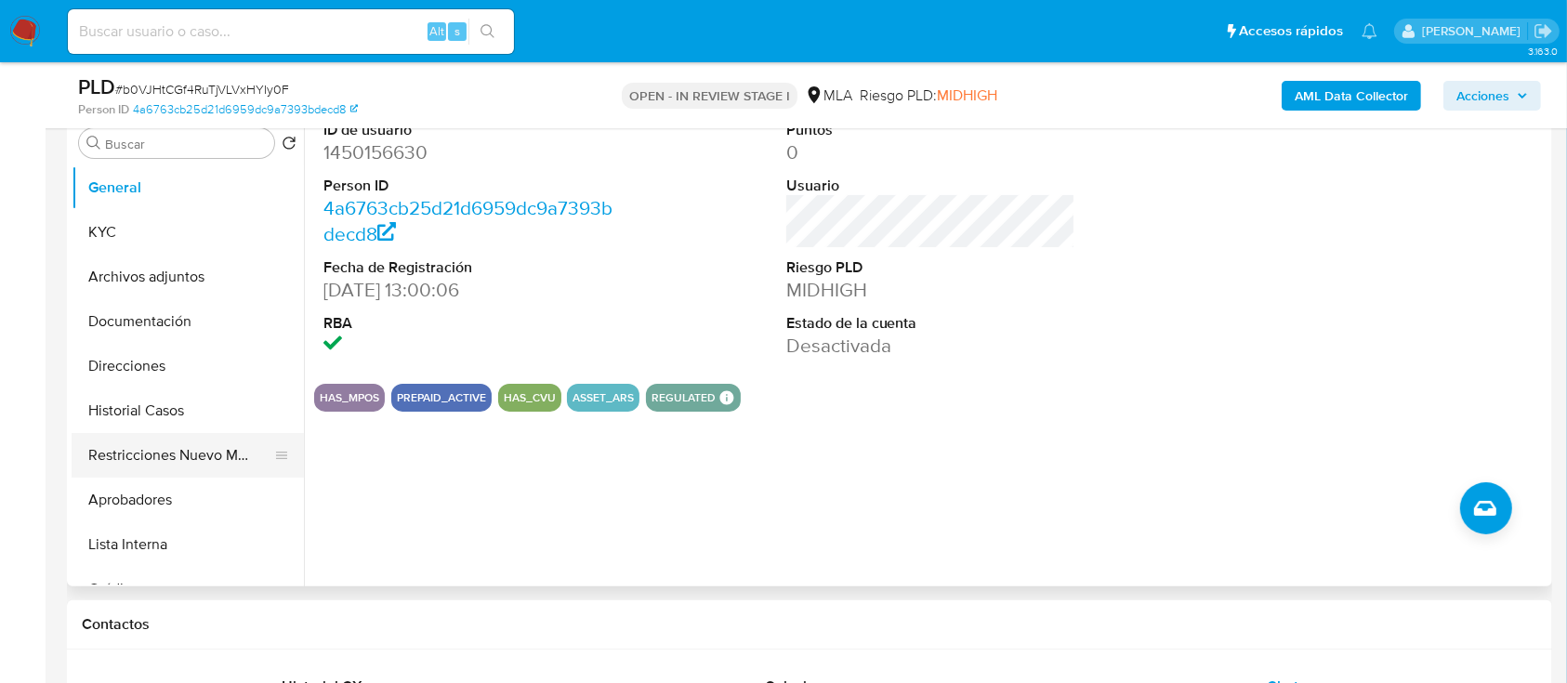
click at [156, 441] on button "Restricciones Nuevo Mundo" at bounding box center [180, 455] width 217 height 45
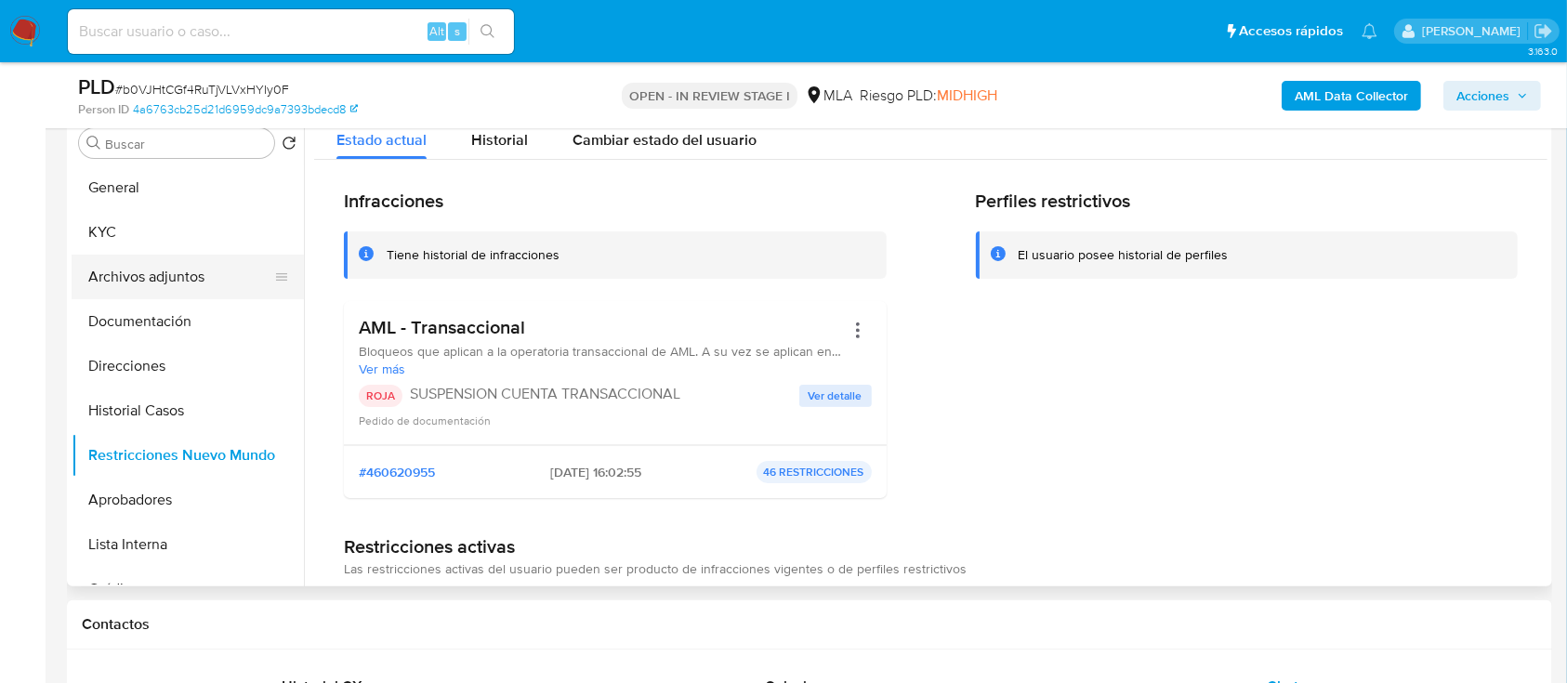
click at [192, 272] on button "Archivos adjuntos" at bounding box center [180, 277] width 217 height 45
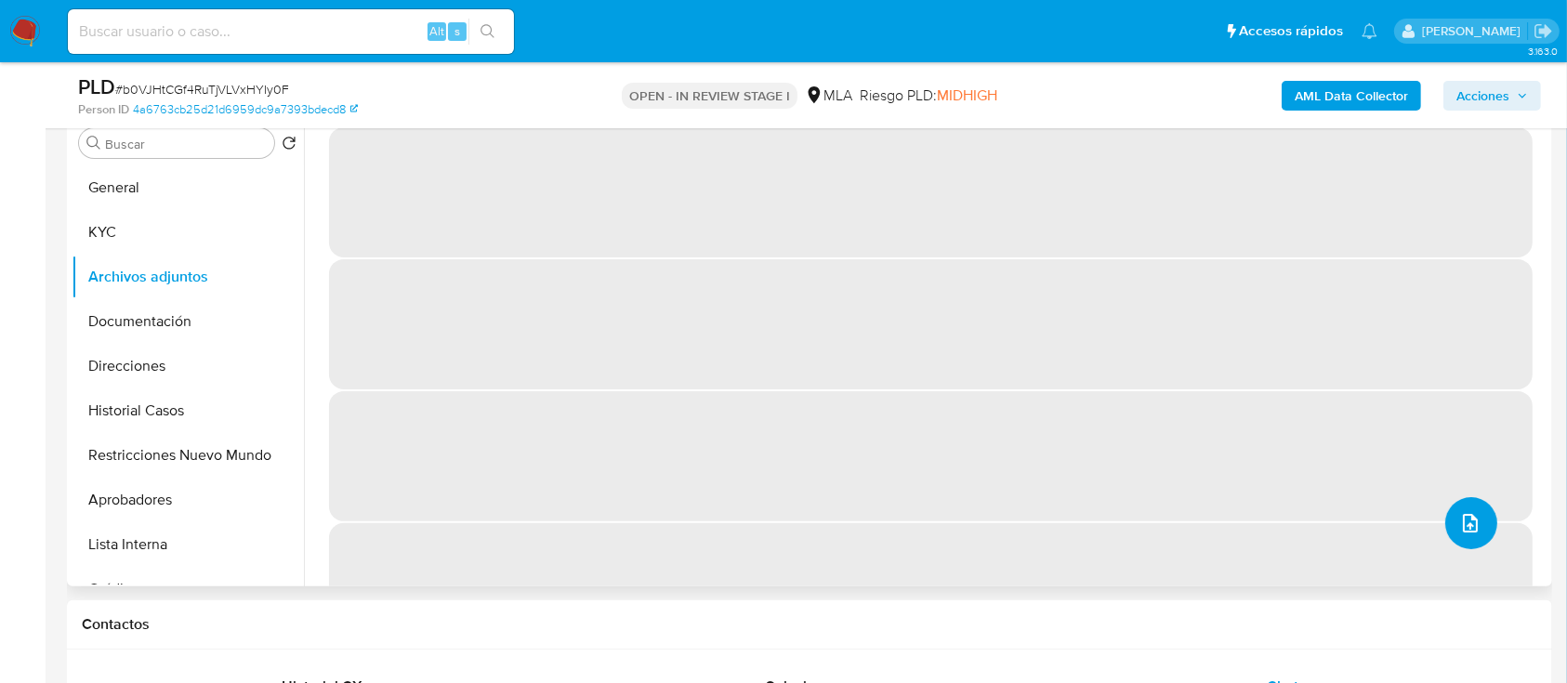
click at [1459, 517] on icon "upload-file" at bounding box center [1470, 523] width 22 height 22
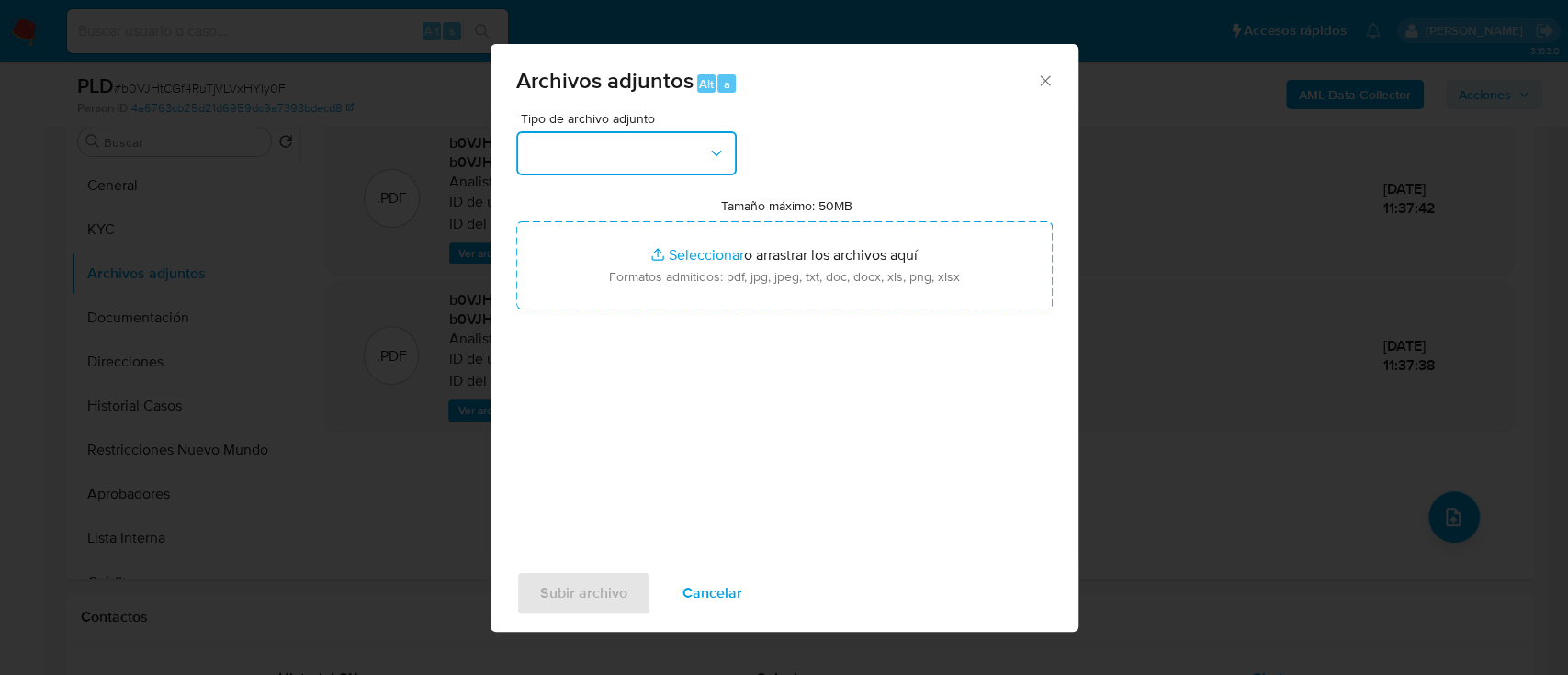
click at [619, 167] on button "button" at bounding box center [625, 153] width 220 height 44
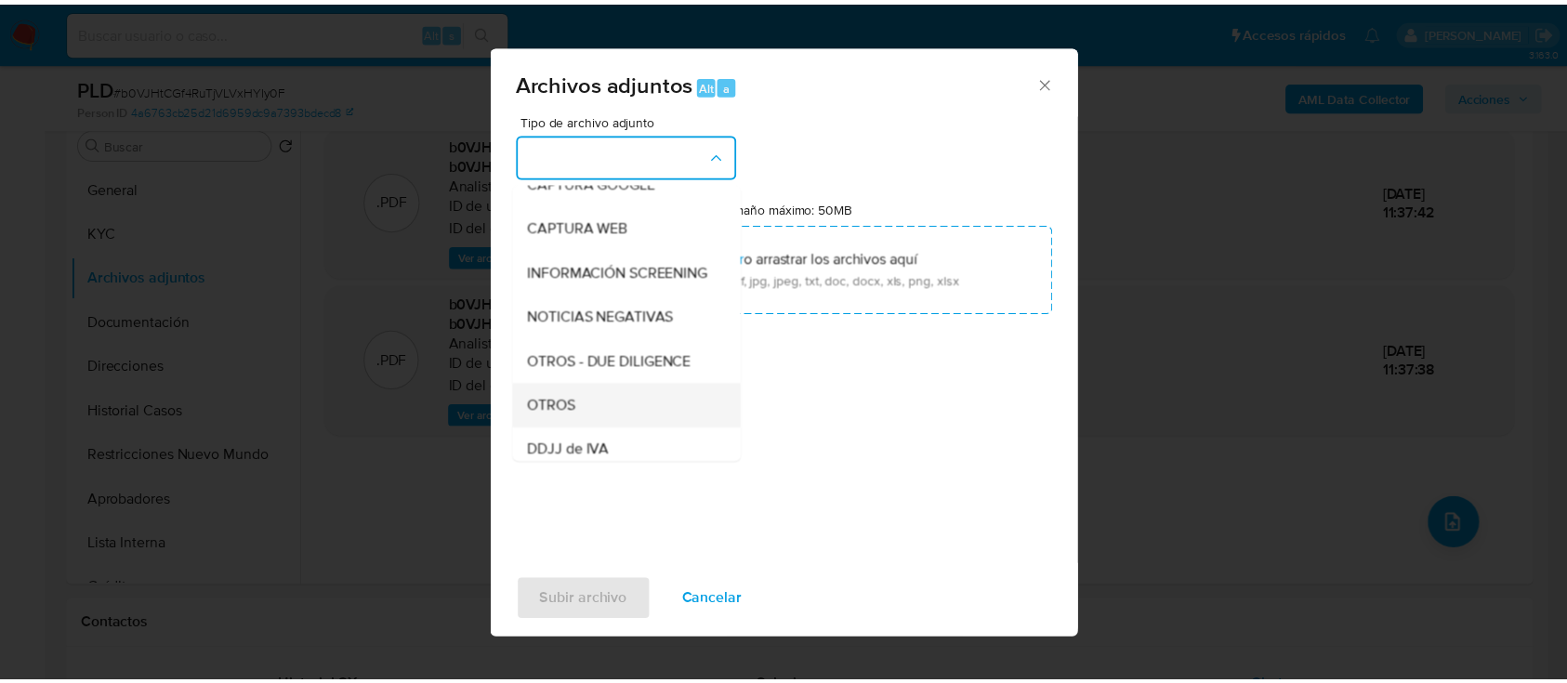
scroll to position [247, 0]
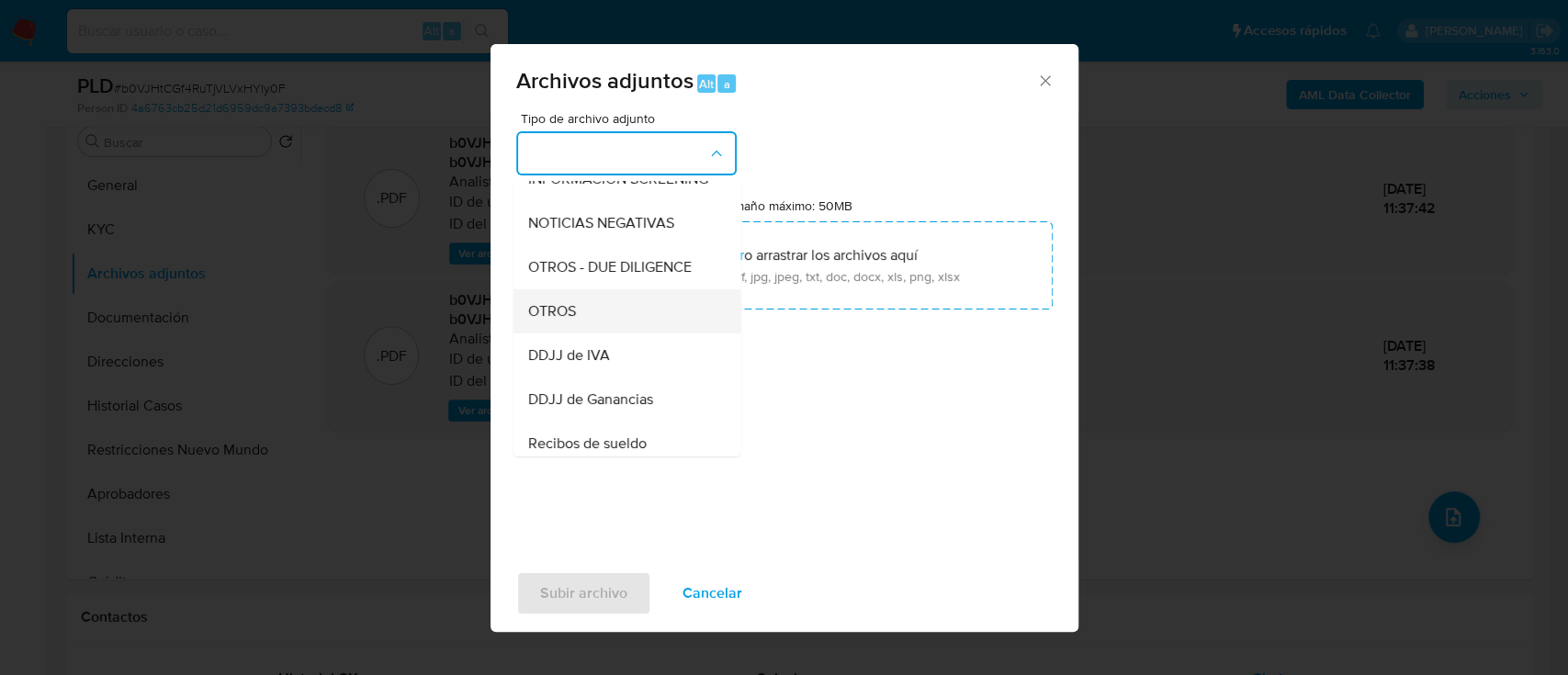
click at [567, 320] on span "OTROS" at bounding box center [550, 311] width 47 height 19
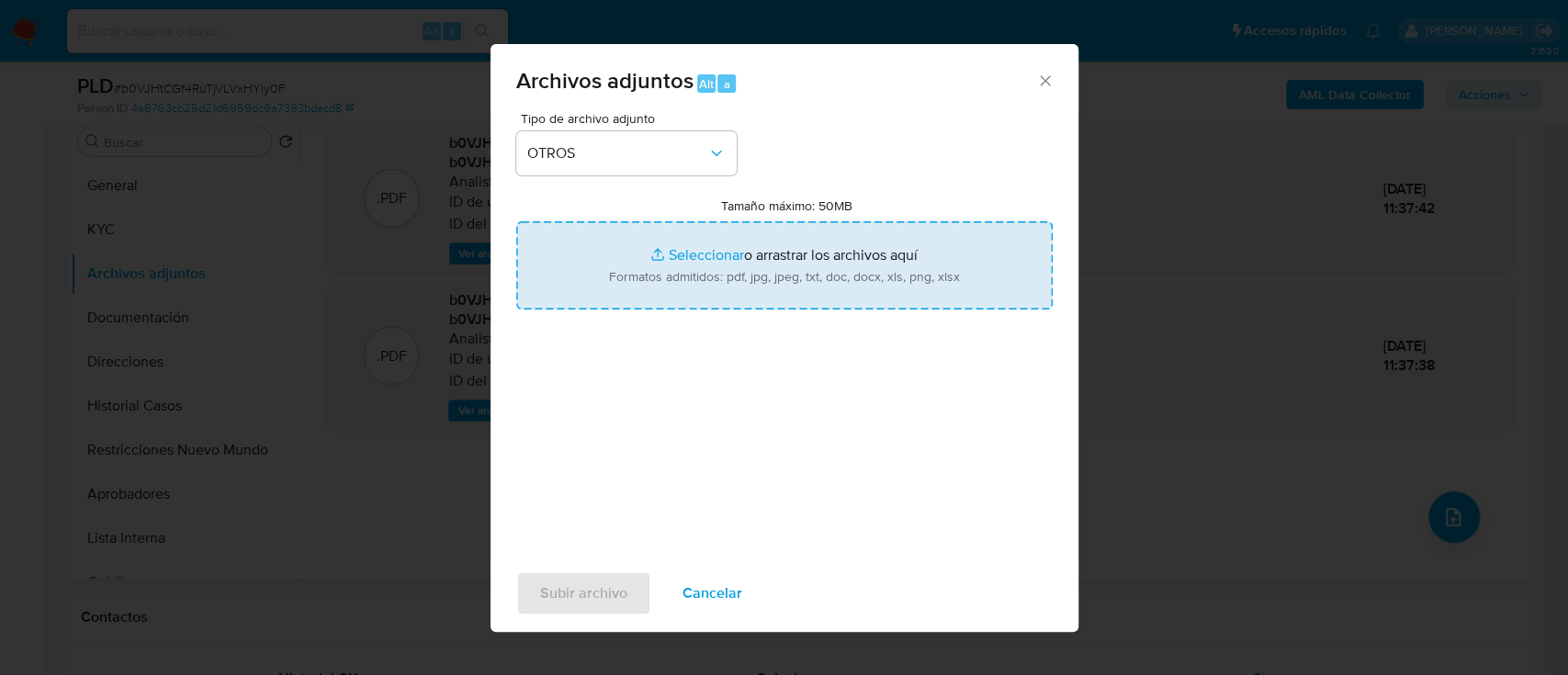
click at [689, 263] on input "Tamaño máximo: 50MB Seleccionar archivos" at bounding box center [784, 265] width 536 height 88
type input "C:\fakepath\1450156630 - Movimientos.xlsx"
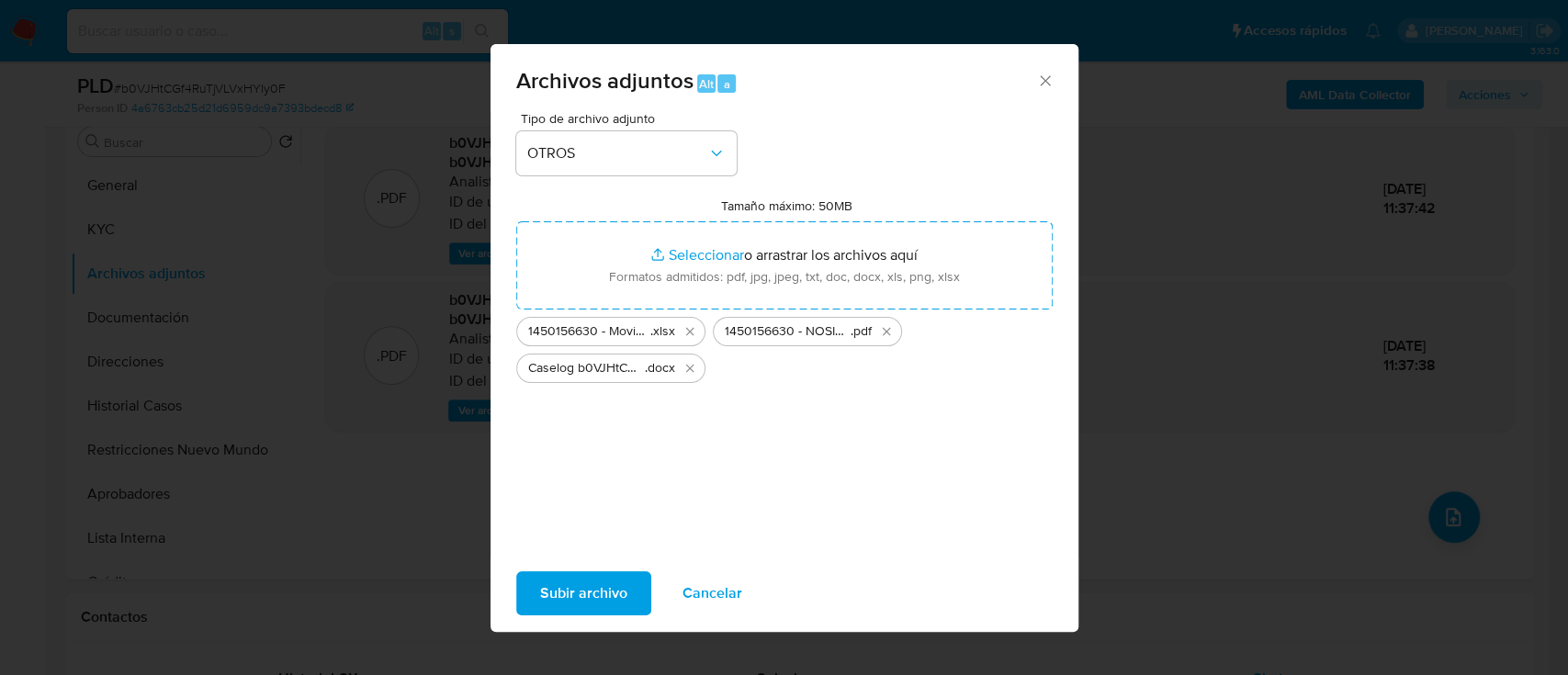
click at [605, 590] on span "Subir archivo" at bounding box center [583, 593] width 87 height 41
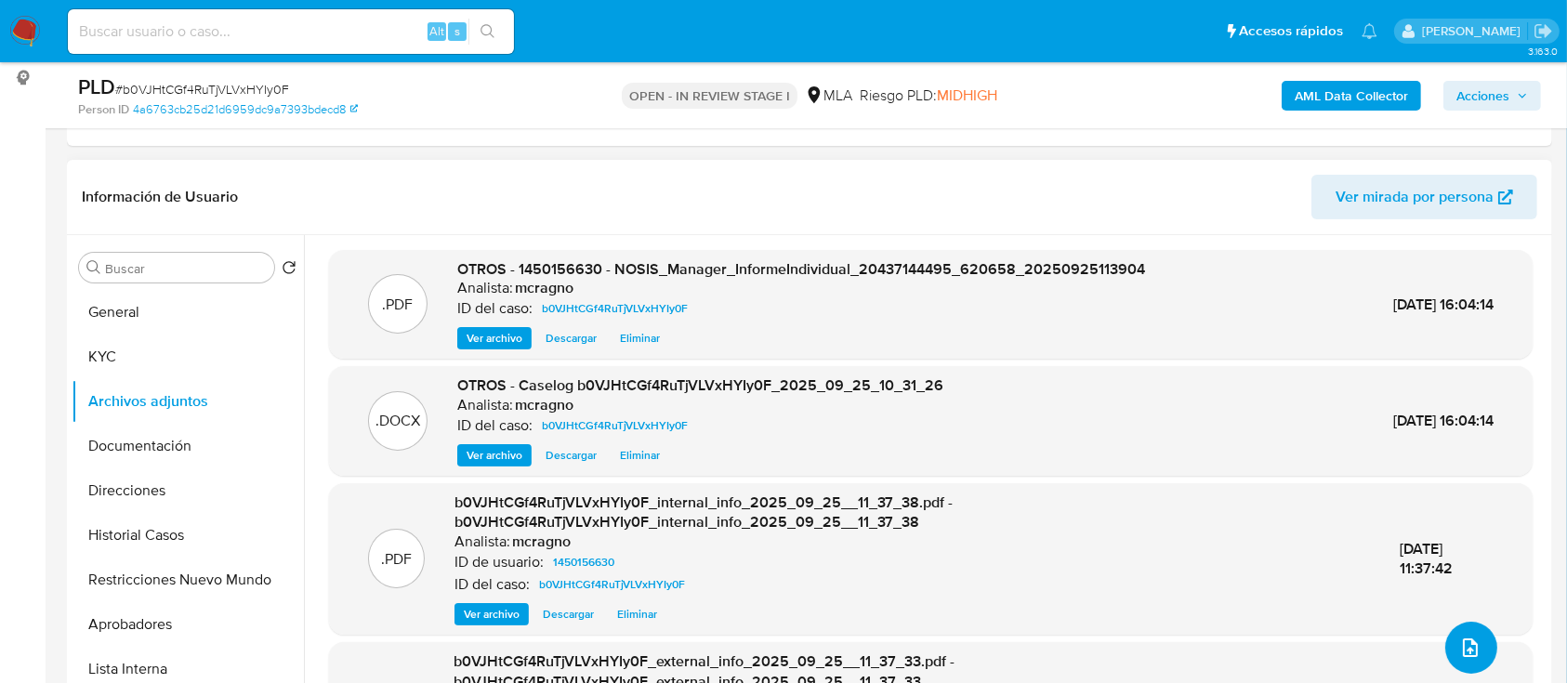
click at [1473, 637] on span "upload-file" at bounding box center [1470, 648] width 22 height 22
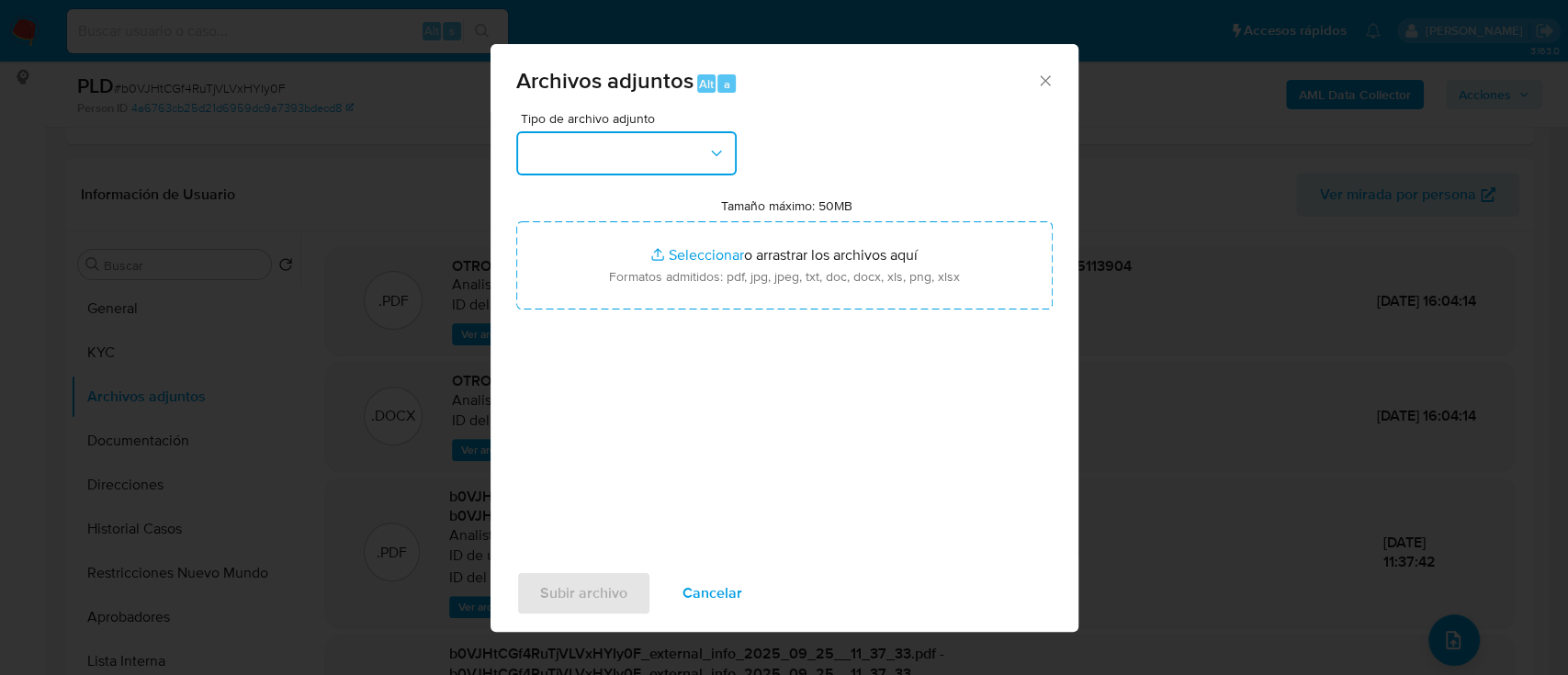
click at [654, 171] on button "button" at bounding box center [625, 153] width 220 height 44
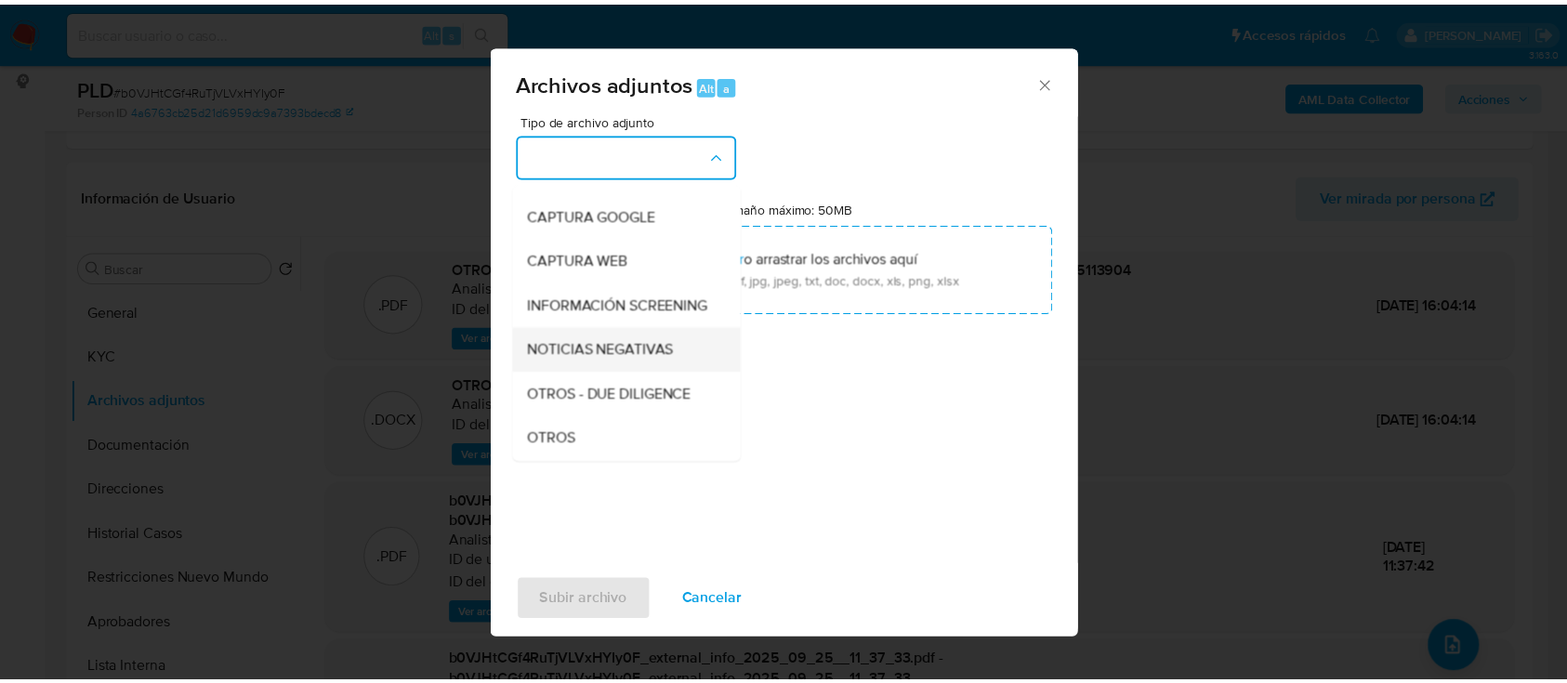
scroll to position [372, 0]
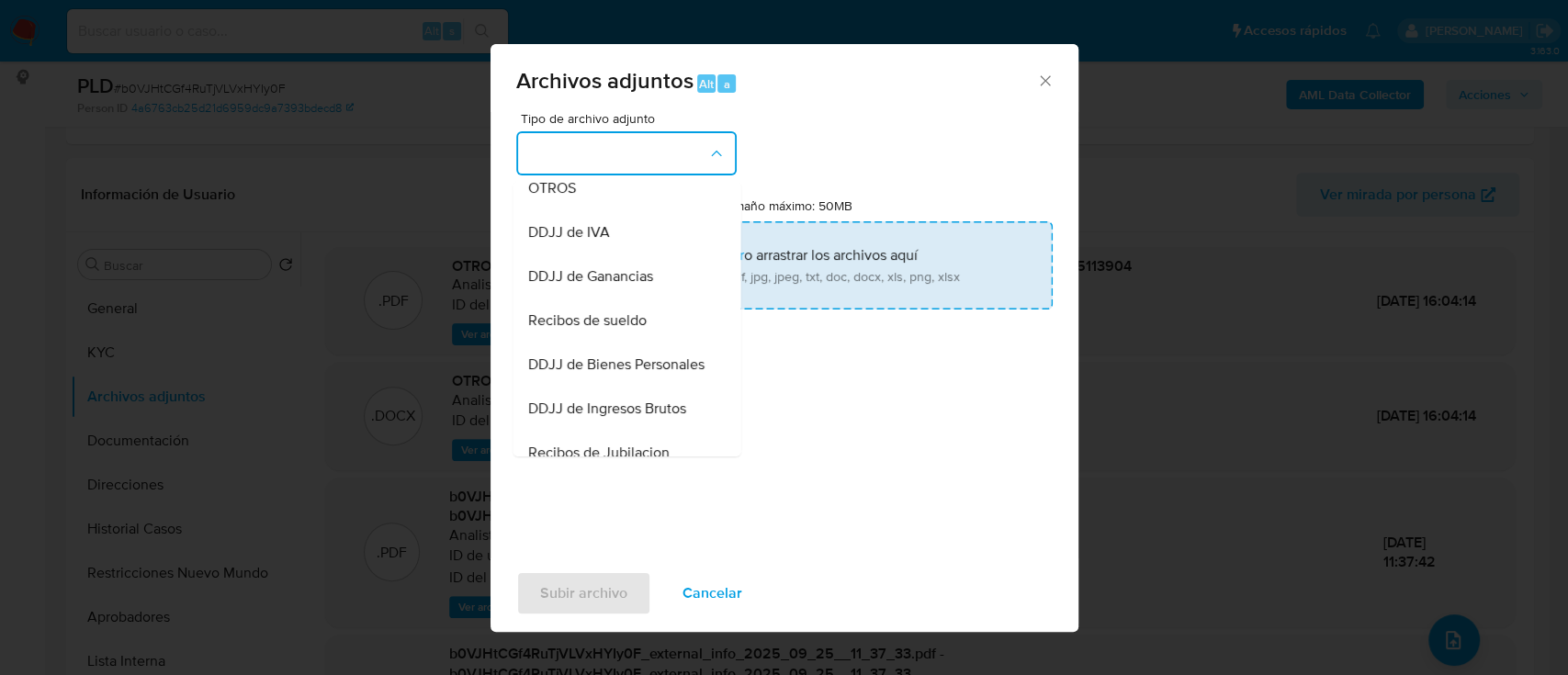
drag, startPoint x: 618, startPoint y: 213, endPoint x: 757, endPoint y: 271, distance: 150.6
click at [618, 211] on div "OTROS" at bounding box center [620, 188] width 188 height 44
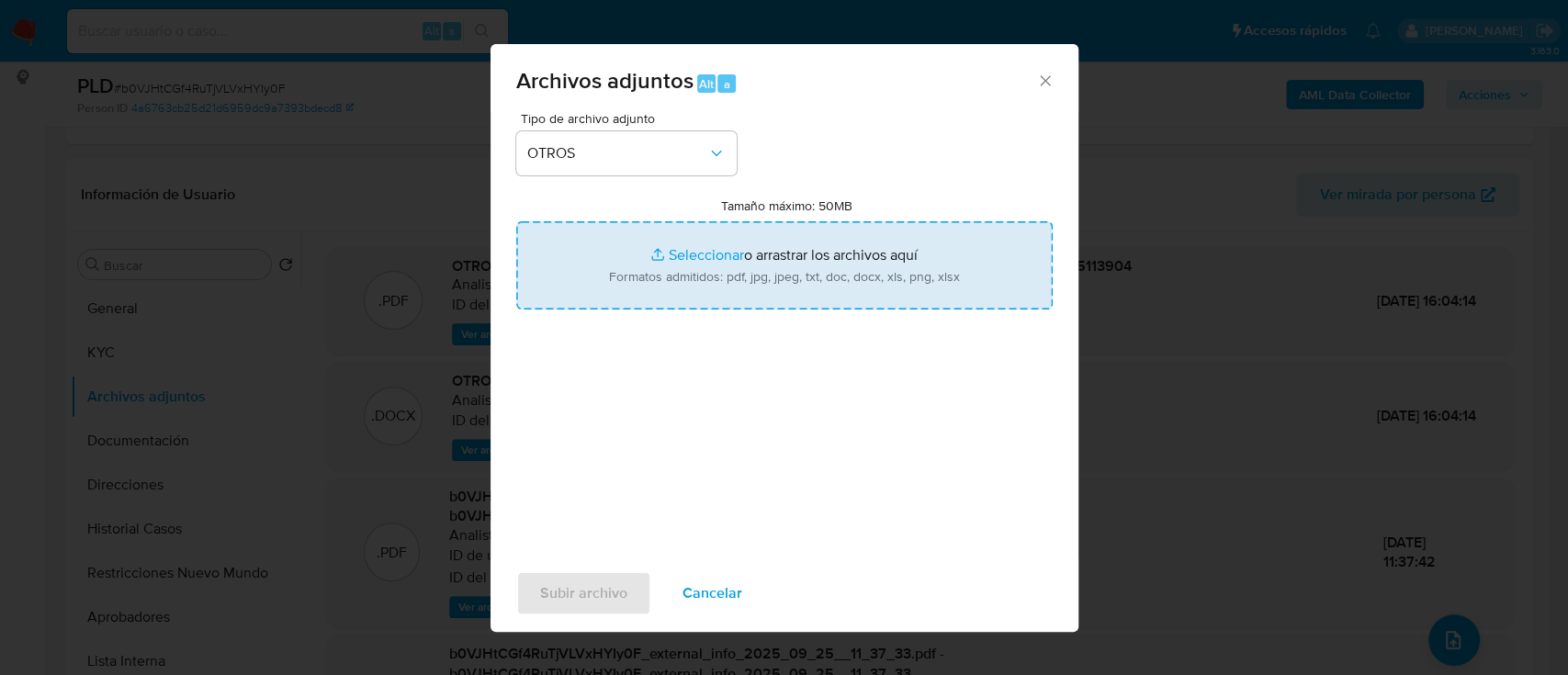
click at [757, 271] on input "Tamaño máximo: 50MB Seleccionar archivos" at bounding box center [784, 265] width 536 height 88
type input "C:\fakepath\1450156630 - Movimientos.xlsx"
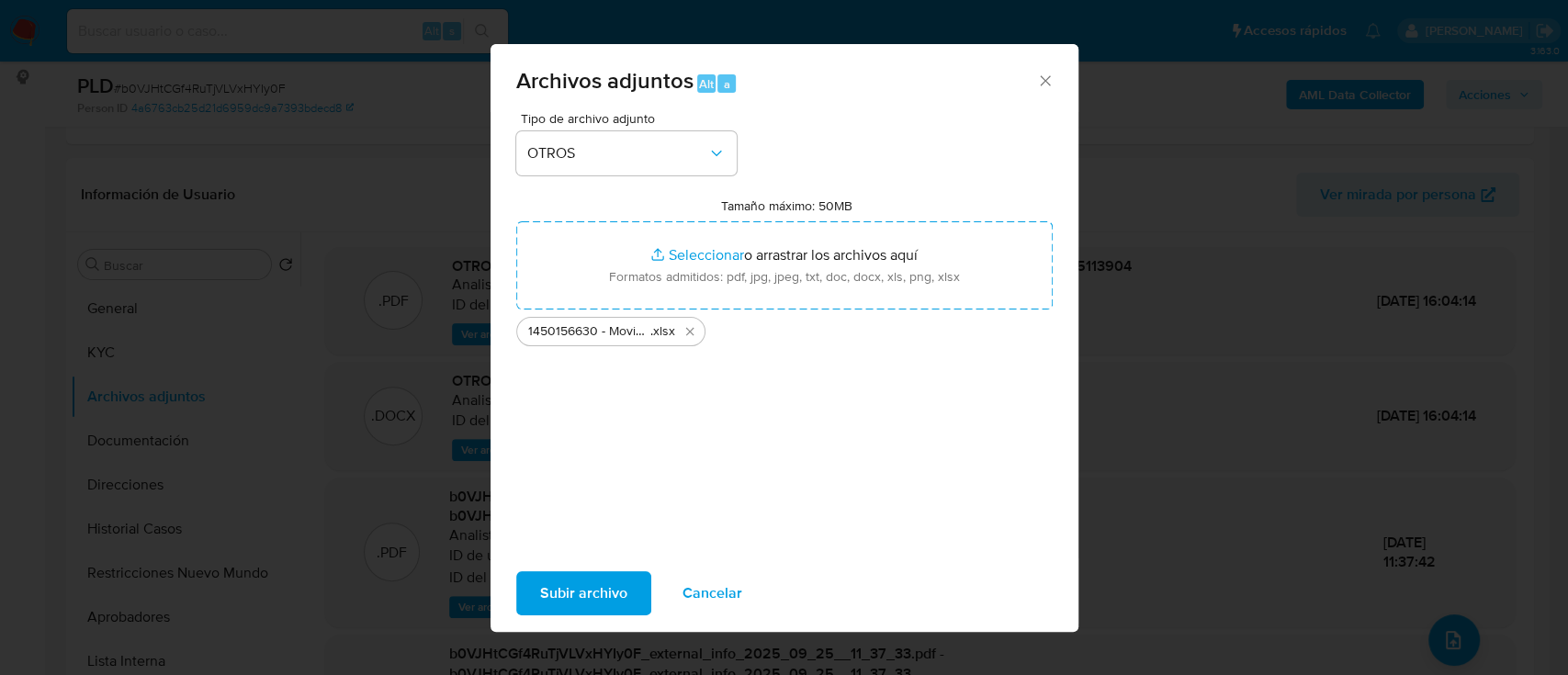
click at [618, 585] on span "Subir archivo" at bounding box center [583, 593] width 87 height 41
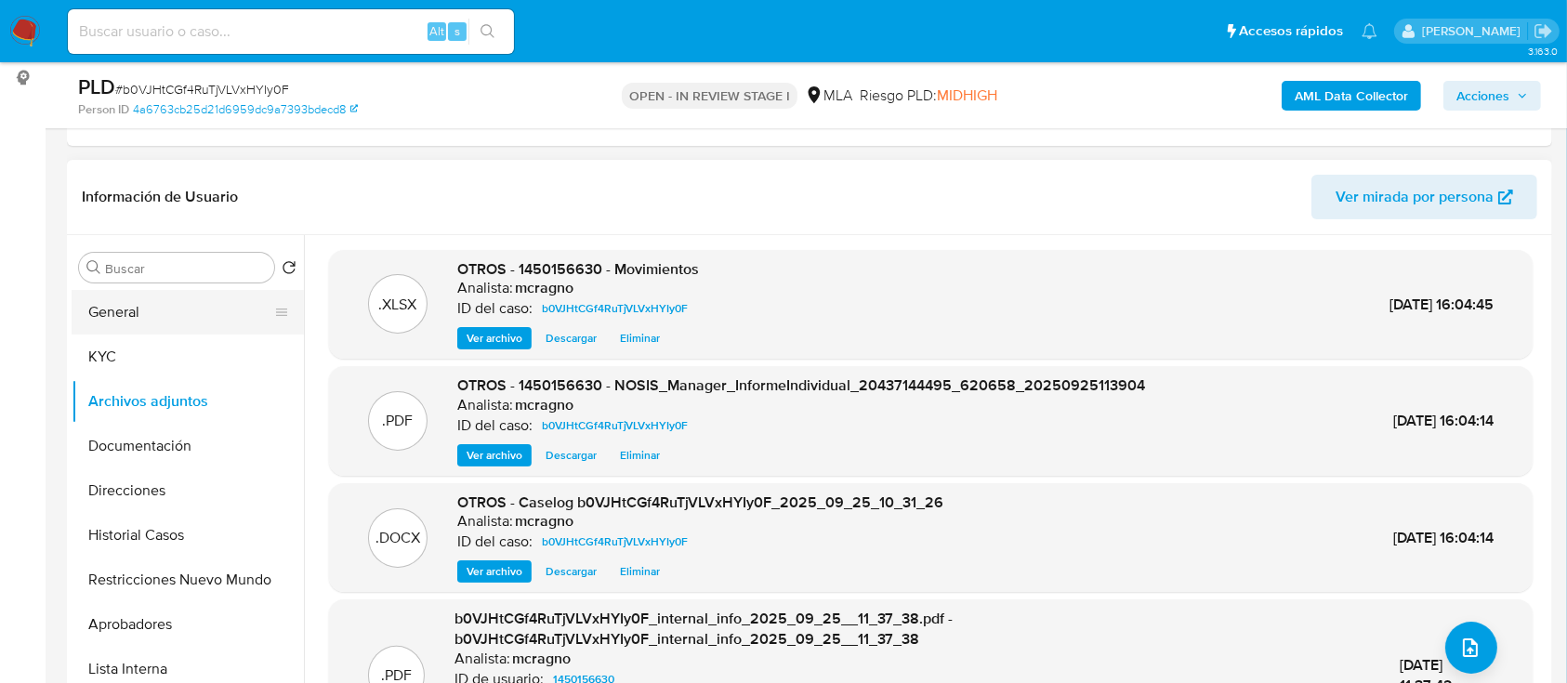
click at [154, 295] on button "General" at bounding box center [180, 312] width 217 height 45
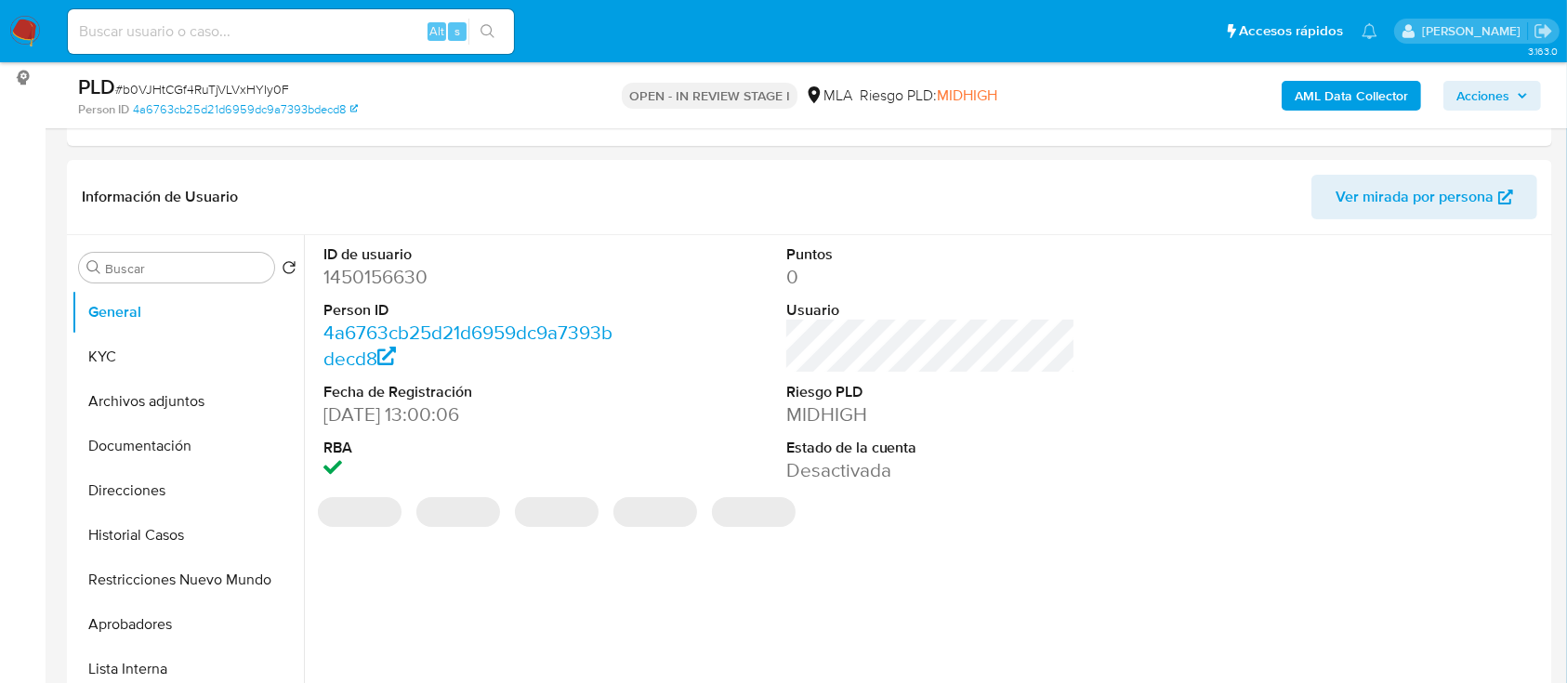
click at [1513, 95] on span "Acciones" at bounding box center [1492, 96] width 72 height 26
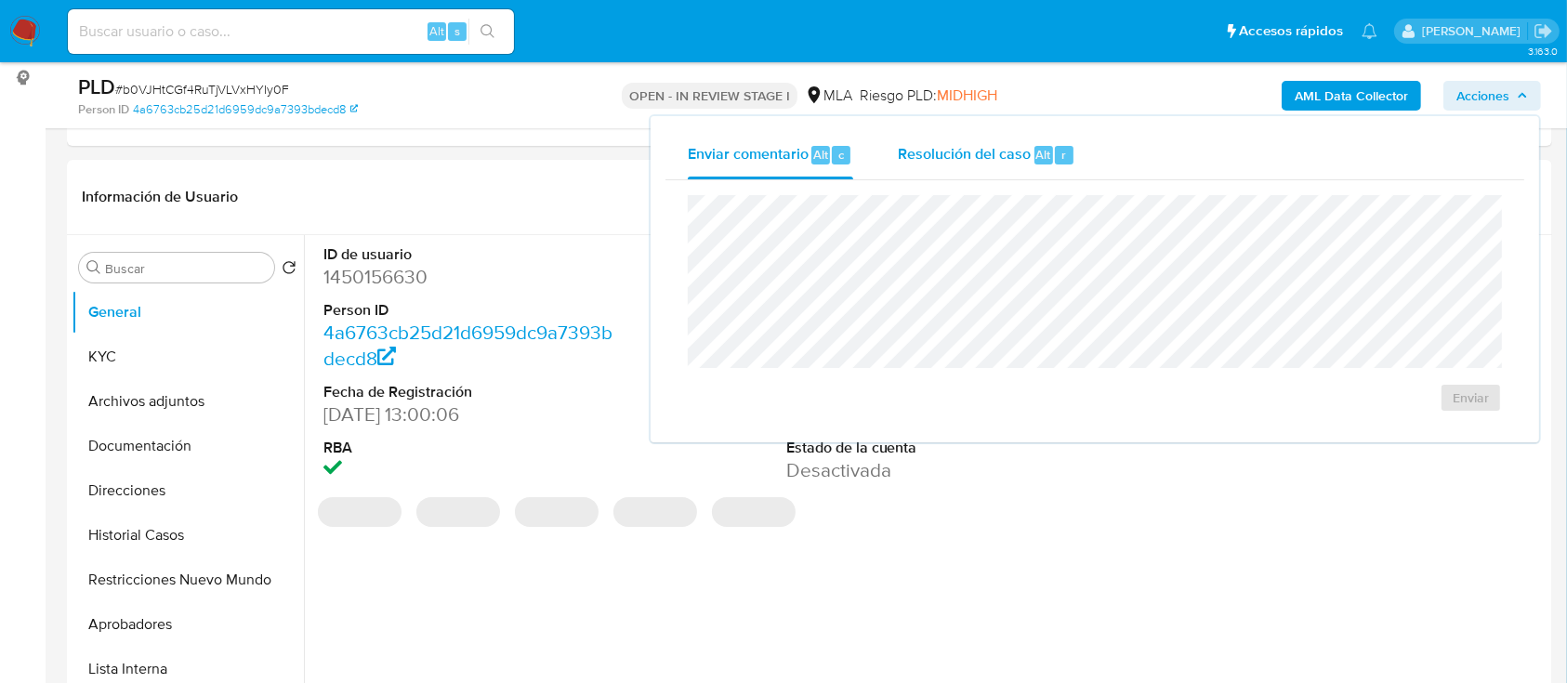
click at [970, 152] on span "Resolución del caso" at bounding box center [964, 153] width 133 height 21
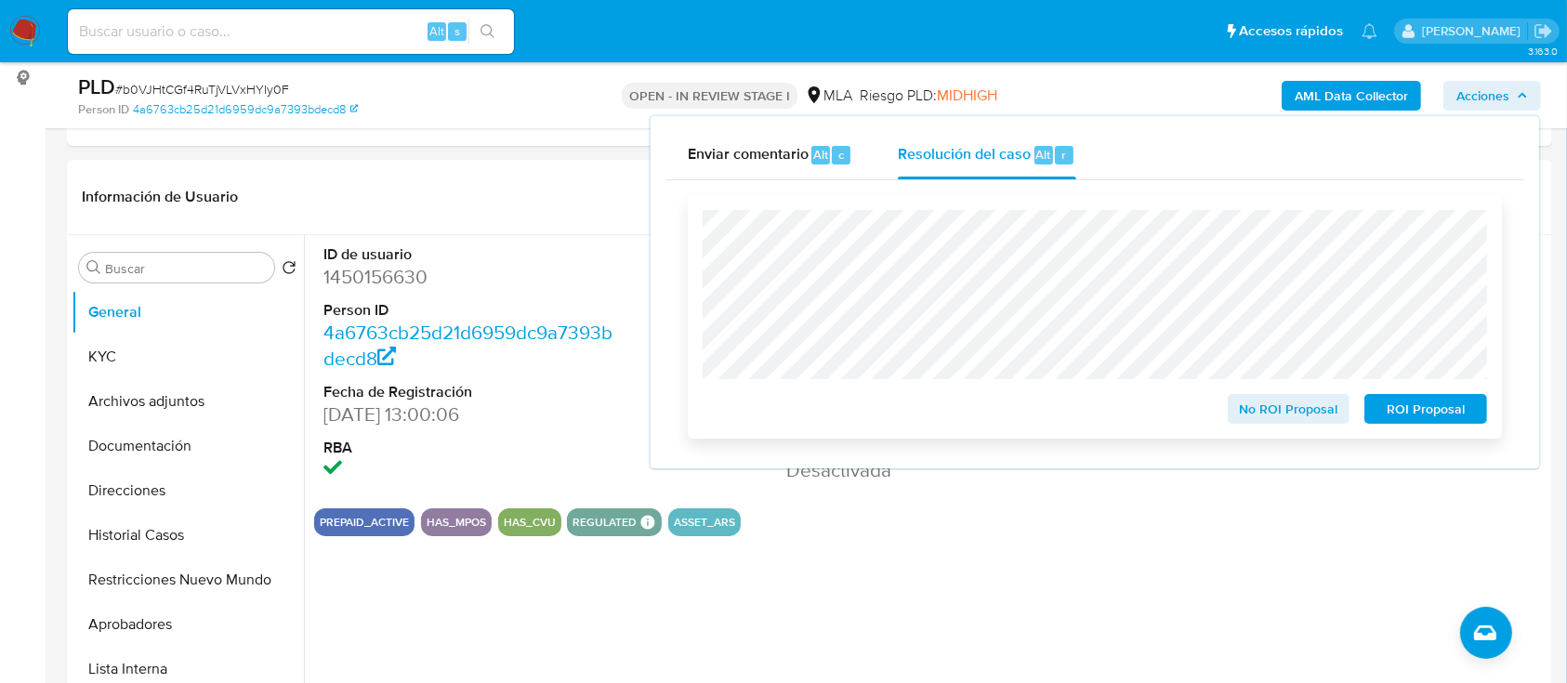
click at [1415, 413] on span "ROI Proposal" at bounding box center [1425, 409] width 97 height 26
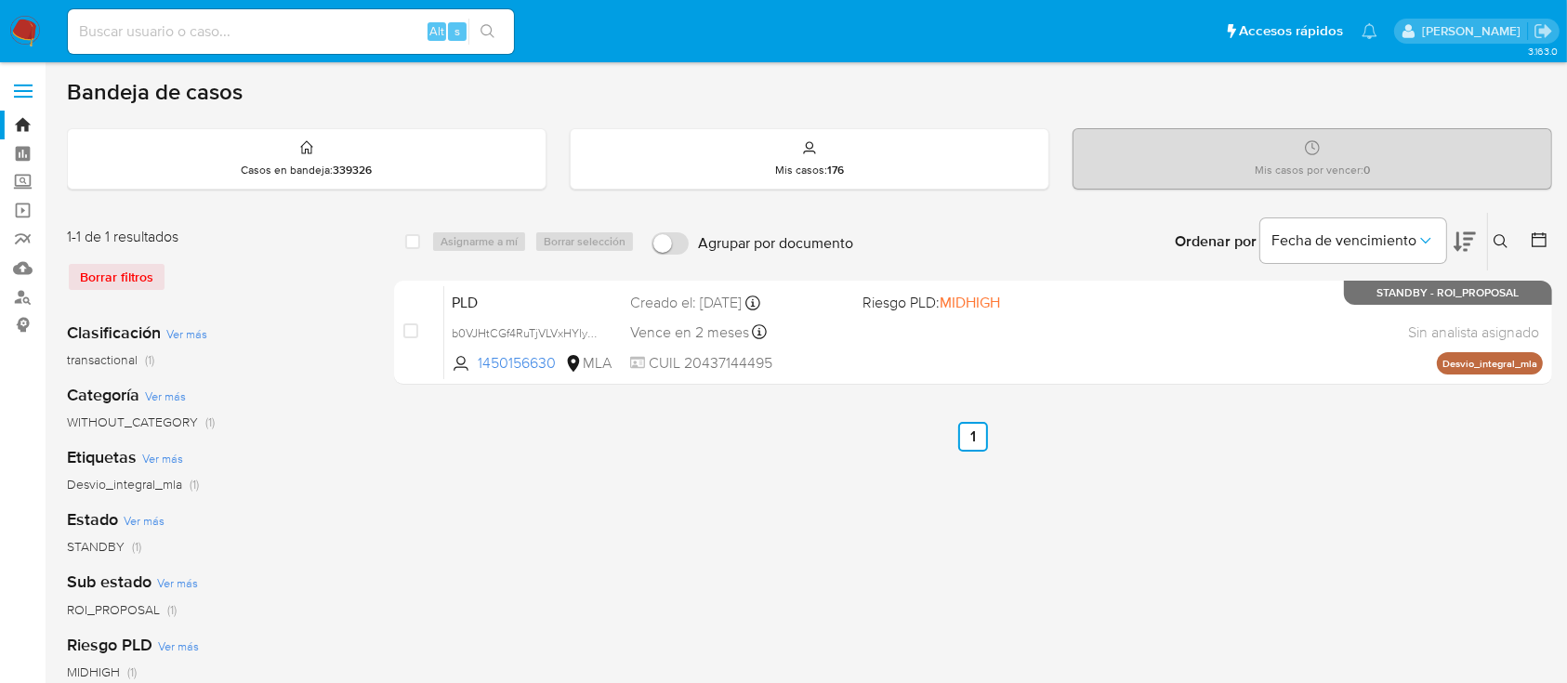
drag, startPoint x: 1513, startPoint y: 231, endPoint x: 1501, endPoint y: 231, distance: 12.1
click at [1511, 231] on button at bounding box center [1503, 241] width 31 height 22
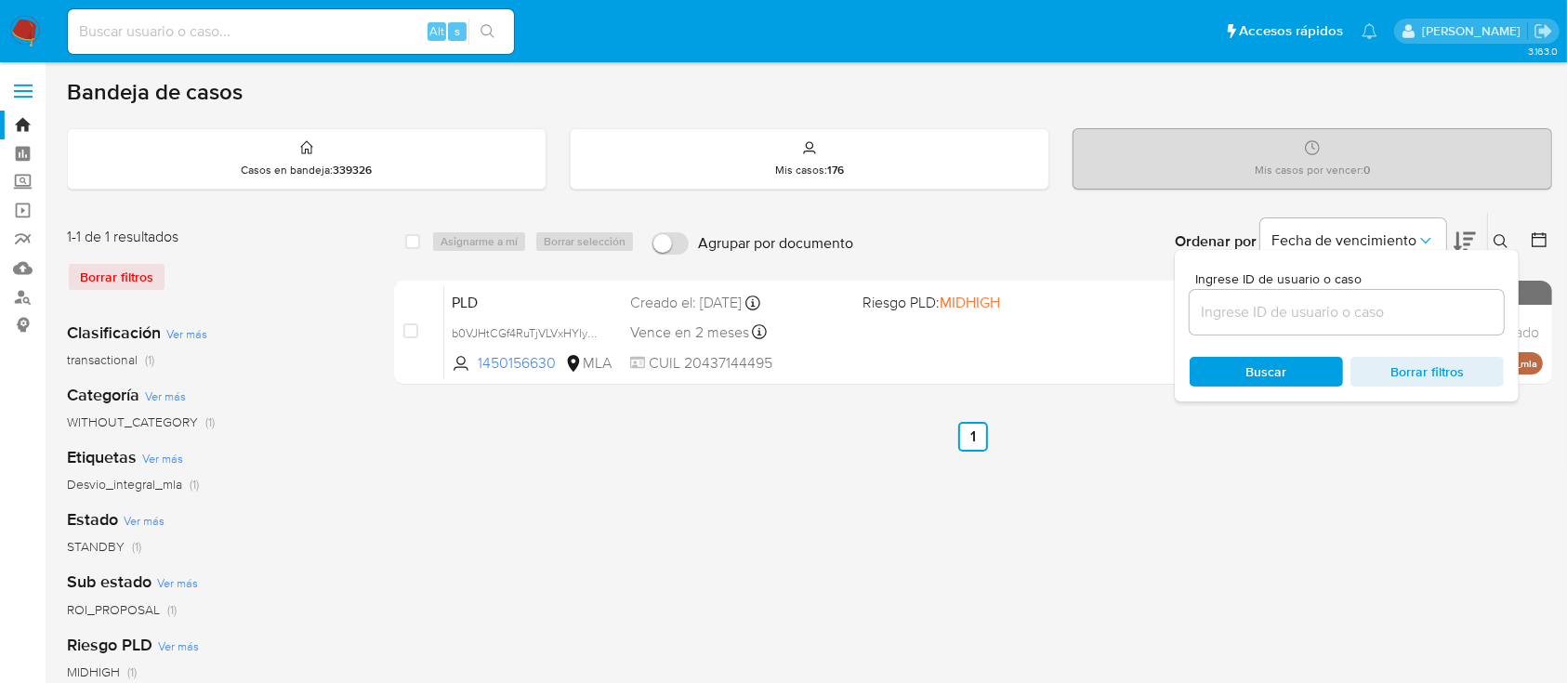
click at [1394, 329] on div at bounding box center [1347, 312] width 314 height 45
drag, startPoint x: 1399, startPoint y: 311, endPoint x: 1447, endPoint y: 249, distance: 78.8
click at [1399, 311] on input at bounding box center [1347, 312] width 314 height 24
paste input "1757434603"
type input "1757434603"
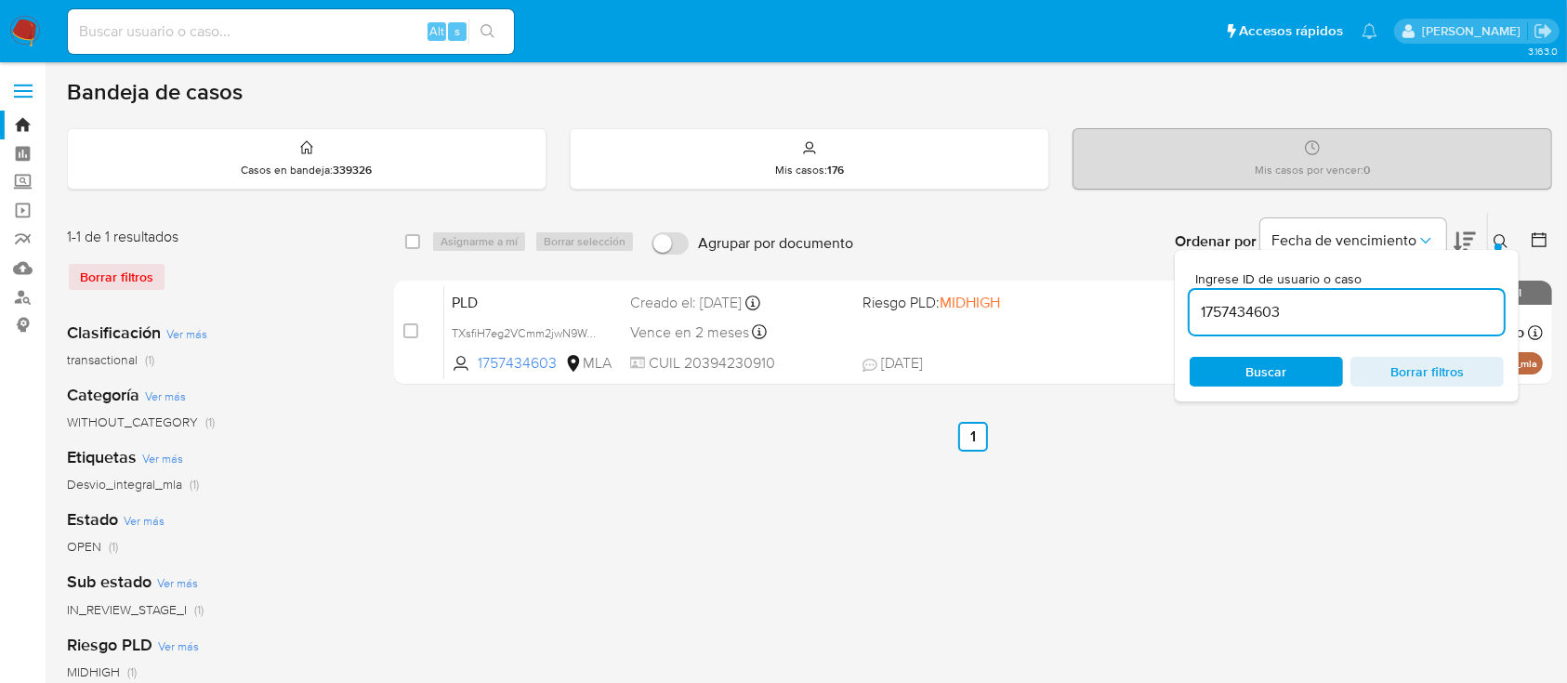
click at [1497, 234] on icon at bounding box center [1501, 241] width 15 height 15
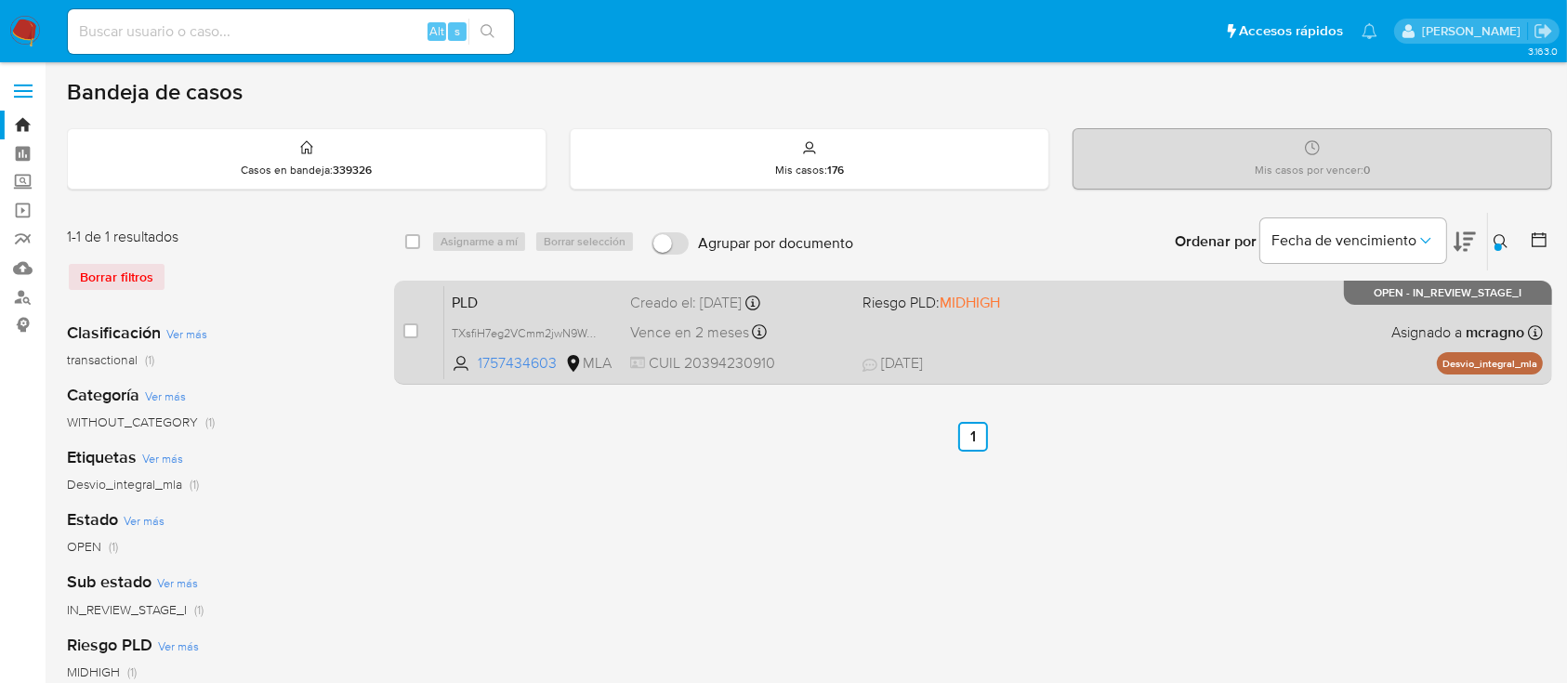
click at [1157, 323] on div "PLD TXsfiH7eg2VCmm2jwN9WcFr3 1757434603 MLA Riesgo PLD: MIDHIGH Creado el: [DAT…" at bounding box center [993, 332] width 1099 height 94
click at [411, 331] on input "checkbox" at bounding box center [410, 330] width 15 height 15
checkbox input "true"
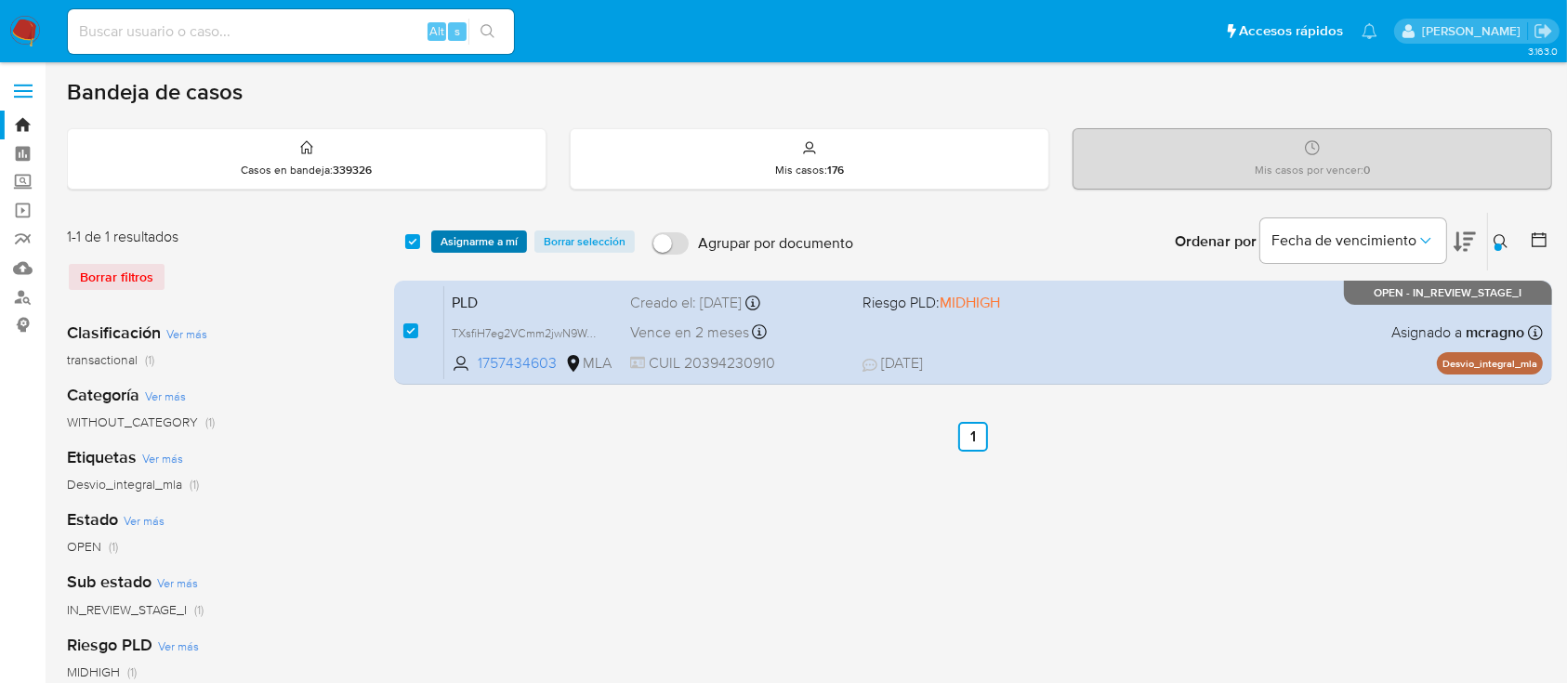
click at [491, 237] on span "Asignarme a mí" at bounding box center [479, 241] width 77 height 19
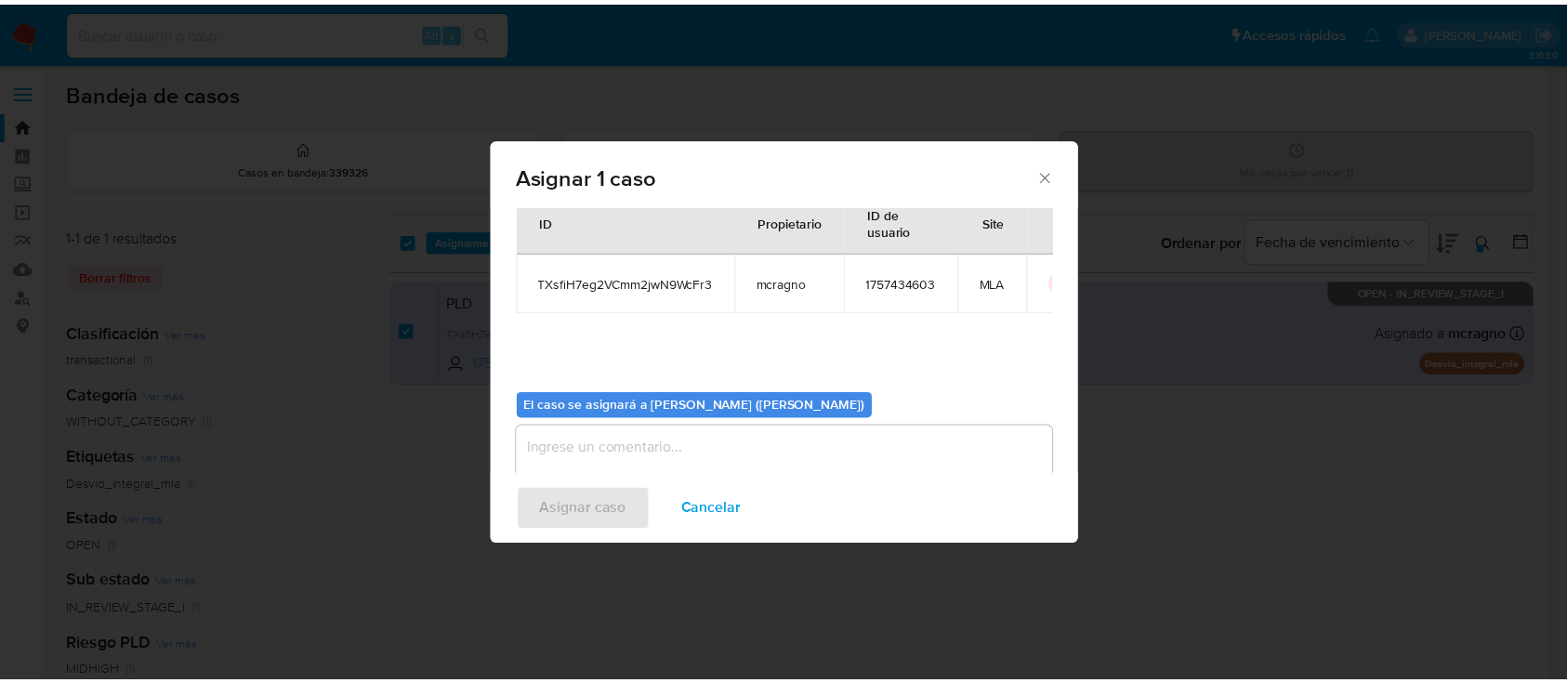
scroll to position [95, 0]
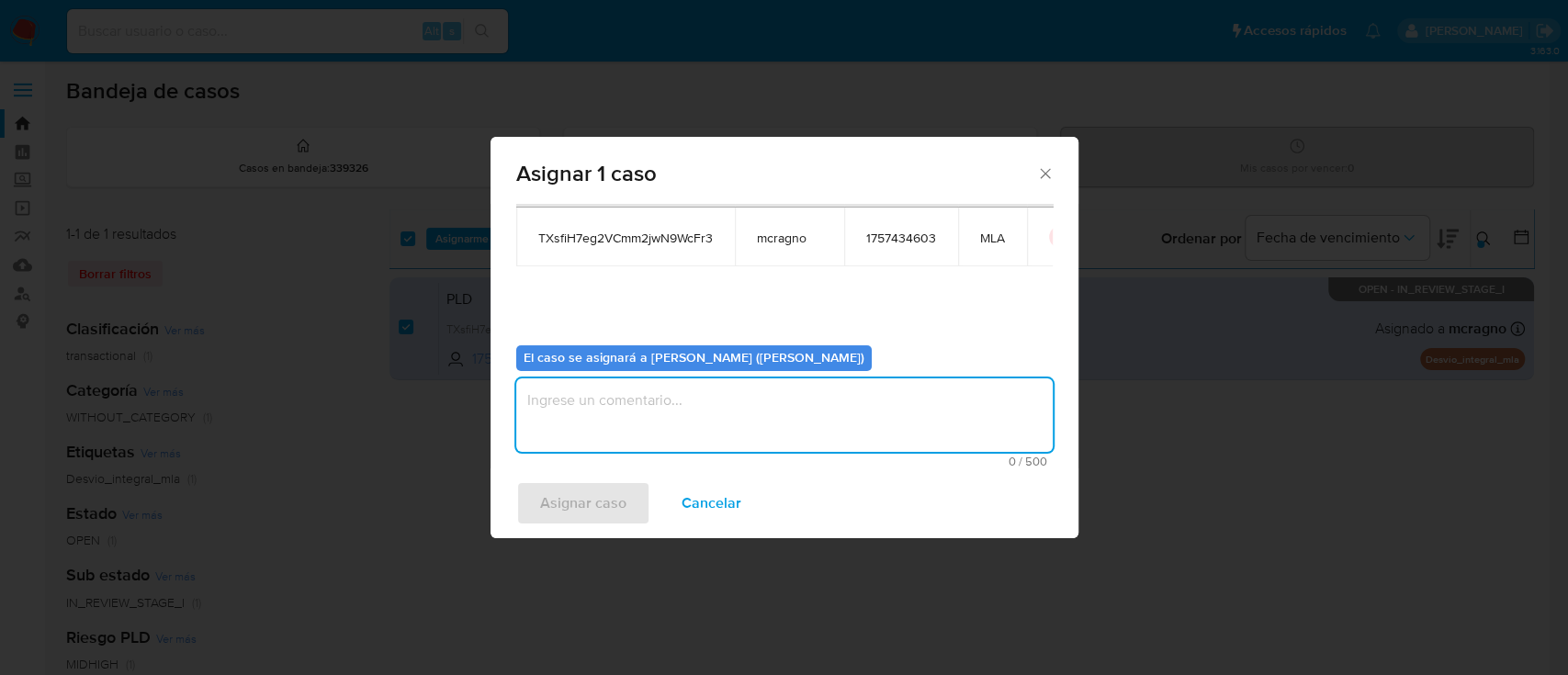
click at [620, 423] on textarea "assign-modal" at bounding box center [784, 415] width 536 height 73
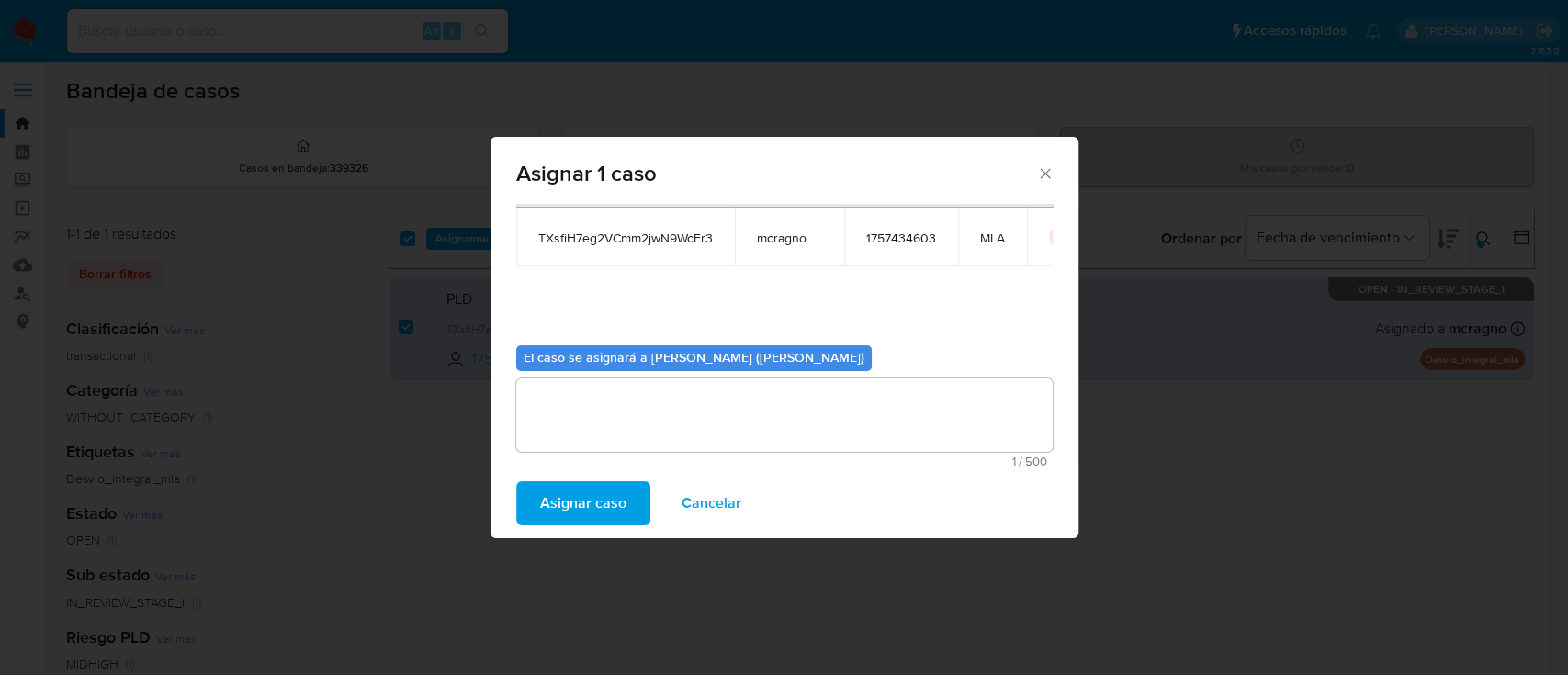
click at [596, 495] on span "Asignar caso" at bounding box center [582, 503] width 86 height 41
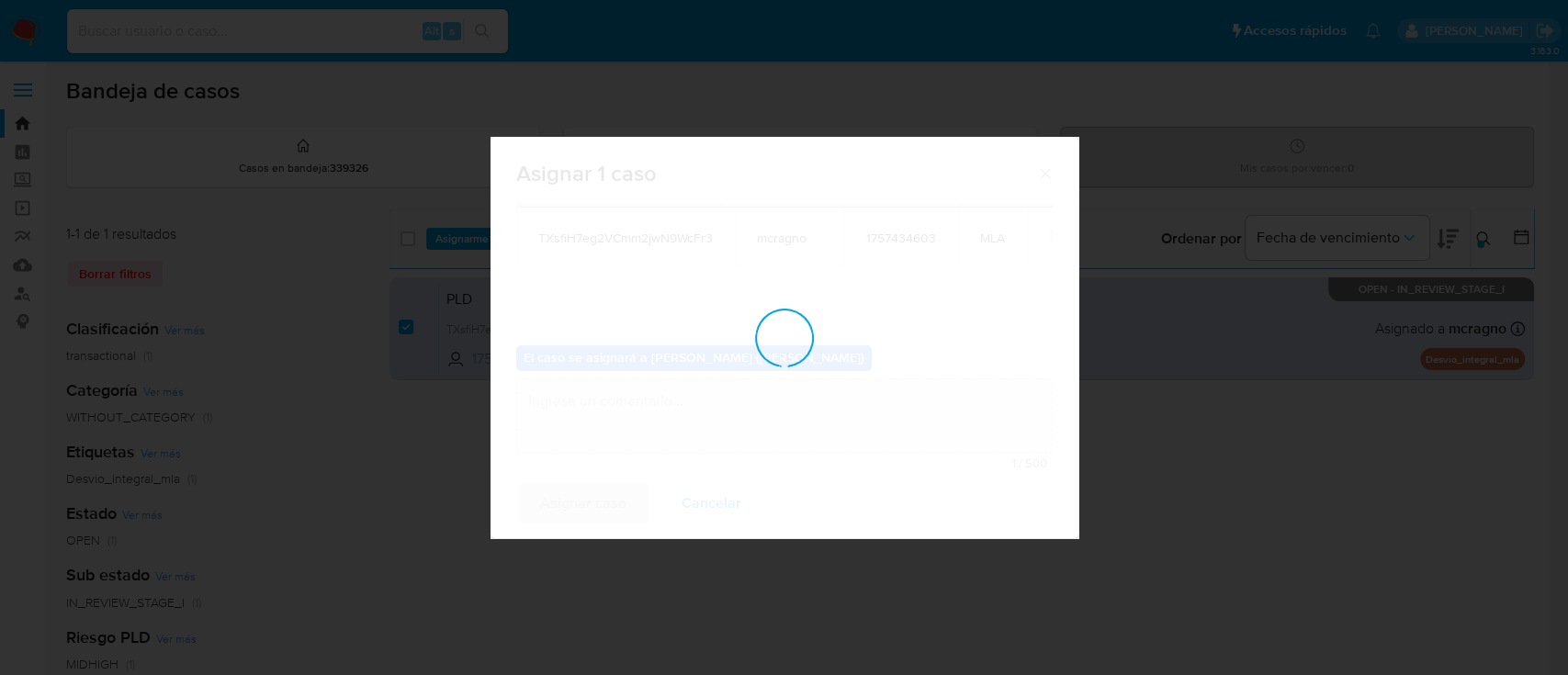
checkbox input "false"
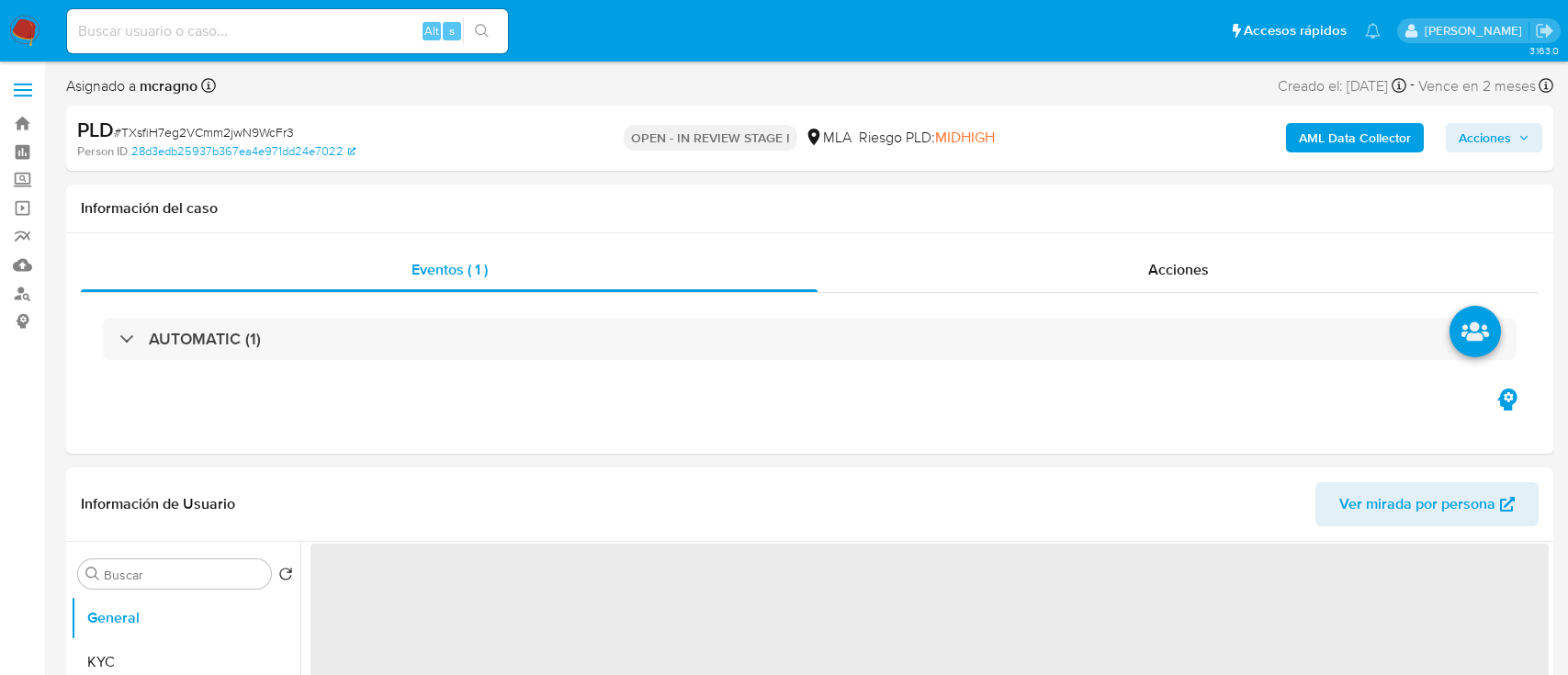
select select "10"
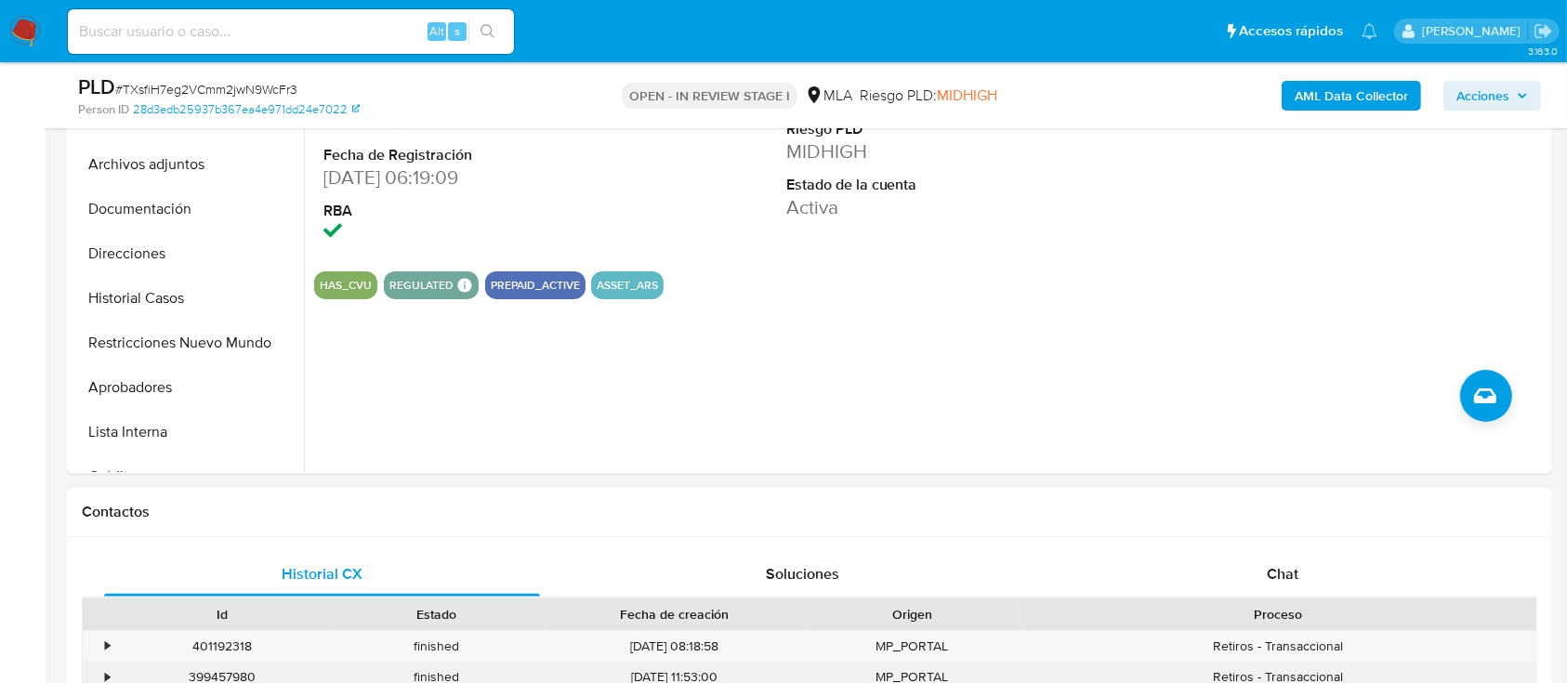
scroll to position [619, 0]
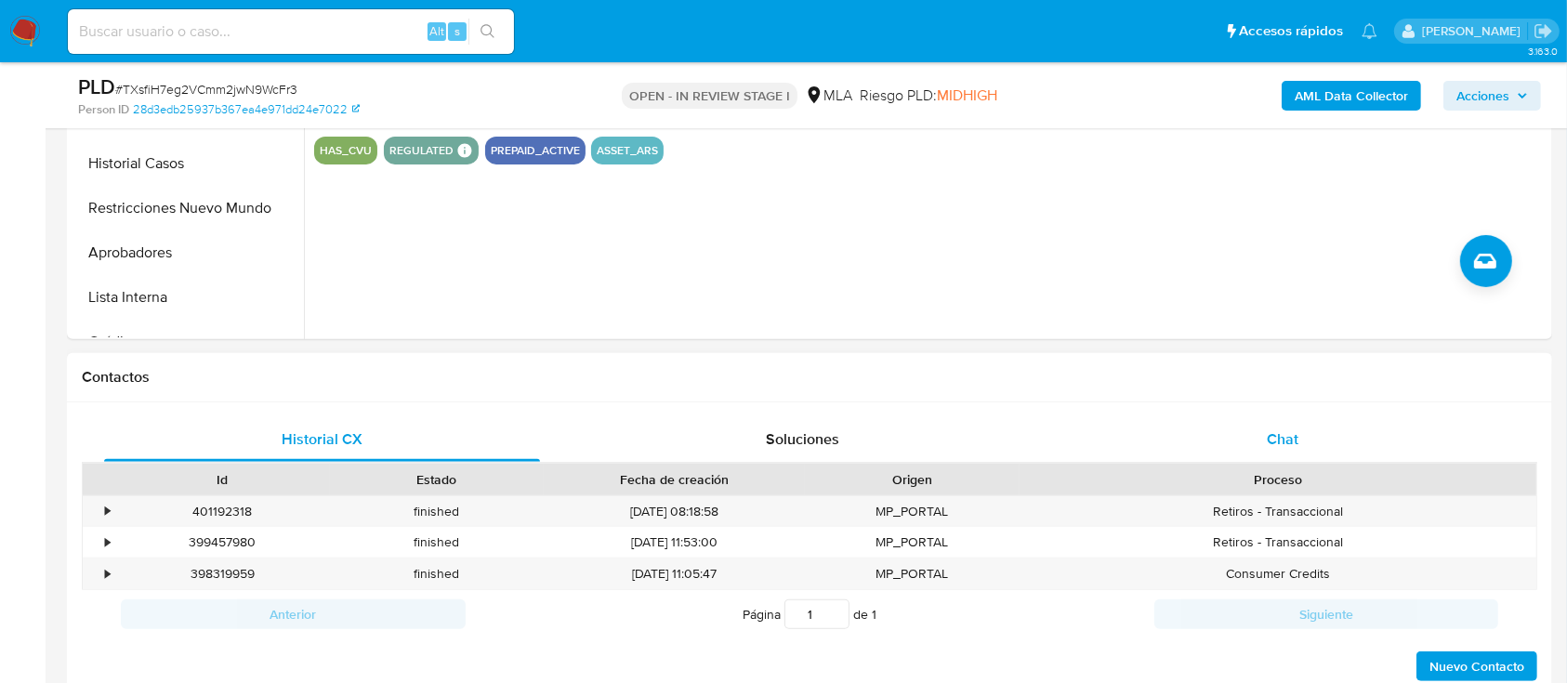
click at [1353, 433] on div "Chat" at bounding box center [1283, 439] width 436 height 45
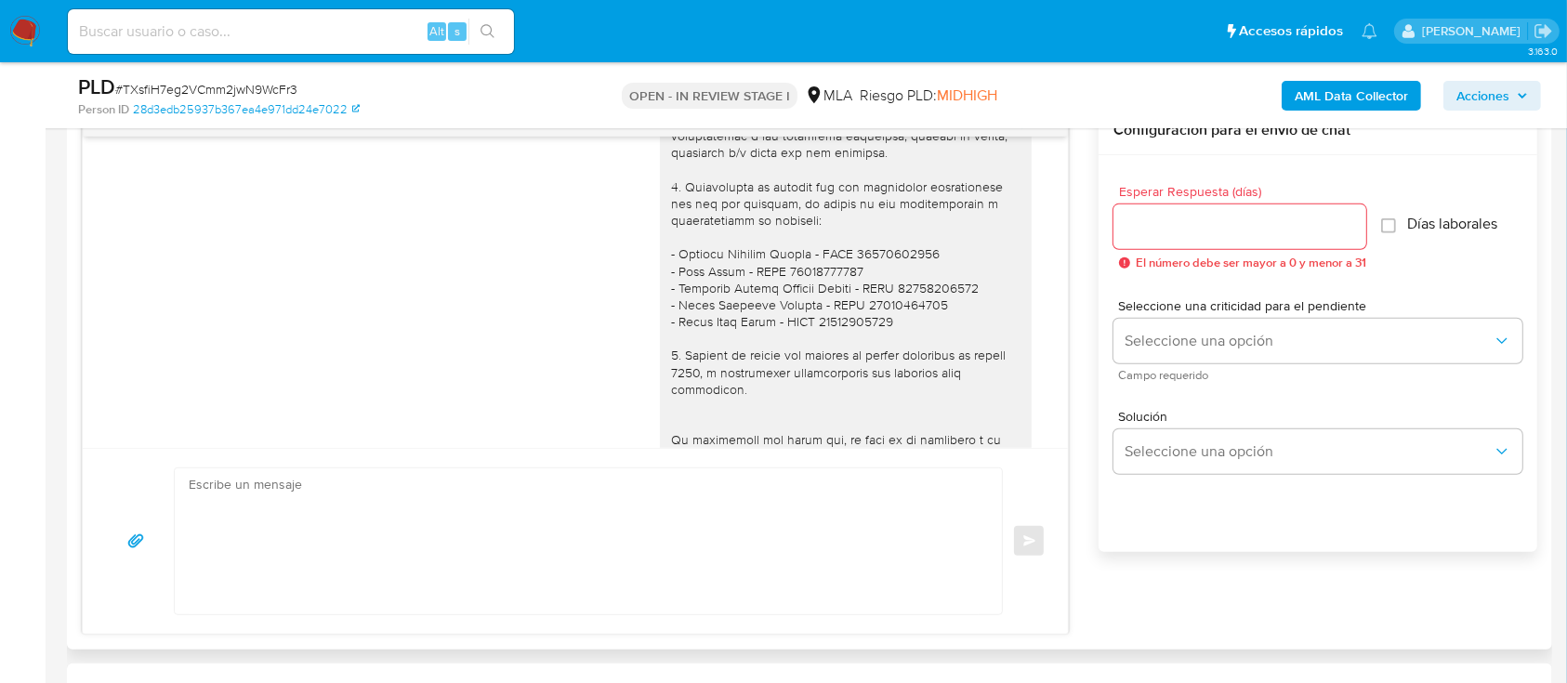
scroll to position [2197, 0]
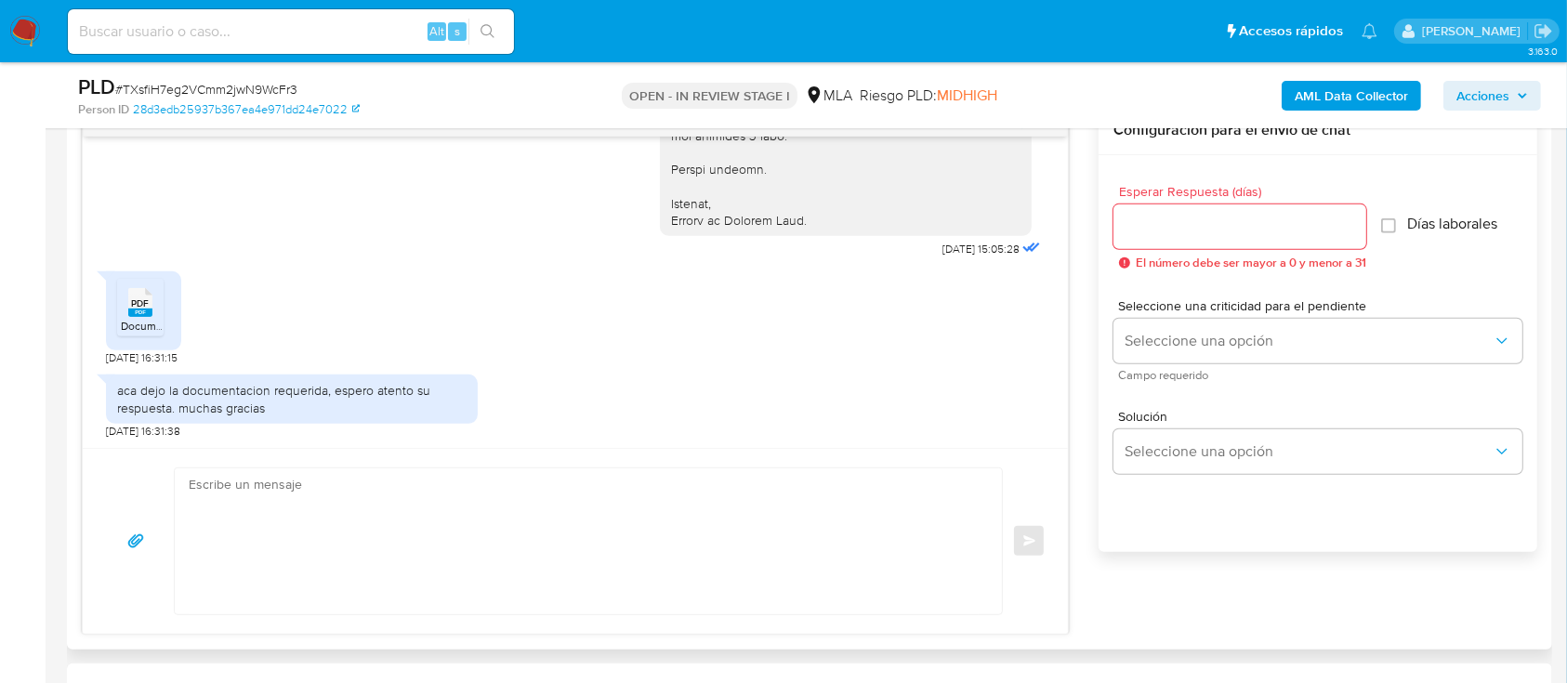
click at [156, 313] on div "PDF PDF" at bounding box center [140, 301] width 39 height 36
click at [556, 500] on textarea at bounding box center [584, 541] width 790 height 146
paste textarea "Hola, Muchas gracias por la respuesta. Analizamos tu caso y notamos que la info…"
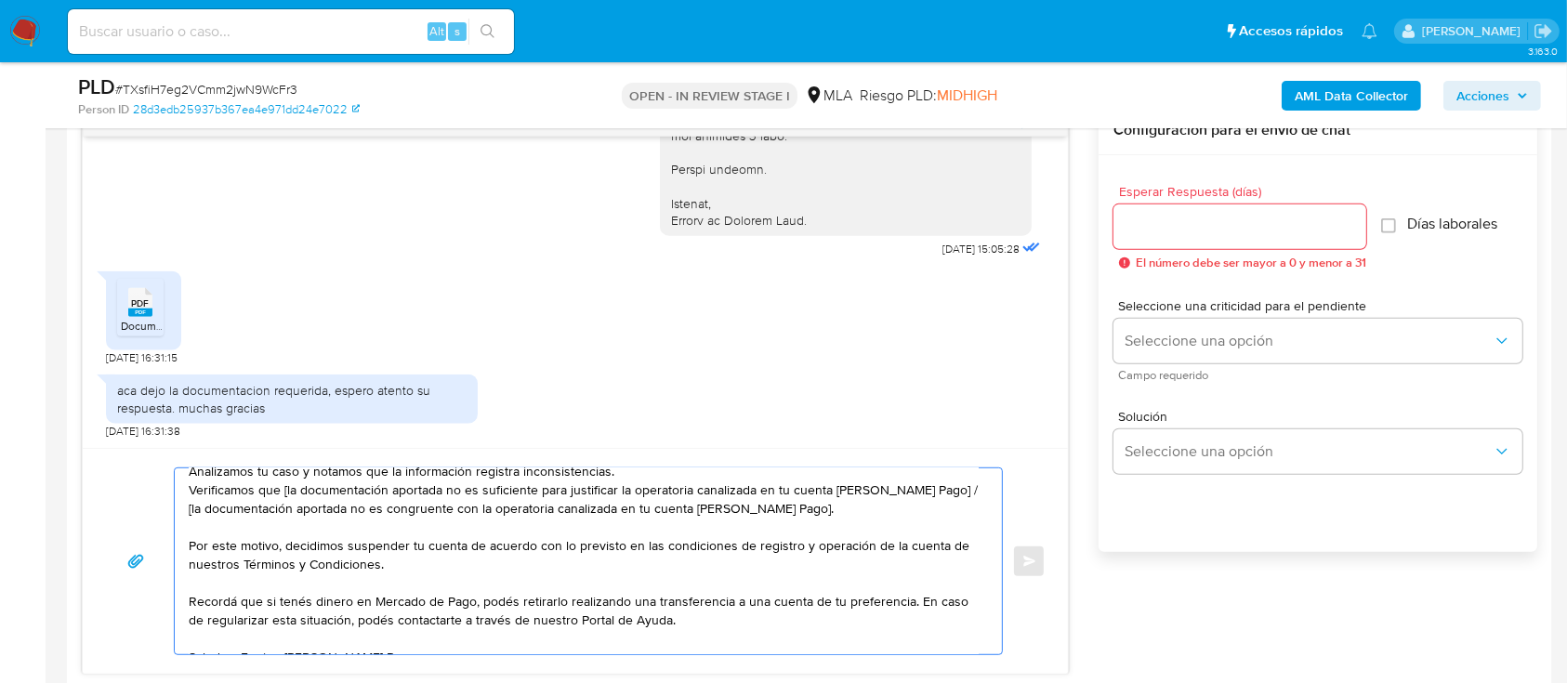
scroll to position [0, 0]
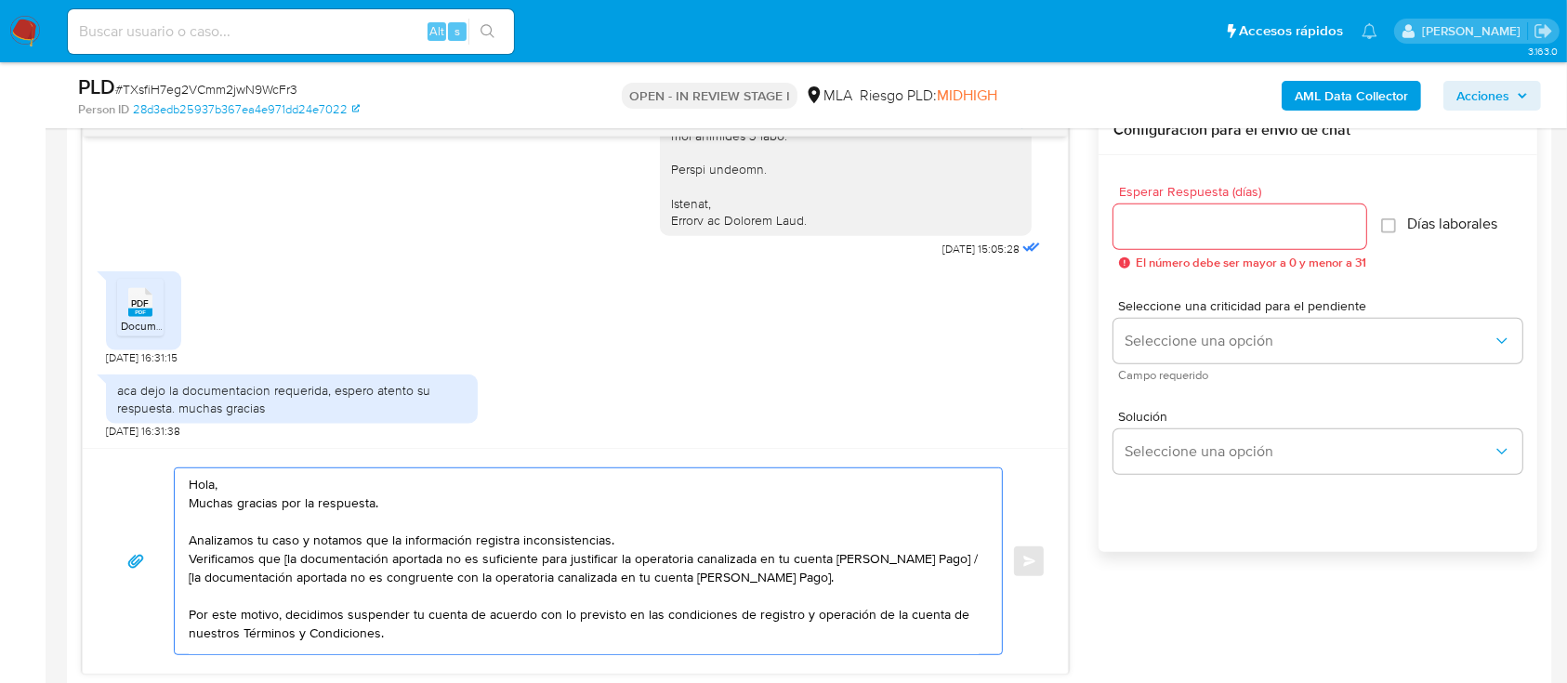
click at [415, 468] on textarea "Hola, Muchas gracias por la respuesta. Analizamos tu caso y notamos que la info…" at bounding box center [584, 561] width 790 height 186
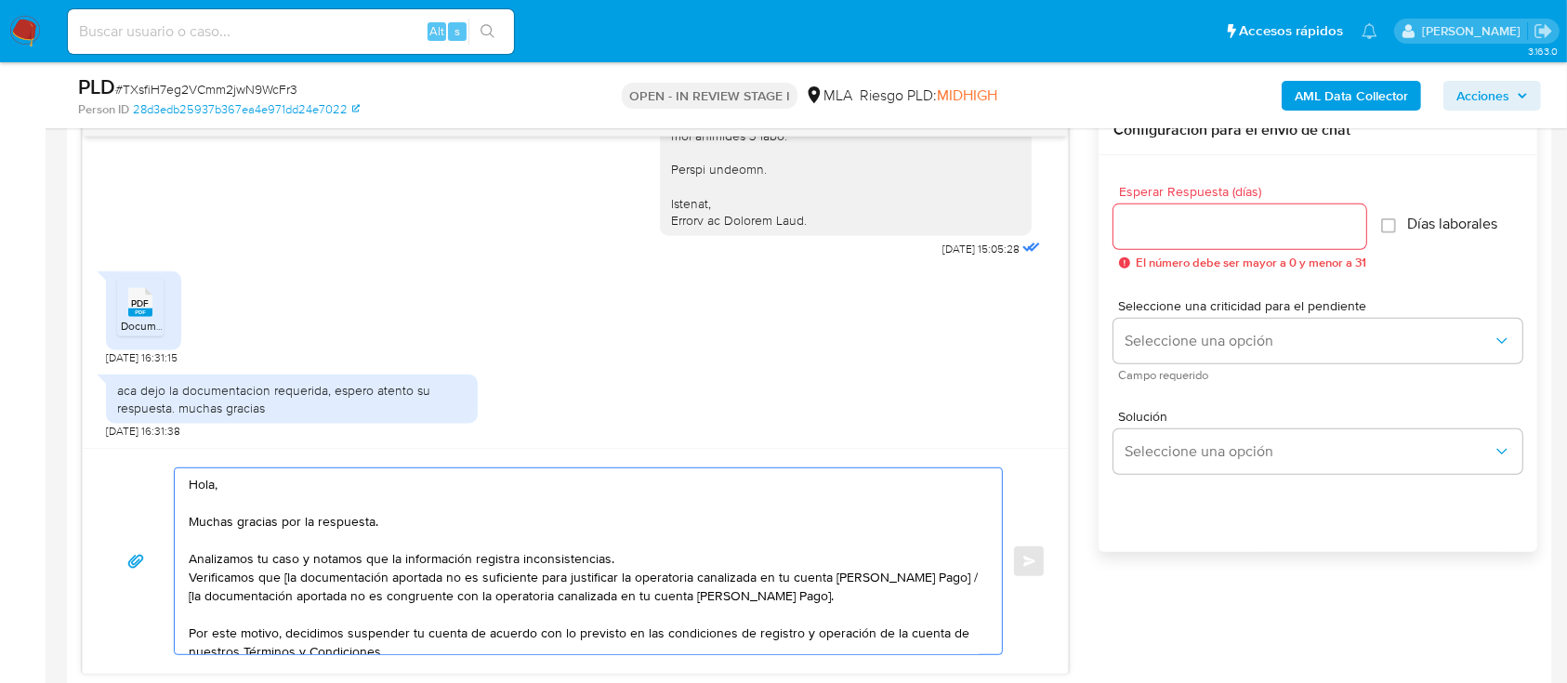
click at [679, 558] on textarea "Hola, Muchas gracias por la respuesta. Analizamos tu caso y notamos que la info…" at bounding box center [584, 561] width 790 height 186
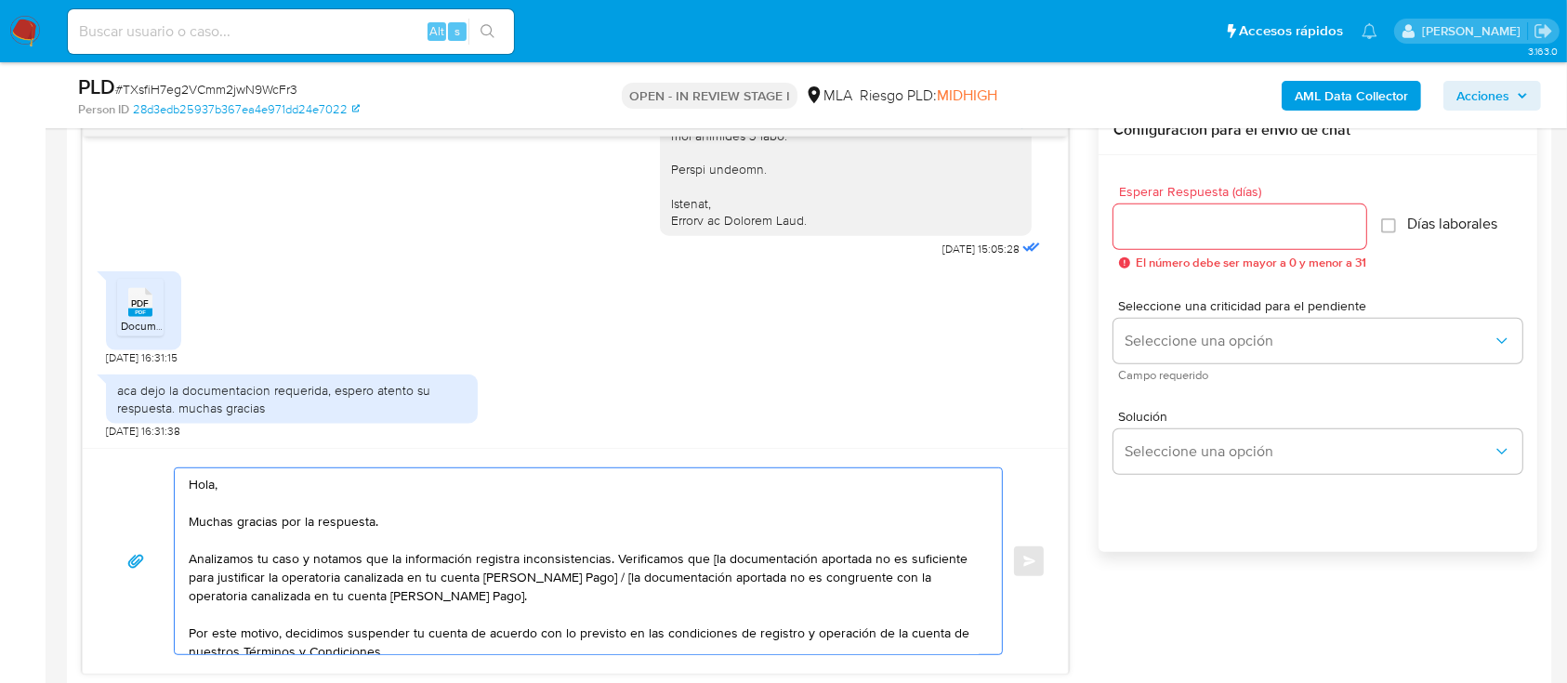
click at [712, 559] on textarea "Hola, Muchas gracias por la respuesta. Analizamos tu caso y notamos que la info…" at bounding box center [584, 561] width 790 height 186
drag, startPoint x: 679, startPoint y: 601, endPoint x: 582, endPoint y: 571, distance: 102.3
click at [582, 571] on textarea "Hola, Muchas gracias por la respuesta. Analizamos tu caso y notamos que la info…" at bounding box center [584, 561] width 790 height 186
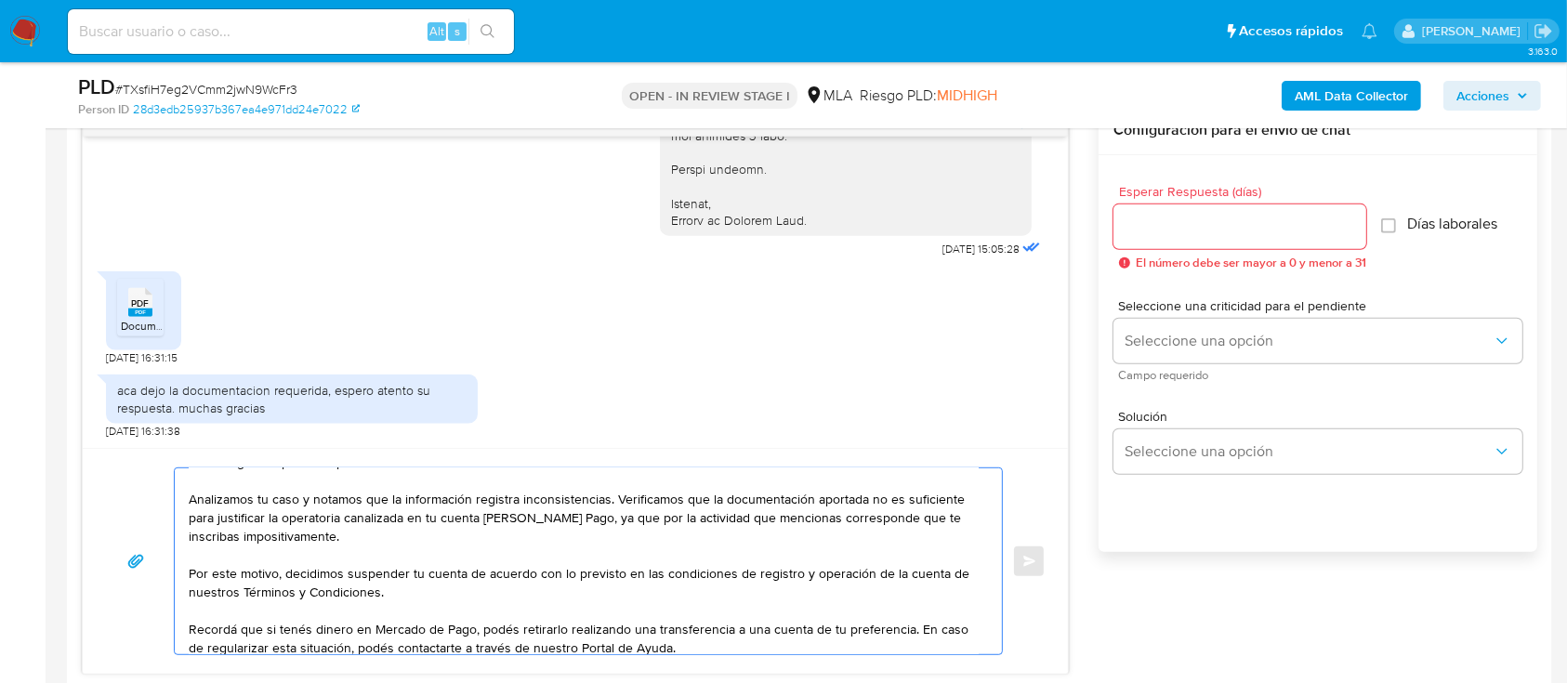
scroll to position [112, 0]
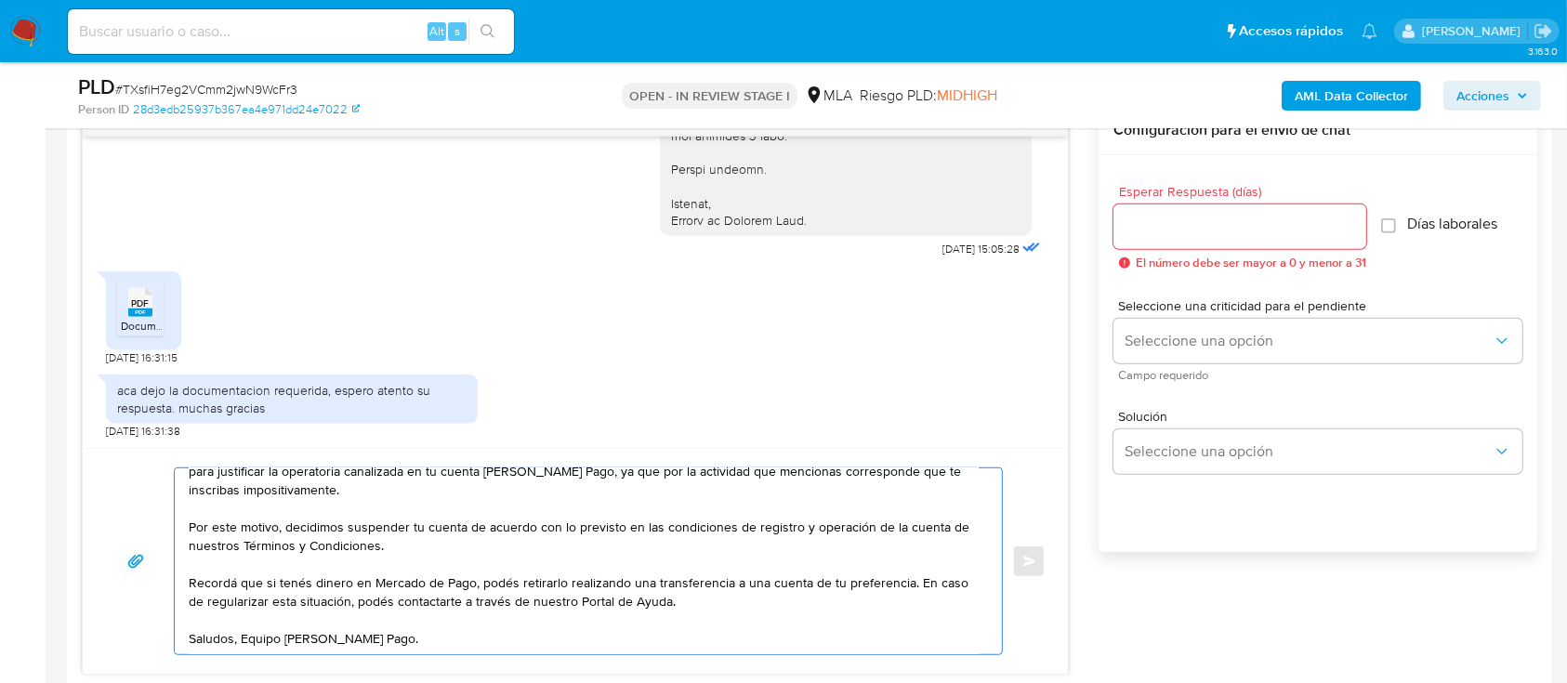
type textarea "Hola, Muchas gracias por la respuesta. Analizamos tu caso y notamos que la info…"
click at [1145, 246] on div at bounding box center [1239, 226] width 253 height 45
click at [1152, 226] on input "Esperar Respuesta (días)" at bounding box center [1239, 227] width 253 height 24
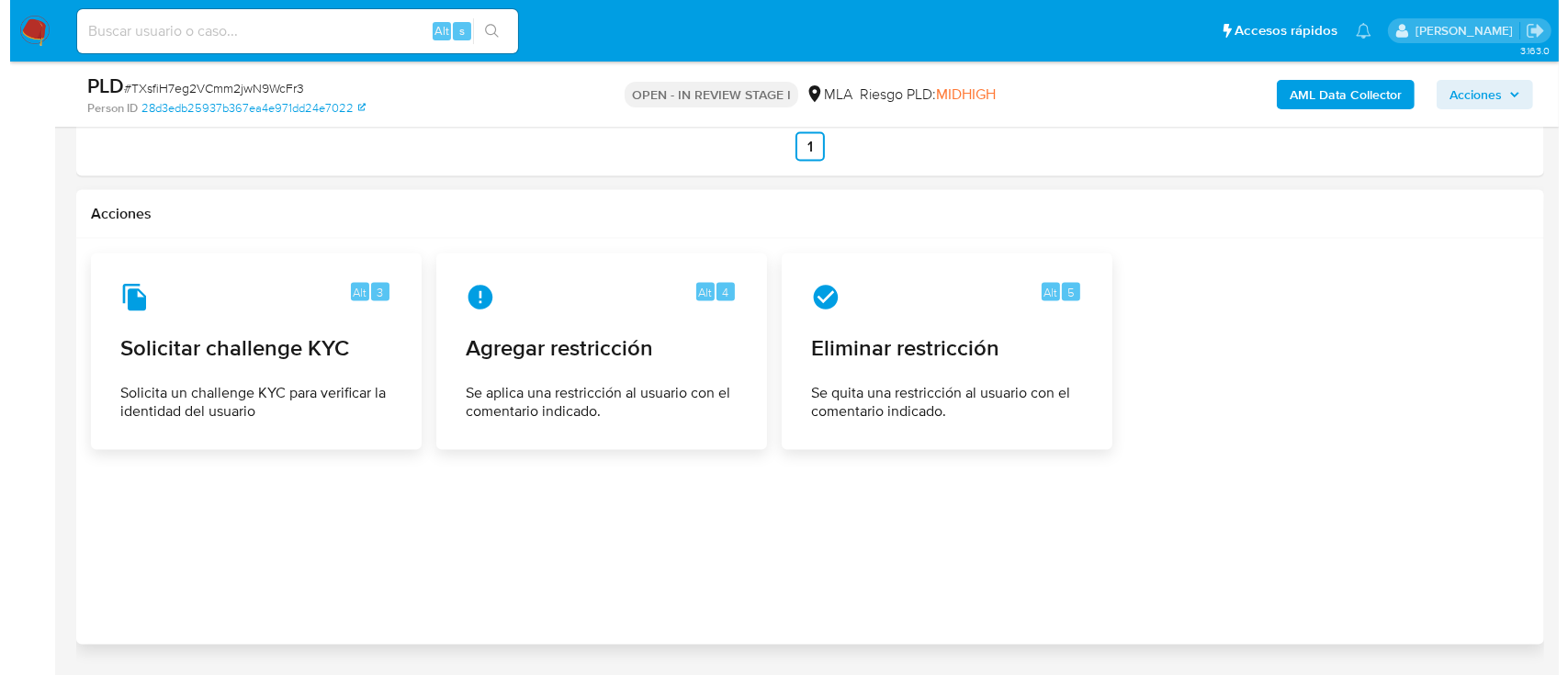
scroll to position [2969, 0]
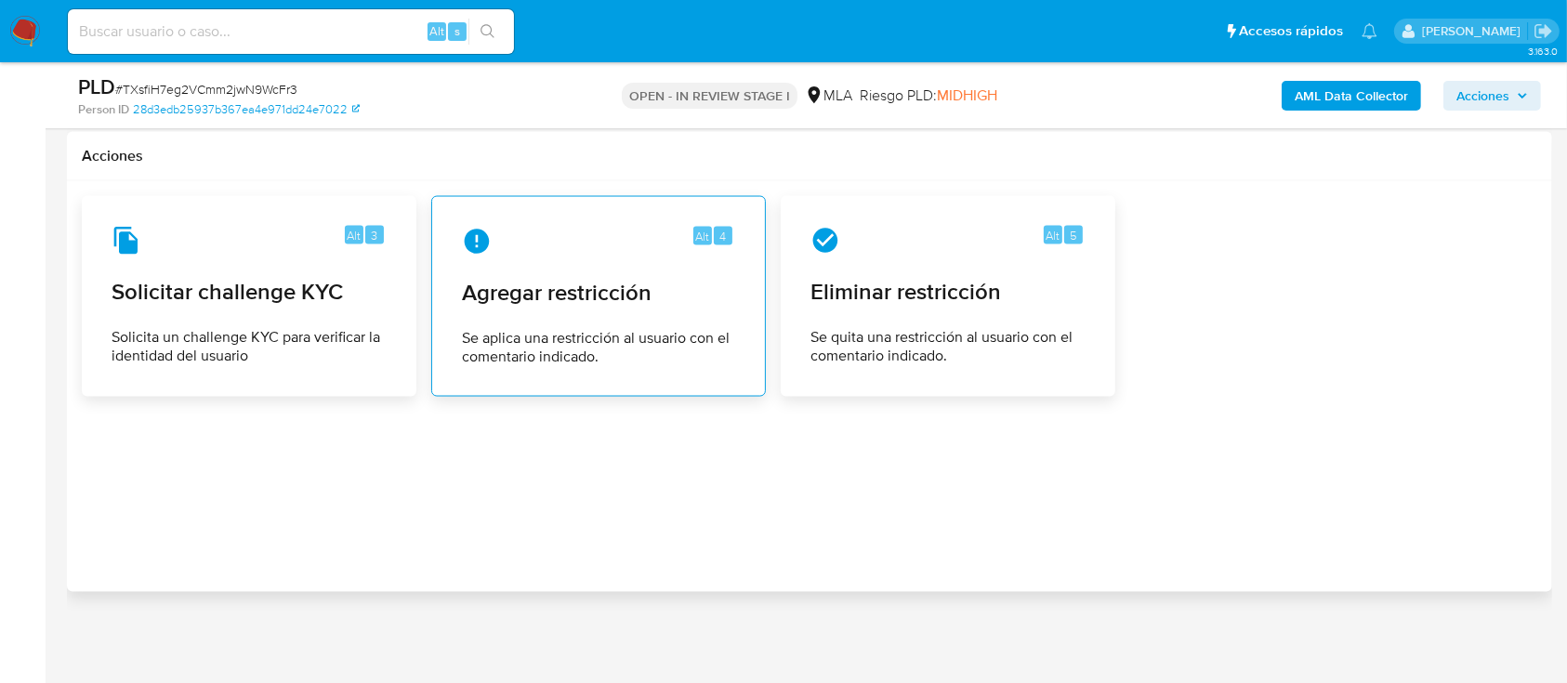
type input "0"
click at [639, 323] on div "Alt 4 Agregar restricción Se aplica una restricción al usuario con el comentari…" at bounding box center [598, 296] width 303 height 169
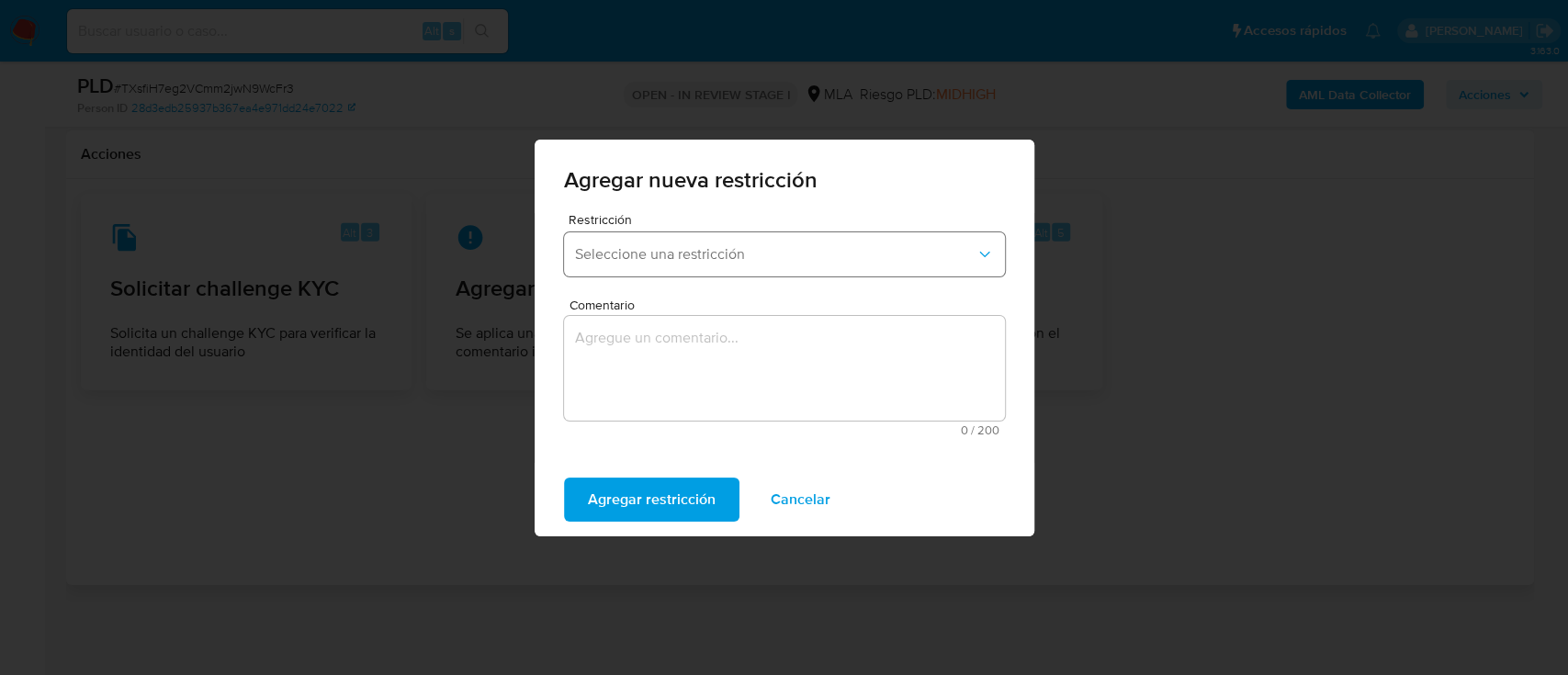
click at [857, 240] on button "Seleccione una restricción" at bounding box center [784, 254] width 441 height 44
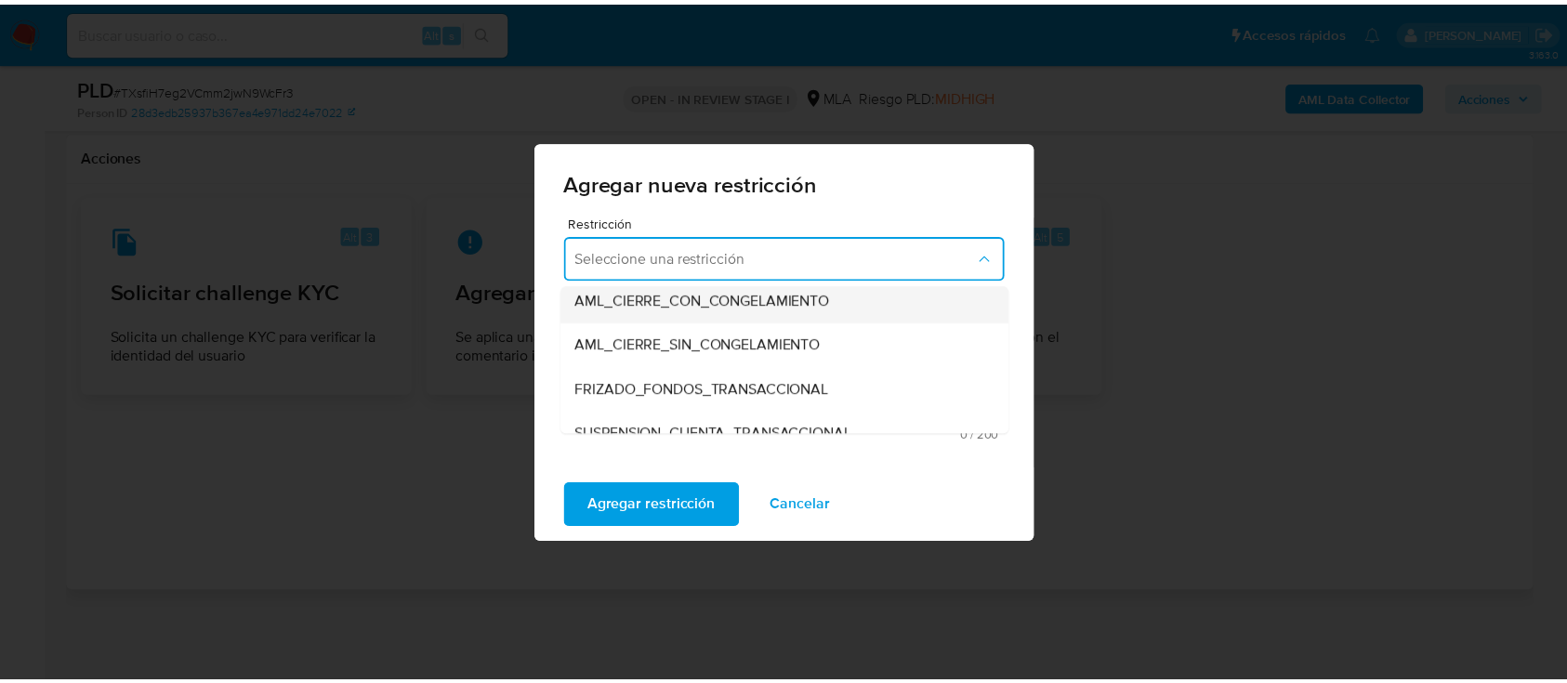
scroll to position [247, 0]
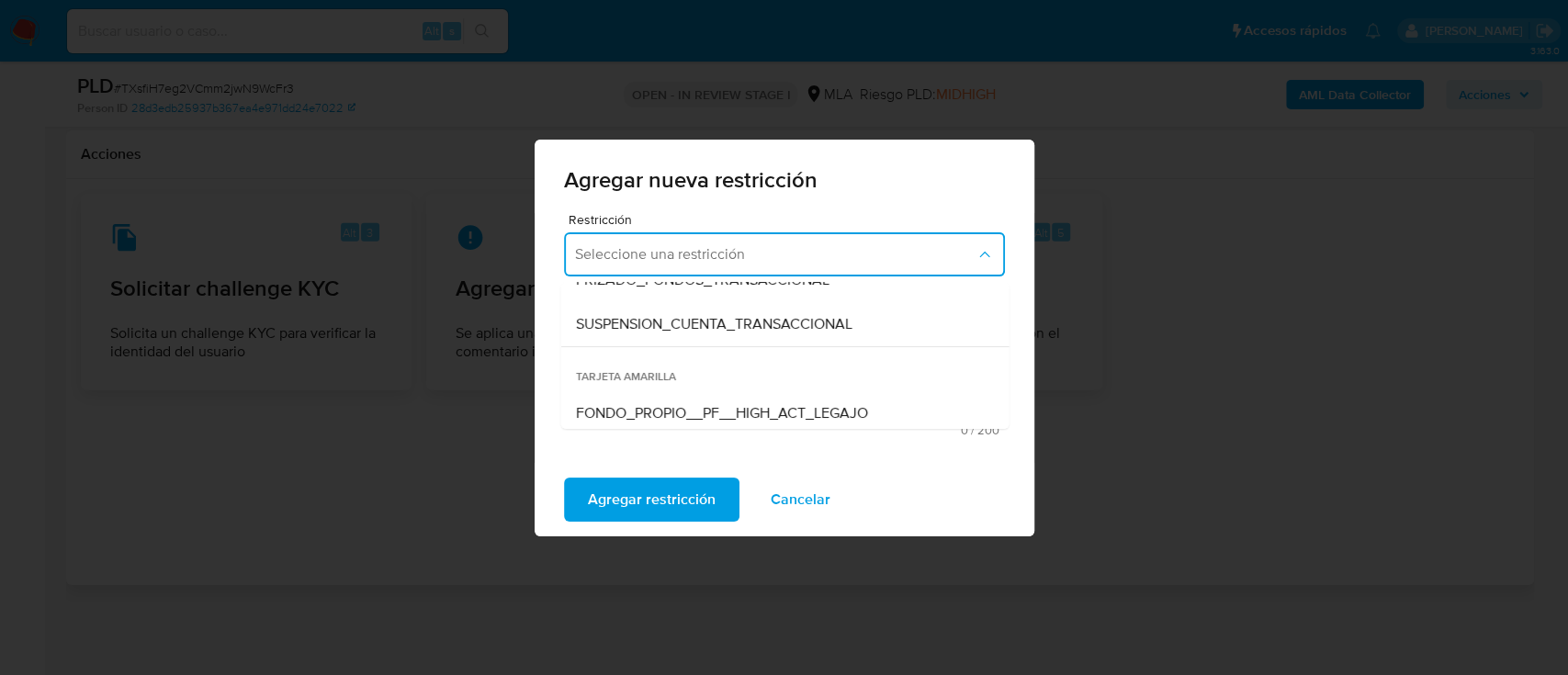
click at [790, 326] on span "SUSPENSION_CUENTA_TRANSACCIONAL" at bounding box center [713, 324] width 277 height 19
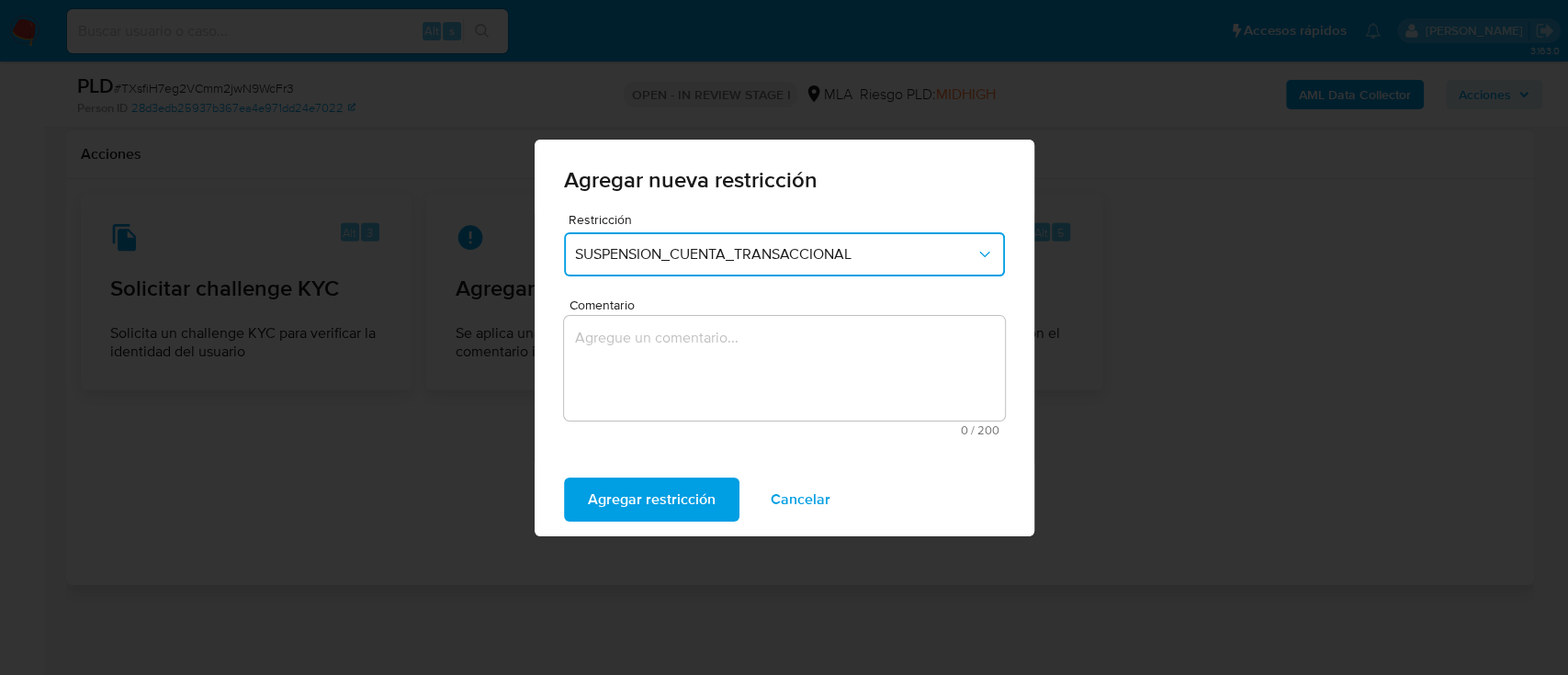
click at [768, 397] on textarea "Comentario" at bounding box center [784, 369] width 441 height 105
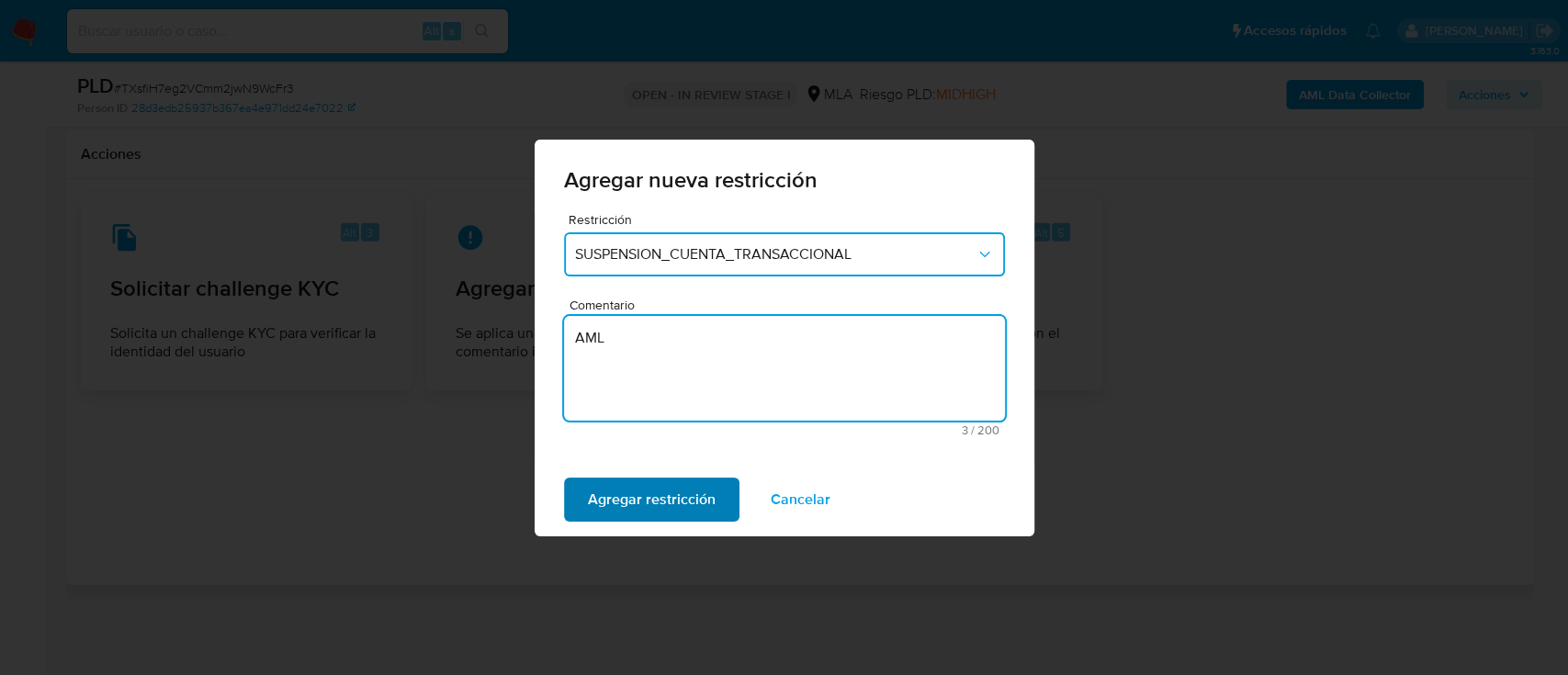
type textarea "AML"
click at [611, 514] on span "Agregar restricción" at bounding box center [651, 499] width 127 height 41
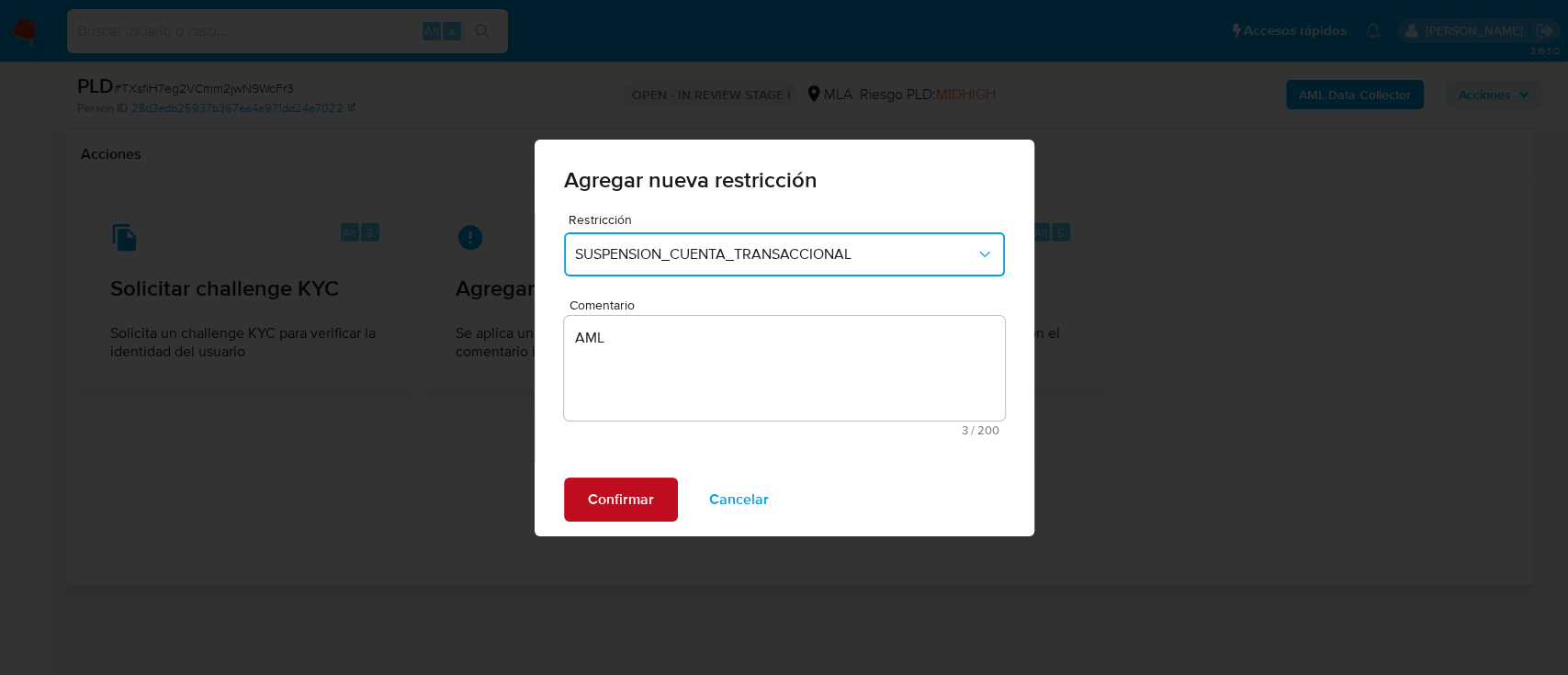
click at [637, 488] on span "Confirmar" at bounding box center [620, 499] width 66 height 41
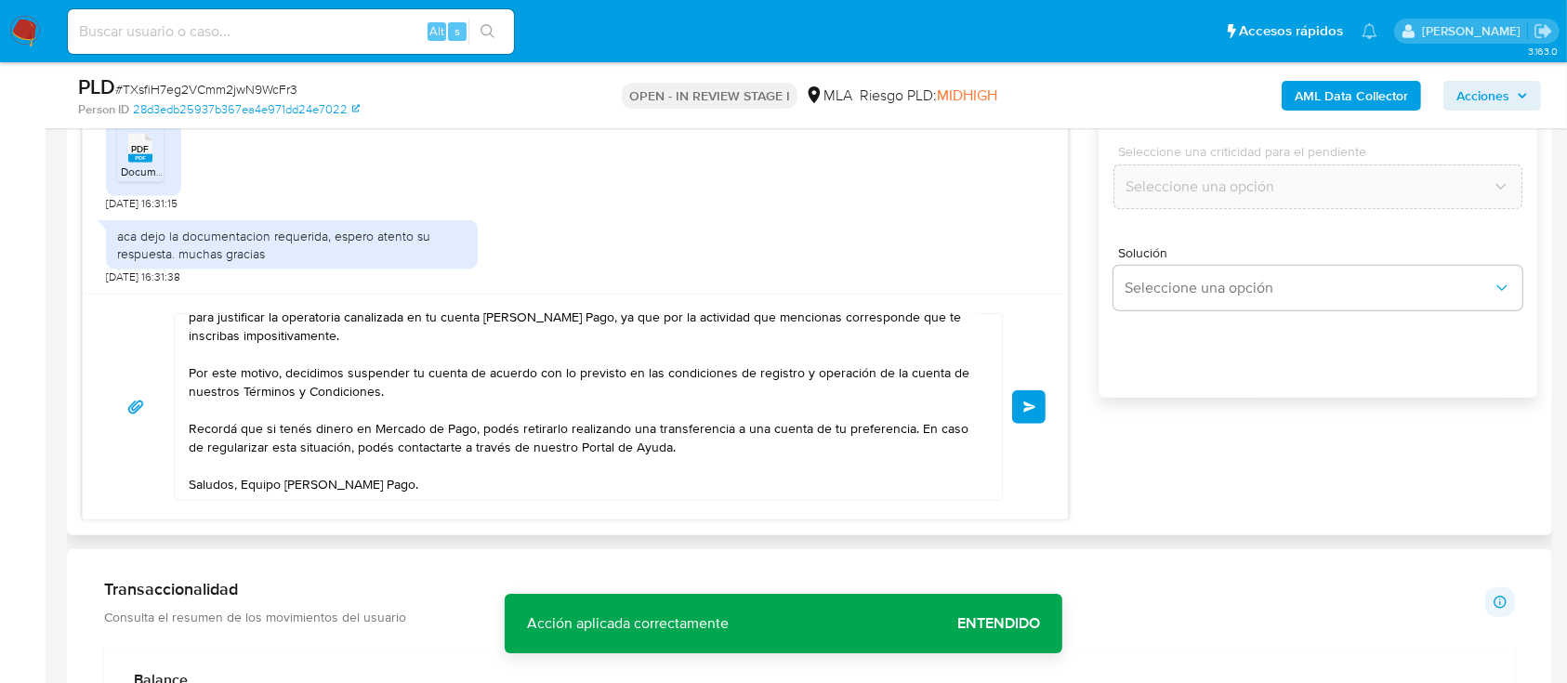
click at [1019, 403] on button "Enviar" at bounding box center [1028, 406] width 33 height 33
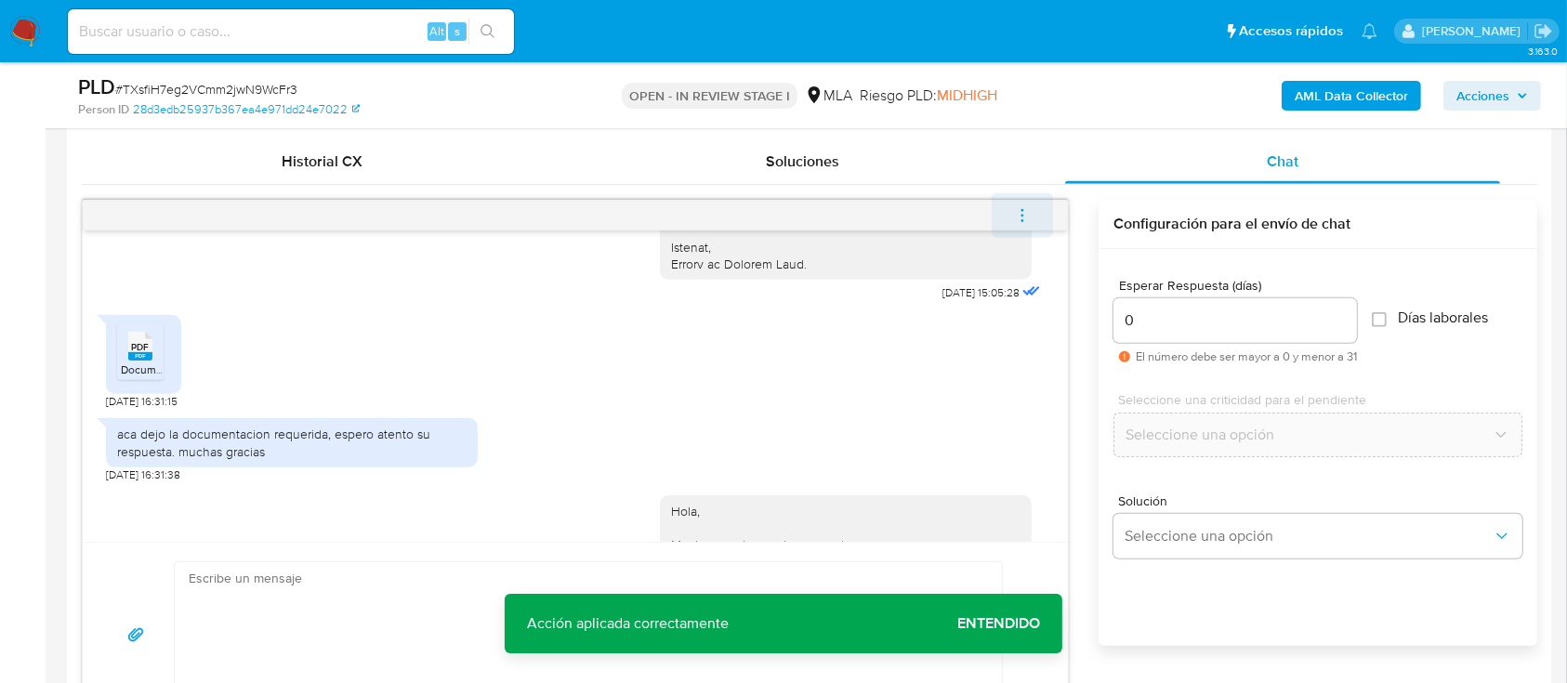
scroll to position [2588, 0]
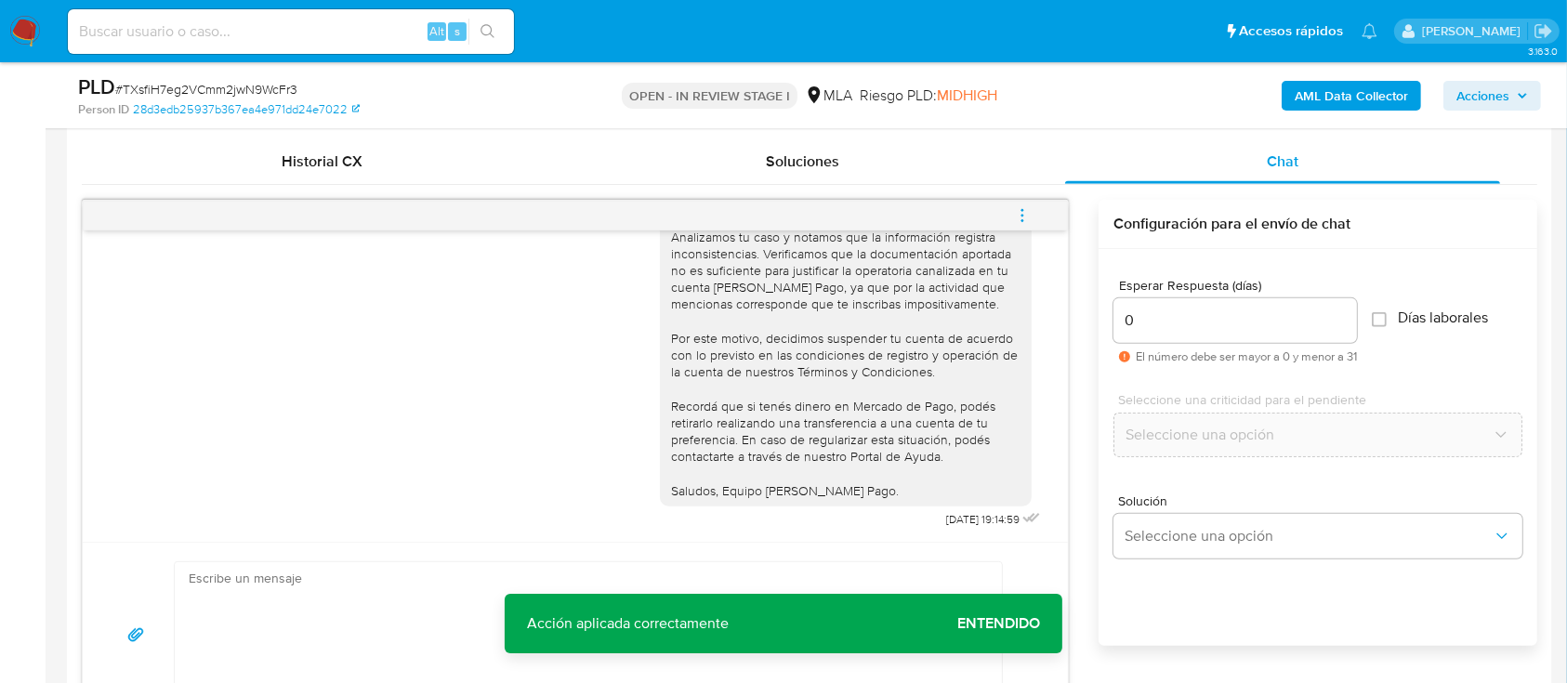
click at [1012, 212] on button "menu-action" at bounding box center [1022, 215] width 61 height 45
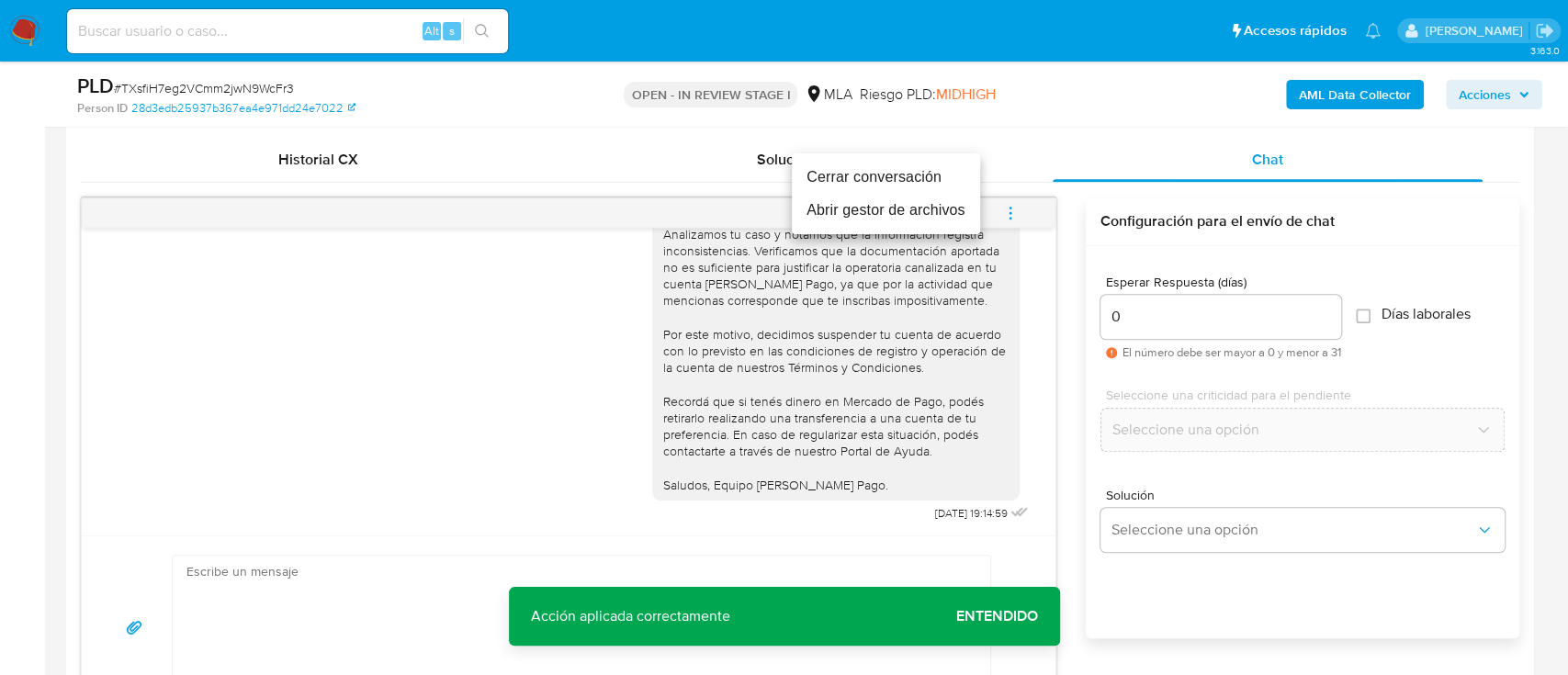
click at [857, 180] on li "Cerrar conversación" at bounding box center [885, 177] width 189 height 33
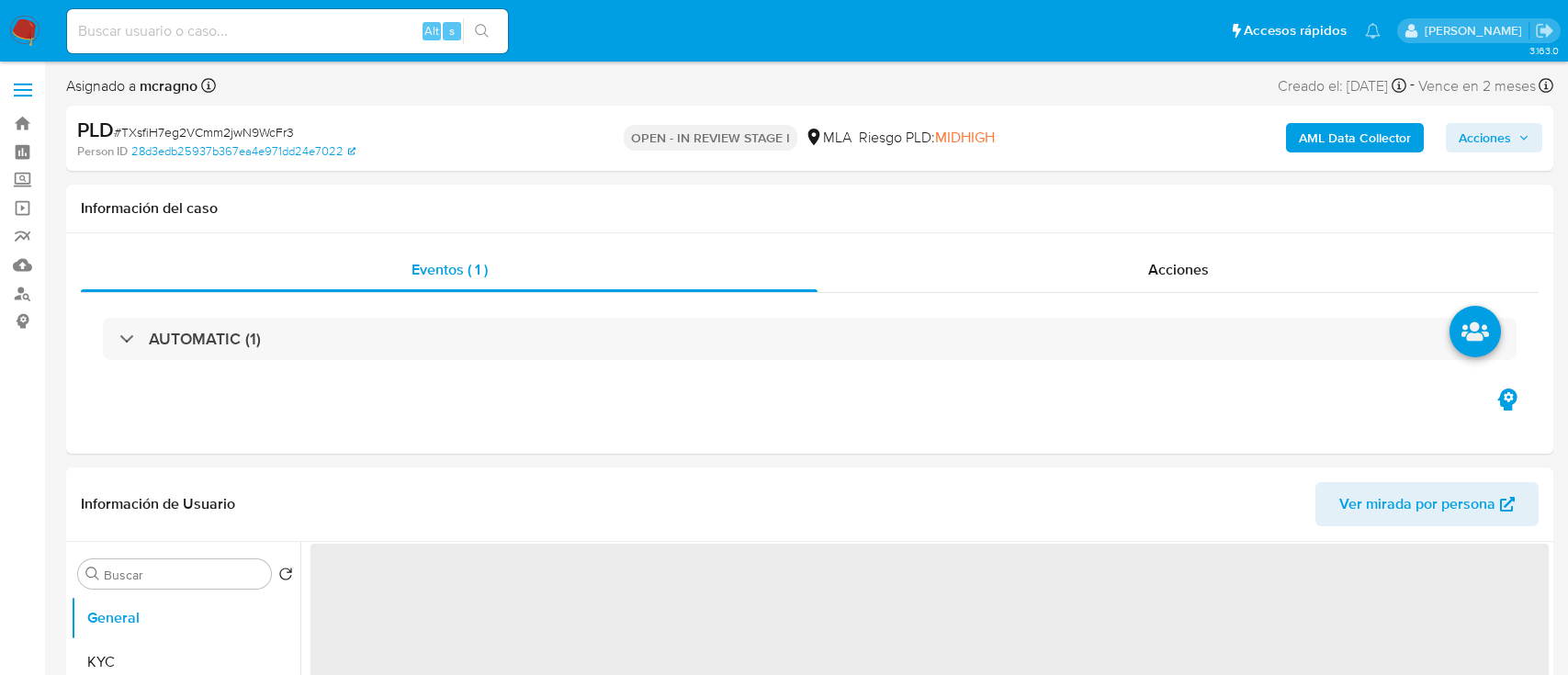
select select "10"
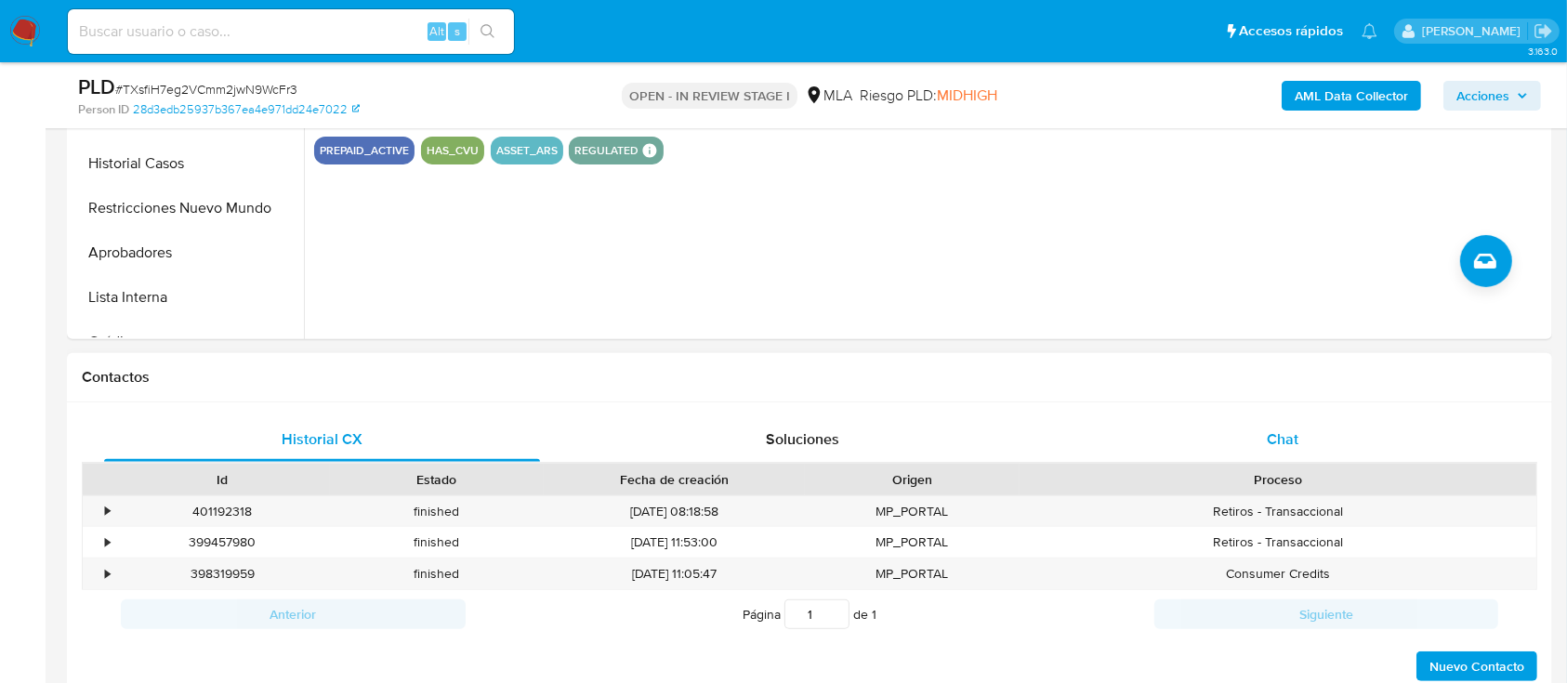
click at [1300, 430] on div "Chat" at bounding box center [1283, 439] width 436 height 45
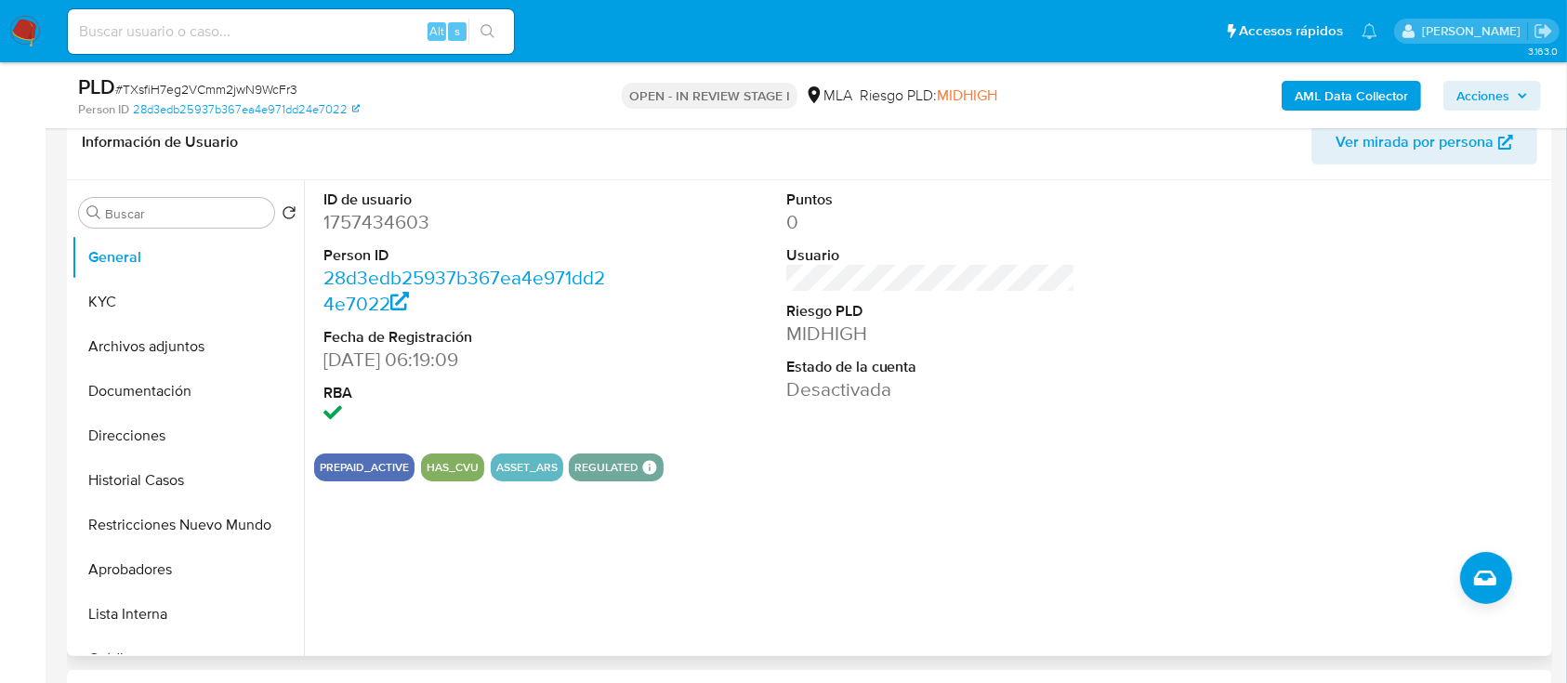
scroll to position [222, 0]
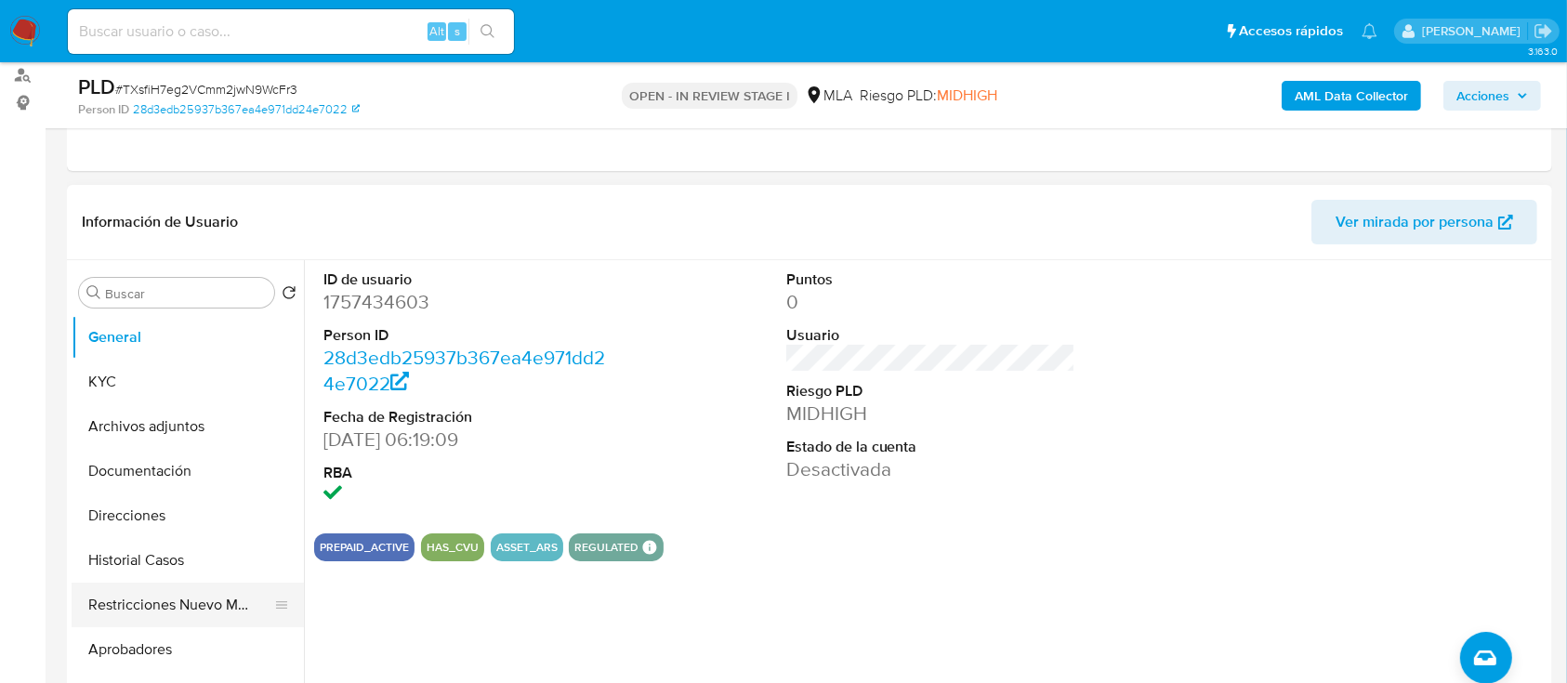
click at [121, 612] on button "Restricciones Nuevo Mundo" at bounding box center [180, 605] width 217 height 45
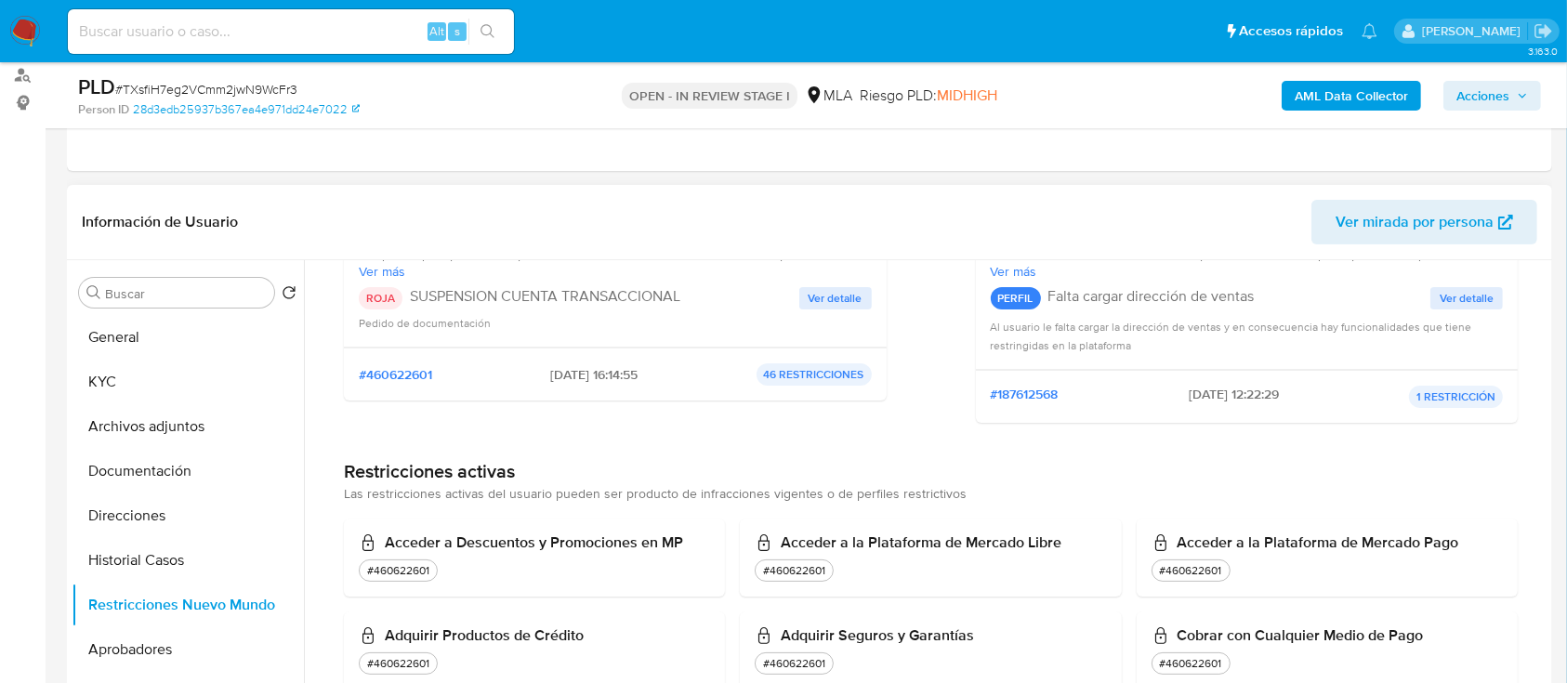
scroll to position [124, 0]
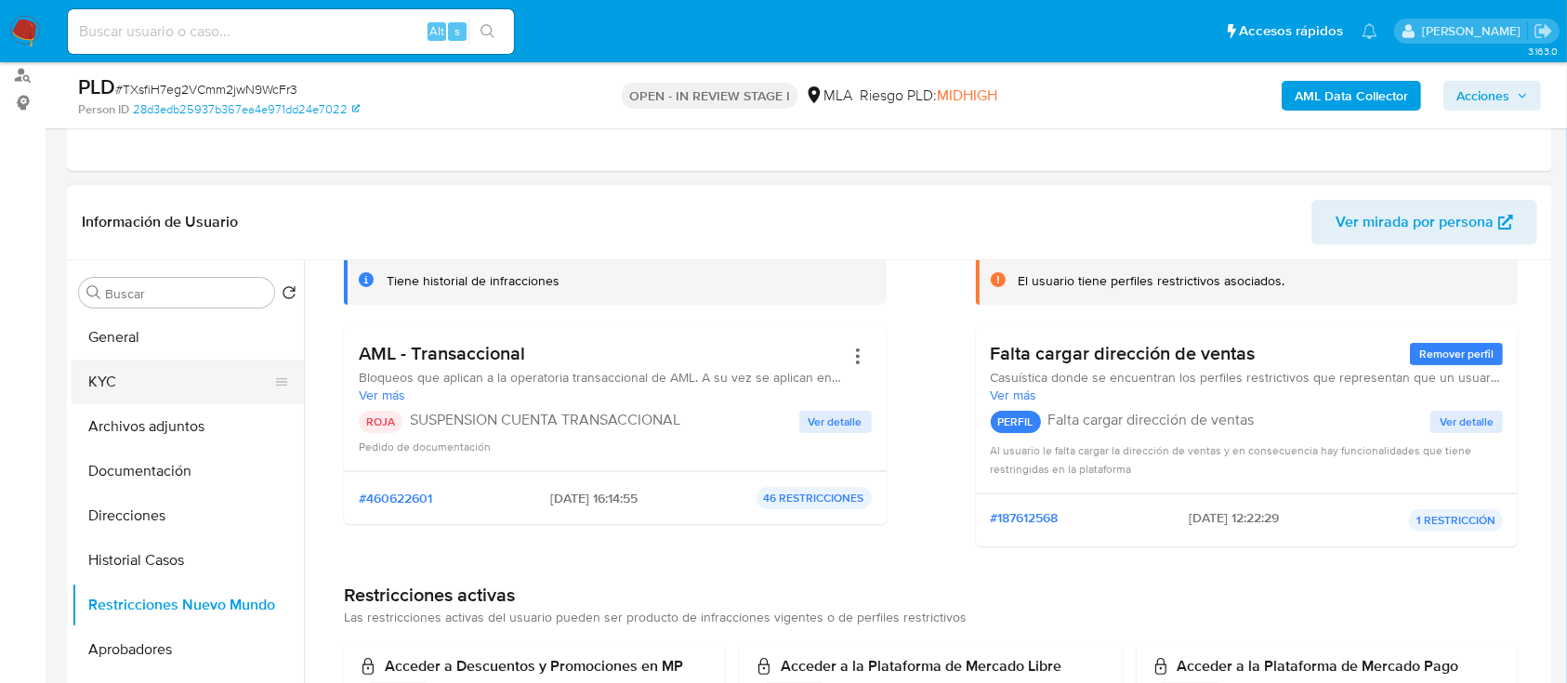
click at [167, 388] on button "KYC" at bounding box center [180, 382] width 217 height 45
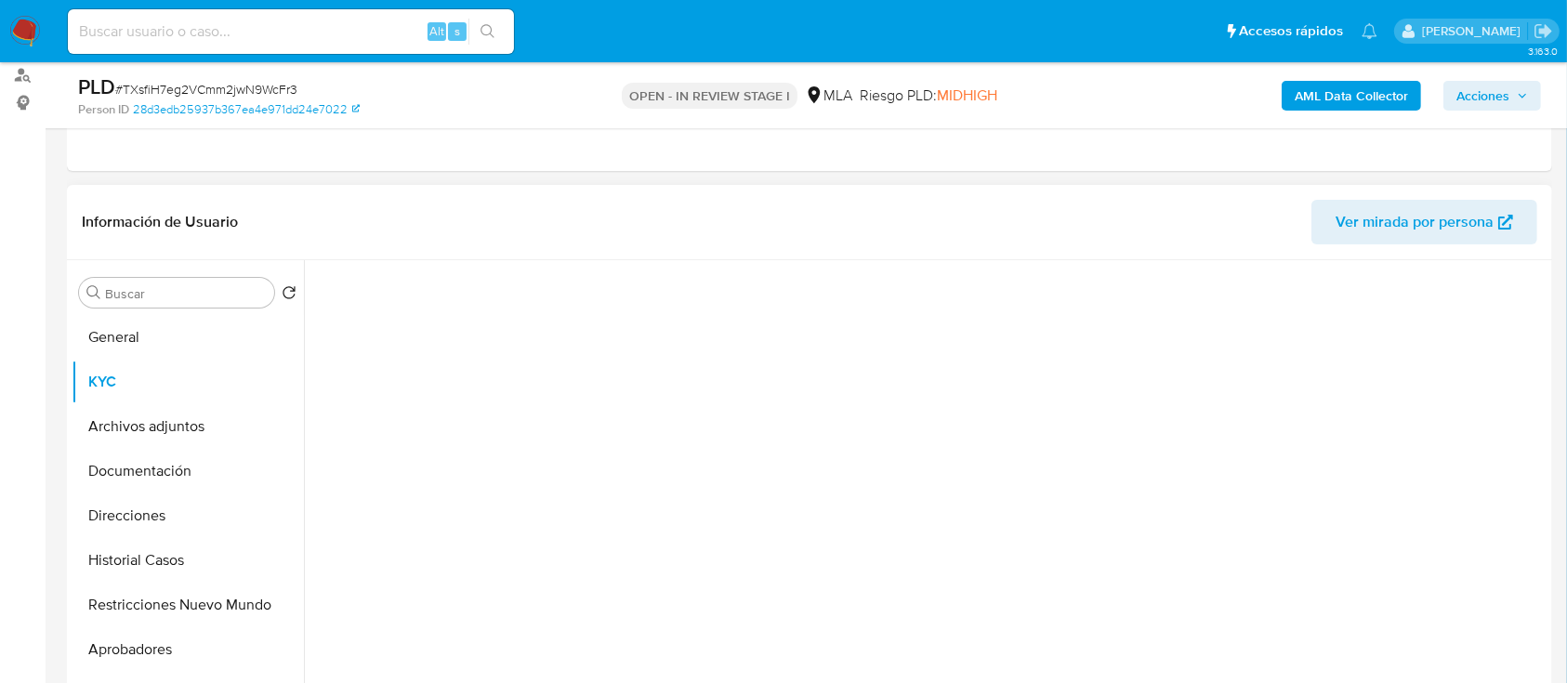
scroll to position [0, 0]
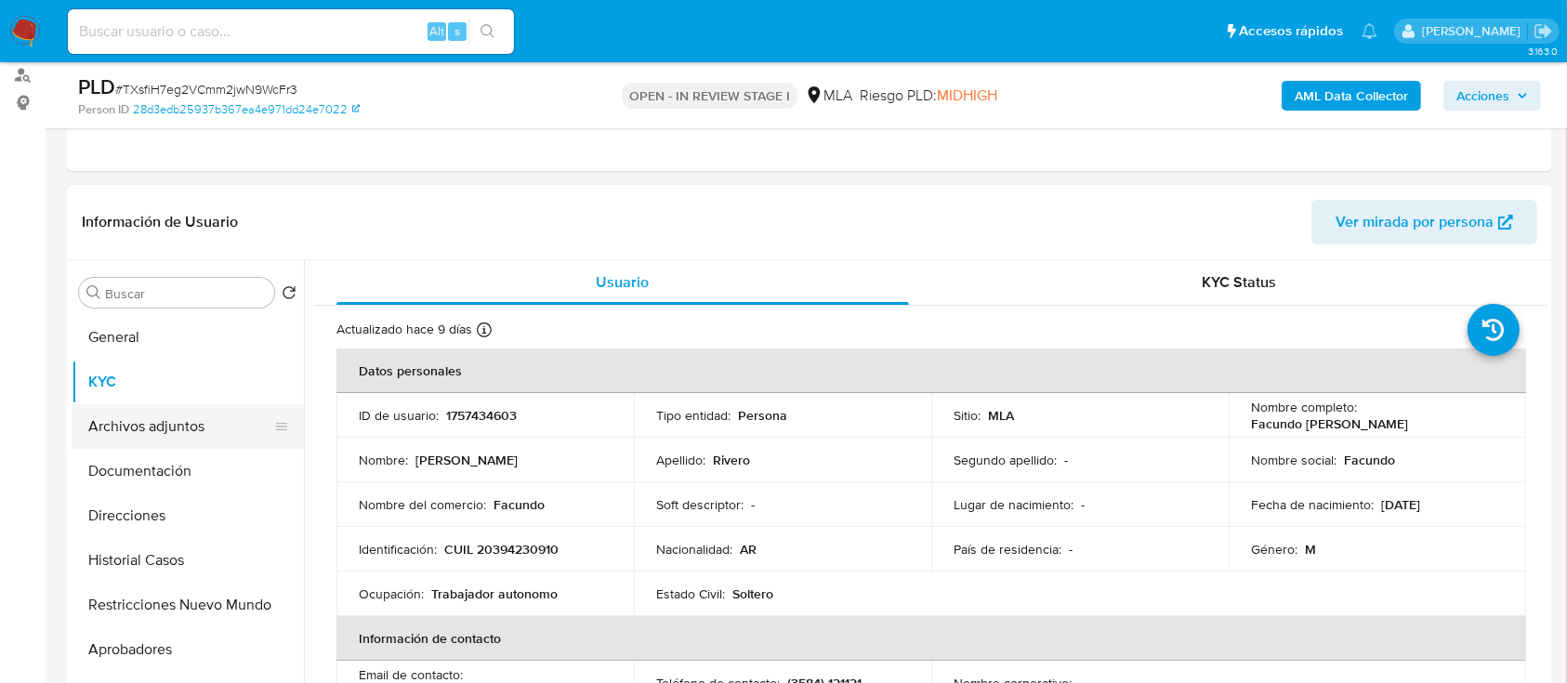
click at [185, 422] on button "Archivos adjuntos" at bounding box center [180, 426] width 217 height 45
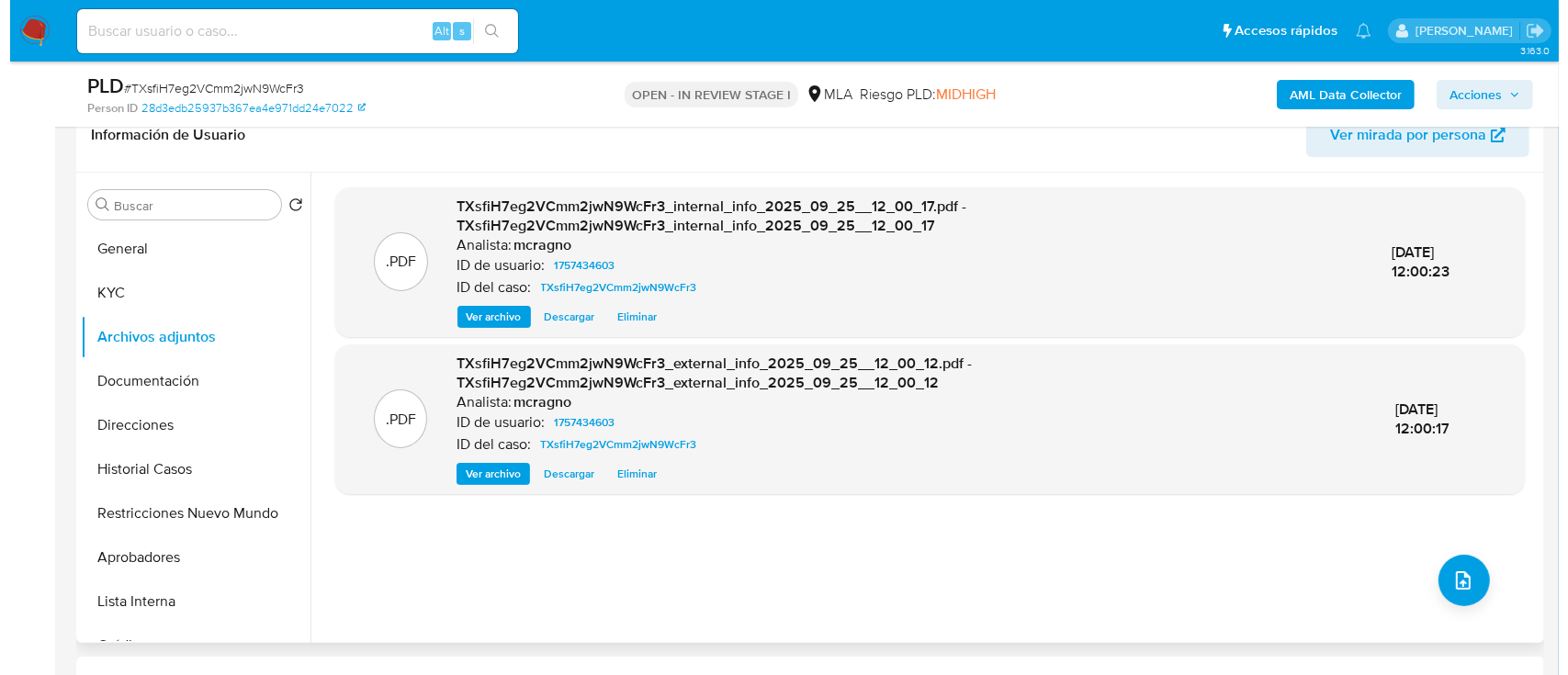
scroll to position [342, 0]
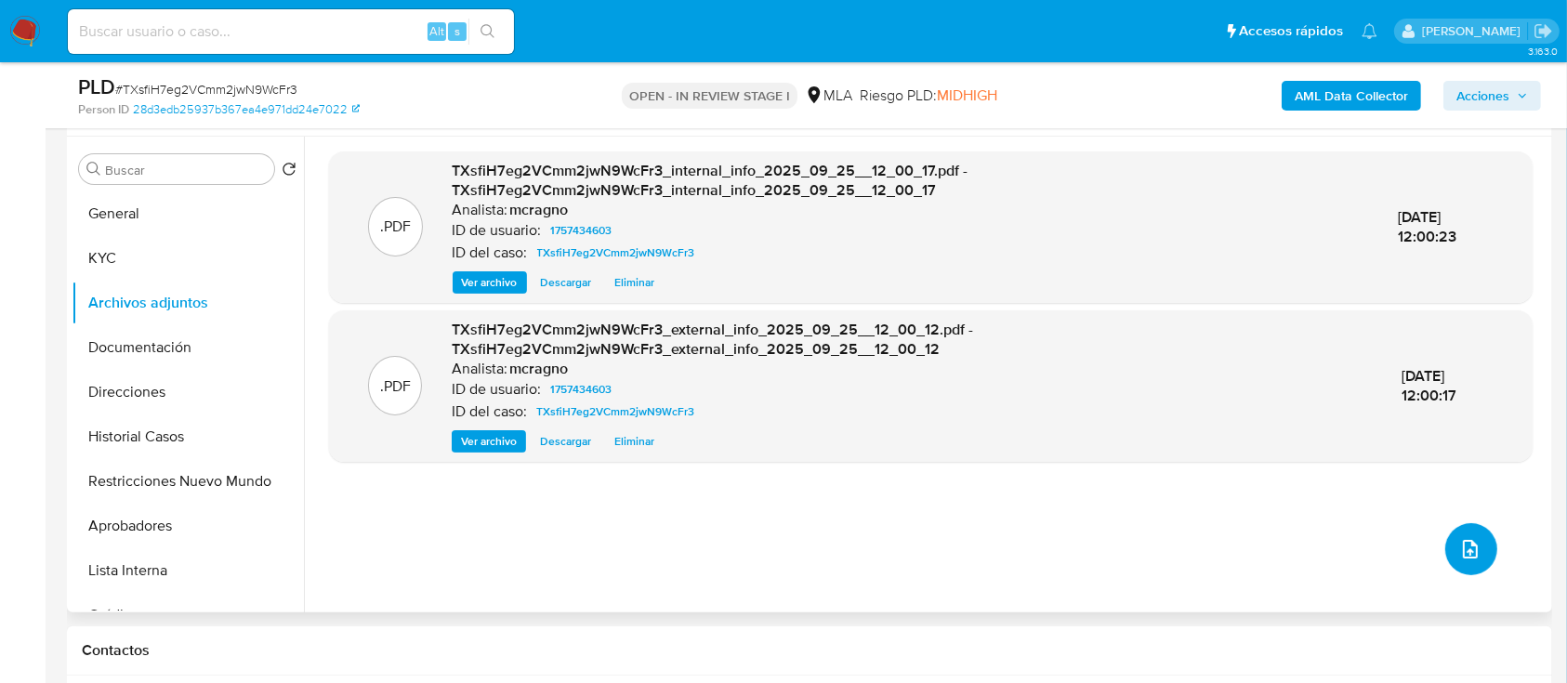
click at [1468, 572] on button "upload-file" at bounding box center [1471, 549] width 52 height 52
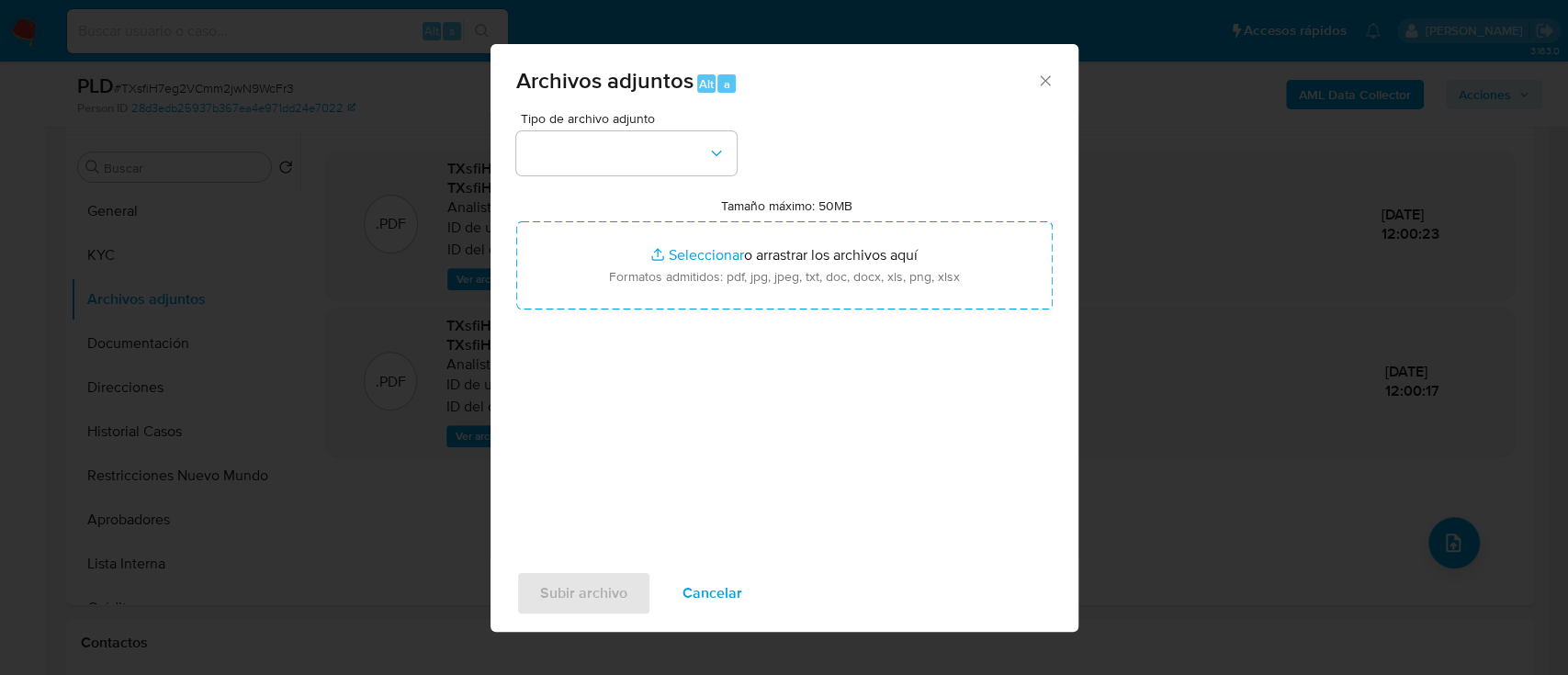
click at [698, 196] on div "Tipo de archivo adjunto Tamaño máximo: 50MB Seleccionar archivos Seleccionar o …" at bounding box center [784, 328] width 536 height 434
click at [694, 157] on button "button" at bounding box center [625, 153] width 220 height 44
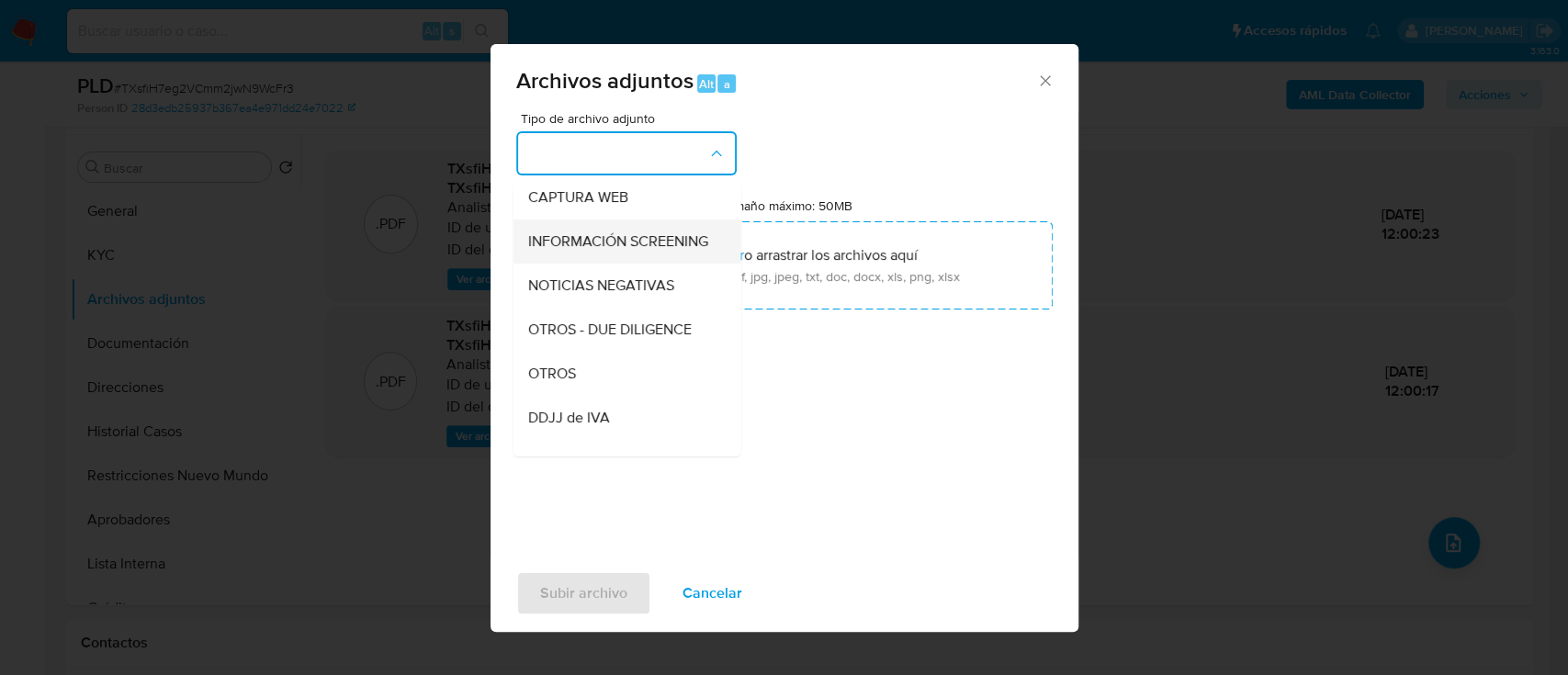
scroll to position [368, 0]
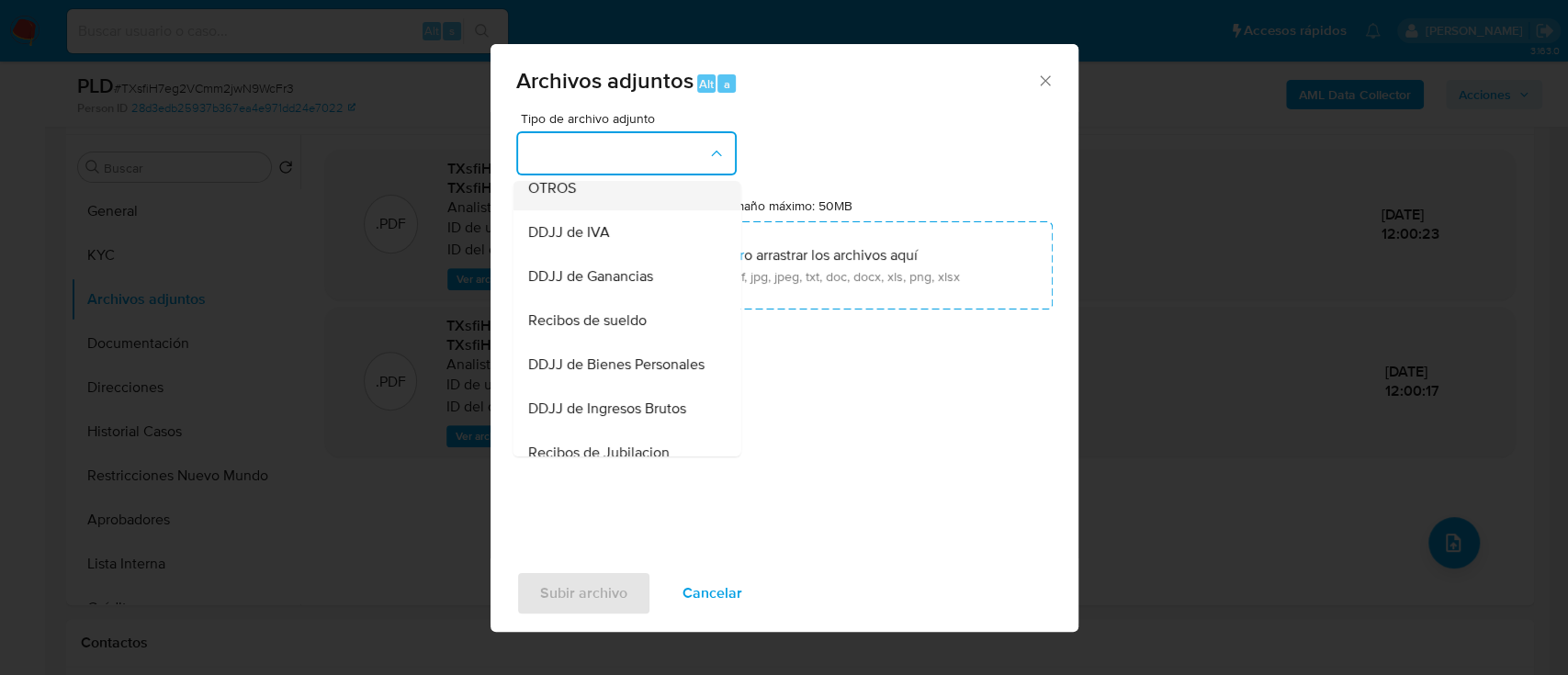
click at [595, 195] on div "OTROS" at bounding box center [620, 188] width 188 height 44
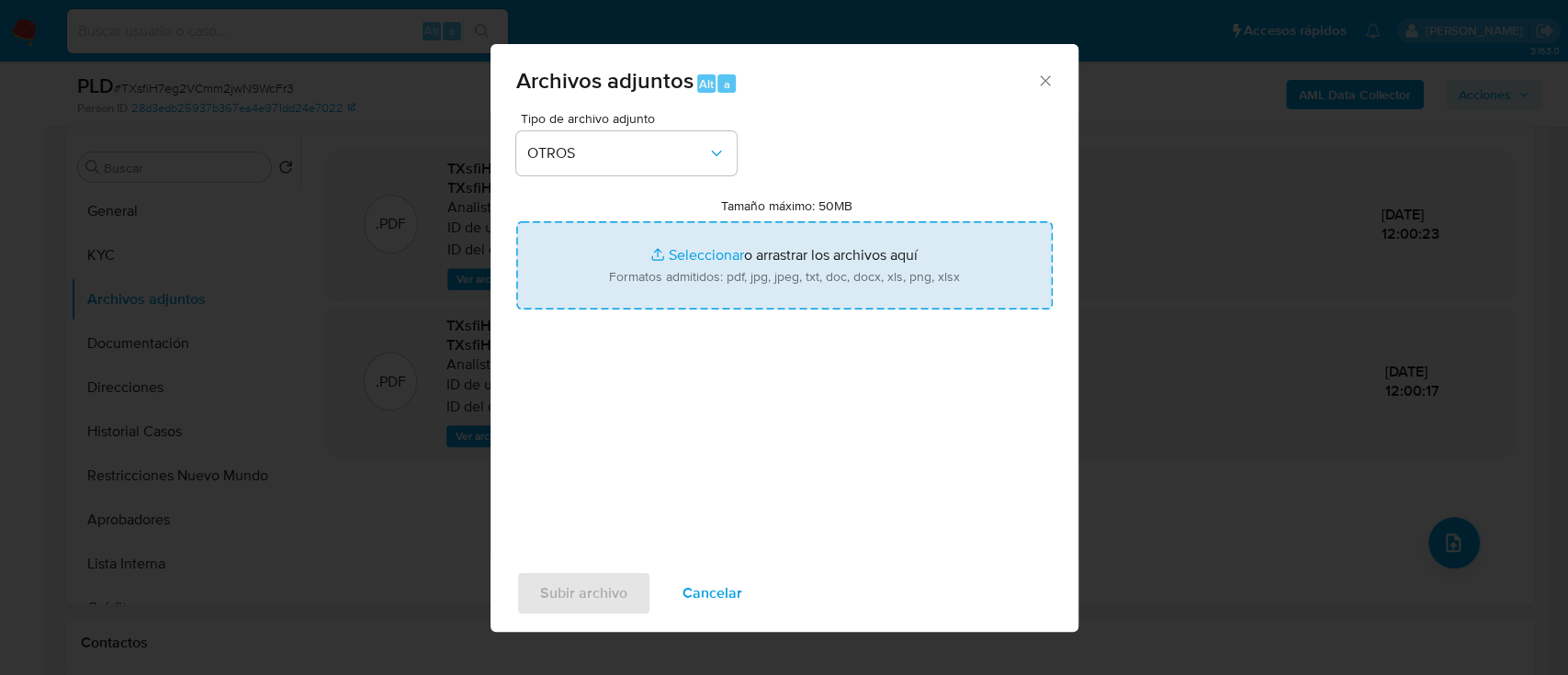
click at [760, 274] on input "Tamaño máximo: 50MB Seleccionar archivos" at bounding box center [784, 265] width 536 height 88
type input "C:\fakepath\1757434603 - Movimientos.xlsx"
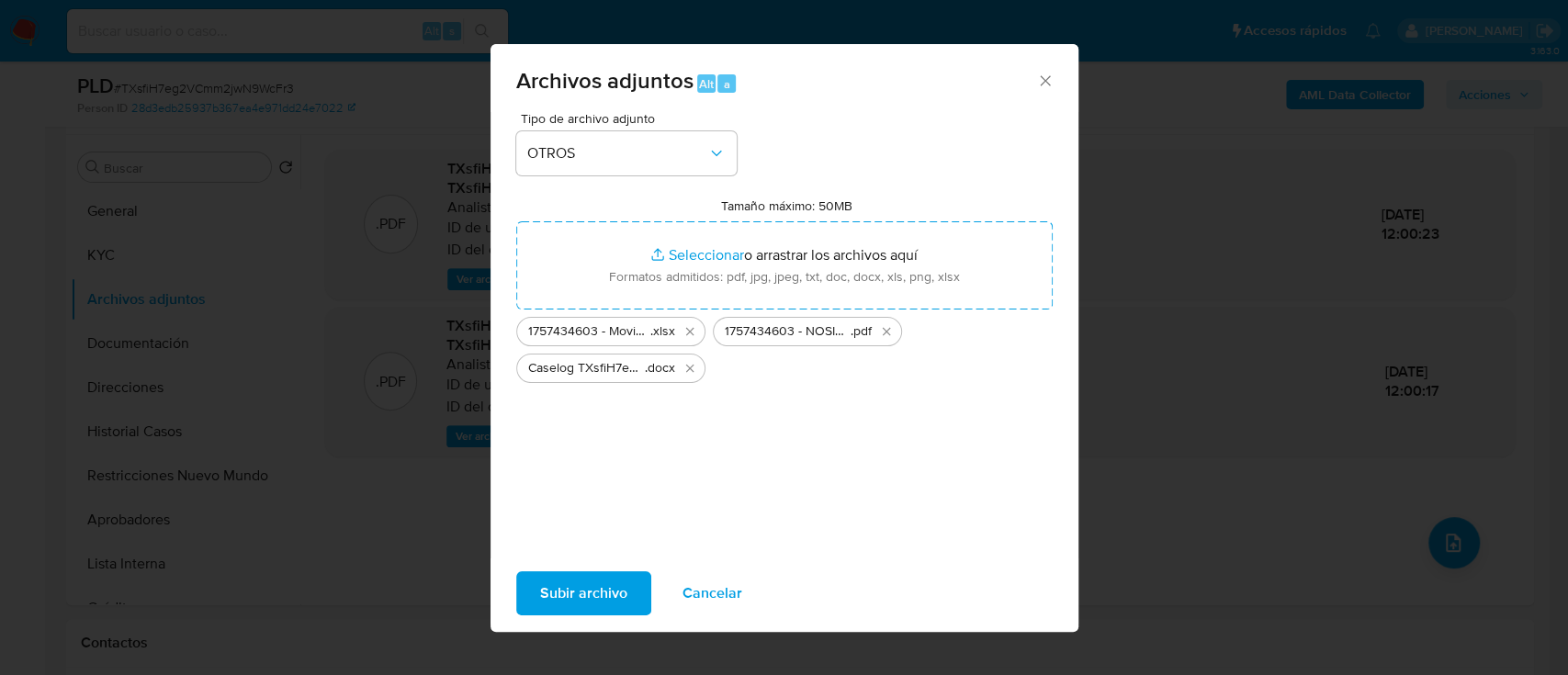
click at [589, 574] on span "Subir archivo" at bounding box center [583, 593] width 87 height 41
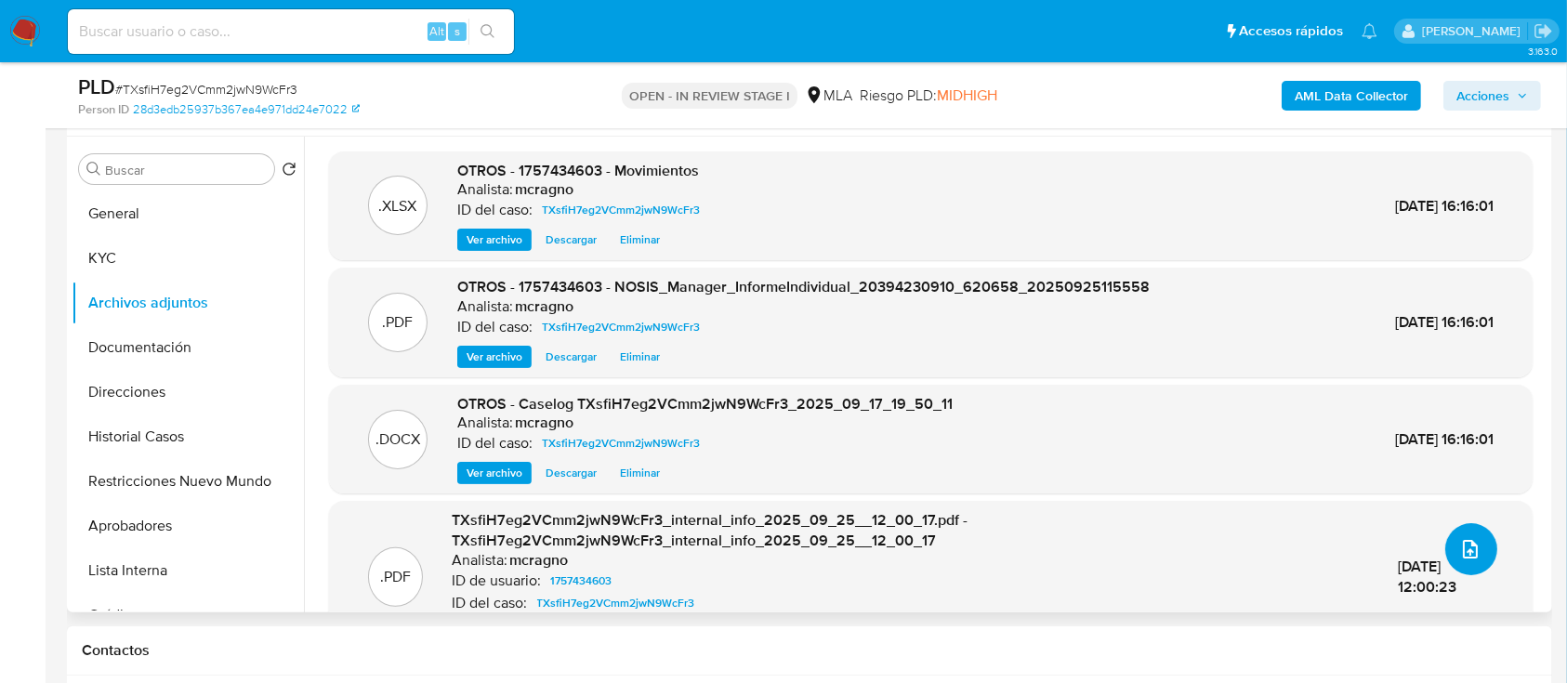
click at [1445, 542] on button "upload-file" at bounding box center [1471, 549] width 52 height 52
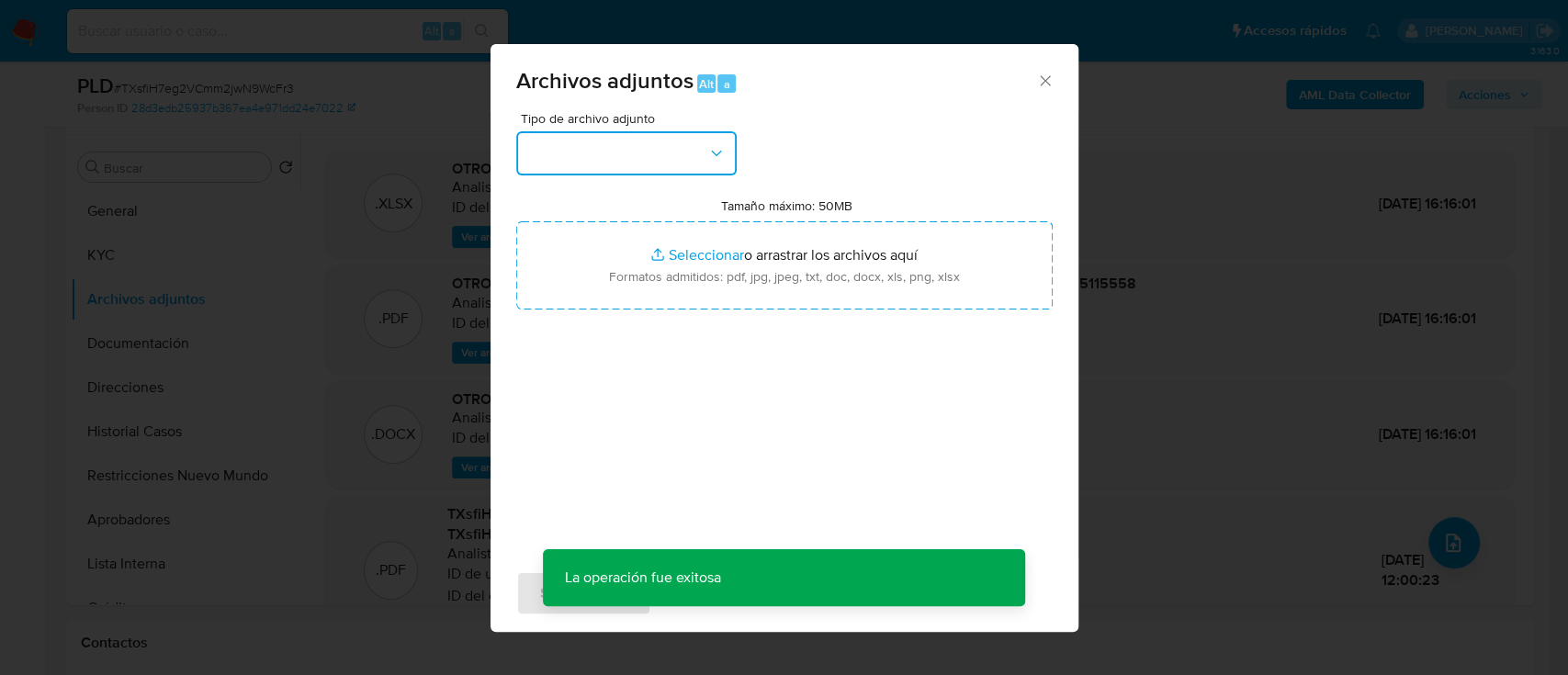
click at [644, 166] on button "button" at bounding box center [625, 153] width 220 height 44
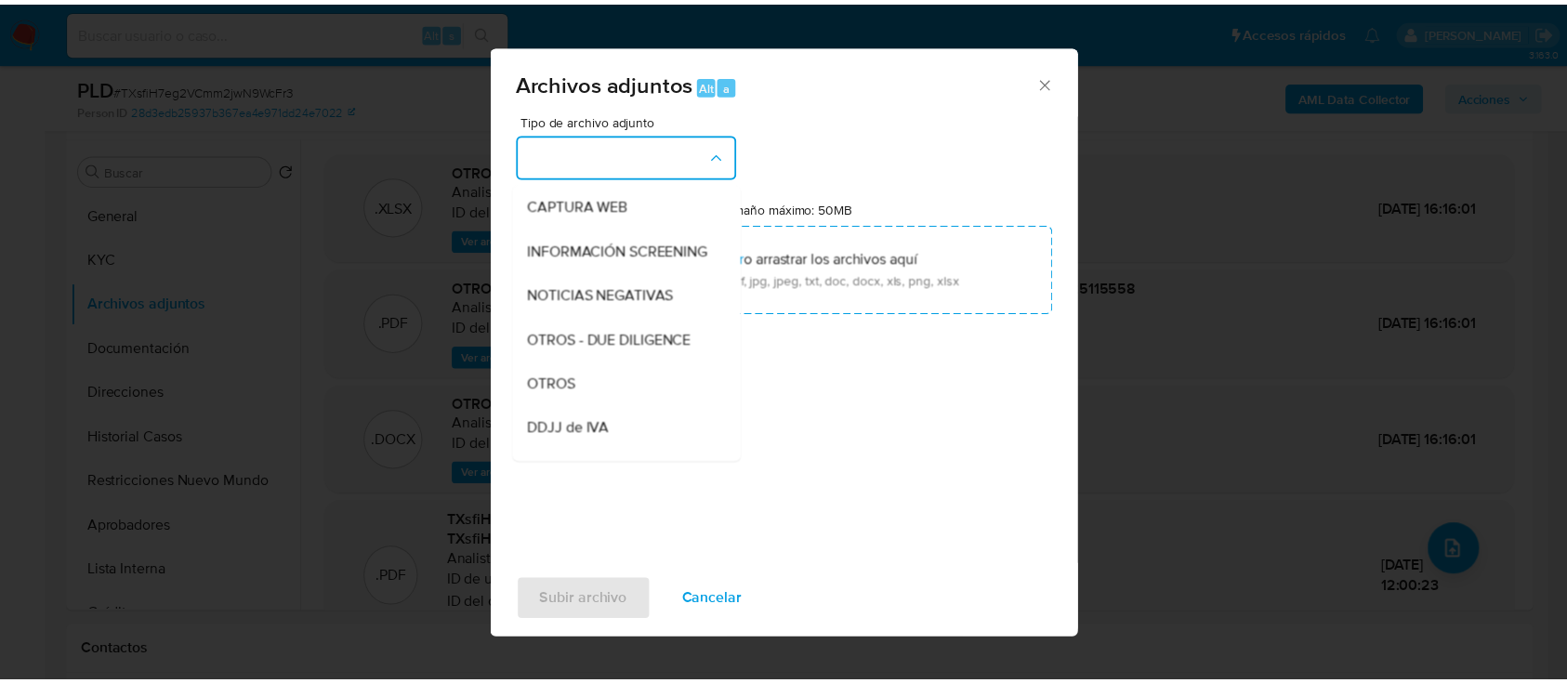
scroll to position [199, 0]
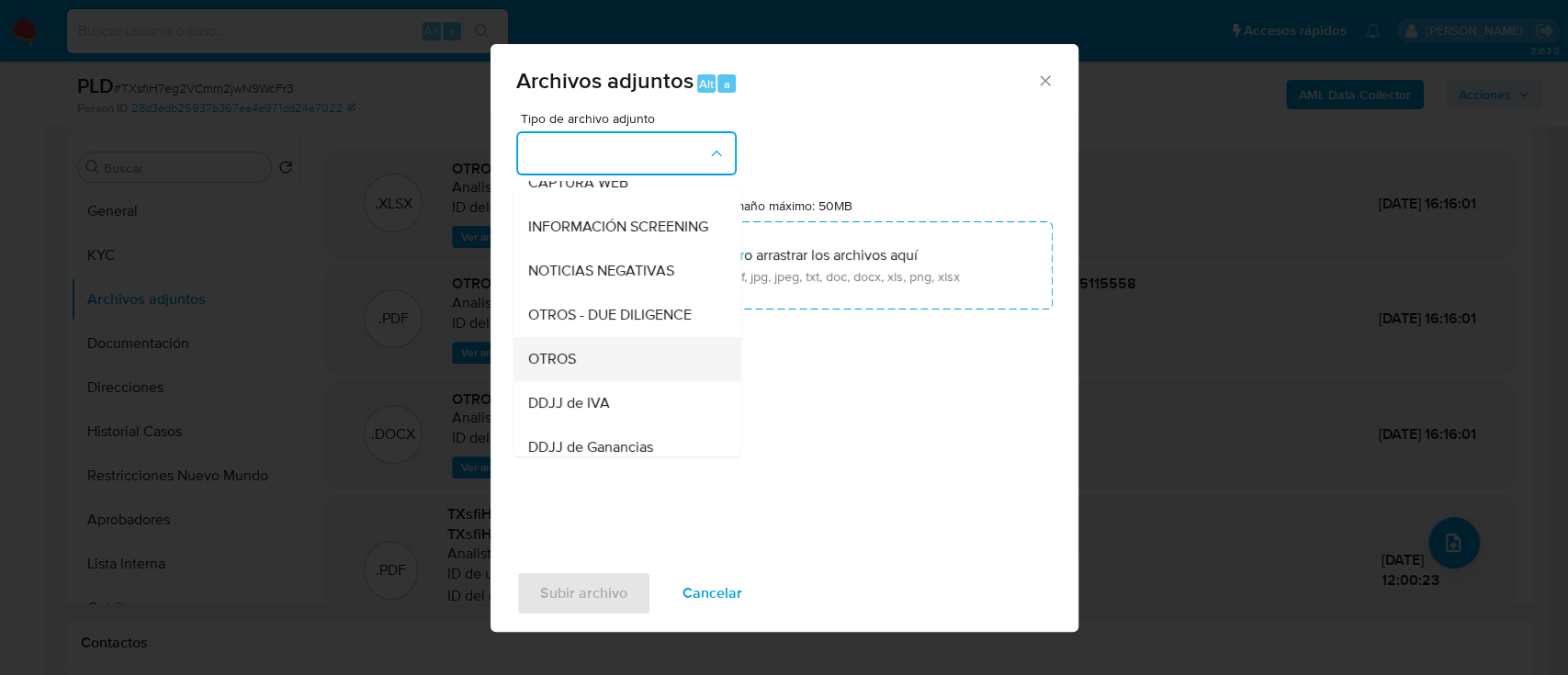
click at [618, 372] on div "OTROS" at bounding box center [620, 359] width 188 height 44
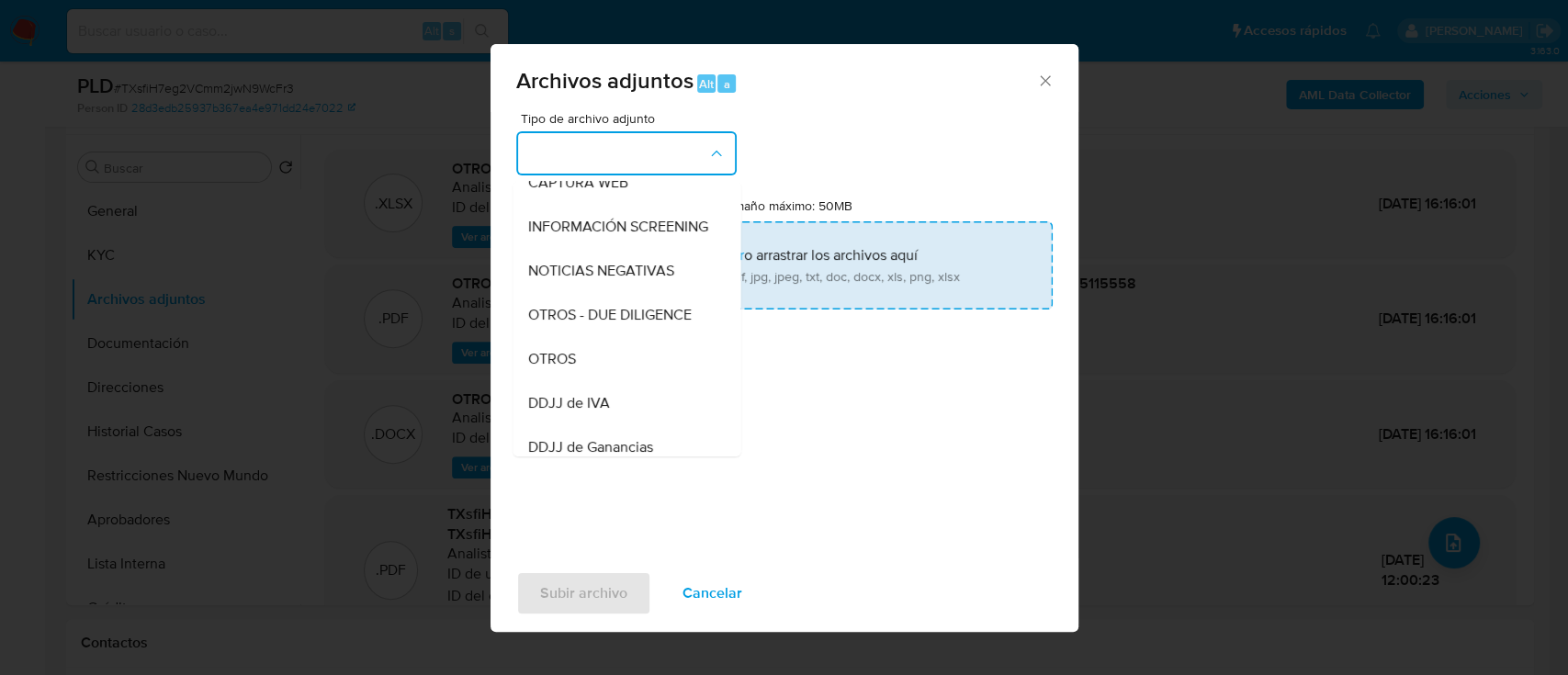
click at [779, 284] on input "Tamaño máximo: 50MB Seleccionar archivos" at bounding box center [784, 265] width 536 height 88
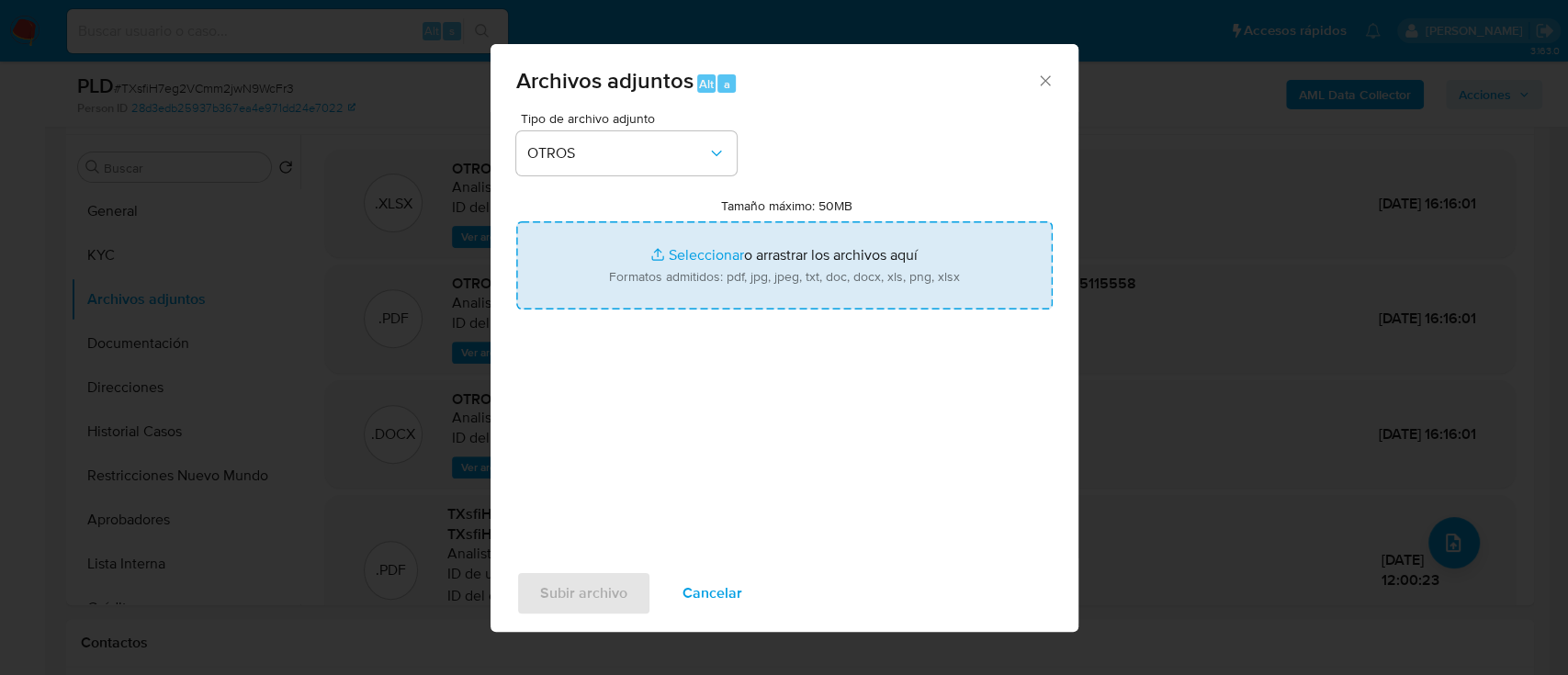
type input "C:\fakepath\1757434603 - Certificacion de ingresos jun-sept25.pdf"
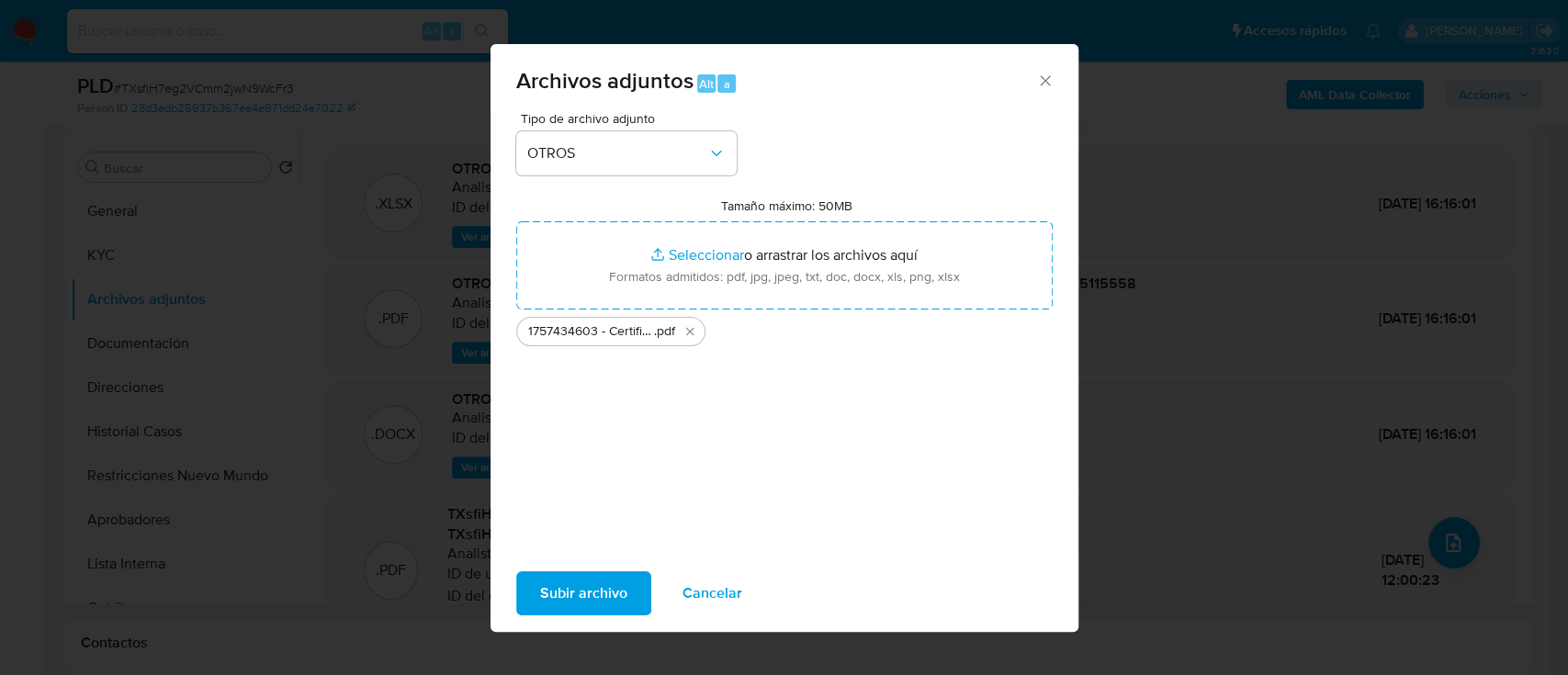
click at [597, 599] on span "Subir archivo" at bounding box center [583, 593] width 87 height 41
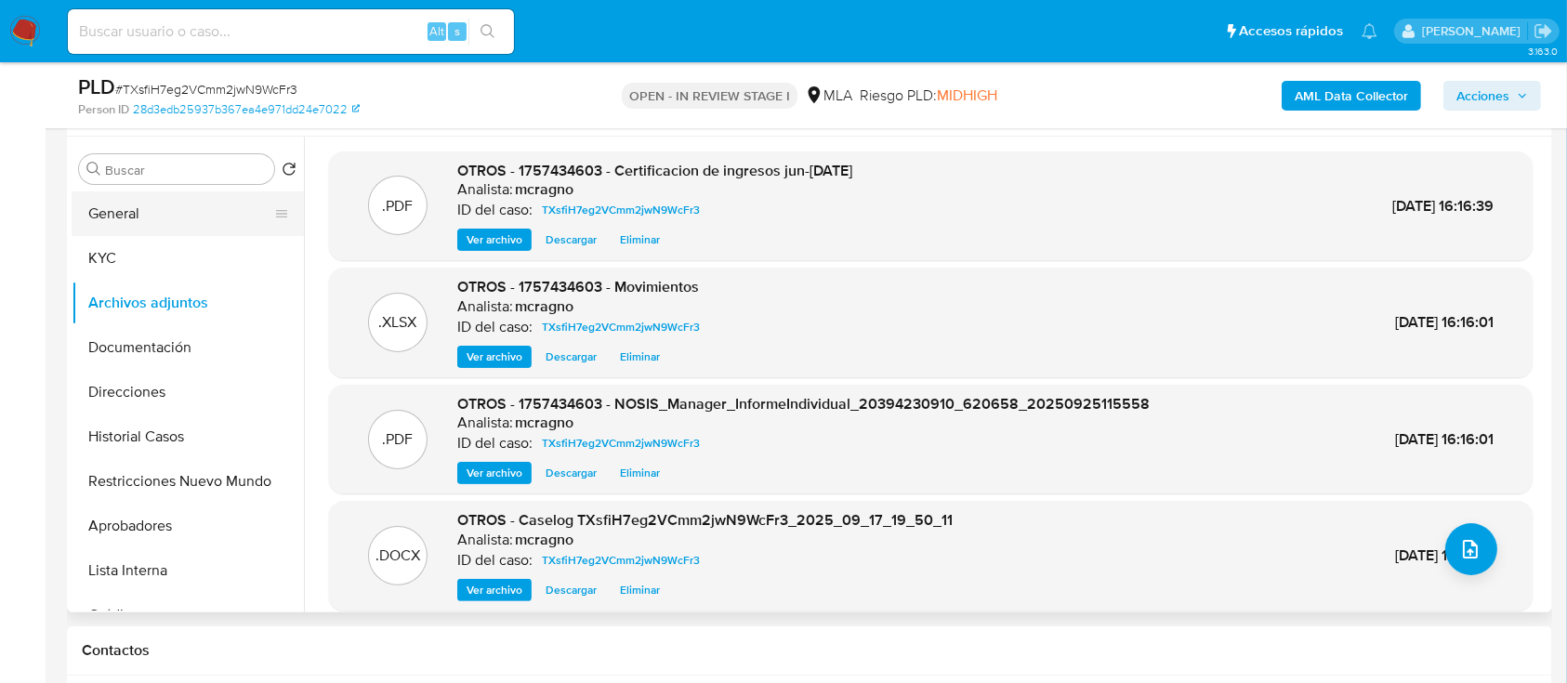
click at [173, 198] on button "General" at bounding box center [180, 213] width 217 height 45
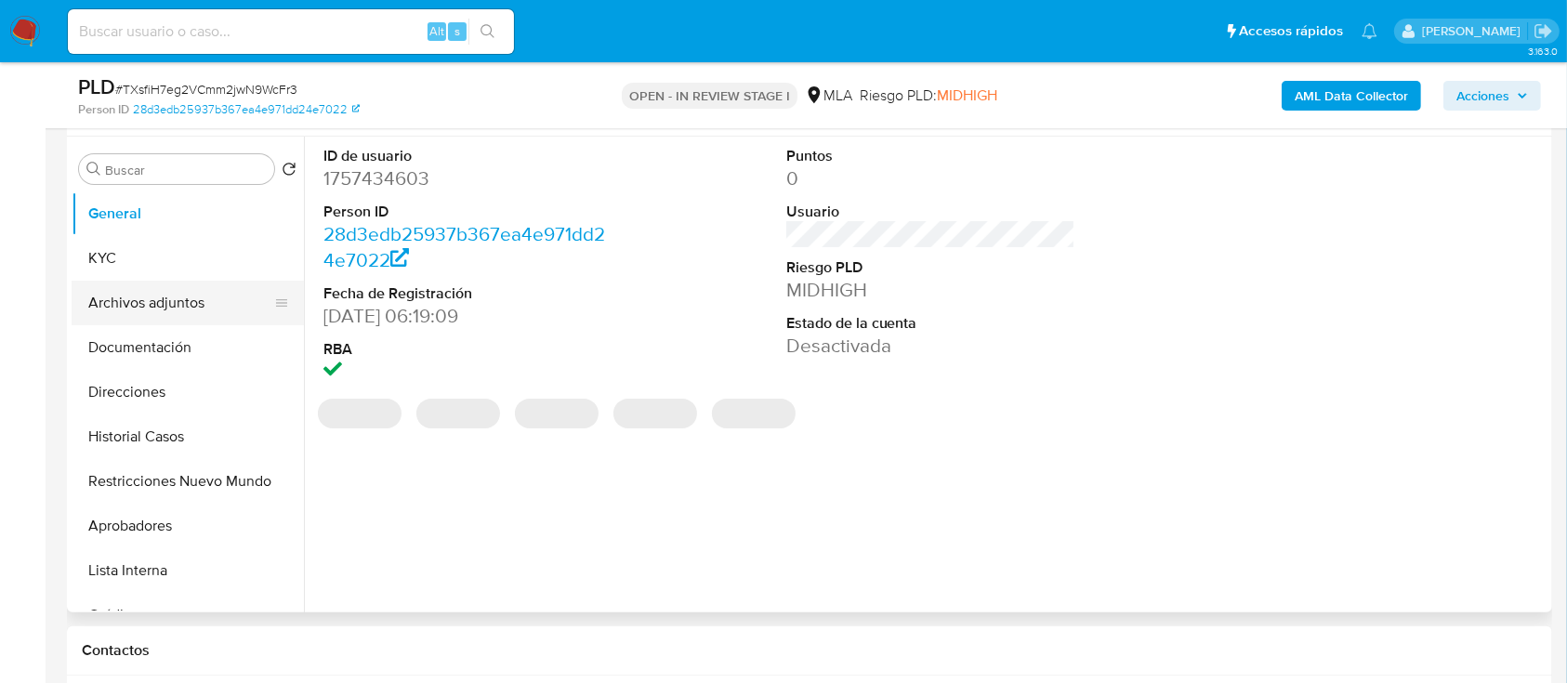
click at [169, 300] on button "Archivos adjuntos" at bounding box center [180, 303] width 217 height 45
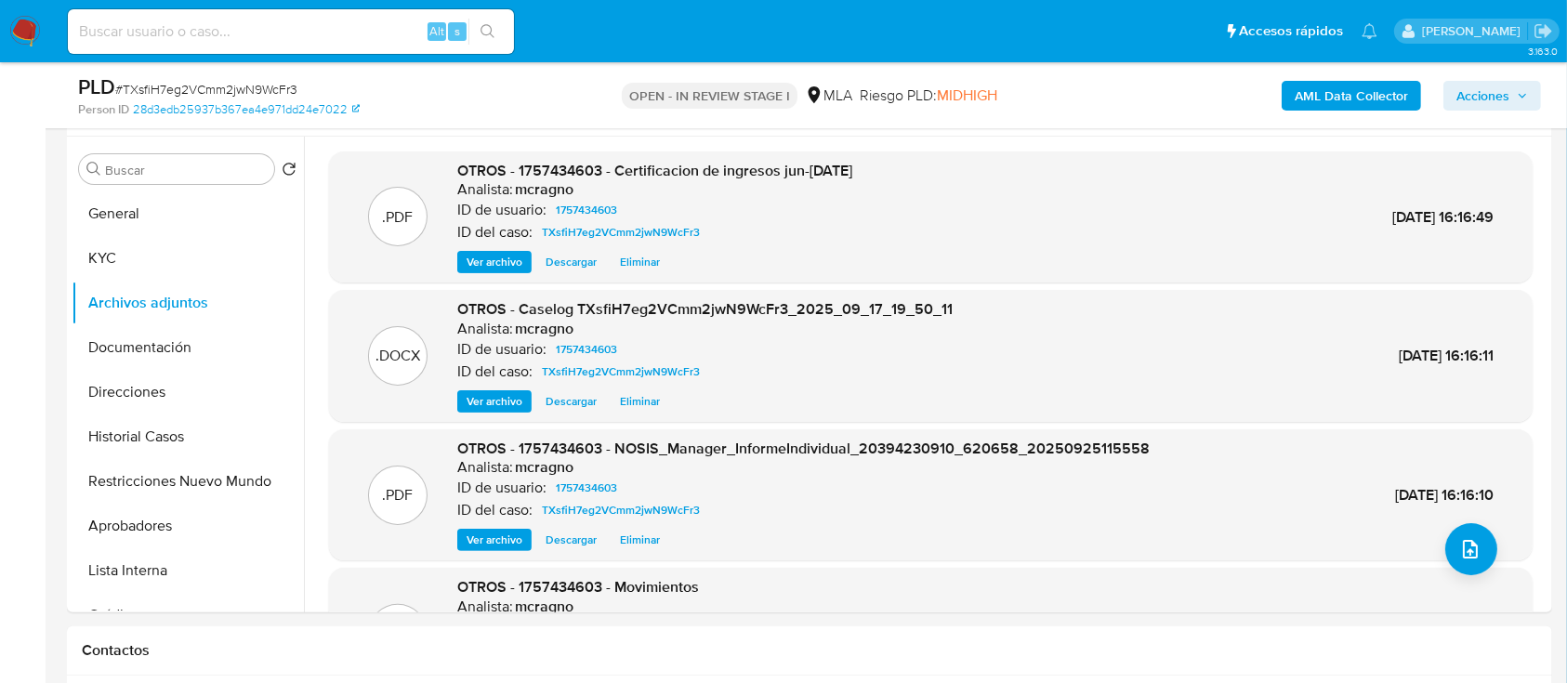
click at [1518, 86] on span "Acciones" at bounding box center [1492, 96] width 72 height 26
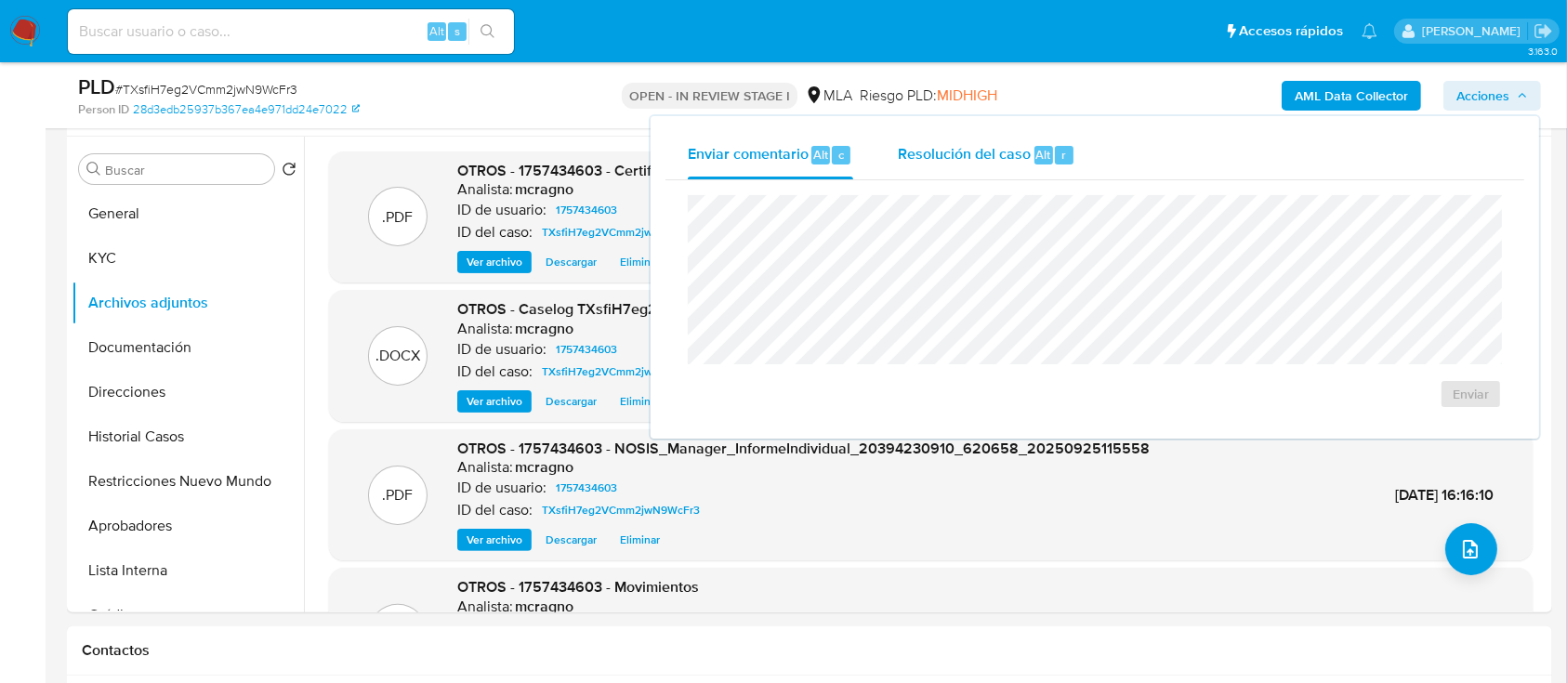
click at [1071, 153] on div "r" at bounding box center [1064, 155] width 19 height 19
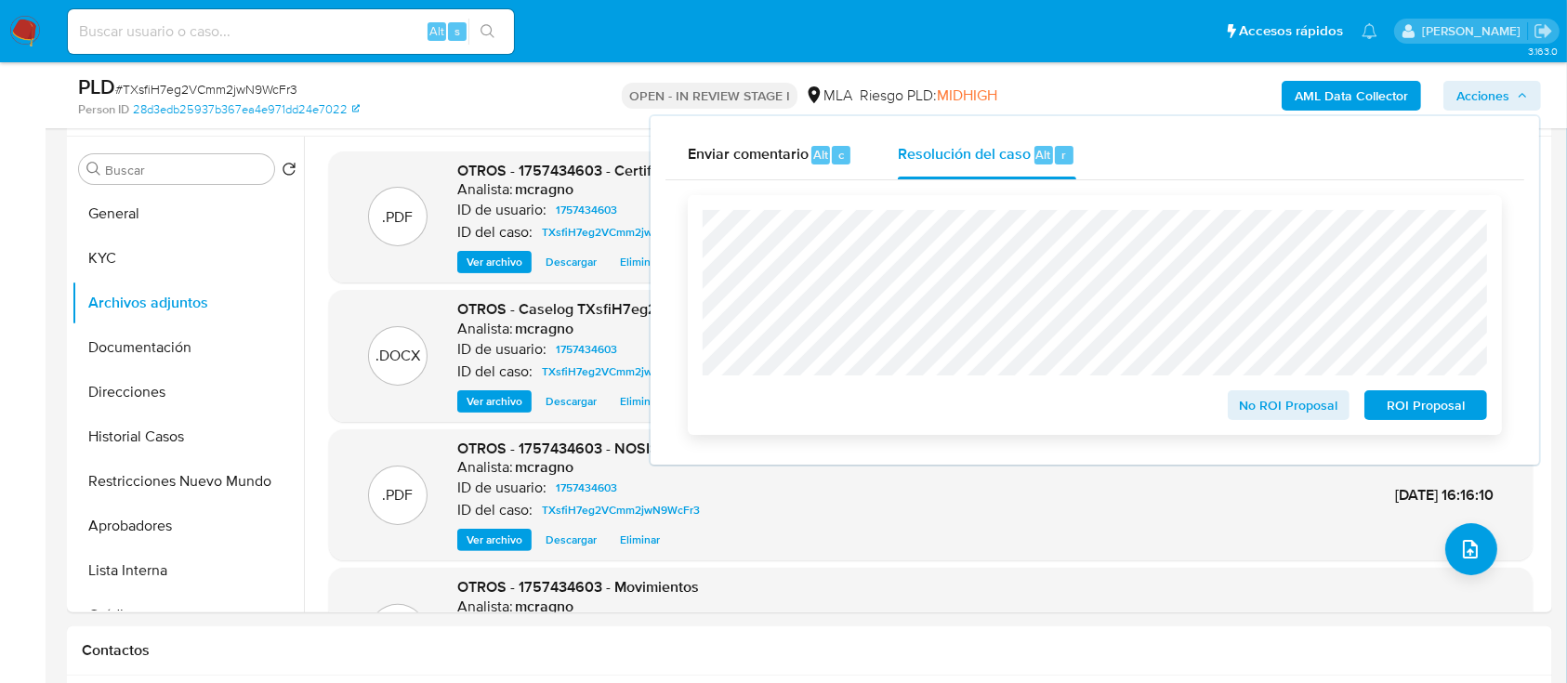
click at [1460, 416] on span "ROI Proposal" at bounding box center [1425, 405] width 97 height 26
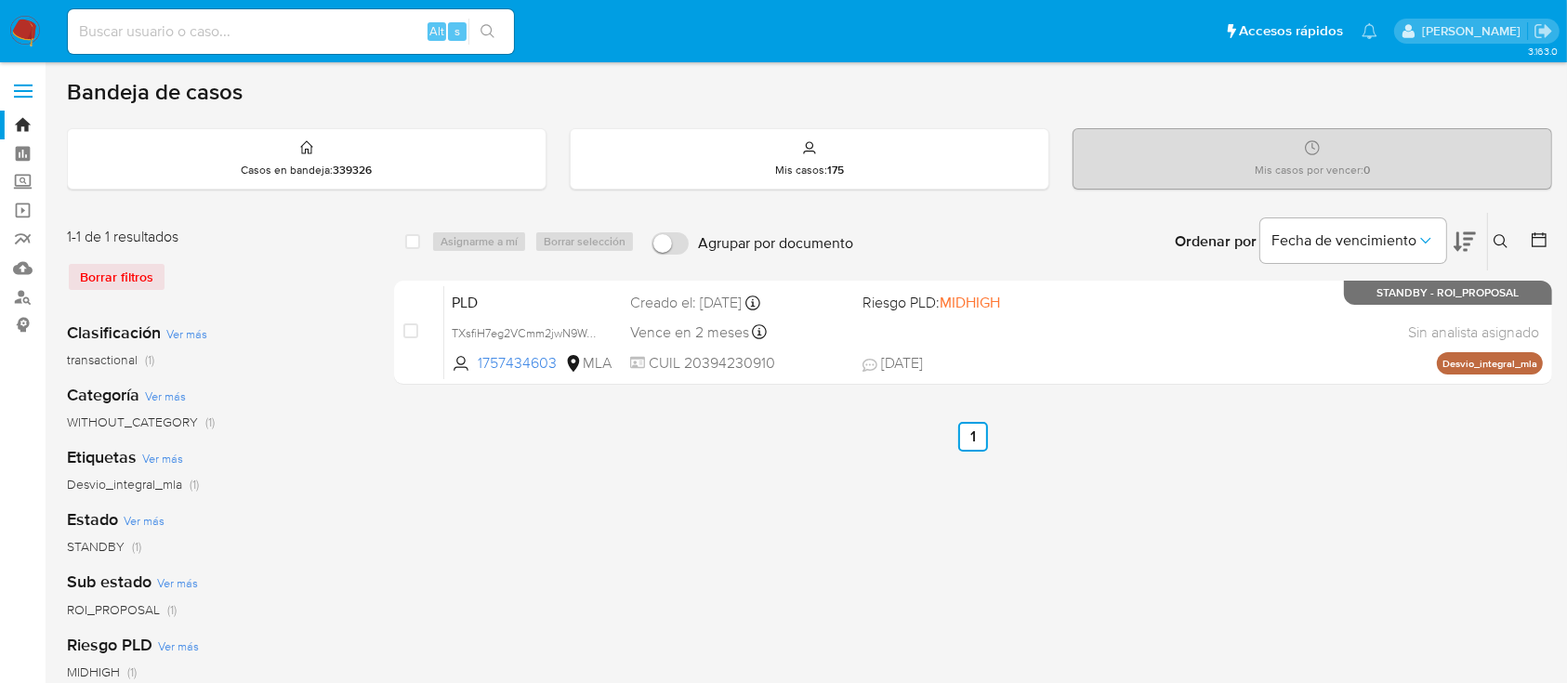
click at [1494, 231] on button at bounding box center [1503, 241] width 31 height 22
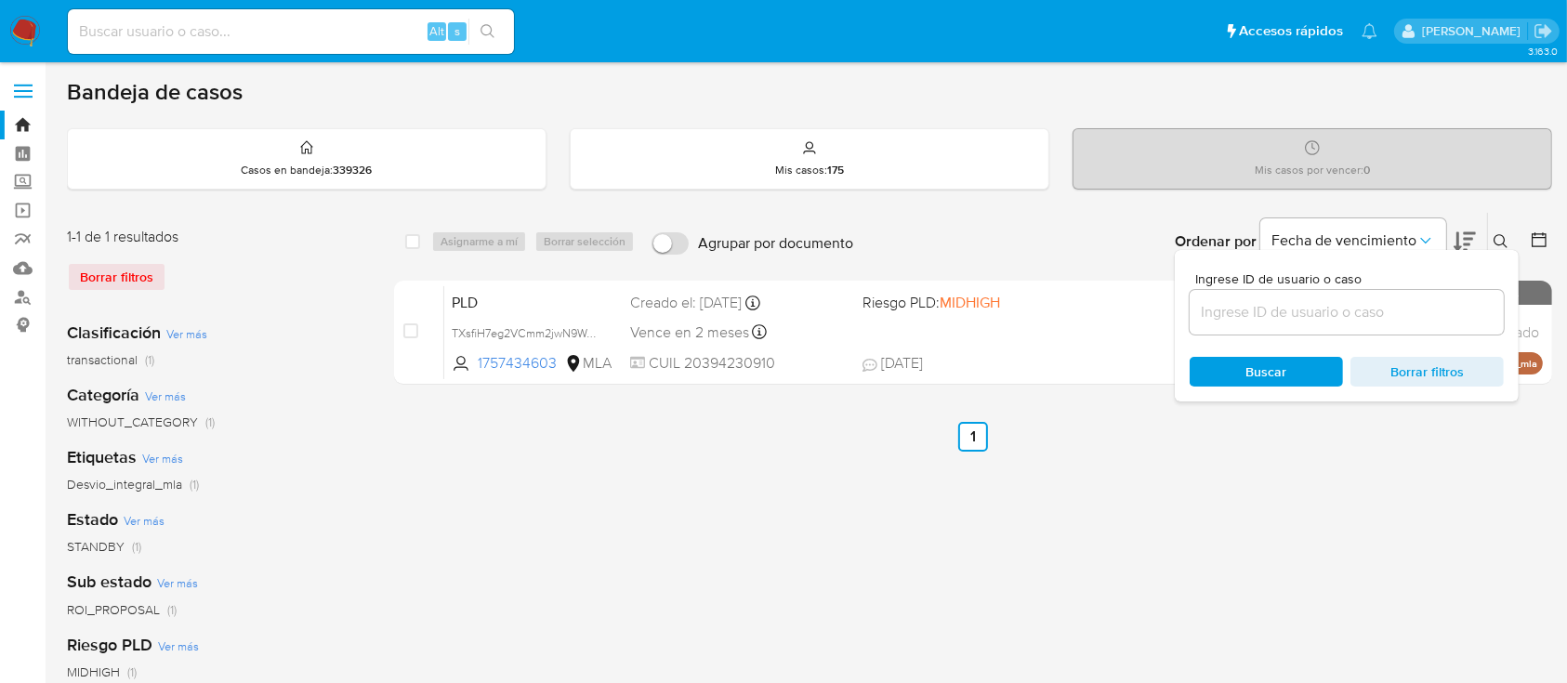
click at [1381, 309] on input at bounding box center [1347, 312] width 314 height 24
type input "777138460"
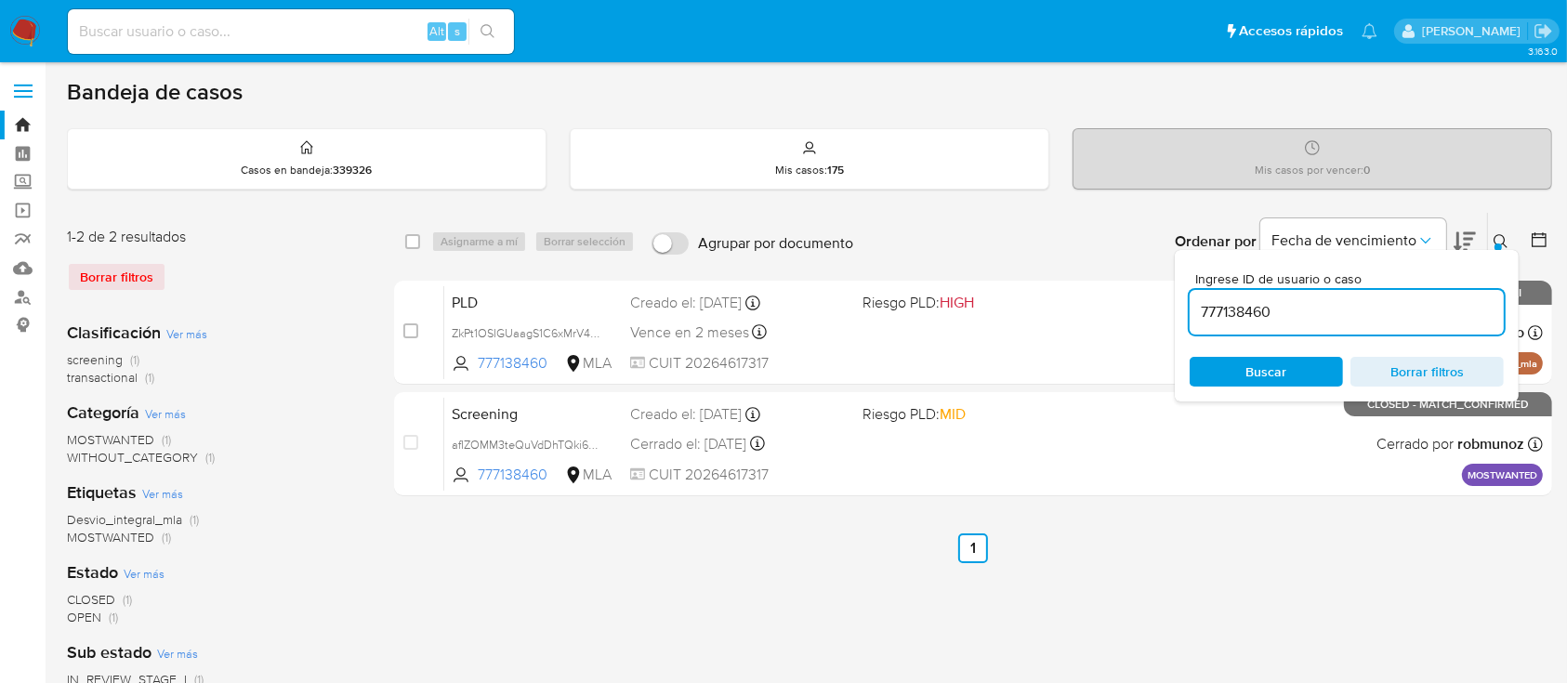
click at [1499, 238] on icon at bounding box center [1501, 241] width 15 height 15
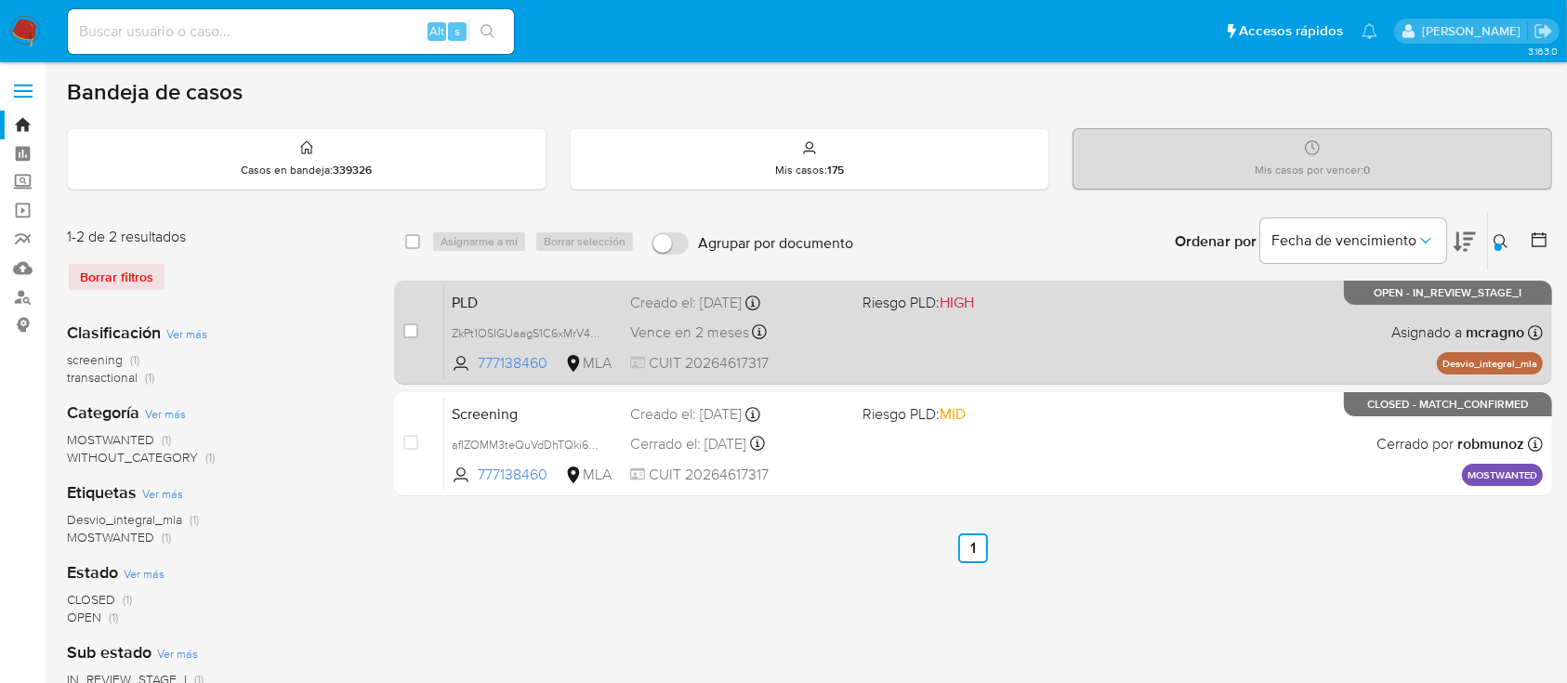
click at [1182, 302] on div "PLD ZkPt1OSIGUaagS1C6xMrV4Bz 777138460 MLA Riesgo PLD: HIGH Creado el: [DATE] C…" at bounding box center [993, 332] width 1099 height 94
click at [431, 327] on div "case-item-checkbox No es posible asignar el caso" at bounding box center [423, 332] width 41 height 94
click at [412, 331] on input "checkbox" at bounding box center [410, 330] width 15 height 15
checkbox input "true"
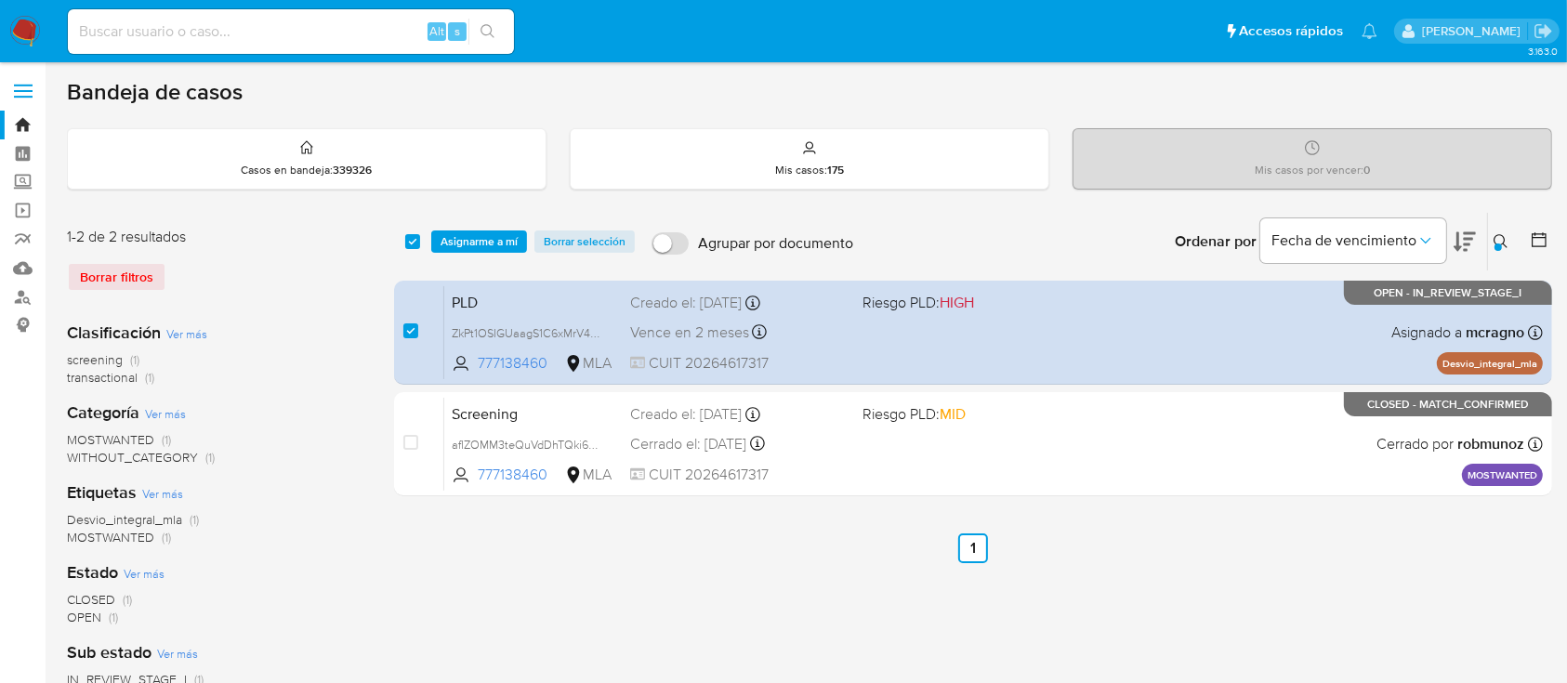
click at [488, 253] on div "select-all-cases-checkbox Asignarme a mí Borrar selección Agrupar por documento…" at bounding box center [973, 242] width 1158 height 58
click at [490, 236] on span "Asignarme a mí" at bounding box center [479, 241] width 77 height 19
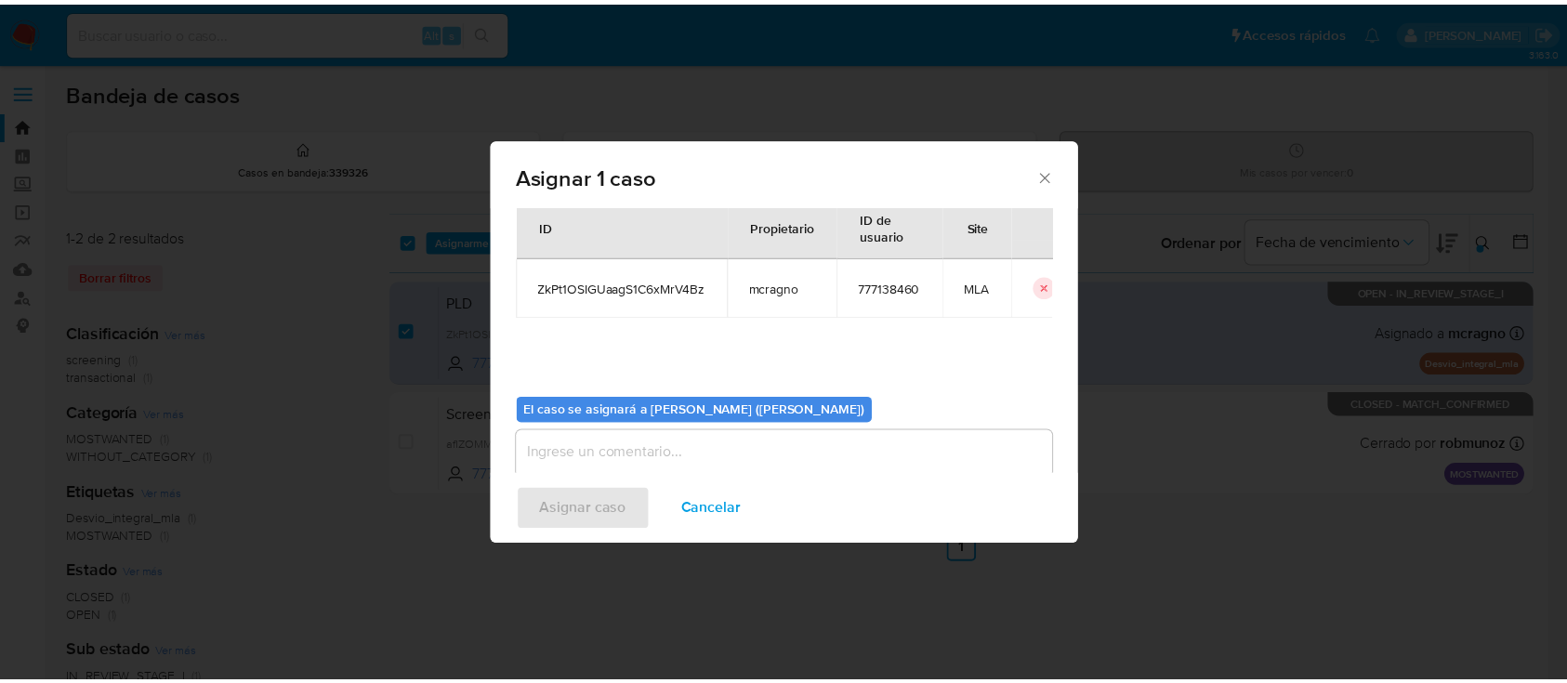
scroll to position [95, 0]
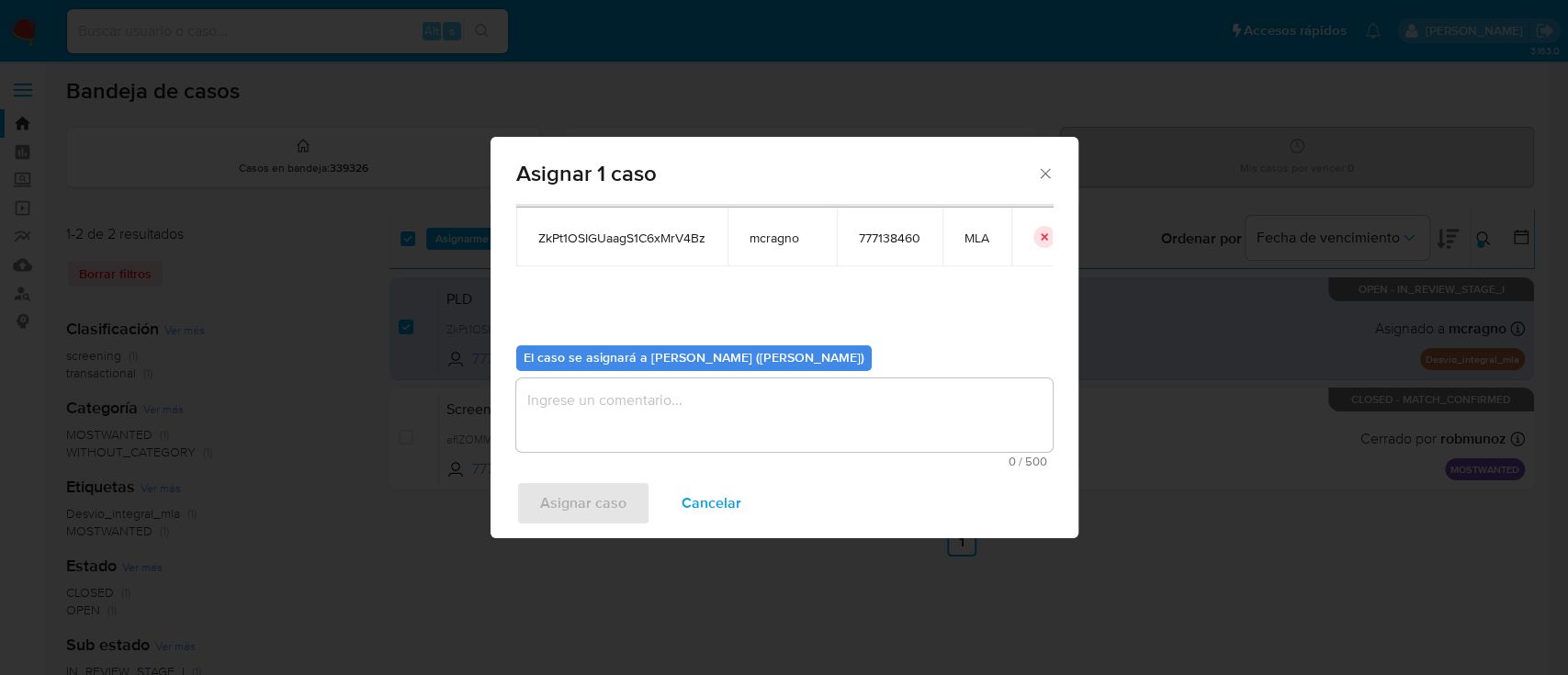
click at [548, 405] on textarea "assign-modal" at bounding box center [784, 415] width 536 height 73
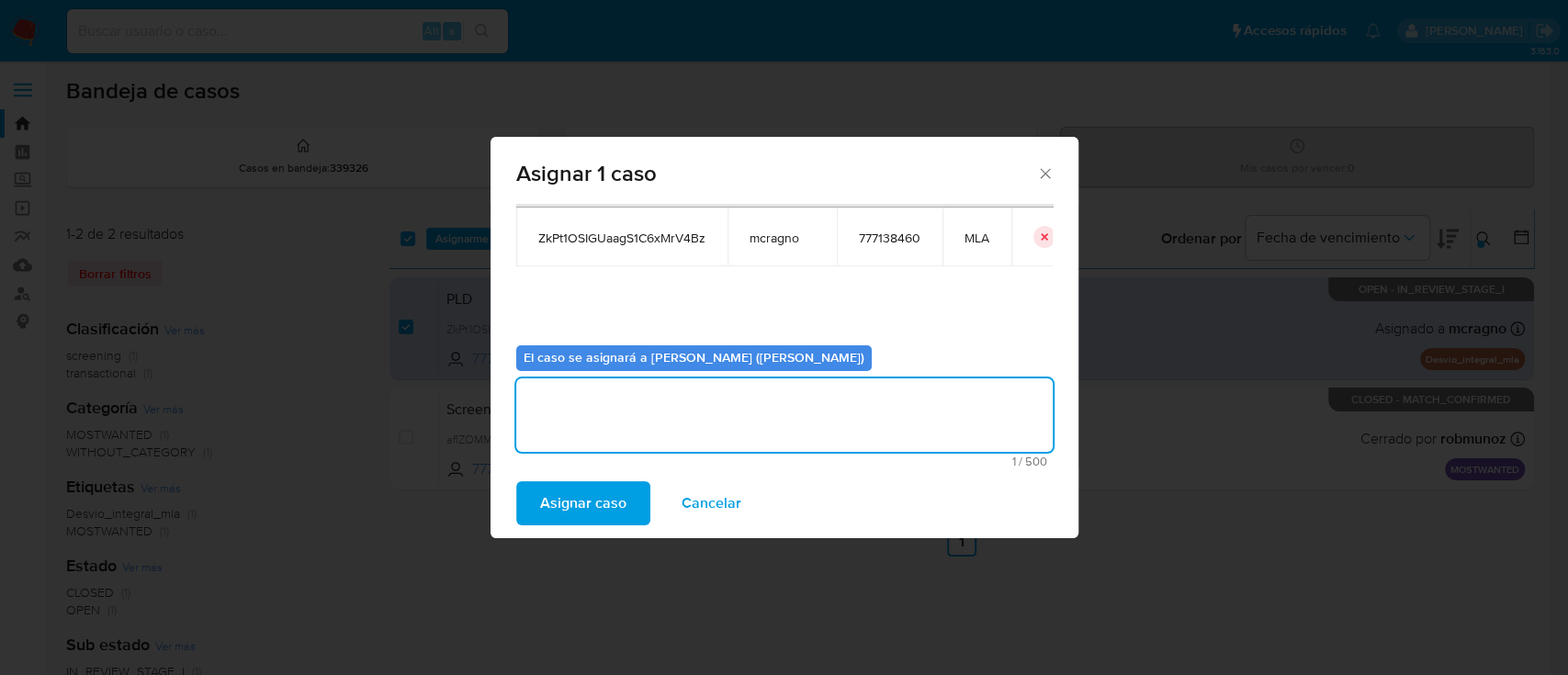
drag, startPoint x: 578, startPoint y: 498, endPoint x: 470, endPoint y: 23, distance: 487.1
click at [579, 497] on span "Asignar caso" at bounding box center [582, 503] width 86 height 41
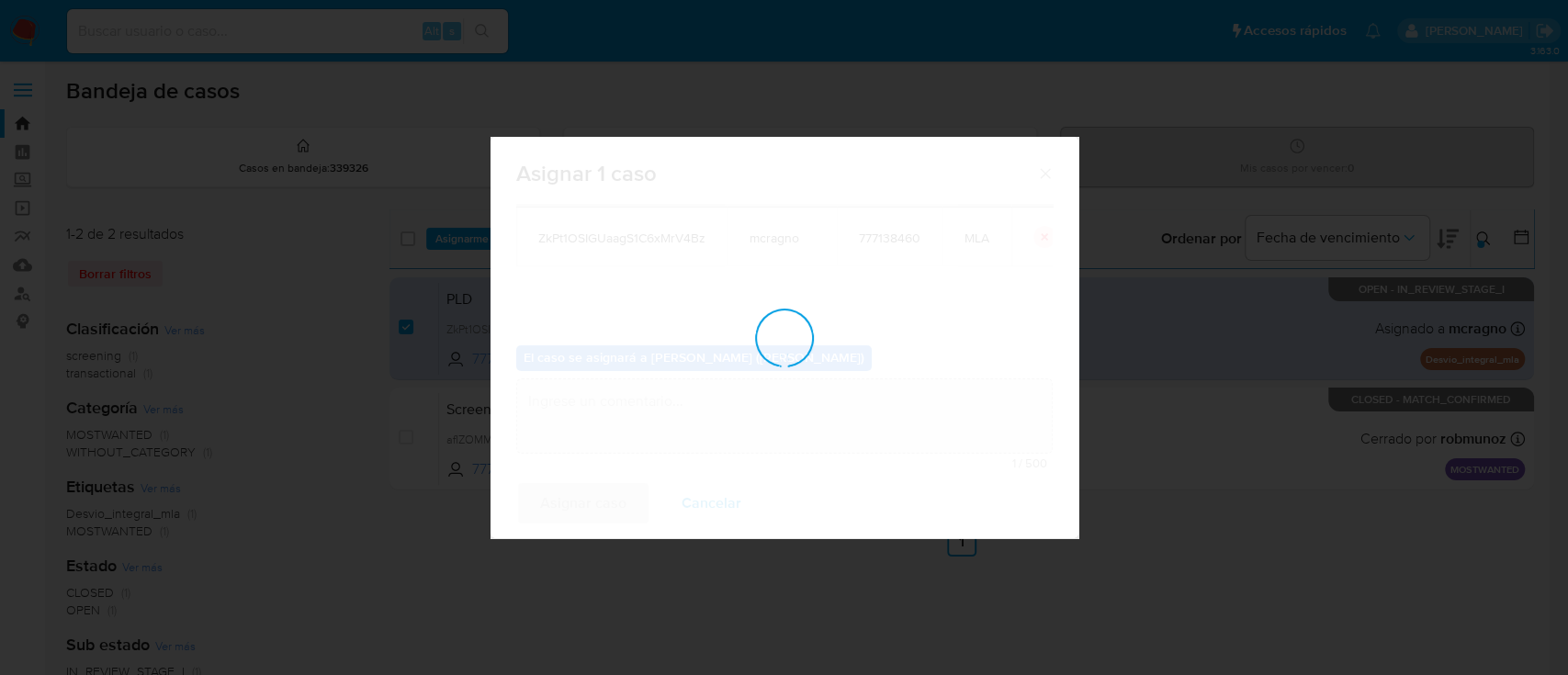
checkbox input "false"
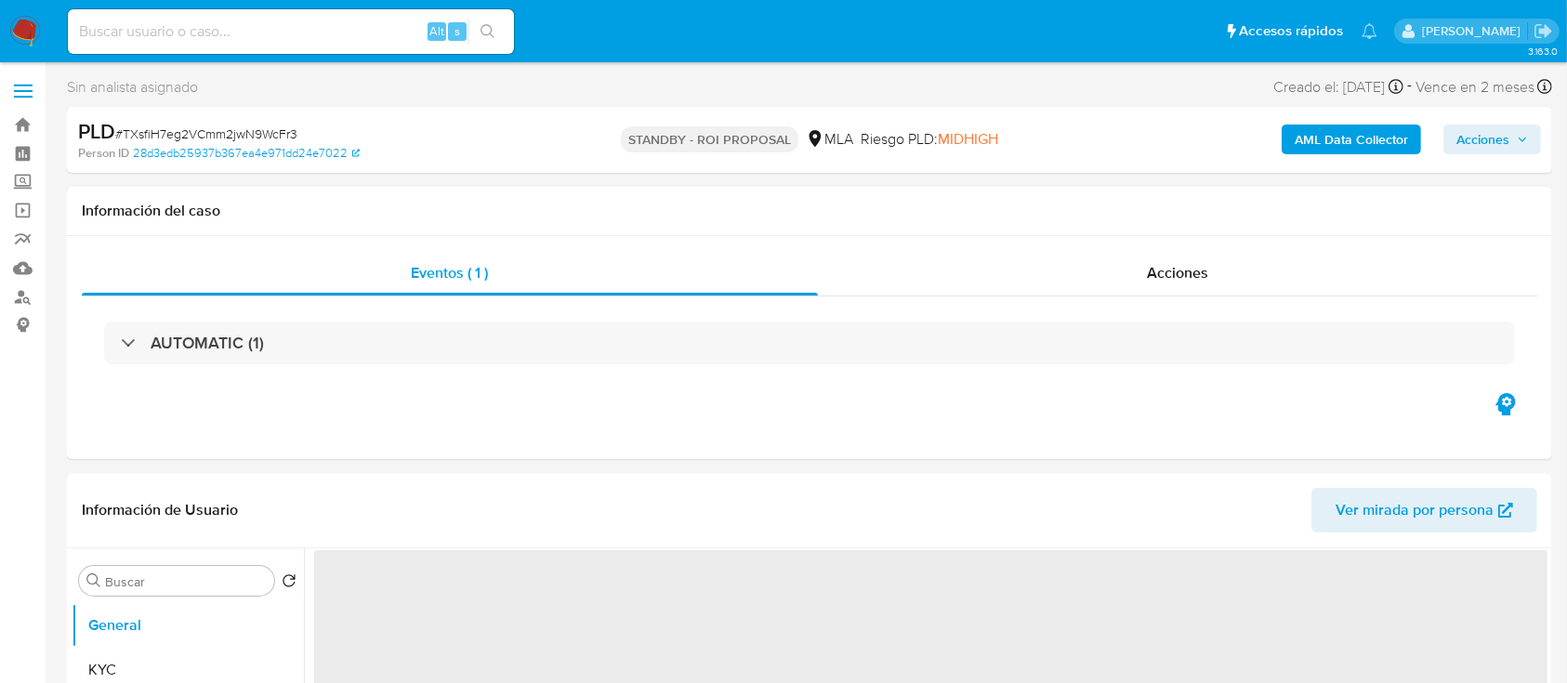
select select "10"
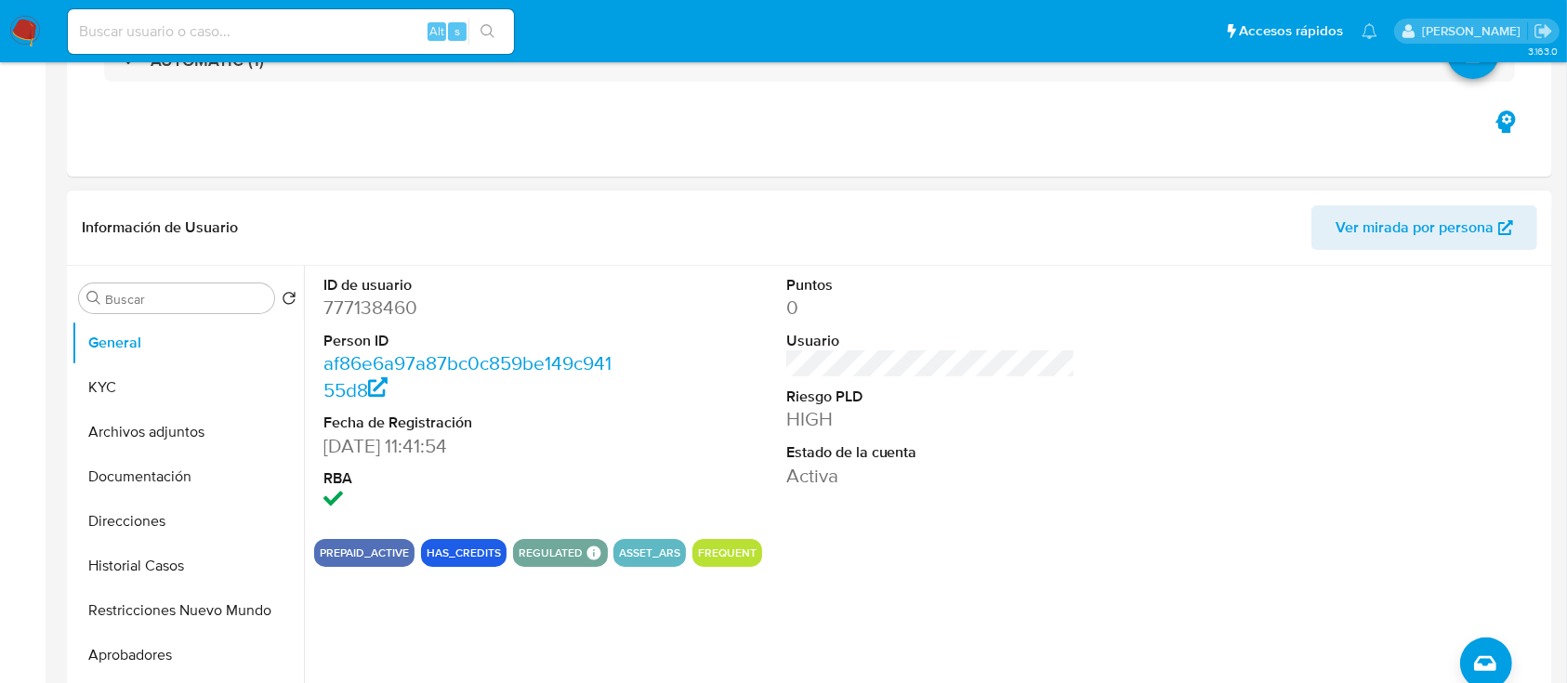
scroll to position [744, 0]
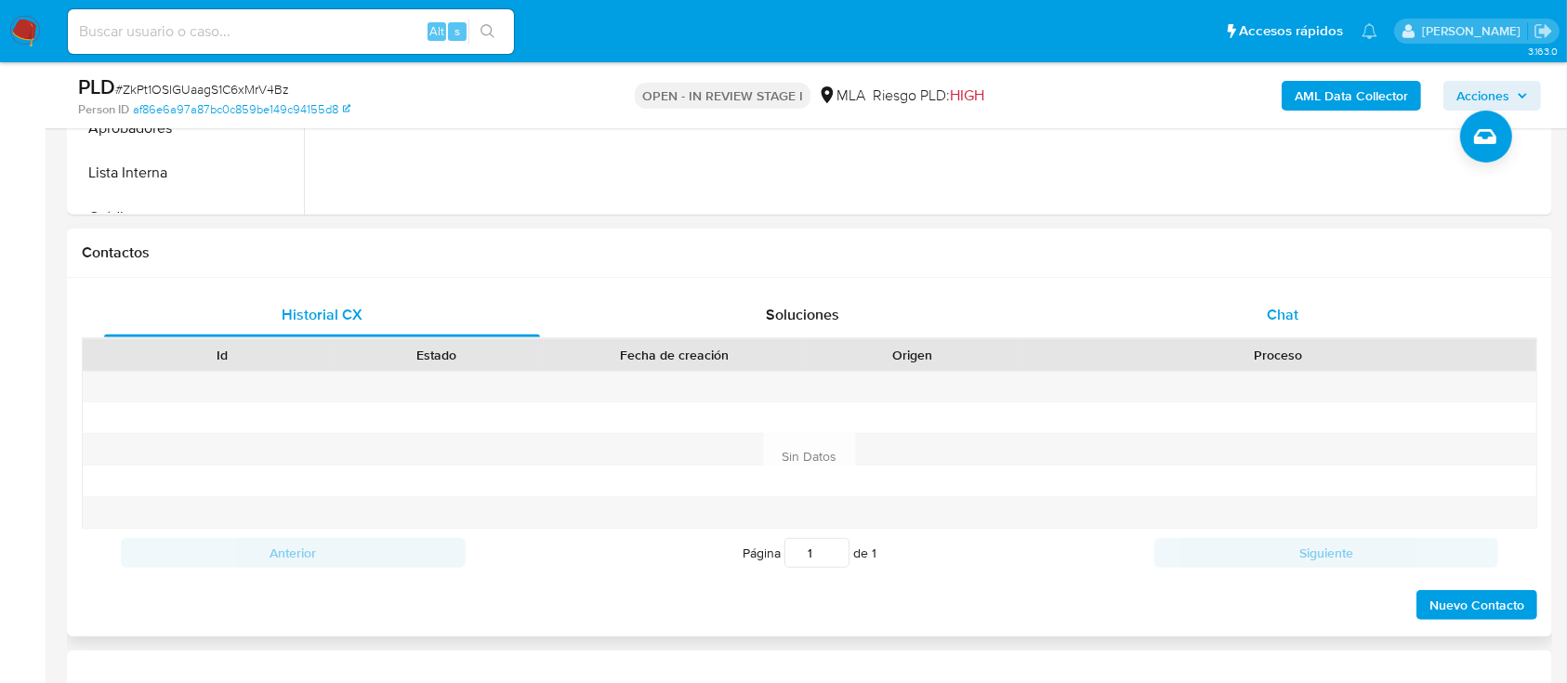
click at [1357, 319] on div "Chat" at bounding box center [1283, 315] width 436 height 45
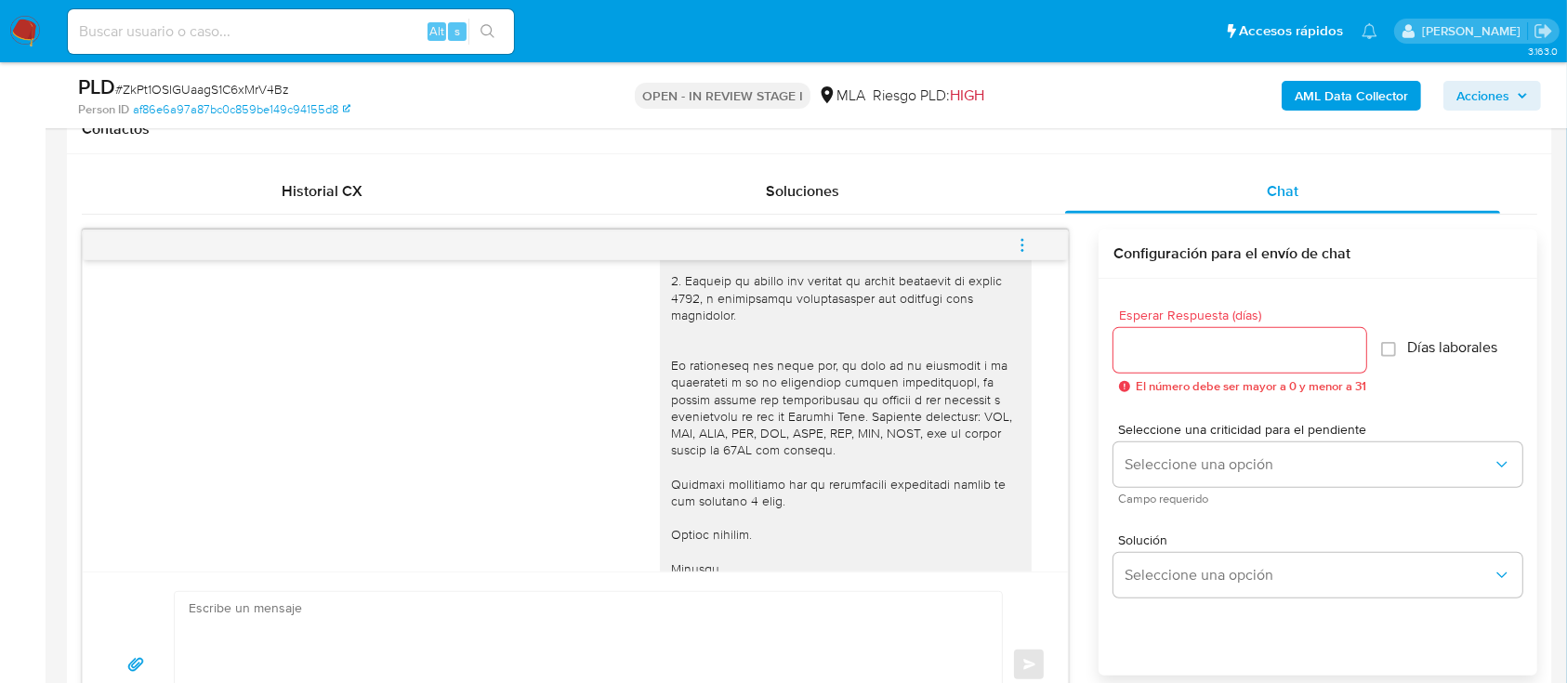
scroll to position [2167, 0]
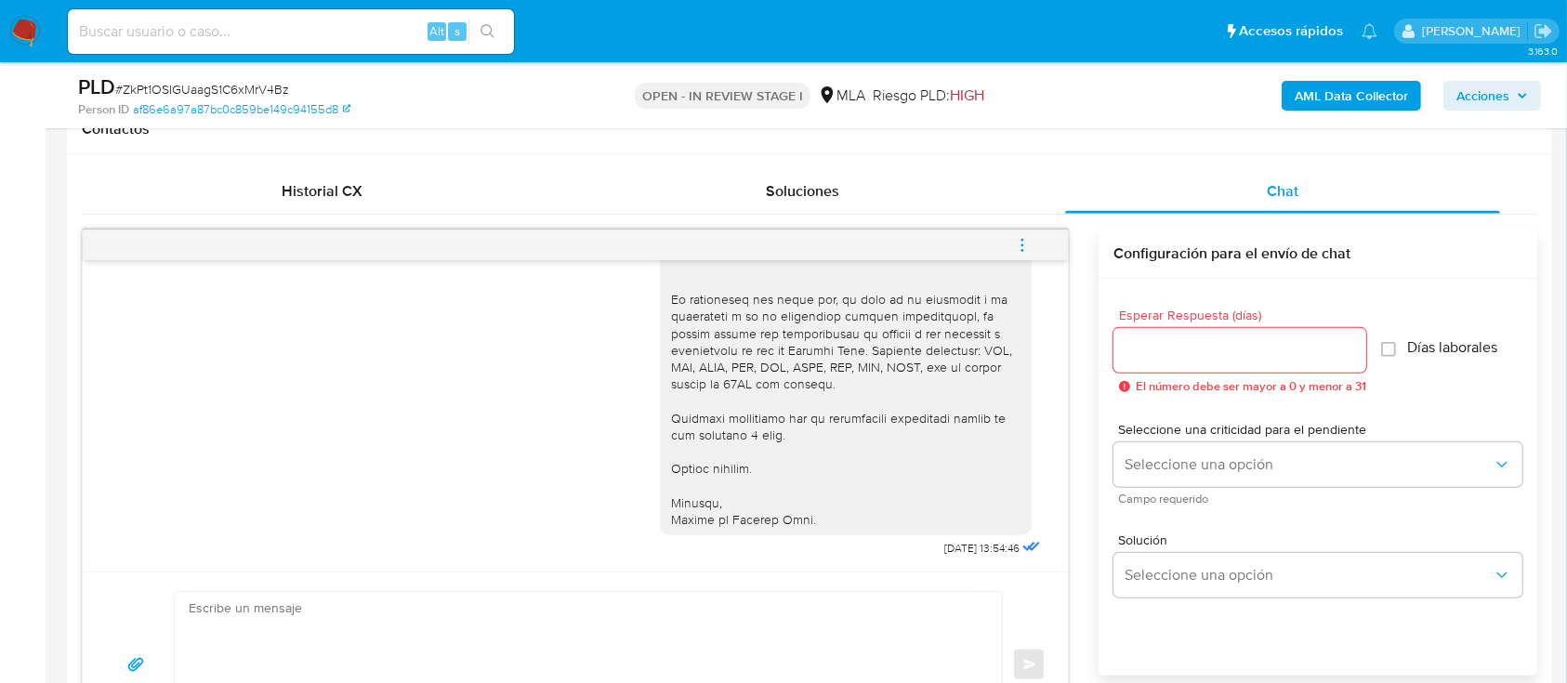
click at [631, 606] on textarea at bounding box center [584, 665] width 790 height 146
paste textarea "Hola XXX, Al analizar tu caso se encontraron algunas inconsistencias, por este …"
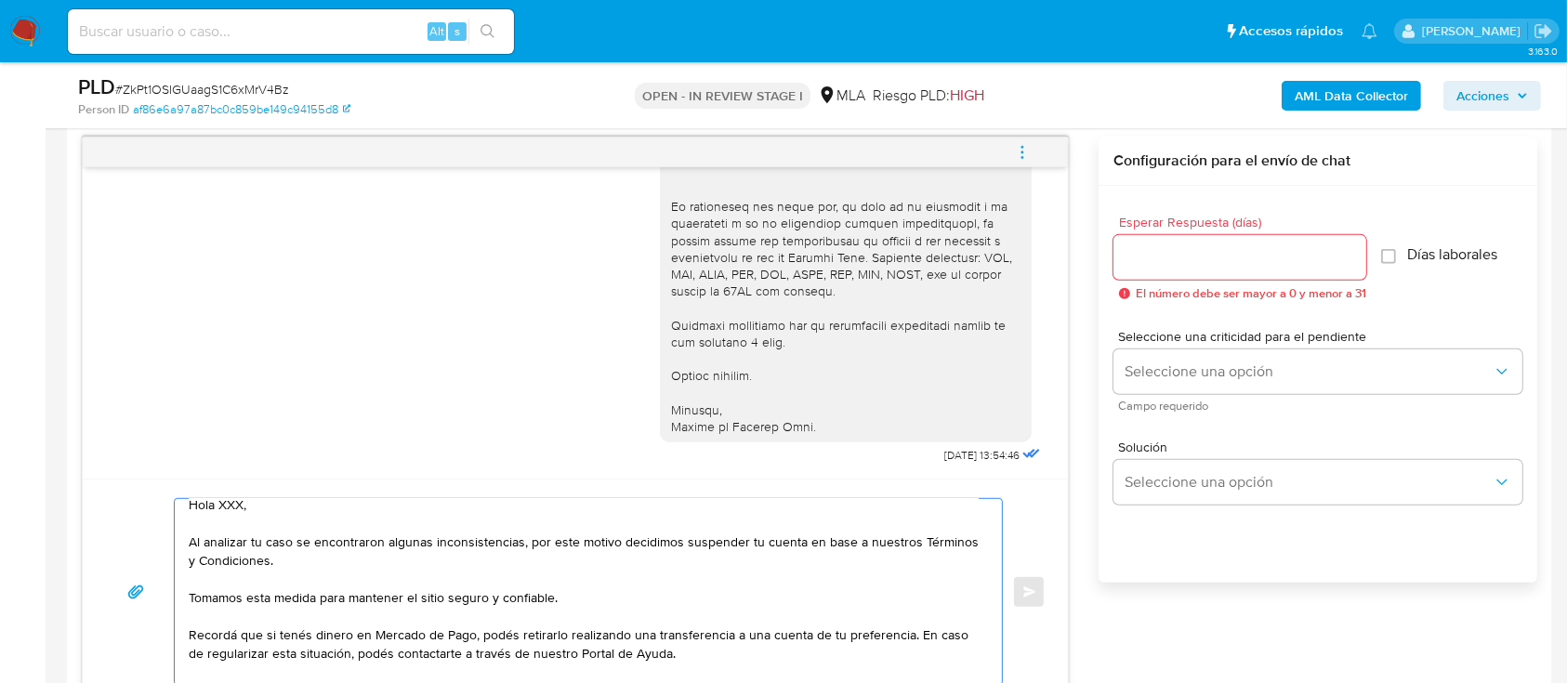
scroll to position [0, 0]
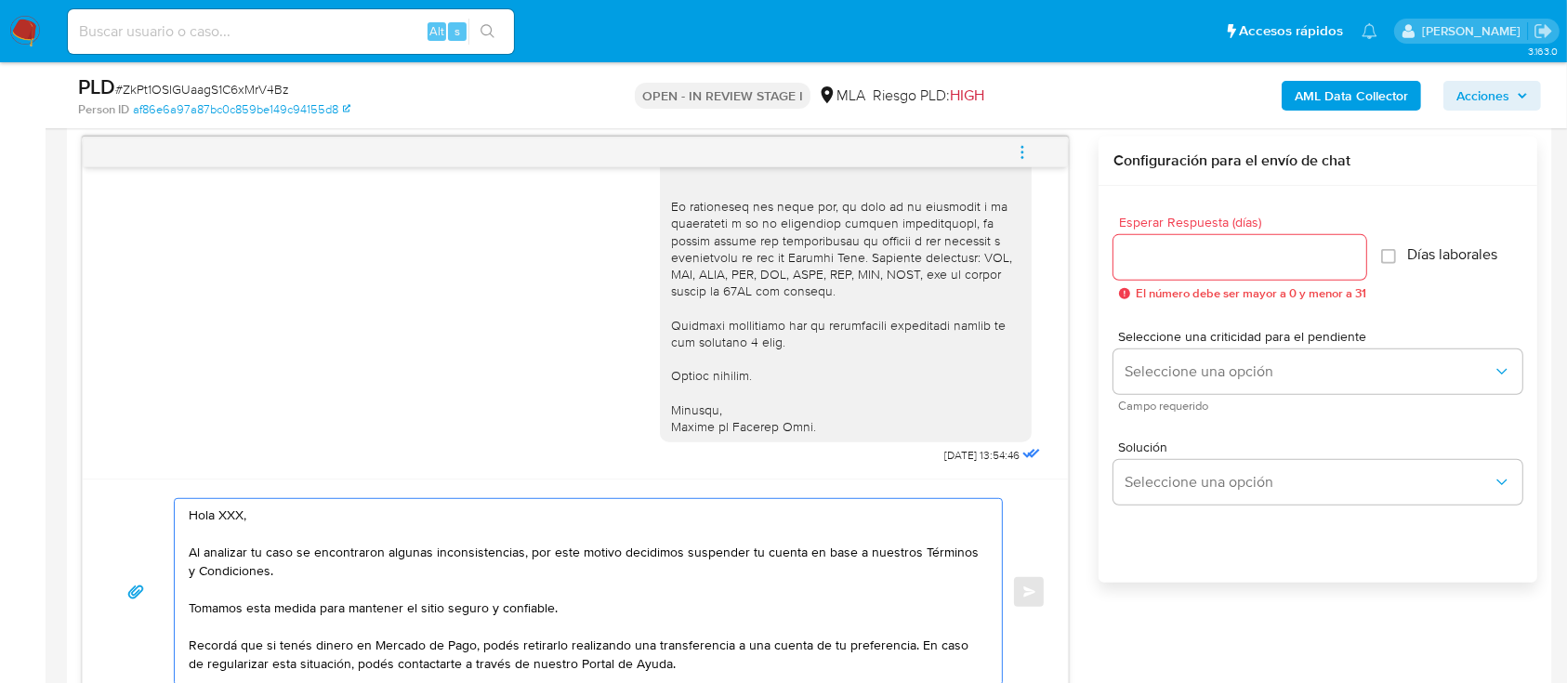
click at [312, 521] on textarea "Hola XXX, Al analizar tu caso se encontraron algunas inconsistencias, por este …" at bounding box center [584, 592] width 790 height 186
type textarea "Hola, Al analizar tu caso se encontraron algunas inconsistencias, por este moti…"
click at [1197, 270] on div at bounding box center [1239, 257] width 253 height 45
click at [1195, 250] on input "Esperar Respuesta (días)" at bounding box center [1239, 257] width 253 height 24
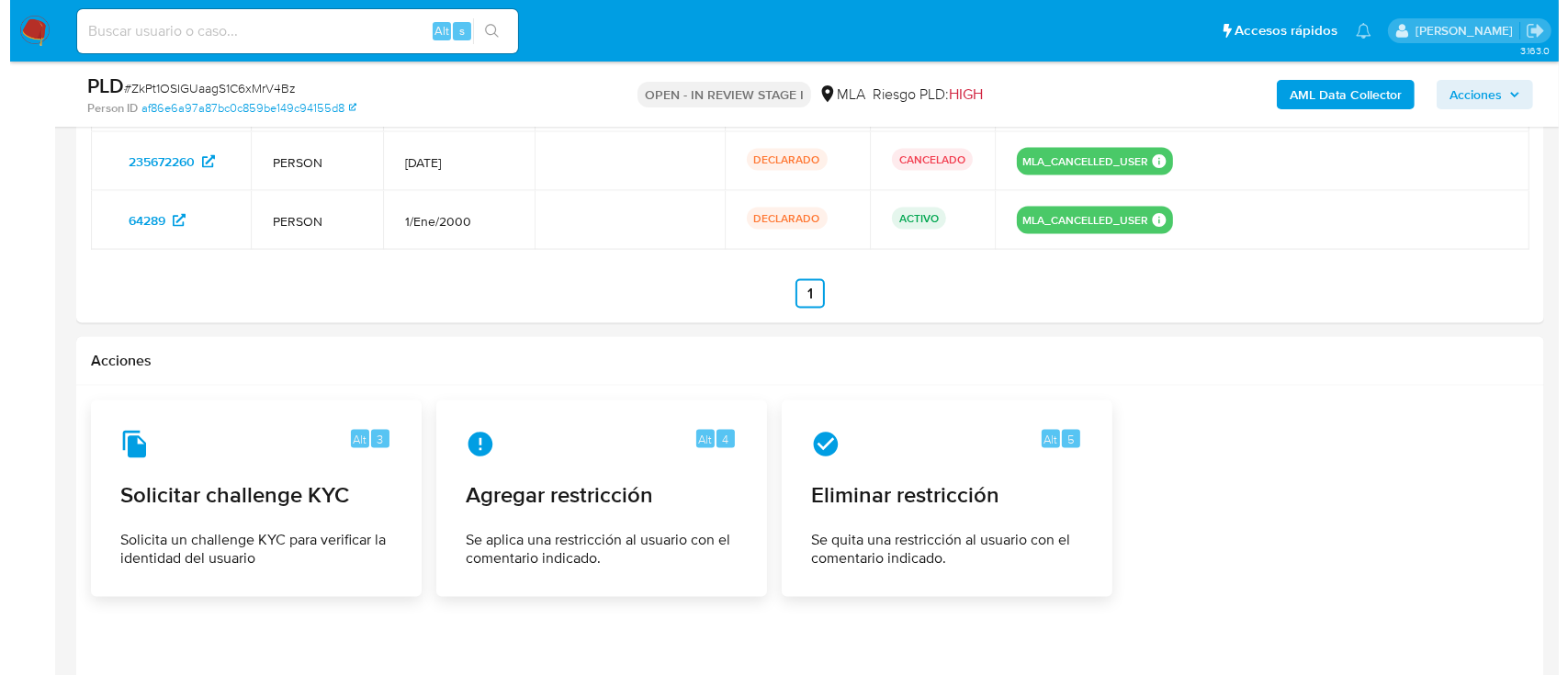
scroll to position [2945, 0]
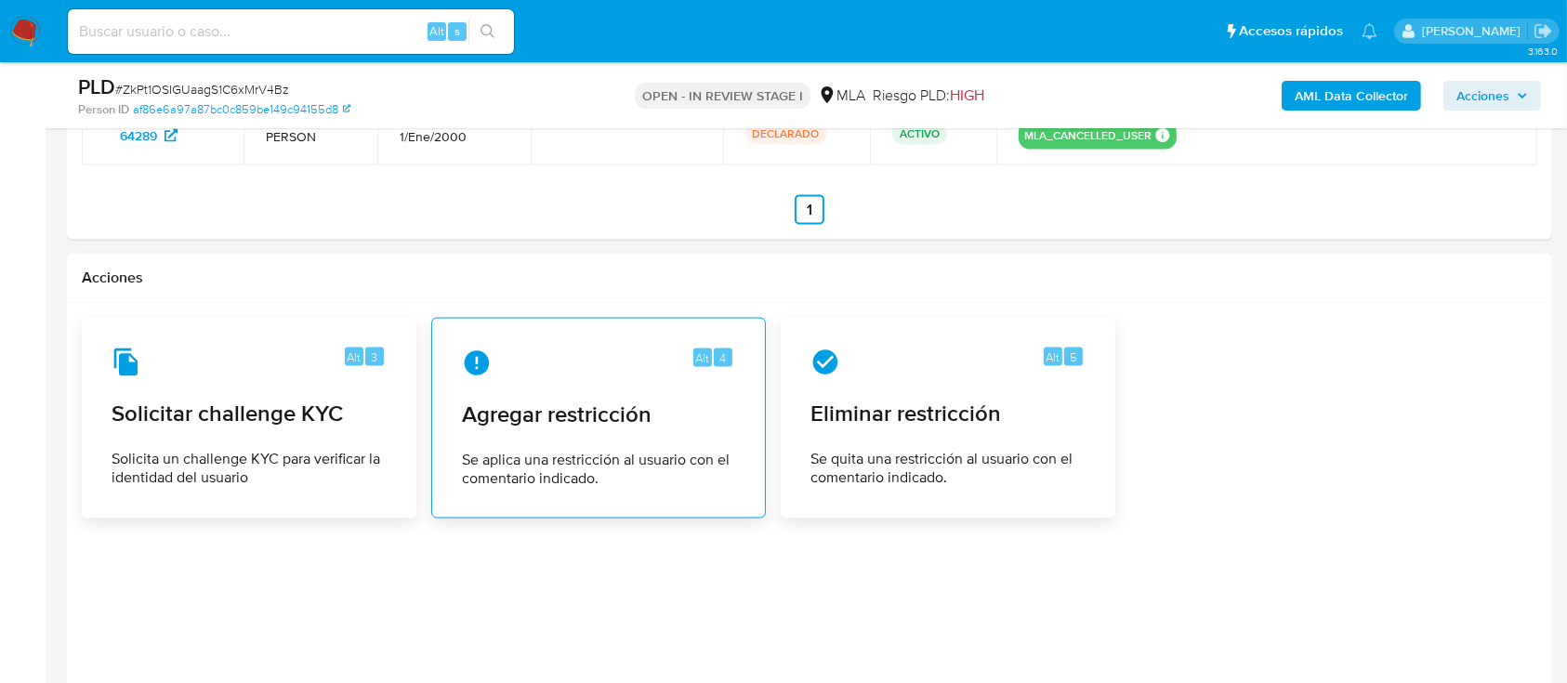
type input "0"
click at [635, 399] on div "Alt 4 Agregar restricción Se aplica una restricción al usuario con el comentari…" at bounding box center [598, 418] width 303 height 169
click at [633, 346] on div "Alt 4 Agregar restricción Se aplica una restricción al usuario con el comentari…" at bounding box center [598, 418] width 303 height 169
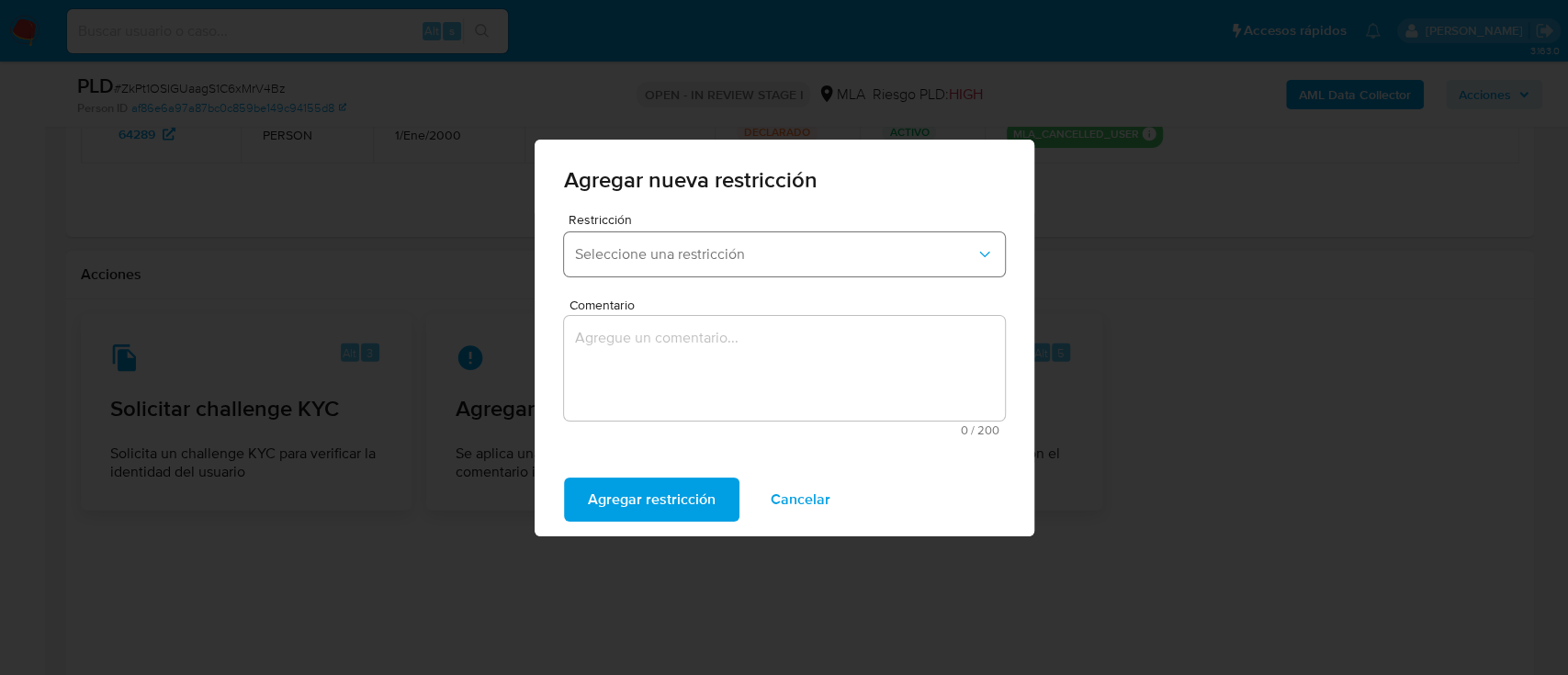
click at [698, 267] on button "Seleccione una restricción" at bounding box center [784, 254] width 441 height 44
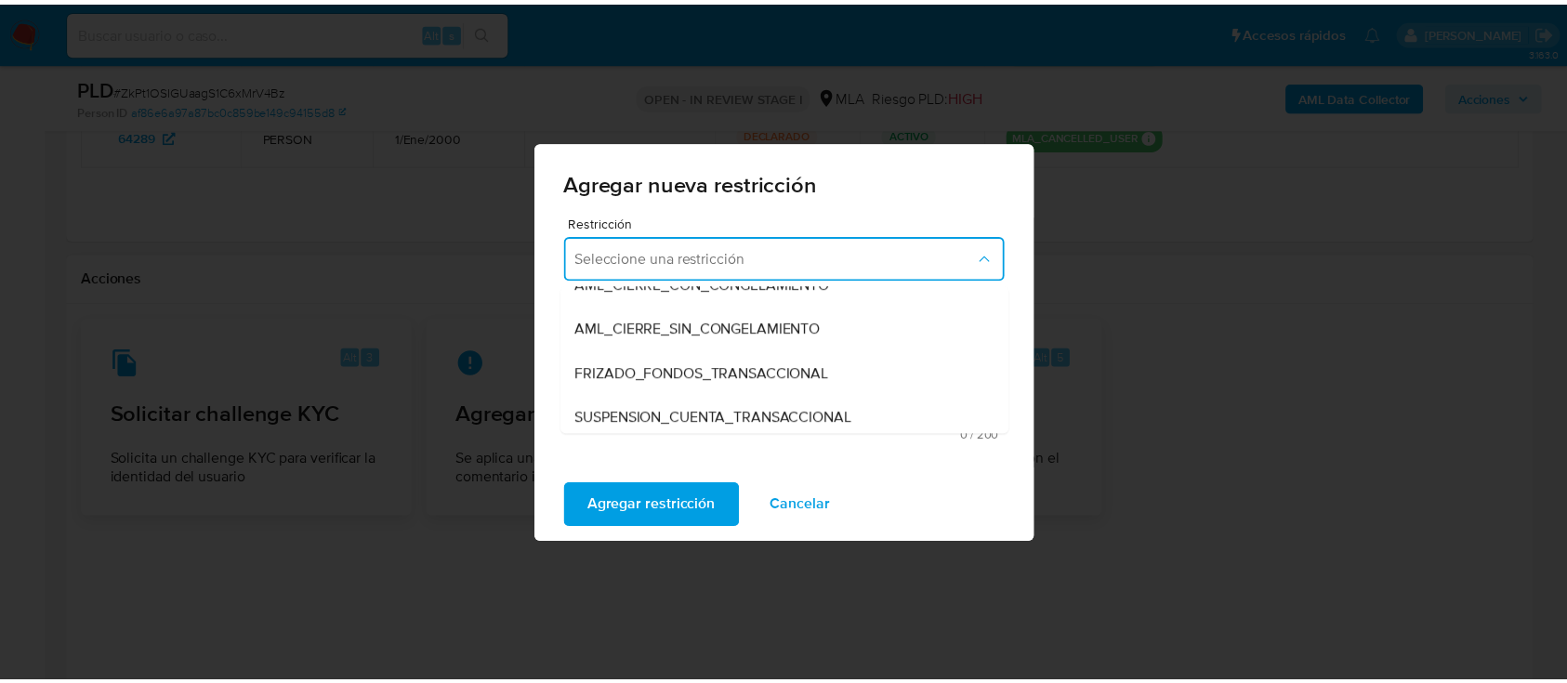
scroll to position [247, 0]
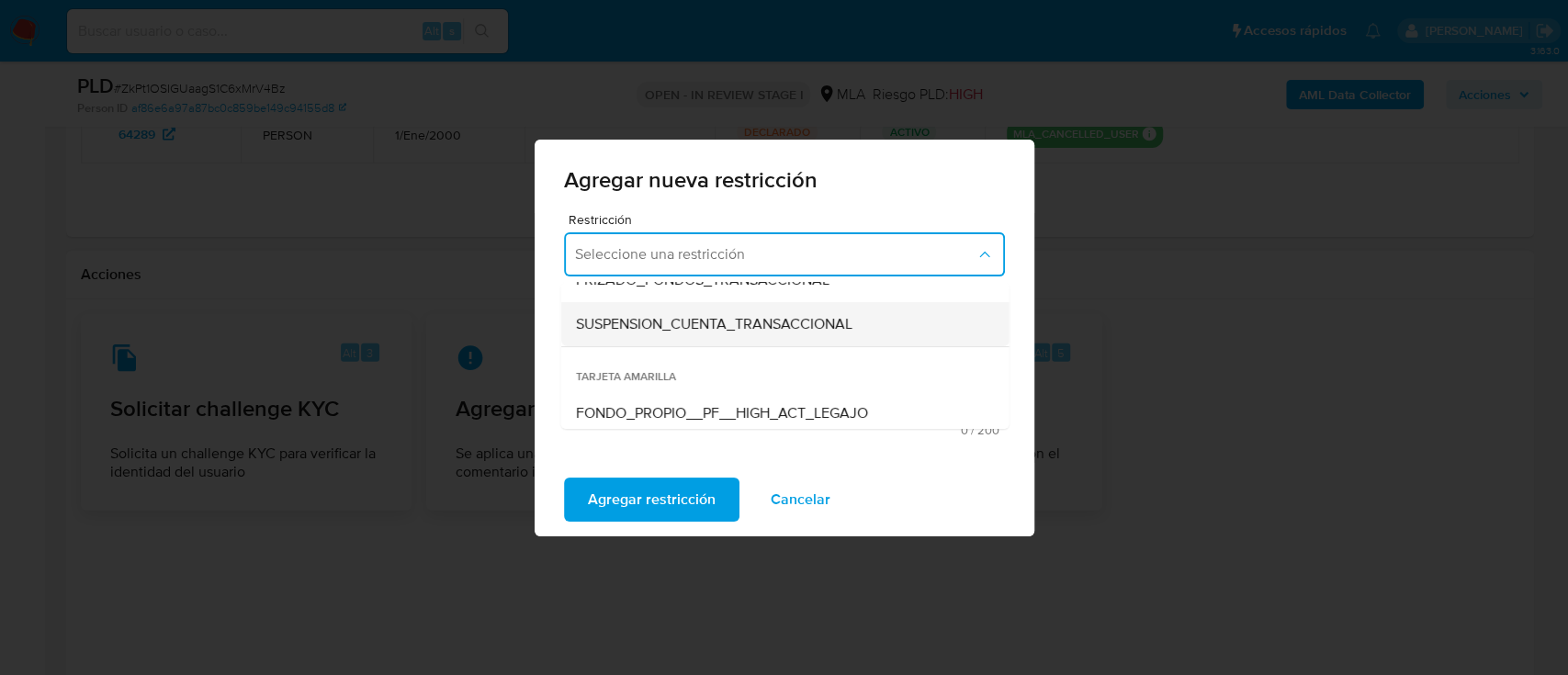
click at [703, 327] on span "SUSPENSION_CUENTA_TRANSACCIONAL" at bounding box center [713, 324] width 277 height 19
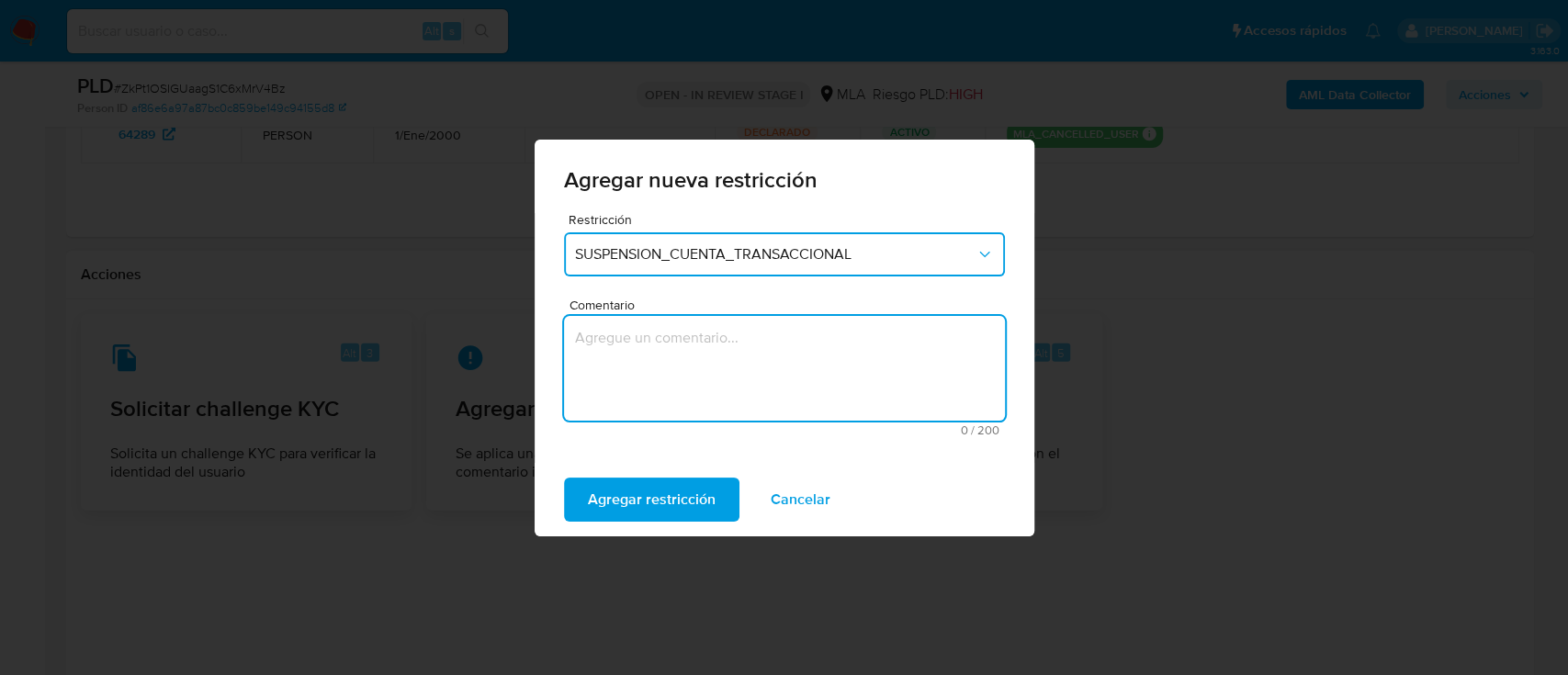
click at [704, 383] on textarea "Comentario" at bounding box center [784, 369] width 441 height 105
type textarea "AML"
click at [603, 487] on span "Agregar restricción" at bounding box center [651, 499] width 127 height 41
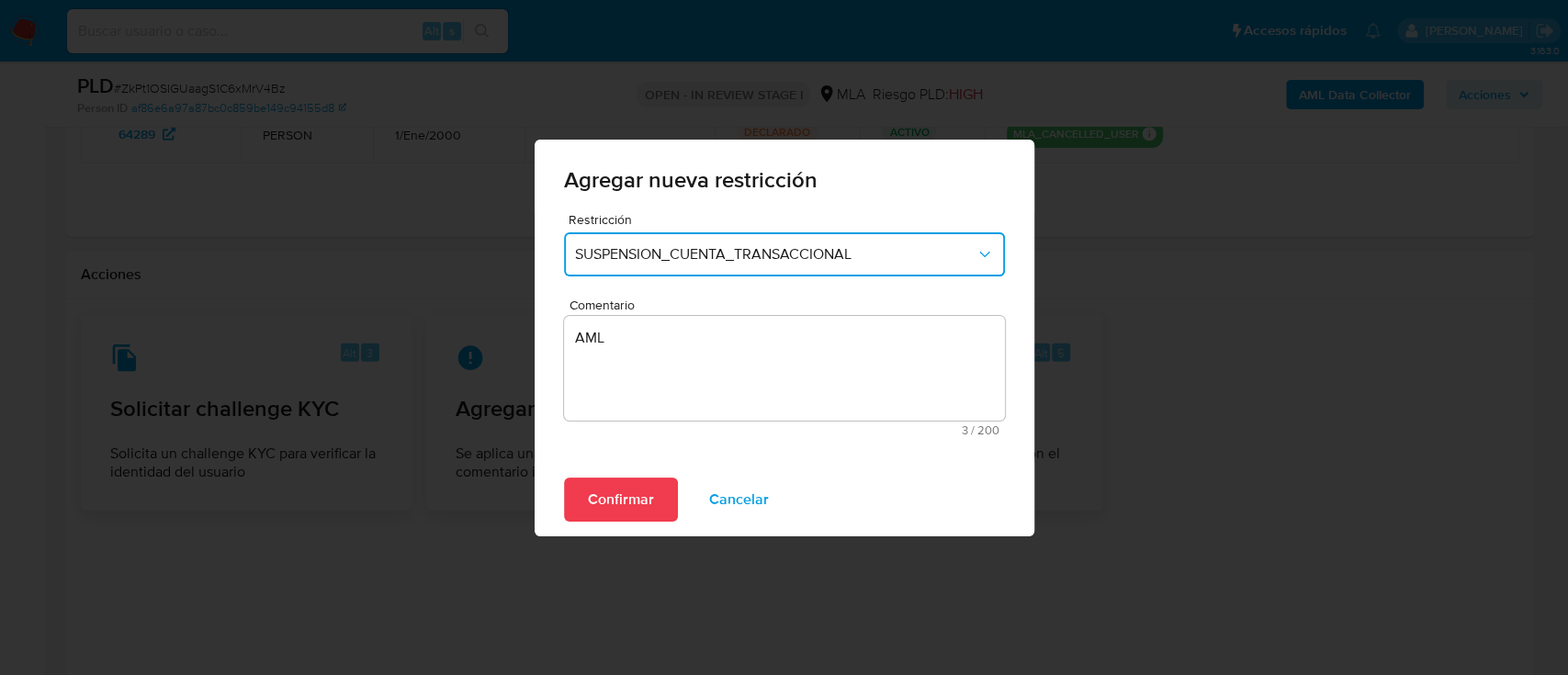
click at [622, 528] on div "Confirmar Cancelar" at bounding box center [784, 499] width 500 height 73
click at [658, 497] on button "Confirmar" at bounding box center [620, 499] width 114 height 44
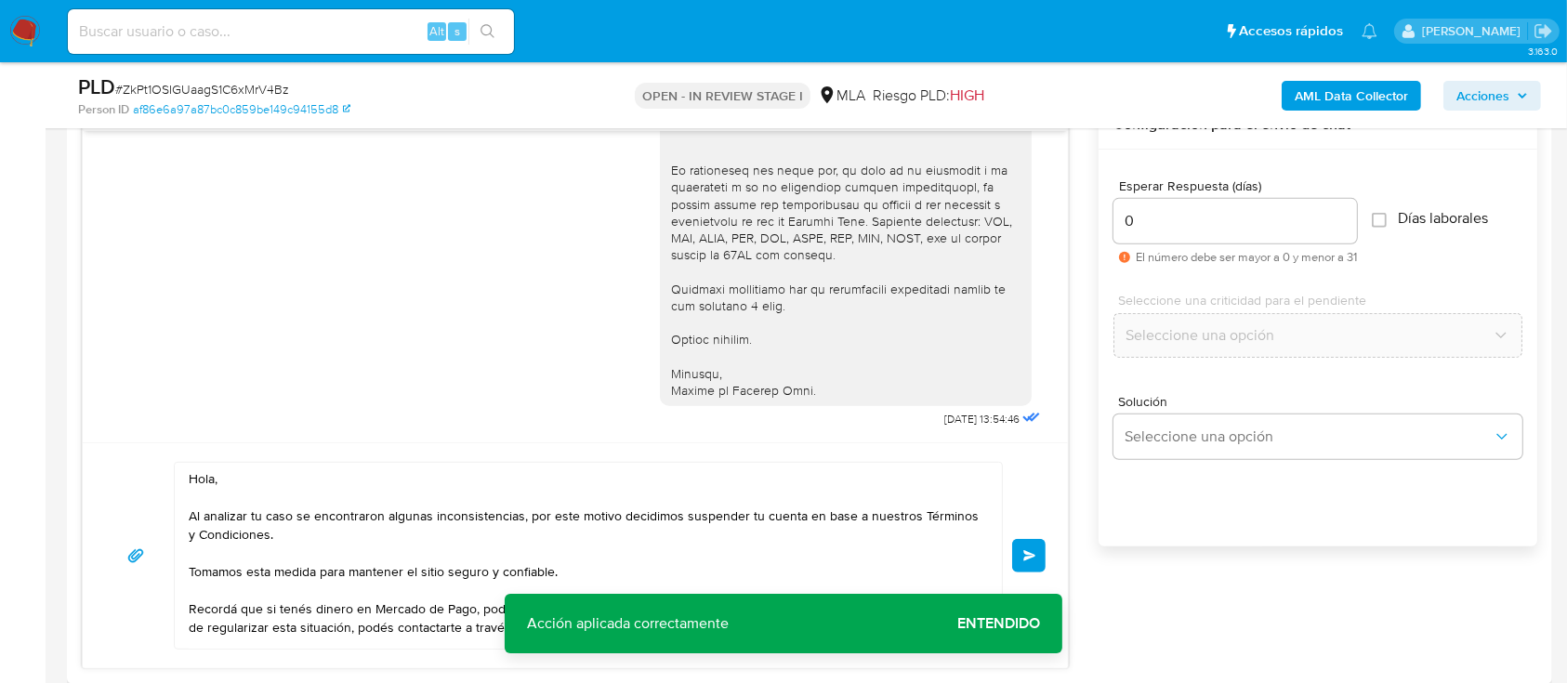
click at [1029, 546] on button "Enviar" at bounding box center [1028, 555] width 33 height 33
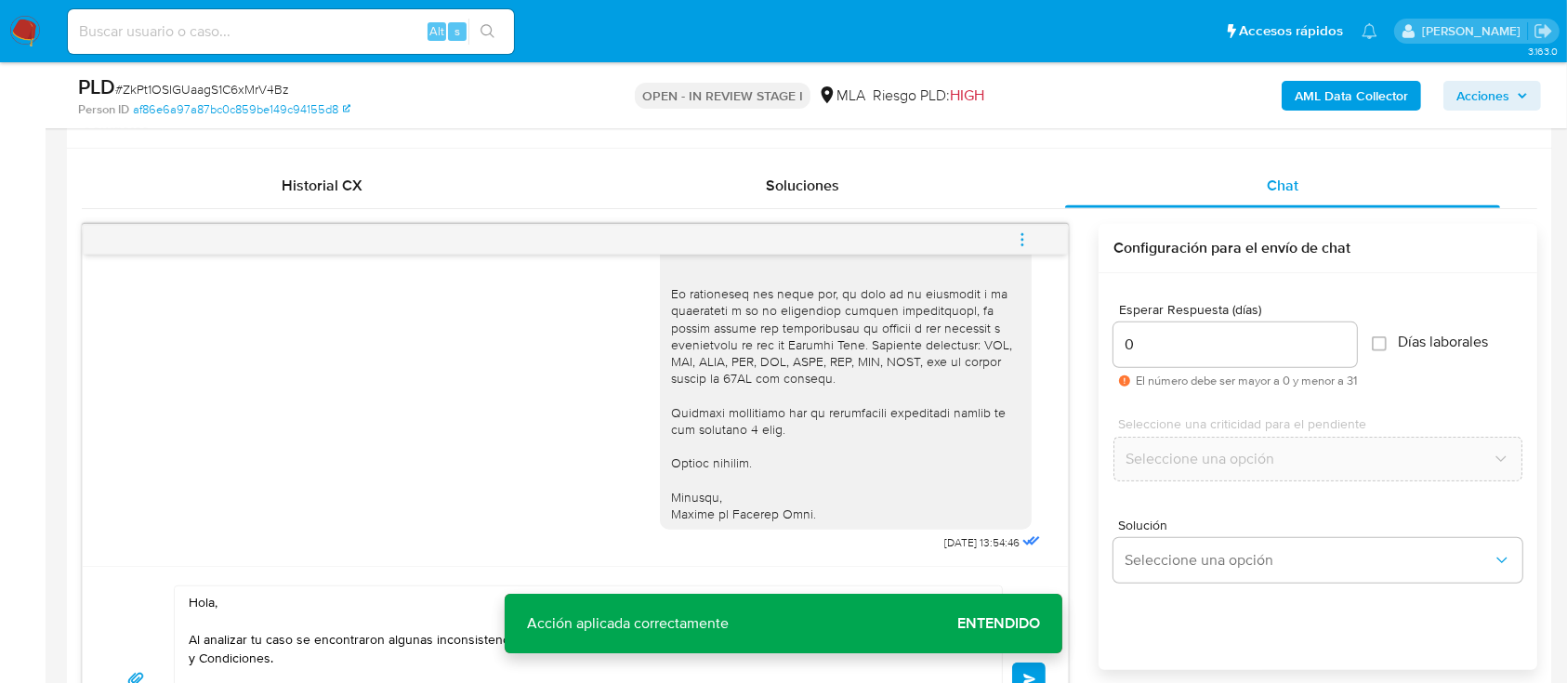
scroll to position [1034, 0]
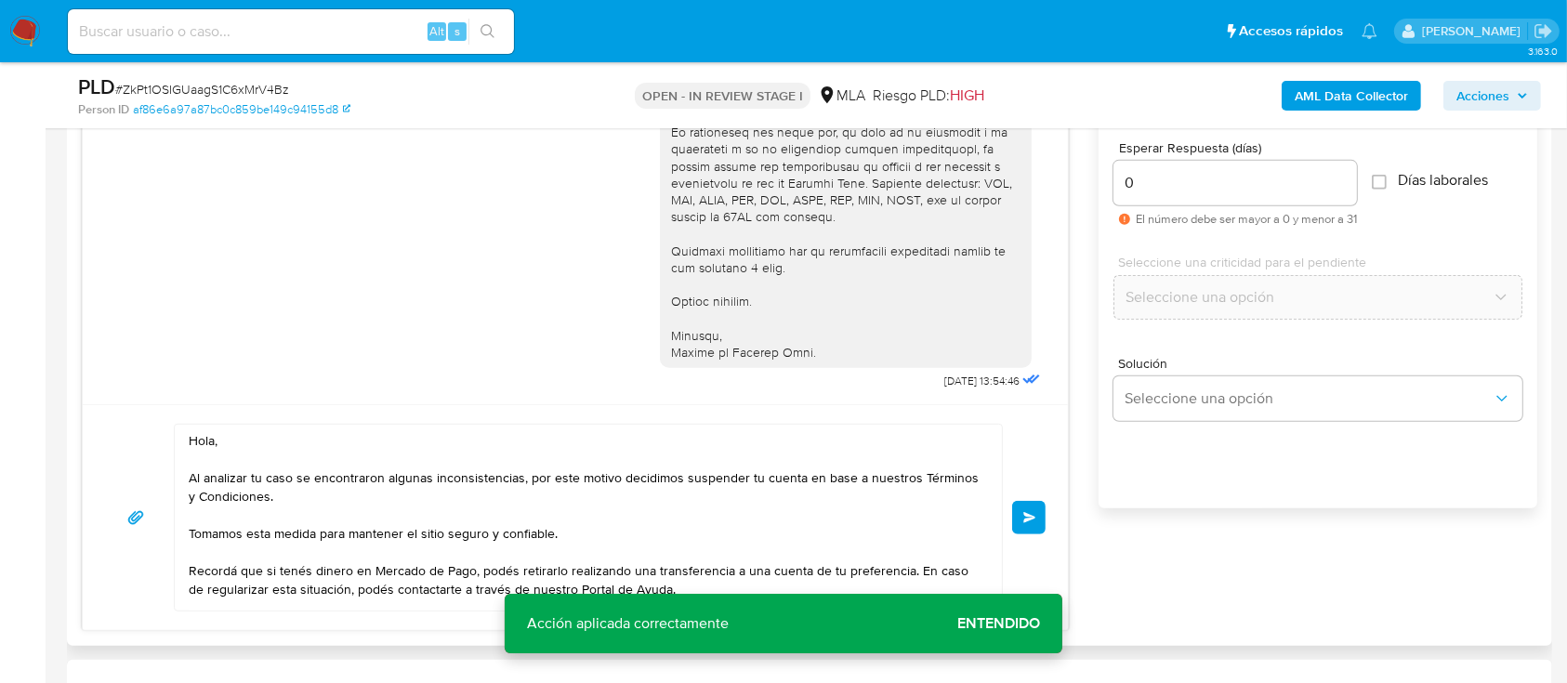
click at [1030, 503] on button "Enviar" at bounding box center [1028, 517] width 33 height 33
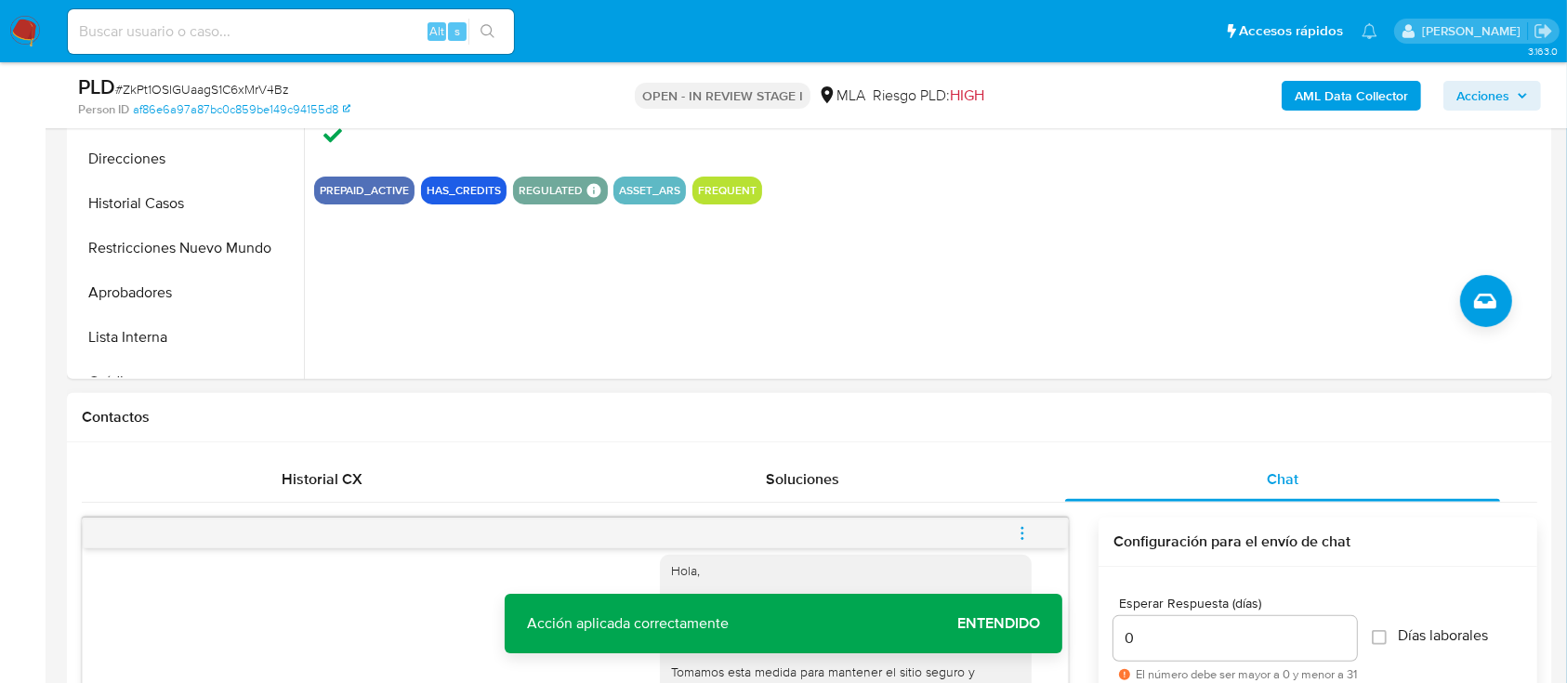
scroll to position [663, 0]
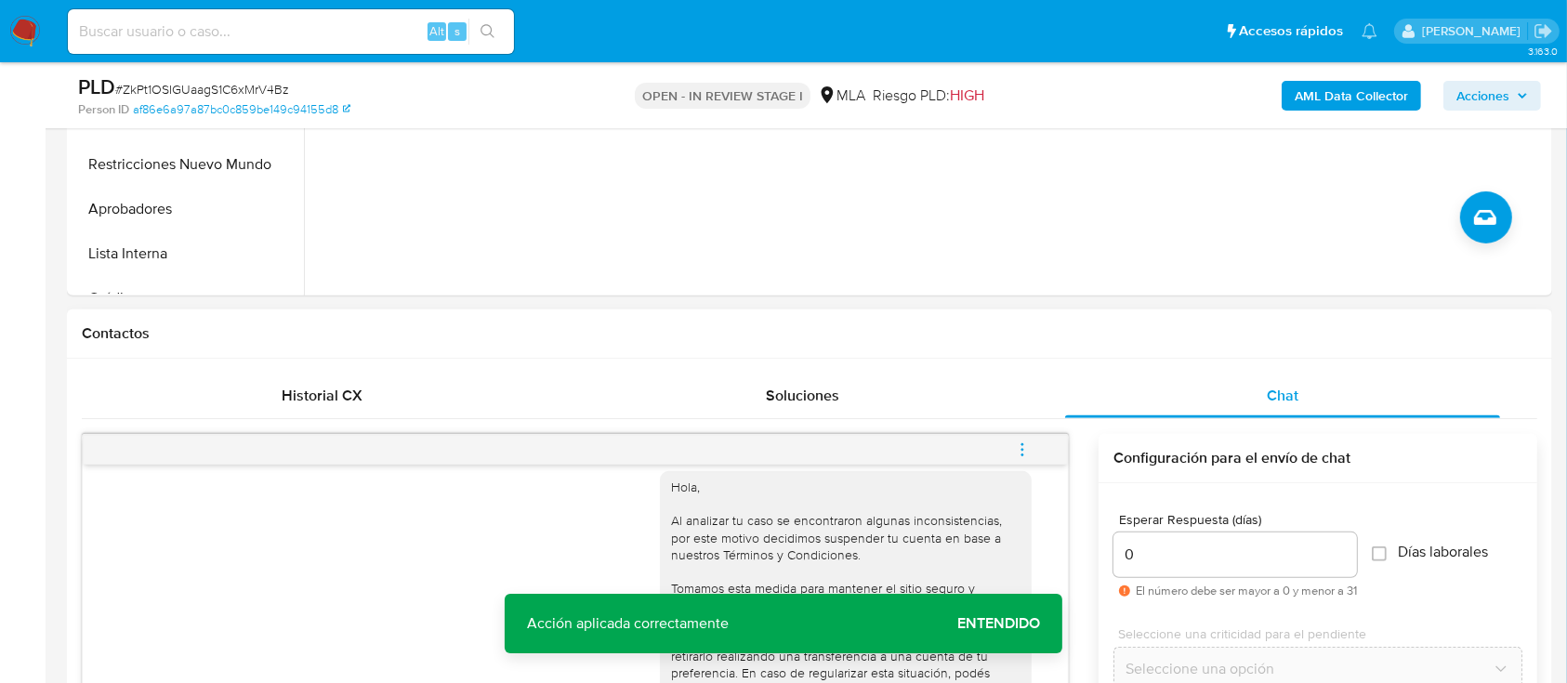
click at [1027, 442] on icon "menu-action" at bounding box center [1022, 449] width 17 height 17
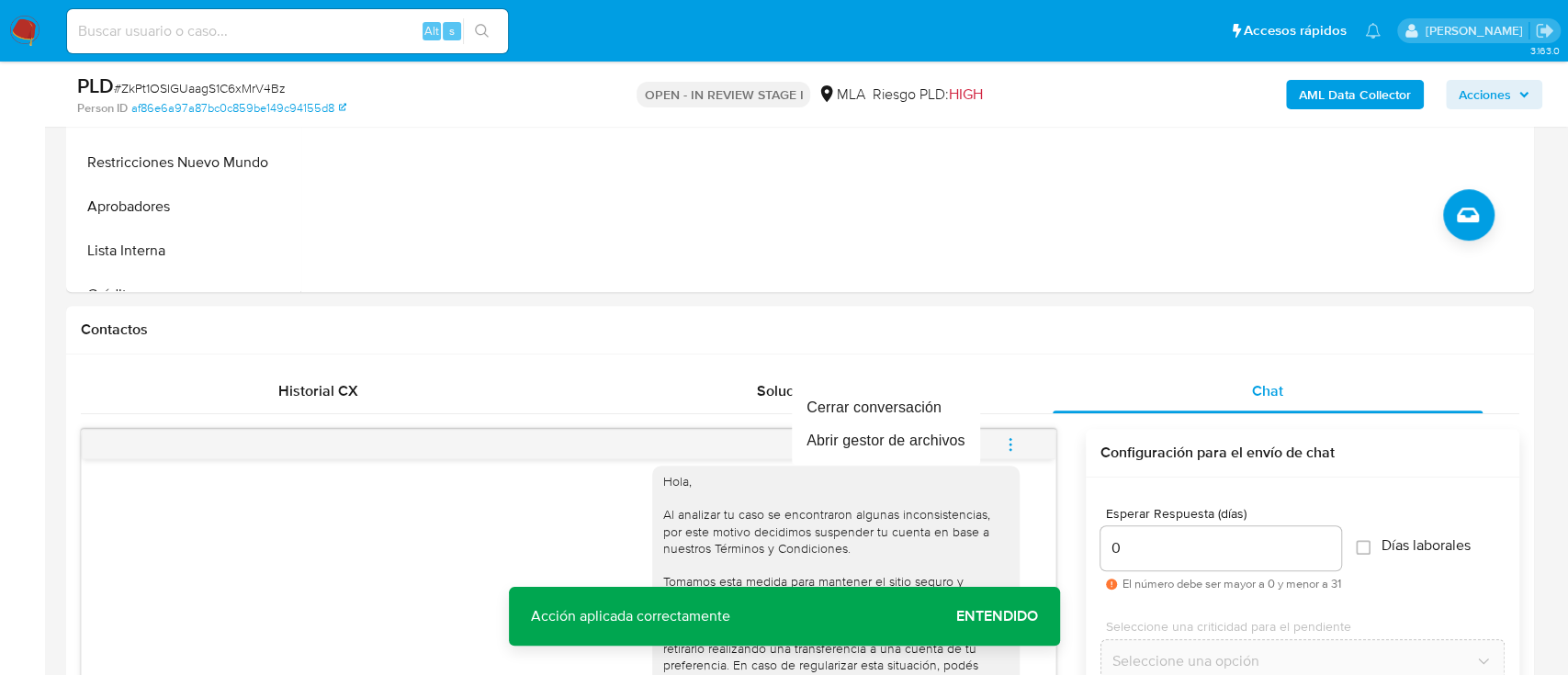
click at [1113, 319] on div at bounding box center [784, 337] width 1568 height 675
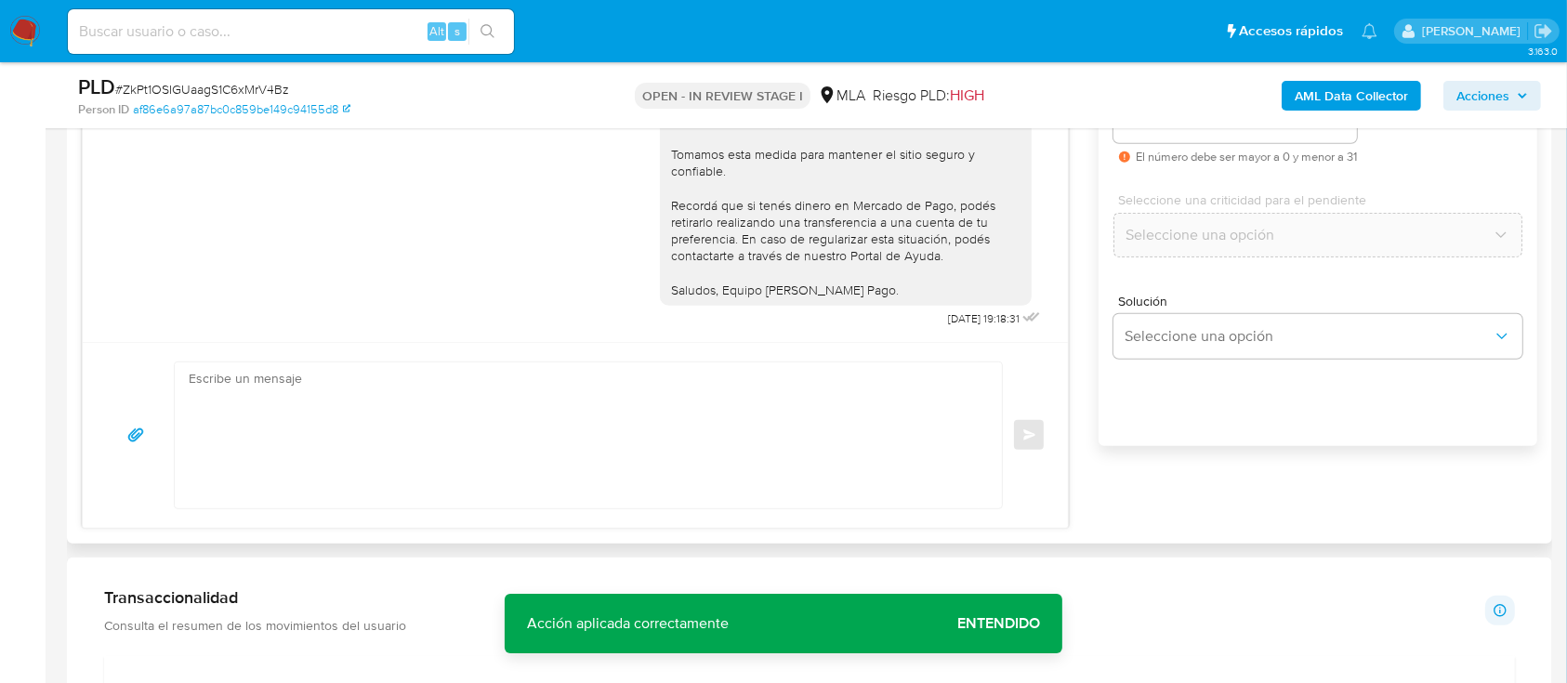
scroll to position [1159, 0]
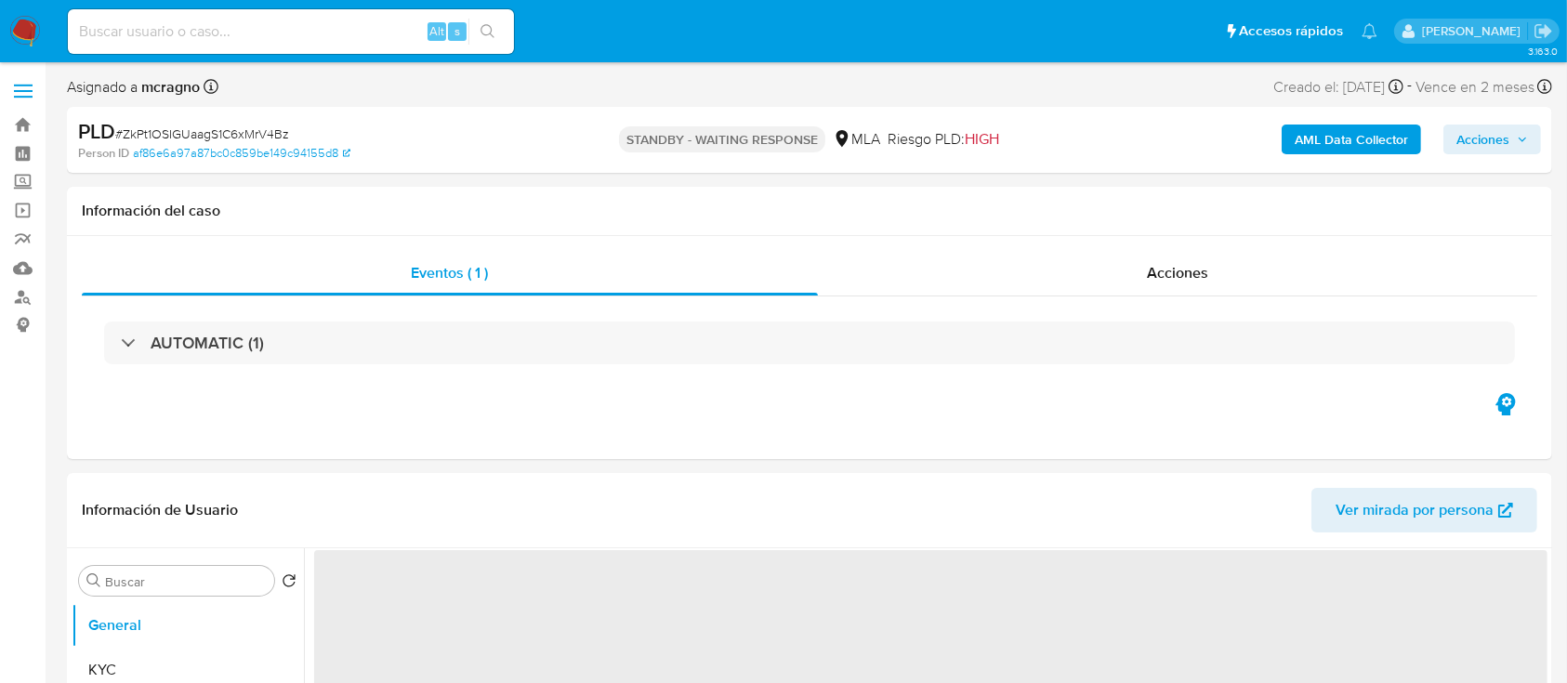
select select "10"
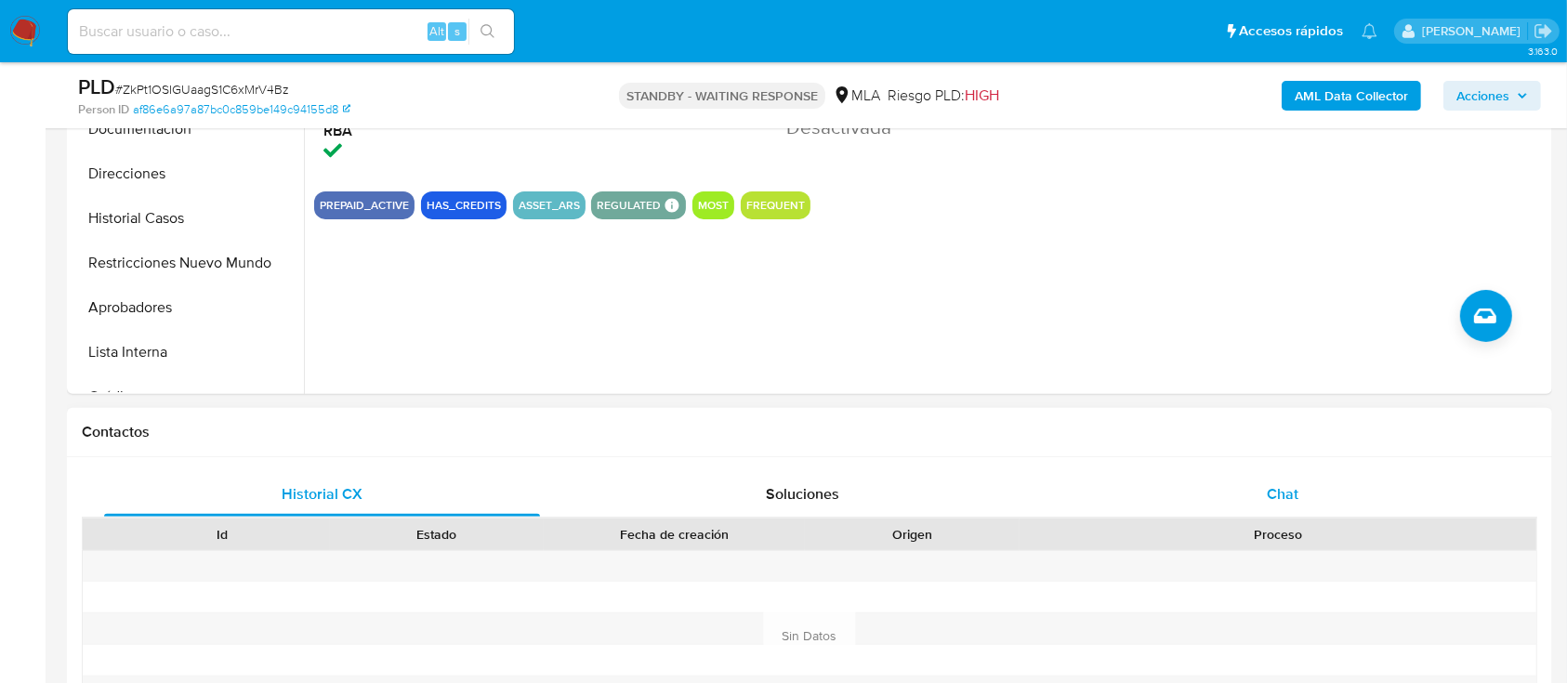
scroll to position [619, 0]
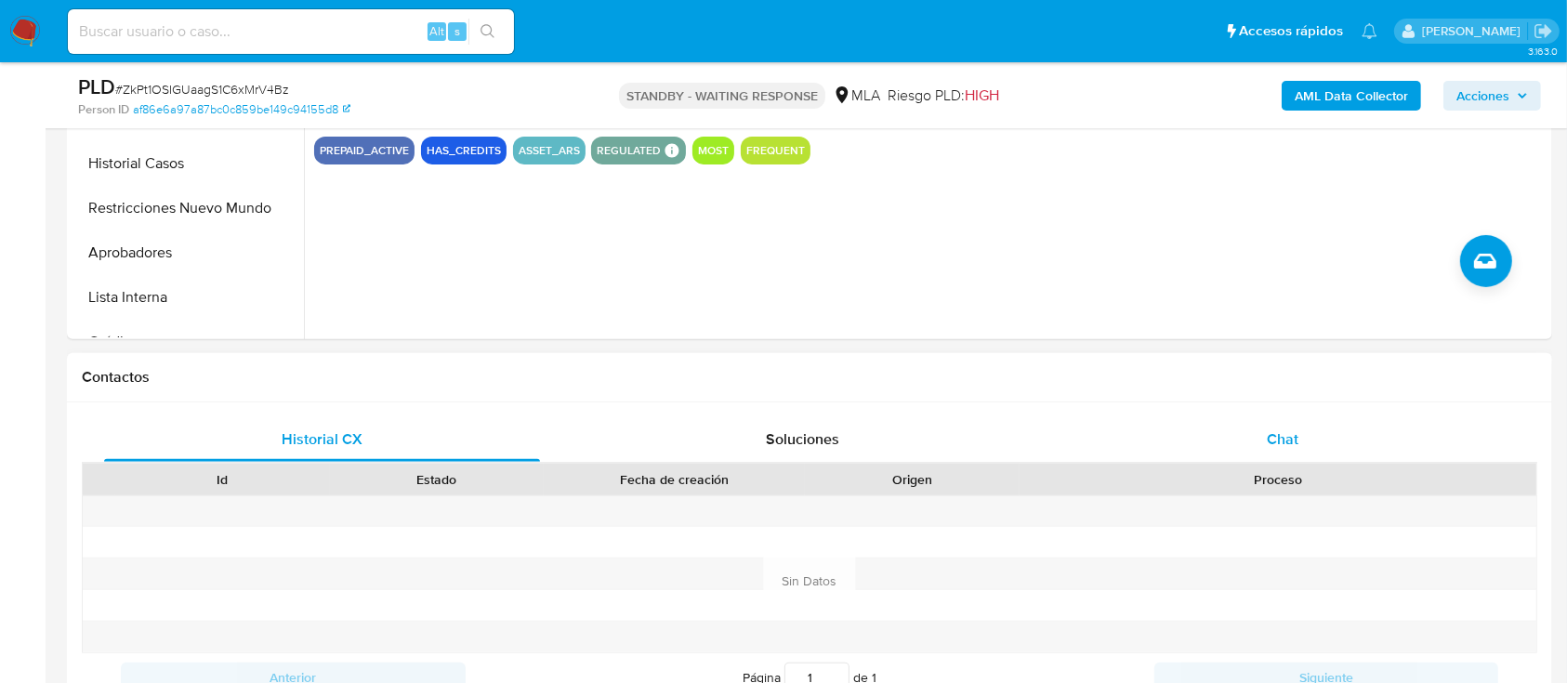
click at [1281, 441] on span "Chat" at bounding box center [1283, 438] width 32 height 21
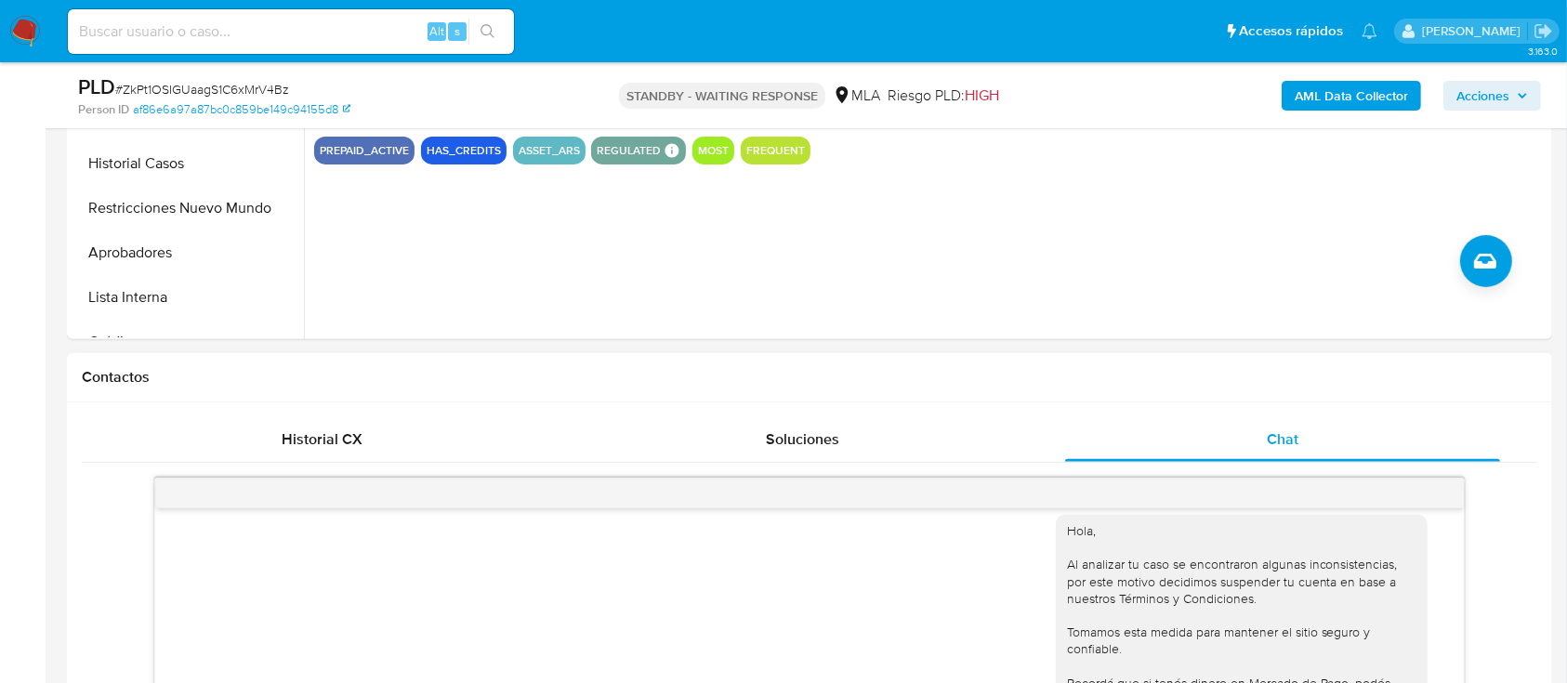
scroll to position [744, 0]
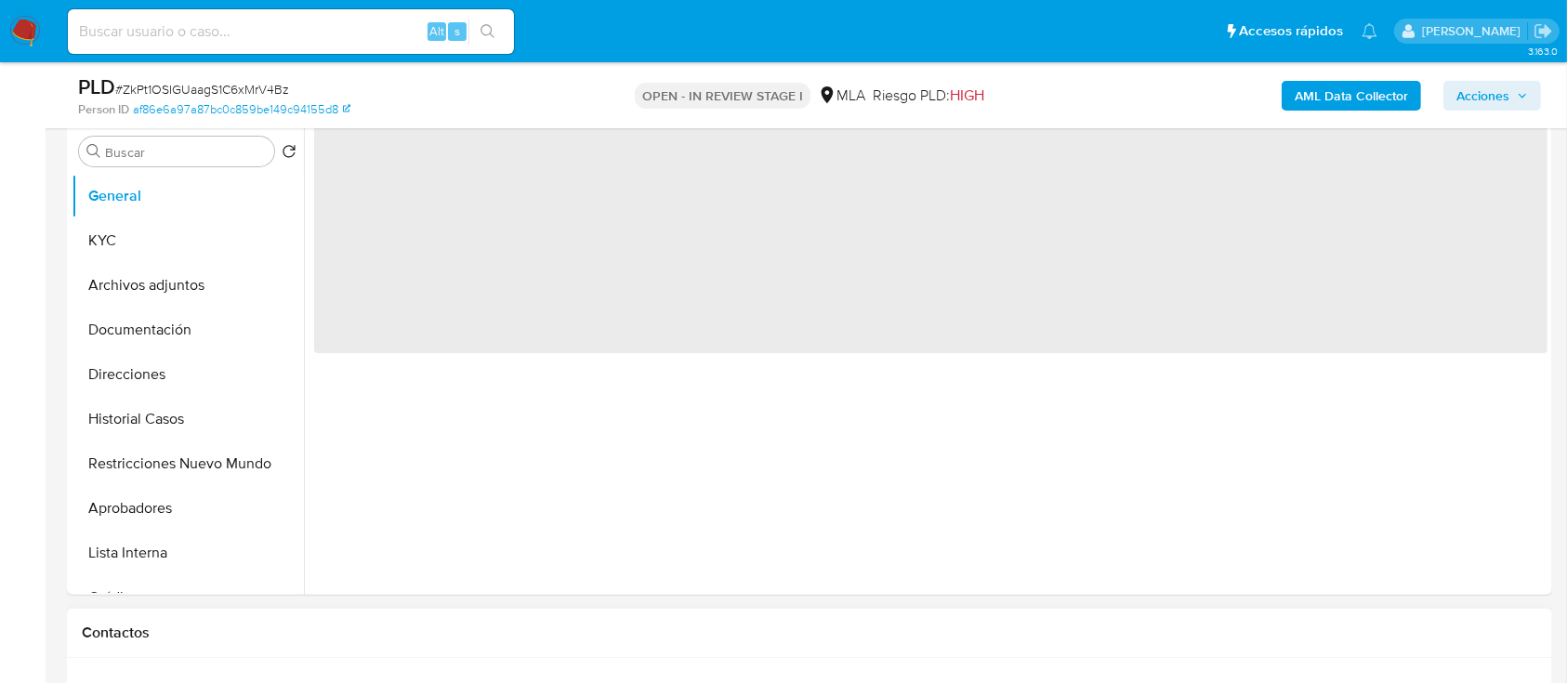
scroll to position [619, 0]
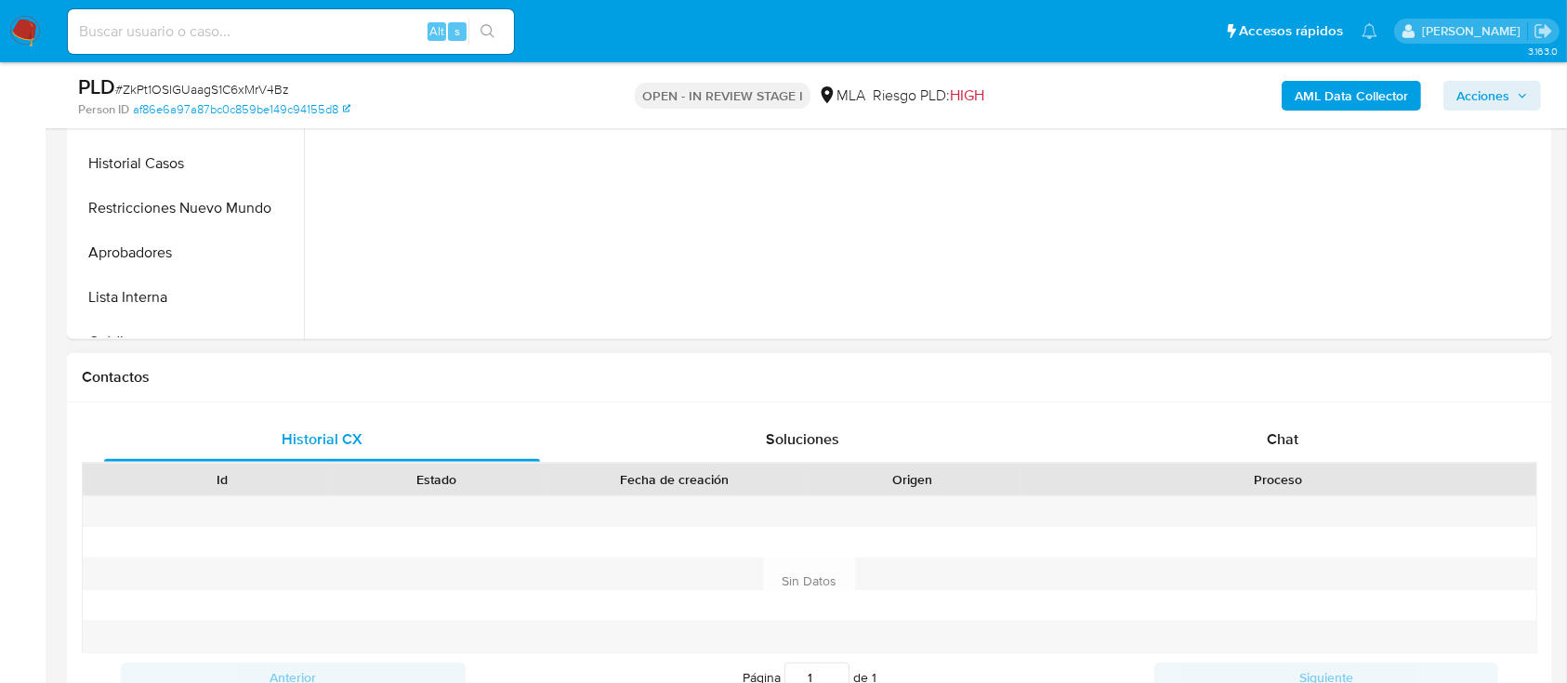
click at [1347, 498] on div at bounding box center [1278, 511] width 517 height 31
click at [1341, 442] on div "Chat" at bounding box center [1283, 439] width 436 height 45
select select "10"
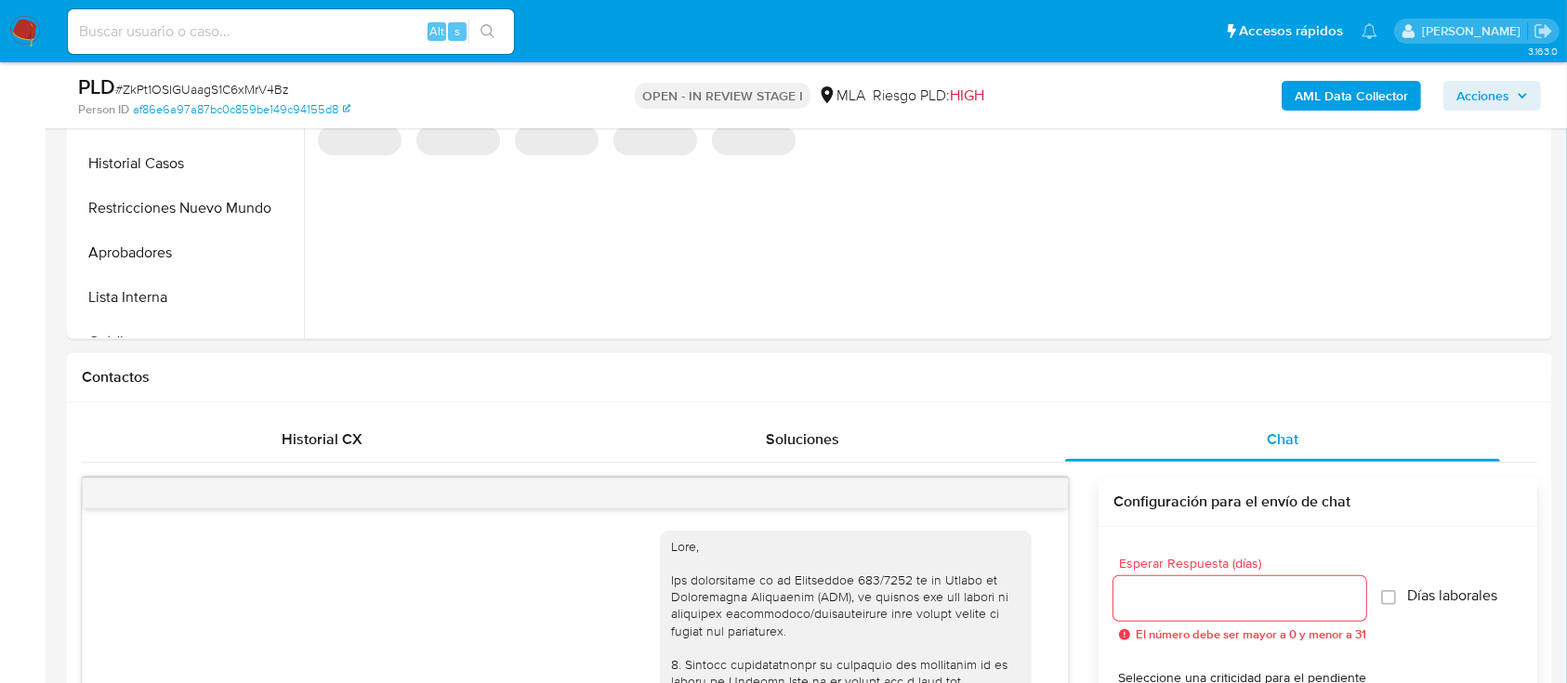
scroll to position [2475, 0]
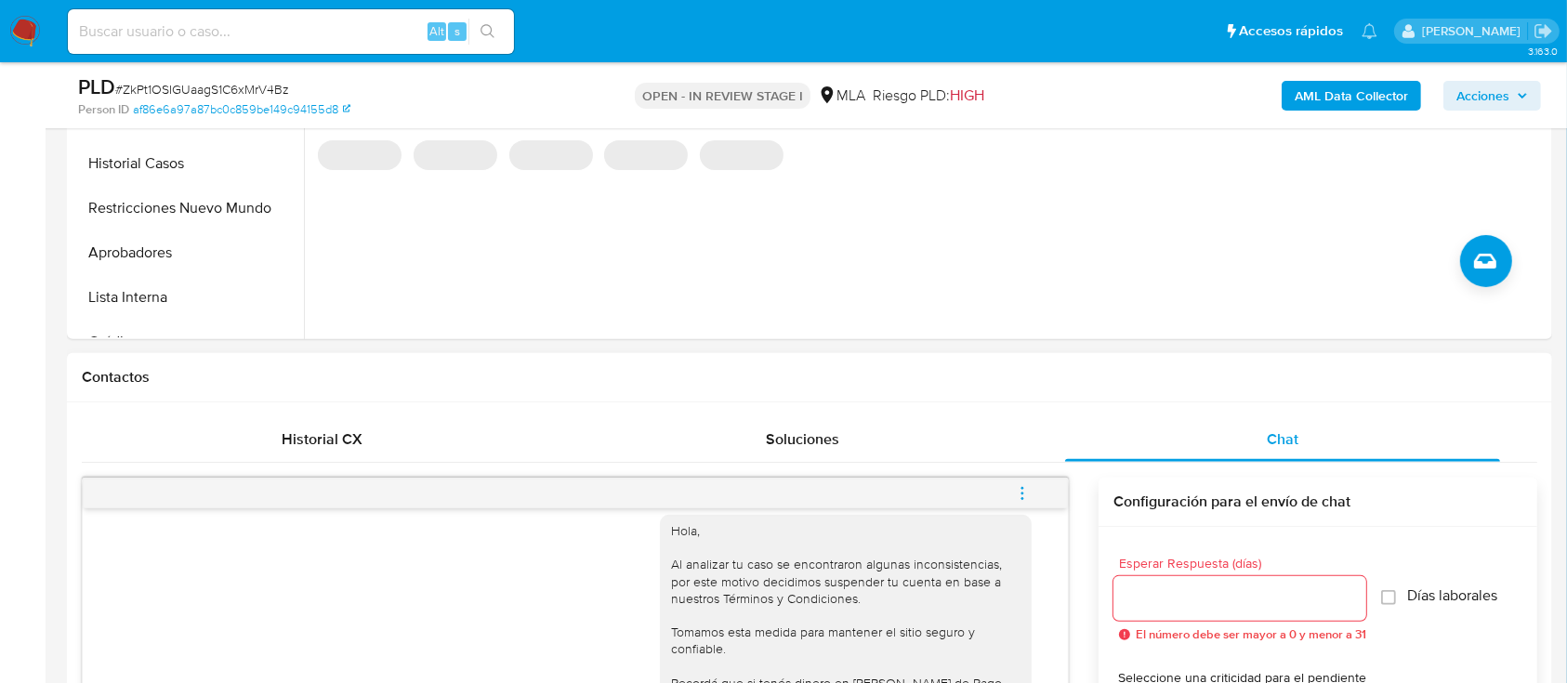
click at [1024, 494] on icon "menu-action" at bounding box center [1022, 493] width 17 height 17
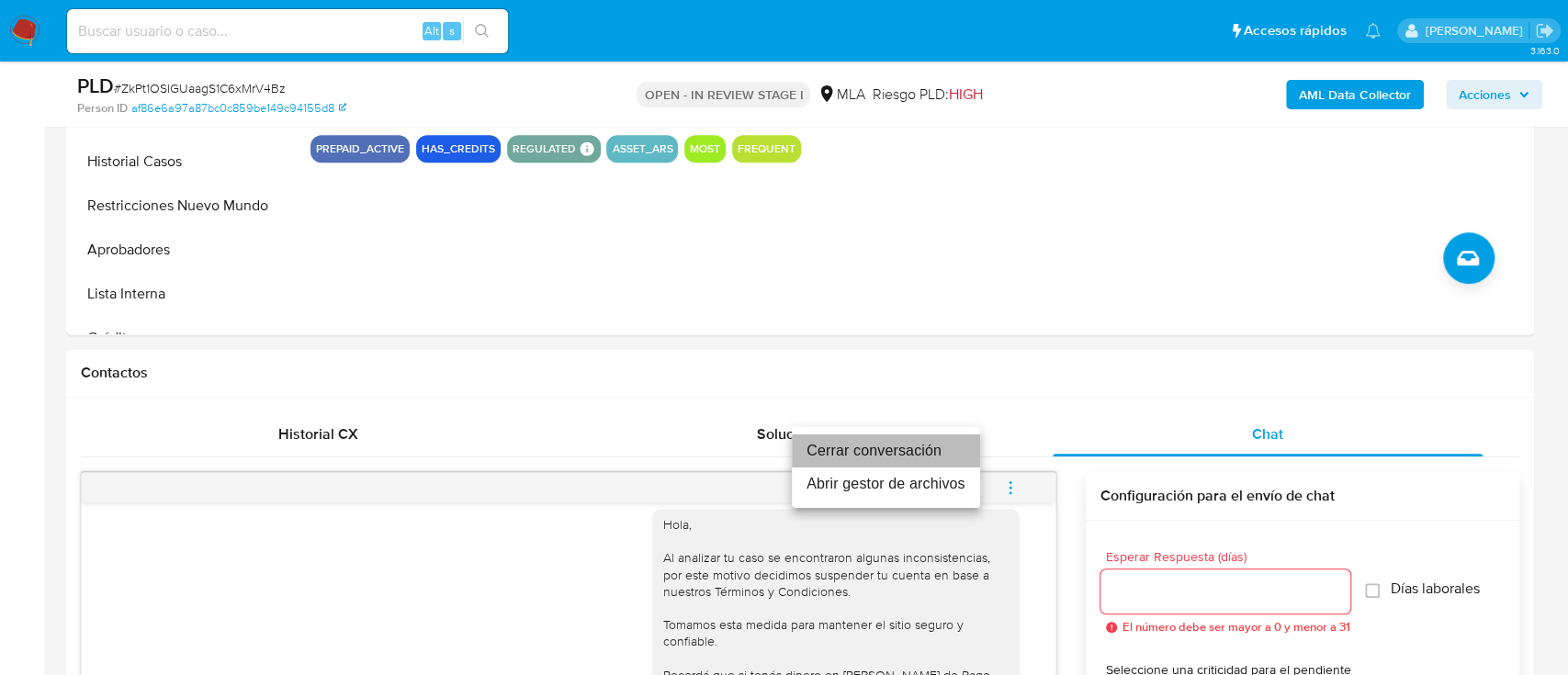
click at [928, 453] on li "Cerrar conversación" at bounding box center [885, 451] width 189 height 33
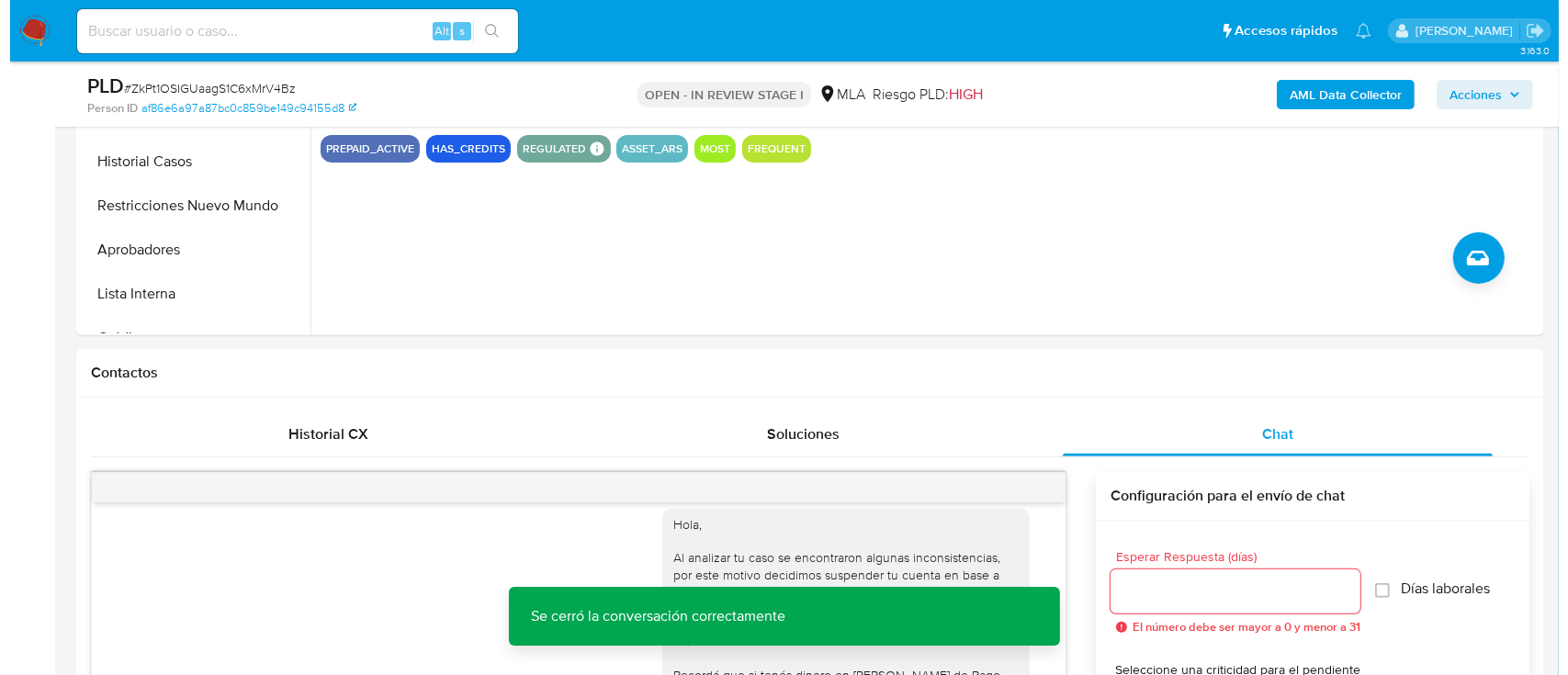
scroll to position [293, 0]
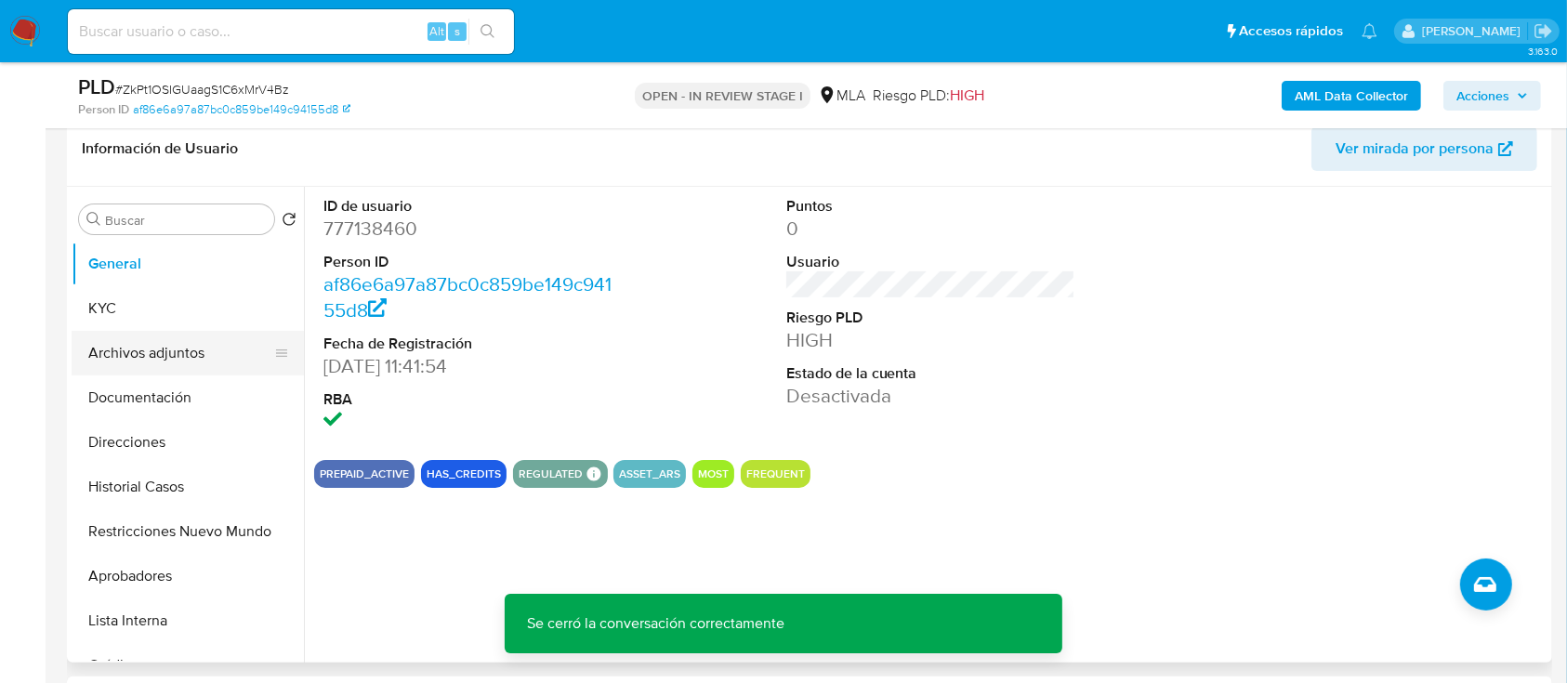
click at [132, 338] on button "Archivos adjuntos" at bounding box center [180, 353] width 217 height 45
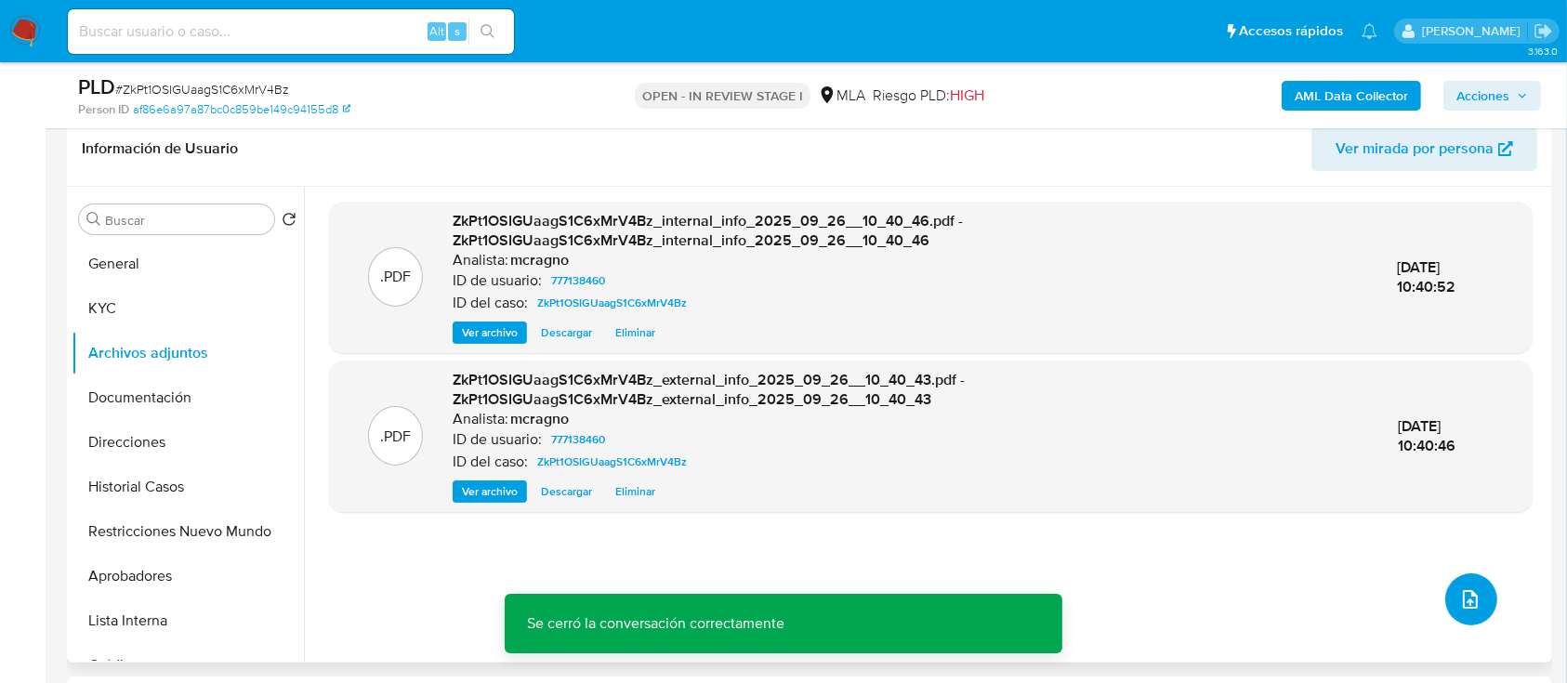
click at [1449, 597] on button "upload-file" at bounding box center [1471, 599] width 52 height 52
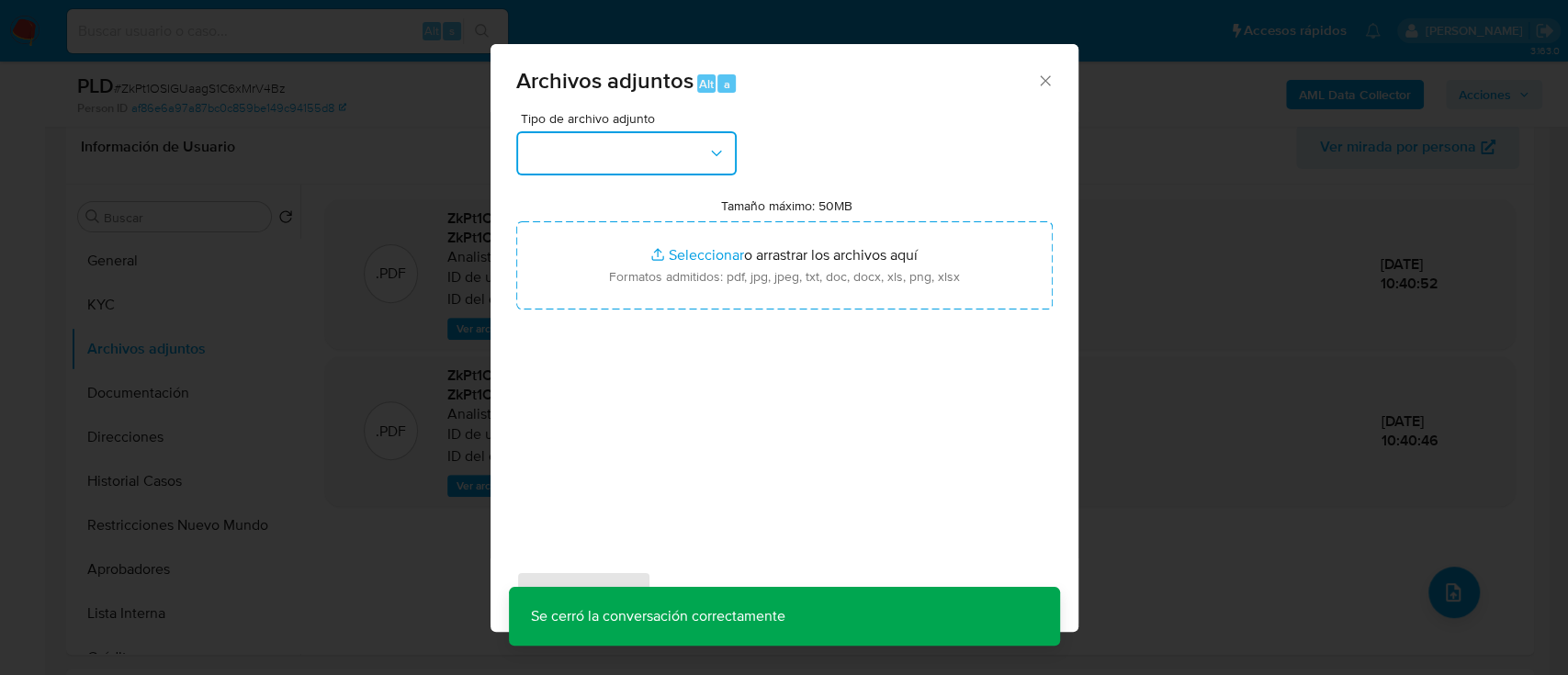
click at [640, 152] on button "button" at bounding box center [625, 153] width 220 height 44
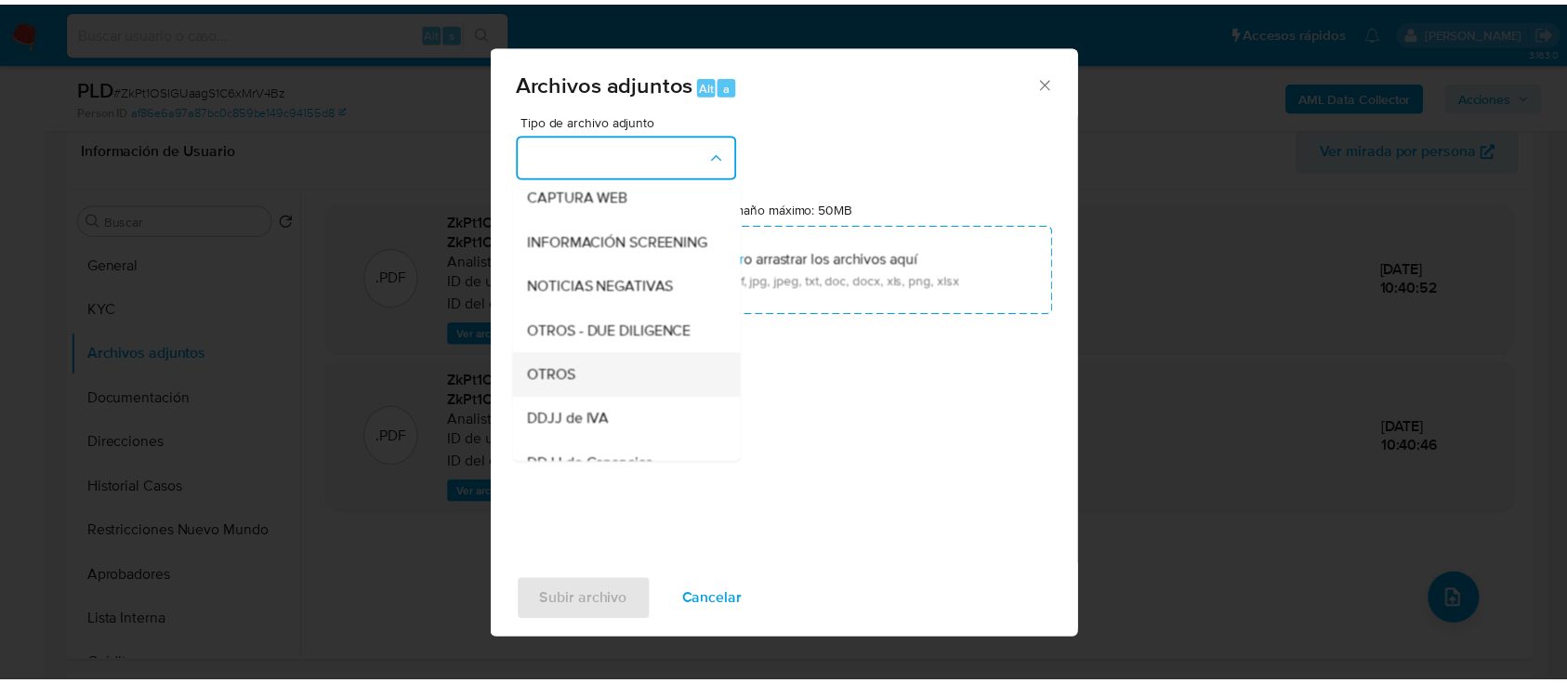
scroll to position [200, 0]
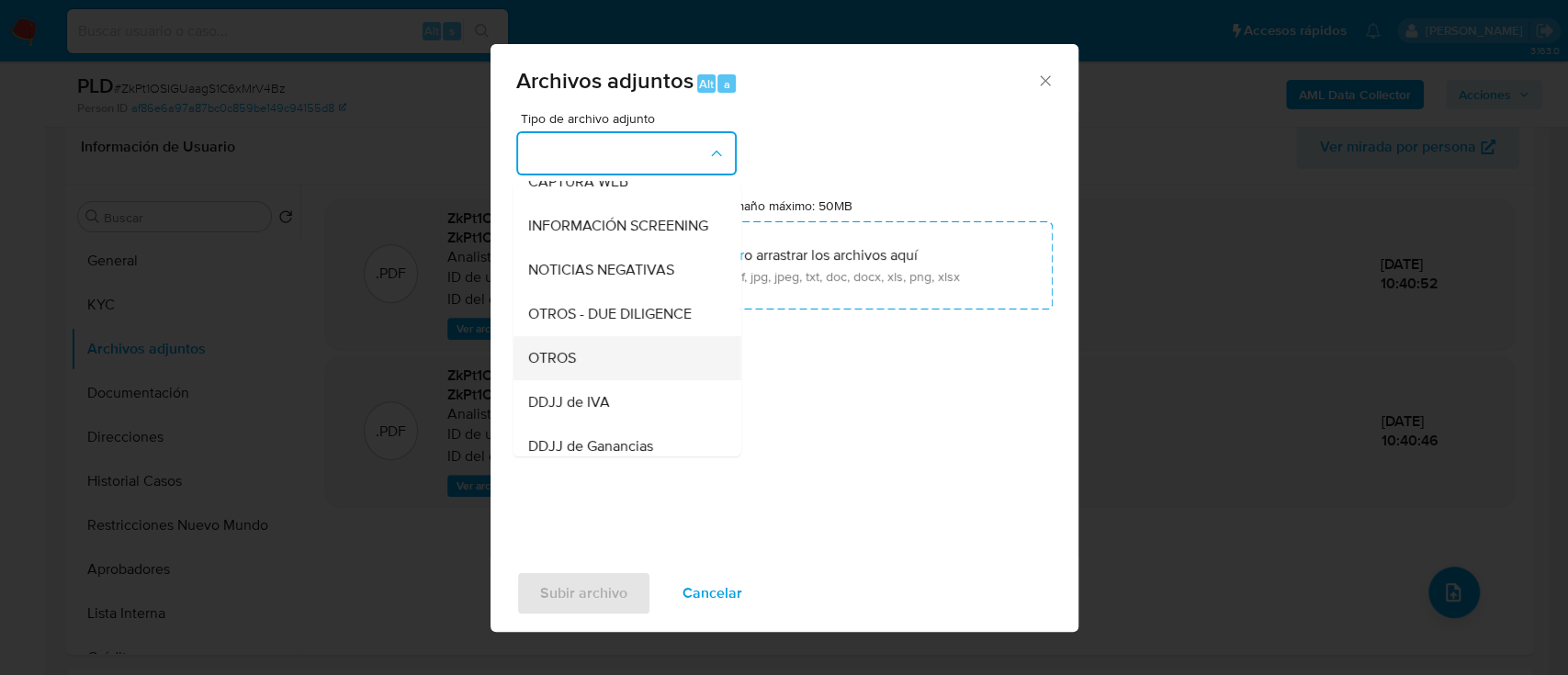
click at [619, 377] on div "OTROS" at bounding box center [620, 358] width 188 height 44
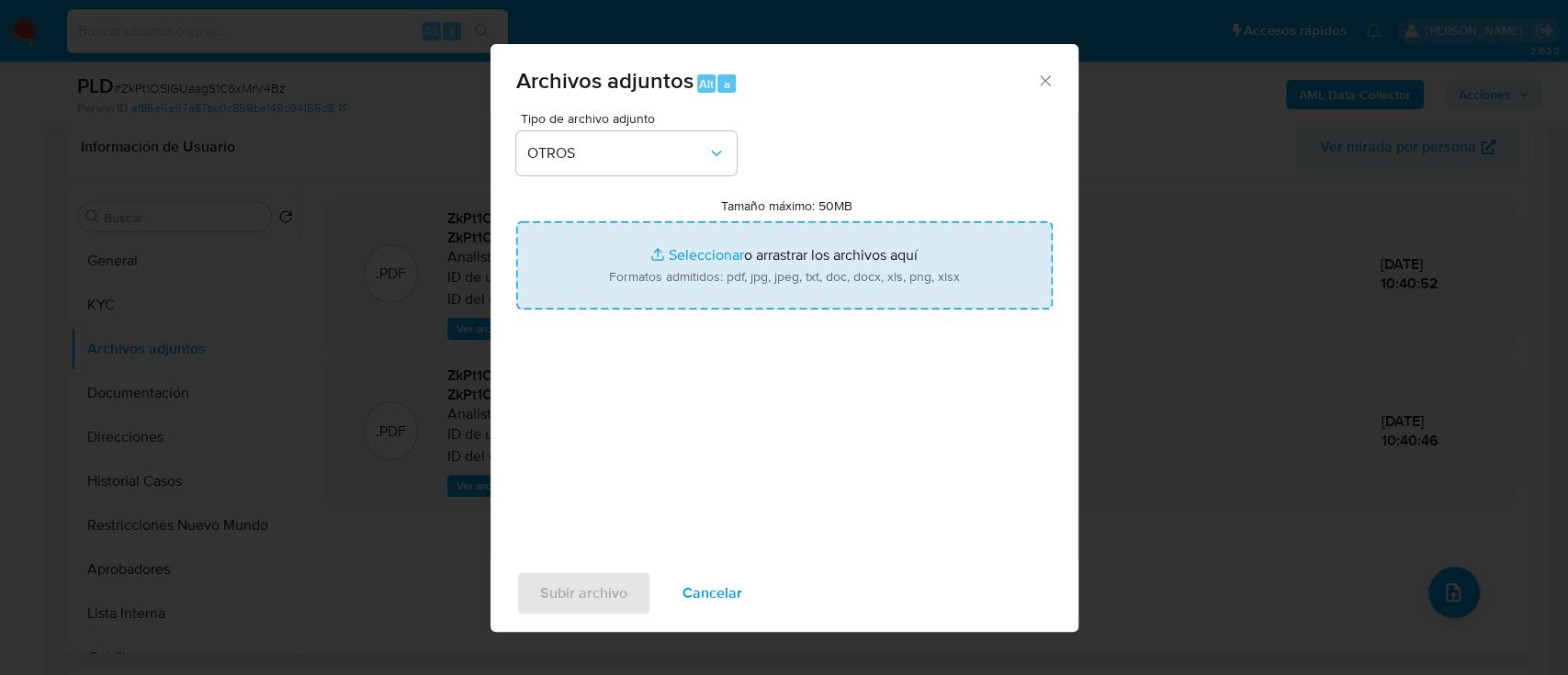
click at [723, 305] on input "Tamaño máximo: 50MB Seleccionar archivos" at bounding box center [784, 265] width 536 height 88
type input "C:\fakepath\777138460 - Movimientos.xlsx"
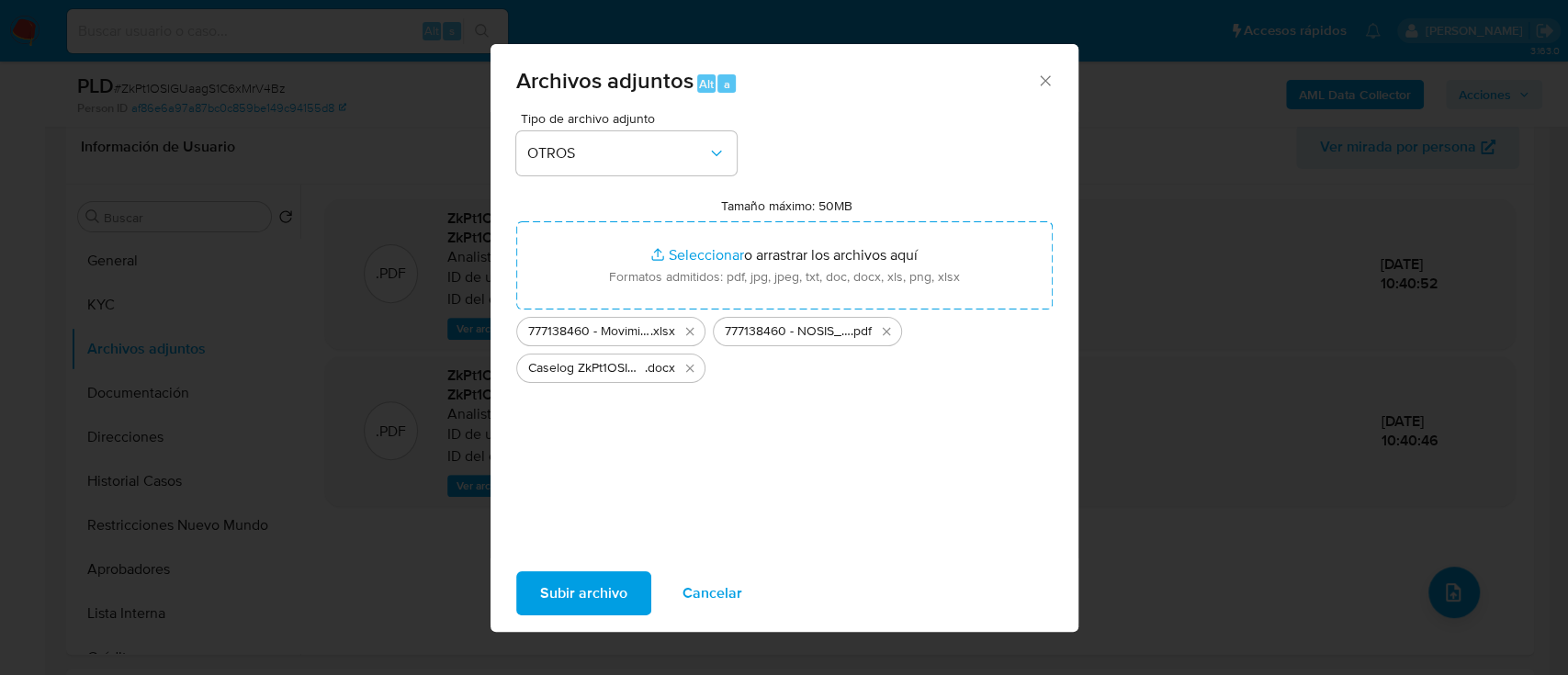
click at [565, 608] on span "Subir archivo" at bounding box center [583, 593] width 87 height 41
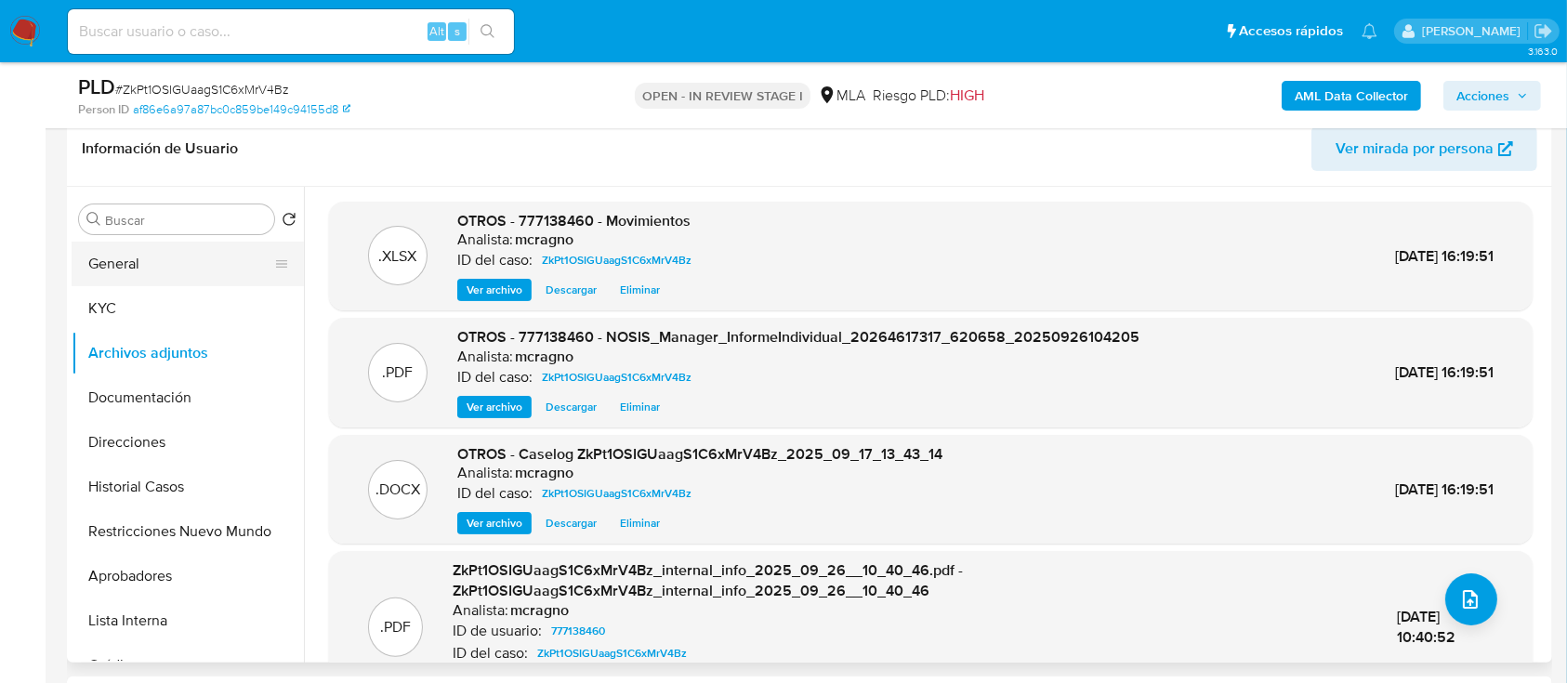
click at [156, 257] on button "General" at bounding box center [180, 264] width 217 height 45
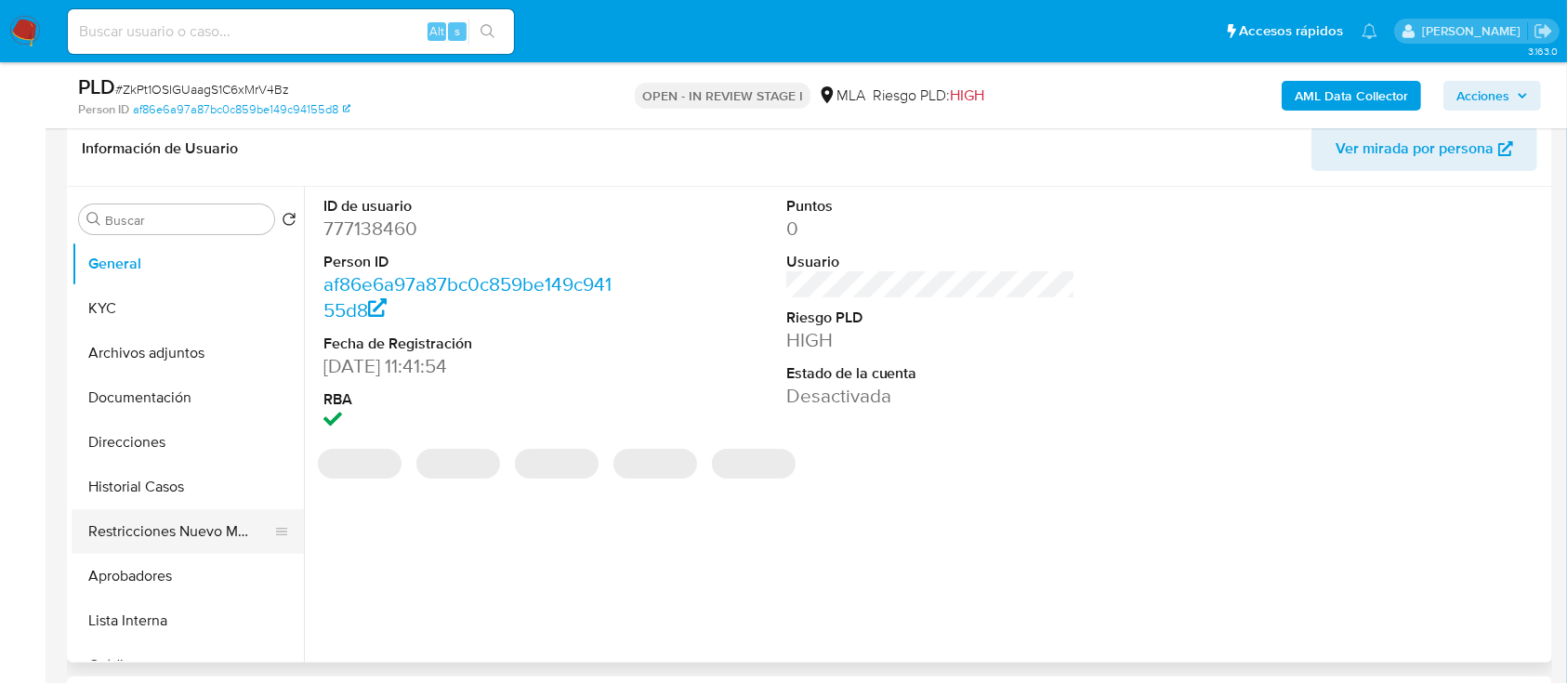
click at [117, 530] on button "Restricciones Nuevo Mundo" at bounding box center [180, 531] width 217 height 45
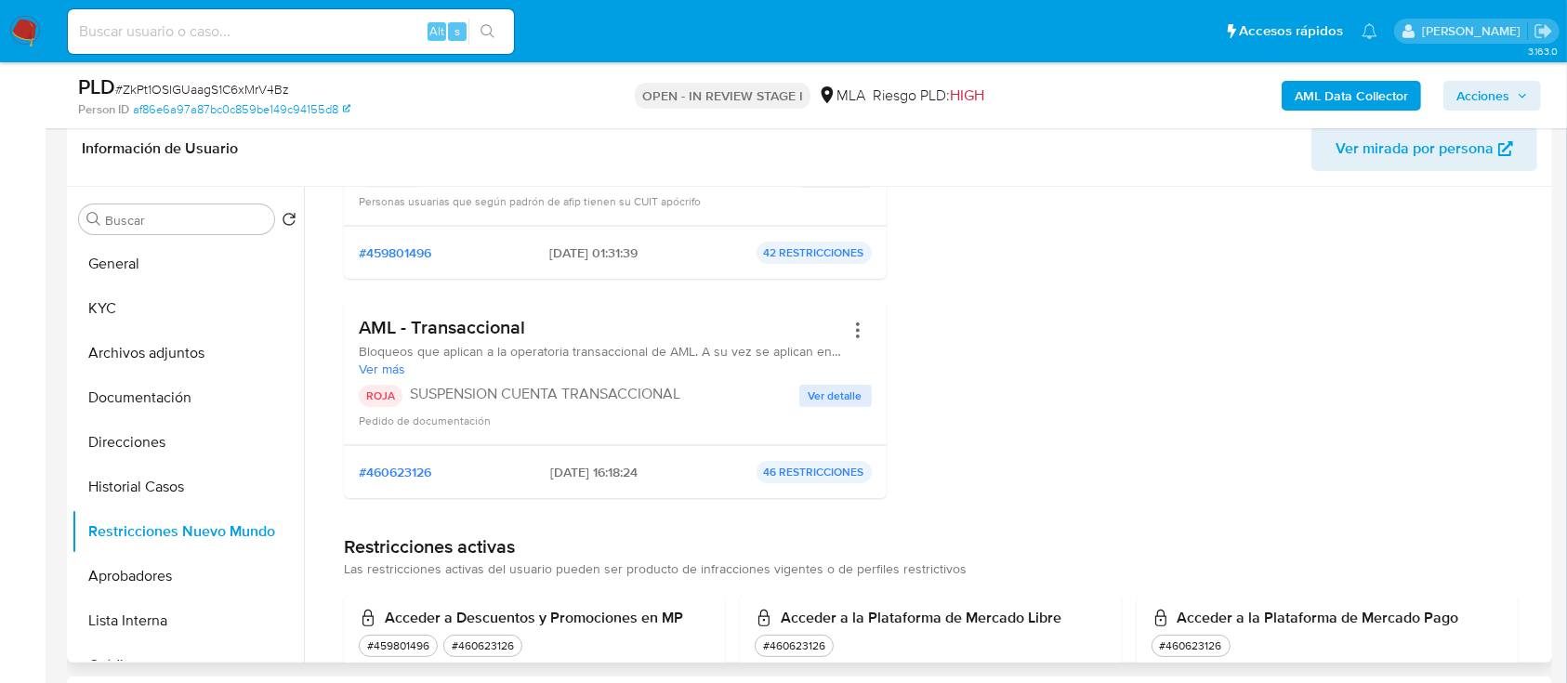
scroll to position [124, 0]
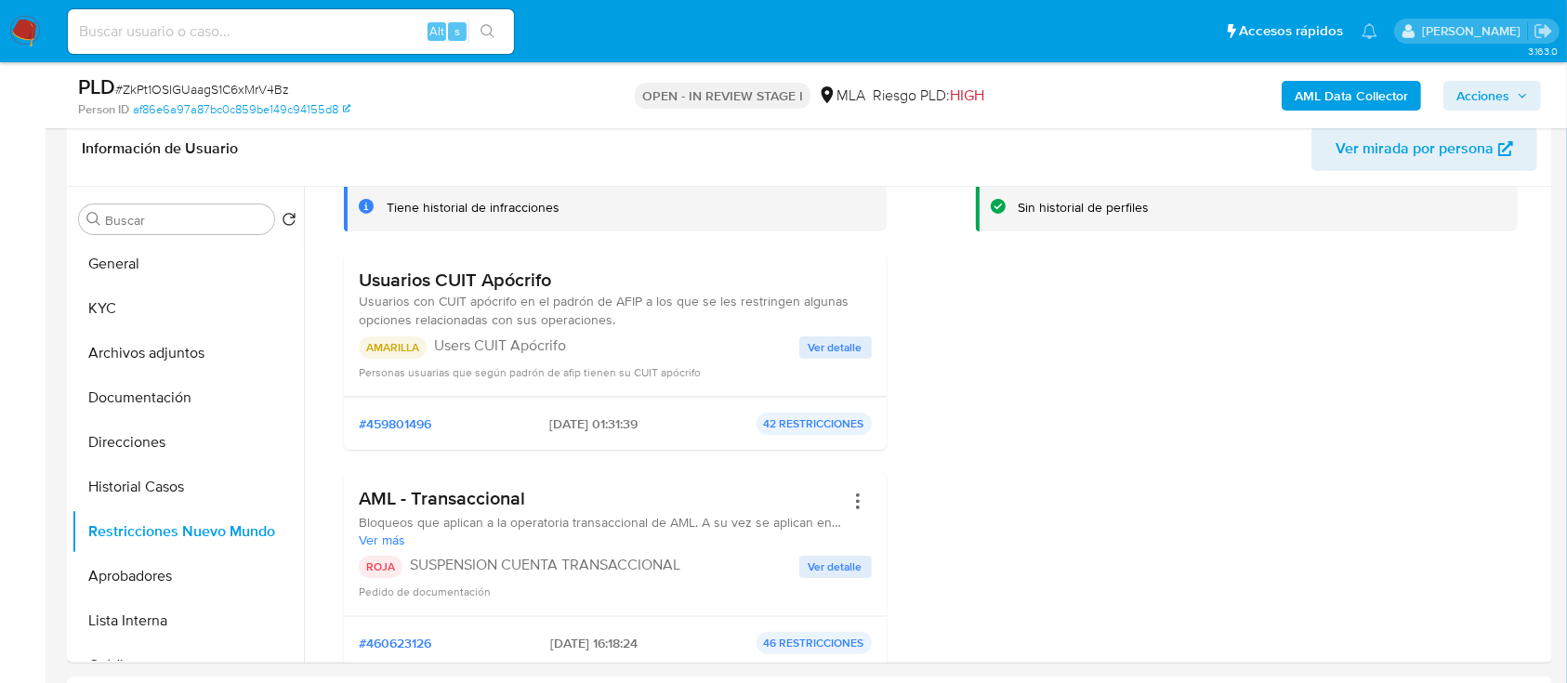
click at [1513, 101] on span "Acciones" at bounding box center [1492, 96] width 72 height 26
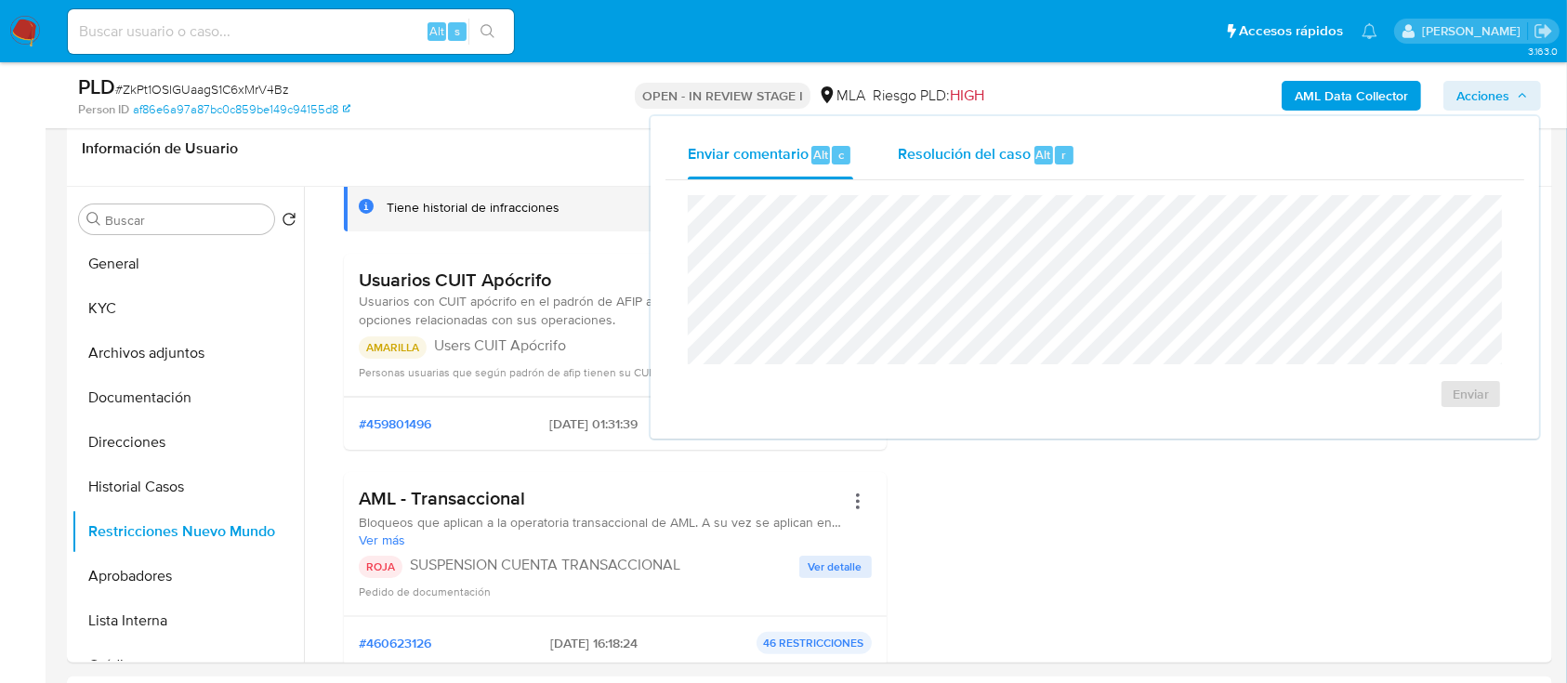
click at [991, 167] on div "Resolución del caso Alt r" at bounding box center [987, 155] width 178 height 48
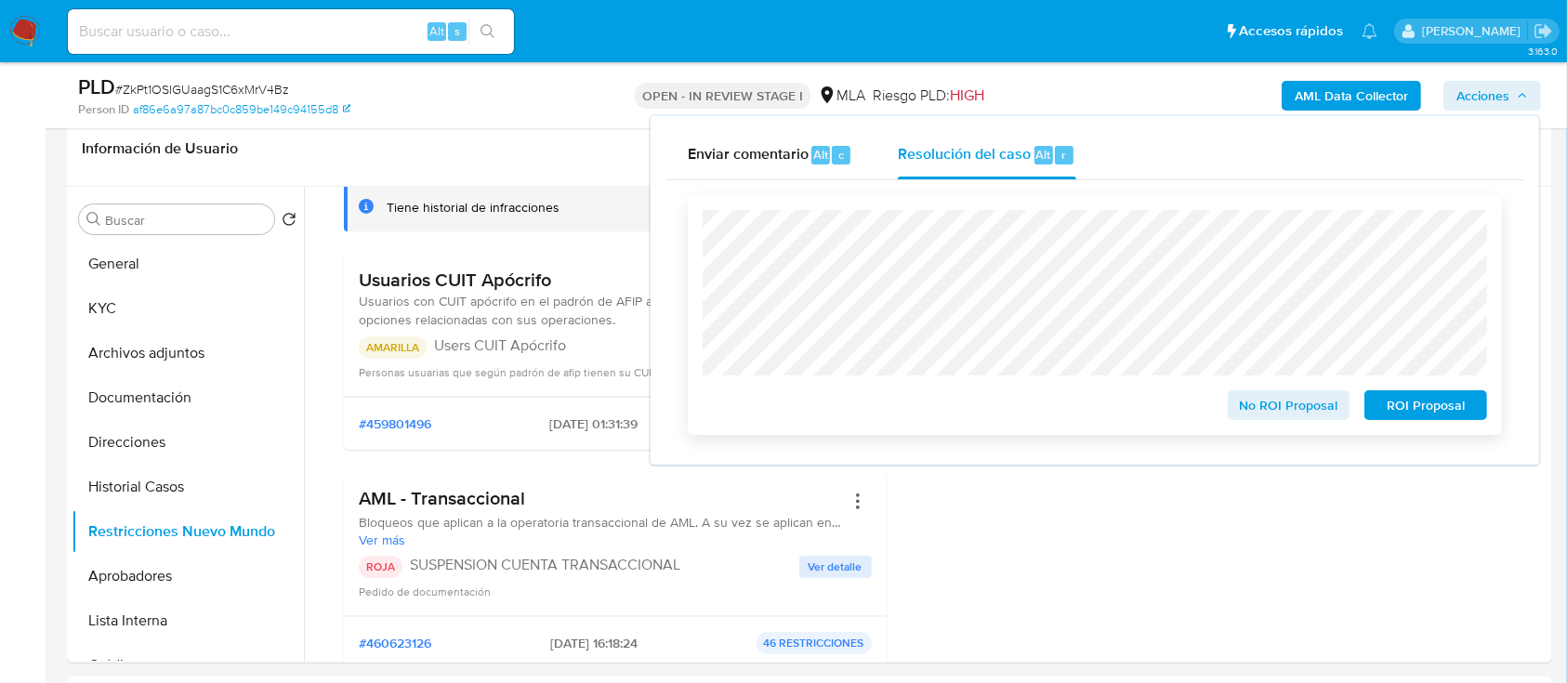
click at [1419, 402] on span "ROI Proposal" at bounding box center [1425, 405] width 97 height 26
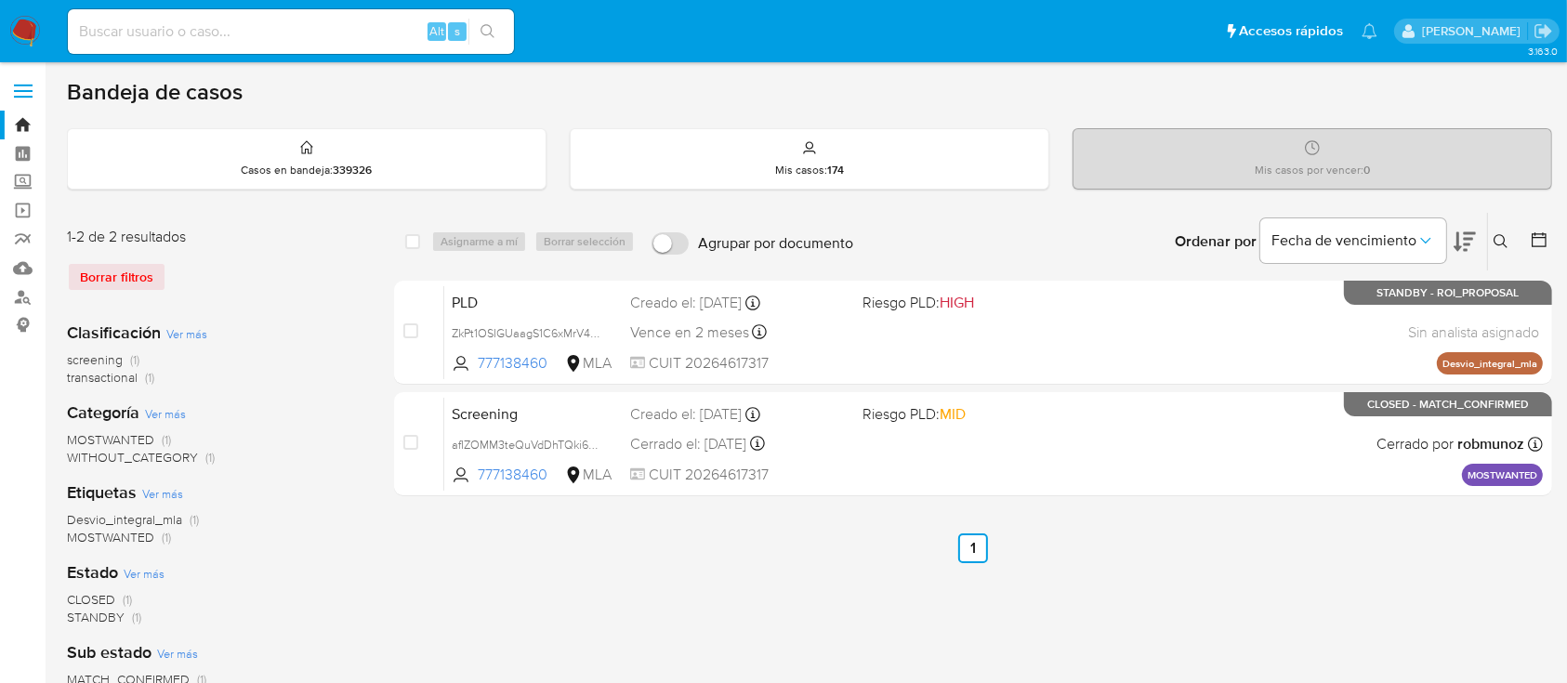
click at [1499, 236] on icon at bounding box center [1501, 241] width 15 height 15
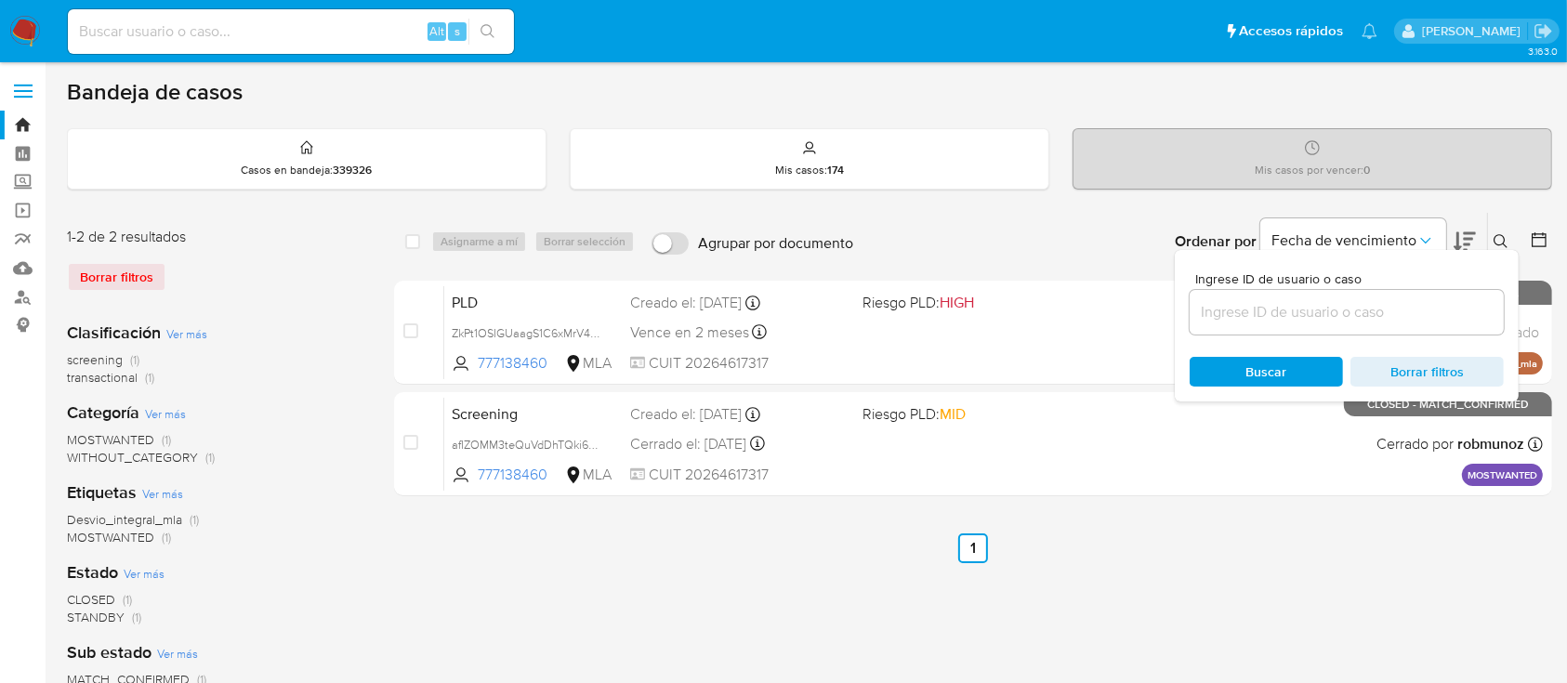
click at [1362, 319] on input at bounding box center [1347, 312] width 314 height 24
type input "496563673"
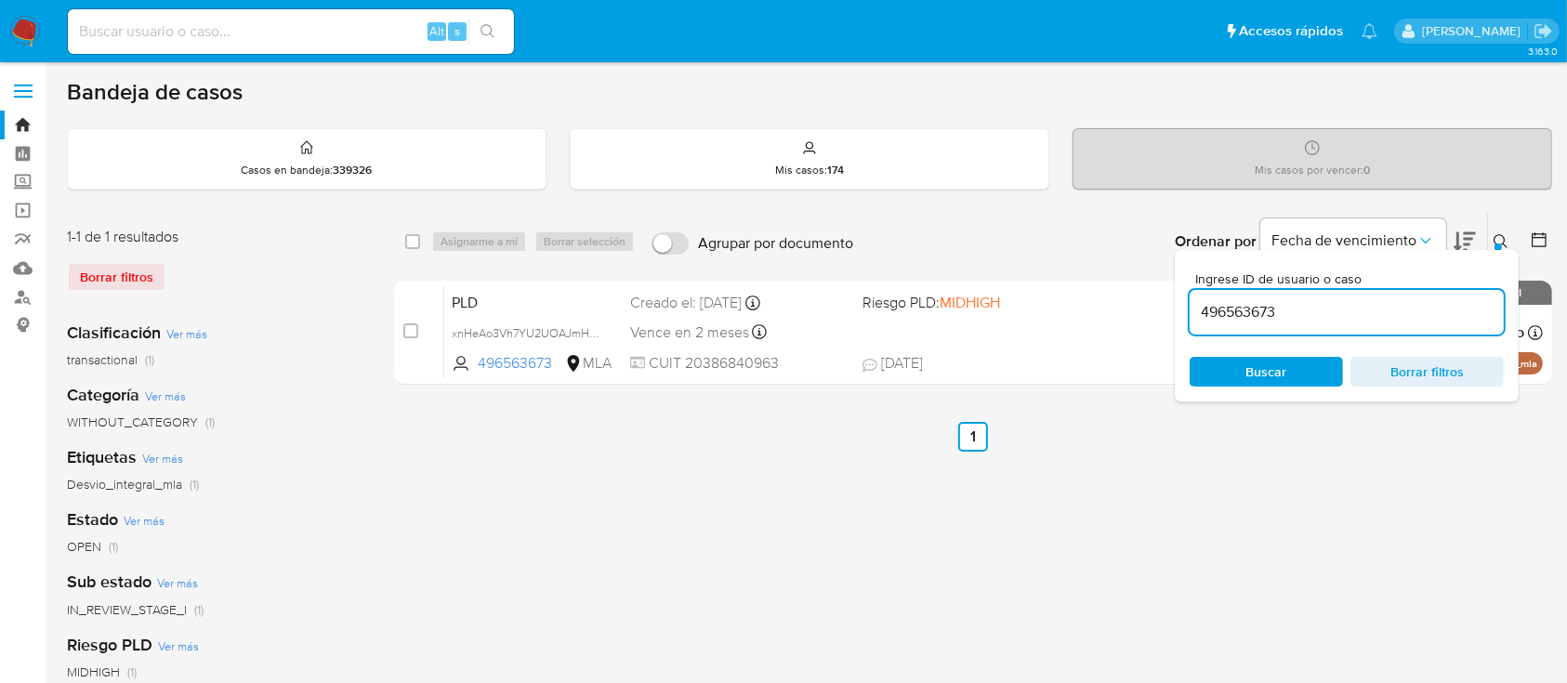
click at [1503, 237] on icon at bounding box center [1501, 241] width 15 height 15
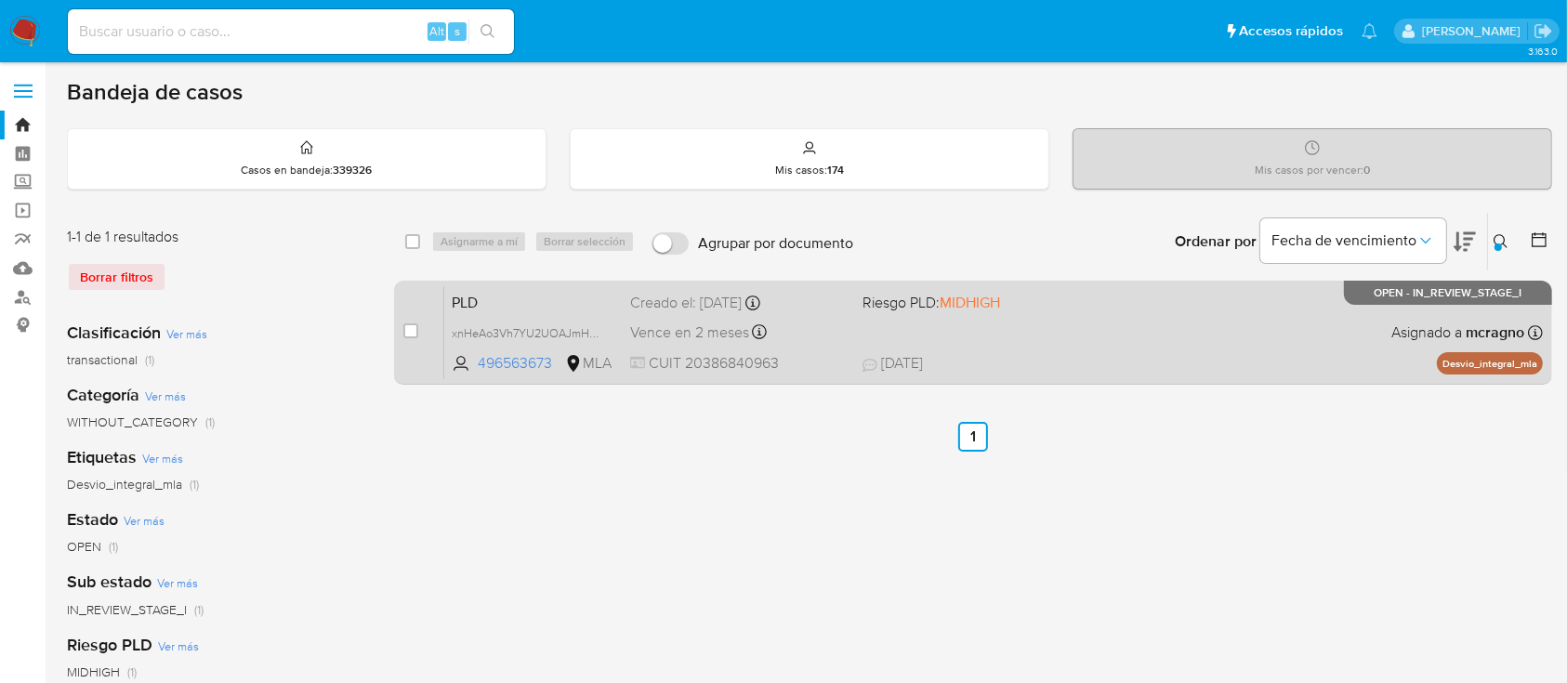
click at [1249, 323] on div "PLD xnHeAo3Vh7YU2UOAJmHG88NW 496563673 MLA Riesgo PLD: MIDHIGH Creado el: 12/09…" at bounding box center [993, 332] width 1099 height 94
click at [407, 326] on input "checkbox" at bounding box center [410, 330] width 15 height 15
checkbox input "true"
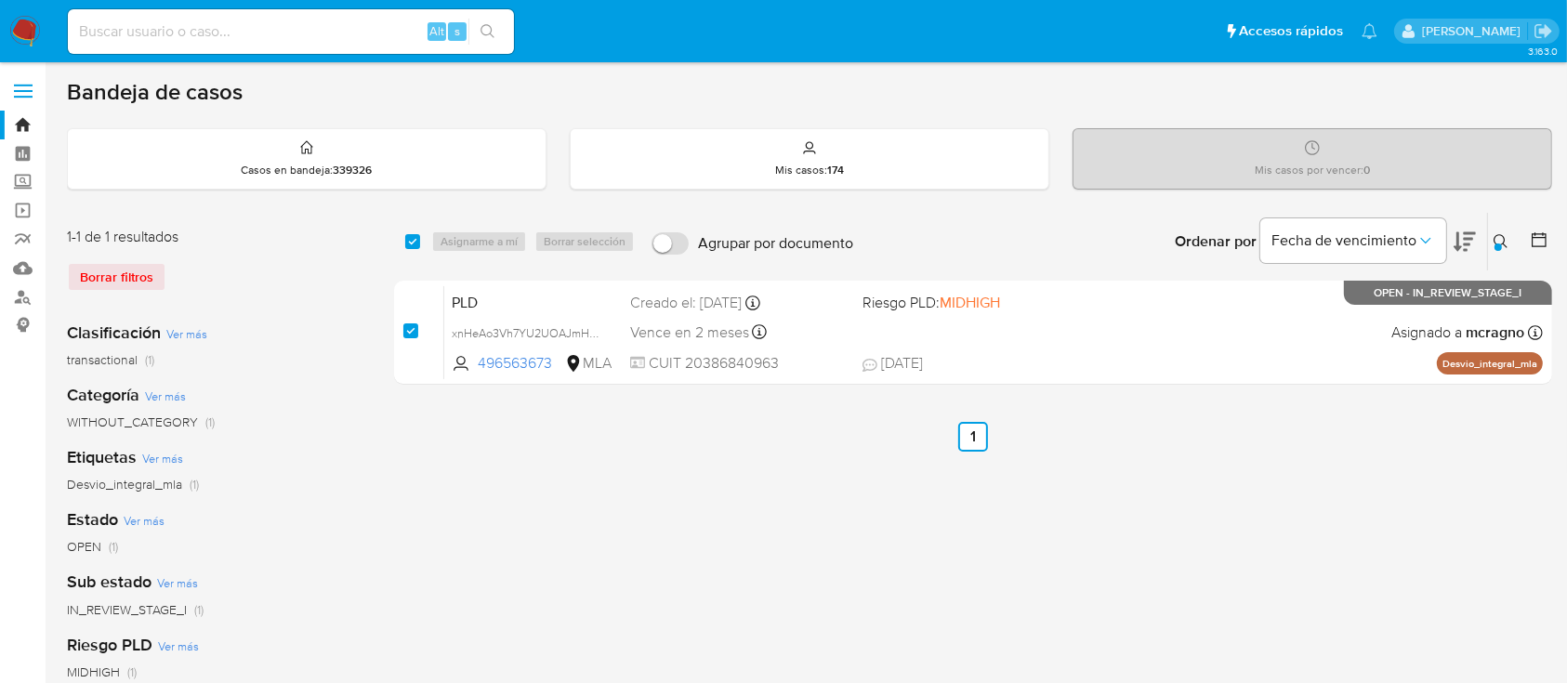
checkbox input "true"
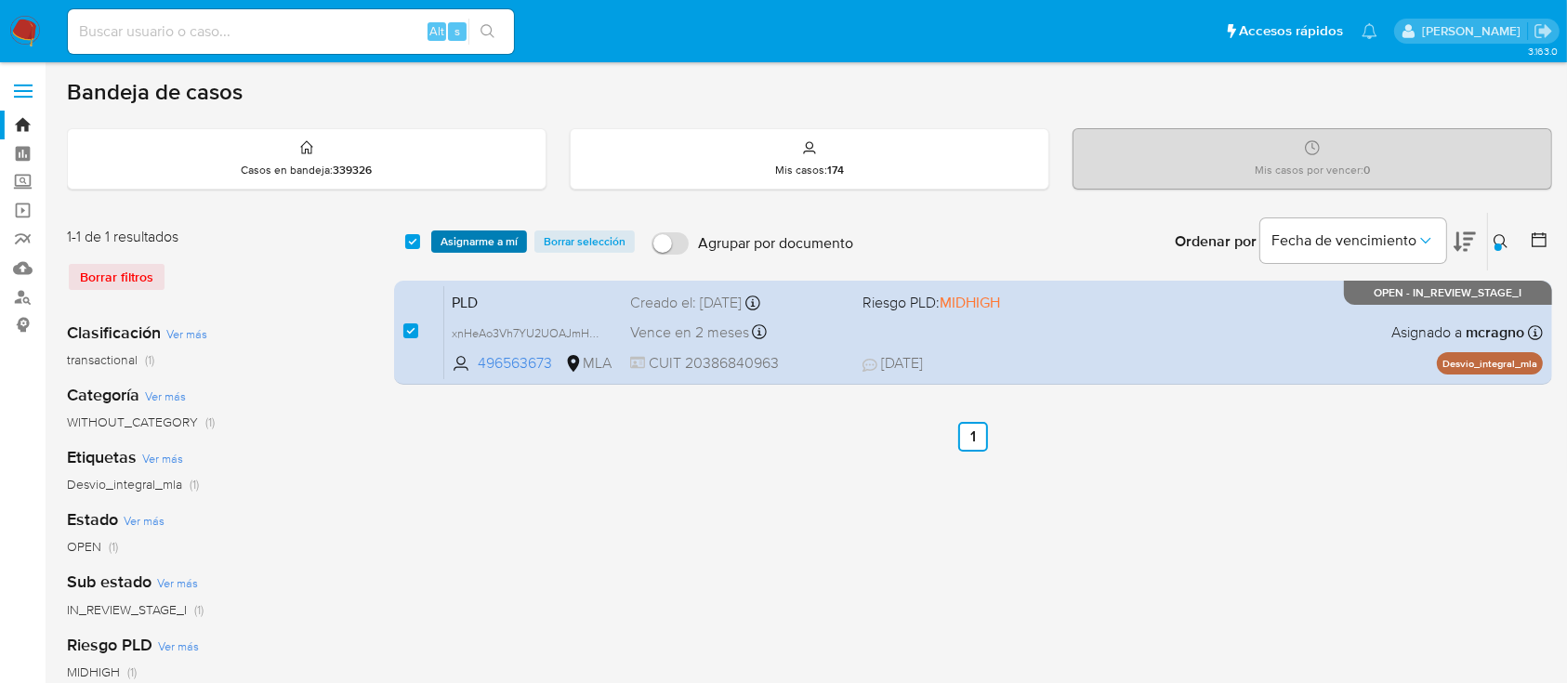
click at [500, 241] on span "Asignarme a mí" at bounding box center [479, 241] width 77 height 19
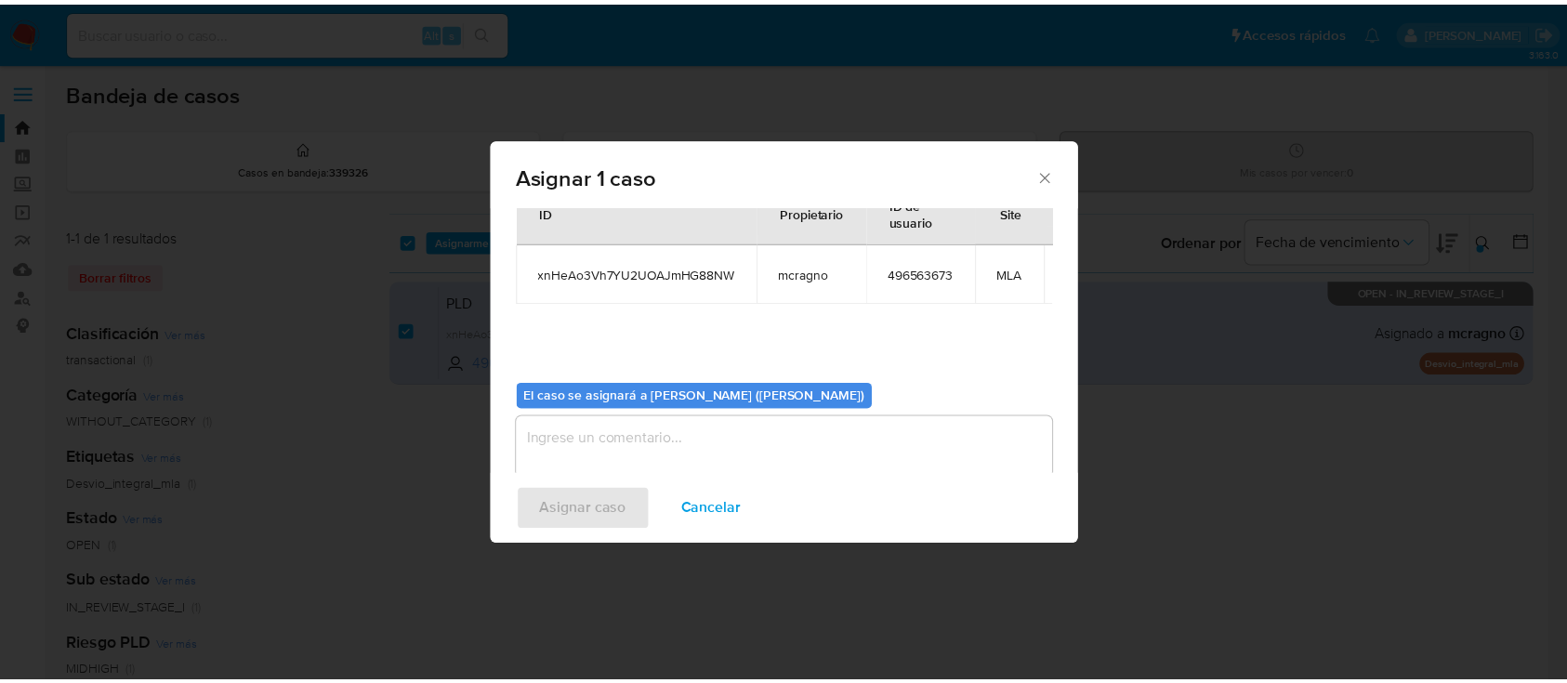
scroll to position [113, 0]
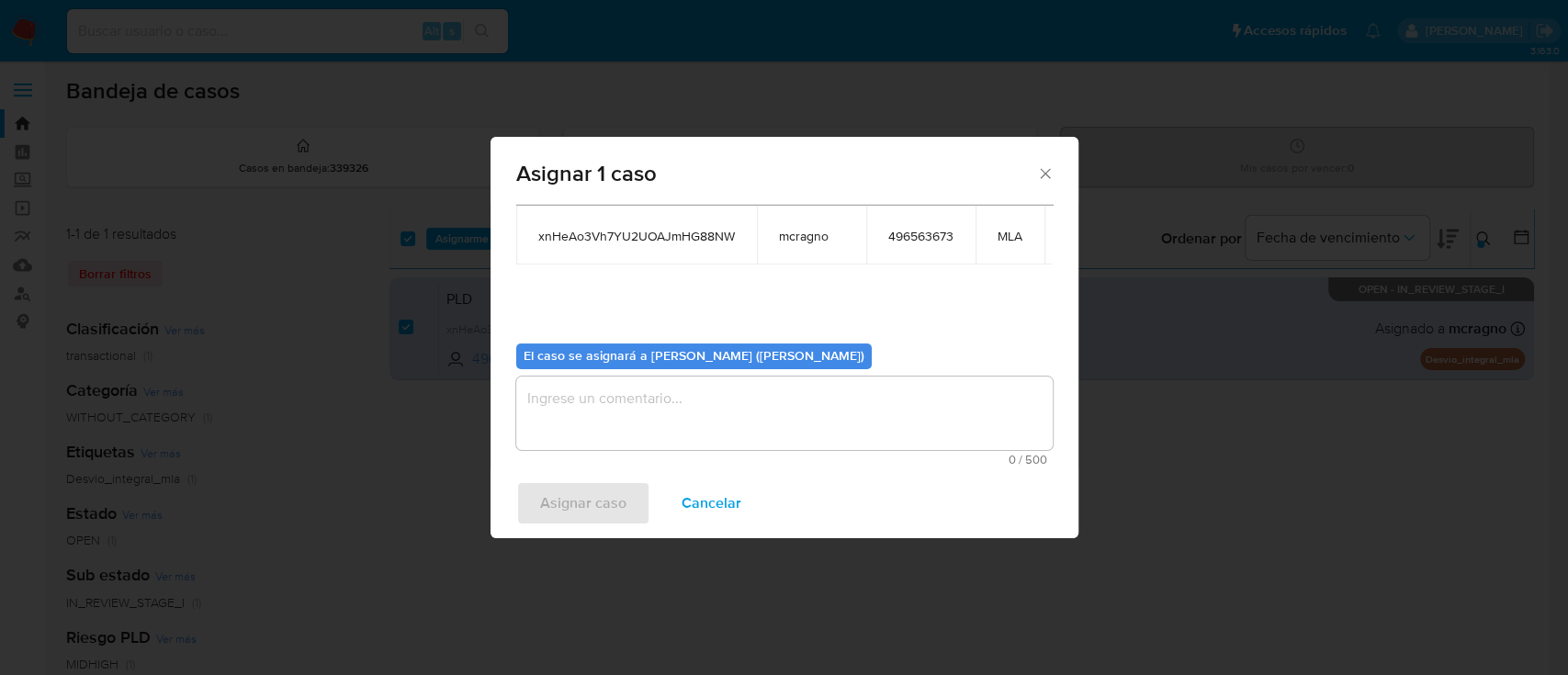
click at [664, 408] on textarea "assign-modal" at bounding box center [784, 413] width 536 height 73
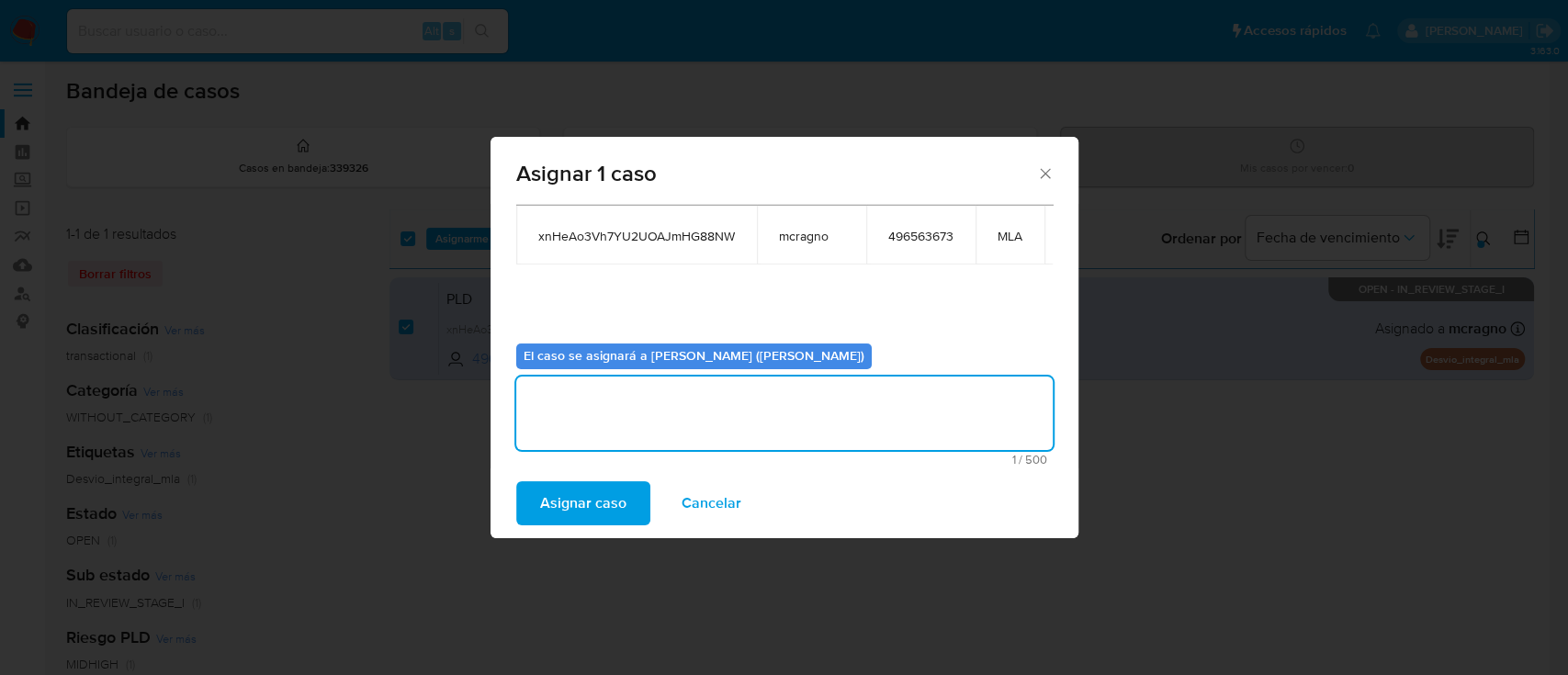
click at [618, 498] on span "Asignar caso" at bounding box center [582, 503] width 86 height 41
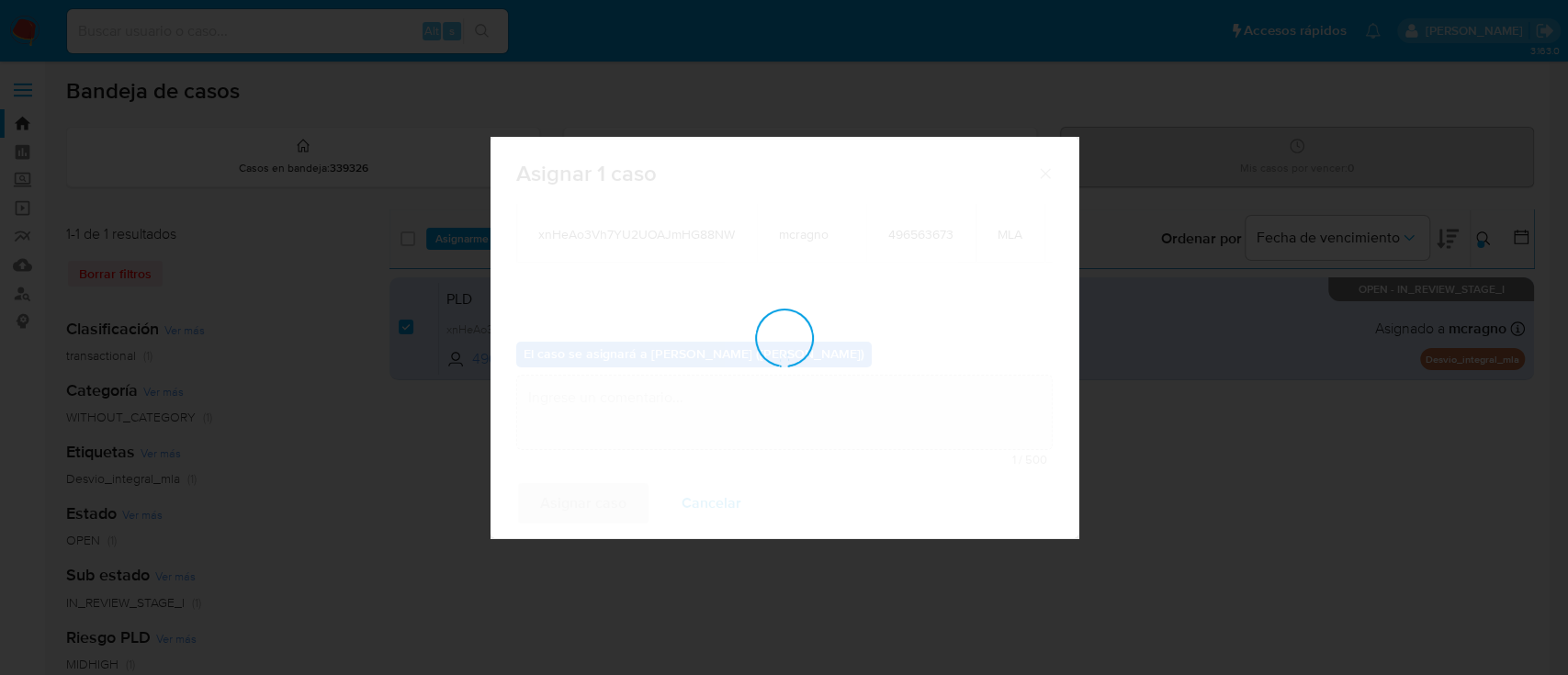
checkbox input "false"
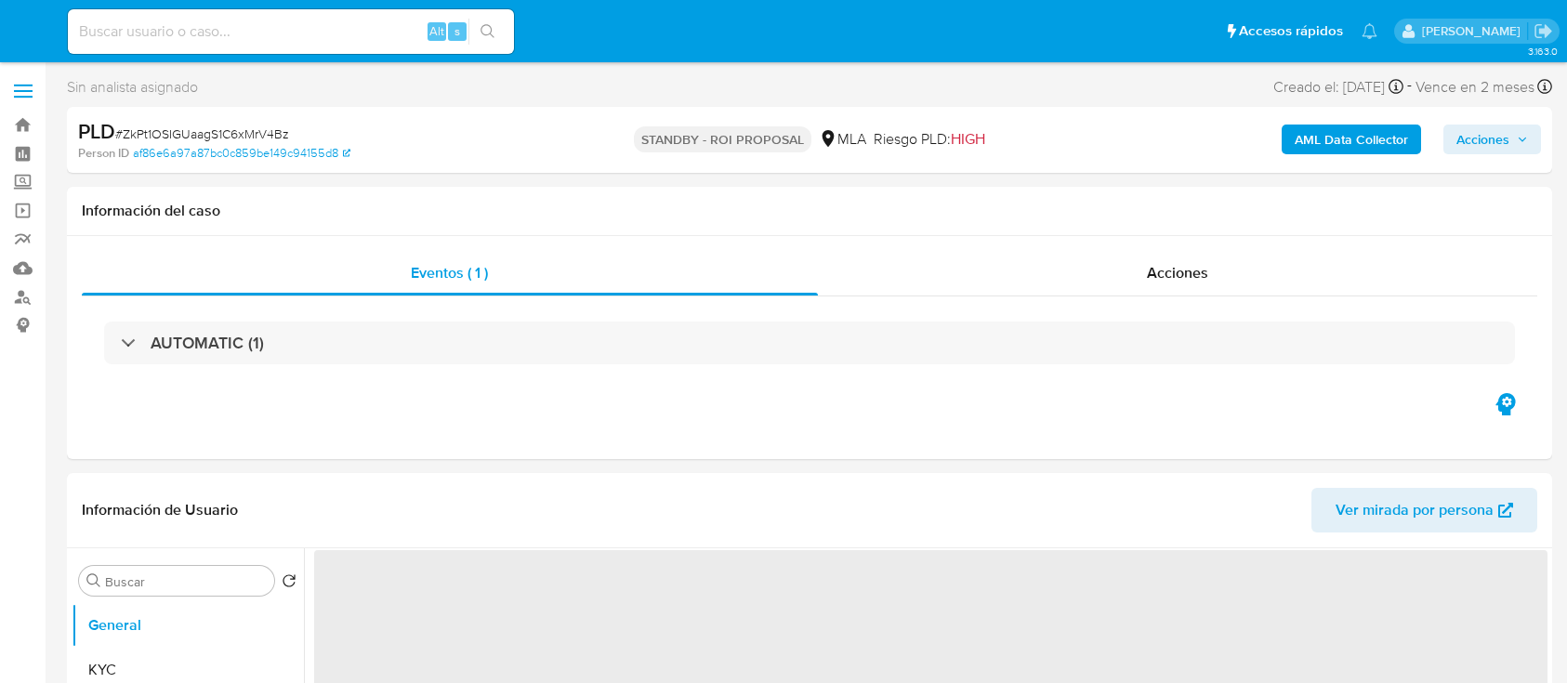
select select "10"
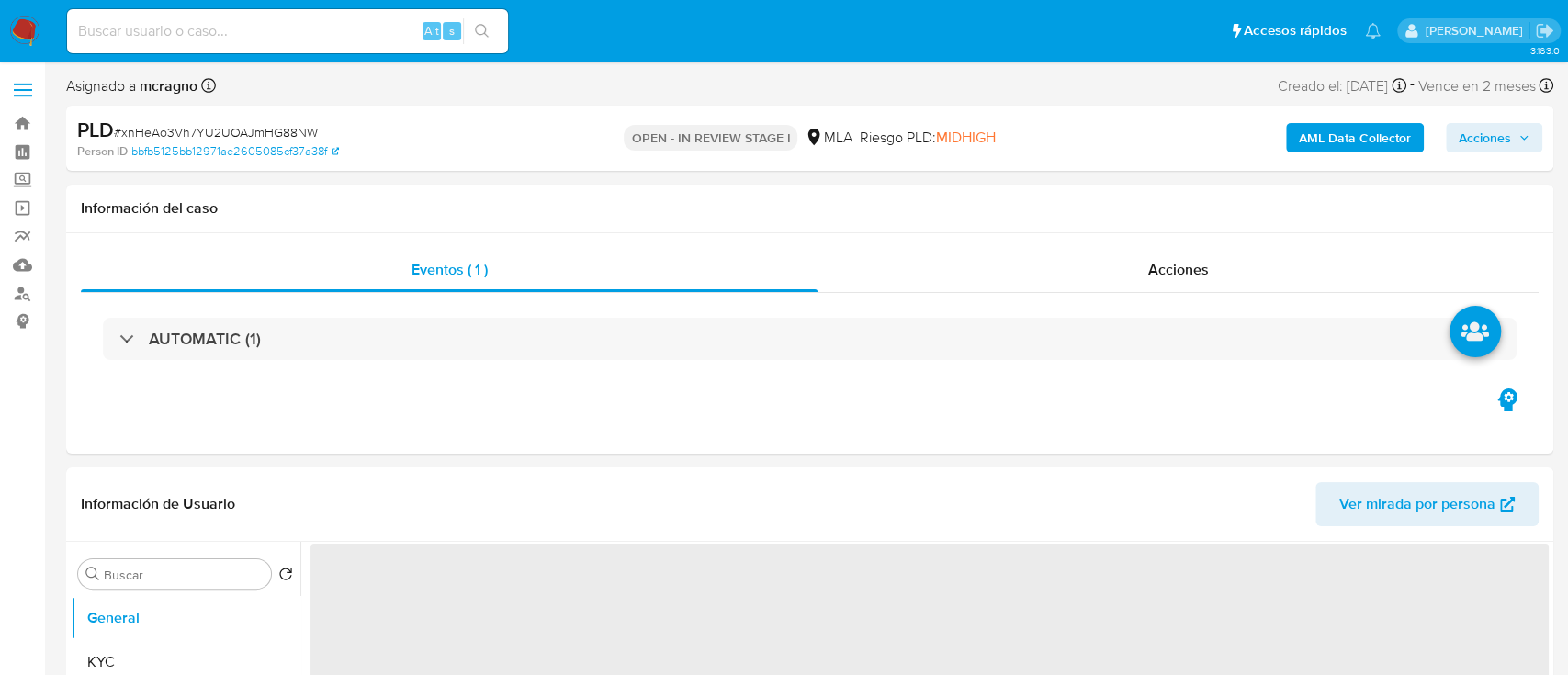
select select "10"
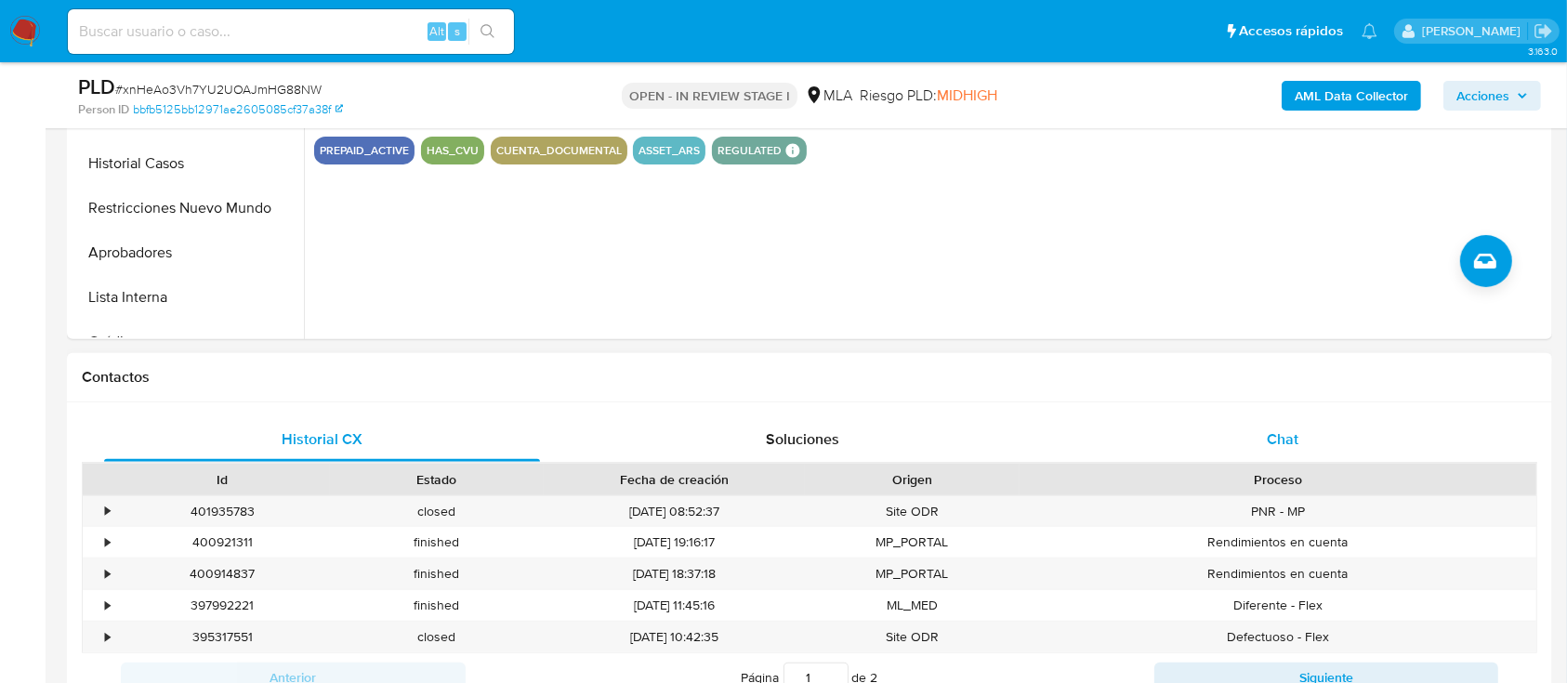
click at [1317, 418] on div "Chat" at bounding box center [1283, 439] width 436 height 45
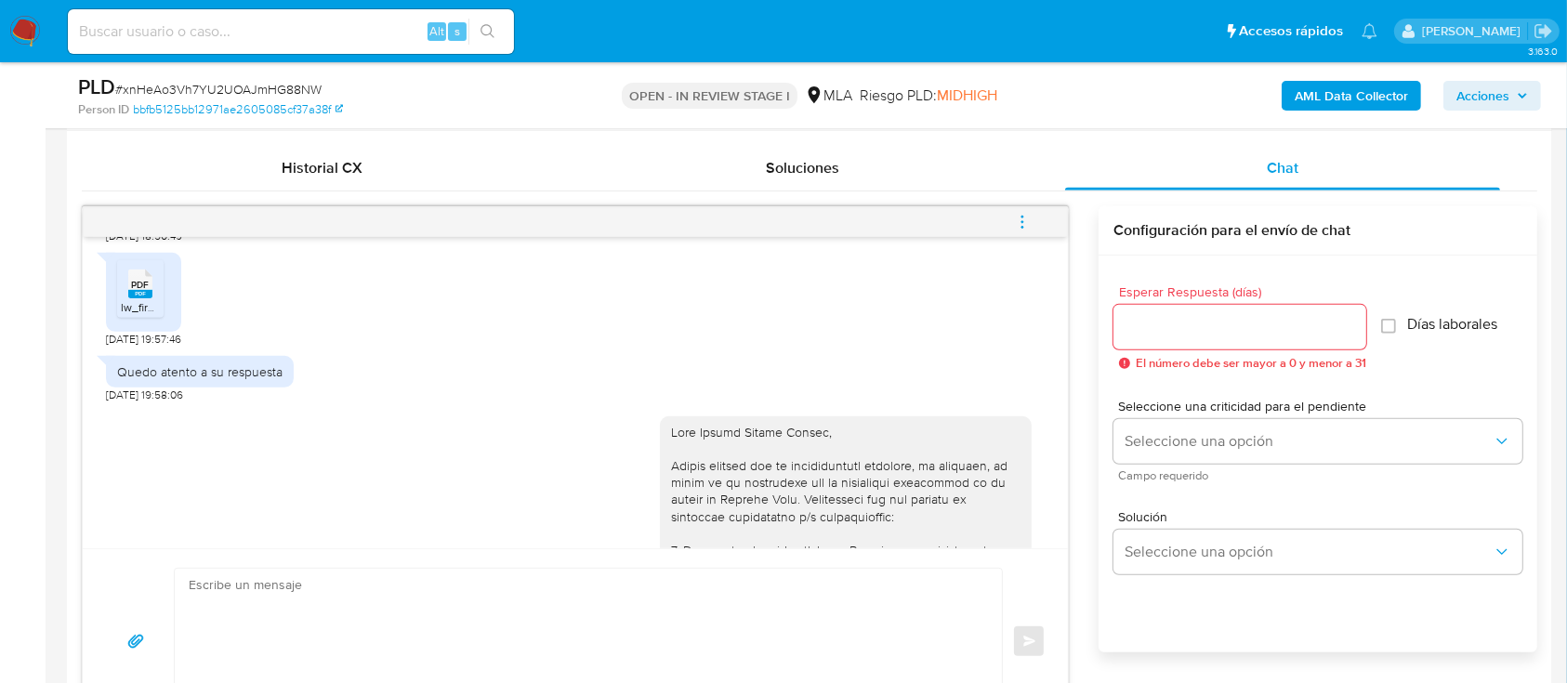
scroll to position [1239, 0]
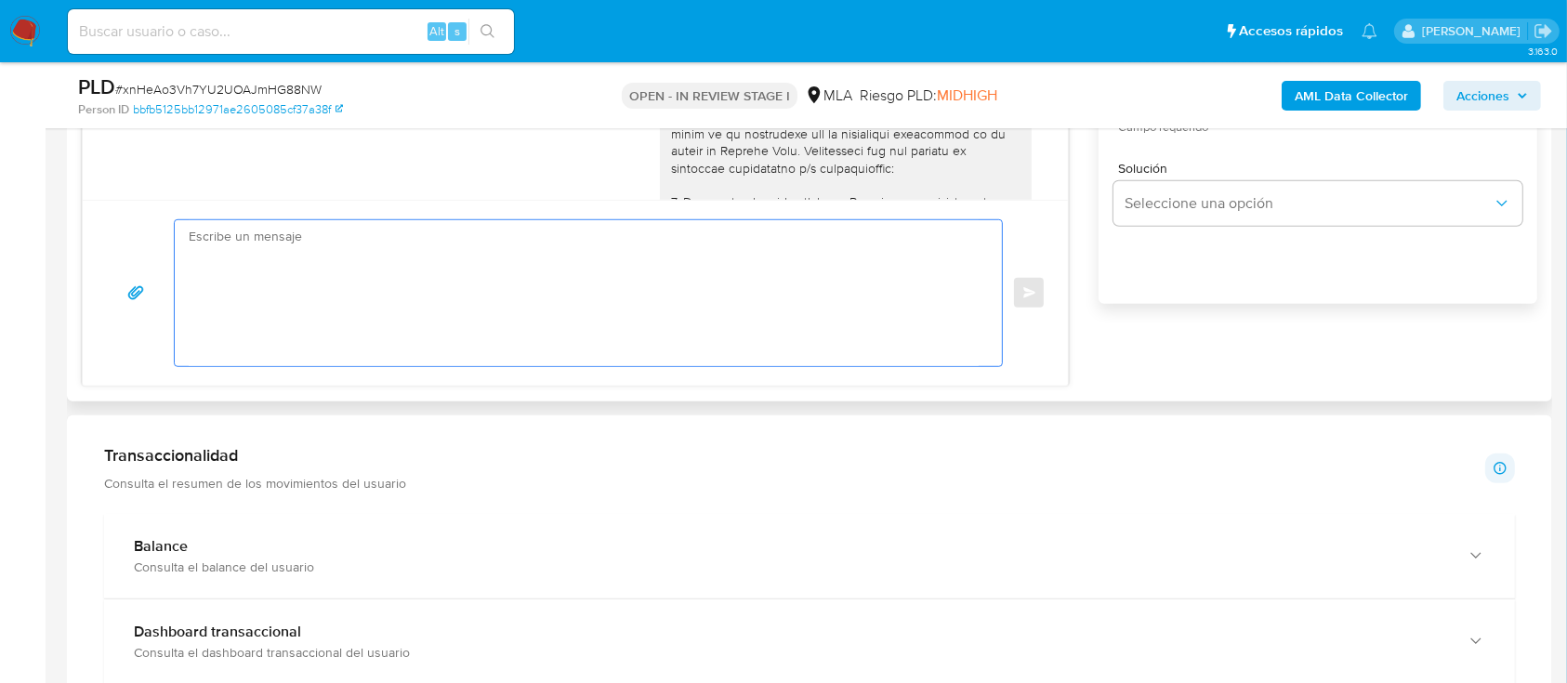
click at [610, 276] on textarea at bounding box center [584, 293] width 790 height 146
paste textarea "Hola XXX, Al analizar tu caso se encontraron algunas inconsistencias, por este …"
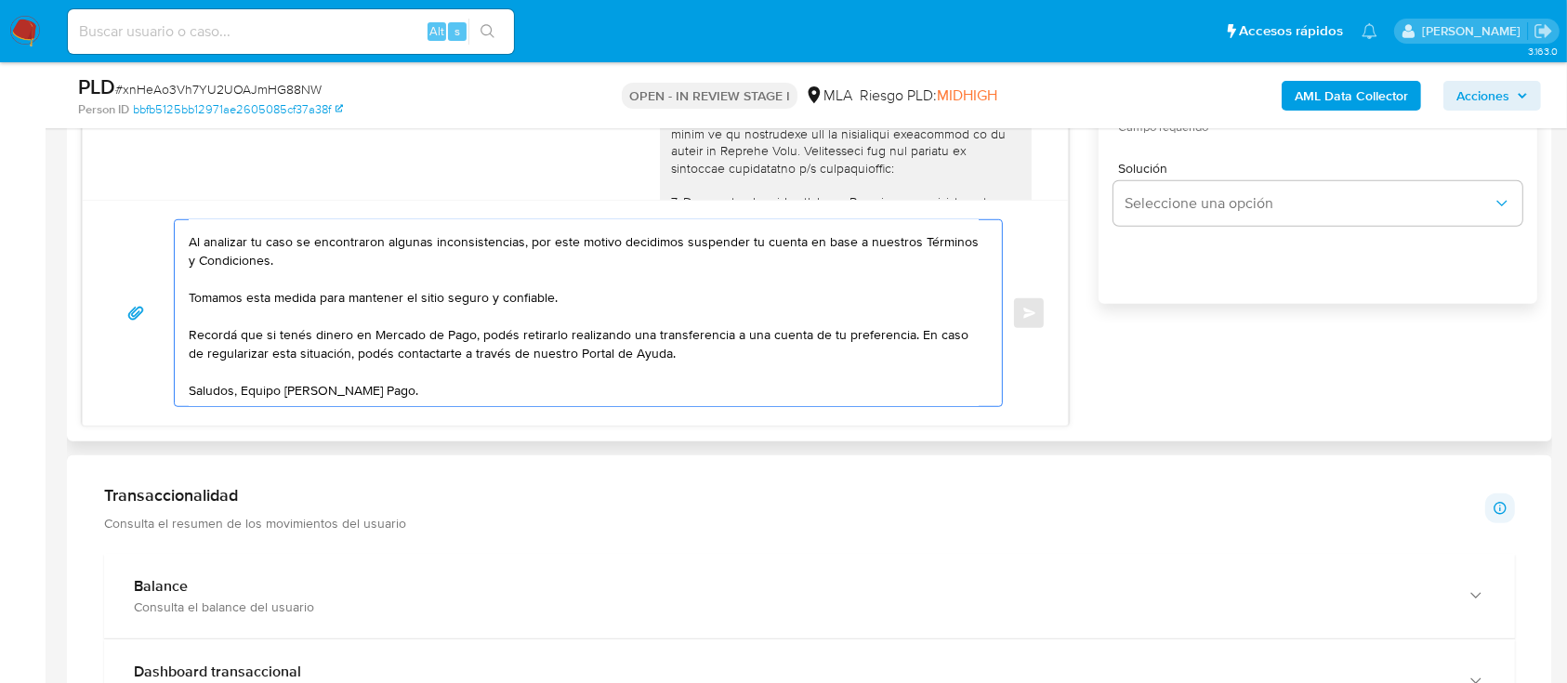
scroll to position [0, 0]
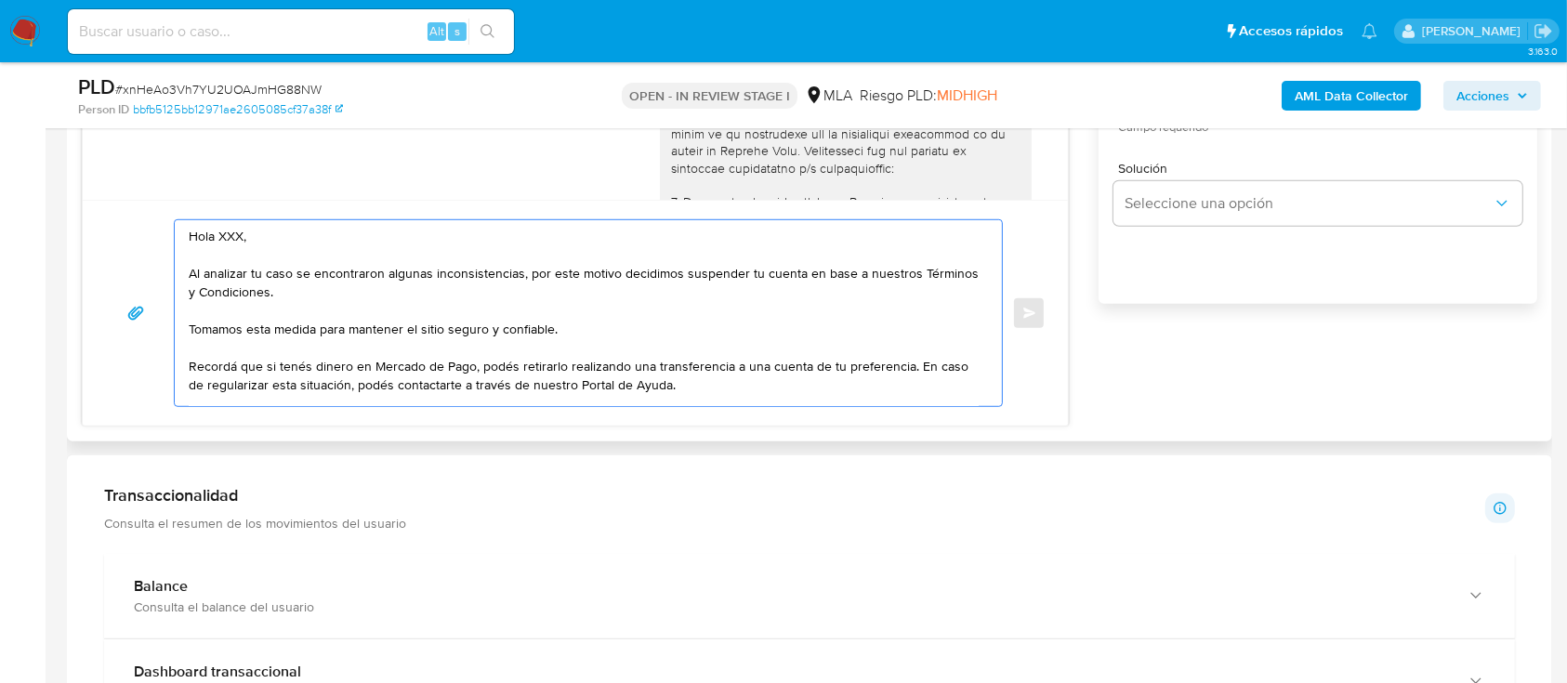
click at [295, 244] on textarea "Hola XXX, Al analizar tu caso se encontraron algunas inconsistencias, por este …" at bounding box center [584, 313] width 790 height 186
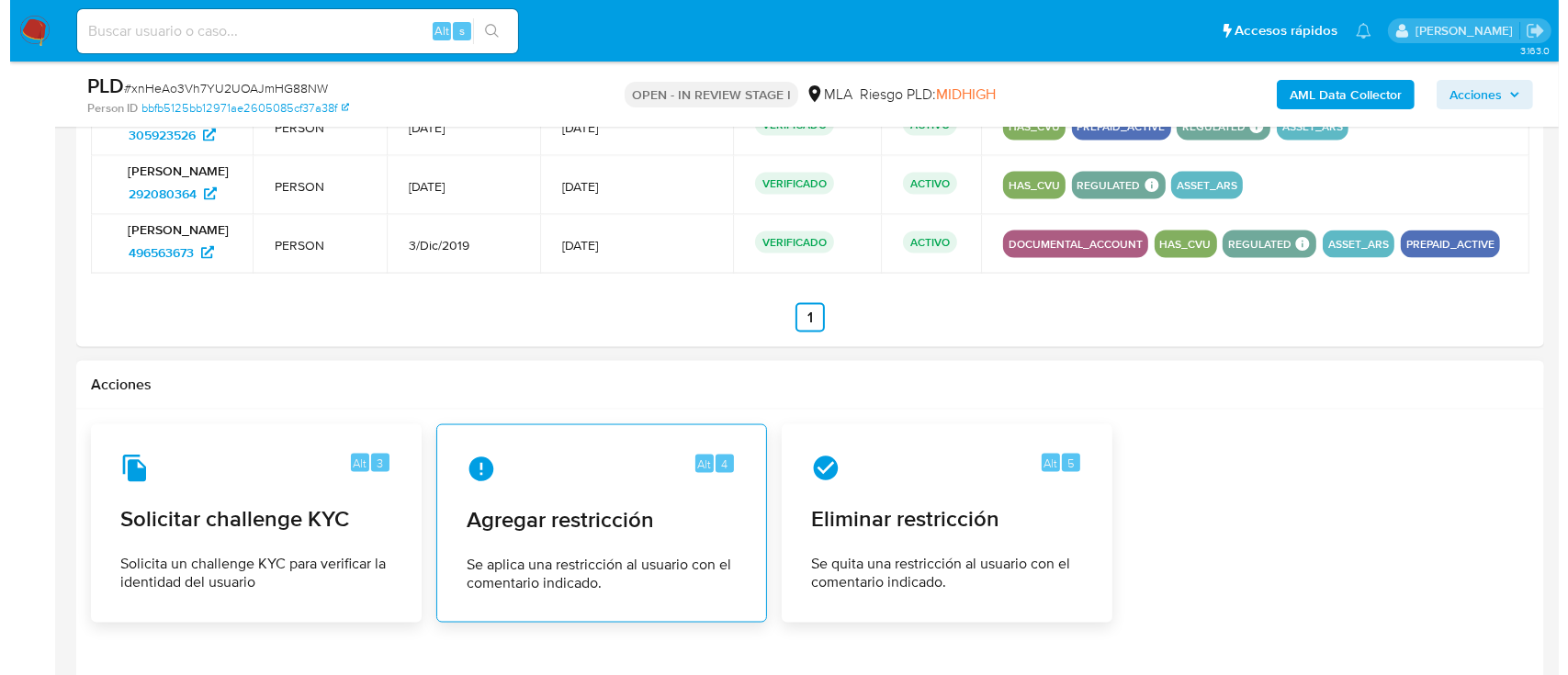
scroll to position [2772, 0]
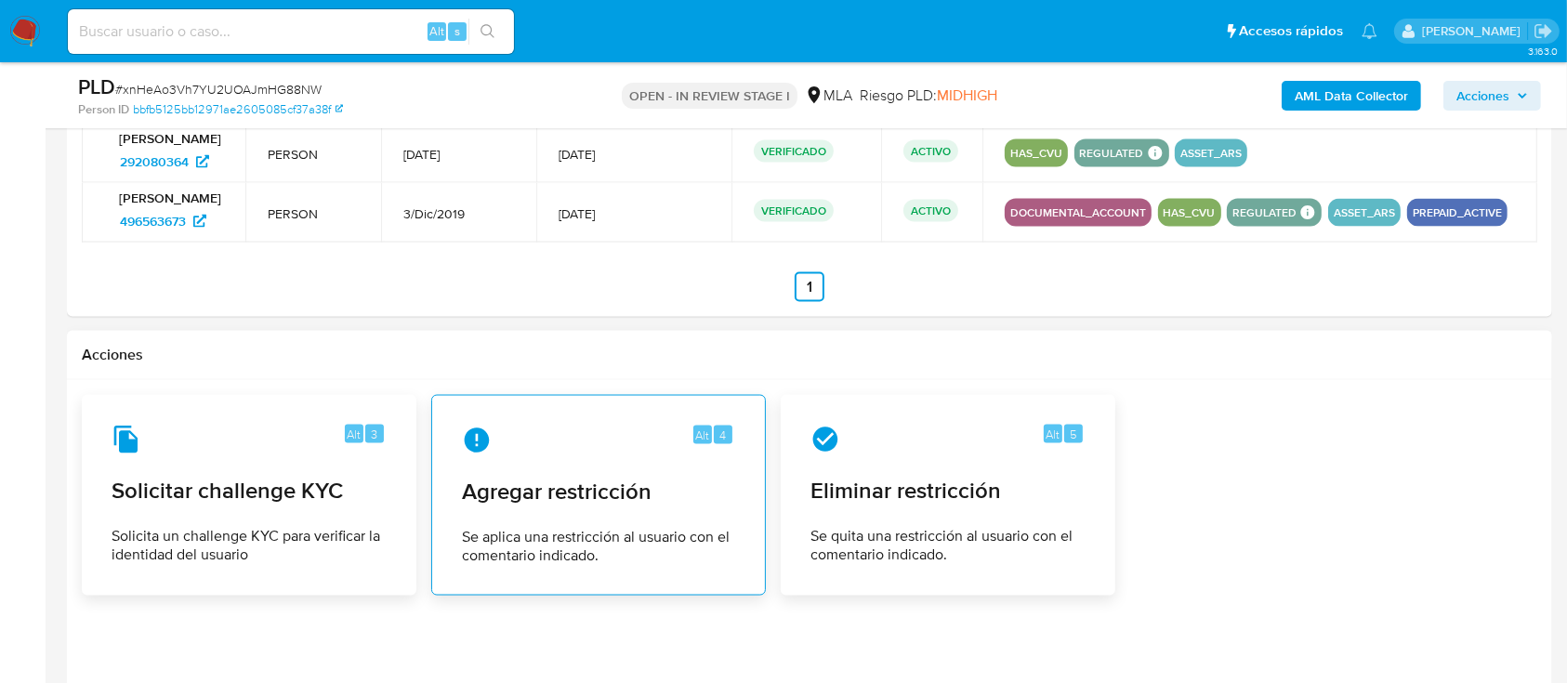
type textarea "Hola, Al analizar tu caso se encontraron algunas inconsistencias, por este moti…"
click at [545, 521] on div "Alt 4 Agregar restricción Se aplica una restricción al usuario con el comentari…" at bounding box center [598, 495] width 303 height 169
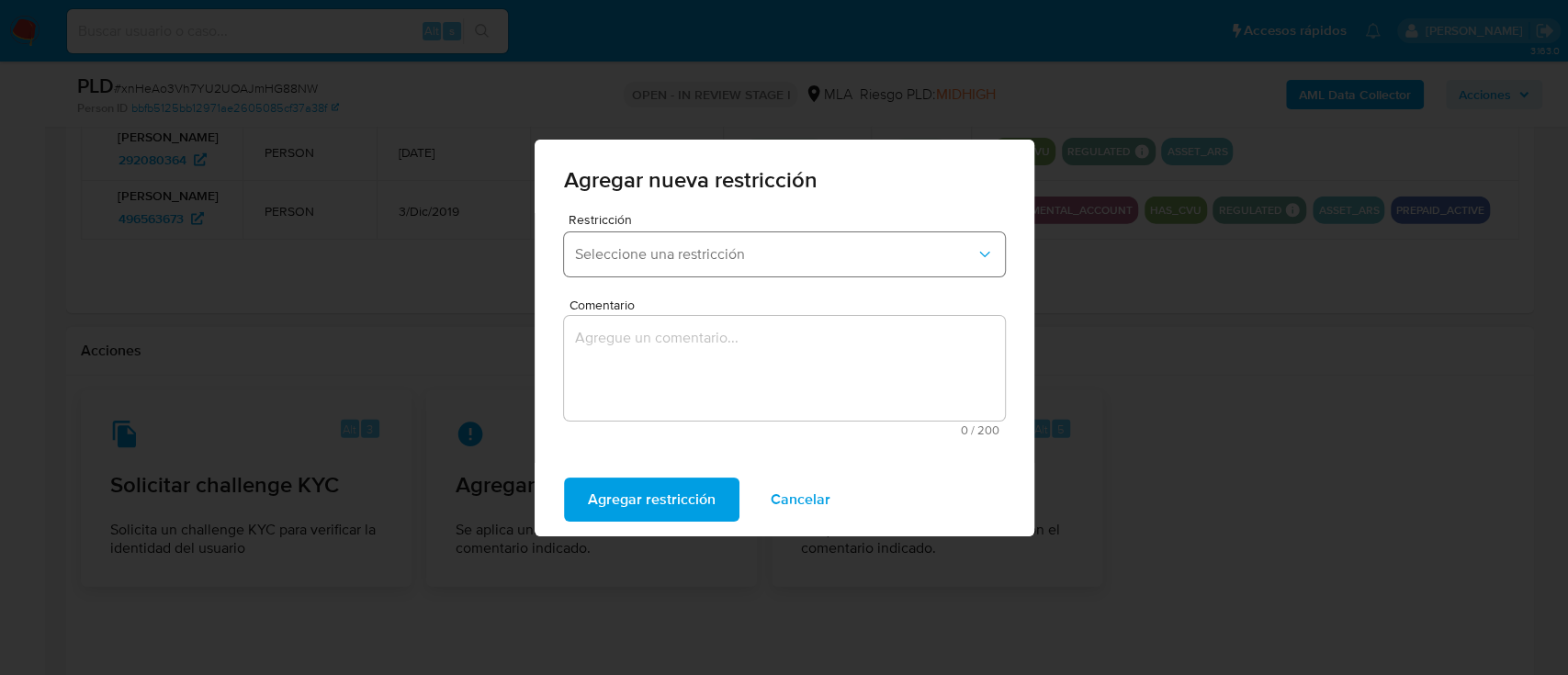
click at [753, 242] on button "Seleccione una restricción" at bounding box center [784, 254] width 441 height 44
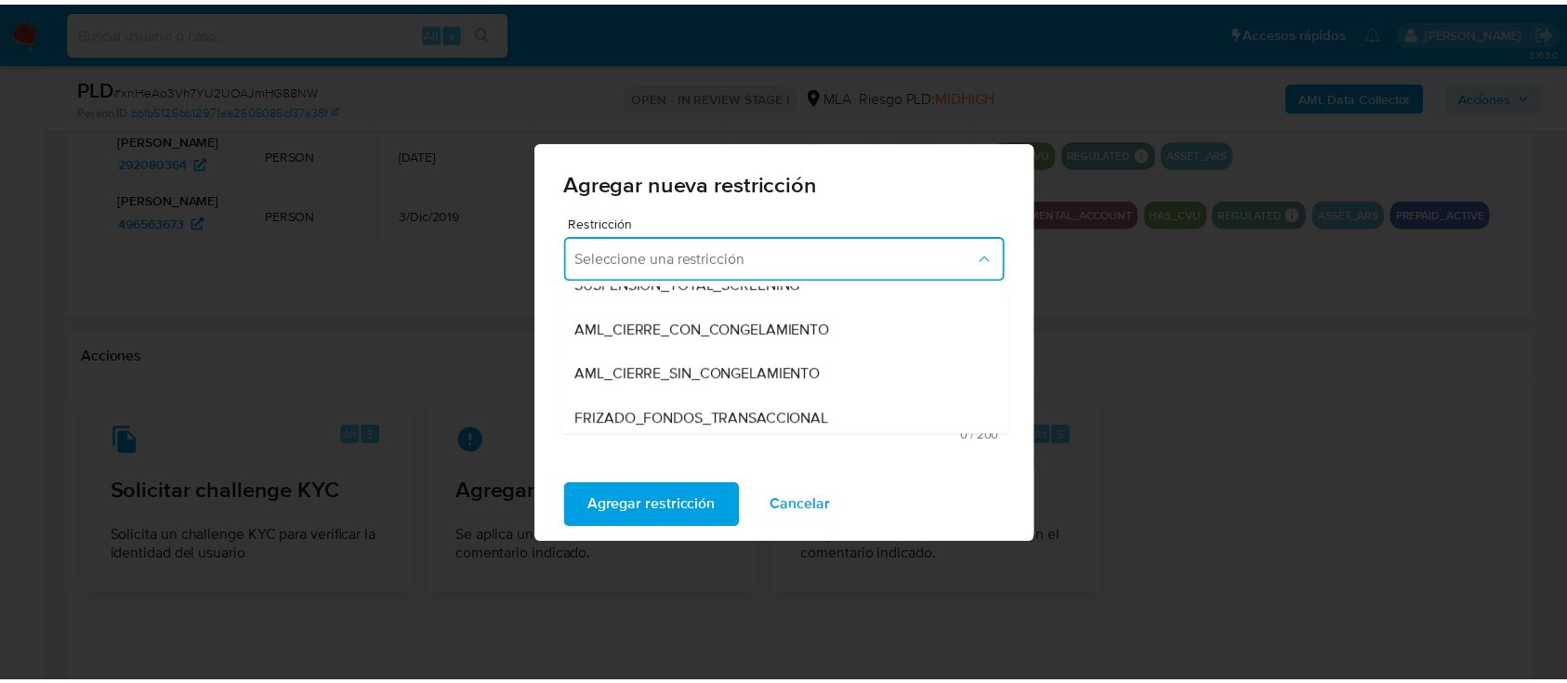
scroll to position [247, 0]
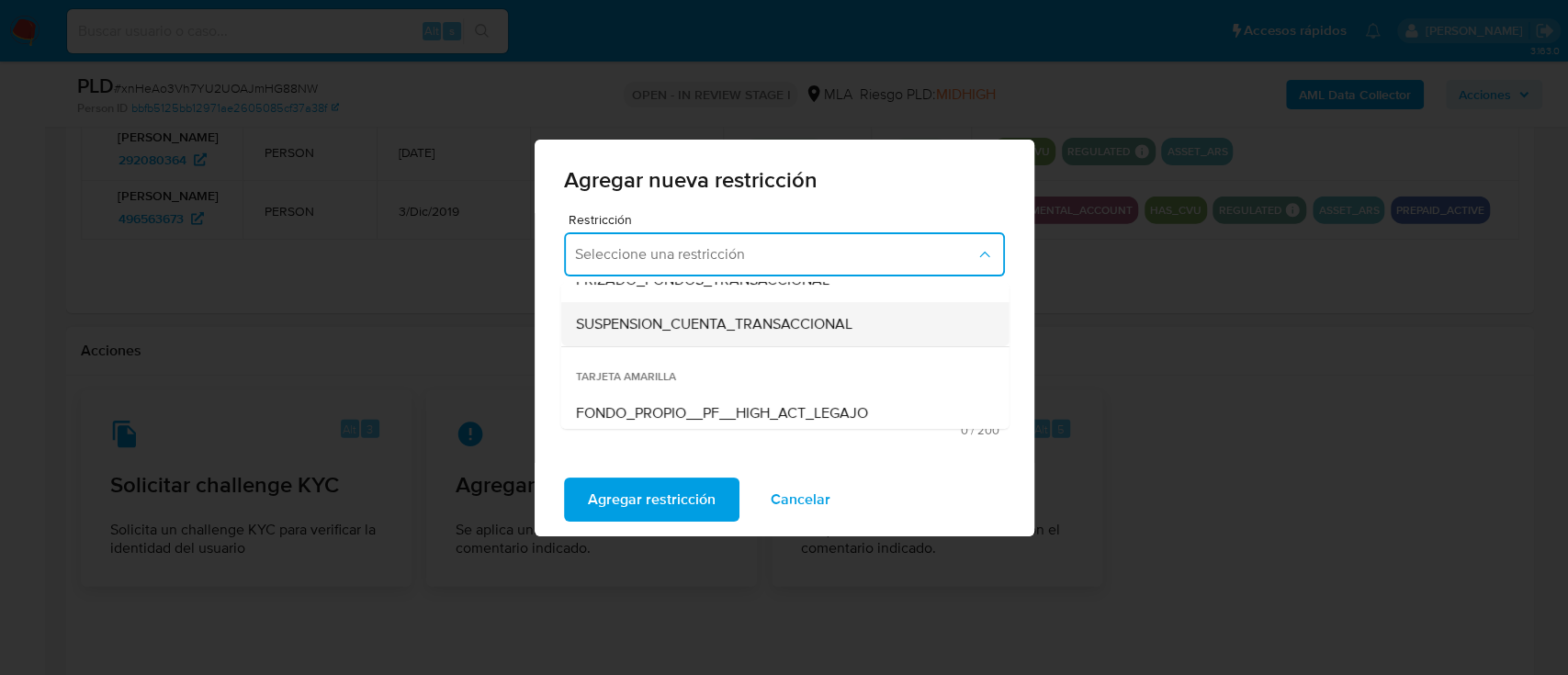
click at [735, 318] on span "SUSPENSION_CUENTA_TRANSACCIONAL" at bounding box center [713, 324] width 277 height 19
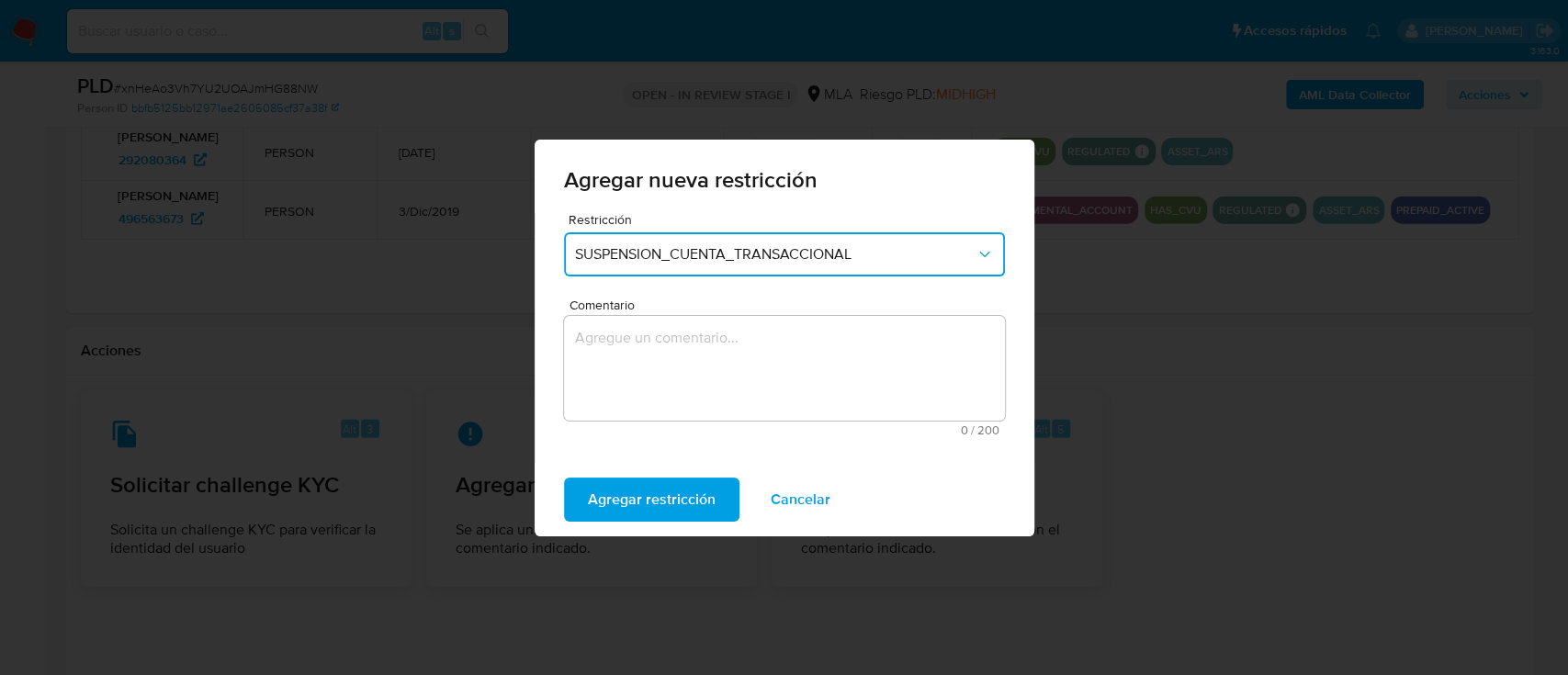
click at [742, 353] on textarea "Comentario" at bounding box center [784, 369] width 441 height 105
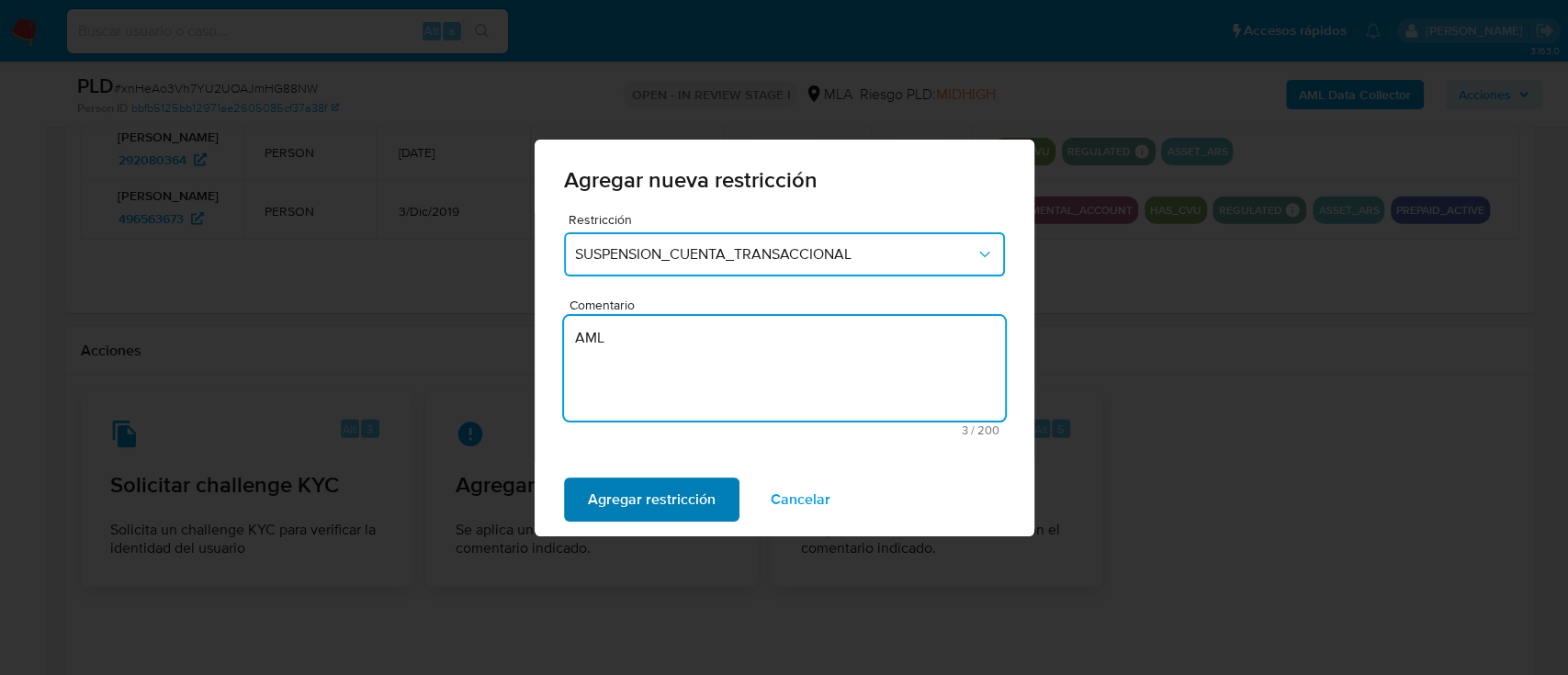
type textarea "AML"
click at [584, 478] on button "Agregar restricción" at bounding box center [652, 499] width 176 height 44
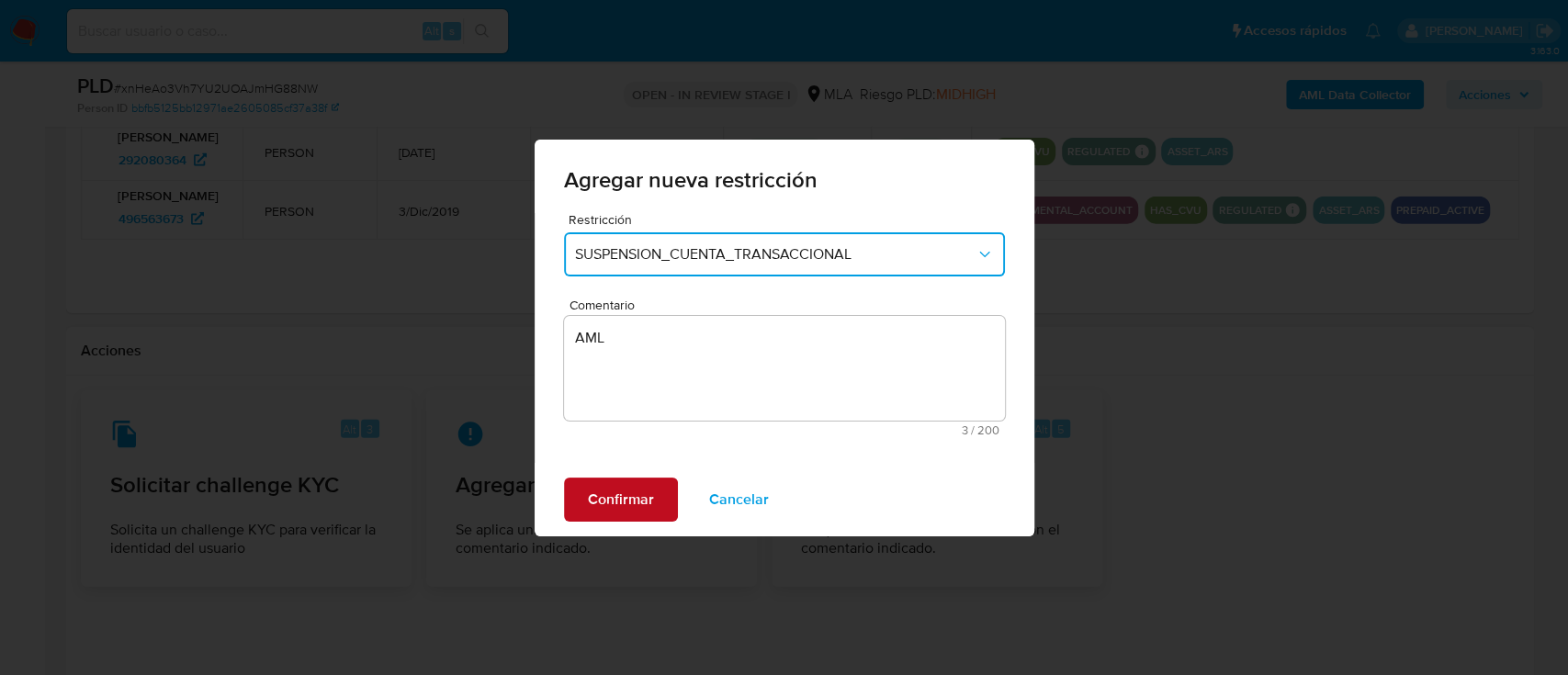
click at [574, 498] on button "Confirmar" at bounding box center [620, 499] width 114 height 44
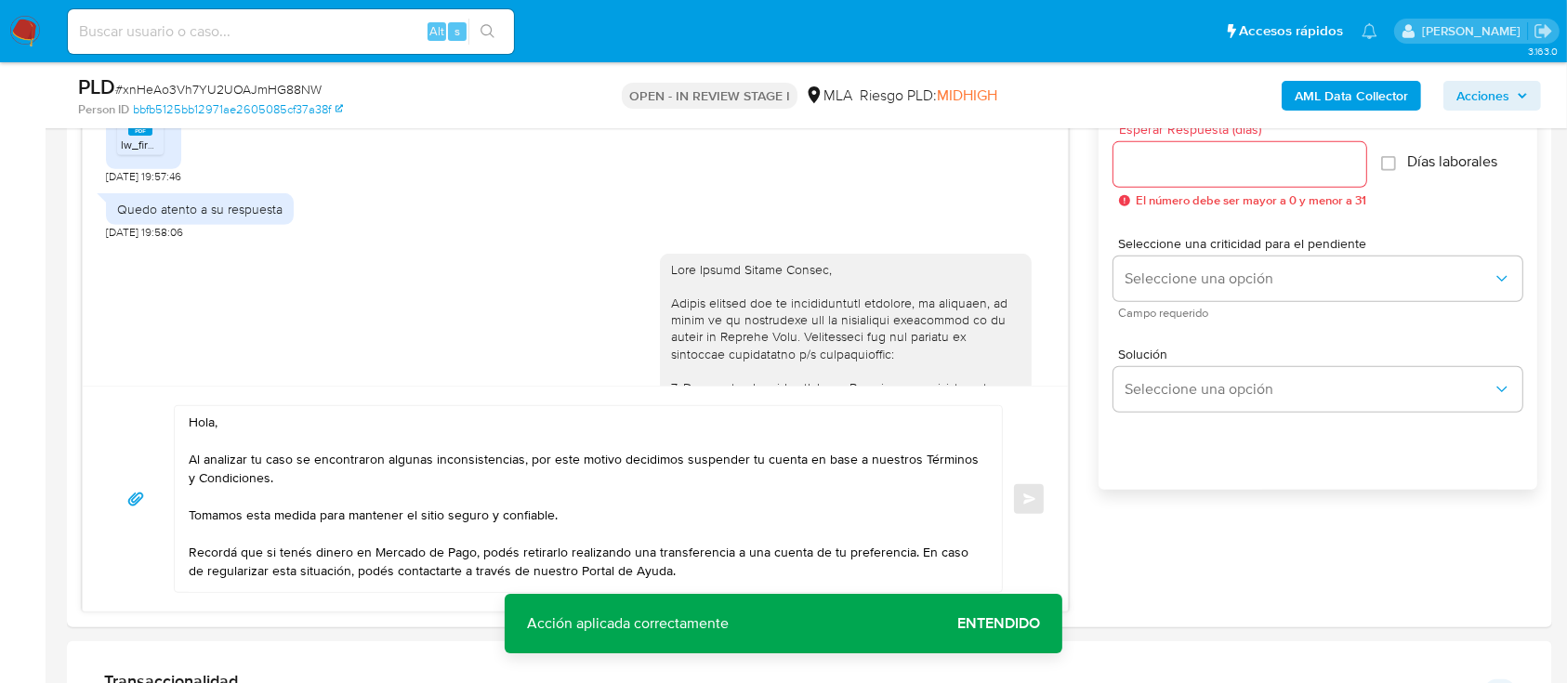
scroll to position [1044, 0]
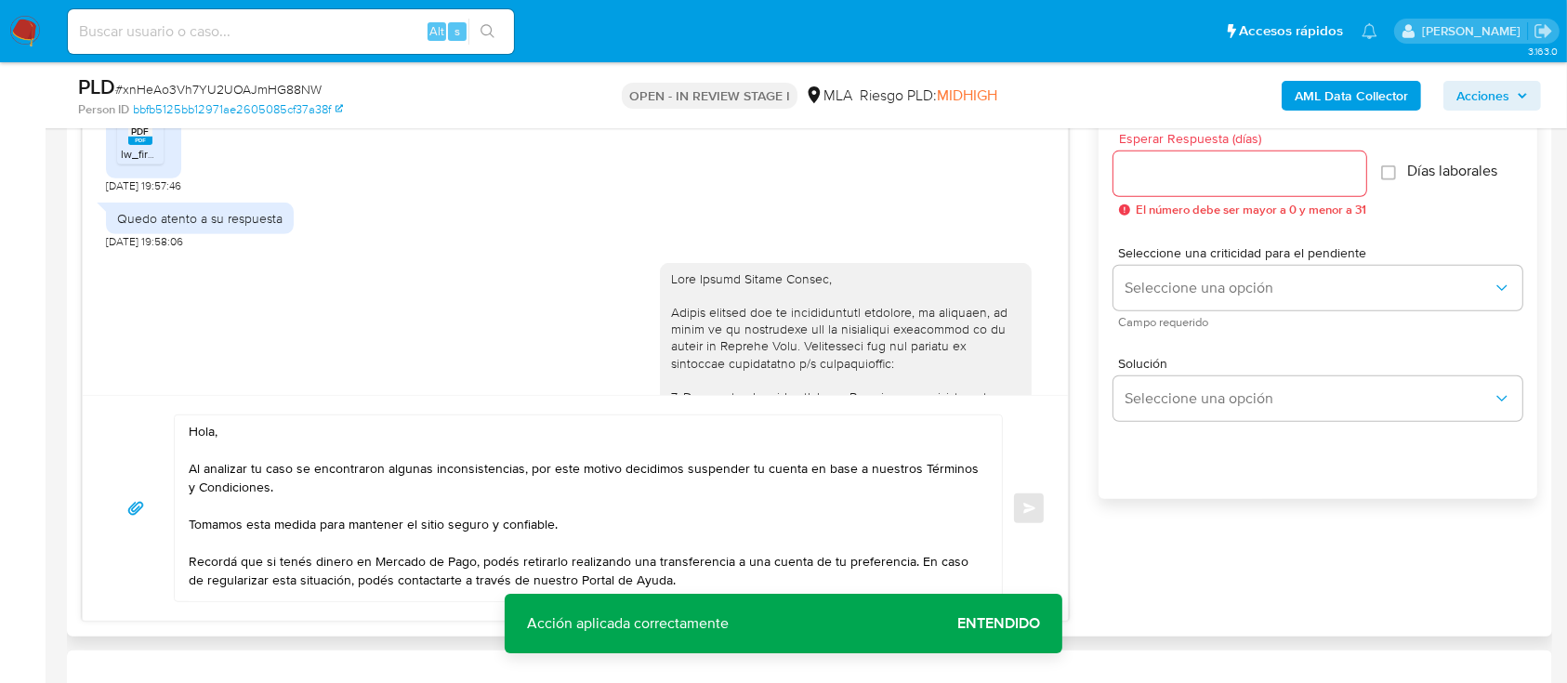
drag, startPoint x: 1172, startPoint y: 192, endPoint x: 1172, endPoint y: 180, distance: 12.1
click at [1172, 191] on div at bounding box center [1239, 173] width 253 height 45
click at [1172, 180] on input "Esperar Respuesta (días)" at bounding box center [1239, 174] width 253 height 24
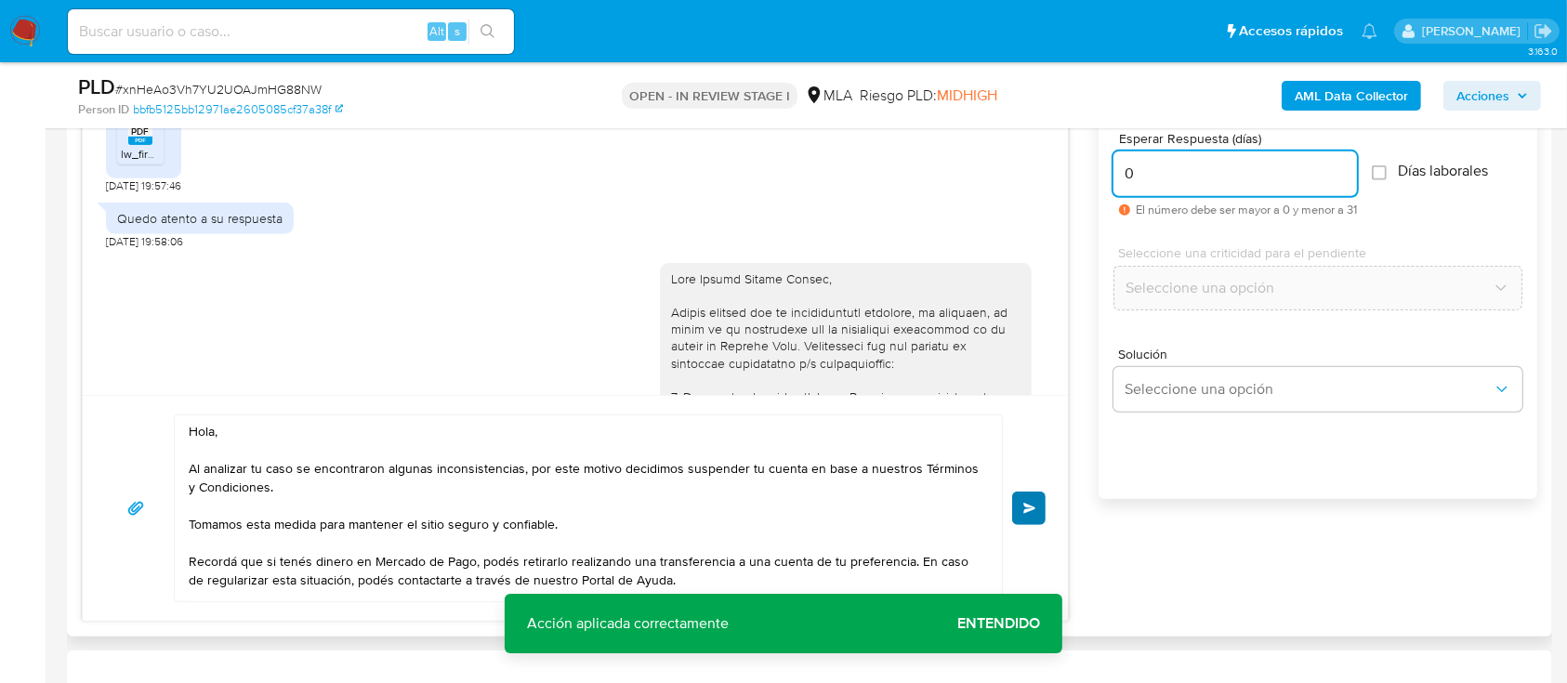
type input "0"
click at [1027, 519] on button "Enviar" at bounding box center [1028, 508] width 33 height 33
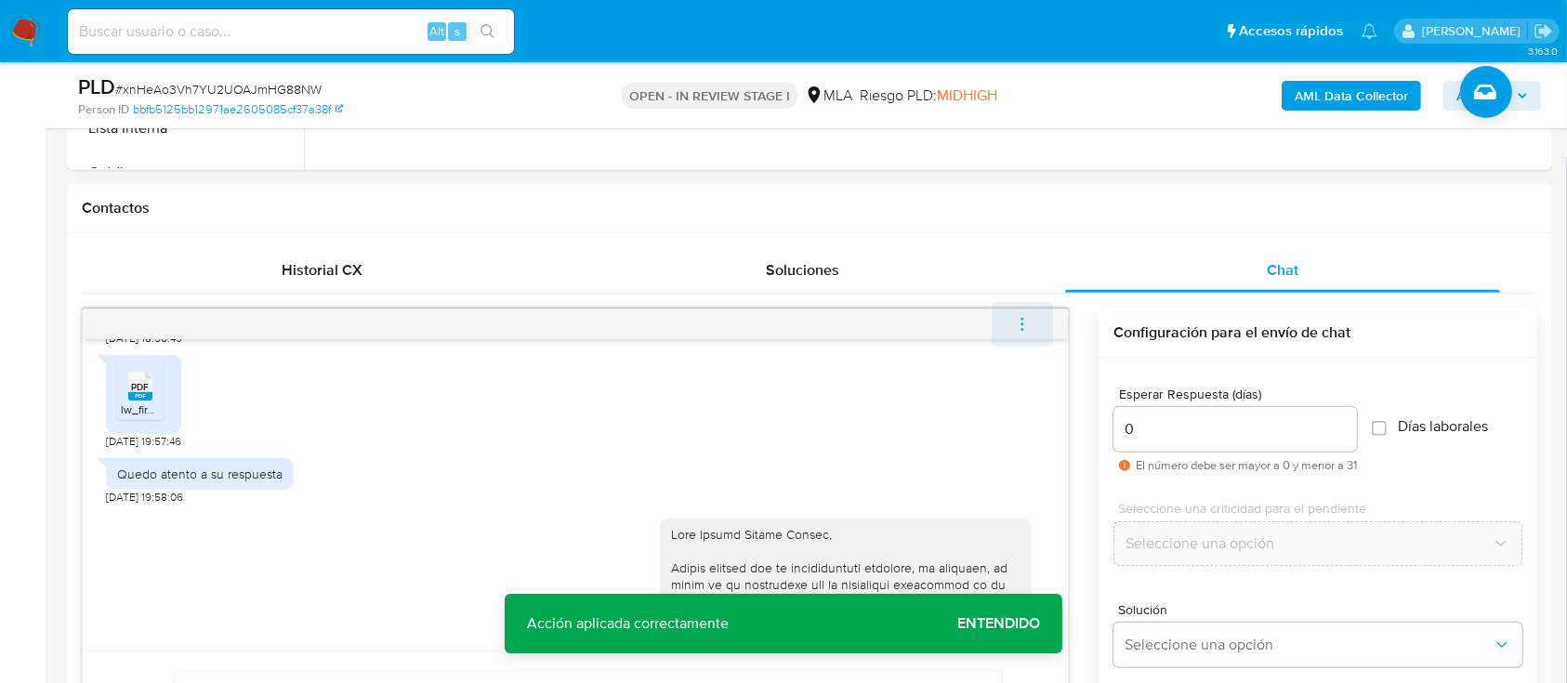
scroll to position [1978, 0]
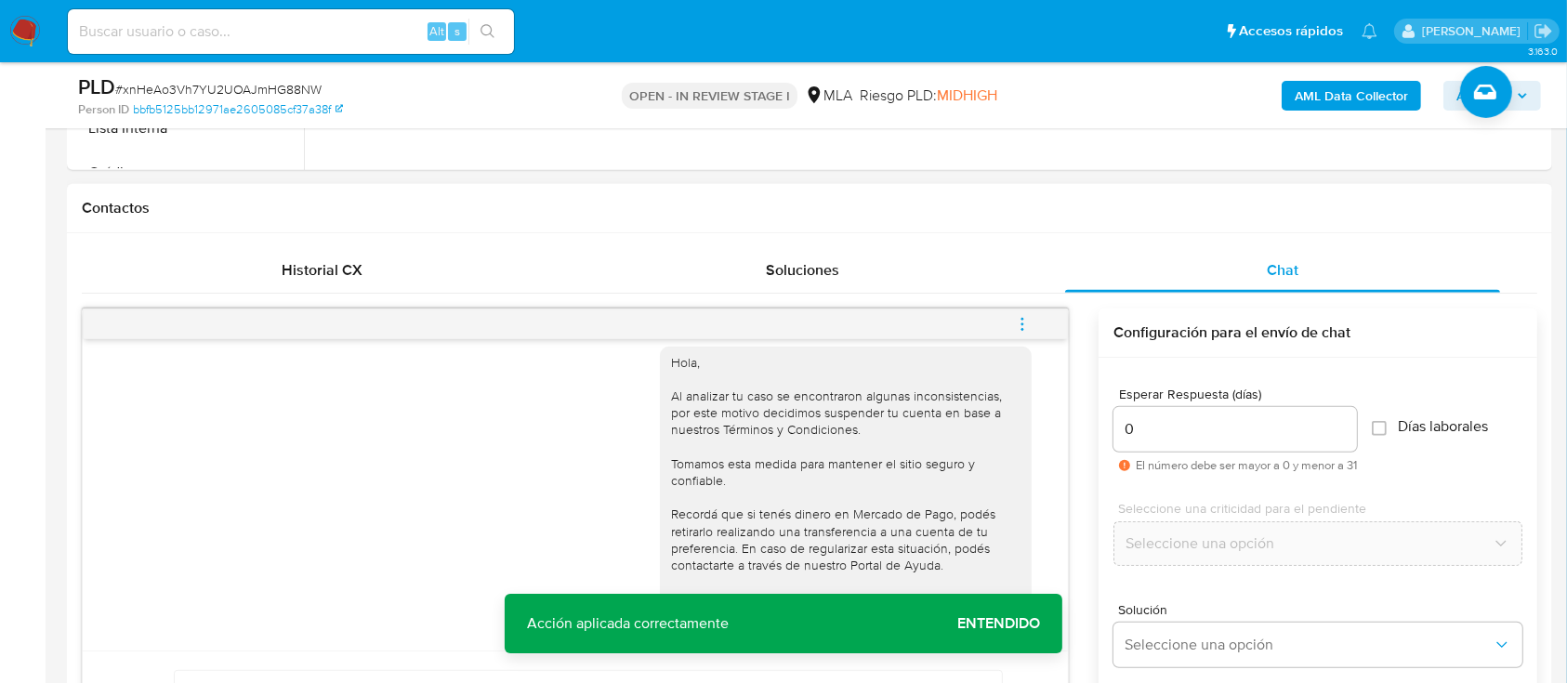
click at [1014, 320] on icon "menu-action" at bounding box center [1022, 324] width 17 height 17
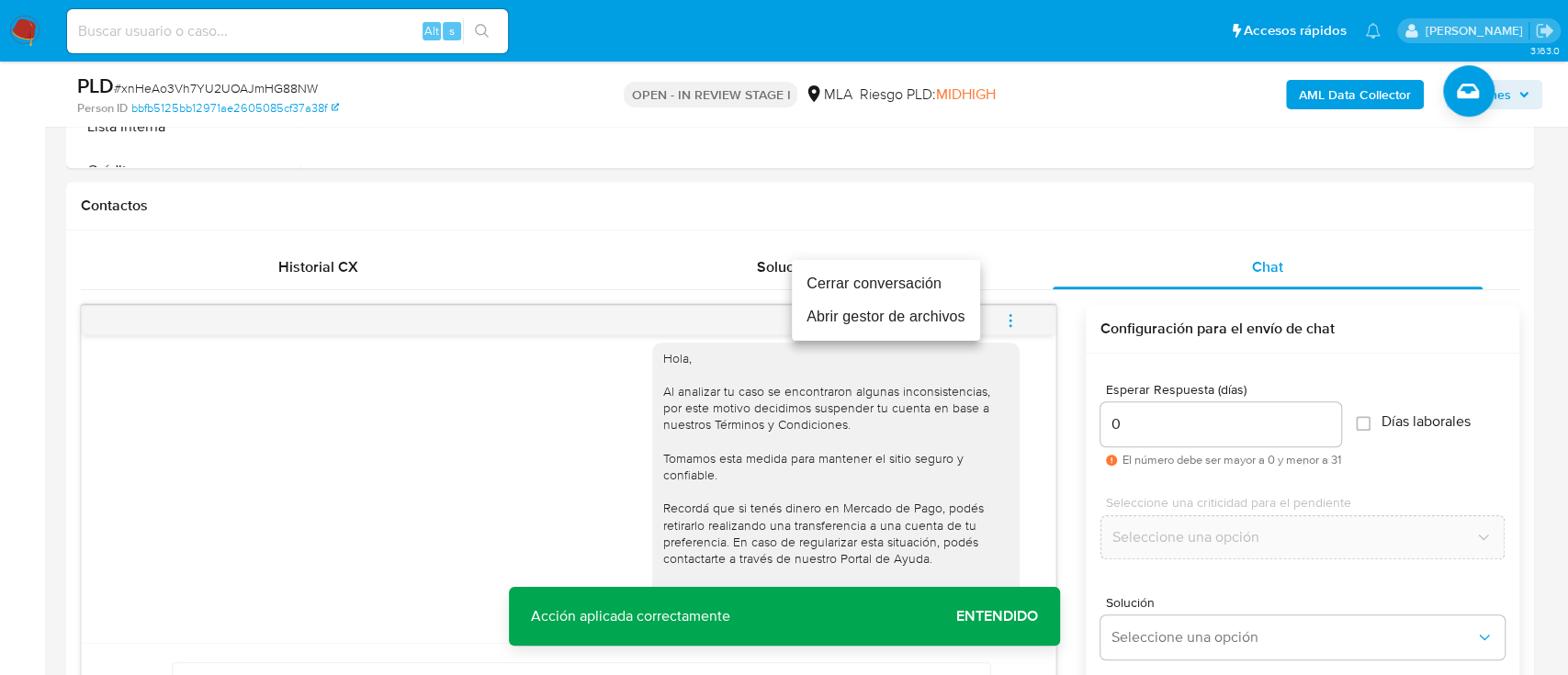
click at [878, 277] on li "Cerrar conversación" at bounding box center [885, 283] width 189 height 33
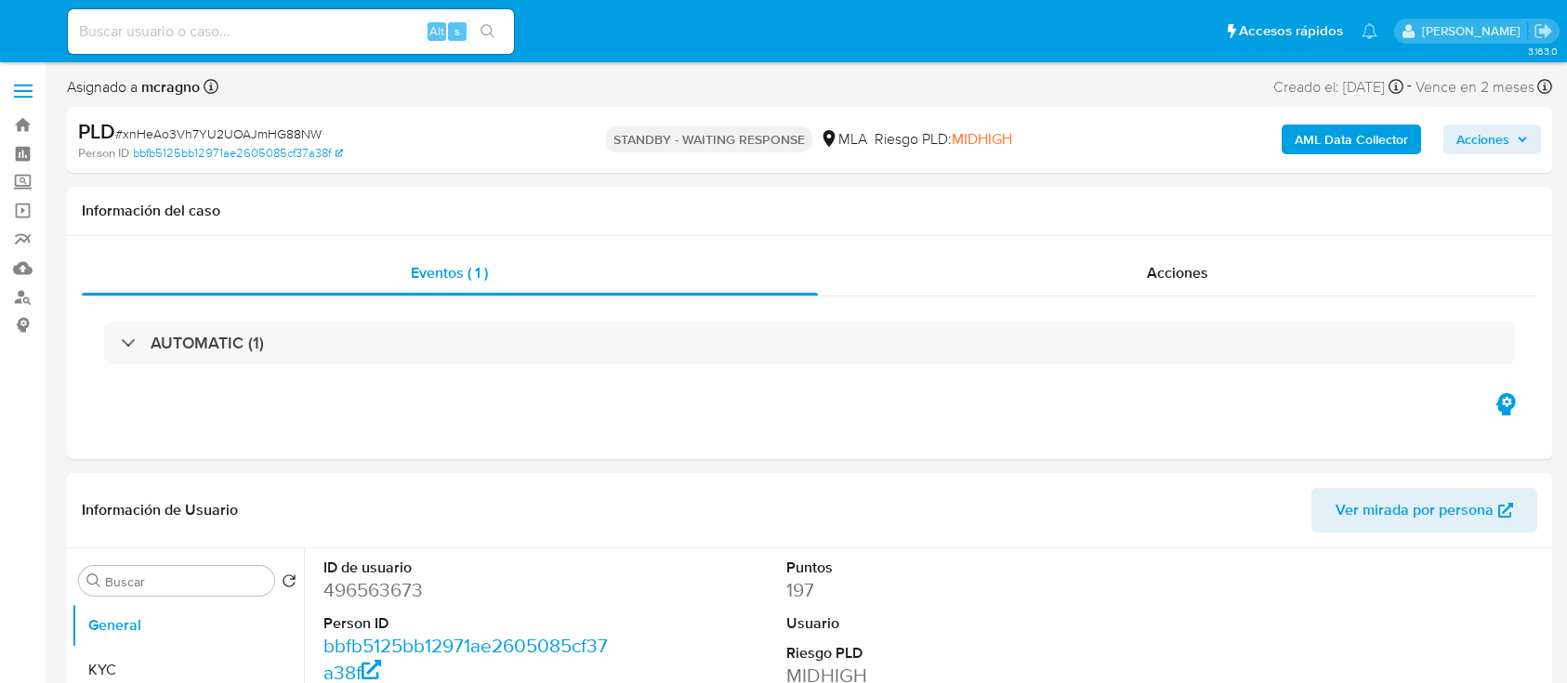
select select "10"
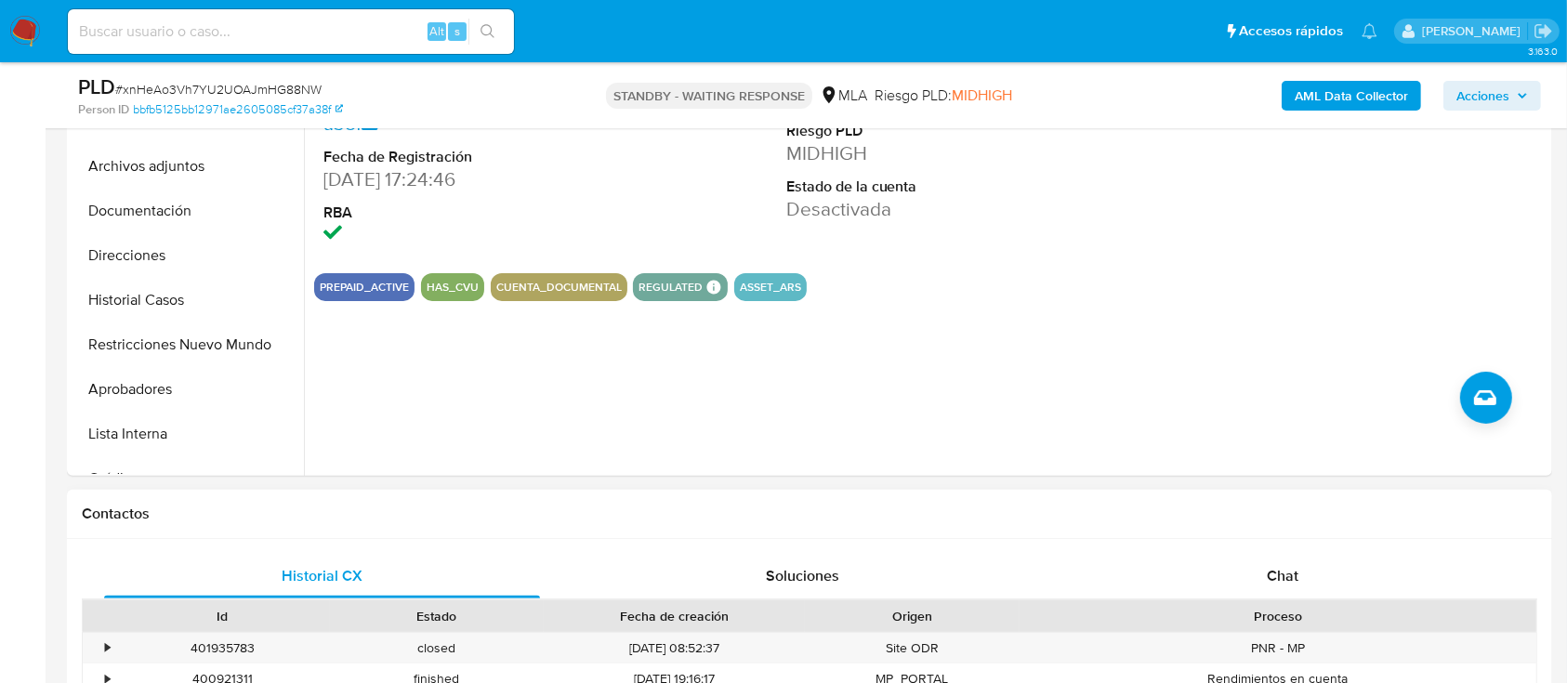
scroll to position [619, 0]
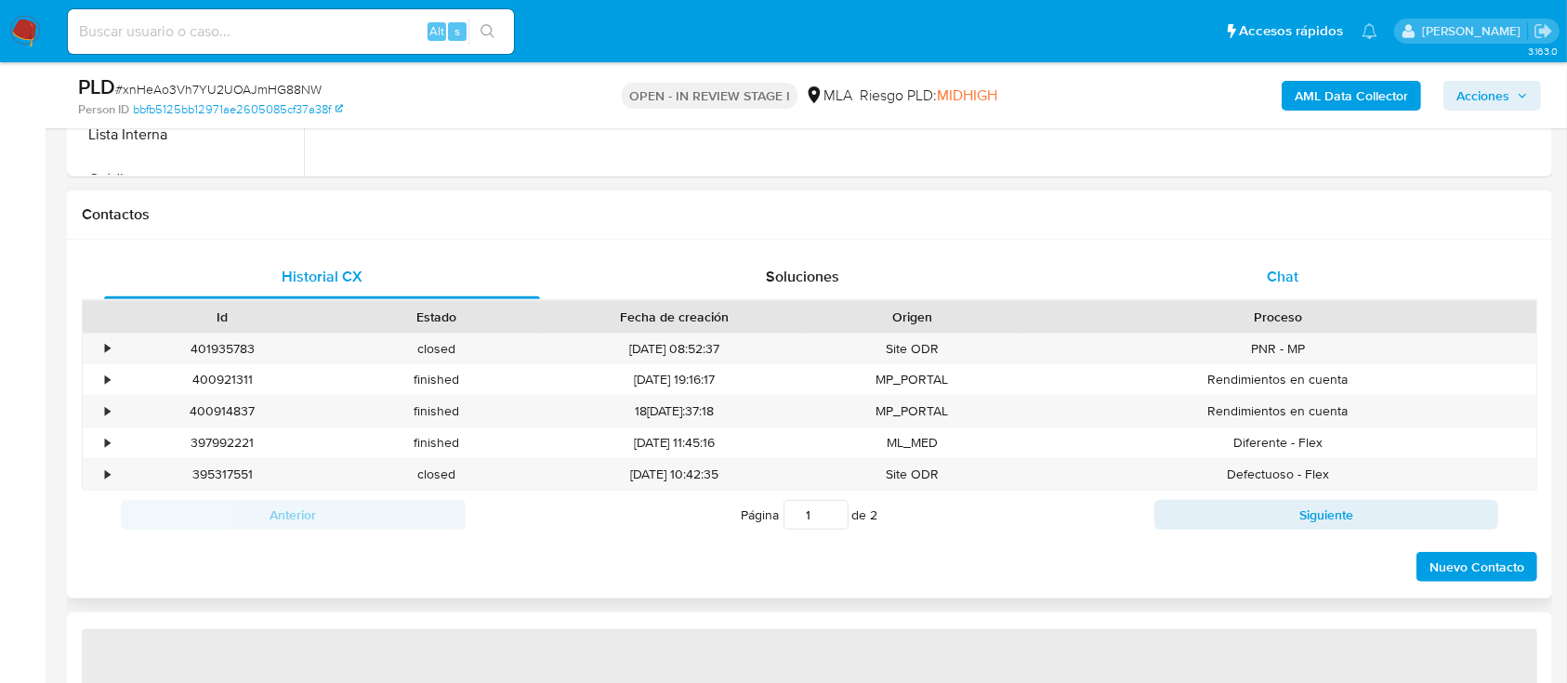
scroll to position [744, 0]
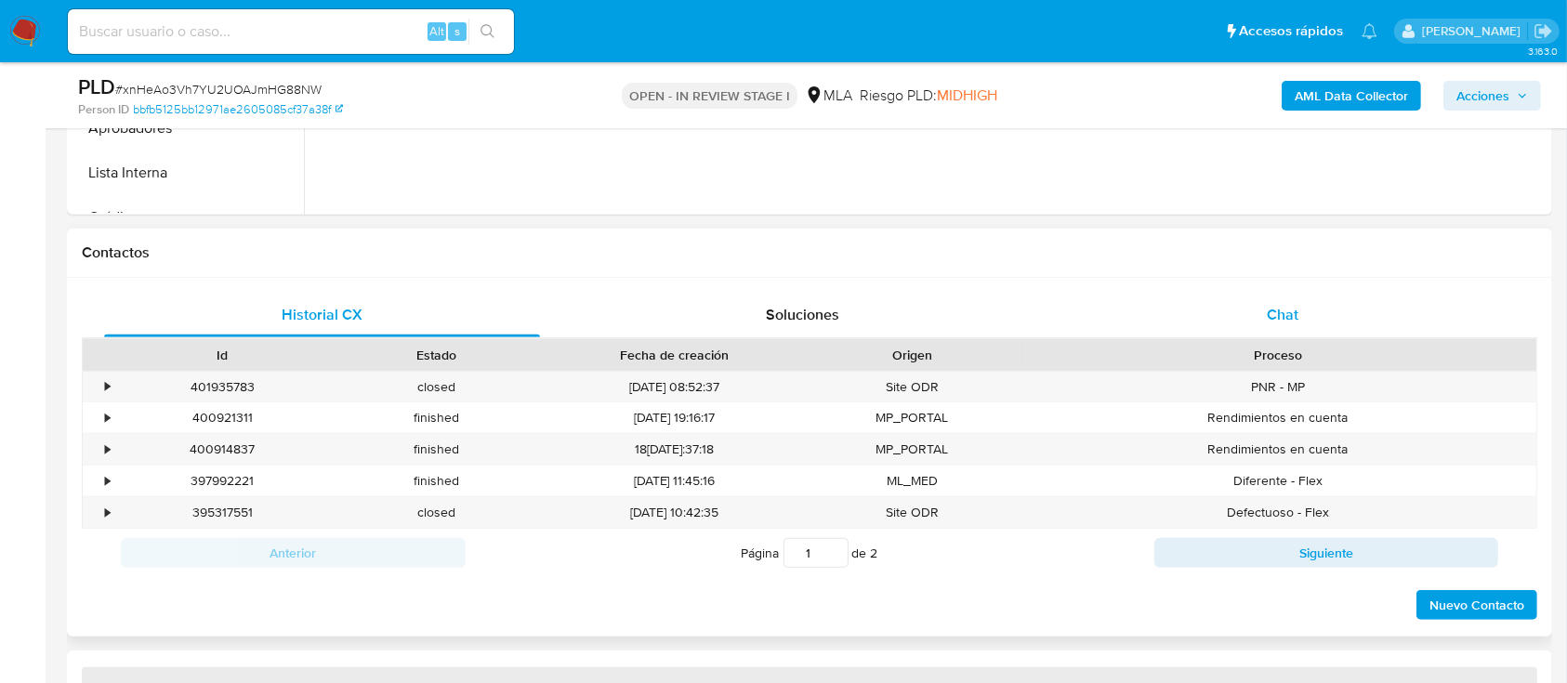
select select "10"
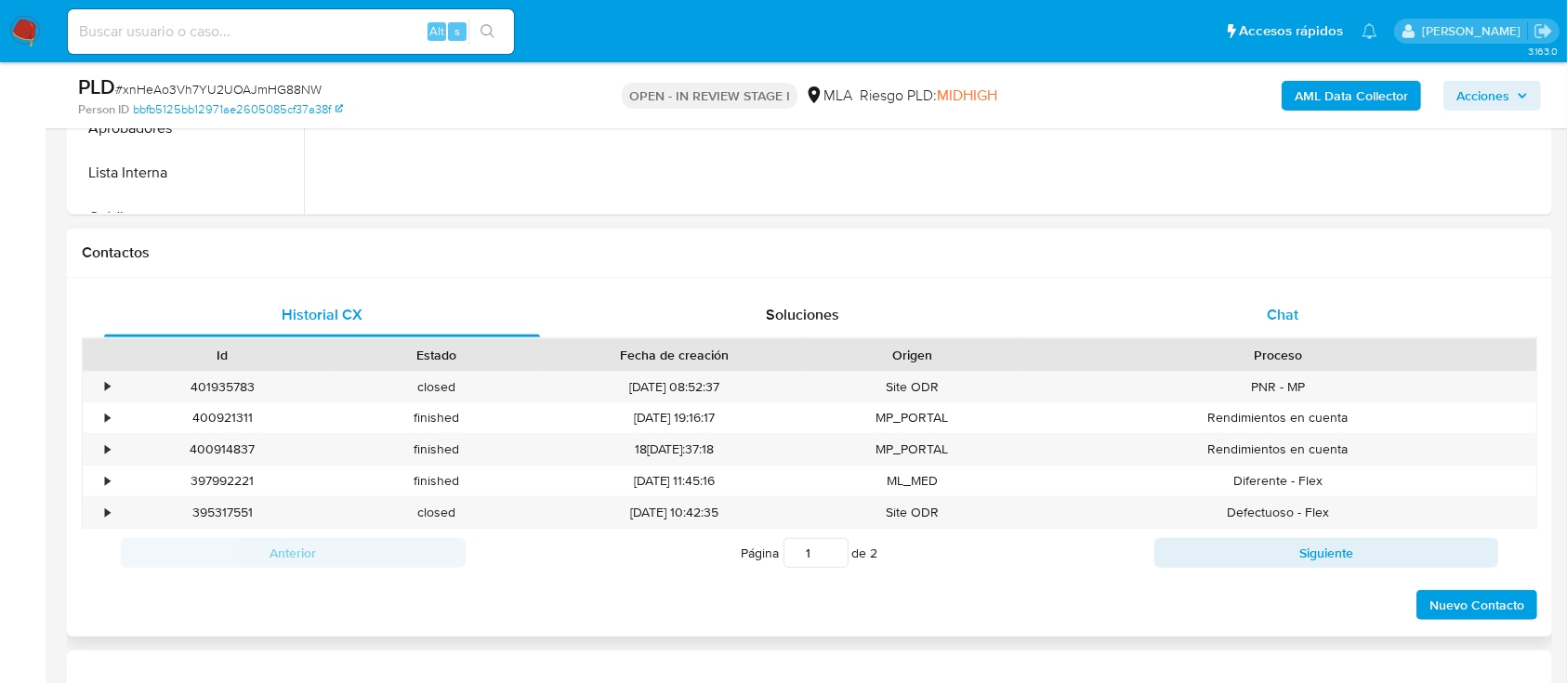
click at [1358, 309] on div "Chat" at bounding box center [1283, 315] width 436 height 45
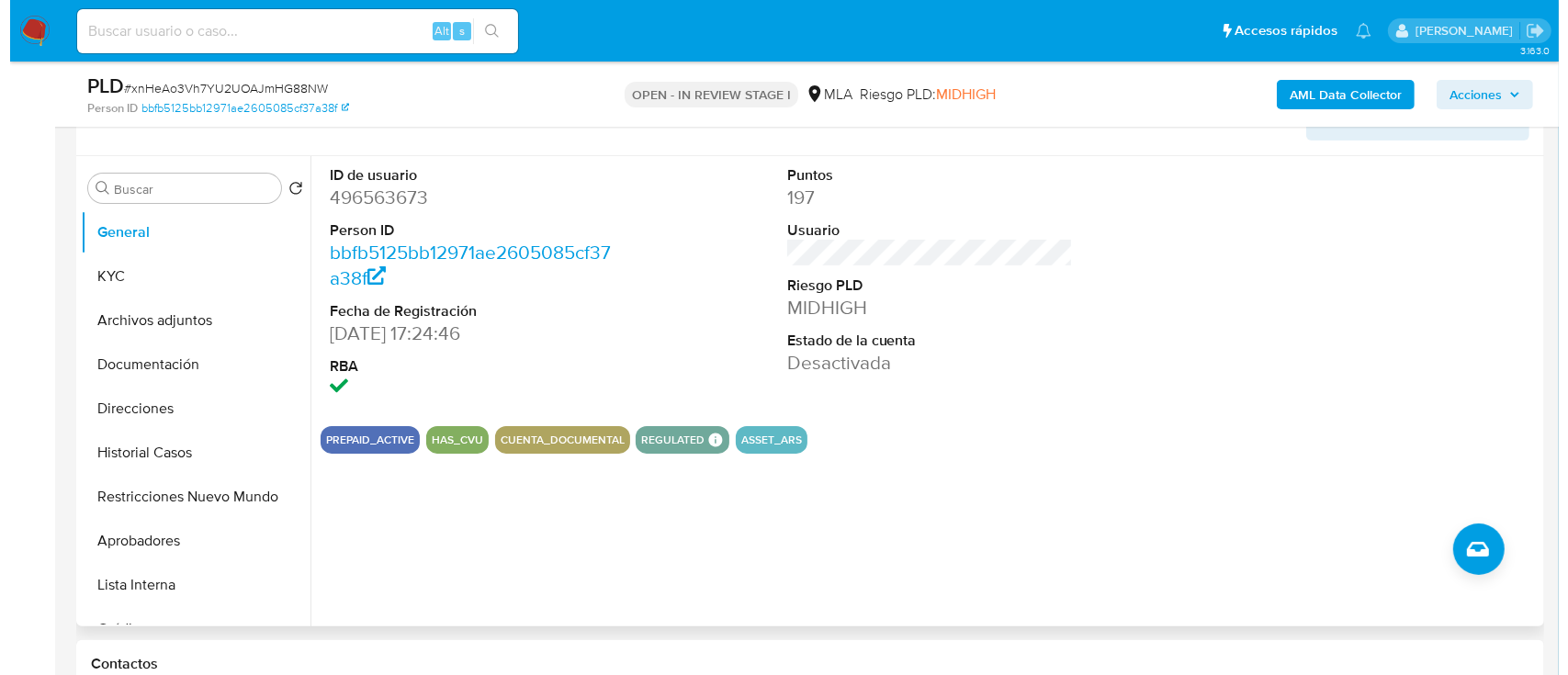
scroll to position [316, 0]
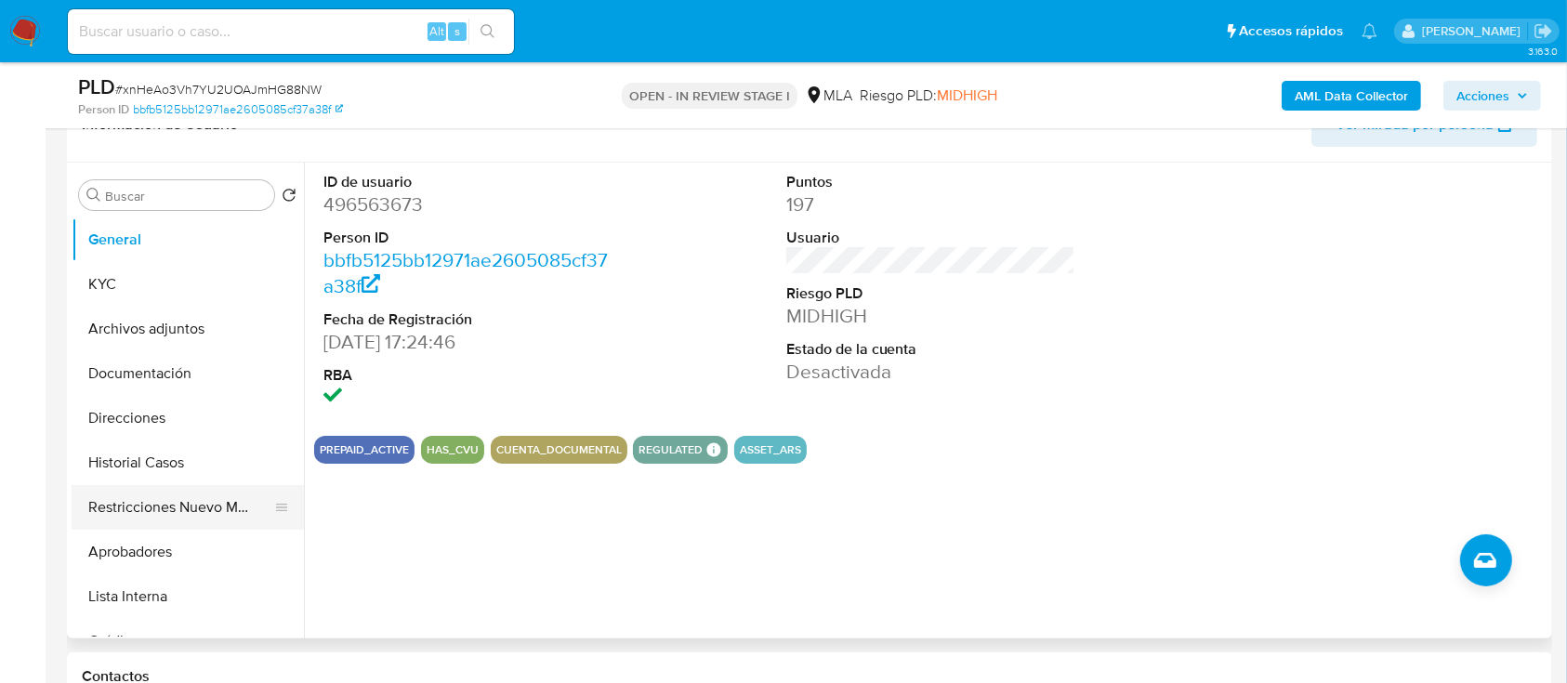
click at [141, 495] on button "Restricciones Nuevo Mundo" at bounding box center [180, 507] width 217 height 45
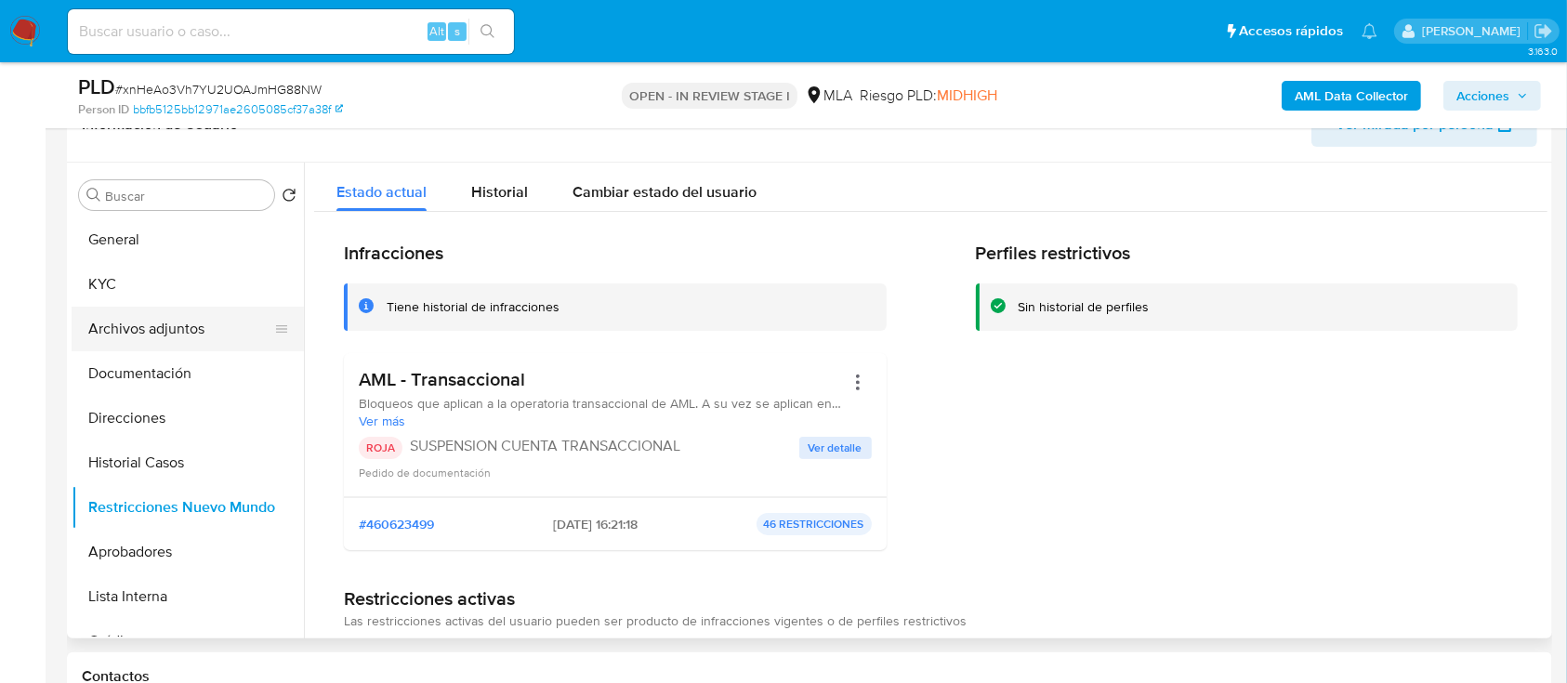
click at [171, 331] on button "Archivos adjuntos" at bounding box center [180, 329] width 217 height 45
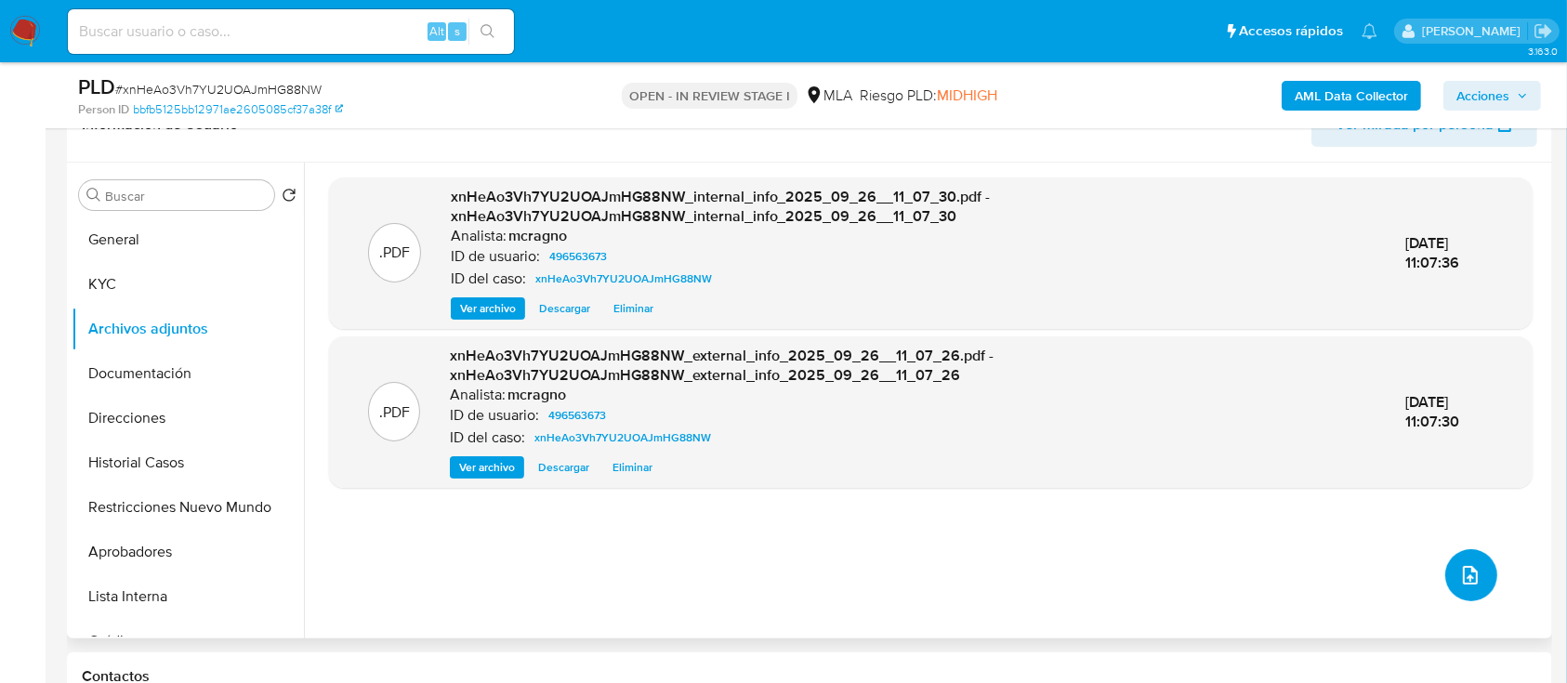
click at [1465, 599] on button "upload-file" at bounding box center [1471, 575] width 52 height 52
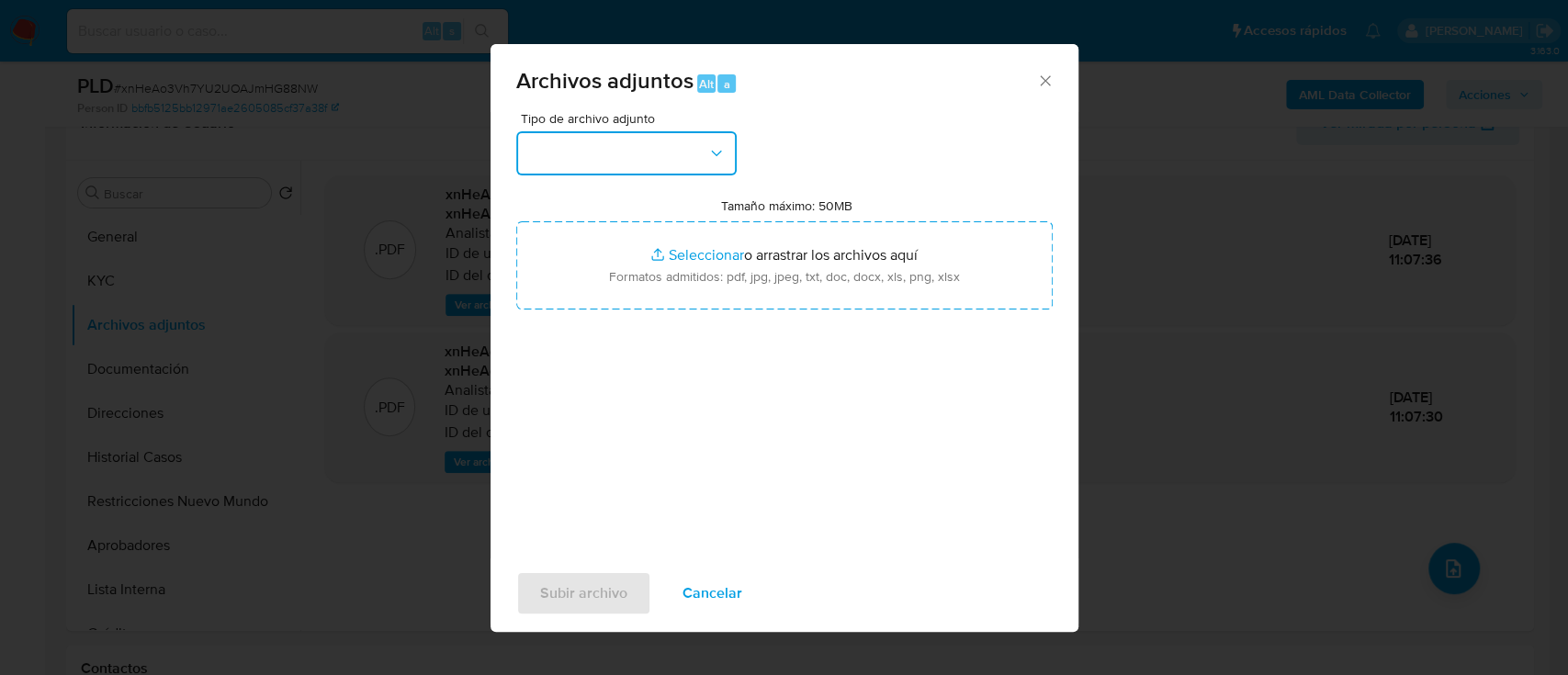
click at [671, 152] on button "button" at bounding box center [625, 153] width 220 height 44
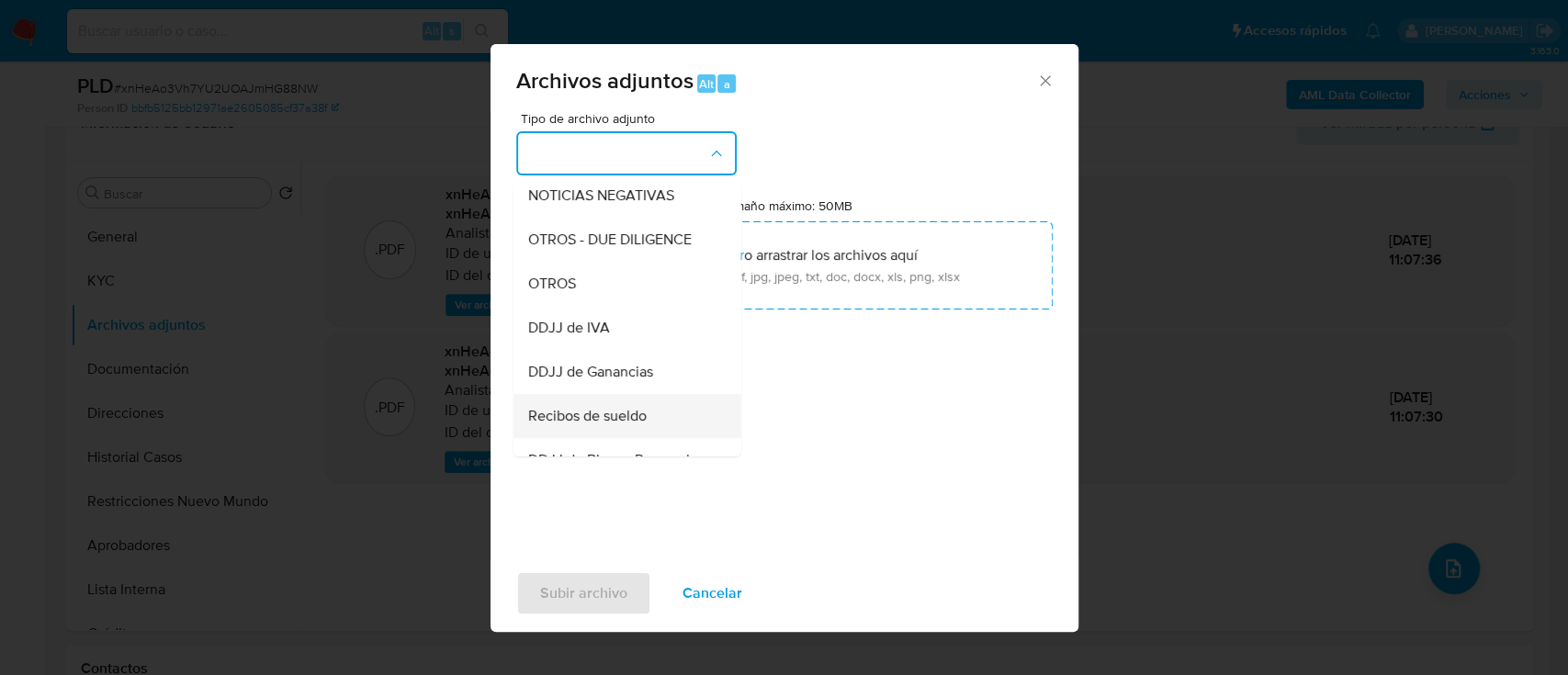
scroll to position [368, 0]
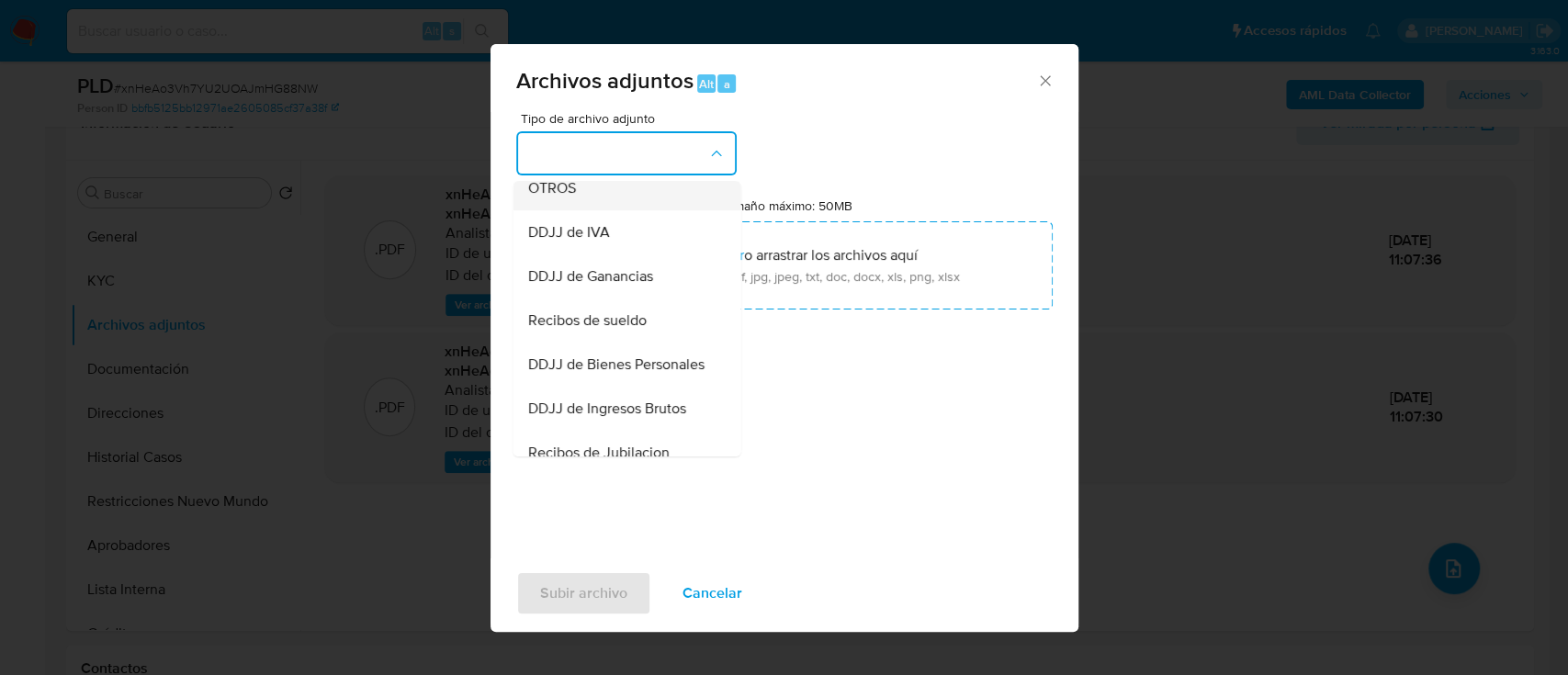
click at [610, 198] on div "OTROS" at bounding box center [620, 188] width 188 height 44
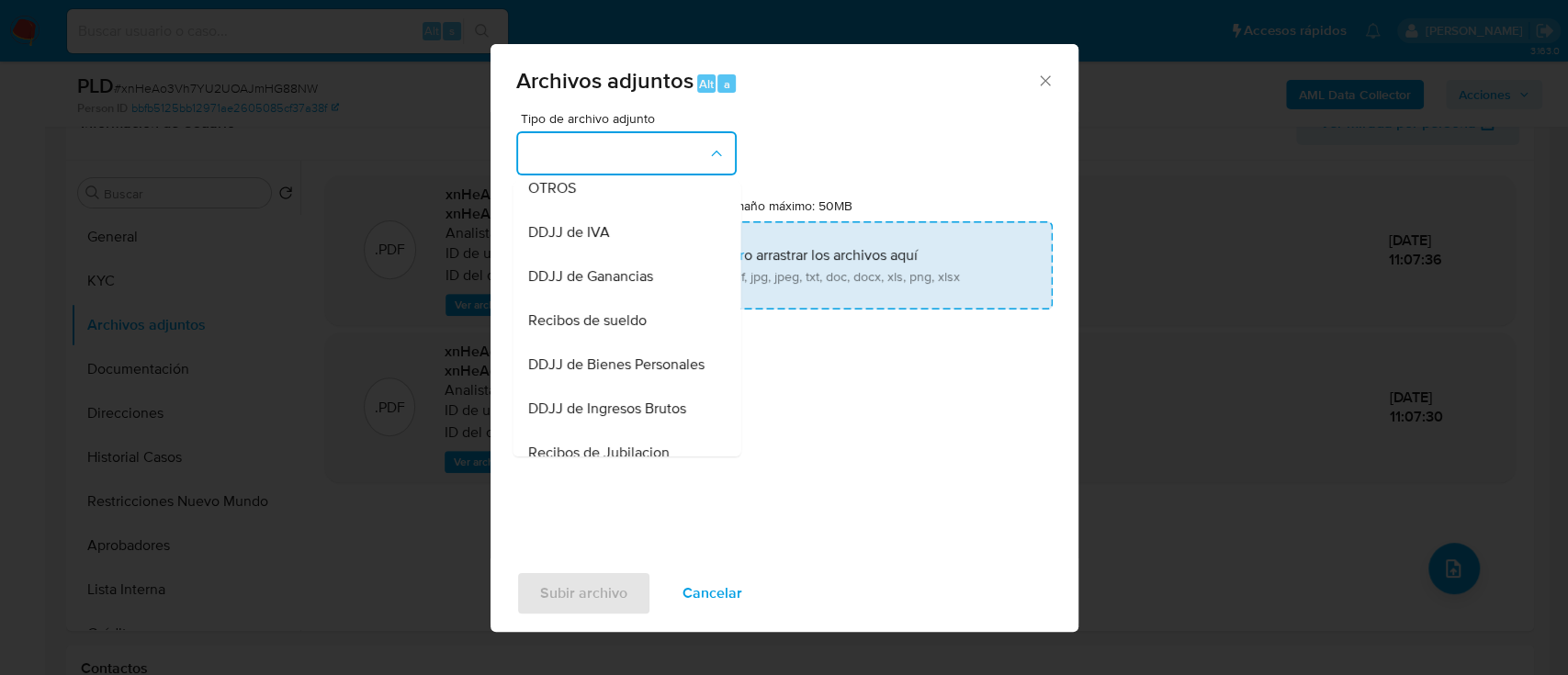
click at [830, 307] on input "Tamaño máximo: 50MB Seleccionar archivos" at bounding box center [784, 265] width 536 height 88
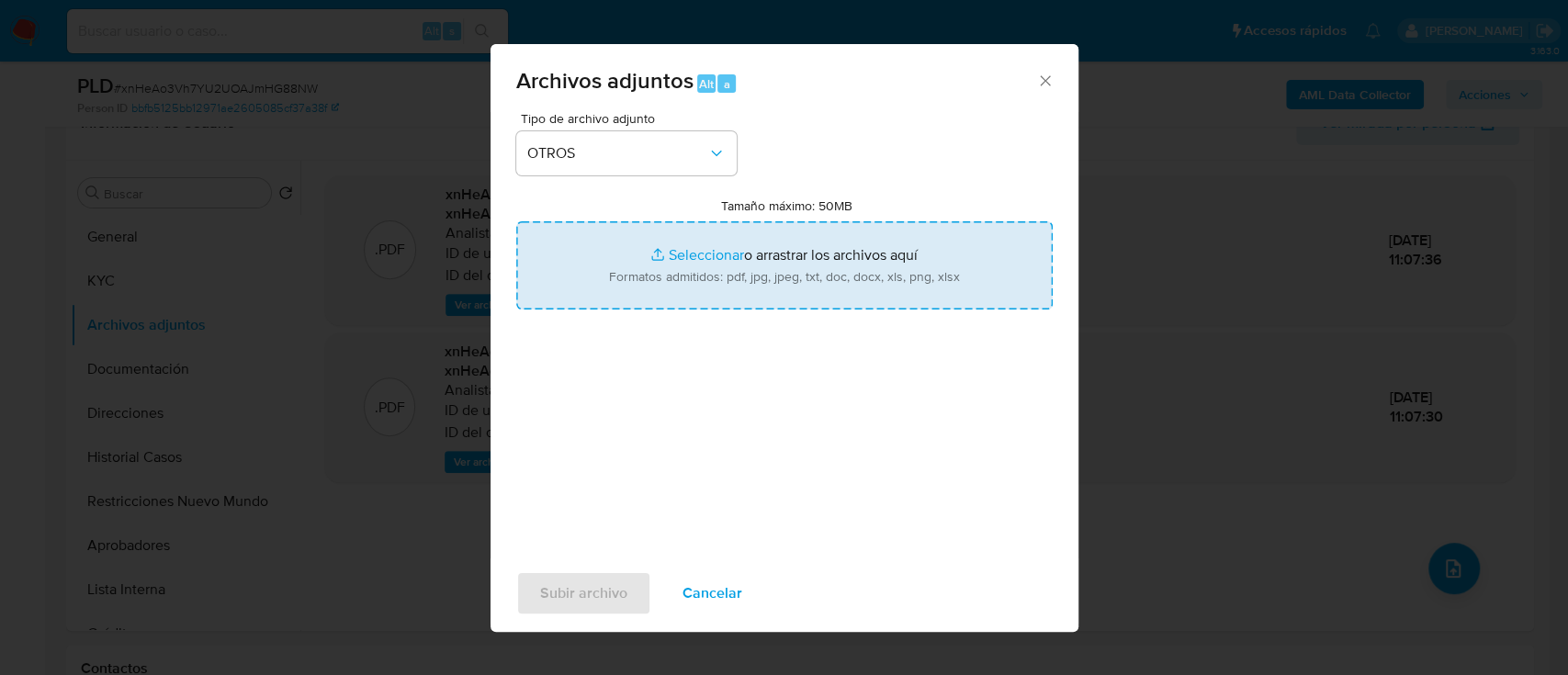
type input "C:\fakepath\496563673 - Movimientos.xlsx"
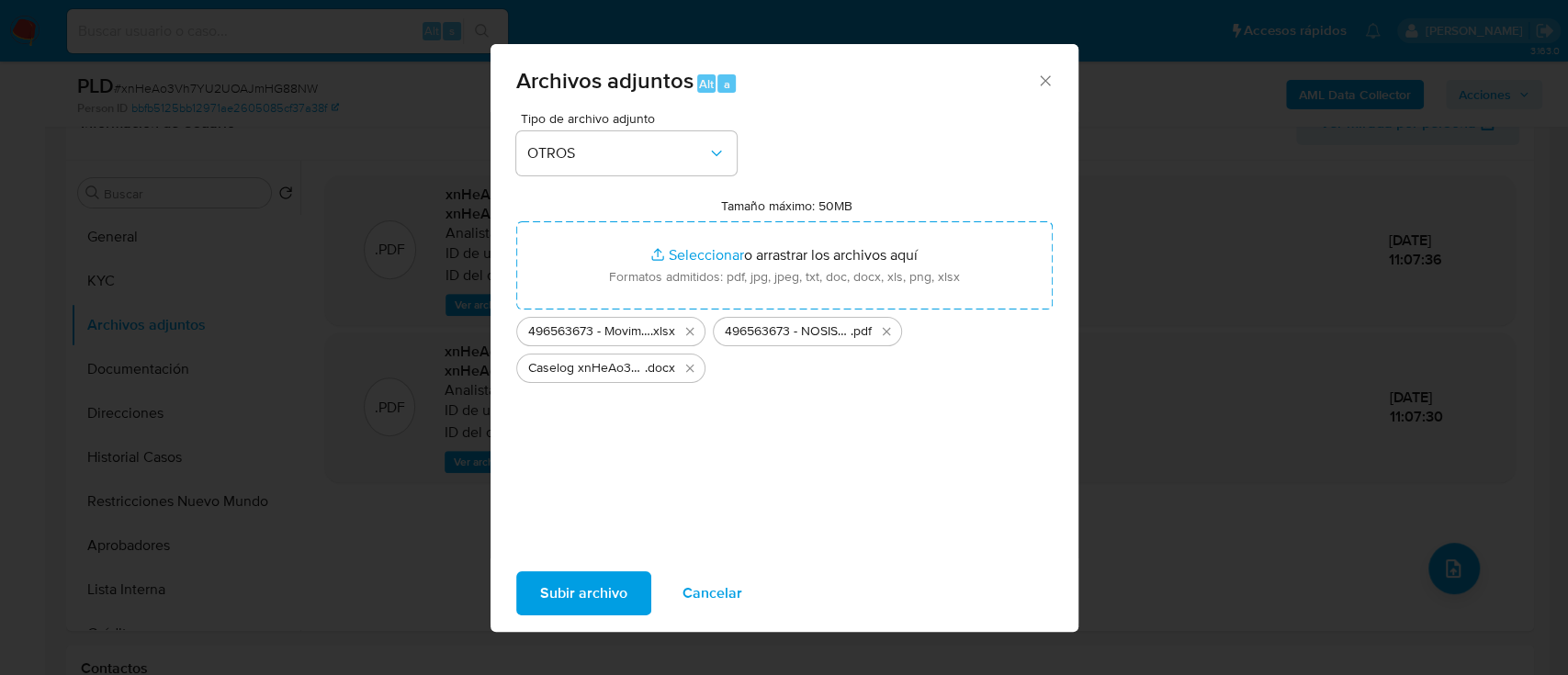
click at [605, 581] on span "Subir archivo" at bounding box center [583, 593] width 87 height 41
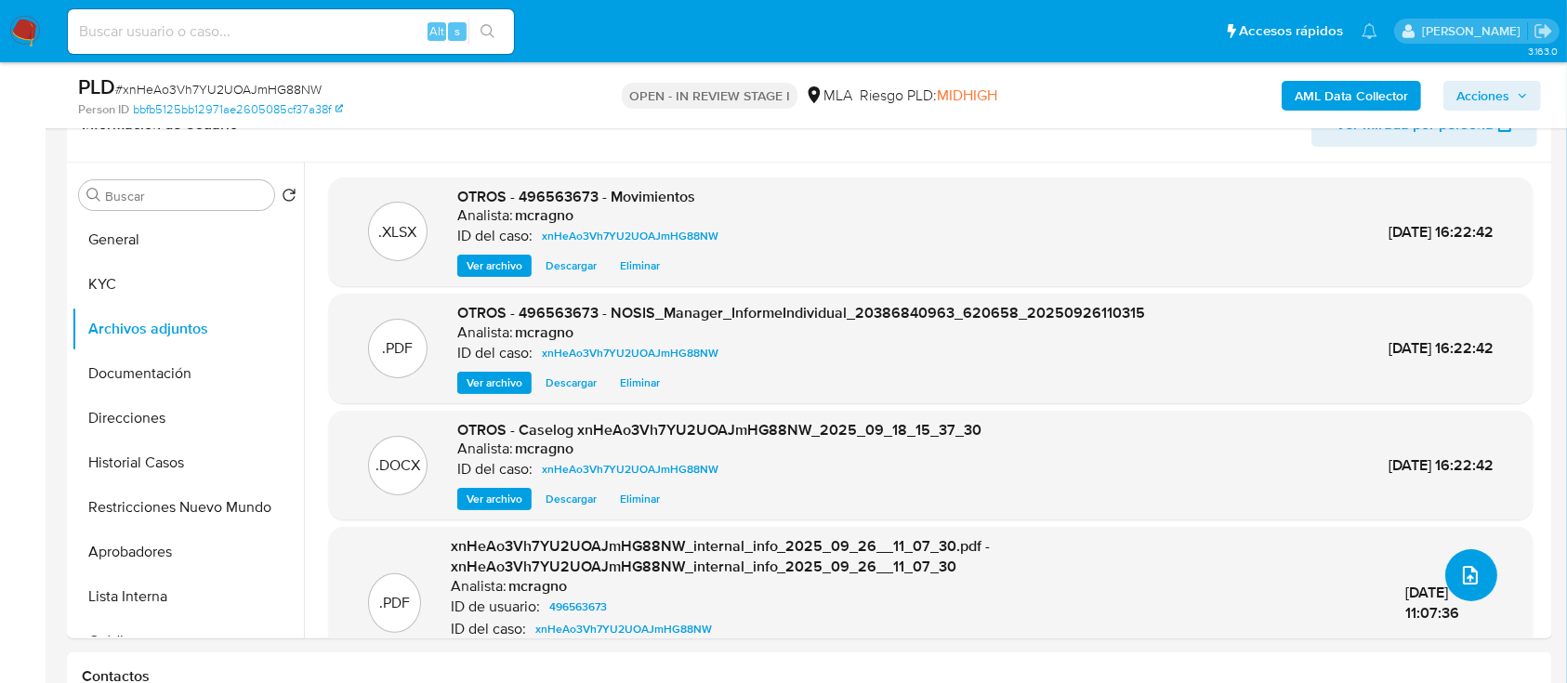
click at [1468, 560] on button "upload-file" at bounding box center [1471, 575] width 52 height 52
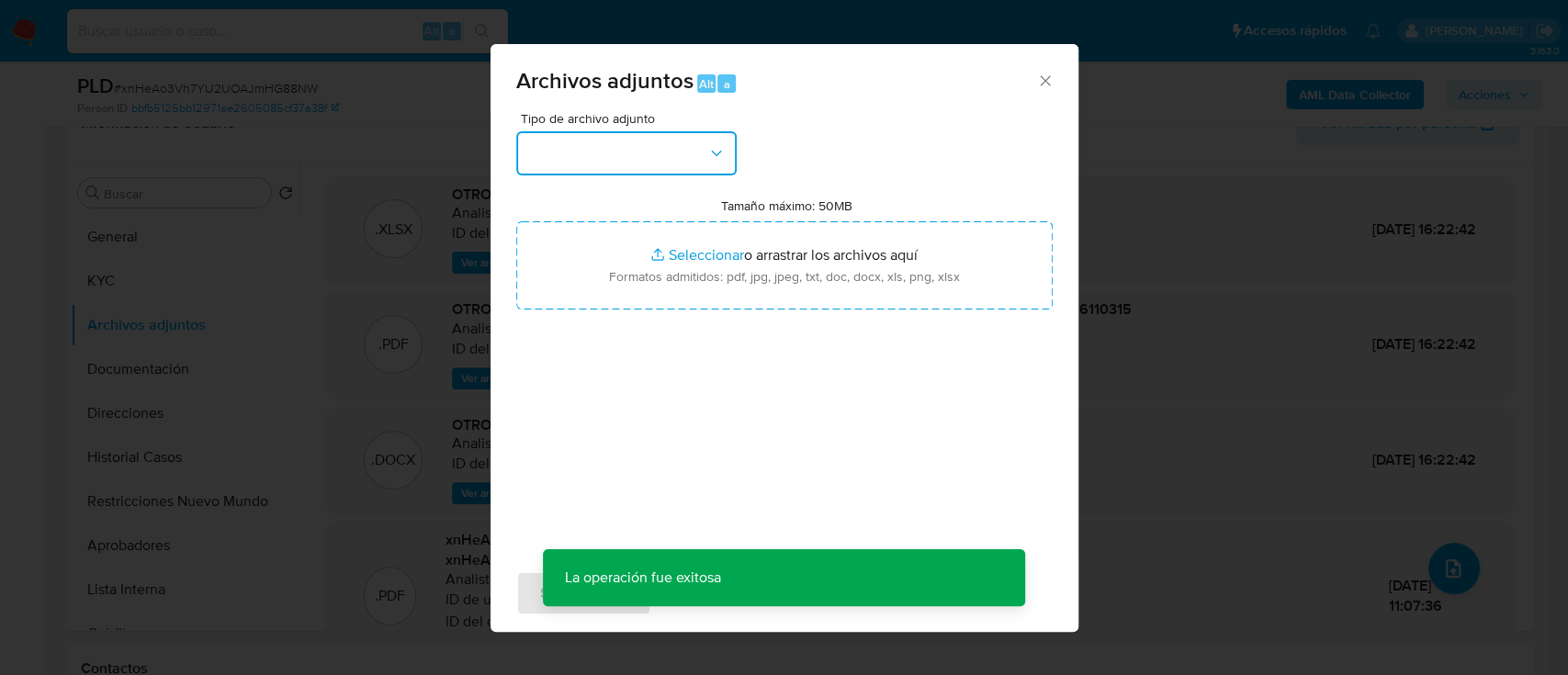
click at [696, 160] on button "button" at bounding box center [625, 153] width 220 height 44
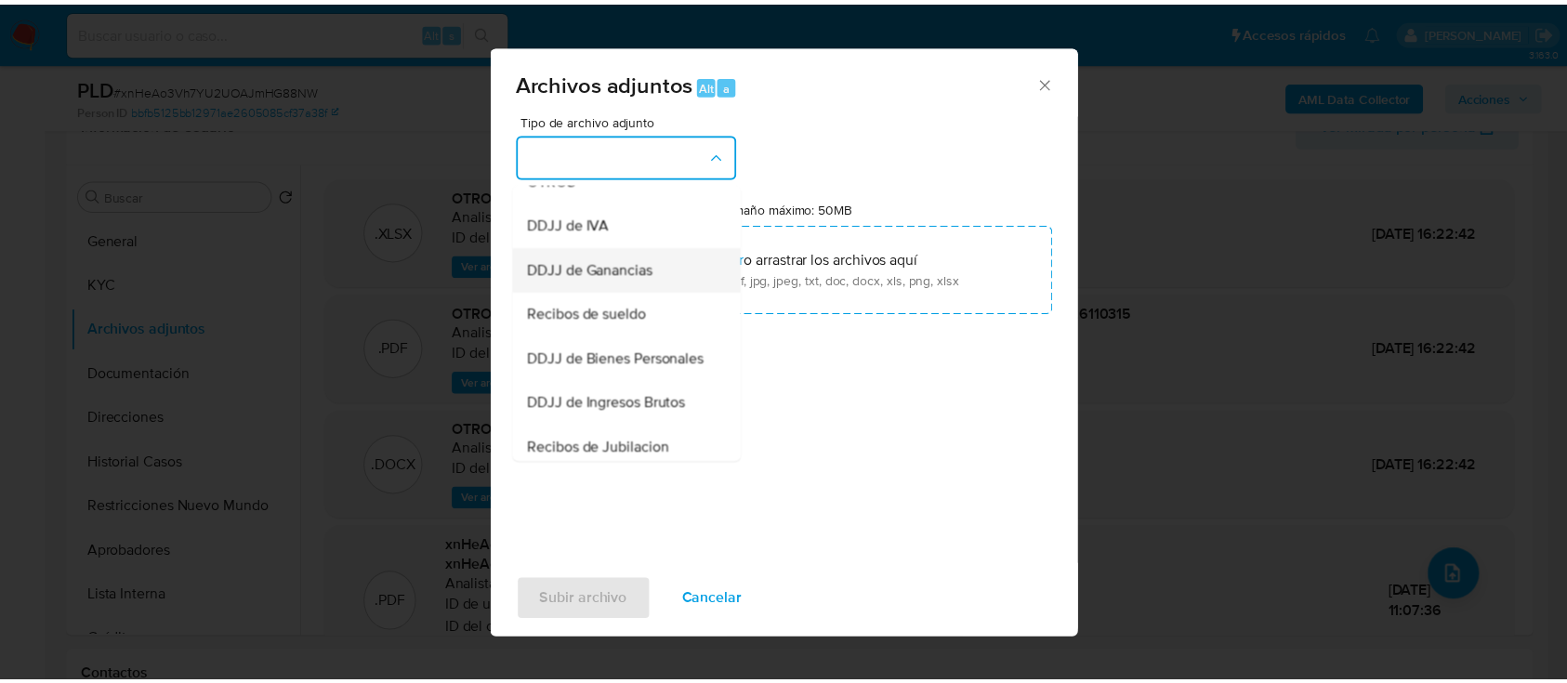
scroll to position [344, 0]
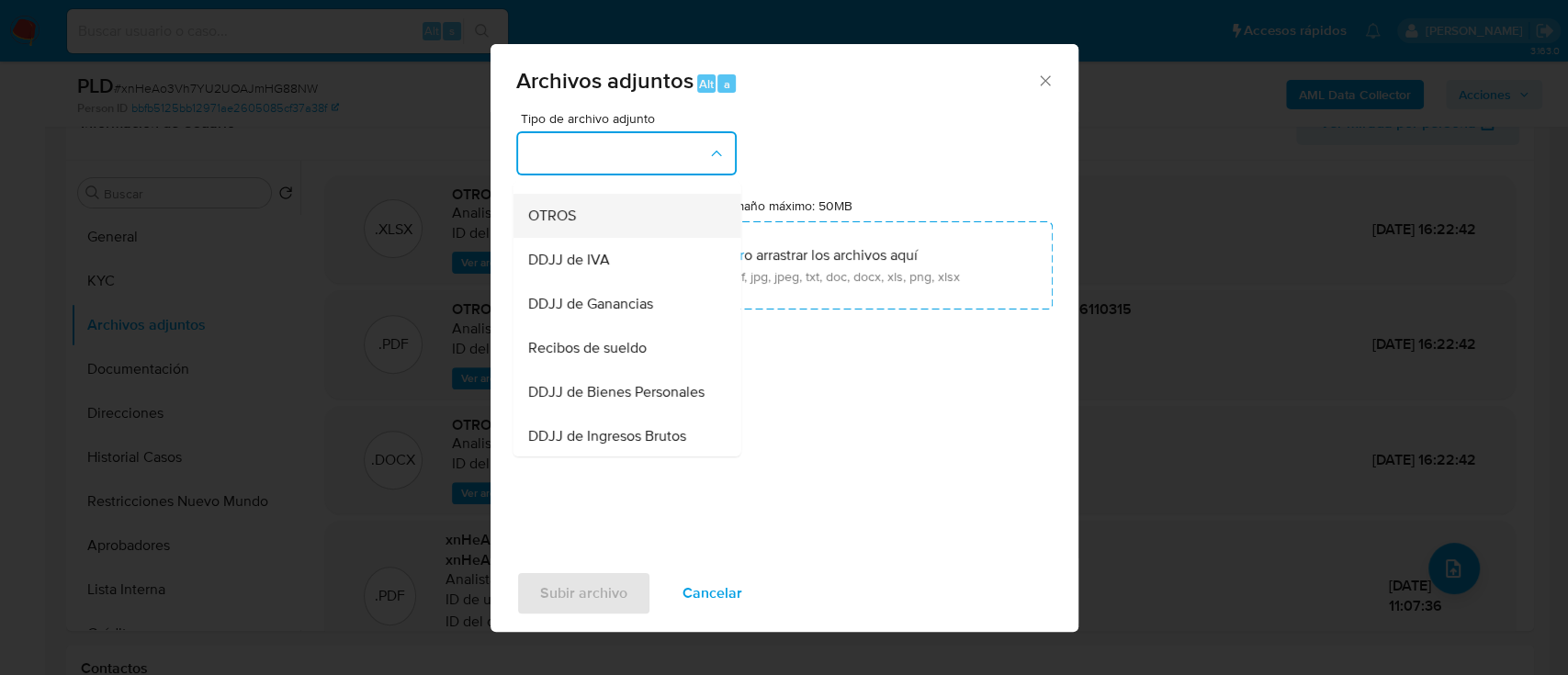
click at [578, 238] on div "OTROS" at bounding box center [620, 215] width 188 height 44
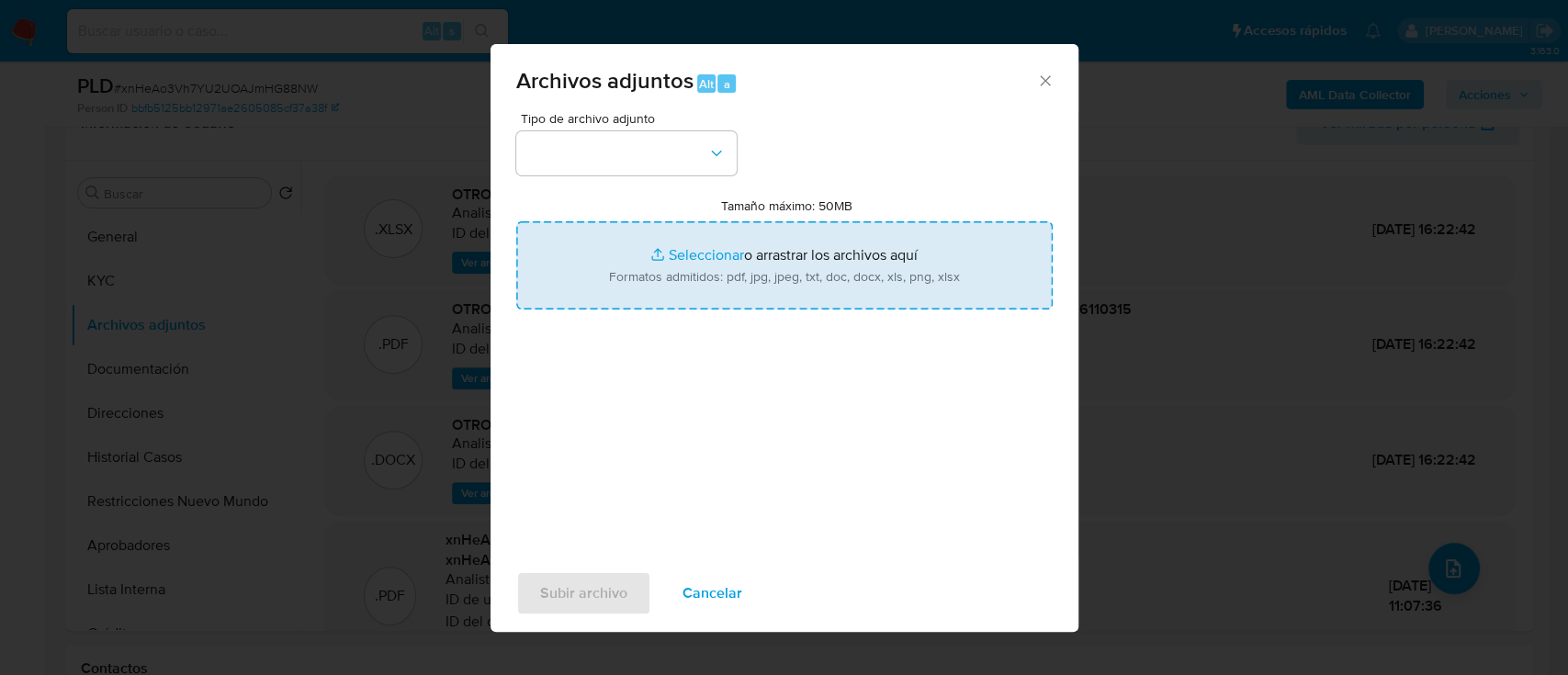
click at [756, 291] on input "Tamaño máximo: 50MB Seleccionar archivos" at bounding box center [784, 265] width 536 height 88
type input "C:\fakepath\496563673 - Certificacion de ingresos enero 2025 – agosto 2025.pdf"
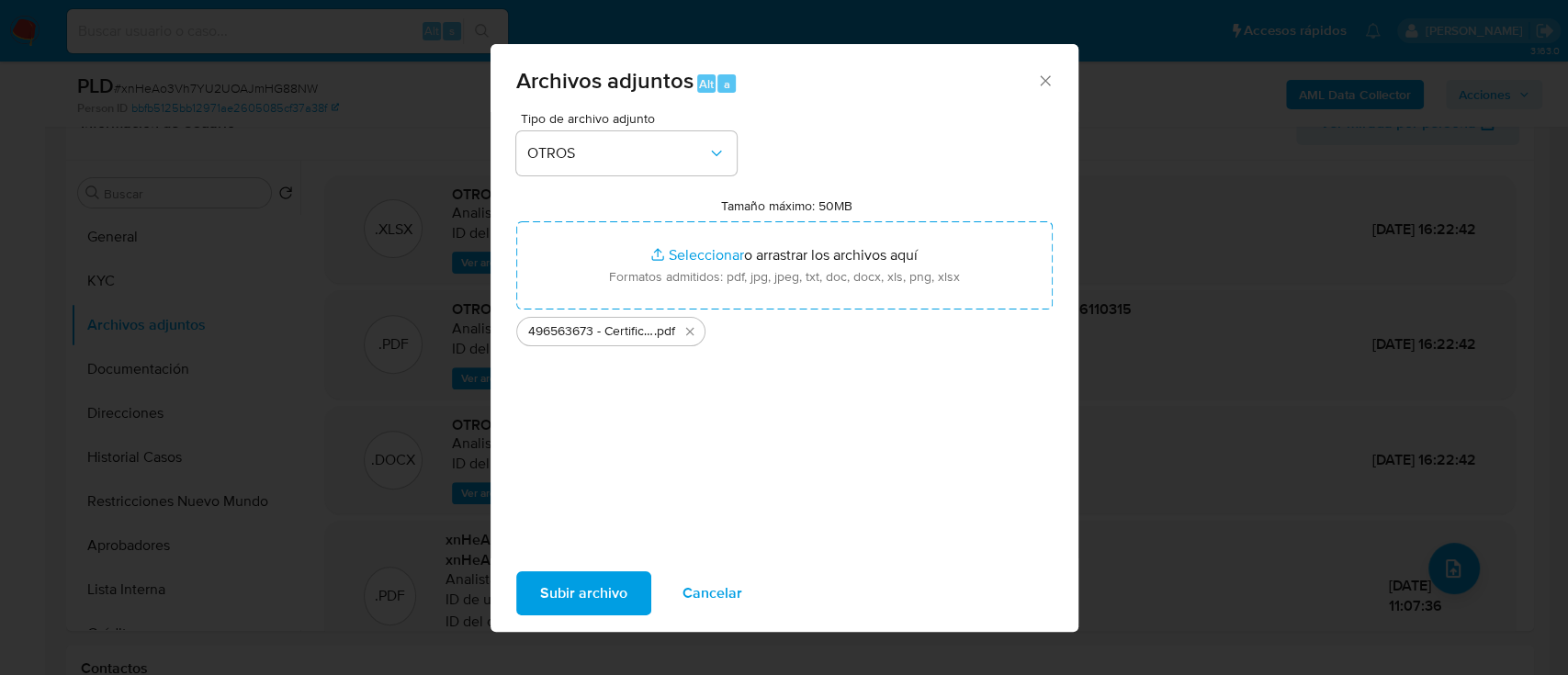
click at [579, 600] on span "Subir archivo" at bounding box center [583, 593] width 87 height 41
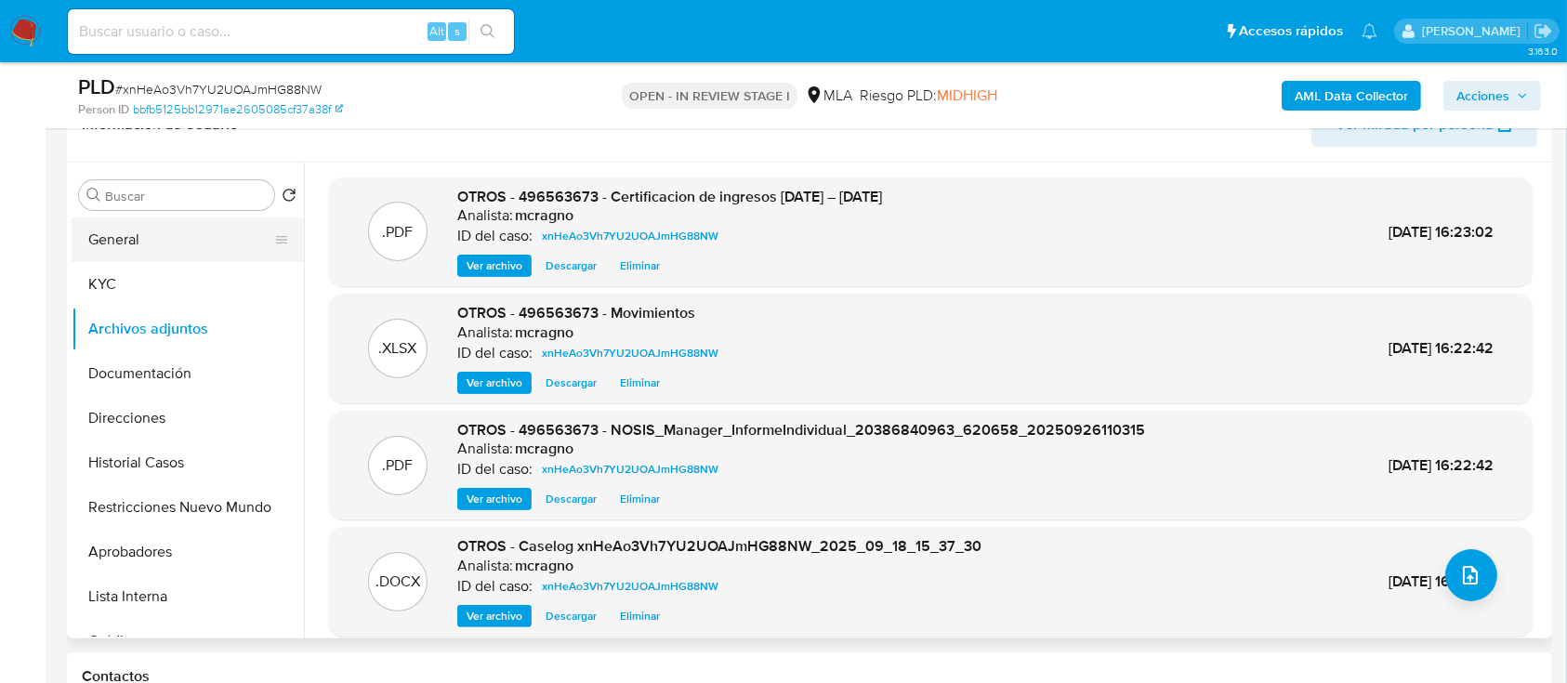
click at [218, 229] on button "General" at bounding box center [180, 239] width 217 height 45
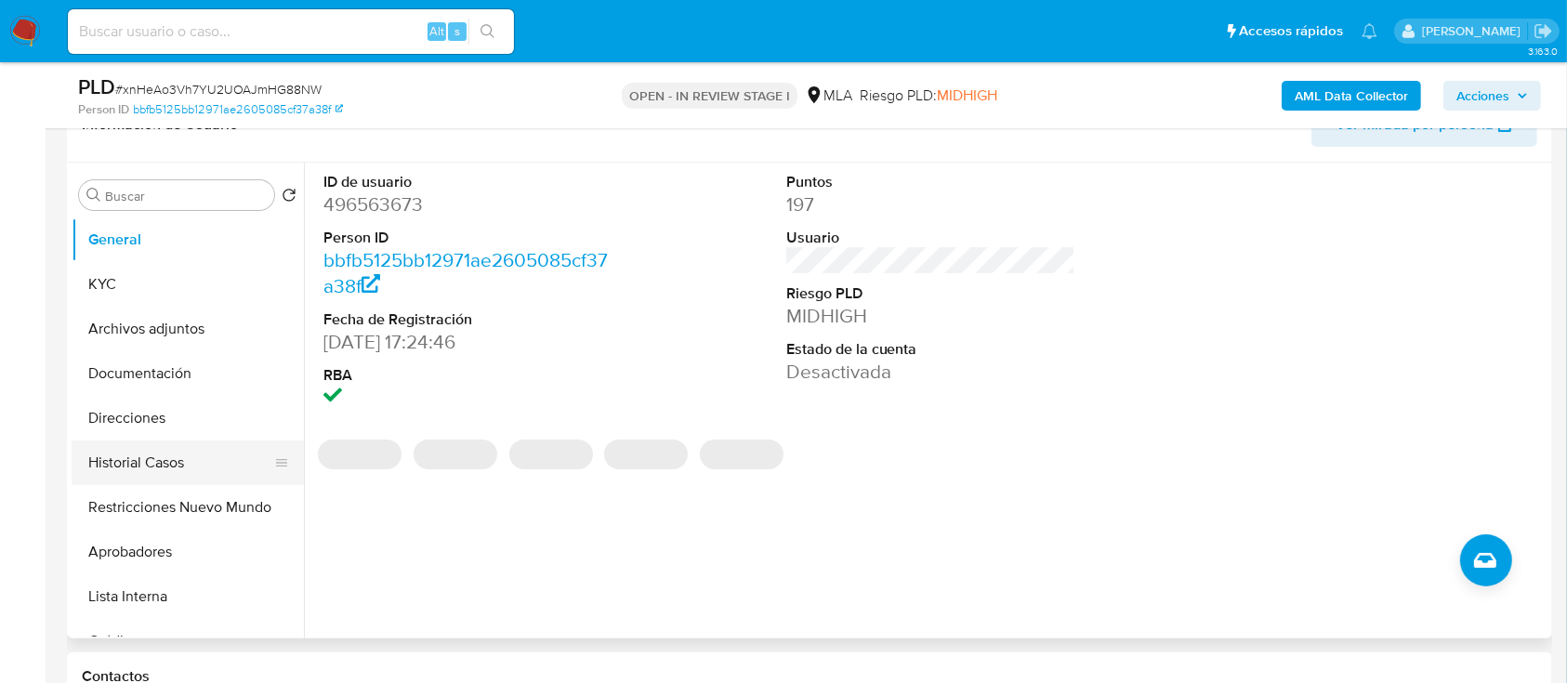
click at [146, 459] on button "Historial Casos" at bounding box center [180, 463] width 217 height 45
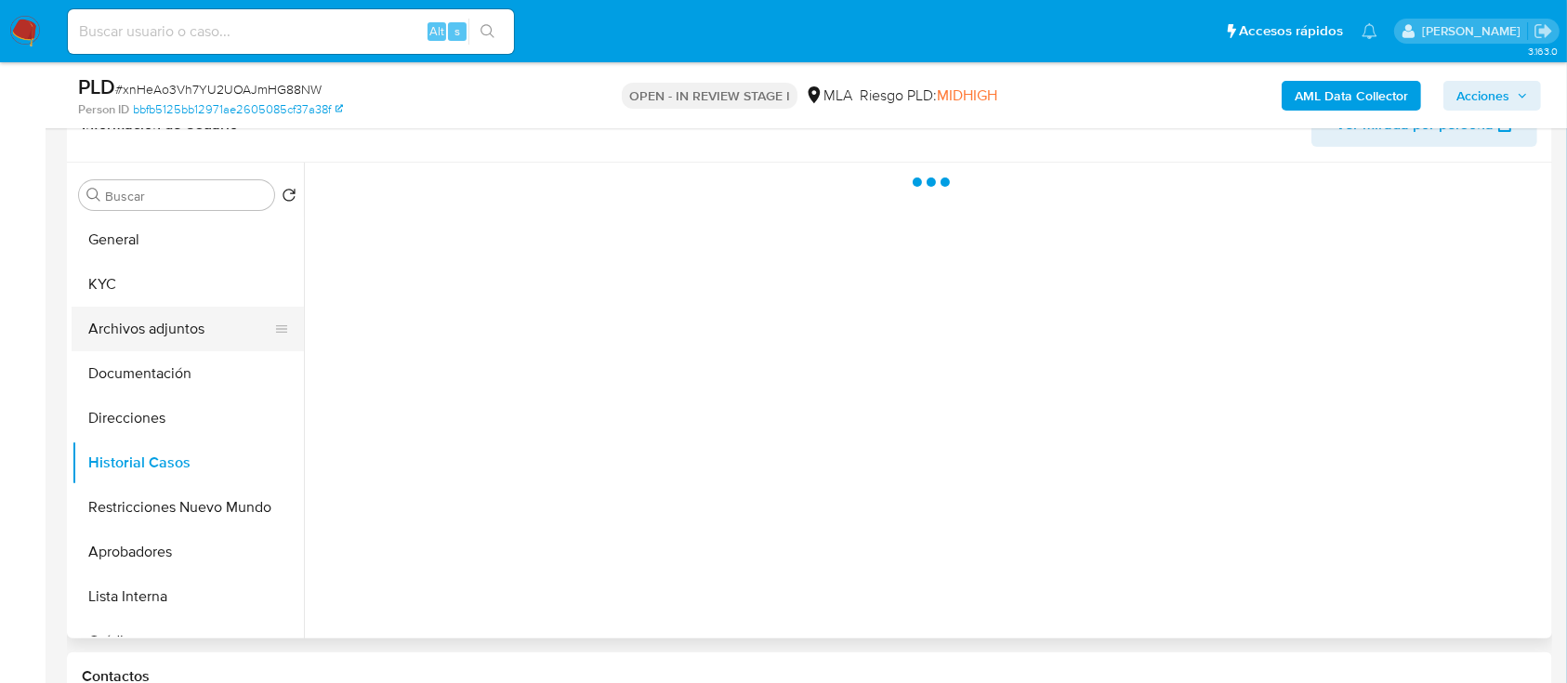
click at [178, 337] on button "Archivos adjuntos" at bounding box center [180, 329] width 217 height 45
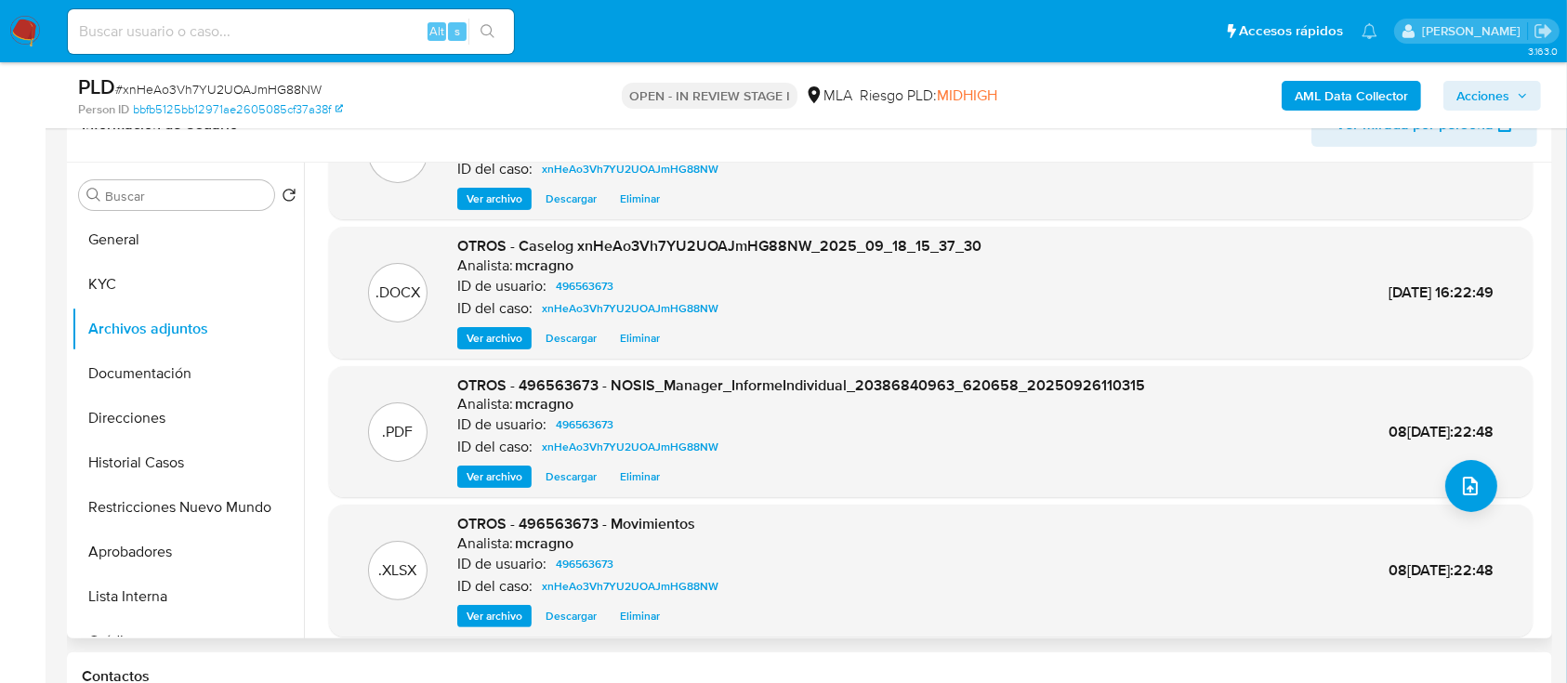
scroll to position [156, 0]
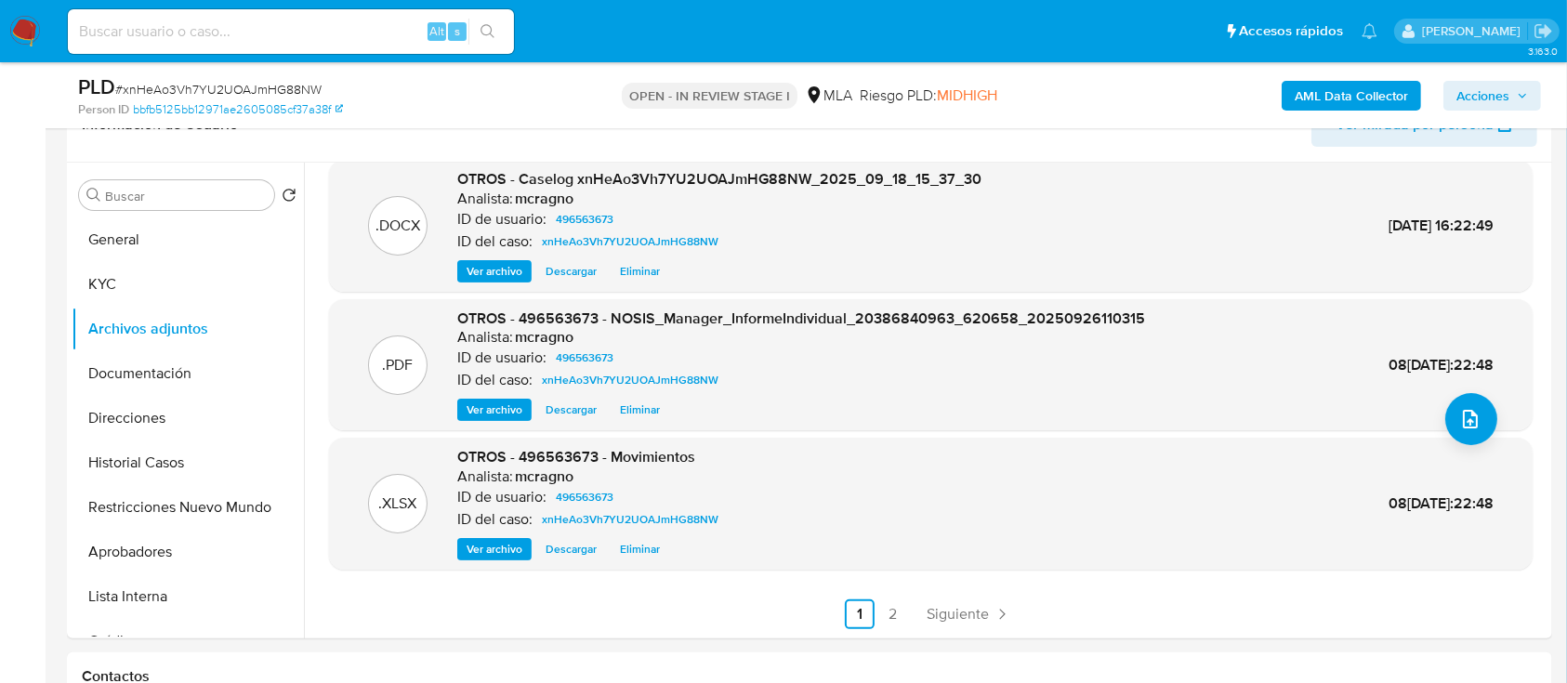
click at [1508, 88] on span "Acciones" at bounding box center [1482, 96] width 53 height 30
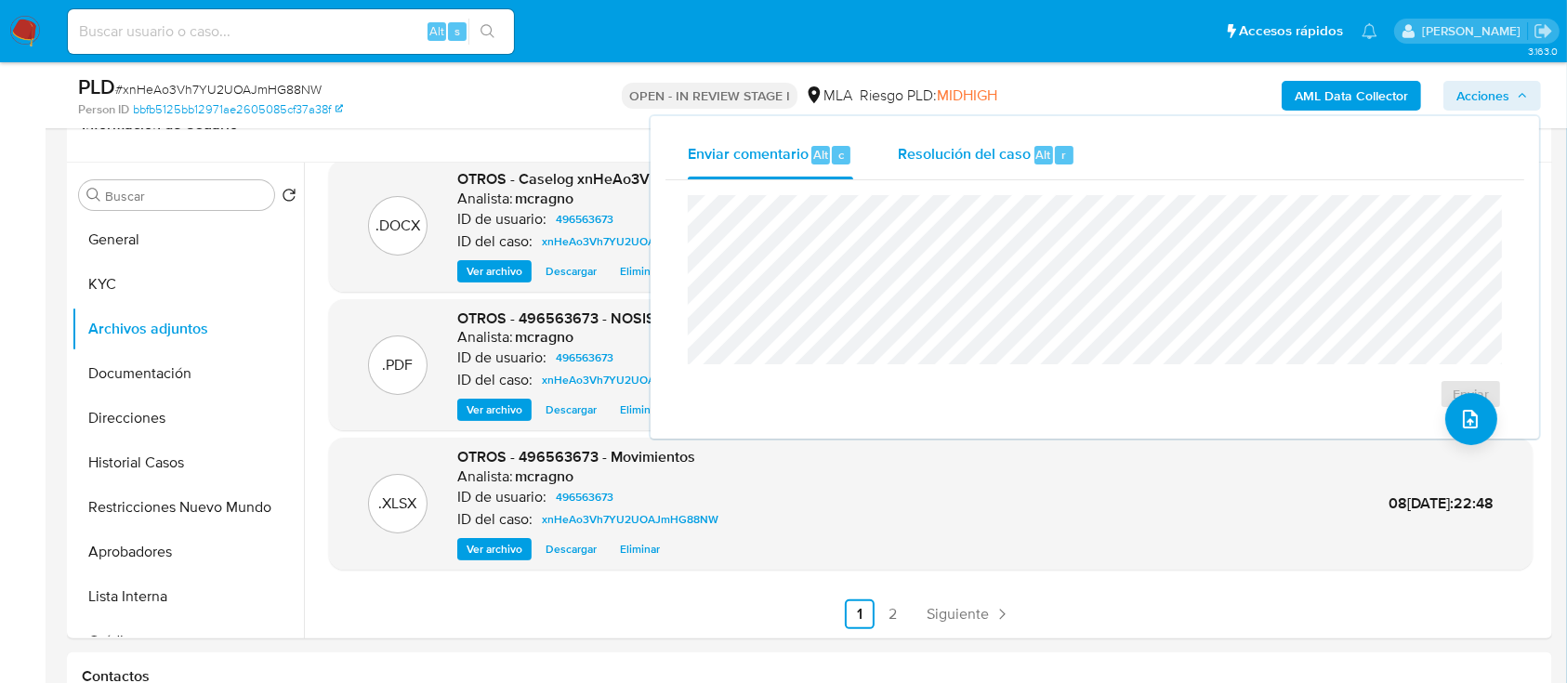
click at [928, 172] on div "Resolución del caso Alt r" at bounding box center [987, 155] width 178 height 48
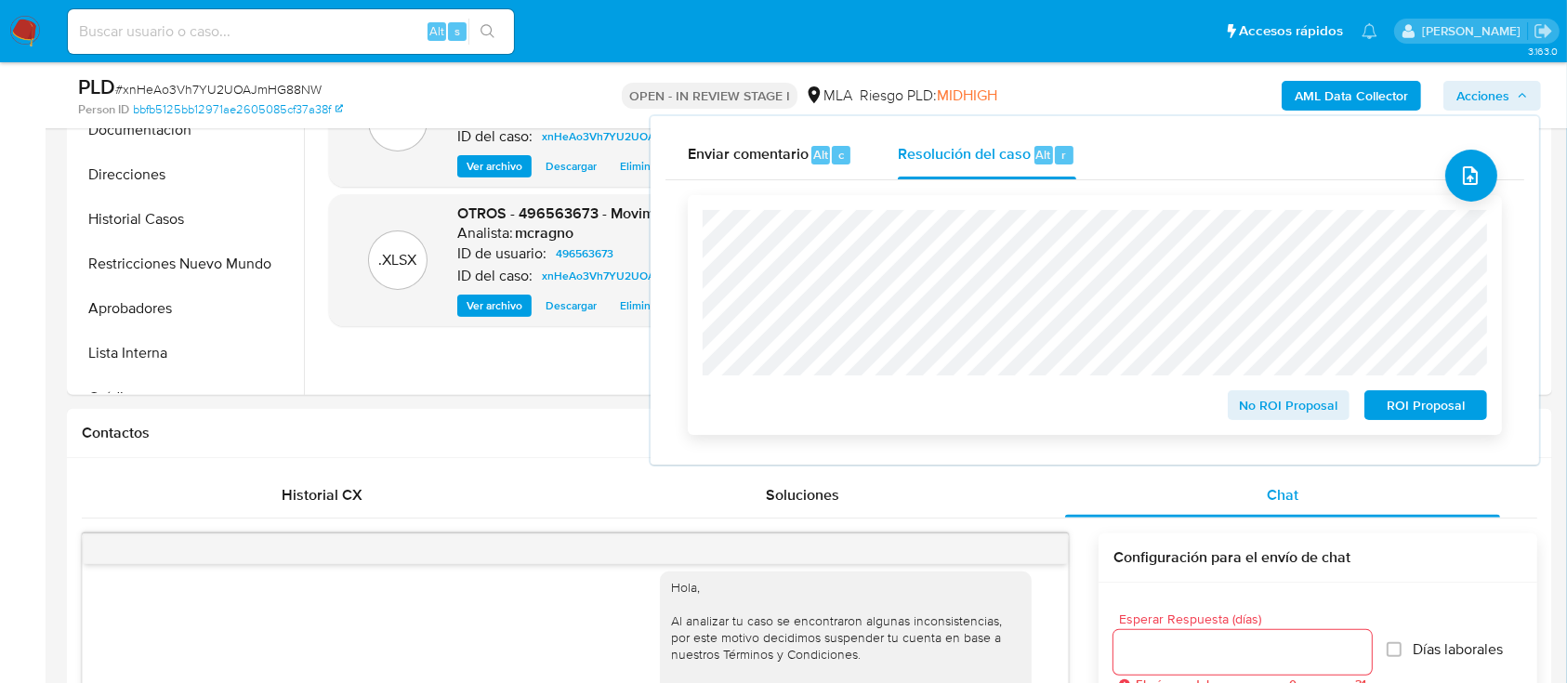
scroll to position [567, 0]
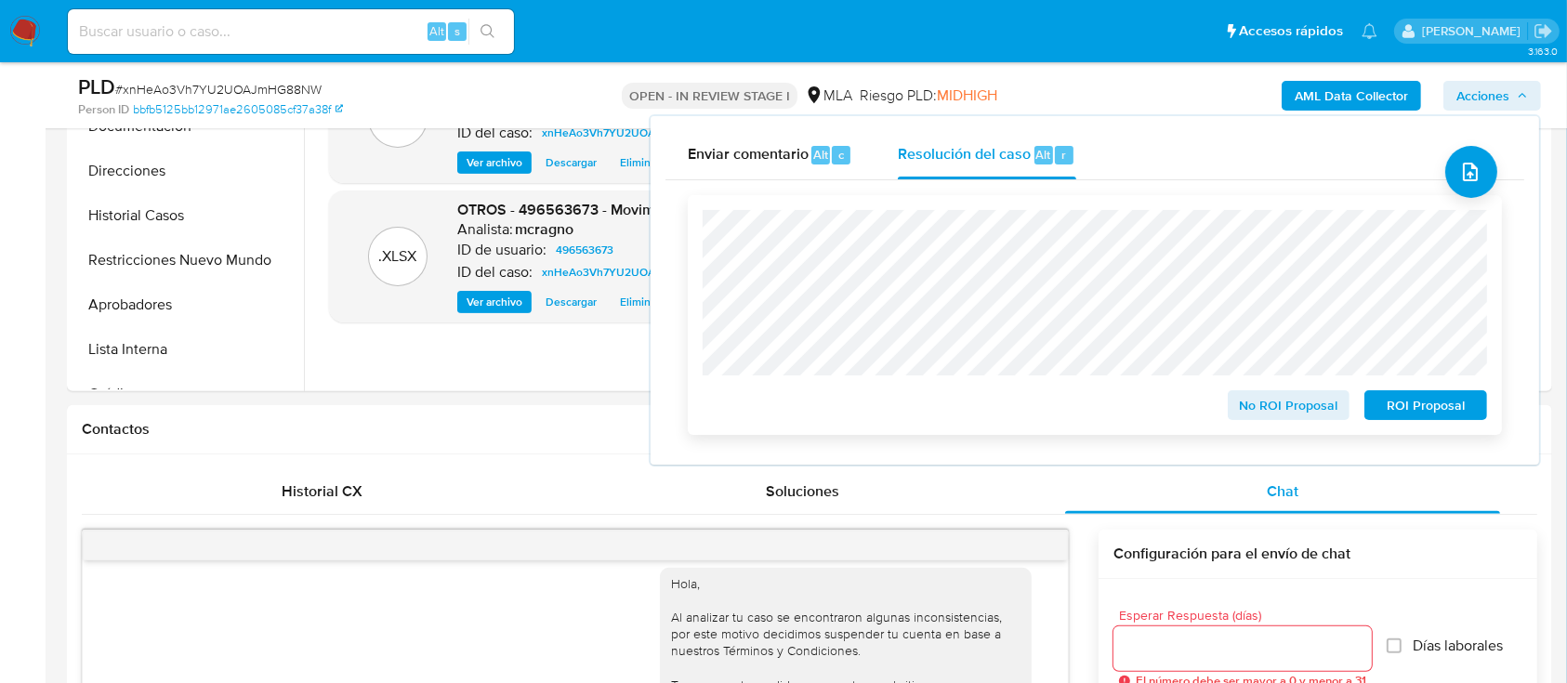
click at [1435, 414] on span "ROI Proposal" at bounding box center [1425, 405] width 97 height 26
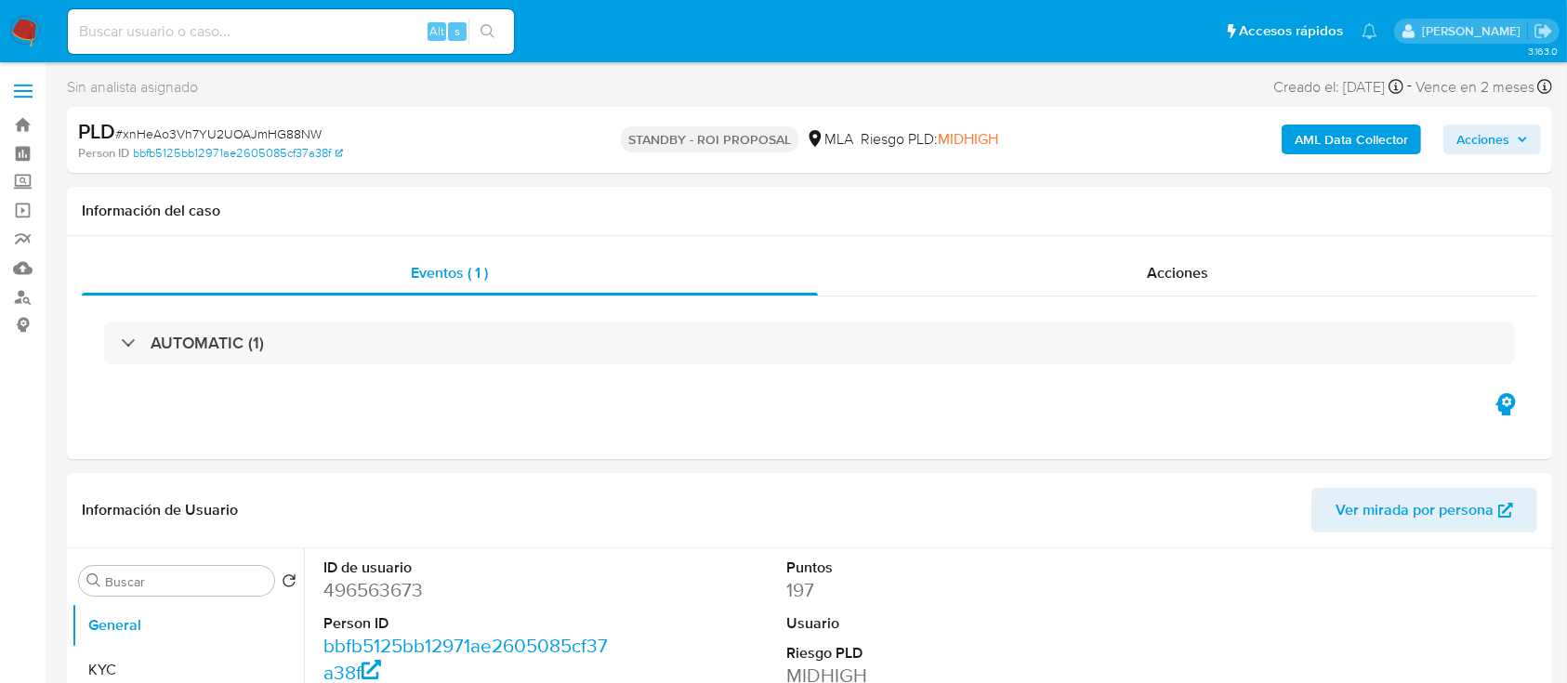
select select "10"
